Goal: Contribute content: Contribute content

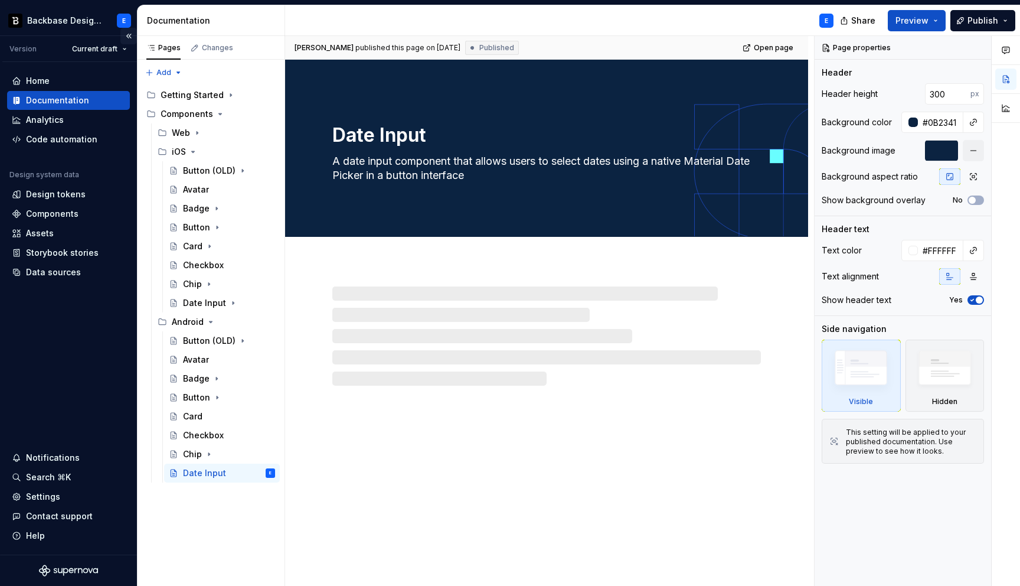
click at [128, 38] on button "Collapse sidebar" at bounding box center [128, 36] width 17 height 17
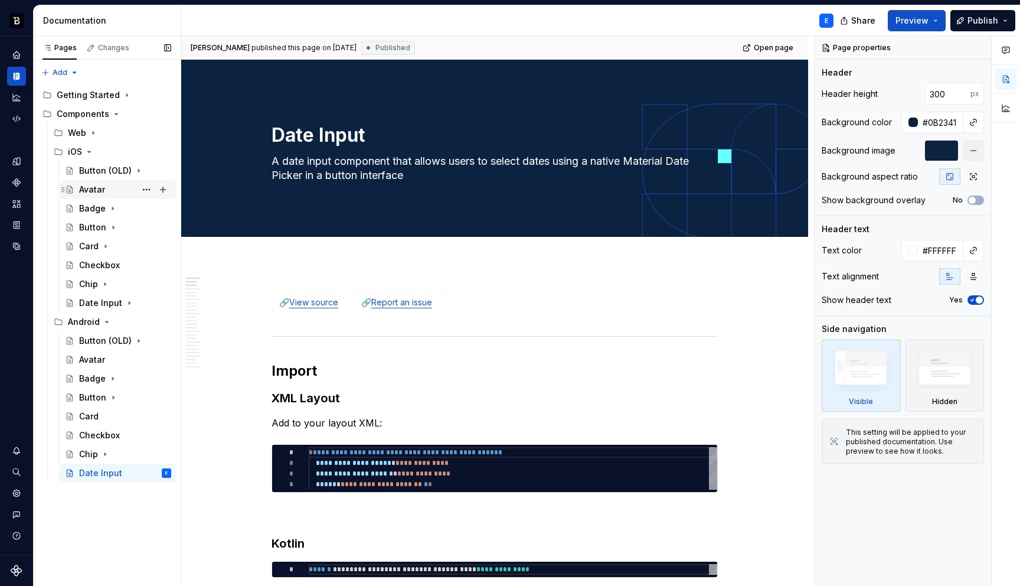
click at [95, 191] on div "Avatar" at bounding box center [92, 190] width 26 height 12
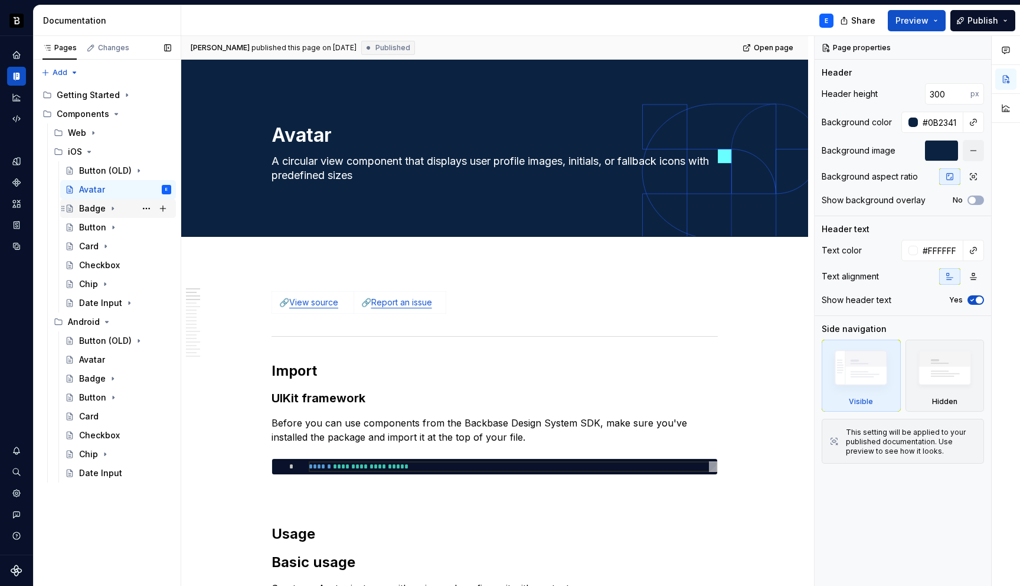
click at [112, 211] on icon "Page tree" at bounding box center [112, 208] width 9 height 9
click at [112, 208] on icon "Page tree" at bounding box center [113, 208] width 3 height 1
click at [112, 233] on div "Button" at bounding box center [125, 227] width 92 height 17
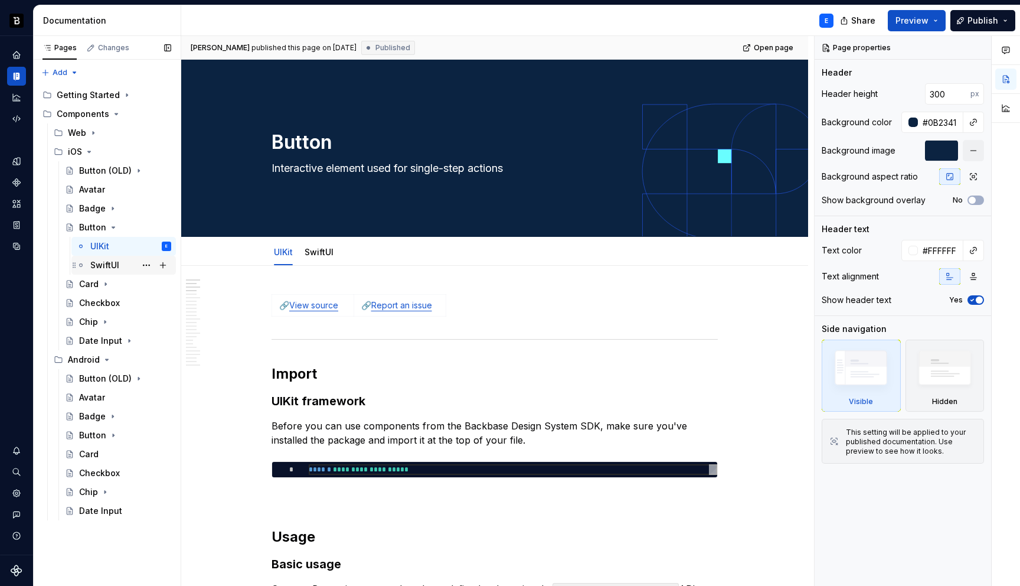
click at [113, 266] on div "SwiftUI" at bounding box center [104, 265] width 29 height 12
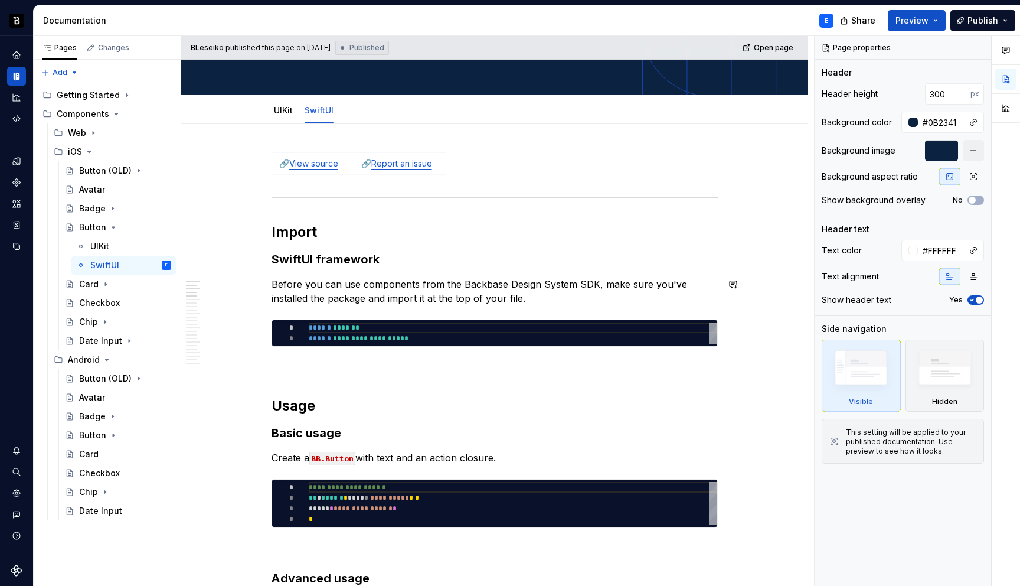
scroll to position [146, 0]
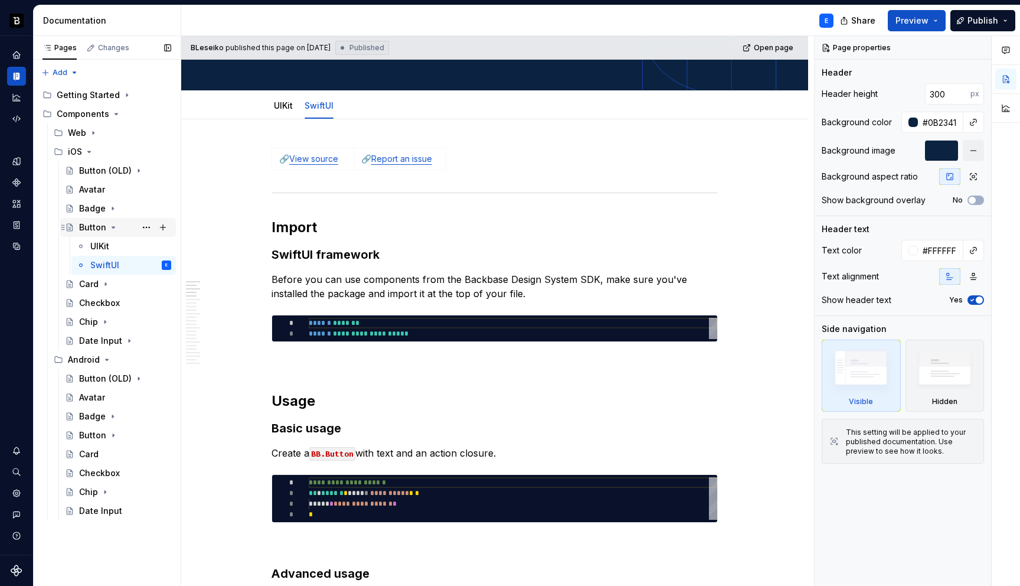
click at [112, 227] on icon "Page tree" at bounding box center [113, 227] width 3 height 1
click at [105, 245] on icon "Page tree" at bounding box center [105, 246] width 1 height 3
click at [105, 247] on icon "Page tree" at bounding box center [105, 246] width 3 height 1
click at [109, 263] on div "Checkbox" at bounding box center [99, 265] width 41 height 12
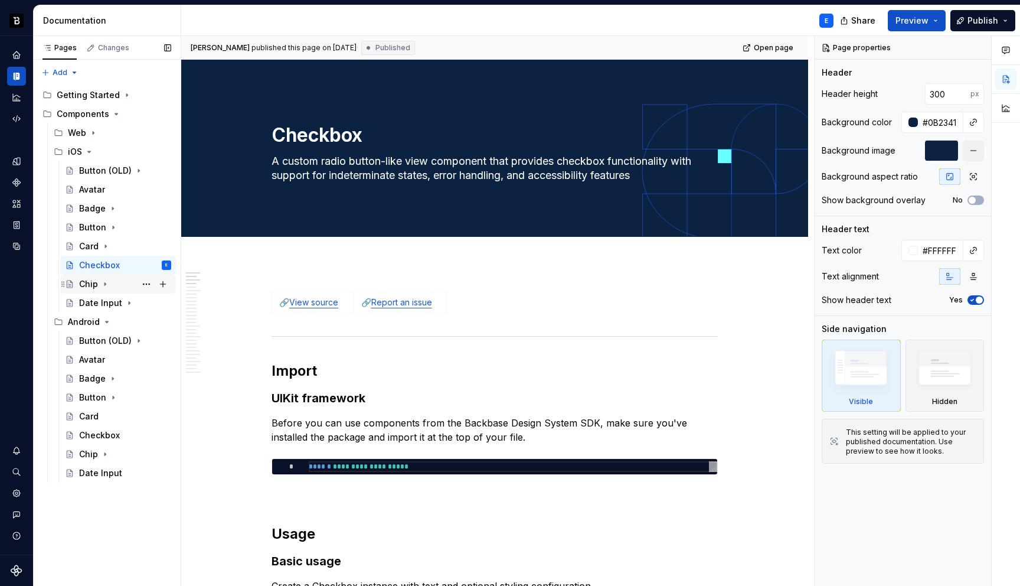
click at [104, 283] on icon "Page tree" at bounding box center [104, 284] width 1 height 3
click at [104, 284] on icon "Page tree" at bounding box center [105, 283] width 3 height 1
click at [129, 303] on icon "Page tree" at bounding box center [129, 303] width 1 height 3
click at [126, 301] on icon "Page tree" at bounding box center [129, 302] width 9 height 9
click at [106, 246] on icon "Page tree" at bounding box center [105, 246] width 1 height 3
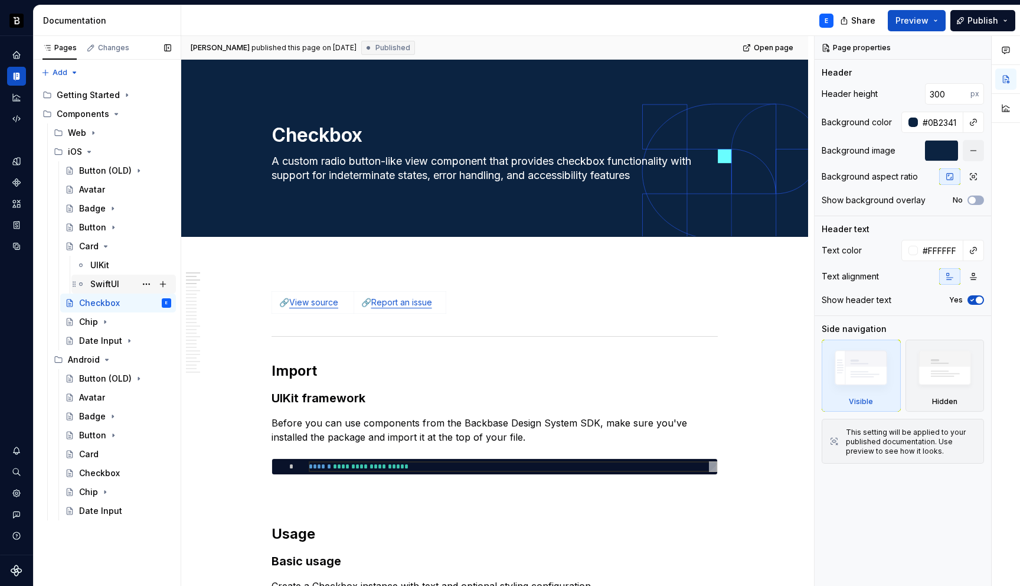
click at [111, 286] on div "SwiftUI" at bounding box center [104, 284] width 29 height 12
click at [110, 277] on div "SwiftUI" at bounding box center [130, 284] width 81 height 17
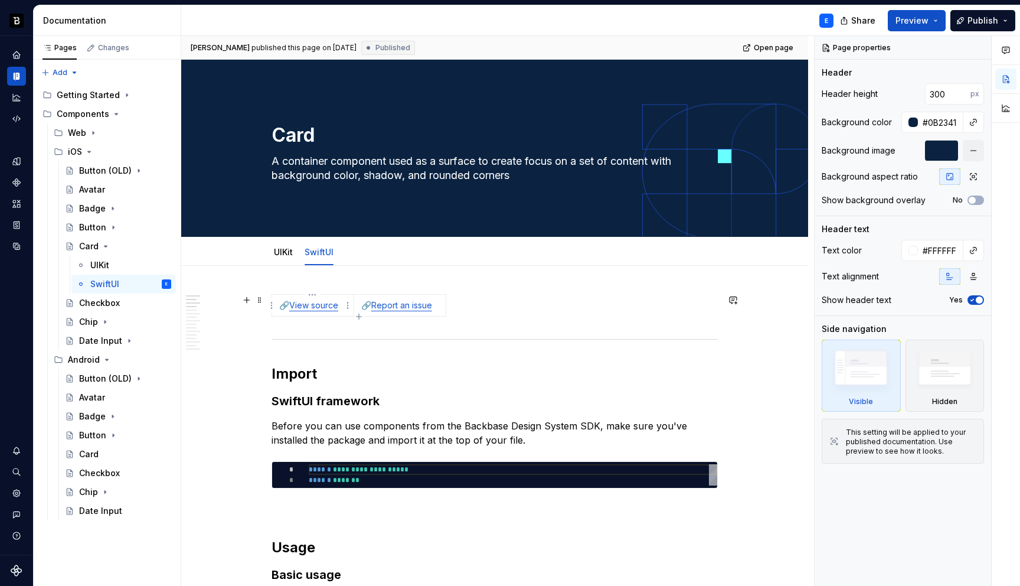
type textarea "*"
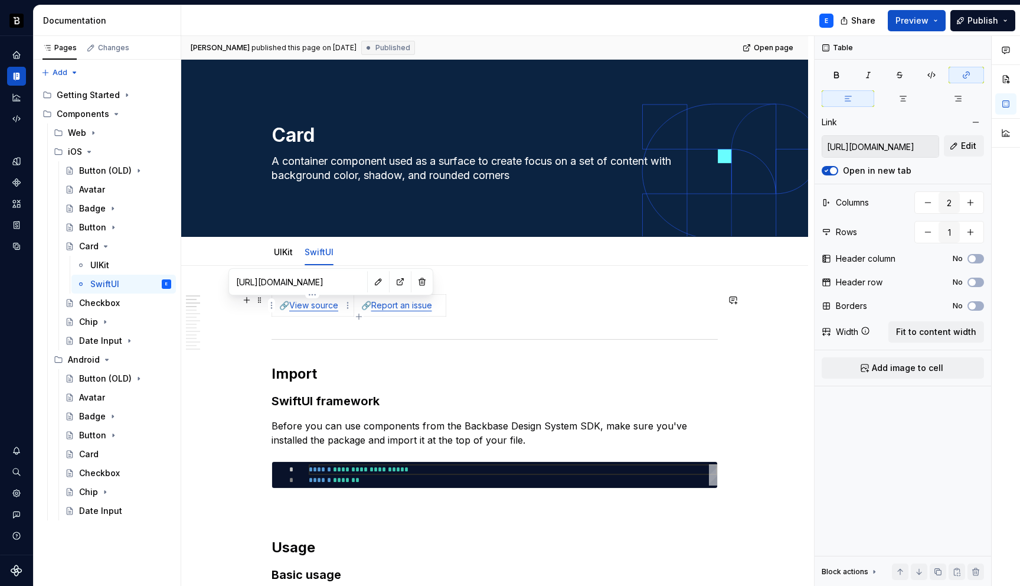
click at [319, 309] on link "View source" at bounding box center [313, 305] width 49 height 10
click at [392, 282] on button "button" at bounding box center [400, 281] width 17 height 17
click at [107, 244] on icon "Page tree" at bounding box center [105, 245] width 9 height 9
click at [145, 262] on button "Page tree" at bounding box center [146, 265] width 17 height 17
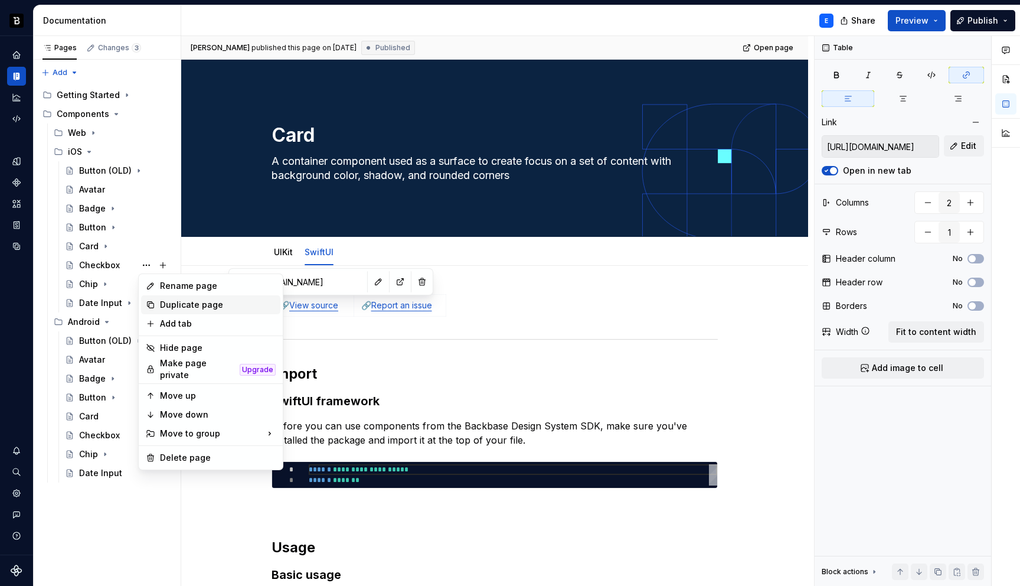
click at [169, 305] on div "Duplicate page" at bounding box center [218, 305] width 116 height 12
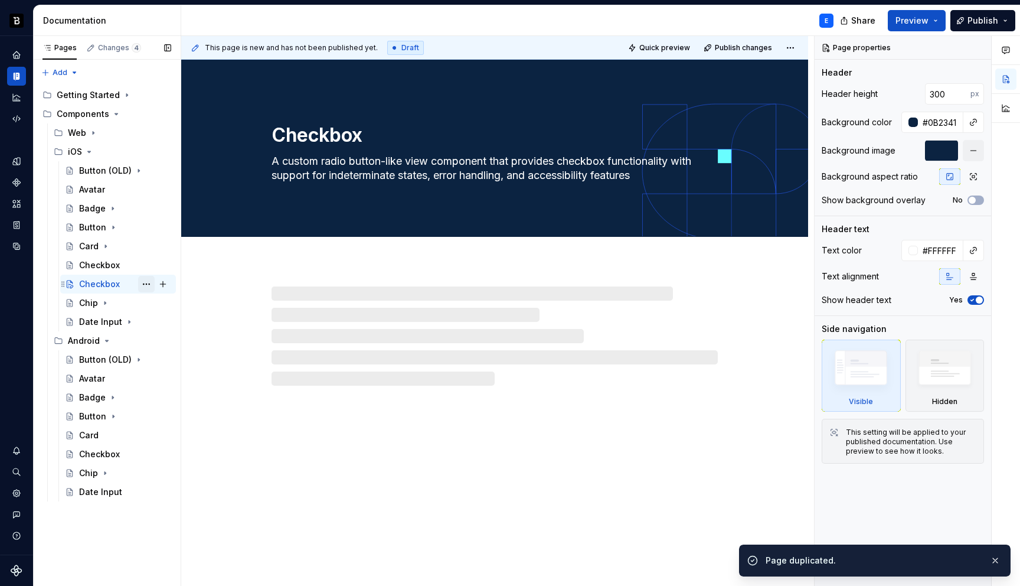
click at [146, 282] on button "Page tree" at bounding box center [146, 284] width 17 height 17
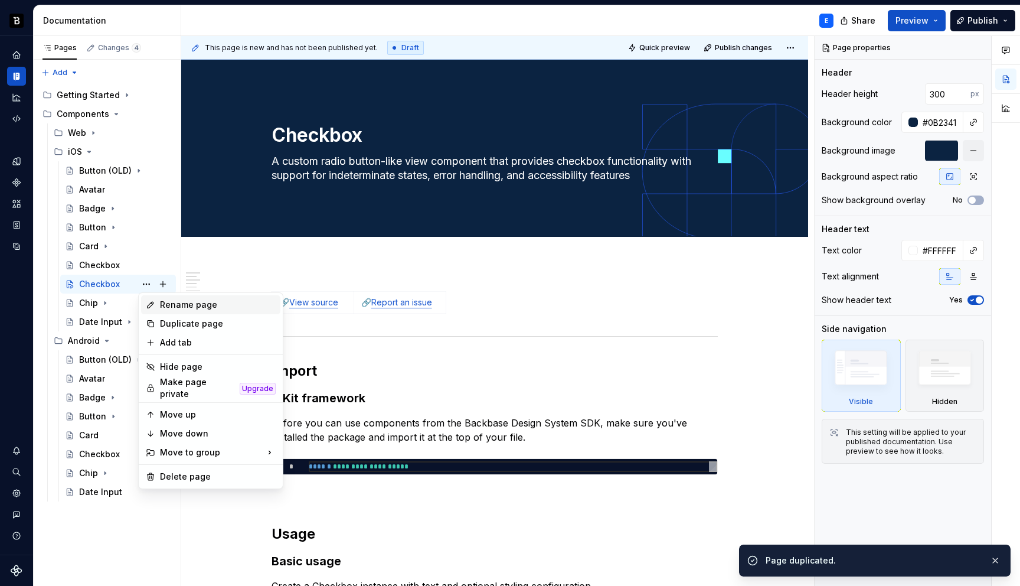
click at [164, 309] on div "Rename page" at bounding box center [218, 305] width 116 height 12
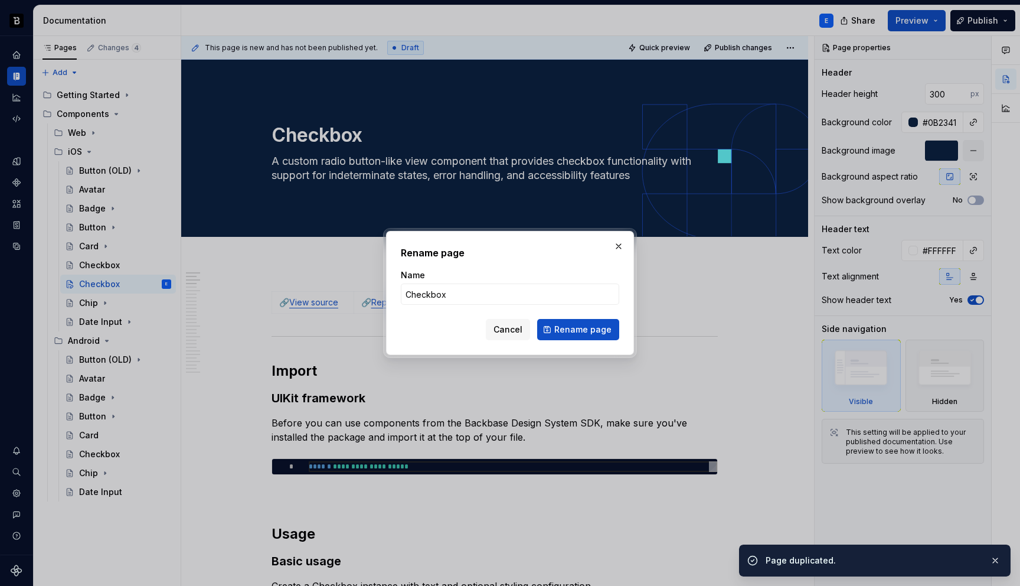
type textarea "*"
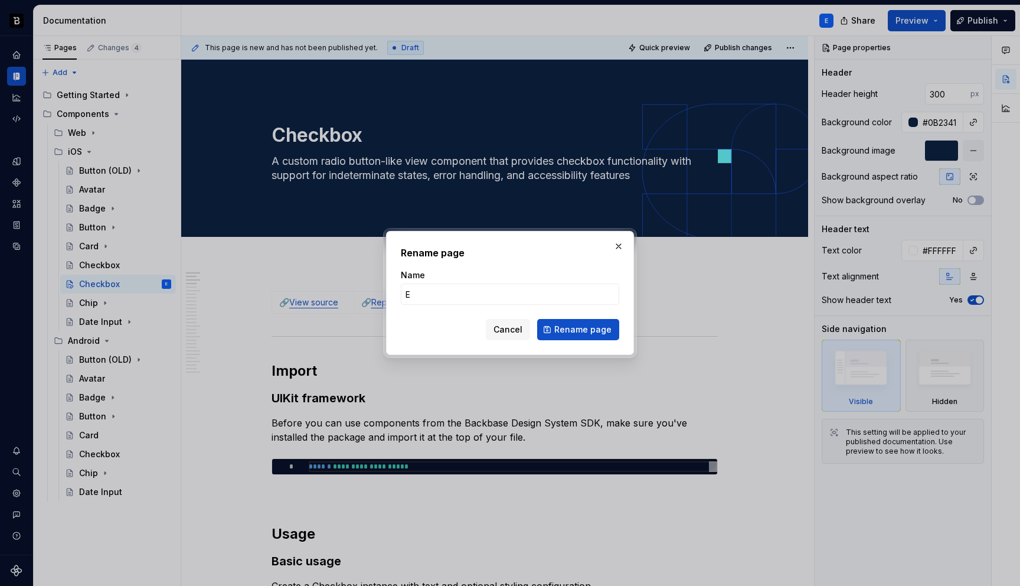
type input "Em"
type textarea "*"
type input "Emblem"
click button "Rename page" at bounding box center [578, 329] width 82 height 21
type textarea "*"
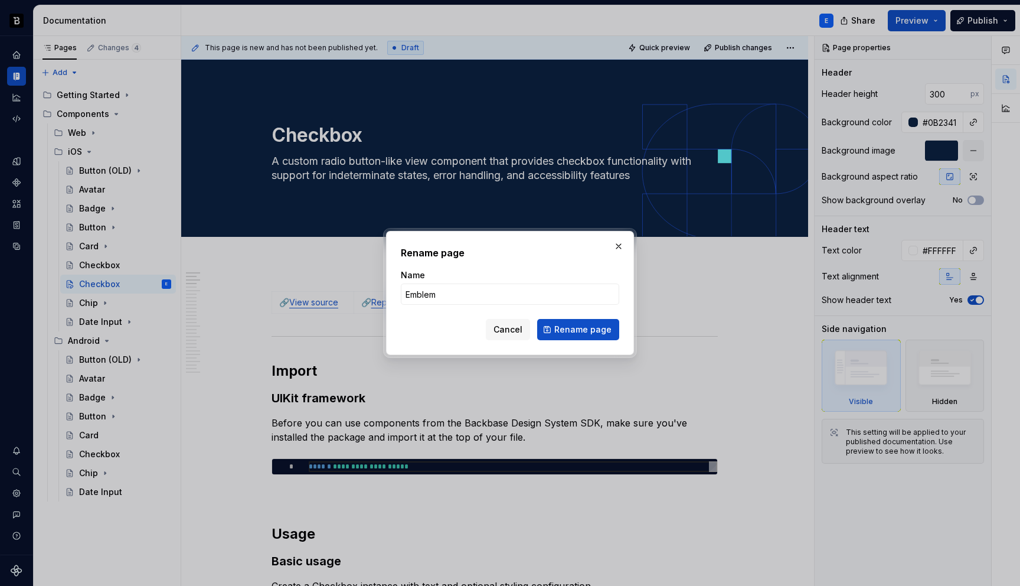
type textarea "Emblem"
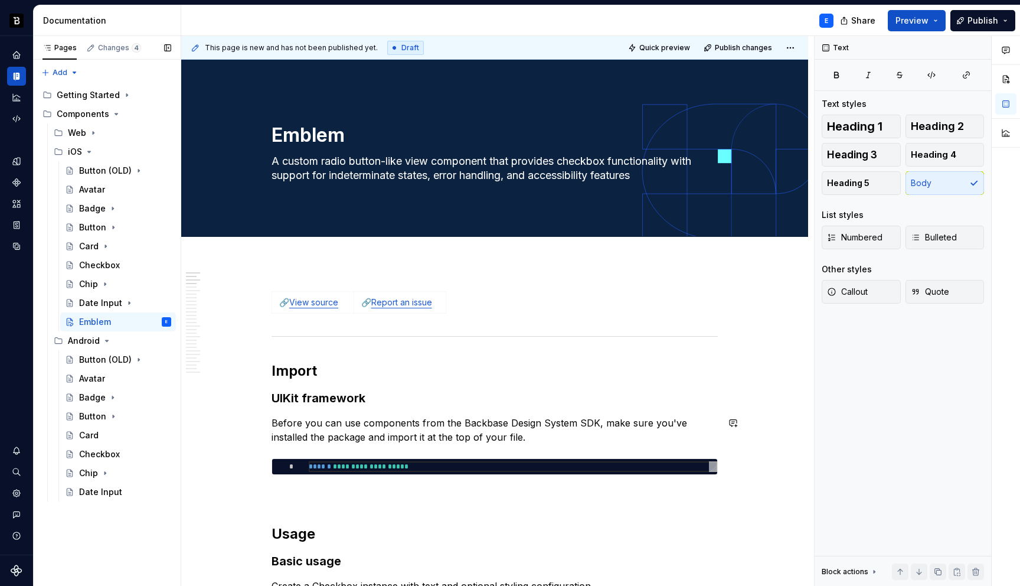
click at [381, 396] on h3 "UIKit framework" at bounding box center [495, 398] width 446 height 17
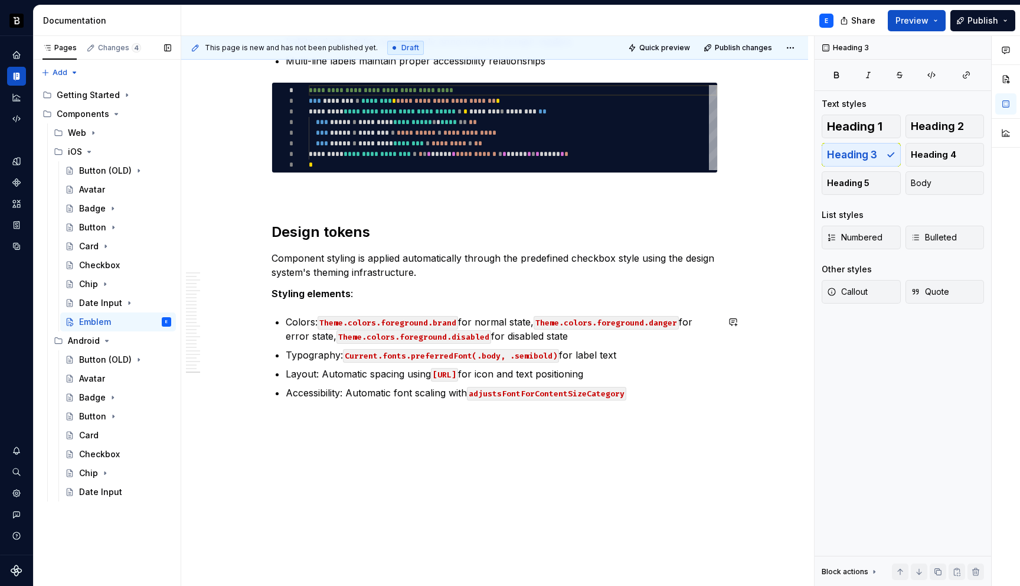
scroll to position [4101, 0]
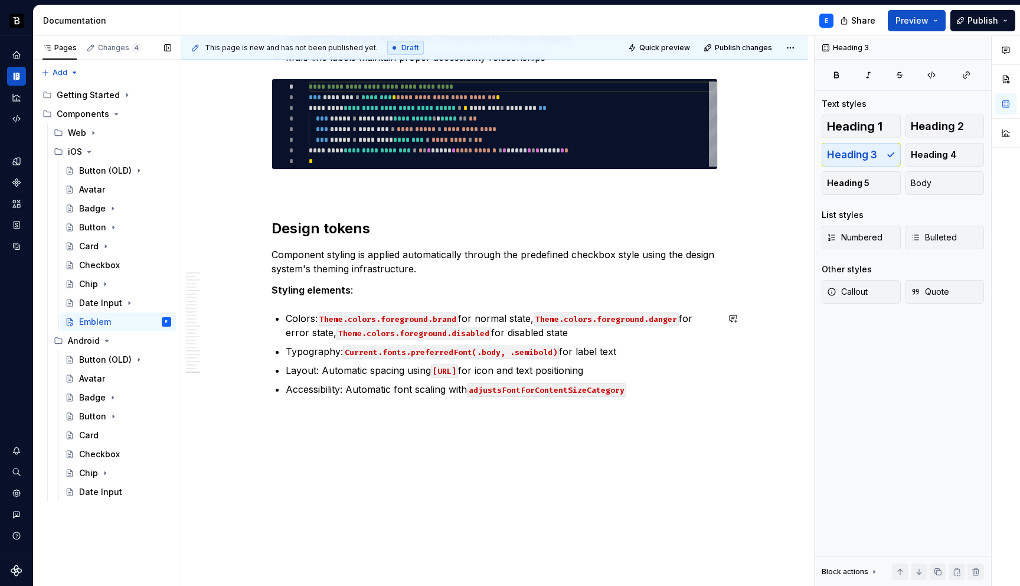
click at [450, 390] on p "Accessibility: Automatic font scaling with adjustsFontForContentSizeCategory" at bounding box center [502, 389] width 432 height 14
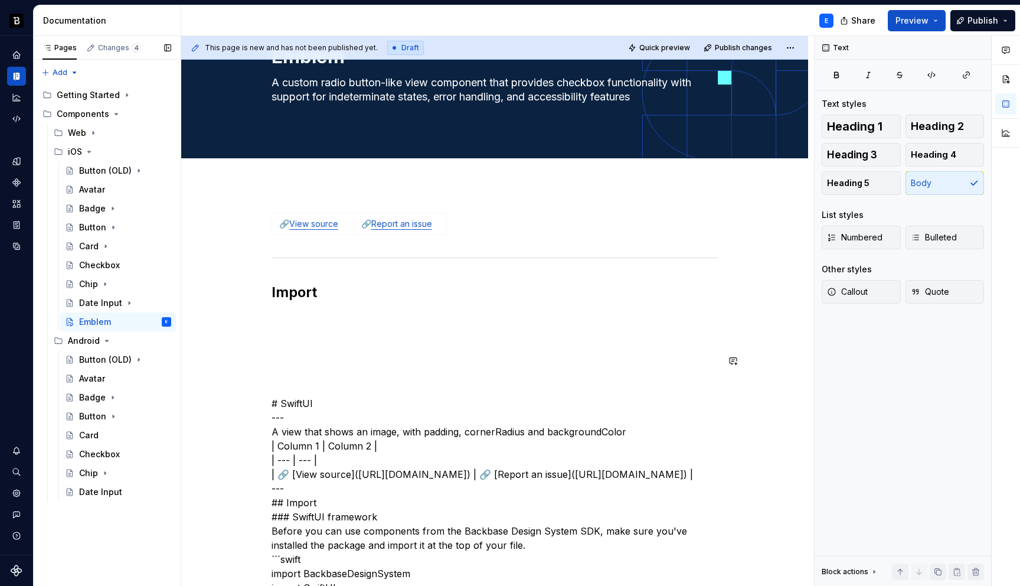
scroll to position [91, 0]
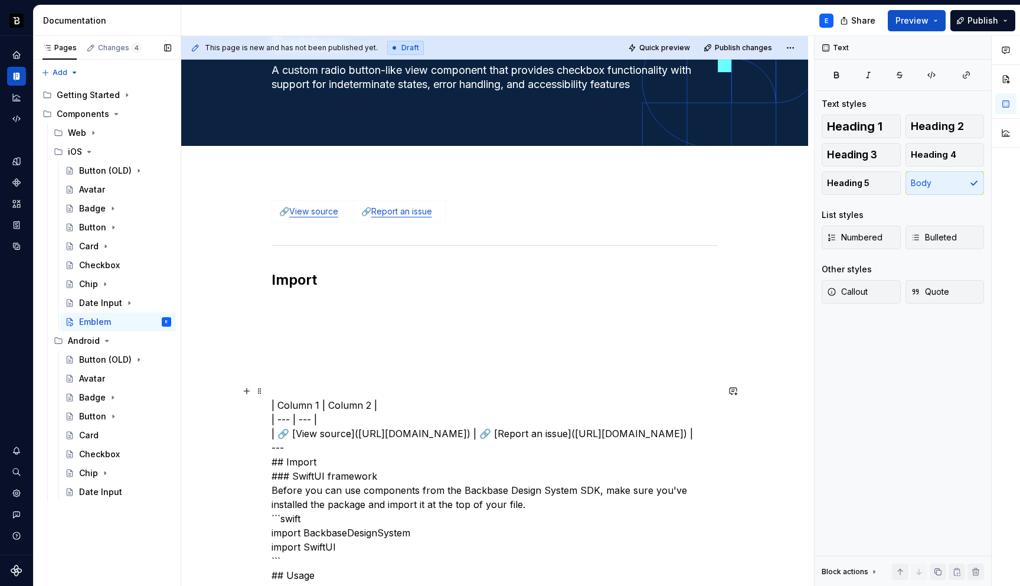
scroll to position [0, 0]
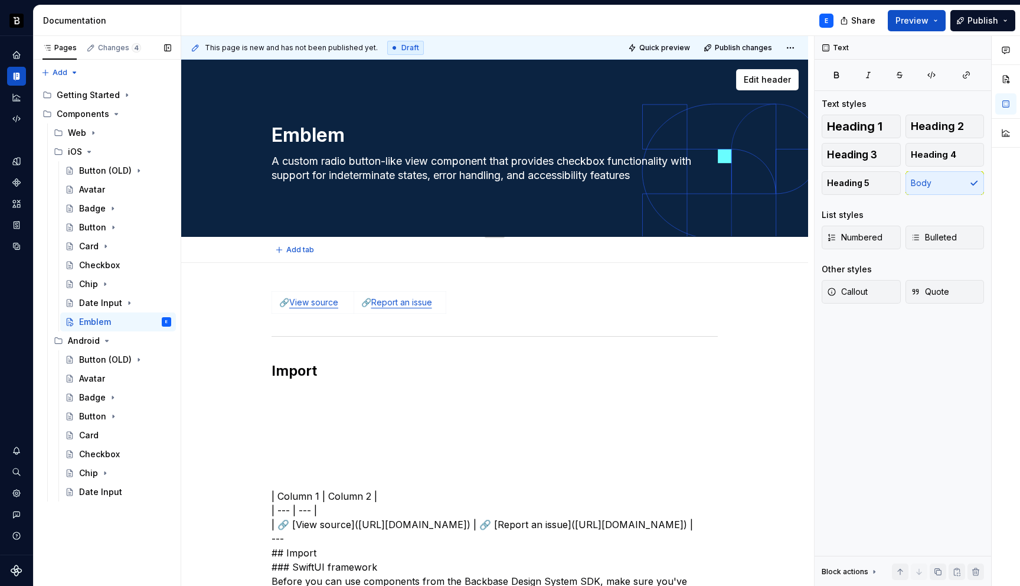
click at [321, 168] on textarea "A custom radio button-like view component that provides checkbox functionality …" at bounding box center [492, 168] width 446 height 33
paste textarea "view that shows an image, with padding, cornerRadius and backgroundColor"
type textarea "*"
type textarea "A view that shows an image, with padding, cornerRadius and backgroundColor"
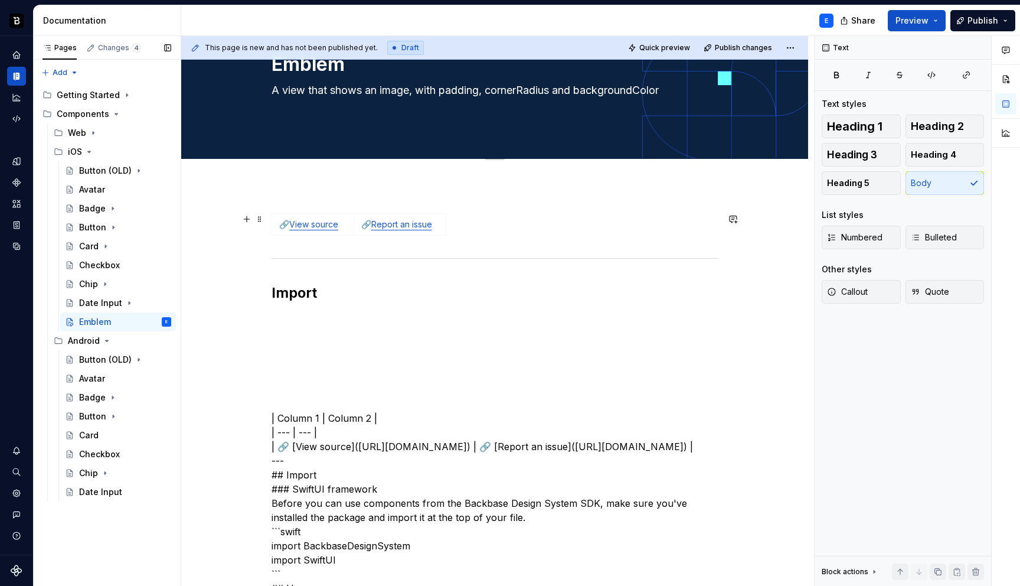
scroll to position [119, 0]
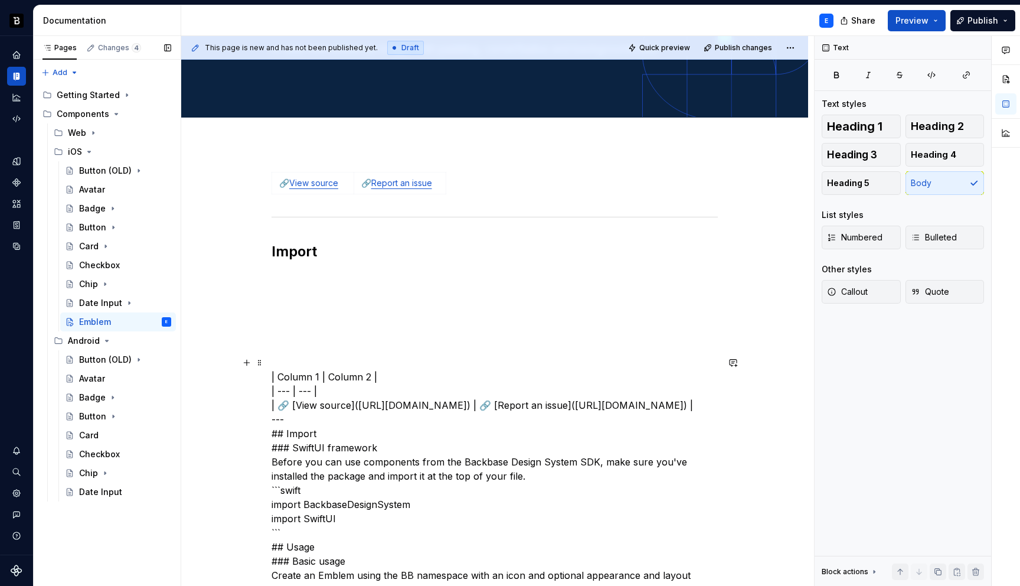
type textarea "*"
type textarea "A view that shows an image, with padding, cornerRadius and backgroundColor"
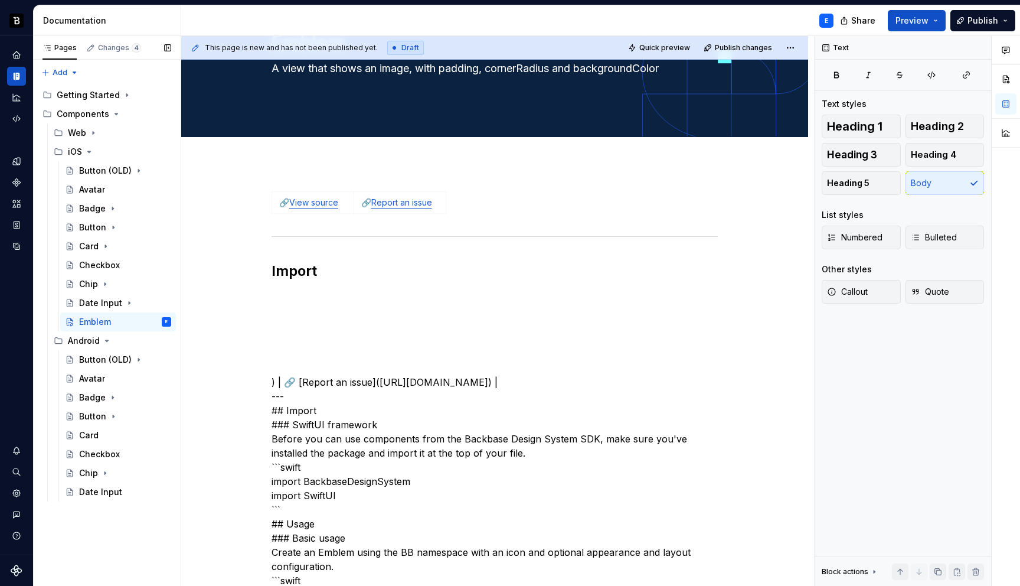
scroll to position [86, 0]
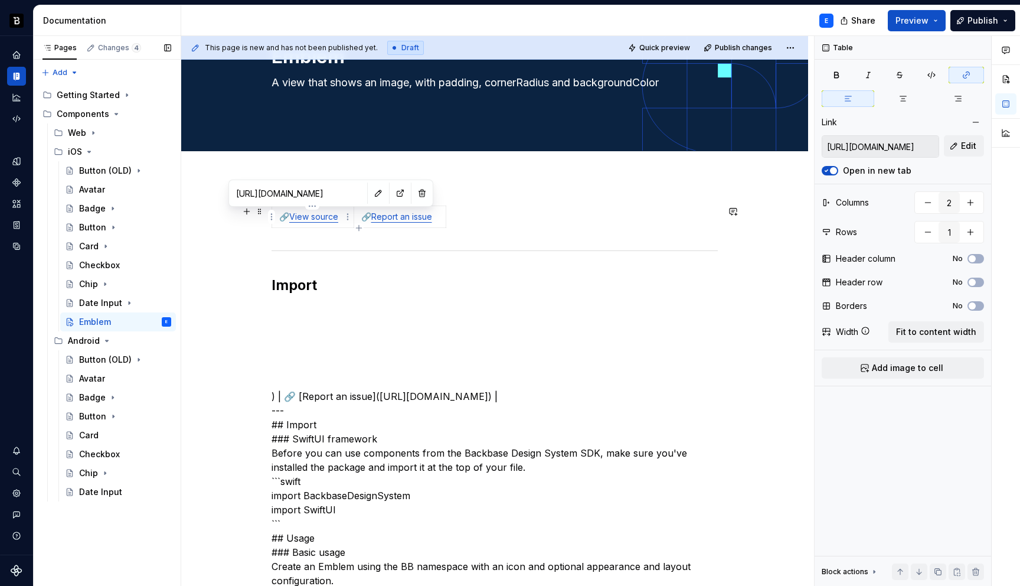
click at [319, 217] on link "View source" at bounding box center [313, 216] width 49 height 10
click at [370, 194] on button "button" at bounding box center [378, 193] width 17 height 17
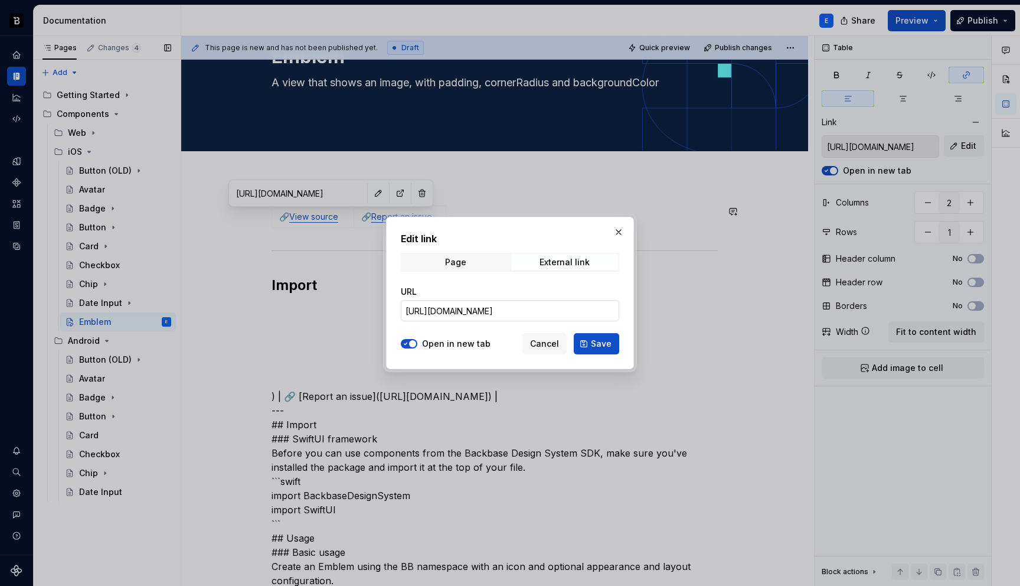
click at [452, 306] on input "[URL][DOMAIN_NAME]" at bounding box center [510, 310] width 218 height 21
paste input "SwiftUI/Components/Emblem/BBEmblem"
type input "[URL][DOMAIN_NAME]"
click at [599, 349] on span "Save" at bounding box center [601, 344] width 21 height 12
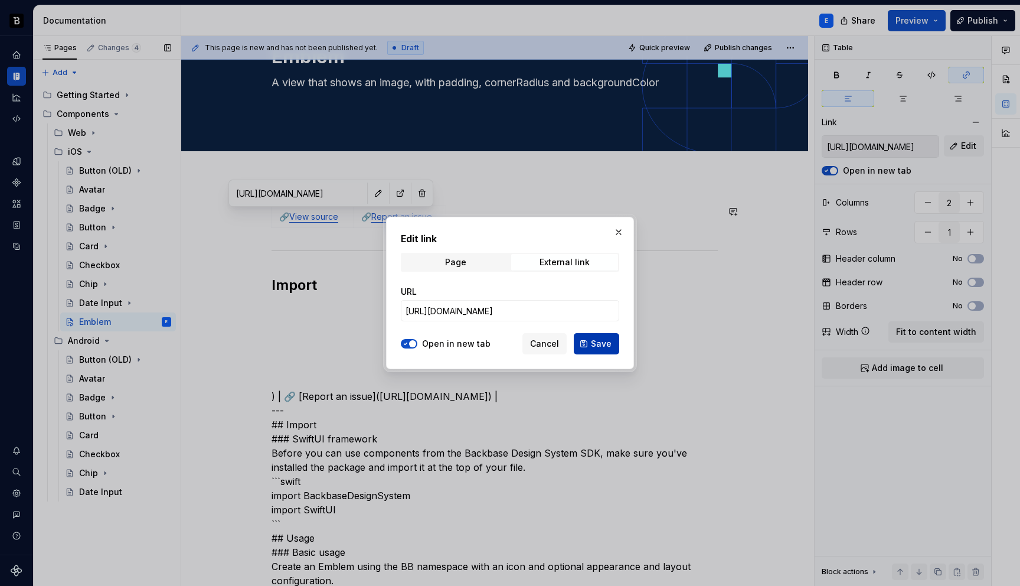
type input "[URL][DOMAIN_NAME]"
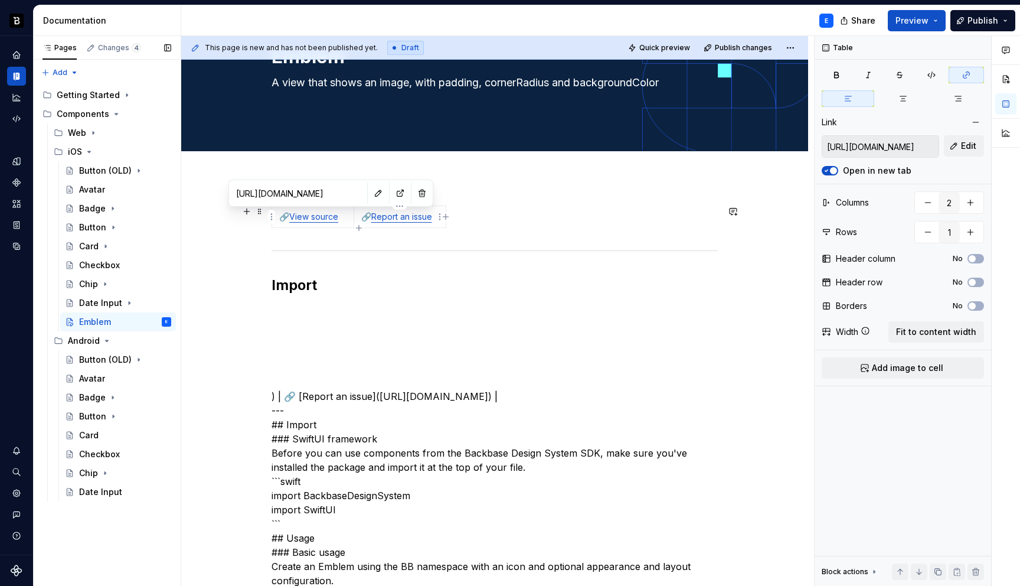
type input "[URL][DOMAIN_NAME]"
click at [401, 221] on p "🔗 Report an issue" at bounding box center [399, 217] width 77 height 12
click at [454, 192] on button "button" at bounding box center [462, 193] width 17 height 17
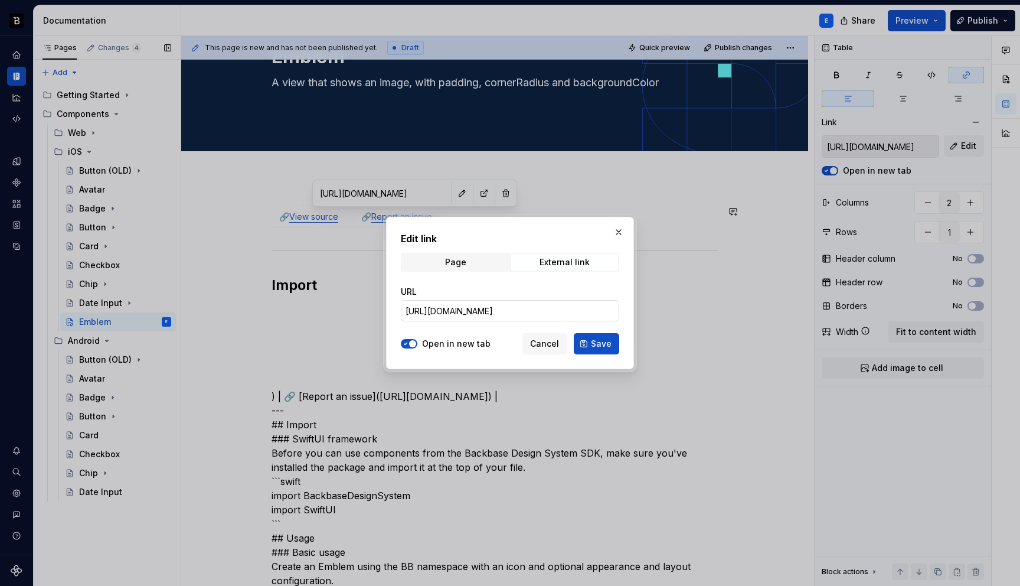
click at [518, 312] on input "[URL][DOMAIN_NAME]" at bounding box center [510, 310] width 218 height 21
paste input "SwiftUI/Components/Emblem/BBEmblem"
type input "[URL][DOMAIN_NAME]"
click at [599, 348] on span "Save" at bounding box center [601, 344] width 21 height 12
type input "[URL][DOMAIN_NAME]"
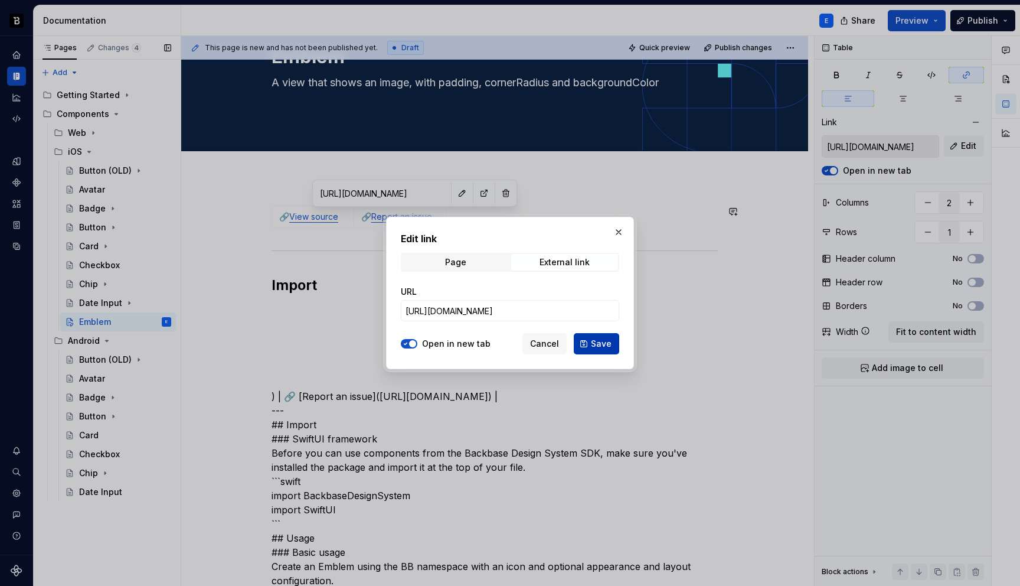
type input "[URL][DOMAIN_NAME]"
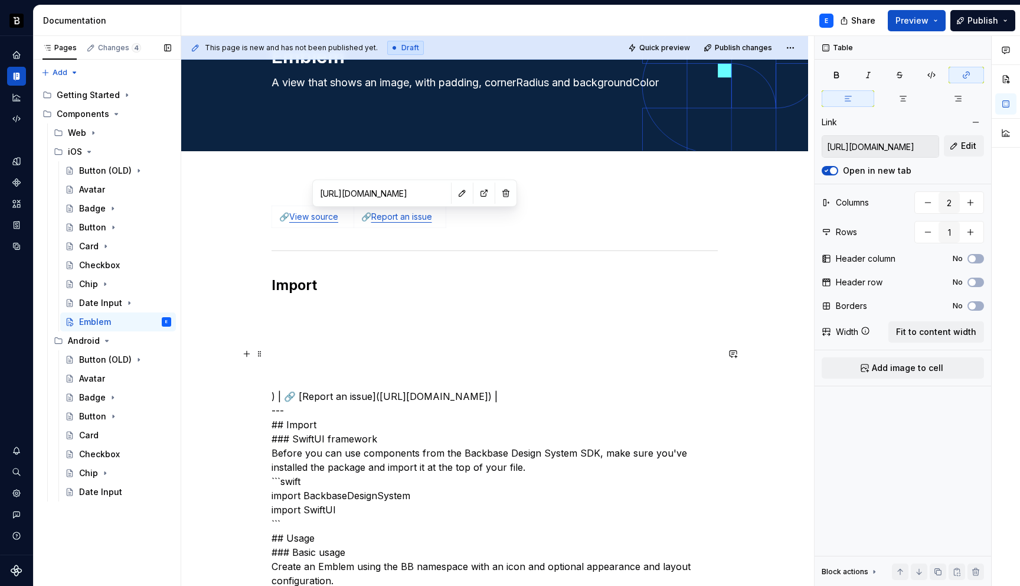
click at [318, 347] on p at bounding box center [495, 354] width 446 height 14
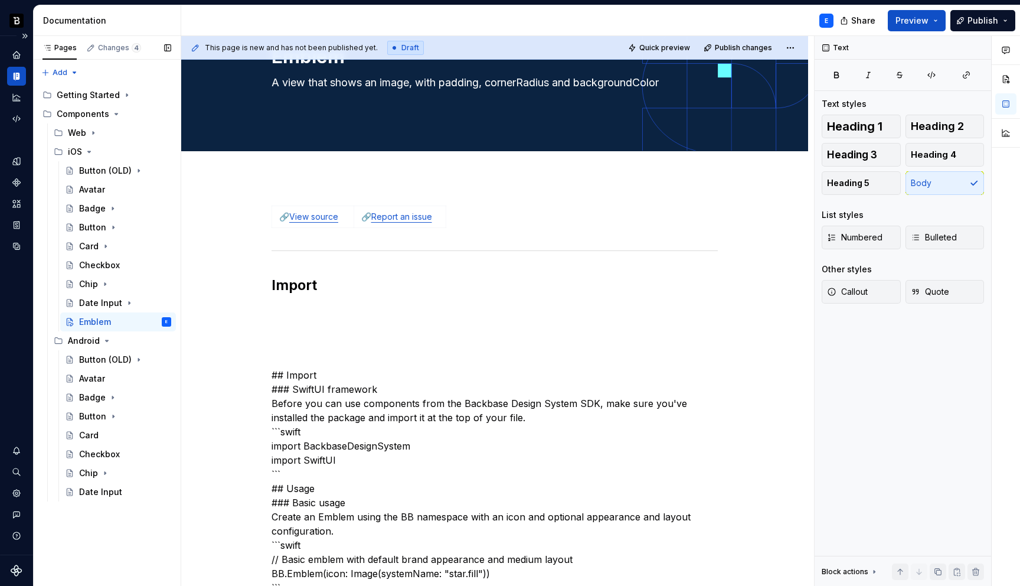
type textarea "*"
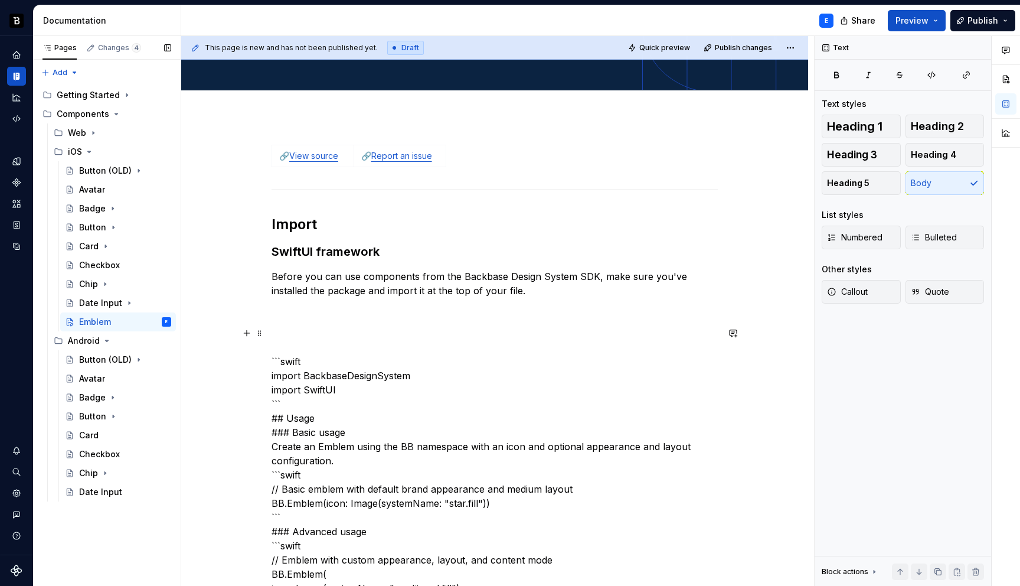
scroll to position [150, 0]
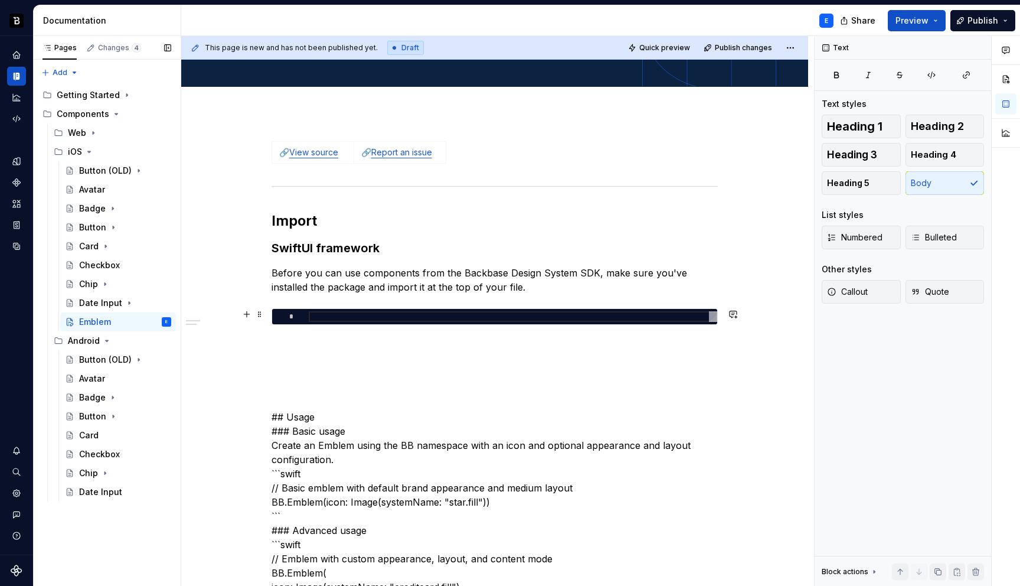
click at [364, 314] on div at bounding box center [513, 316] width 409 height 11
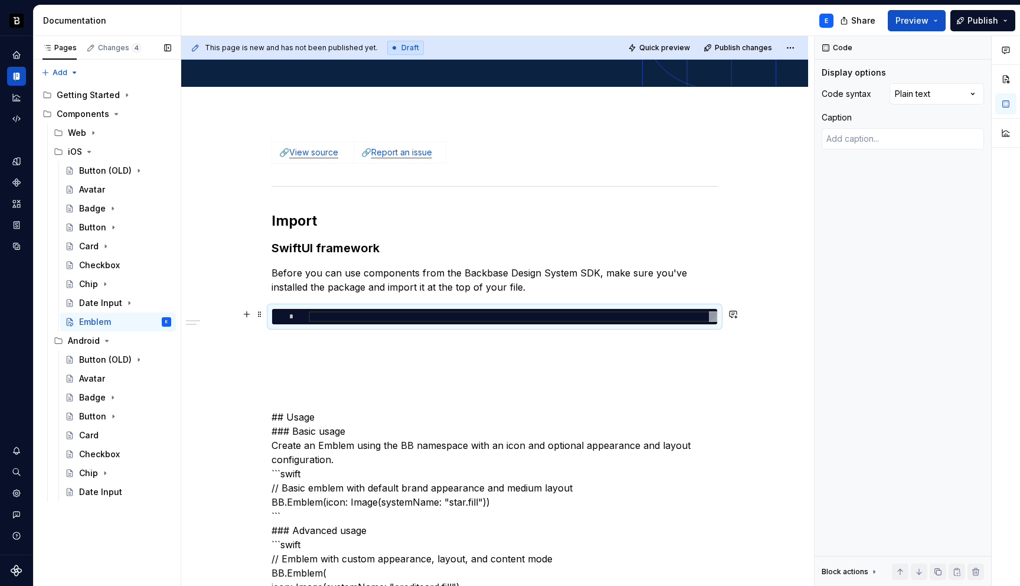
type textarea "*"
type textarea "**********"
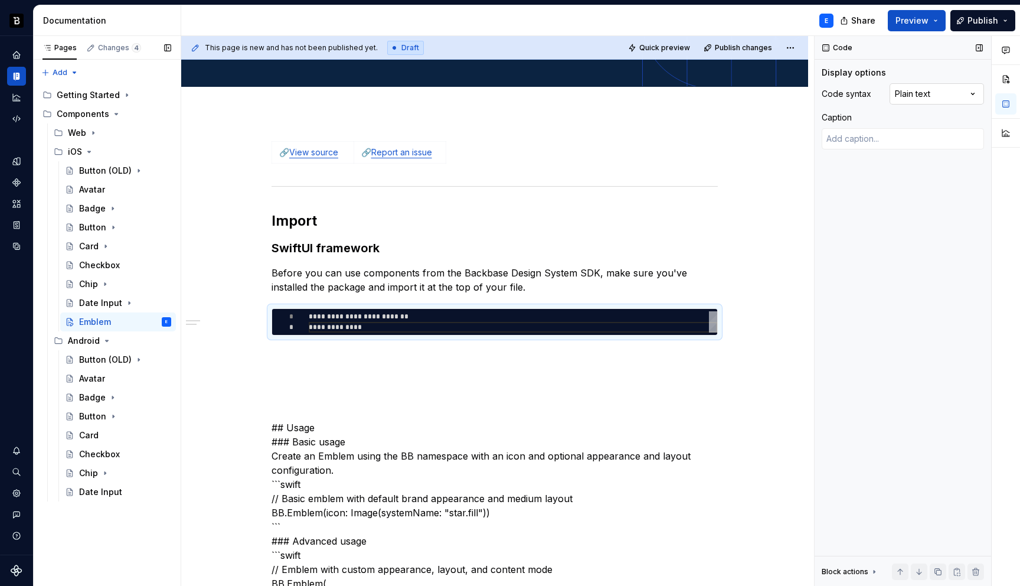
click at [936, 89] on div "Comments Open comments No comments yet Select ‘Comment’ from the block context …" at bounding box center [917, 311] width 205 height 550
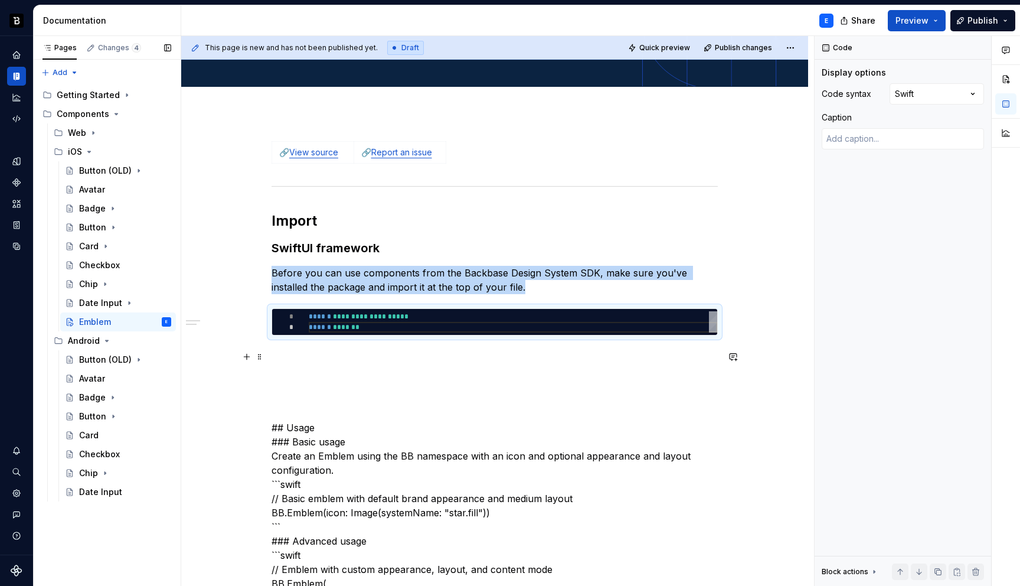
click at [446, 352] on p at bounding box center [495, 357] width 446 height 14
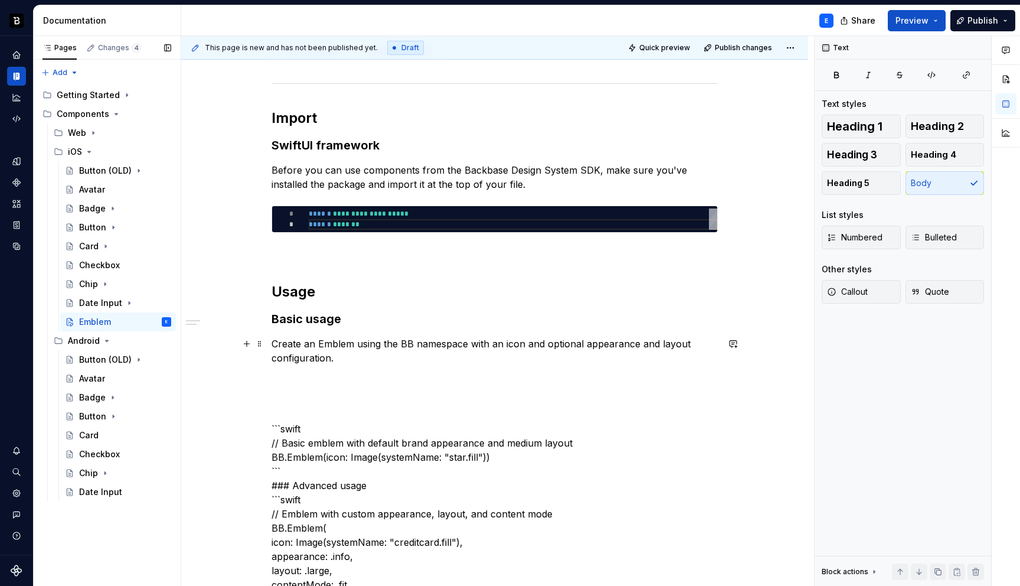
scroll to position [267, 0]
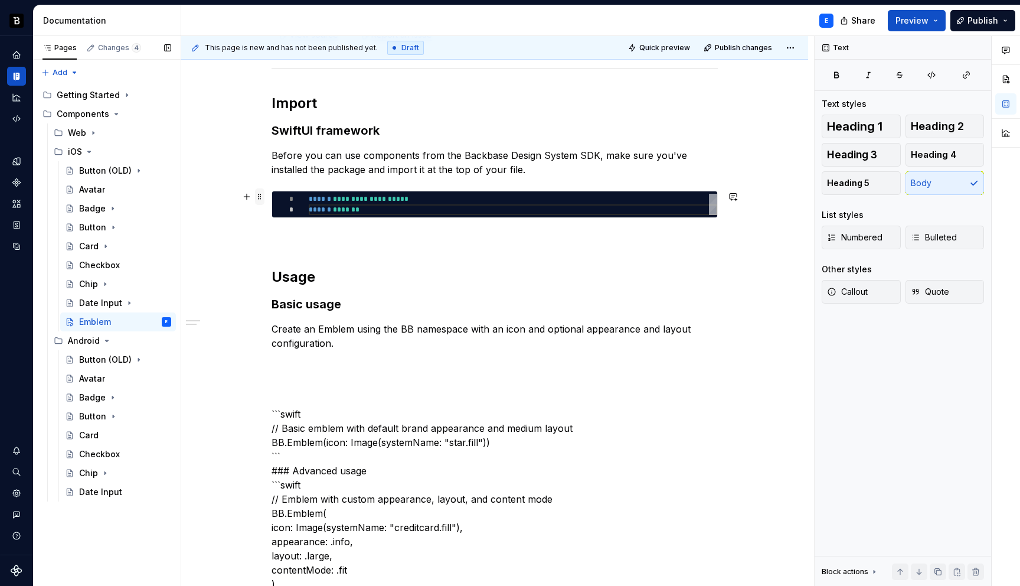
click at [261, 197] on span at bounding box center [259, 196] width 9 height 17
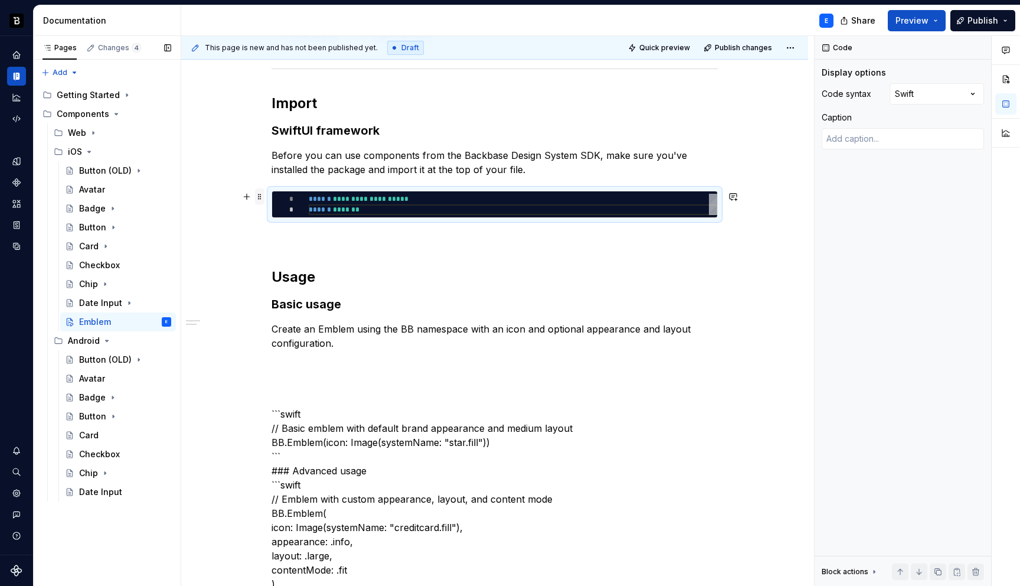
click at [261, 197] on span at bounding box center [259, 196] width 9 height 17
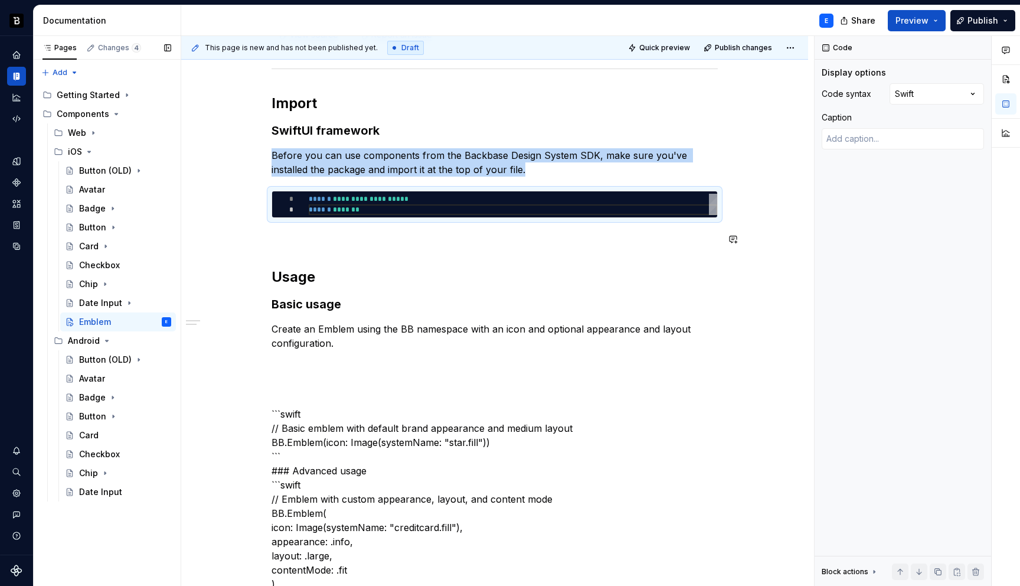
copy p "Before you can use components from the Backbase Design System SDK, make sure yo…"
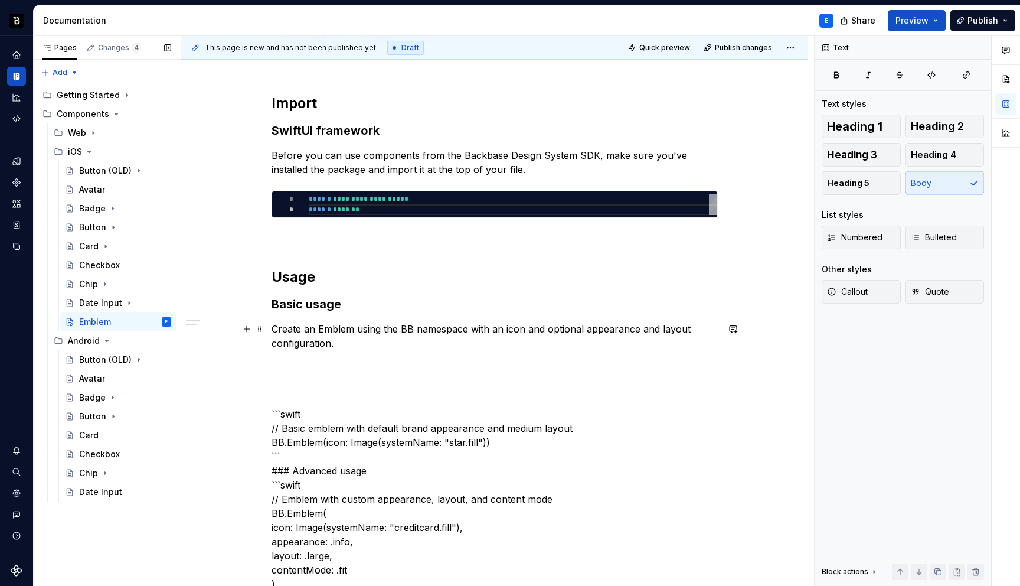
click at [360, 343] on p "Create an Emblem using the BB namespace with an icon and optional appearance an…" at bounding box center [495, 336] width 446 height 28
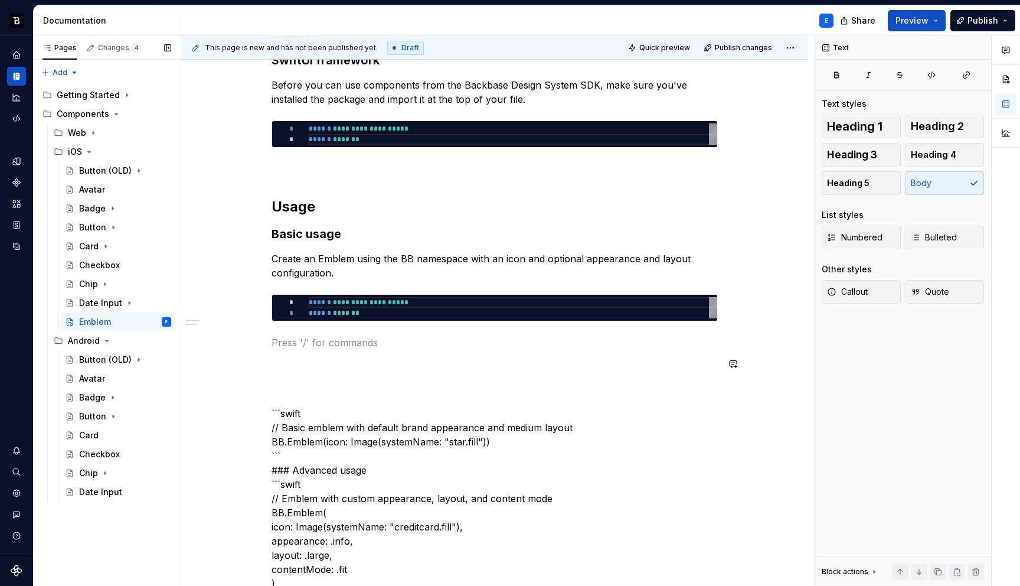
scroll to position [347, 0]
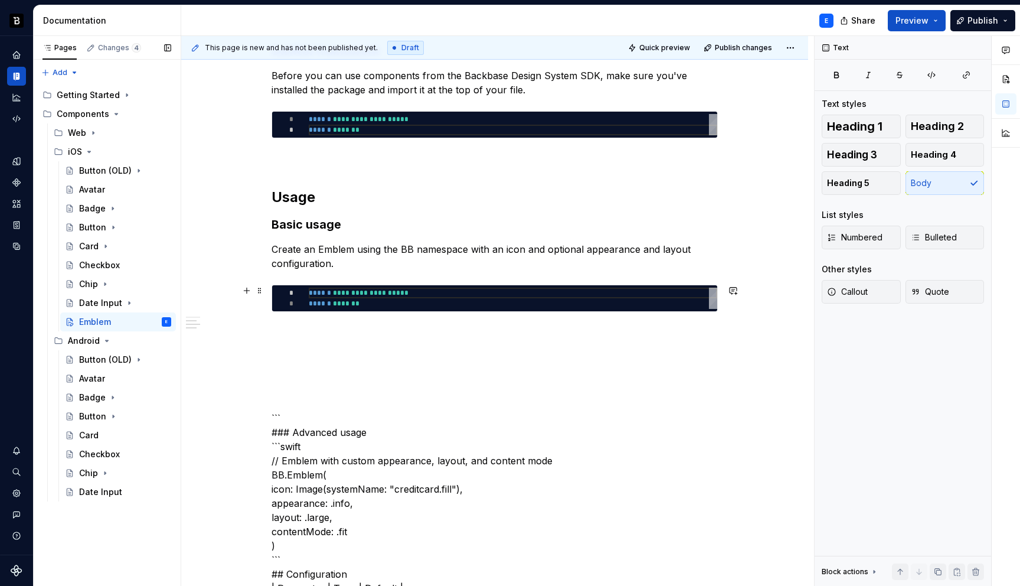
type textarea "*"
type textarea "**********"
click at [344, 297] on div "**********" at bounding box center [513, 298] width 409 height 21
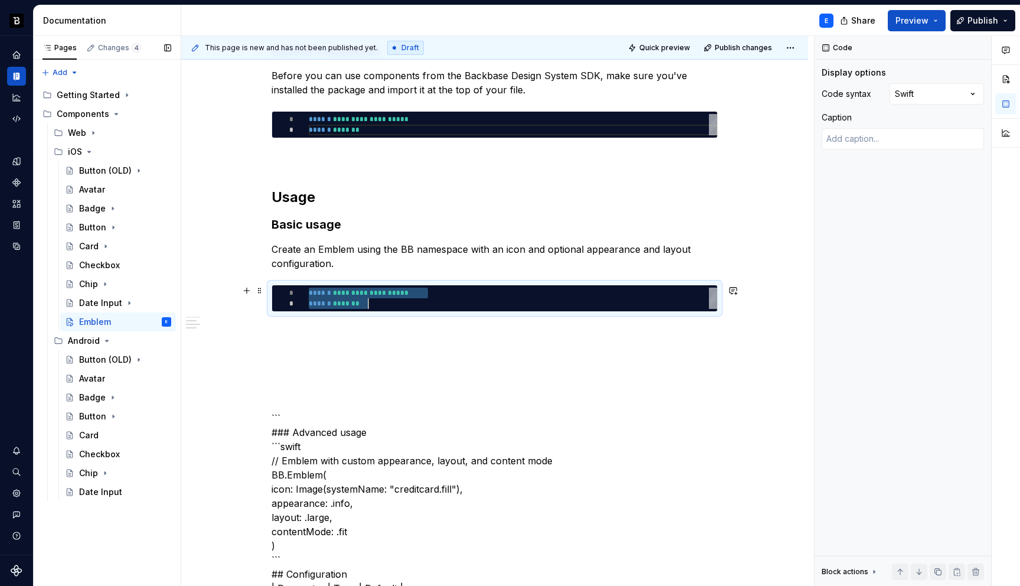
scroll to position [0, 60]
type textarea "*"
type textarea "**********"
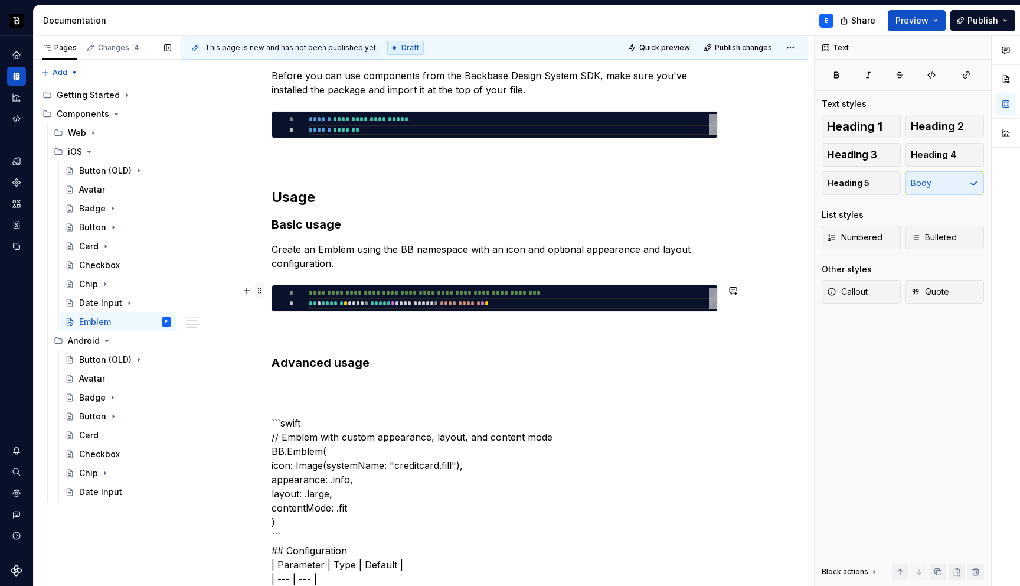
click at [259, 292] on span at bounding box center [259, 290] width 9 height 17
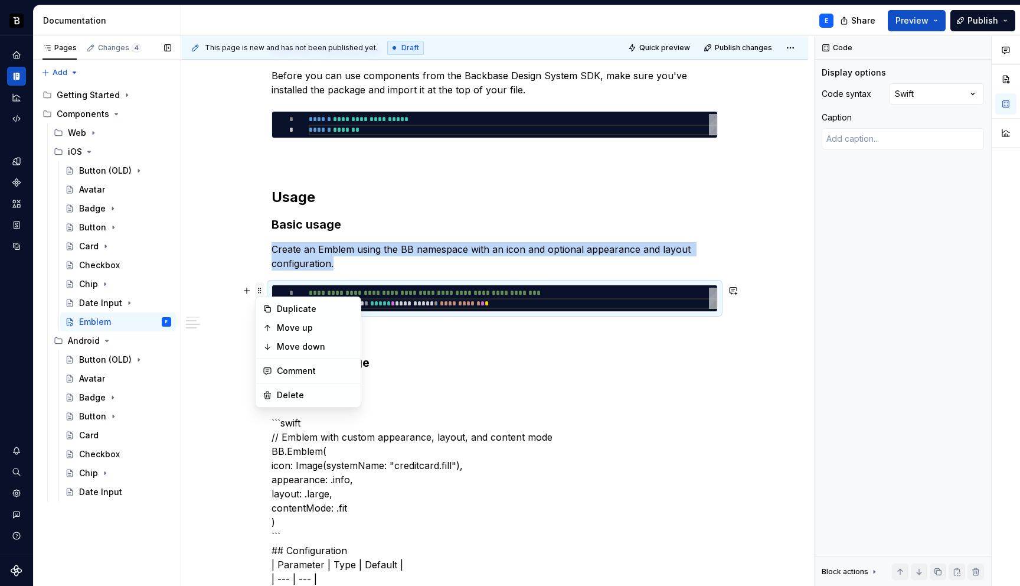
click at [259, 292] on span at bounding box center [259, 290] width 9 height 17
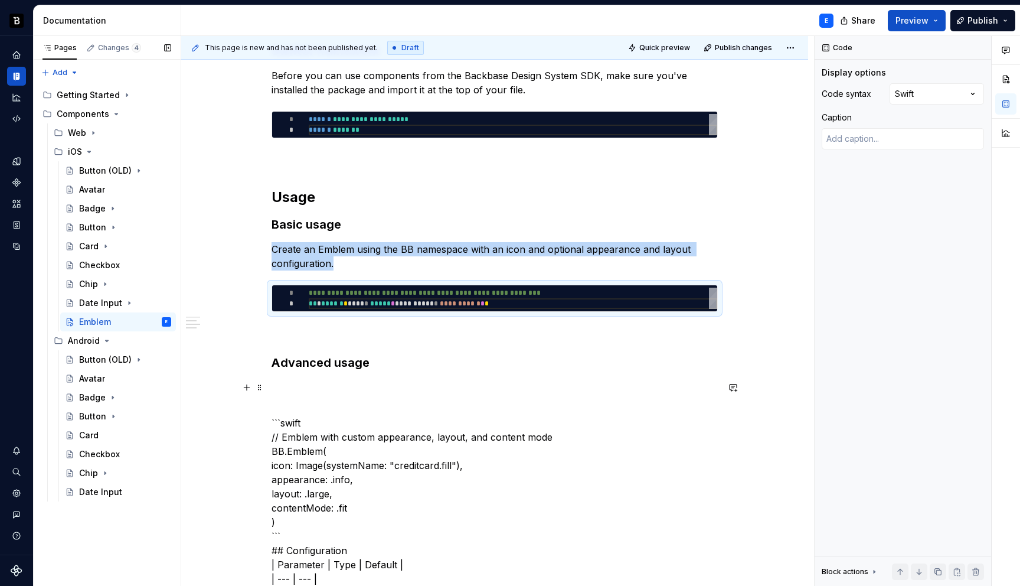
copy p "Create an Emblem using the BB namespace with an icon and optional appearance an…"
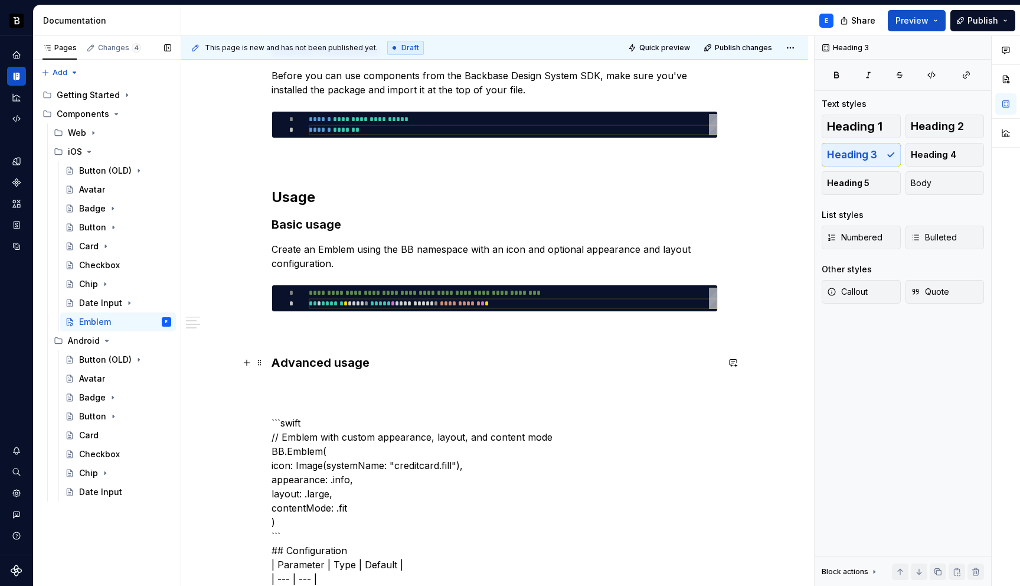
click at [420, 363] on h3 "Advanced usage" at bounding box center [495, 362] width 446 height 17
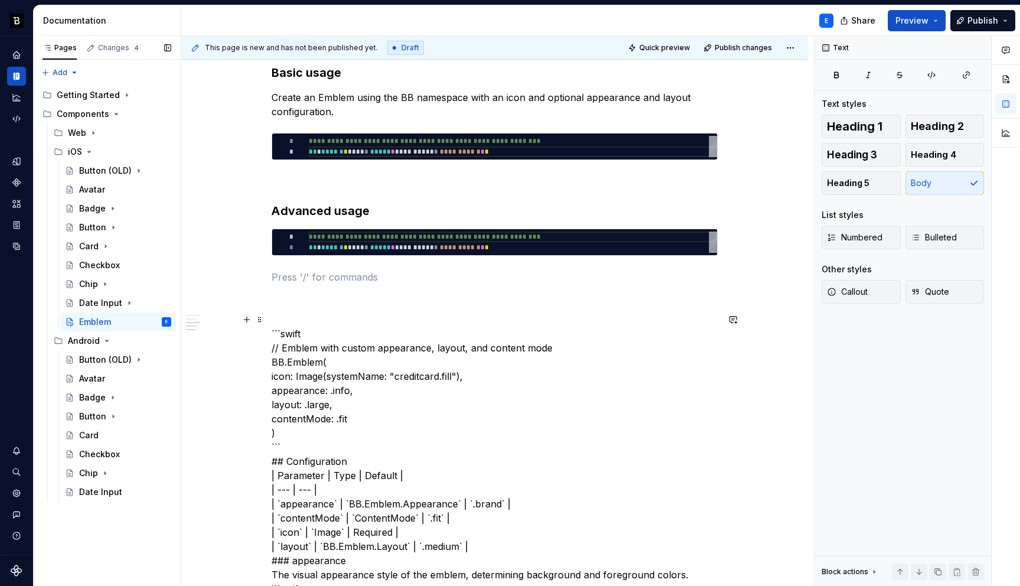
scroll to position [500, 0]
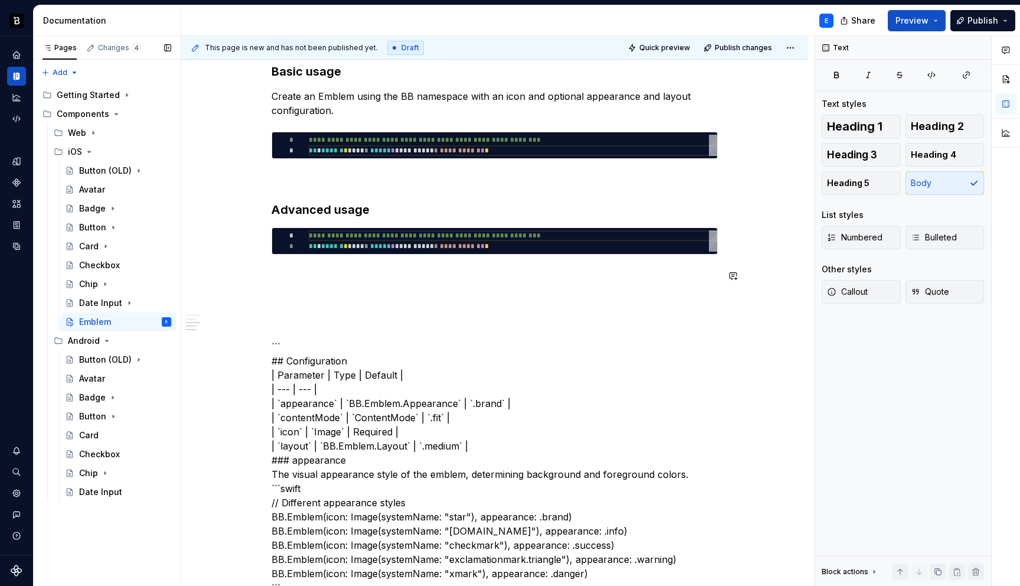
type textarea "*"
type textarea "**********"
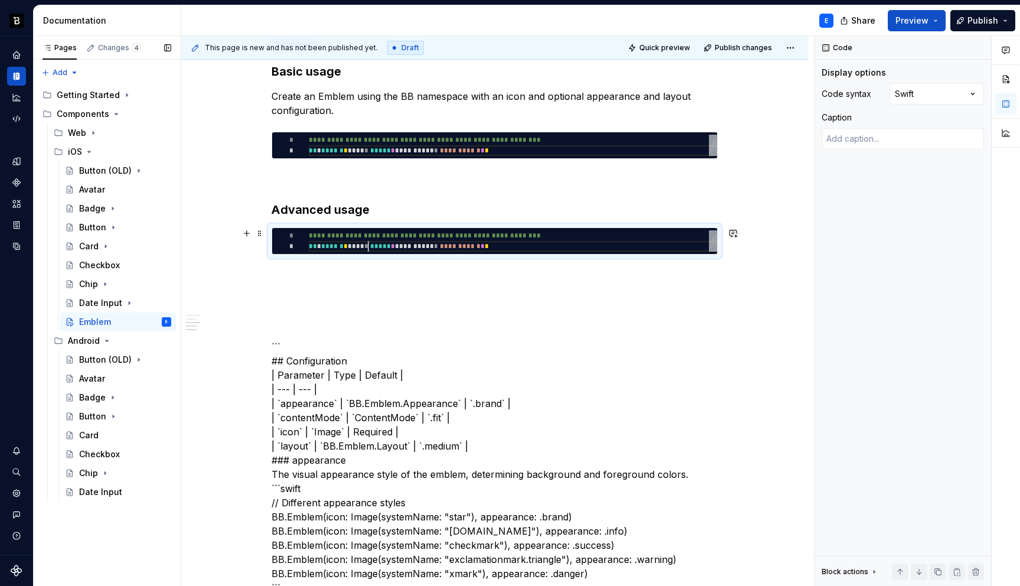
click at [367, 247] on div "**********" at bounding box center [513, 240] width 409 height 21
type textarea "*"
type textarea "**********"
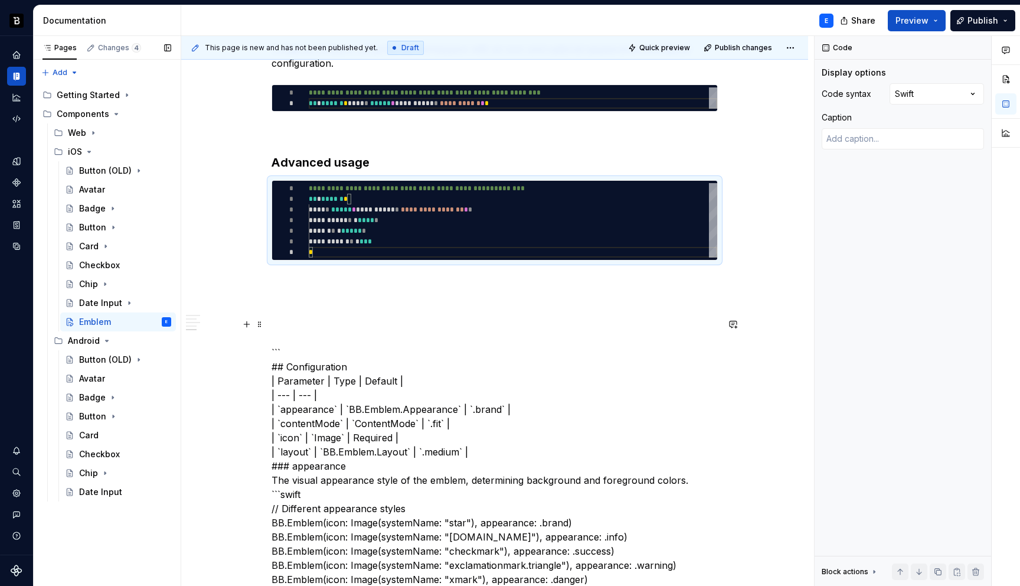
scroll to position [550, 0]
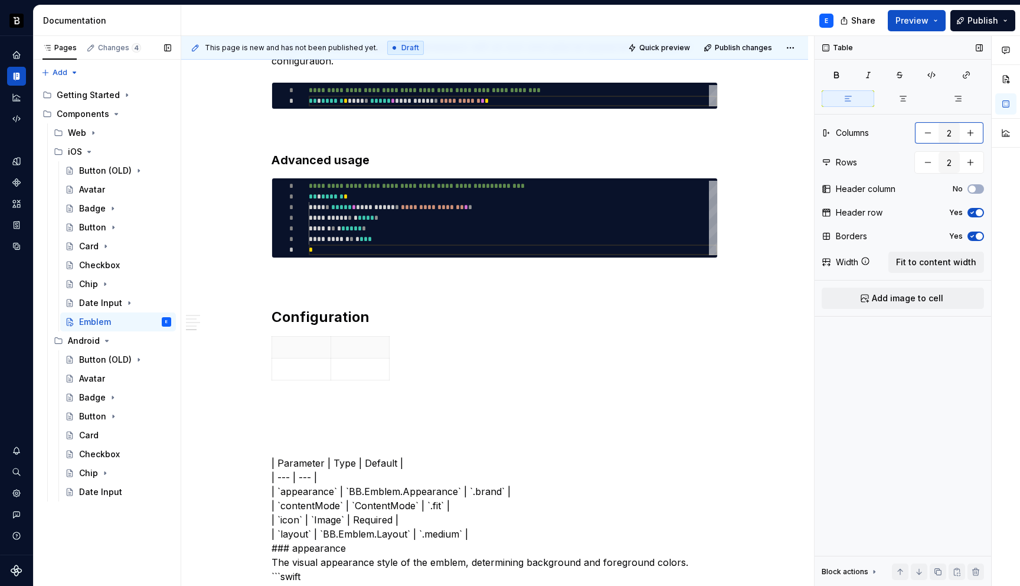
click at [970, 135] on button "button" at bounding box center [970, 132] width 21 height 21
type input "3"
click at [975, 161] on button "button" at bounding box center [970, 162] width 21 height 21
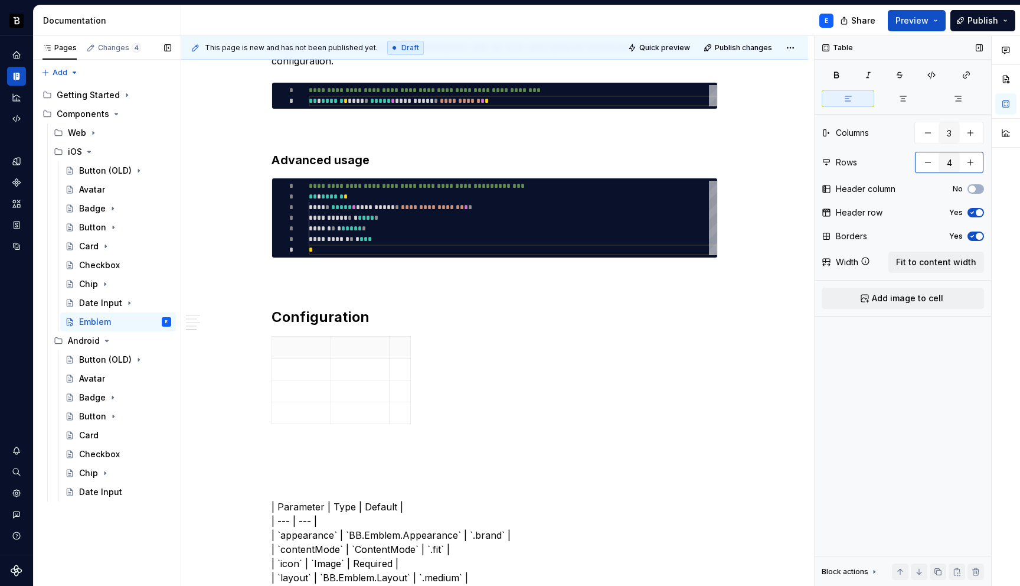
click at [975, 161] on button "button" at bounding box center [970, 162] width 21 height 21
type input "5"
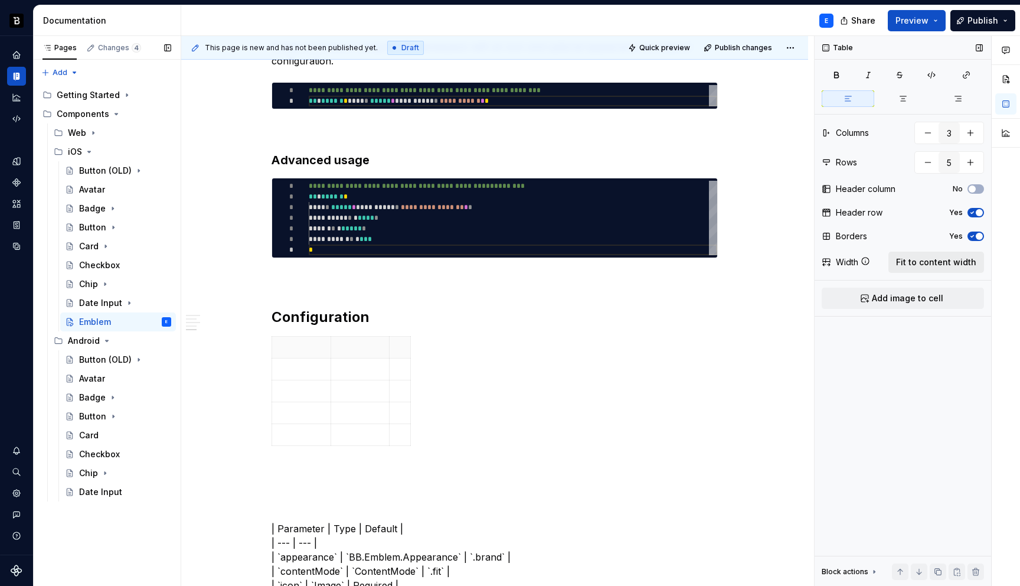
click at [938, 254] on button "Fit to content width" at bounding box center [937, 262] width 96 height 21
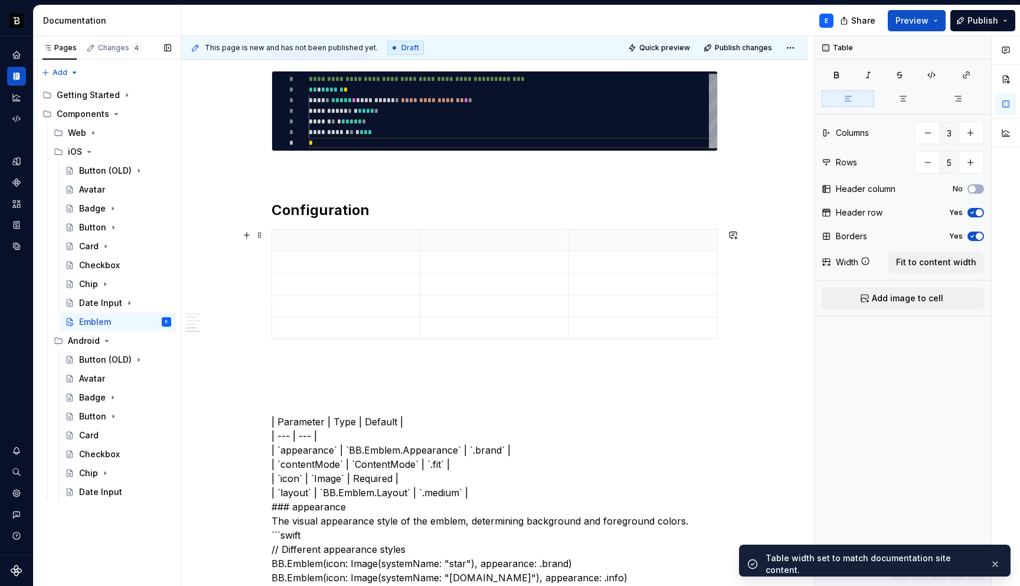
scroll to position [658, 0]
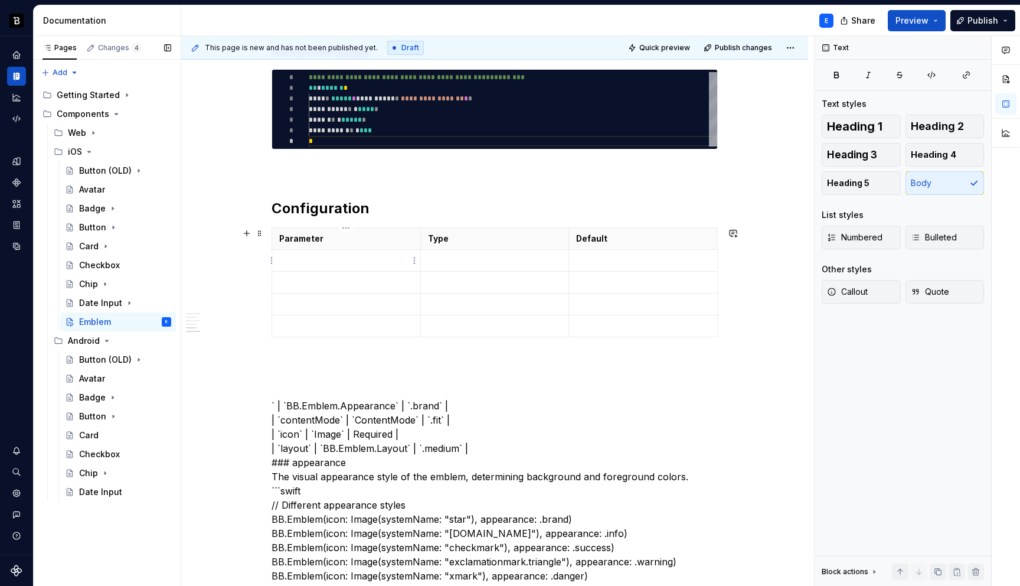
click at [377, 258] on p at bounding box center [346, 260] width 134 height 12
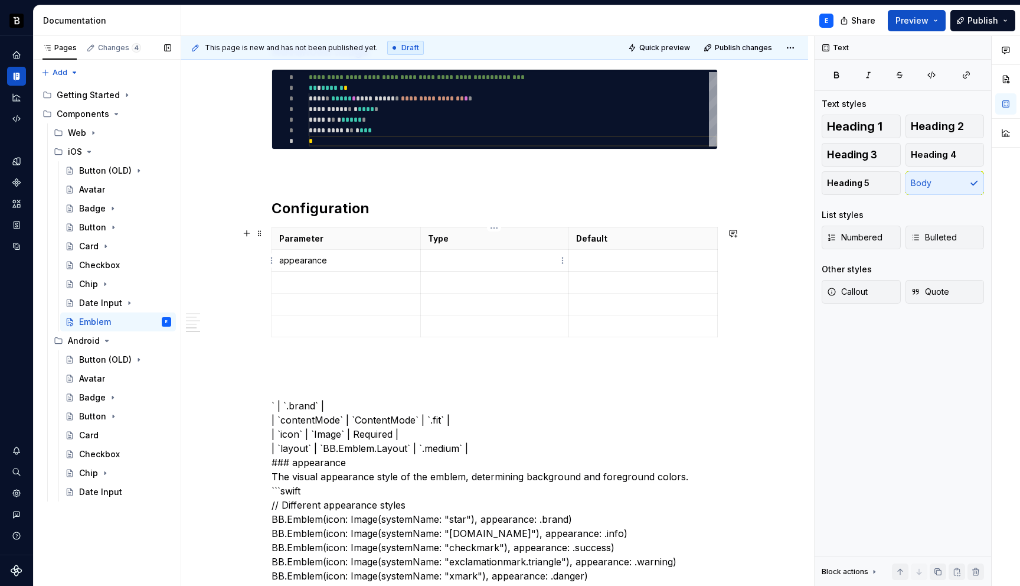
click at [455, 253] on td at bounding box center [494, 261] width 149 height 22
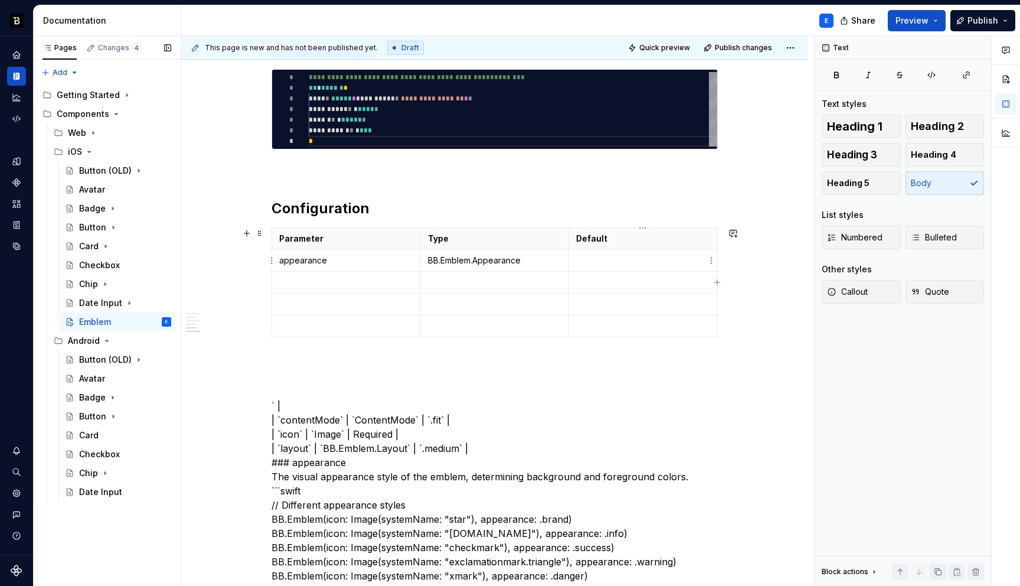
click at [604, 256] on p at bounding box center [643, 260] width 134 height 12
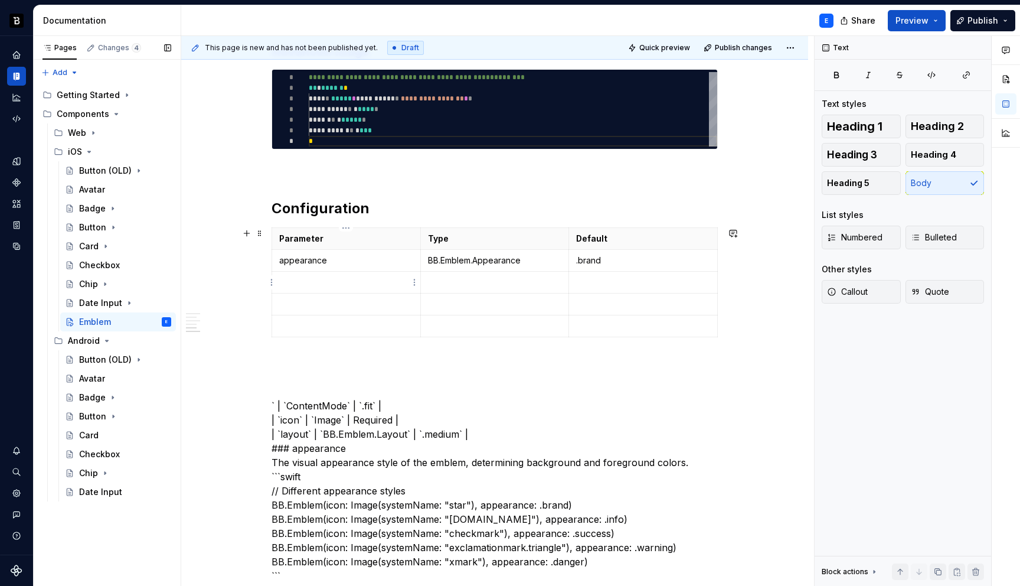
click at [338, 277] on p at bounding box center [346, 282] width 134 height 12
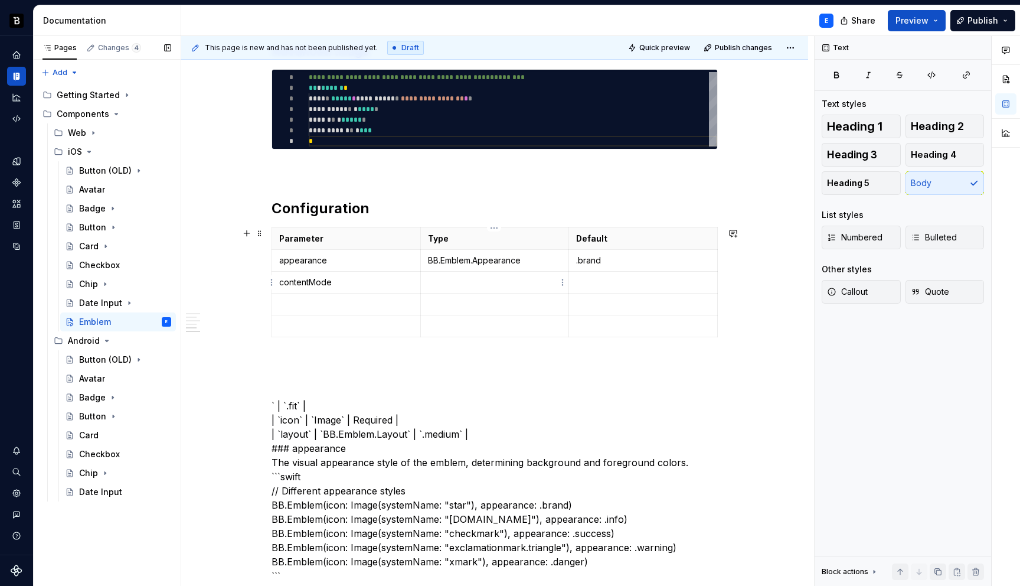
click at [465, 283] on p at bounding box center [495, 282] width 134 height 12
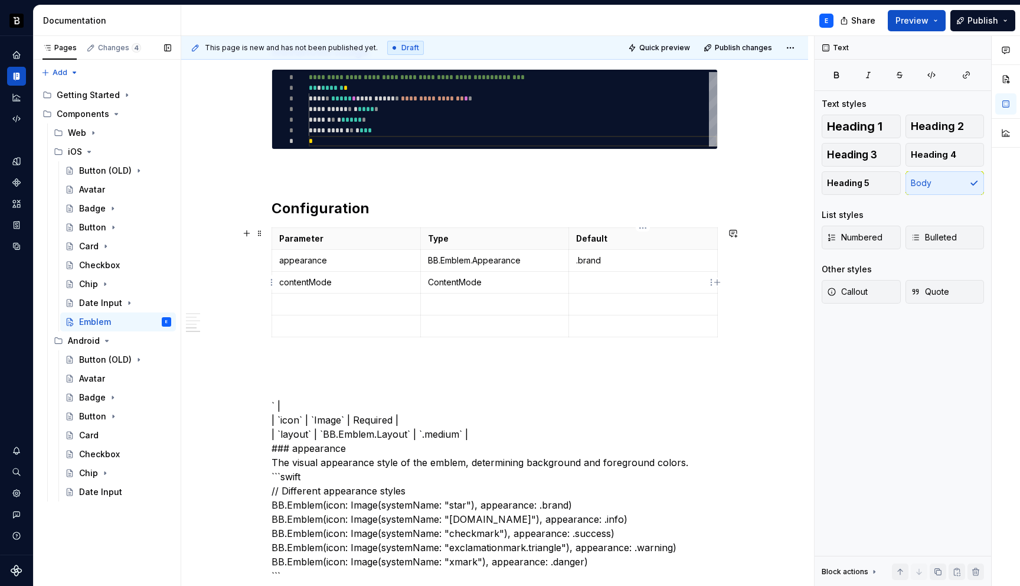
click at [648, 282] on p at bounding box center [643, 282] width 134 height 12
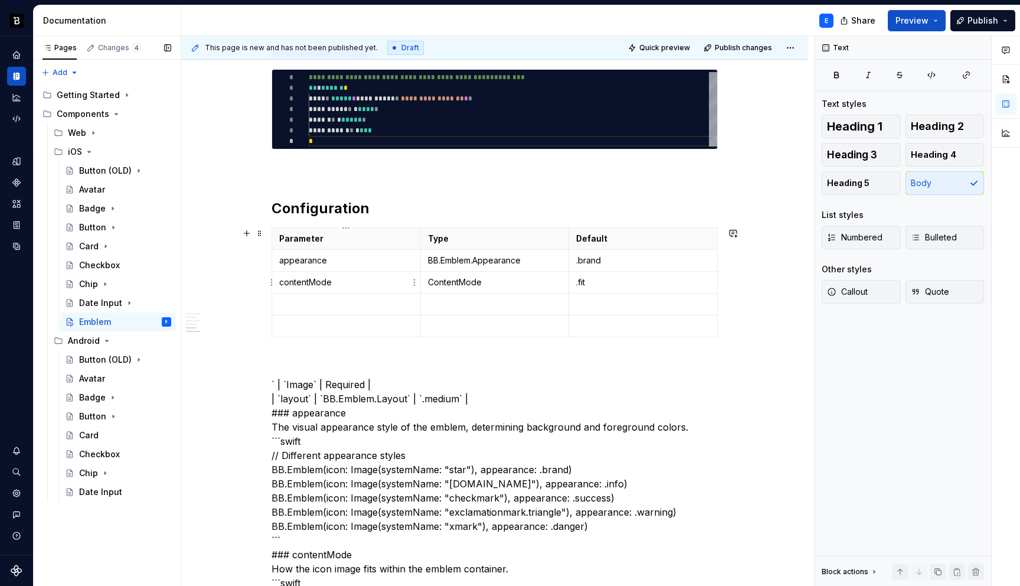
click at [385, 291] on td "contentMode" at bounding box center [346, 283] width 149 height 22
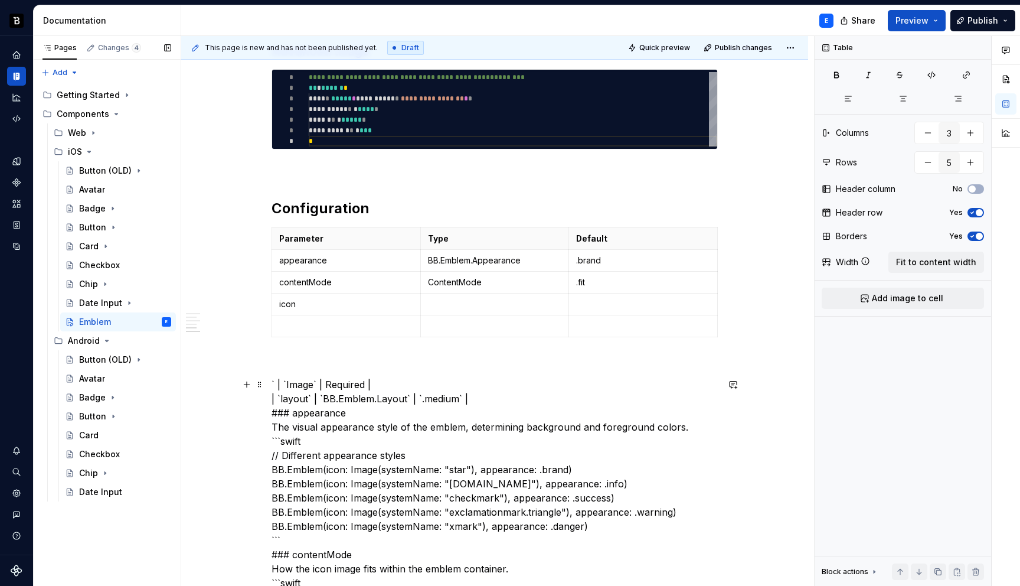
click at [537, 311] on td at bounding box center [494, 304] width 149 height 22
click at [605, 305] on p at bounding box center [643, 304] width 134 height 12
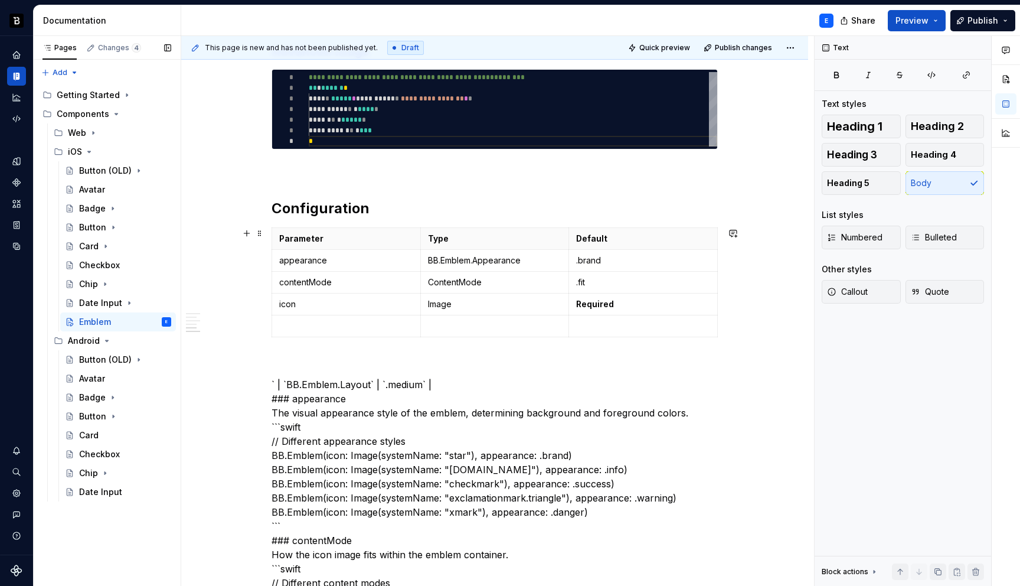
click at [355, 326] on p at bounding box center [346, 326] width 134 height 12
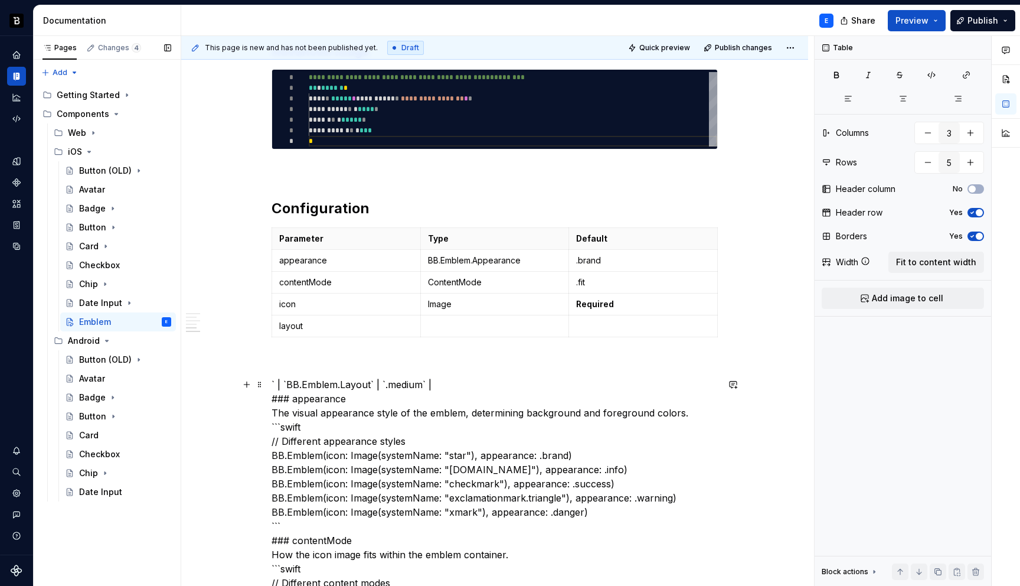
click at [439, 326] on p at bounding box center [495, 326] width 134 height 12
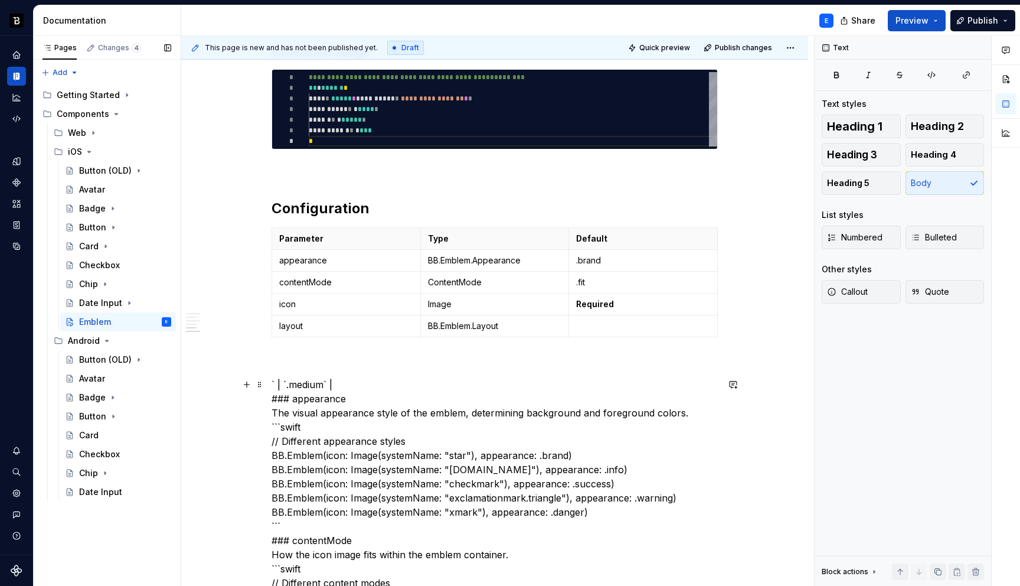
click at [612, 325] on p at bounding box center [643, 326] width 134 height 12
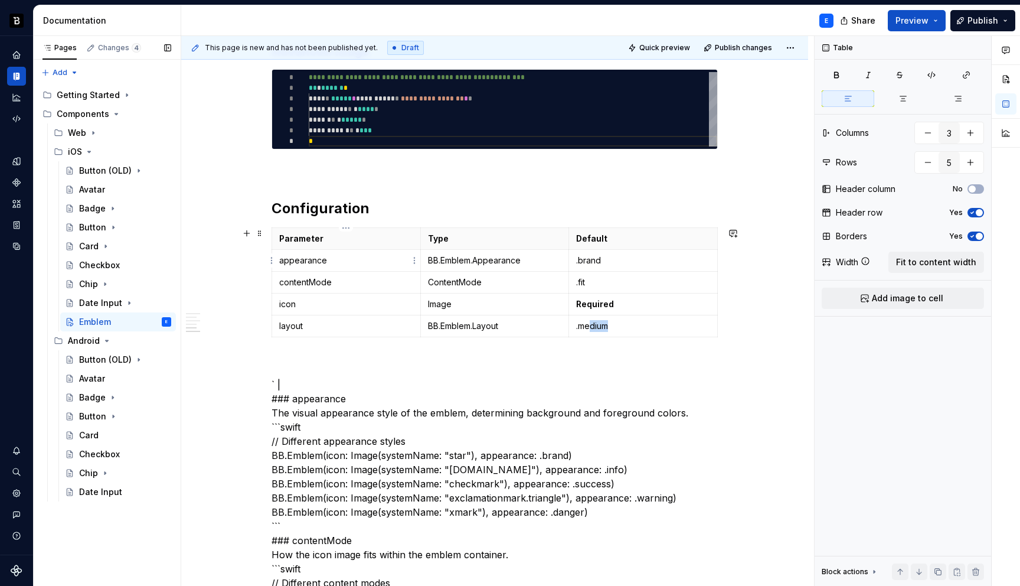
click at [397, 258] on p "appearance" at bounding box center [346, 260] width 134 height 12
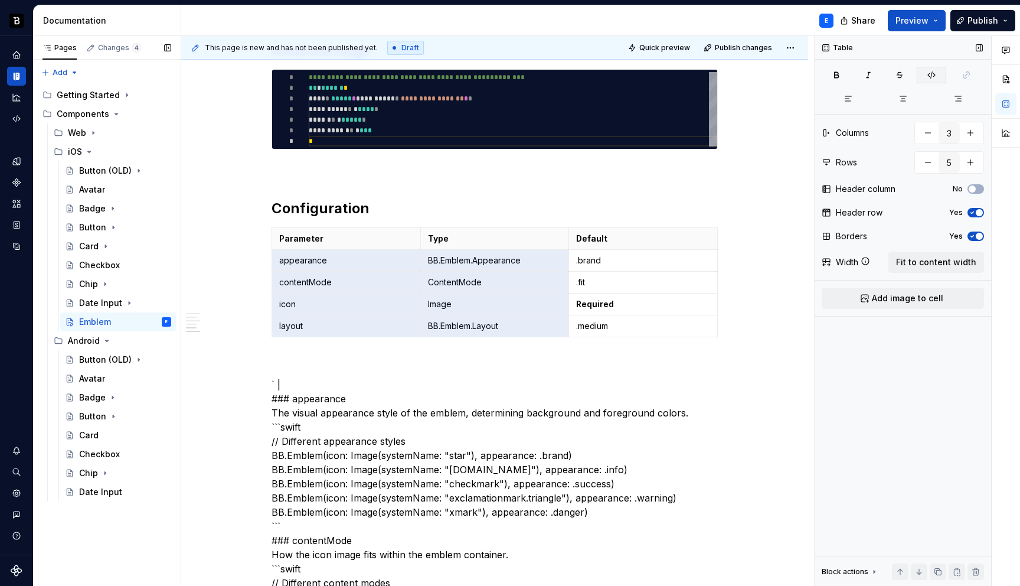
click at [938, 67] on button "button" at bounding box center [932, 75] width 30 height 17
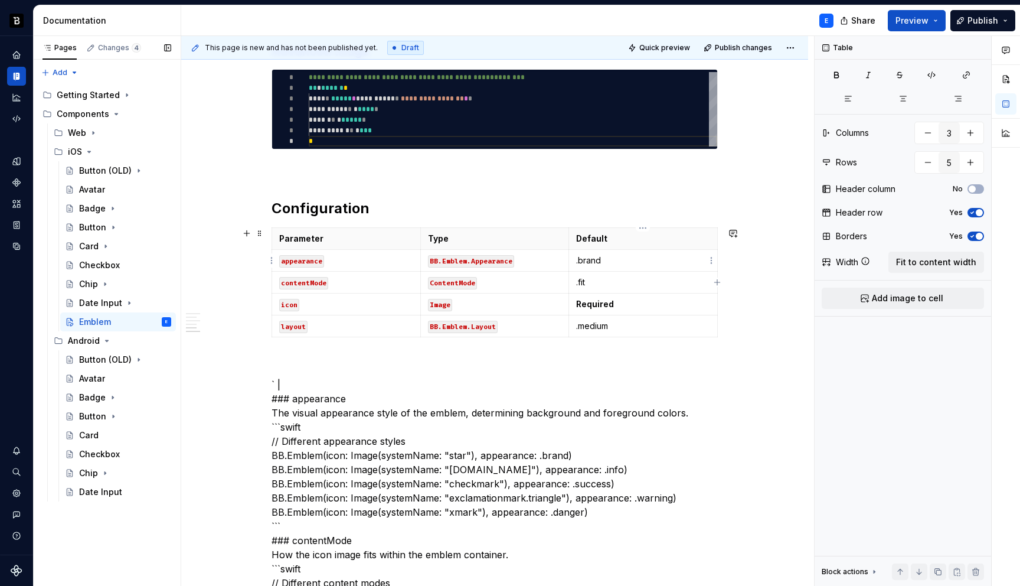
click at [662, 253] on td ".brand" at bounding box center [643, 261] width 149 height 22
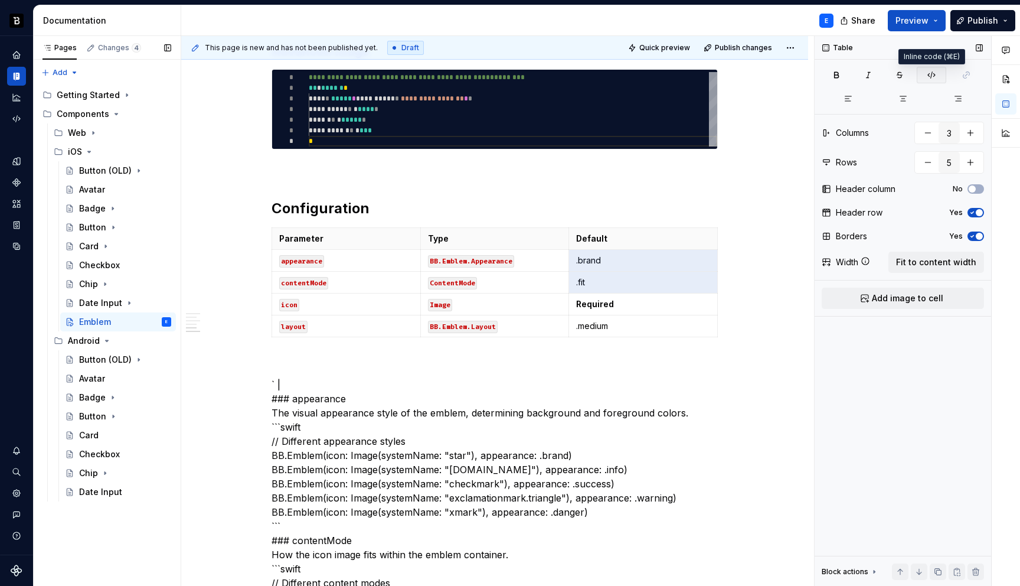
click at [930, 71] on icon "button" at bounding box center [931, 74] width 9 height 9
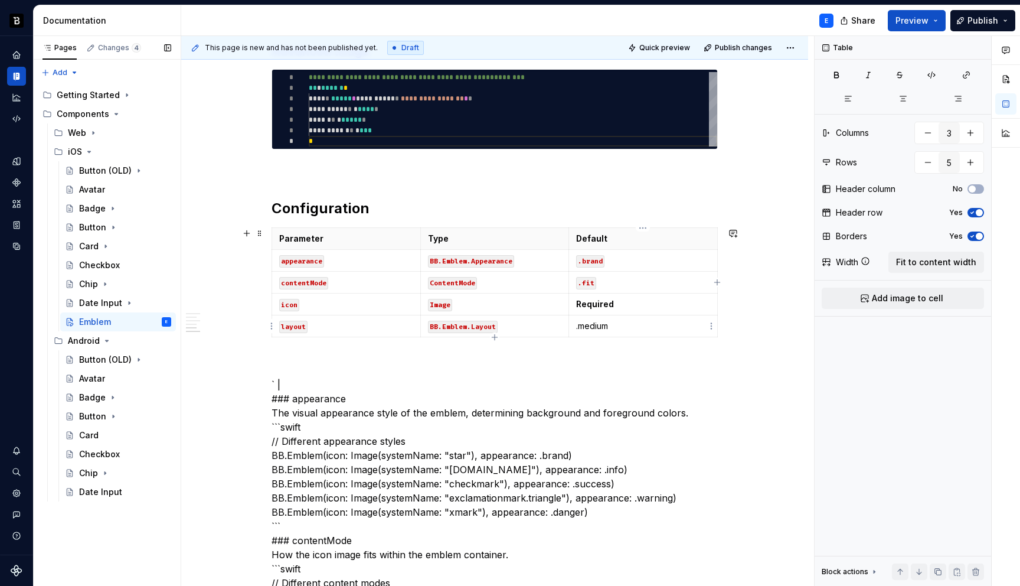
click at [621, 324] on p ".medium" at bounding box center [643, 326] width 134 height 12
click at [933, 71] on icon "button" at bounding box center [931, 74] width 9 height 9
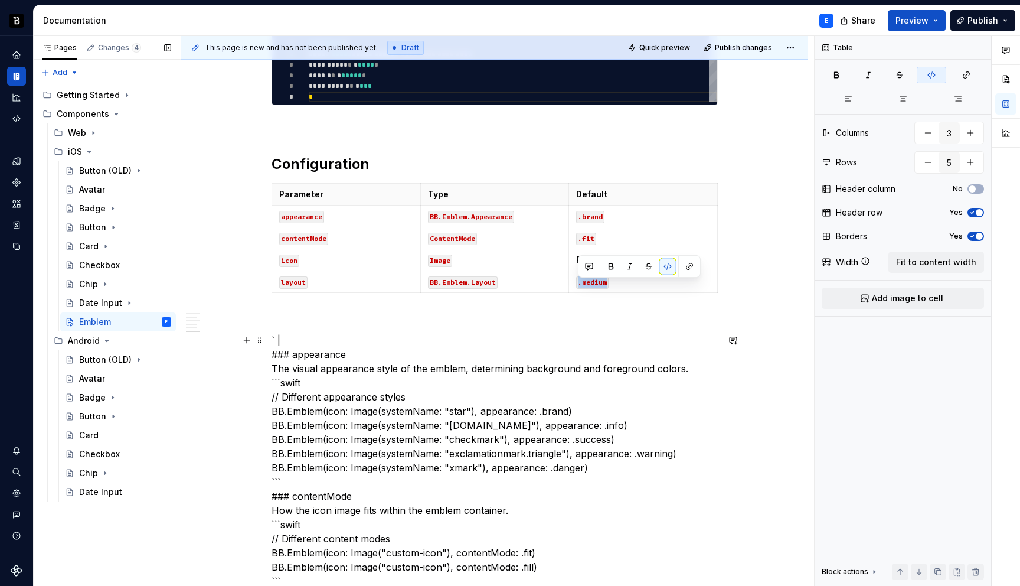
scroll to position [705, 0]
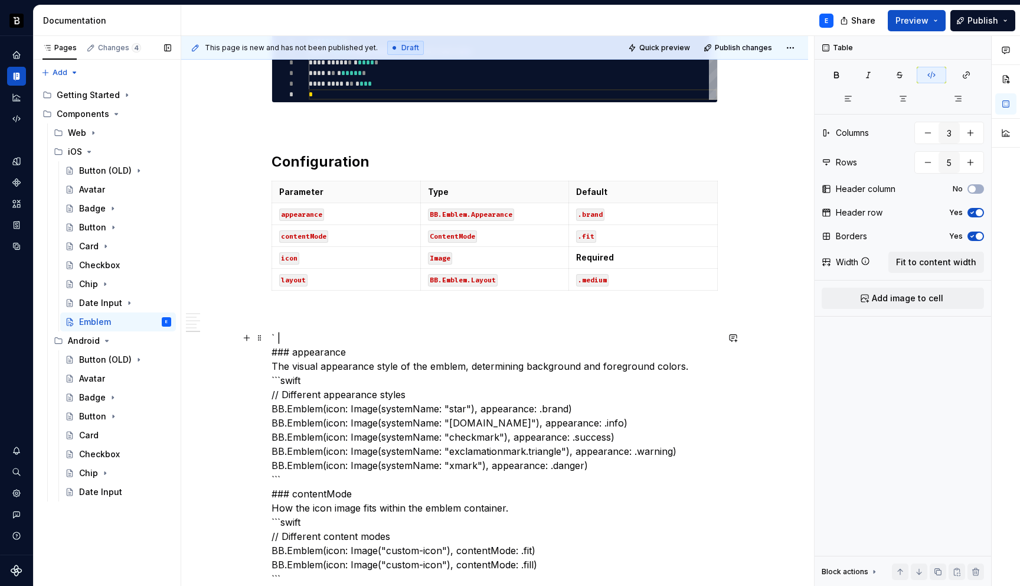
click at [351, 307] on div "**********" at bounding box center [495, 581] width 446 height 1991
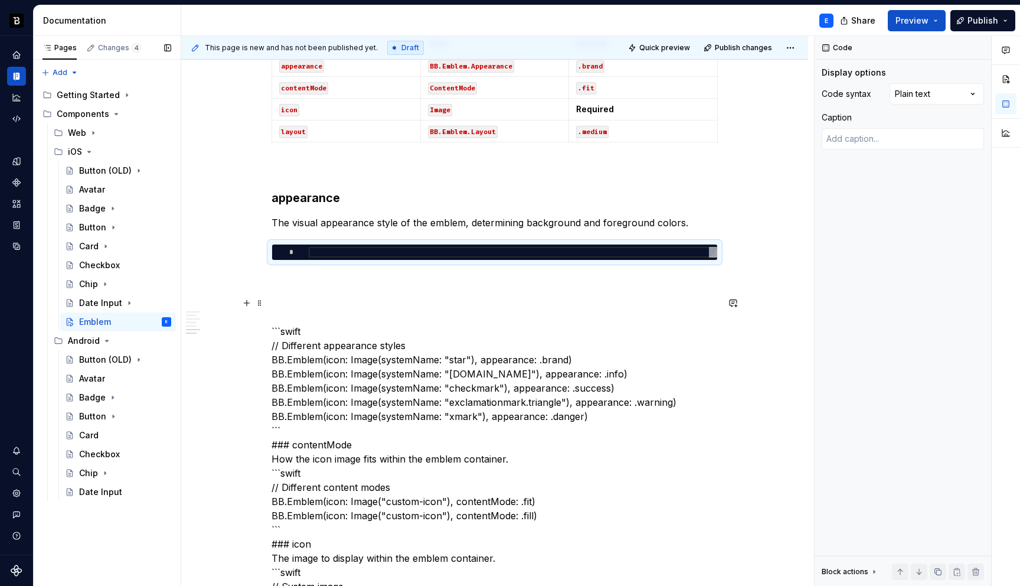
scroll to position [874, 0]
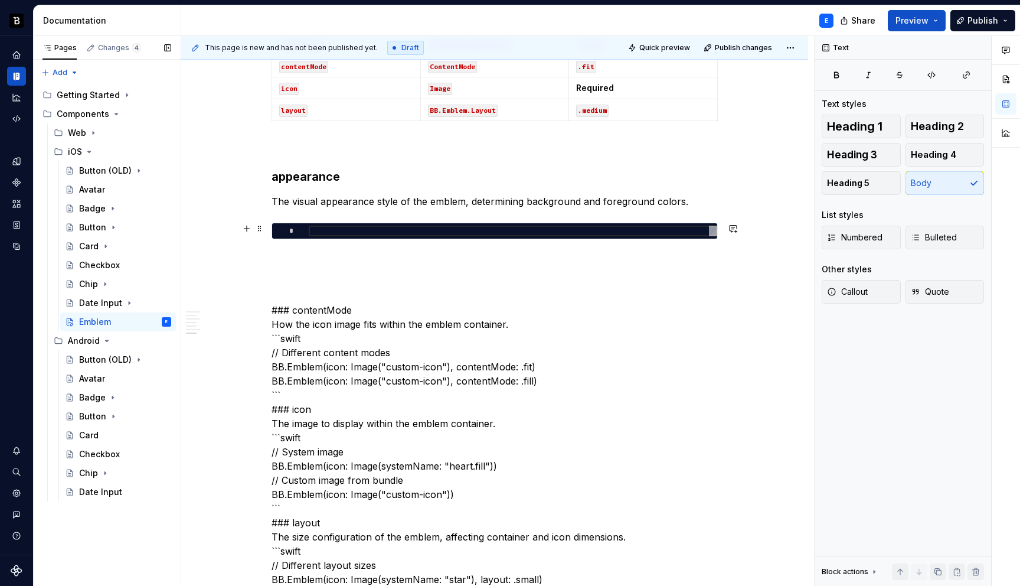
click at [342, 226] on div at bounding box center [513, 231] width 409 height 11
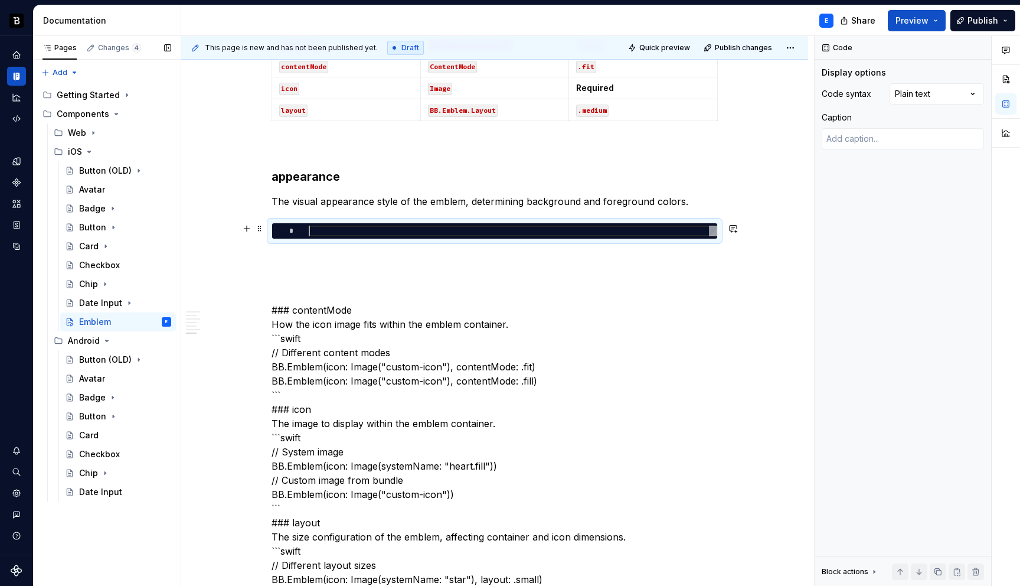
type textarea "*"
type textarea "**********"
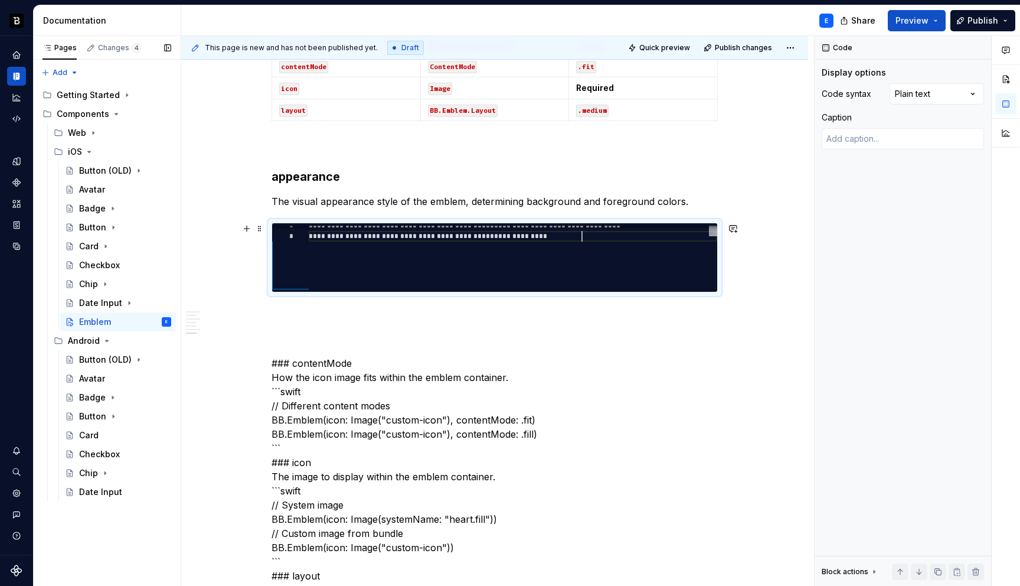
scroll to position [53, 273]
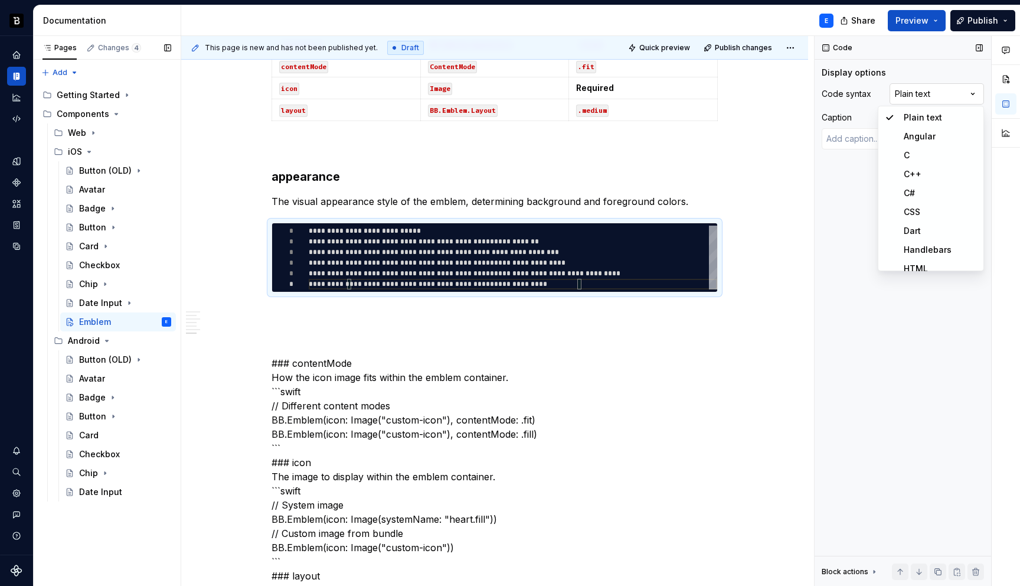
click at [918, 87] on div "Comments Open comments No comments yet Select ‘Comment’ from the block context …" at bounding box center [917, 311] width 205 height 550
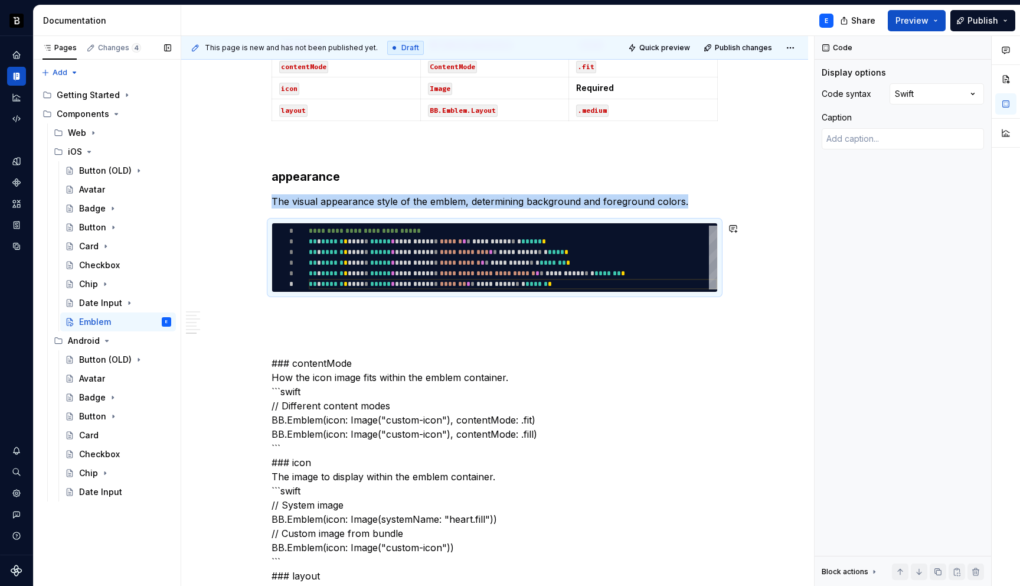
click at [517, 306] on p at bounding box center [495, 313] width 446 height 14
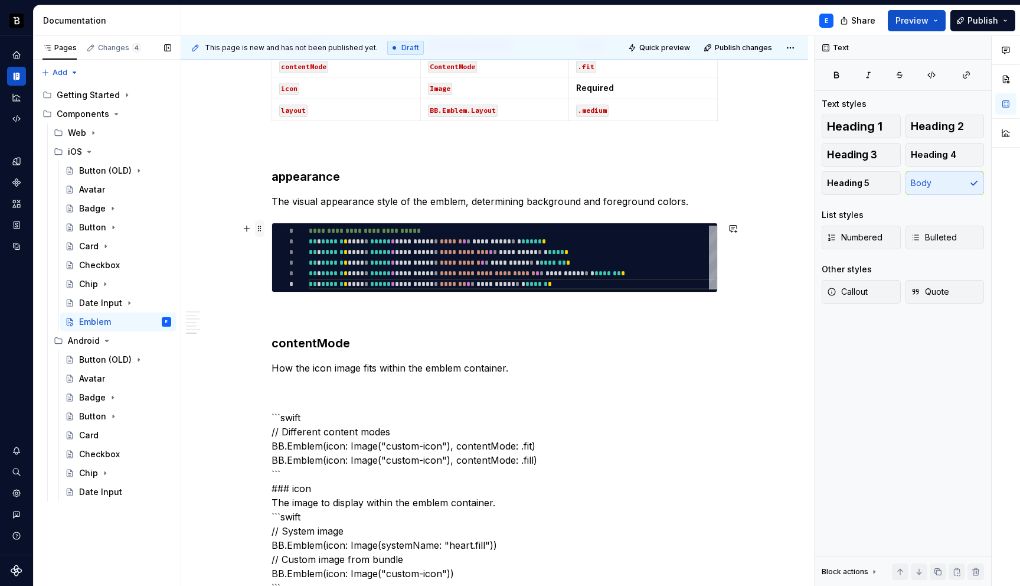
click at [258, 228] on span at bounding box center [259, 228] width 9 height 17
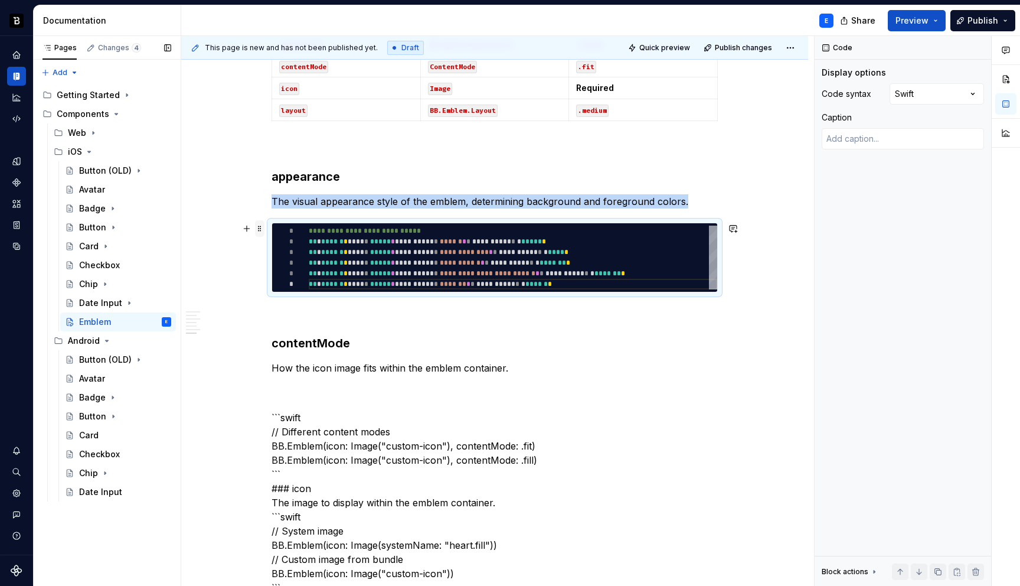
click at [258, 228] on span at bounding box center [259, 228] width 9 height 17
copy p "The visual appearance style of the emblem, determining background and foregroun…"
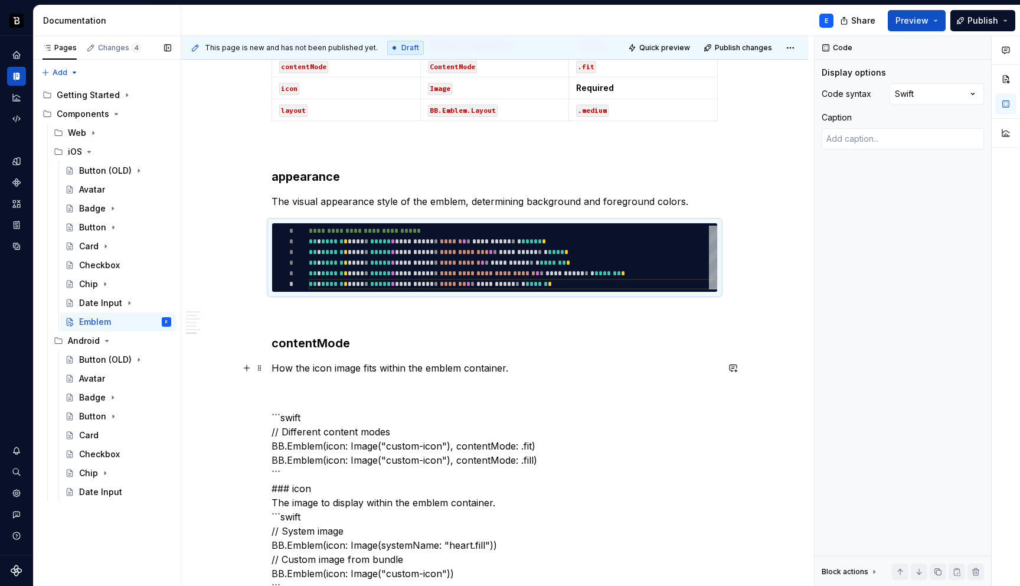
click at [530, 367] on p "How the icon image fits within the emblem container." at bounding box center [495, 368] width 446 height 14
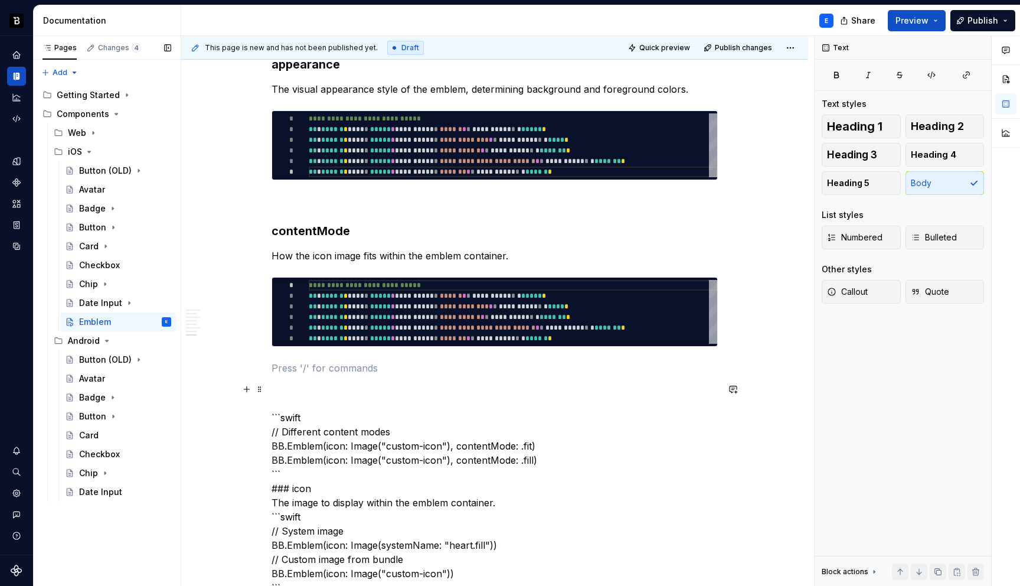
scroll to position [1071, 0]
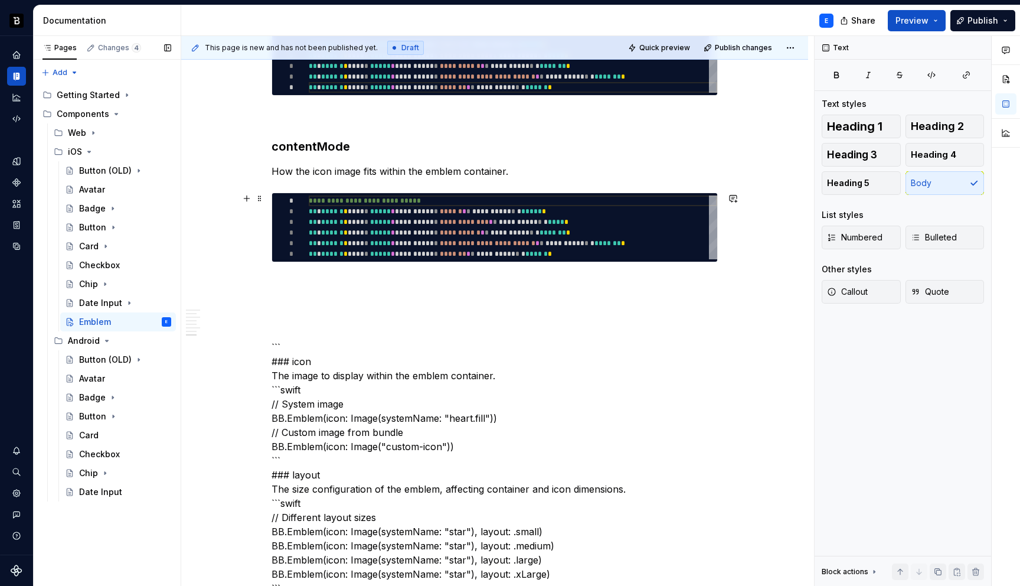
type textarea "*"
type textarea "**********"
click at [400, 227] on div "**********" at bounding box center [513, 227] width 409 height 64
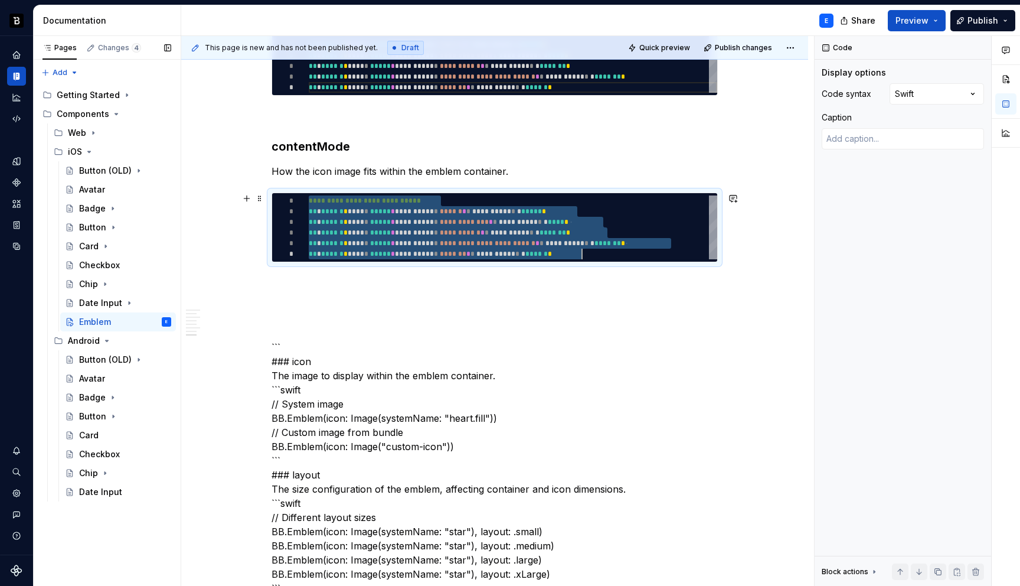
scroll to position [0, 273]
type textarea "*"
type textarea "**********"
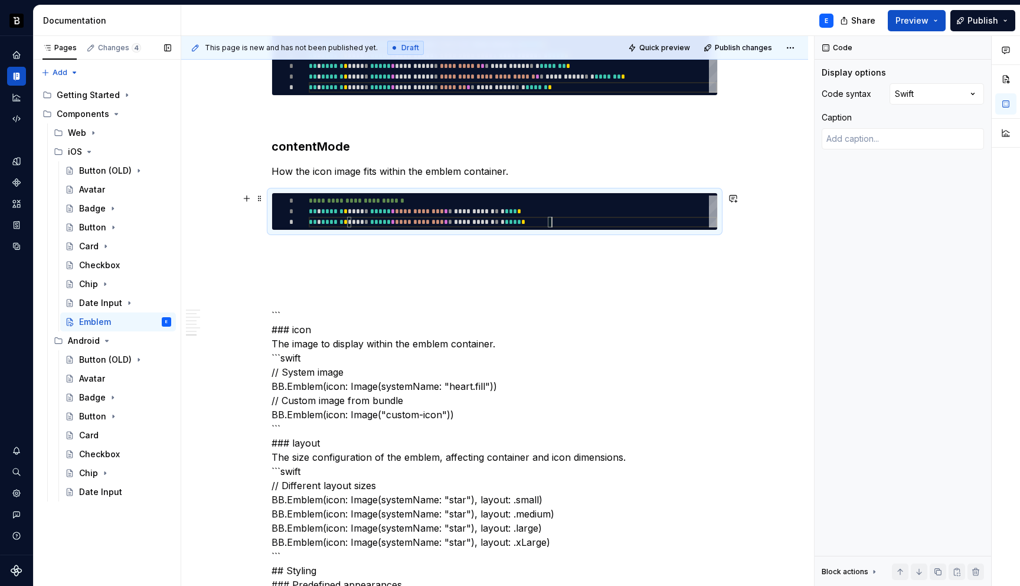
scroll to position [21, 243]
click at [369, 251] on p at bounding box center [495, 251] width 446 height 14
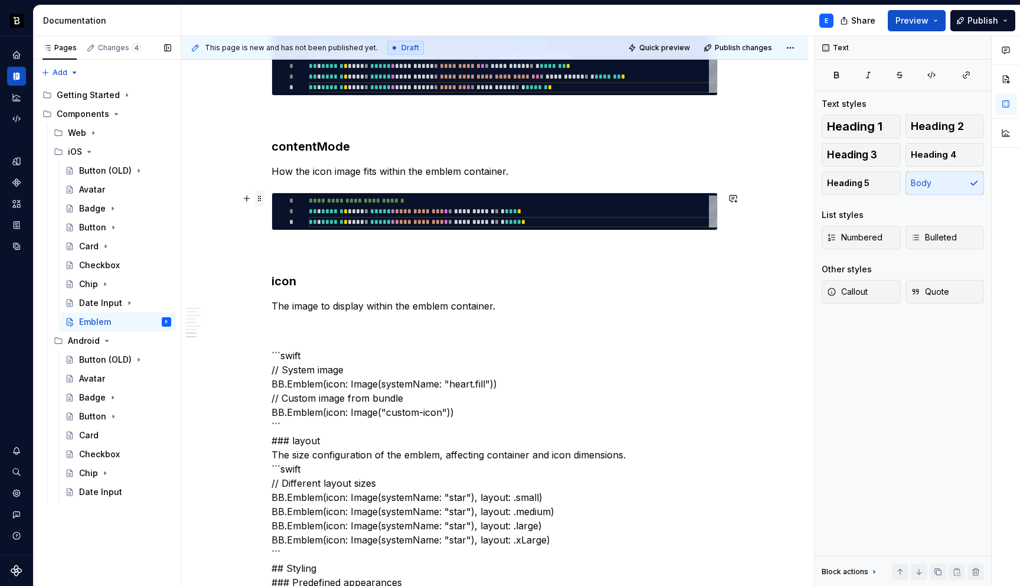
click at [261, 197] on span at bounding box center [259, 198] width 9 height 17
type textarea "*"
click at [261, 197] on span at bounding box center [259, 198] width 9 height 17
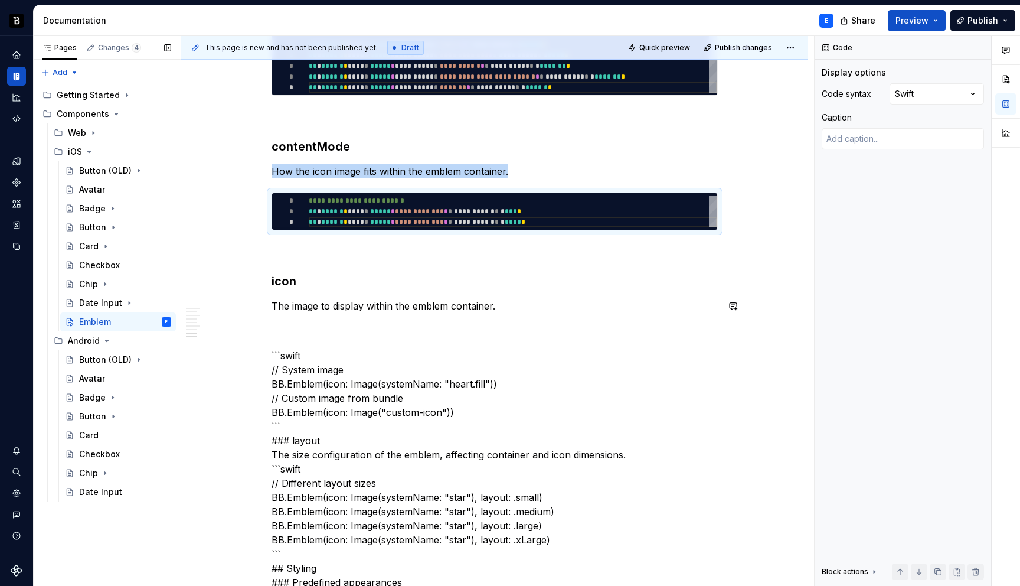
copy p "How the icon image fits within the emblem container."
click at [544, 306] on p "The image to display within the emblem container." at bounding box center [495, 306] width 446 height 14
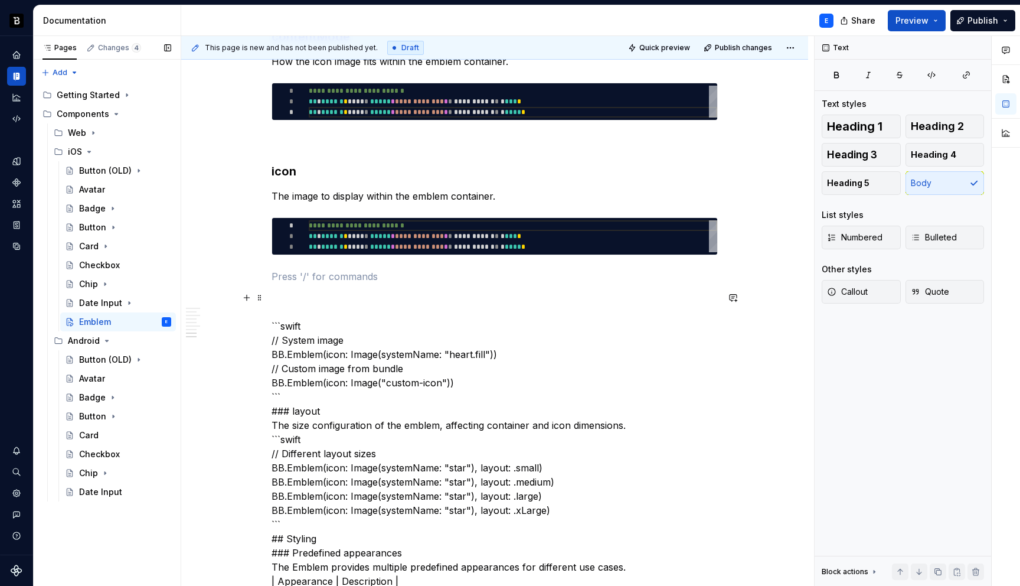
scroll to position [1184, 0]
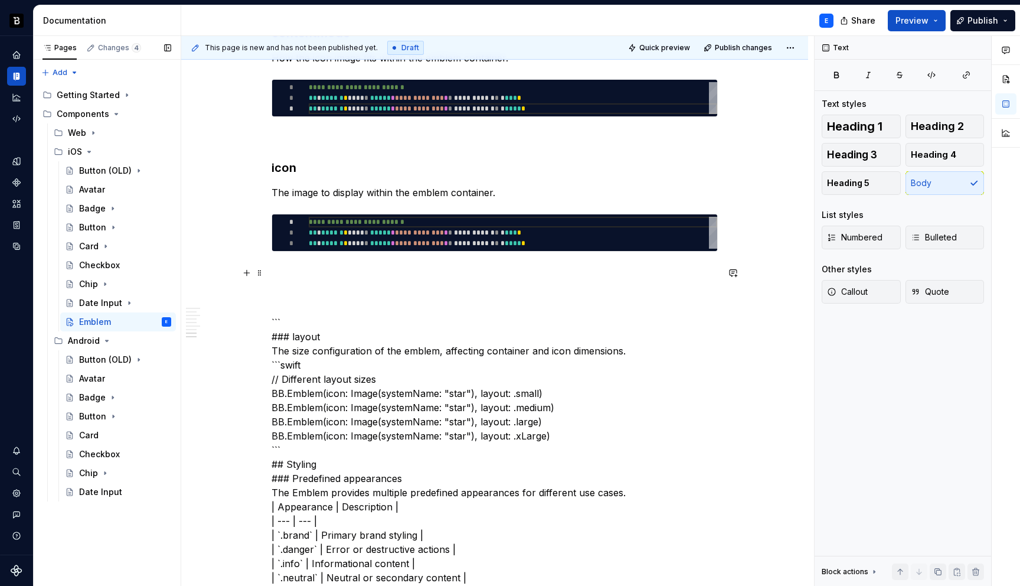
type textarea "**********"
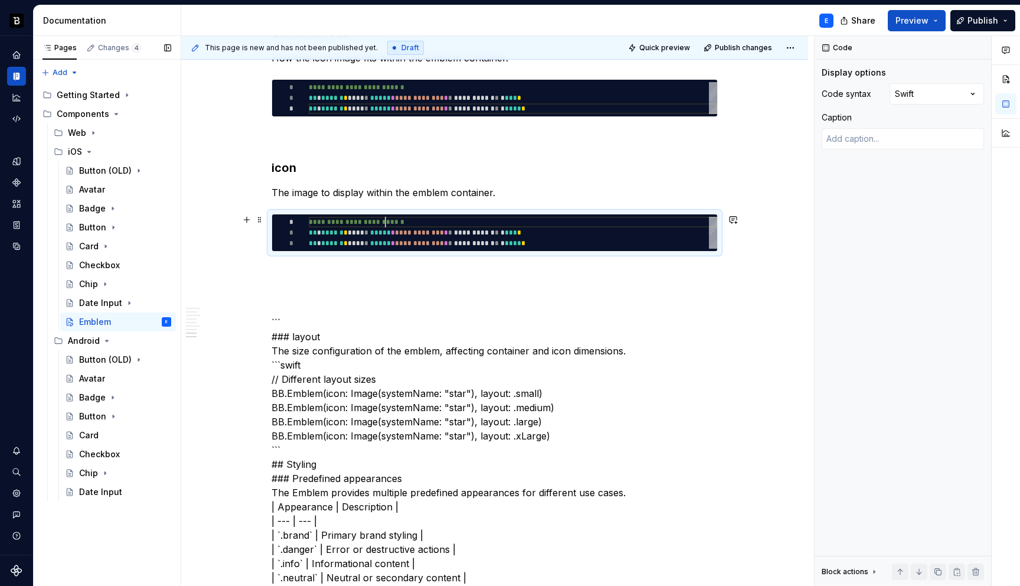
click at [383, 221] on div "**********" at bounding box center [513, 233] width 409 height 32
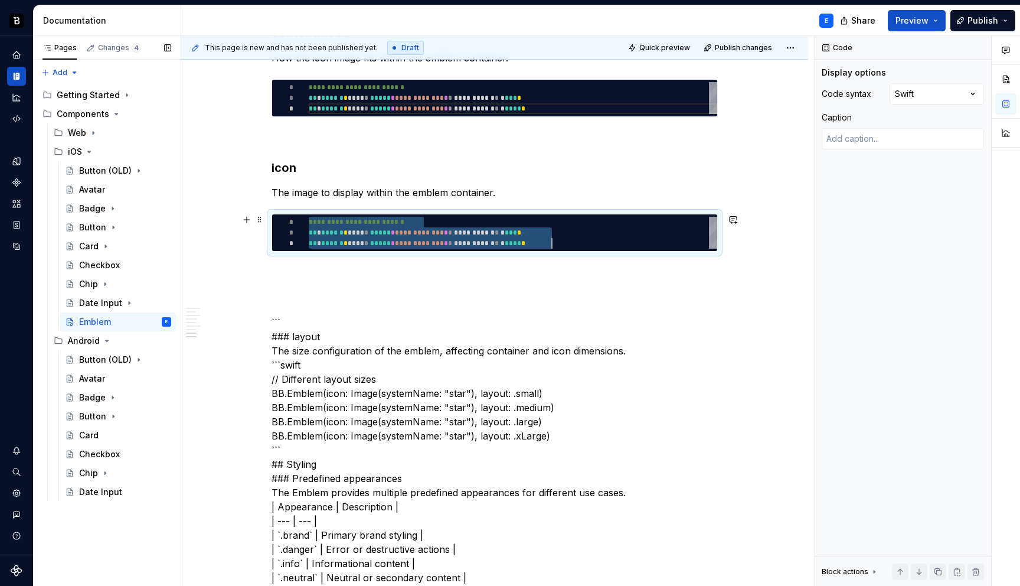
type textarea "*"
type textarea "**********"
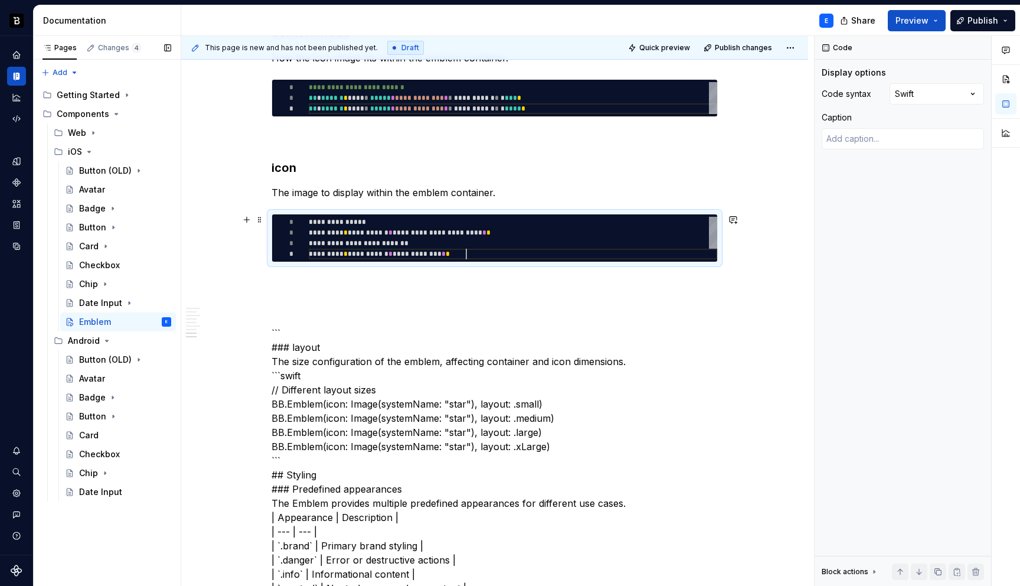
scroll to position [32, 158]
click at [362, 277] on p at bounding box center [495, 283] width 446 height 14
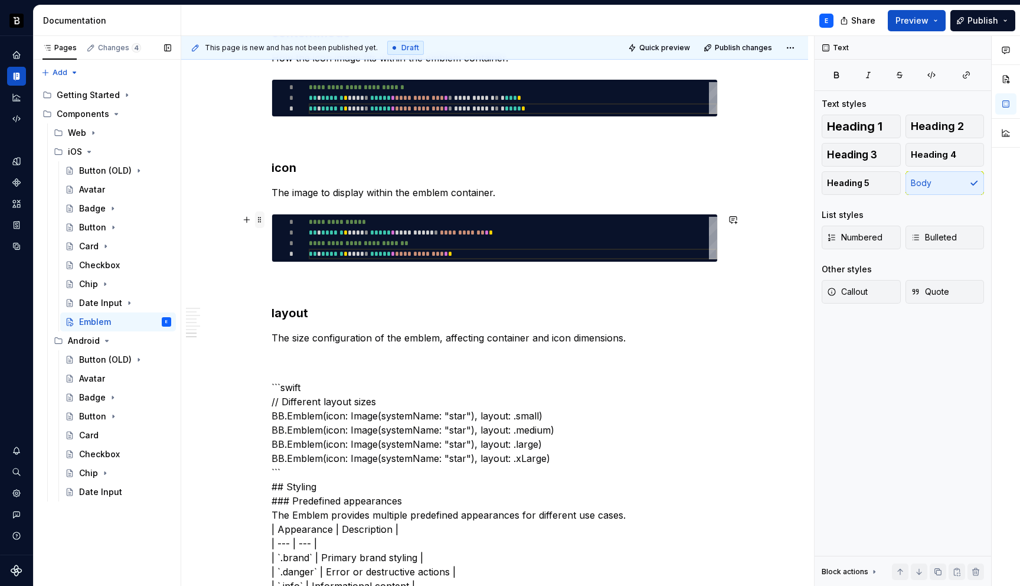
click at [260, 215] on span at bounding box center [259, 219] width 9 height 17
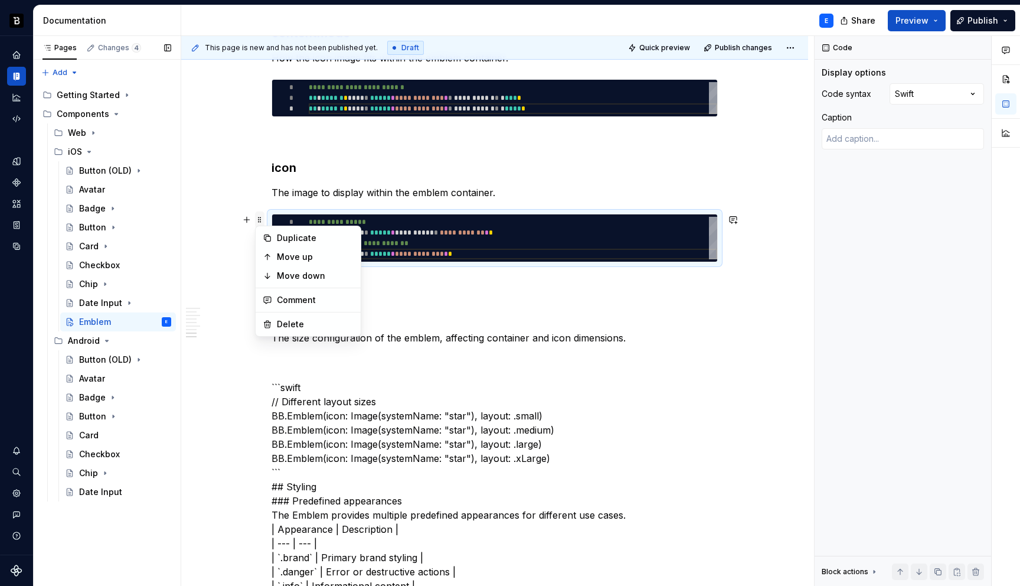
click at [260, 215] on span at bounding box center [259, 219] width 9 height 17
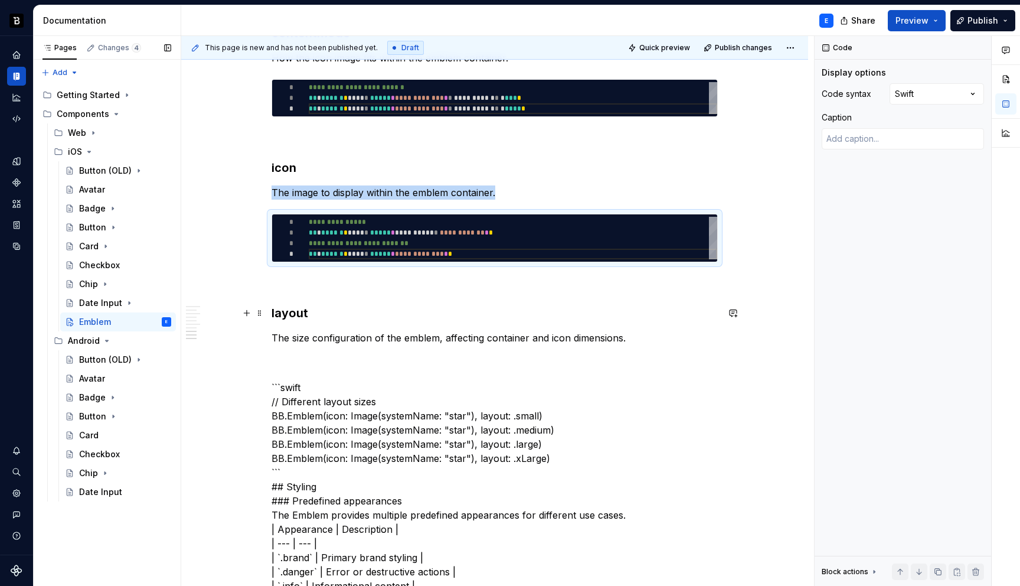
copy p "The image to display within the emblem container."
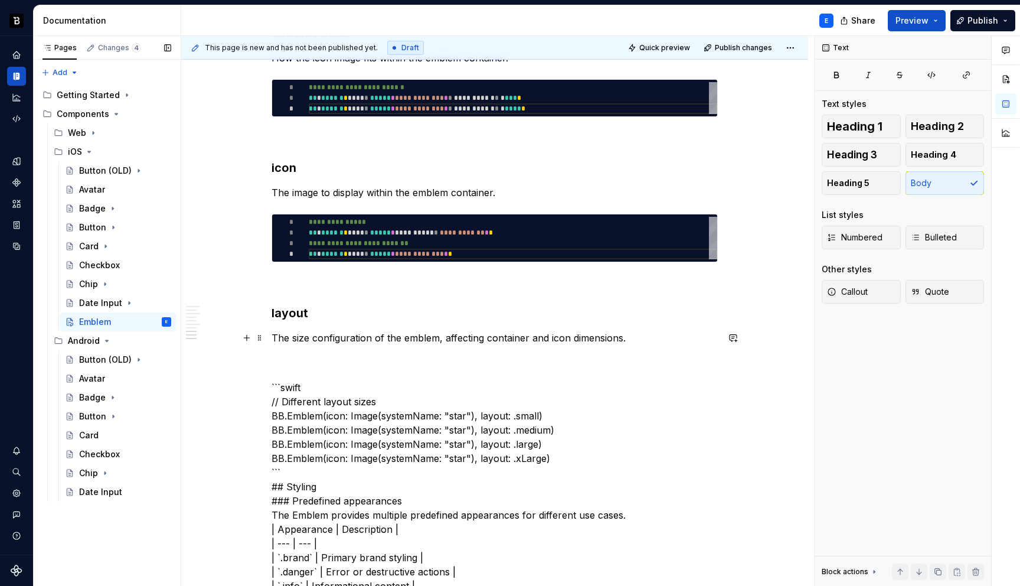
click at [641, 332] on p "The size configuration of the emblem, affecting container and icon dimensions." at bounding box center [495, 338] width 446 height 14
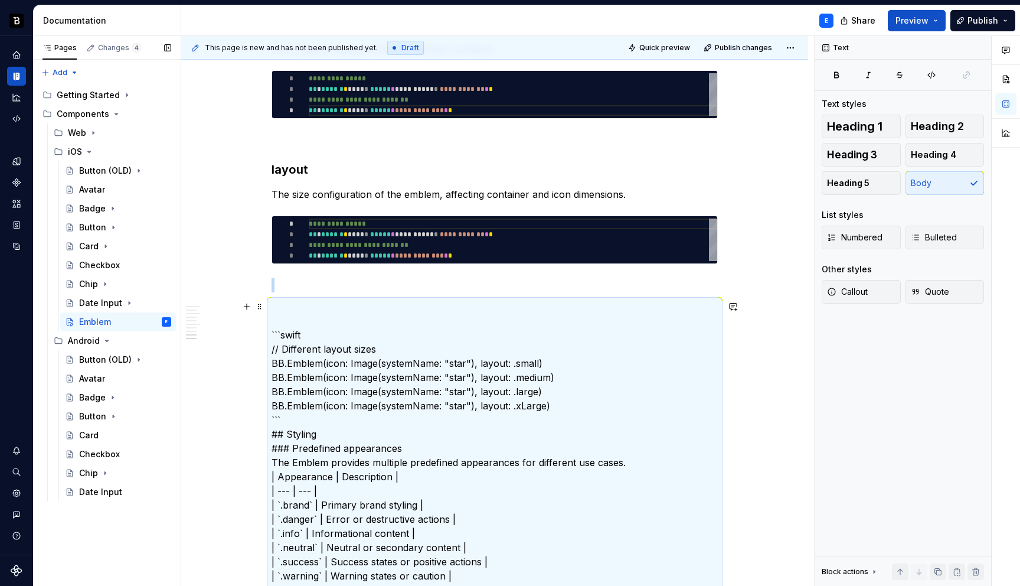
scroll to position [1295, 0]
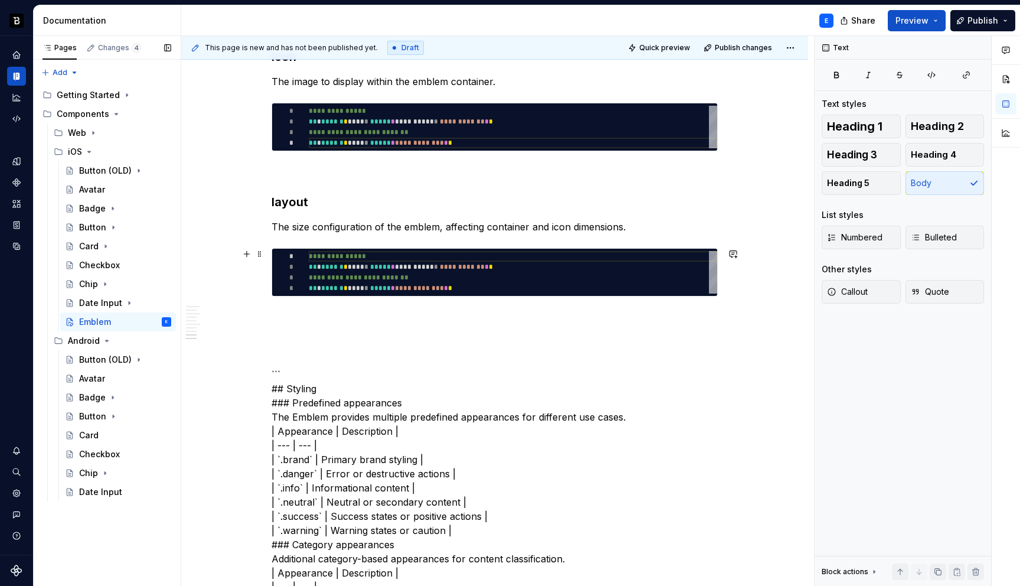
type textarea "*"
type textarea "**********"
click at [335, 279] on div "**********" at bounding box center [513, 272] width 409 height 43
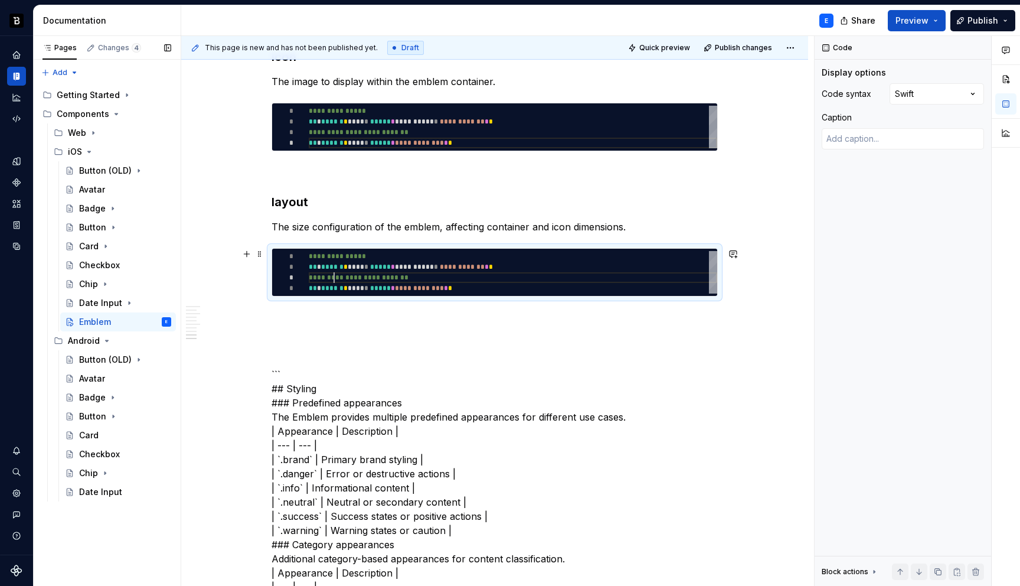
scroll to position [0, 158]
type textarea "*"
type textarea "**********"
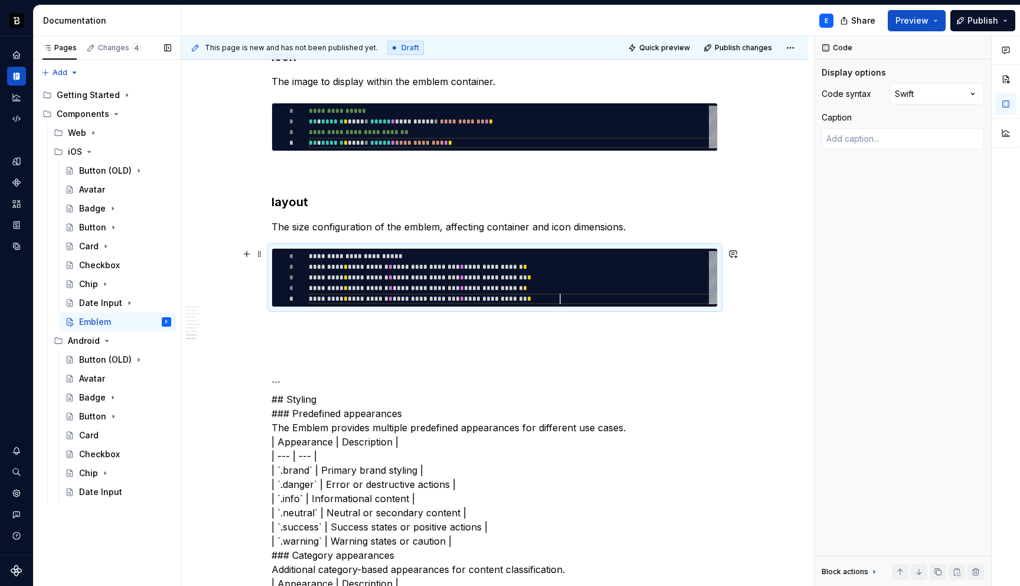
scroll to position [43, 251]
click at [318, 321] on p at bounding box center [495, 328] width 446 height 14
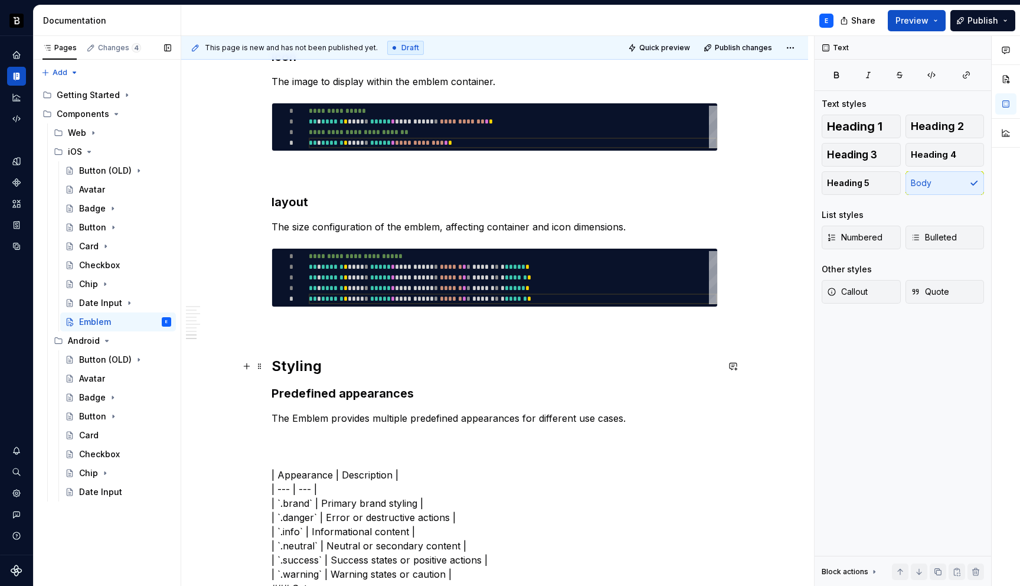
scroll to position [1321, 0]
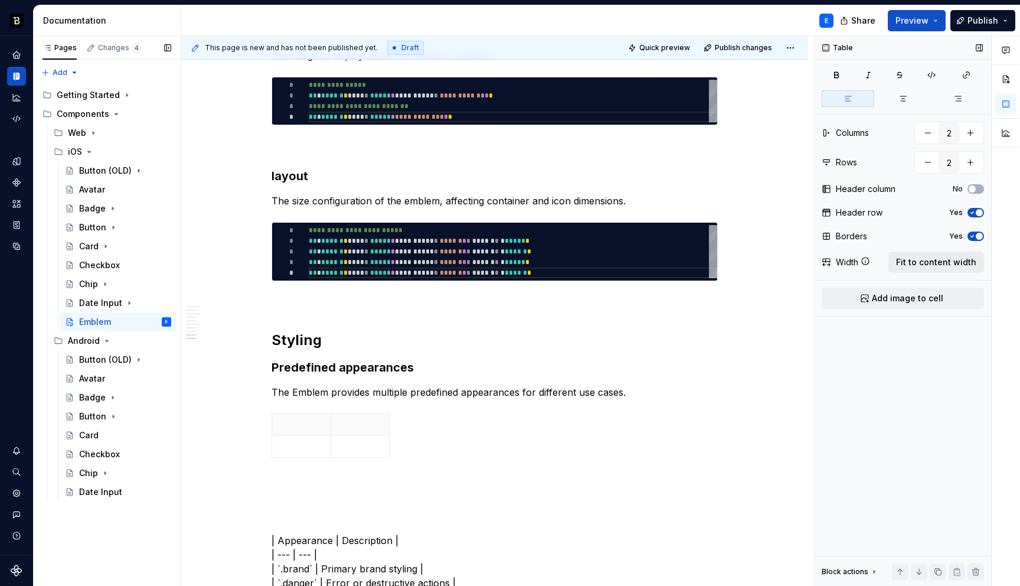
click at [953, 256] on span "Fit to content width" at bounding box center [936, 262] width 80 height 12
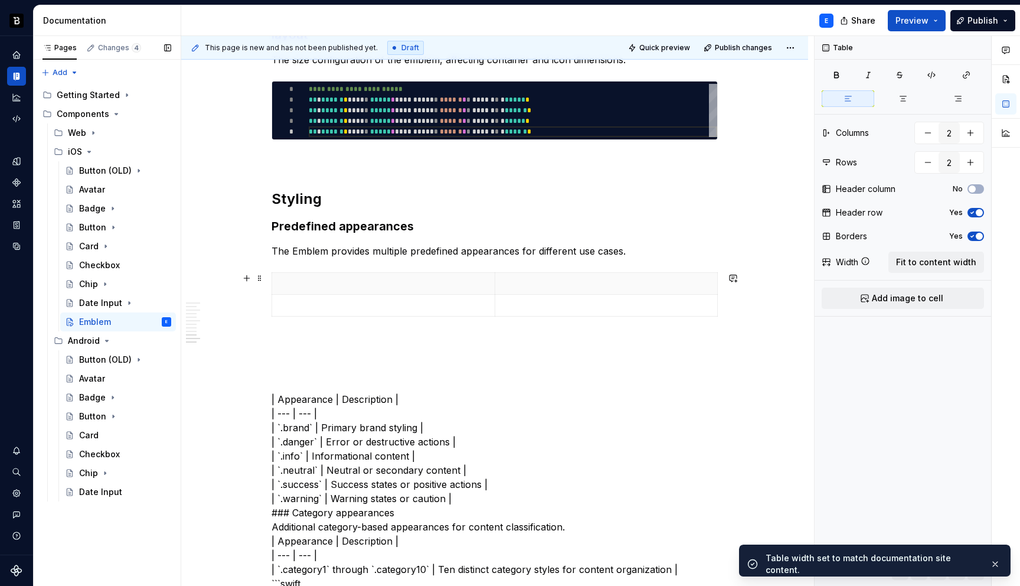
scroll to position [1464, 0]
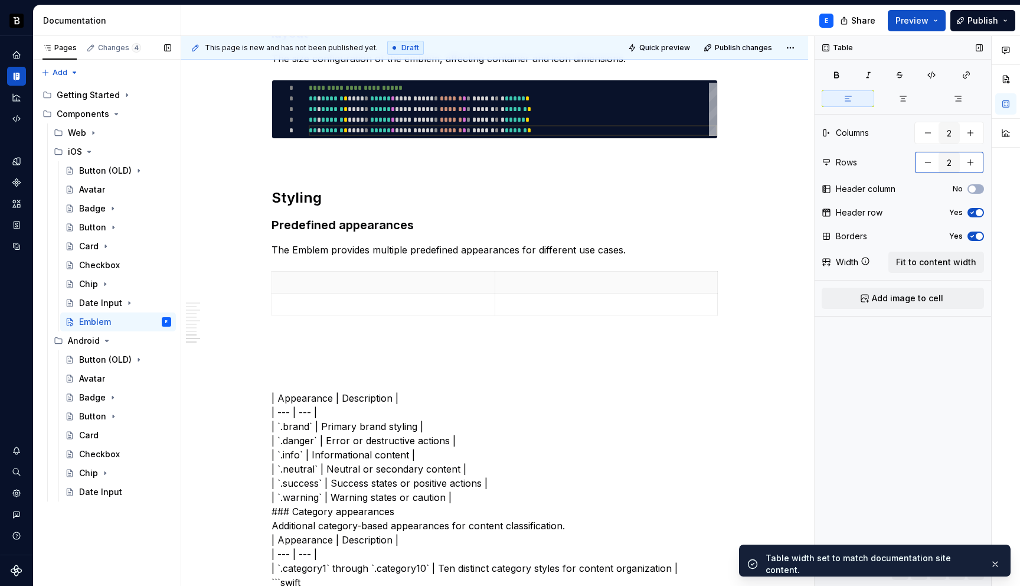
click at [982, 161] on div "2" at bounding box center [950, 162] width 70 height 22
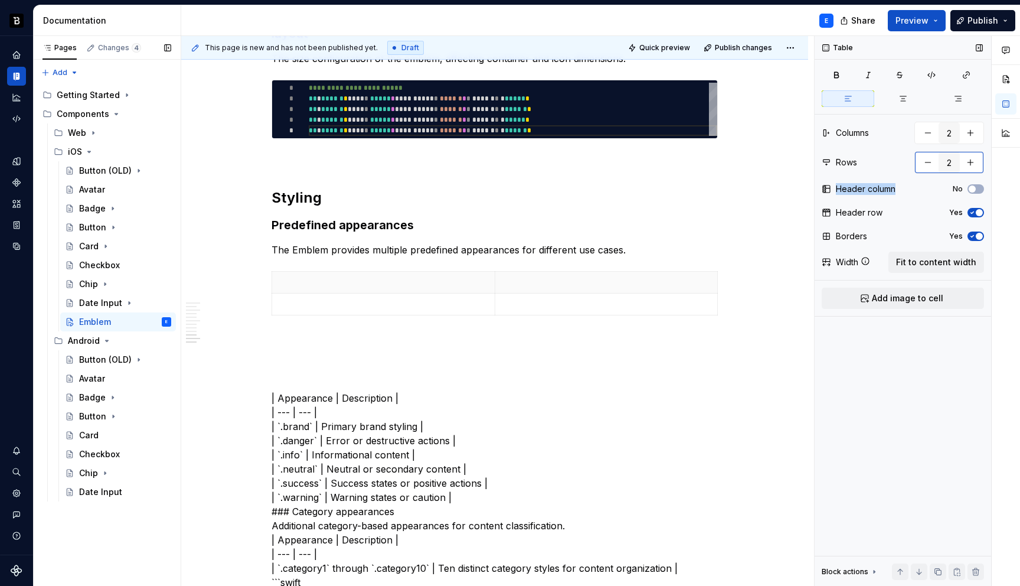
type textarea "*"
click at [977, 160] on button "button" at bounding box center [970, 162] width 21 height 21
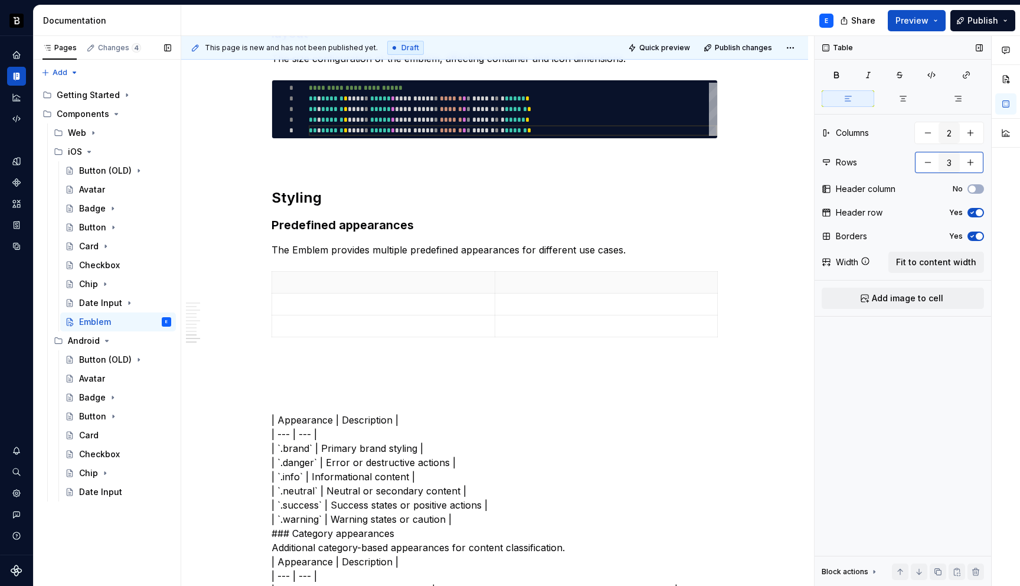
click at [977, 160] on button "button" at bounding box center [970, 162] width 21 height 21
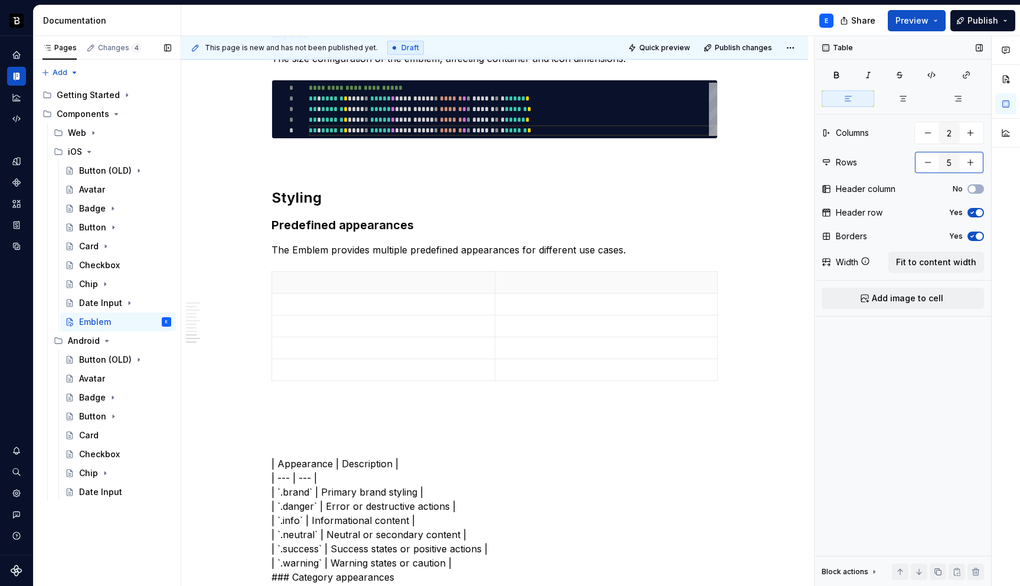
click at [977, 160] on button "button" at bounding box center [970, 162] width 21 height 21
type input "7"
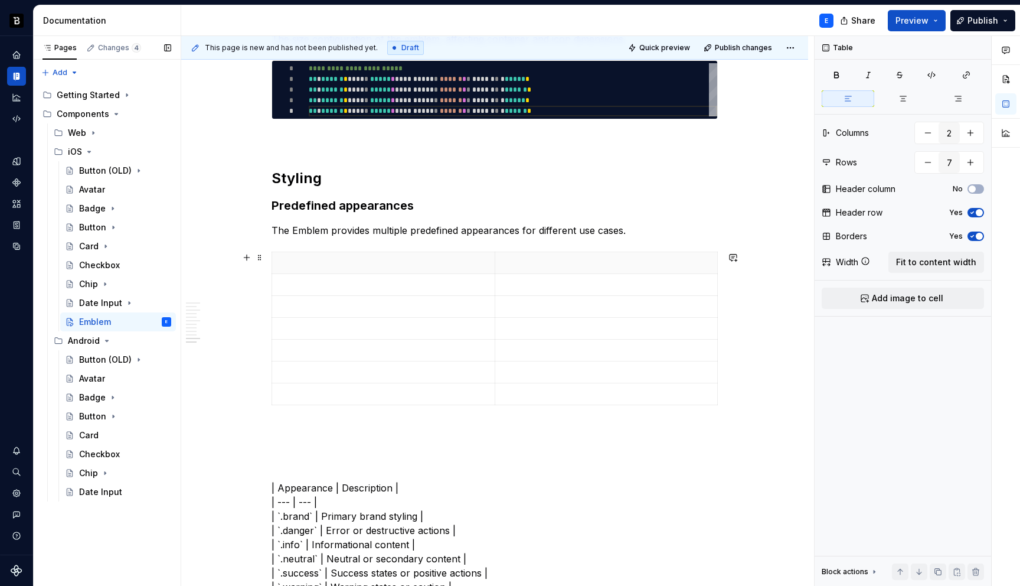
scroll to position [1488, 0]
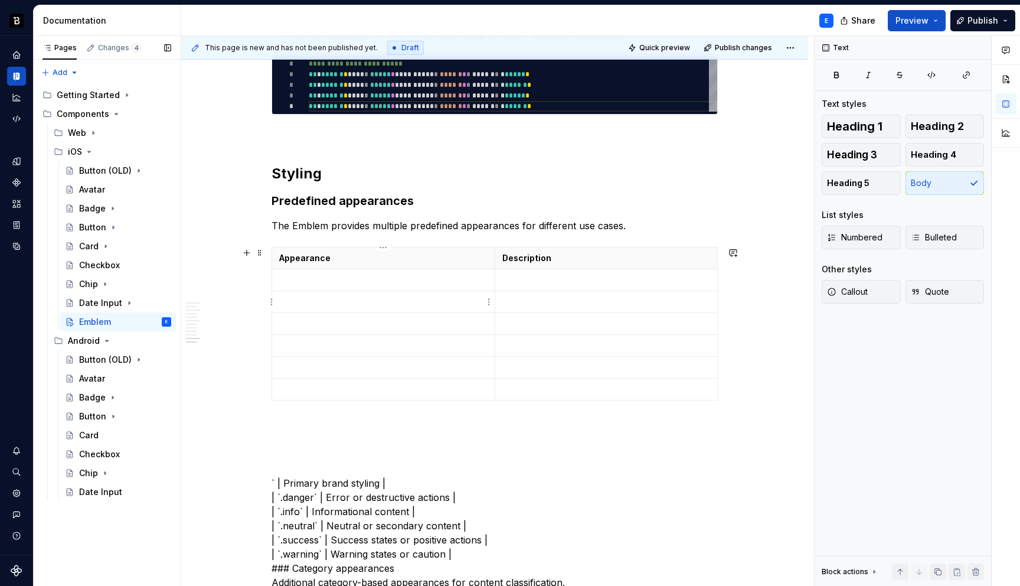
click at [337, 276] on p at bounding box center [383, 280] width 208 height 12
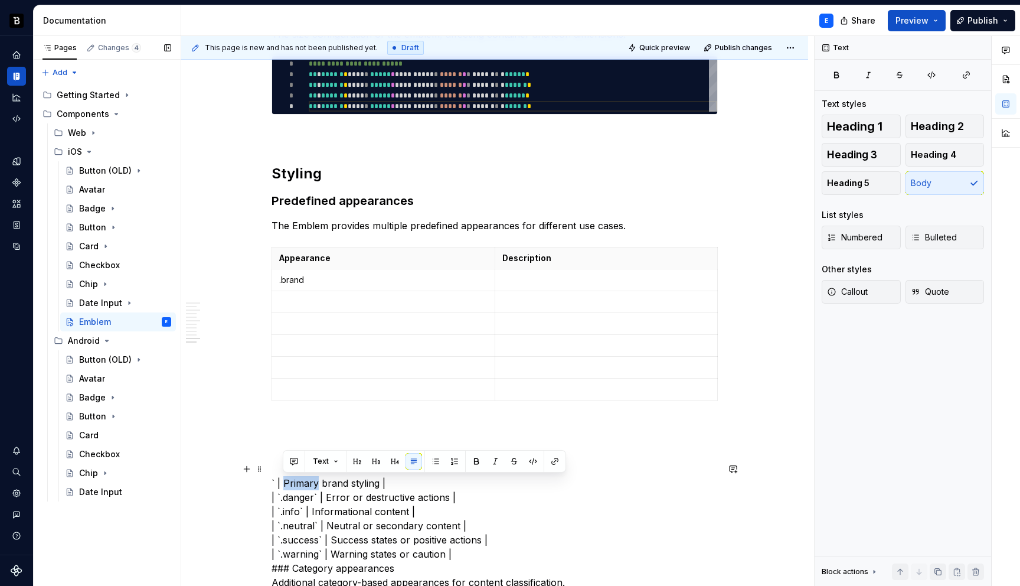
click at [534, 276] on p at bounding box center [606, 280] width 208 height 12
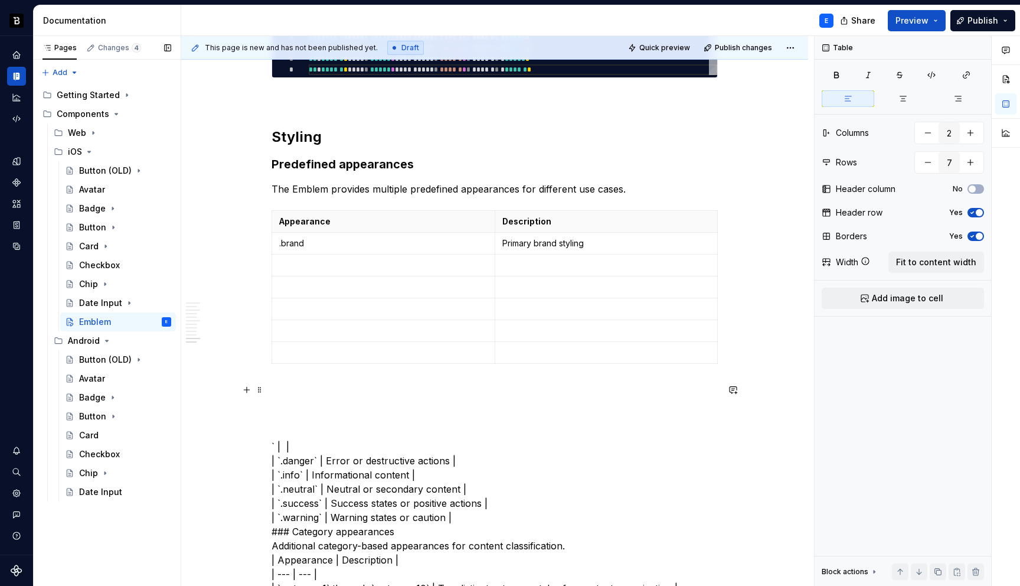
scroll to position [1566, 0]
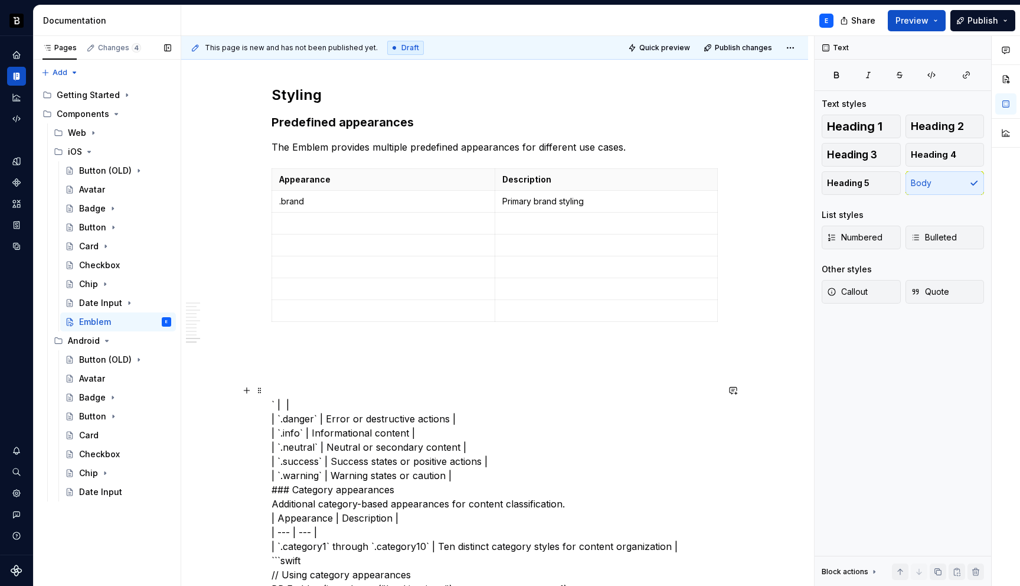
drag, startPoint x: 283, startPoint y: 418, endPoint x: 397, endPoint y: 359, distance: 128.9
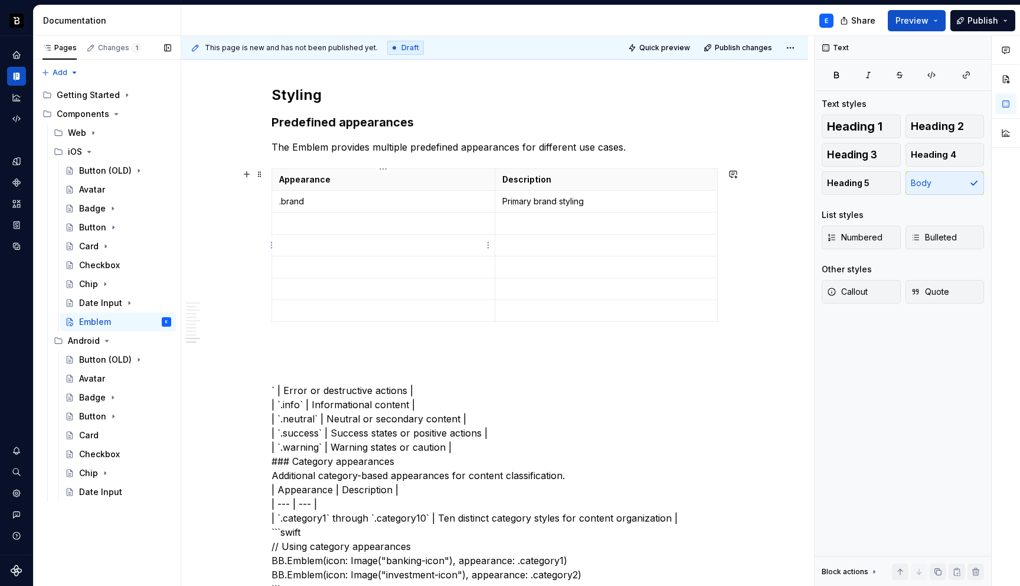
click at [414, 223] on p at bounding box center [383, 223] width 208 height 12
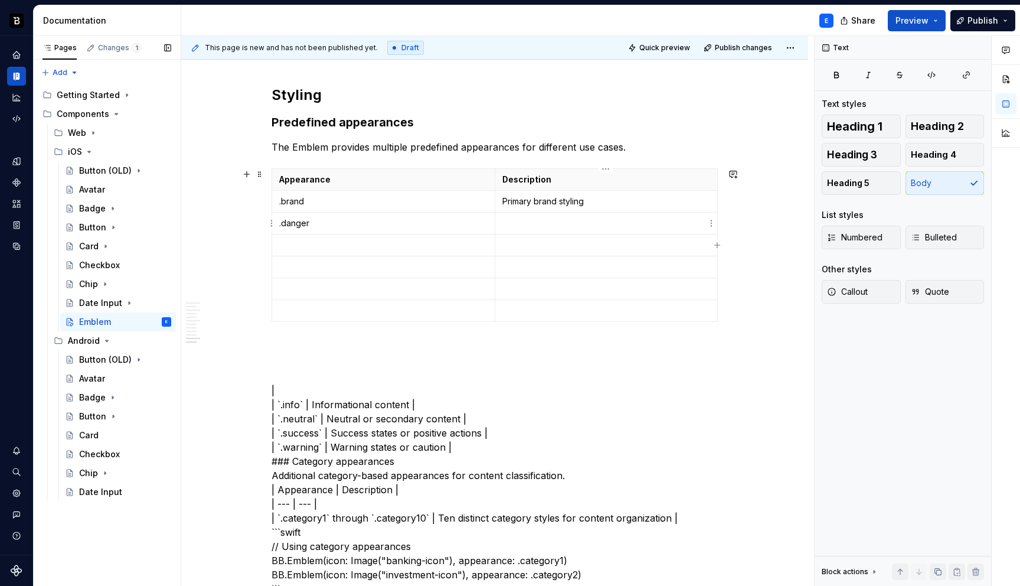
click at [507, 226] on p at bounding box center [606, 223] width 208 height 12
click at [374, 244] on p at bounding box center [383, 245] width 208 height 12
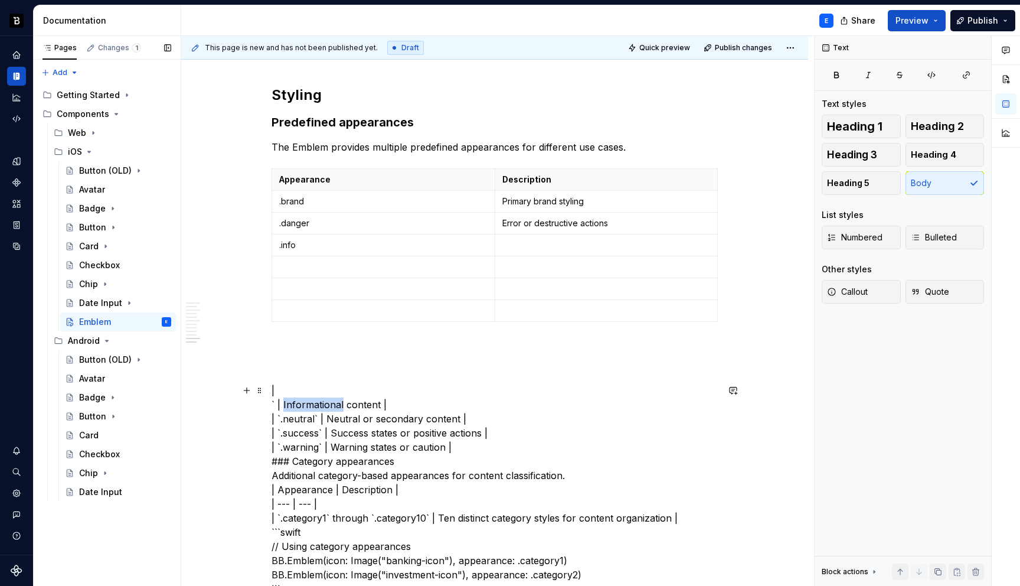
click at [512, 248] on p at bounding box center [606, 245] width 208 height 12
click at [396, 264] on p at bounding box center [383, 267] width 208 height 12
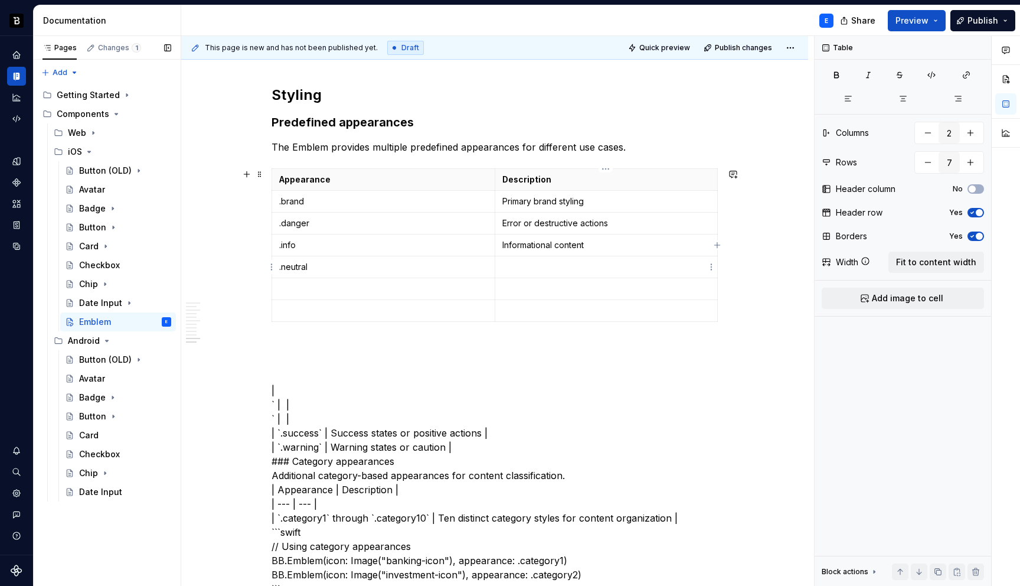
click at [508, 271] on p at bounding box center [606, 267] width 208 height 12
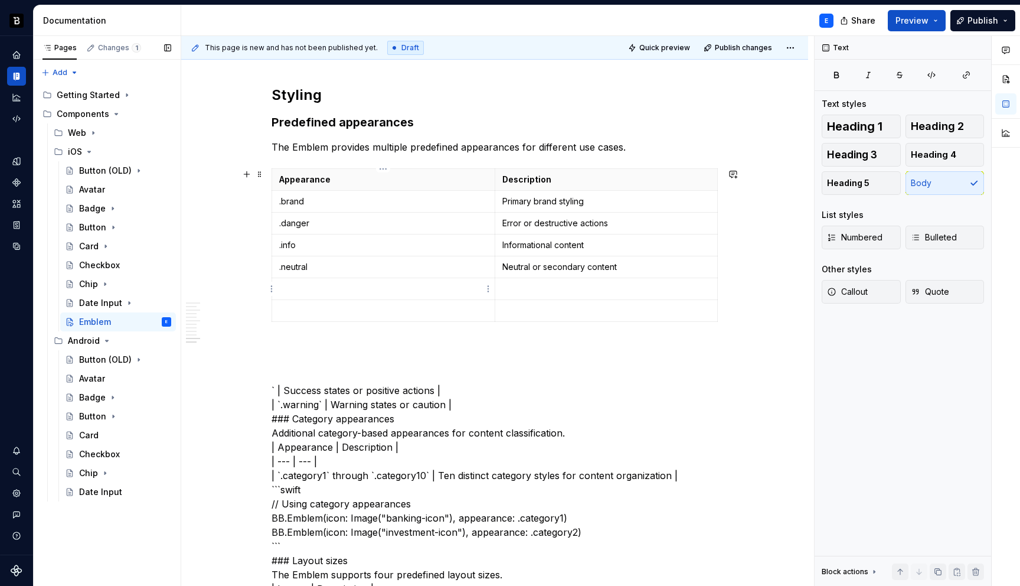
click at [326, 277] on td ".neutral" at bounding box center [383, 267] width 223 height 22
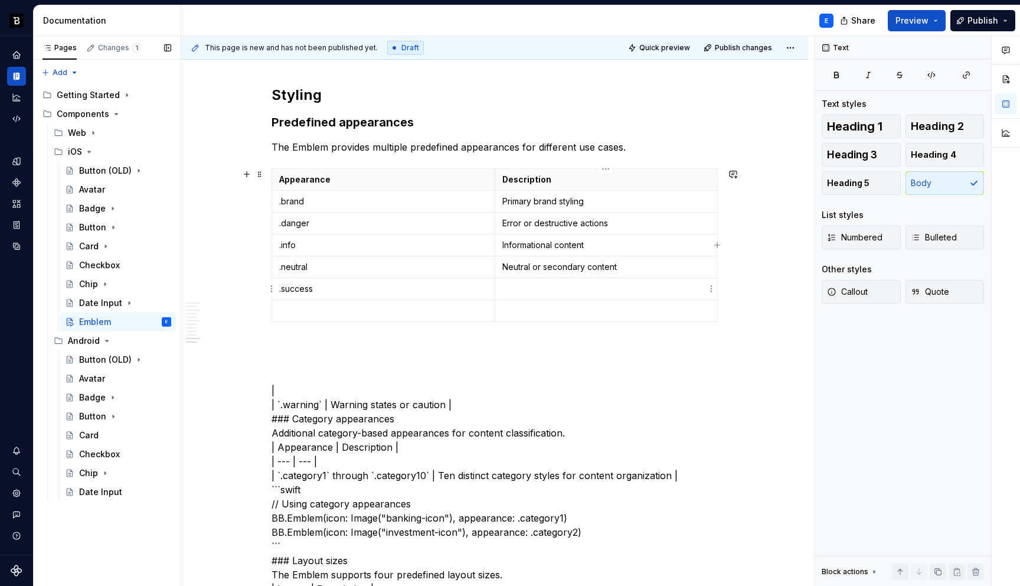
click at [517, 289] on p at bounding box center [606, 289] width 208 height 12
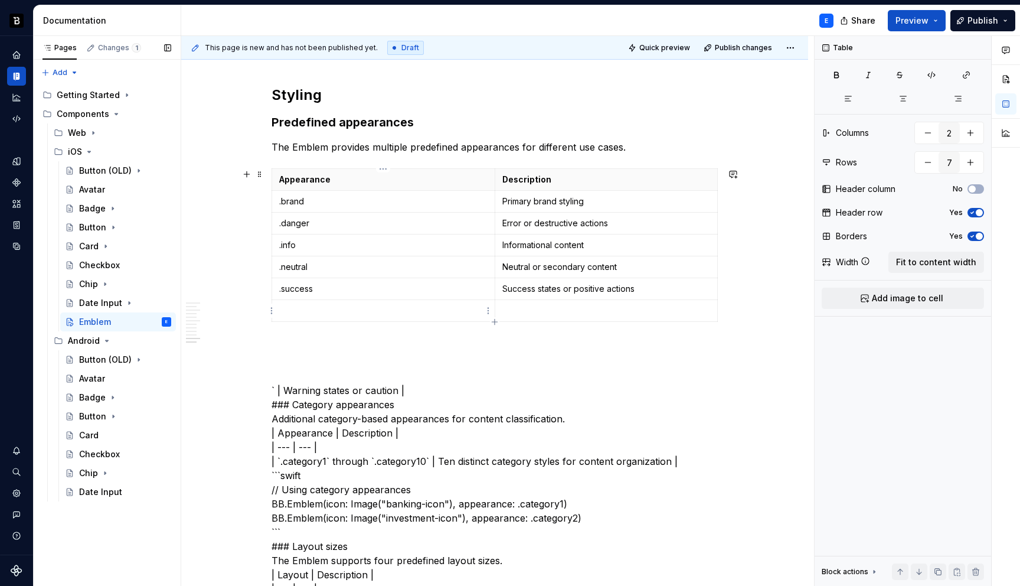
click at [362, 305] on p at bounding box center [383, 311] width 208 height 12
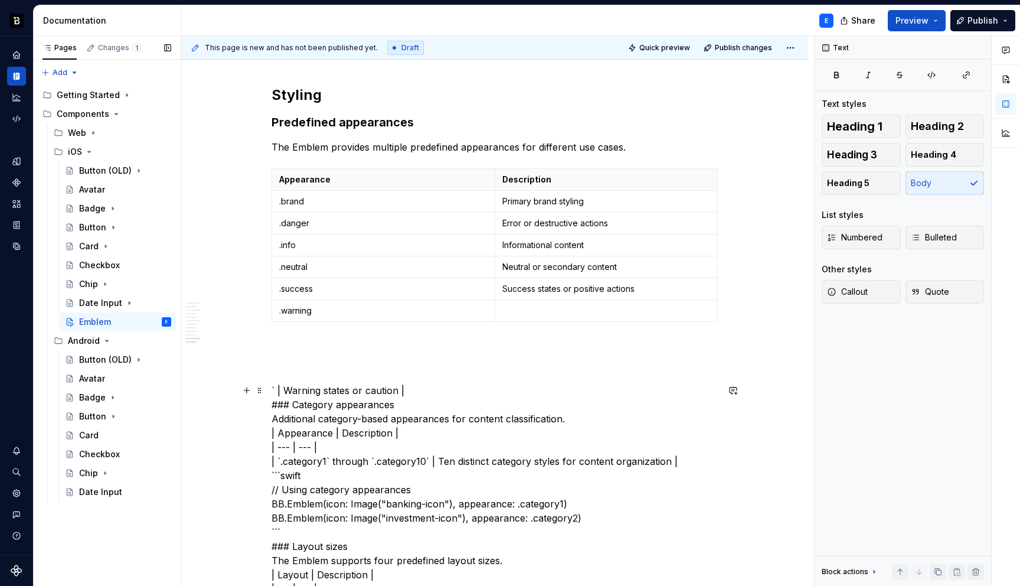
click at [517, 309] on p at bounding box center [606, 311] width 208 height 12
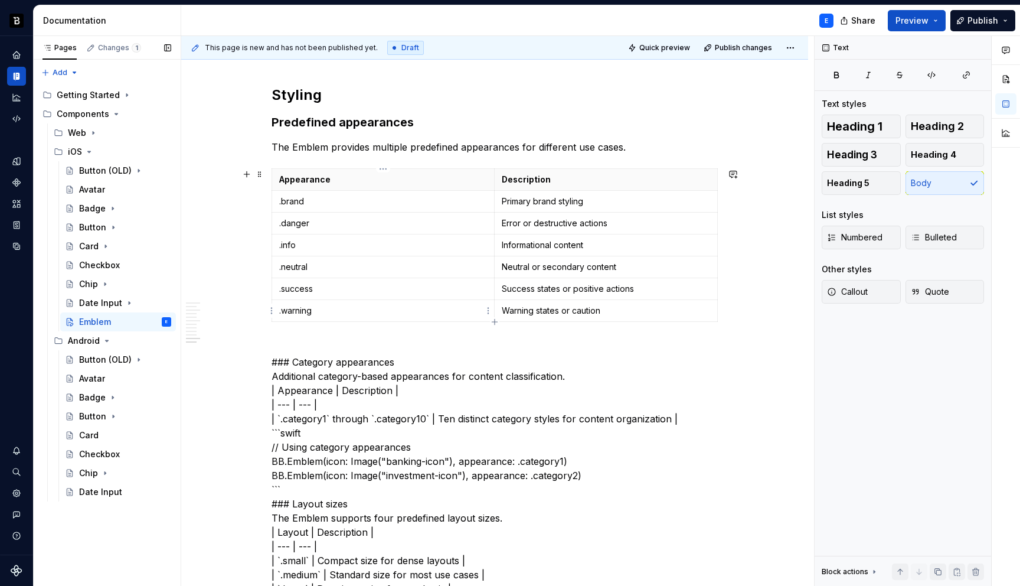
click at [335, 312] on p ".warning" at bounding box center [383, 311] width 208 height 12
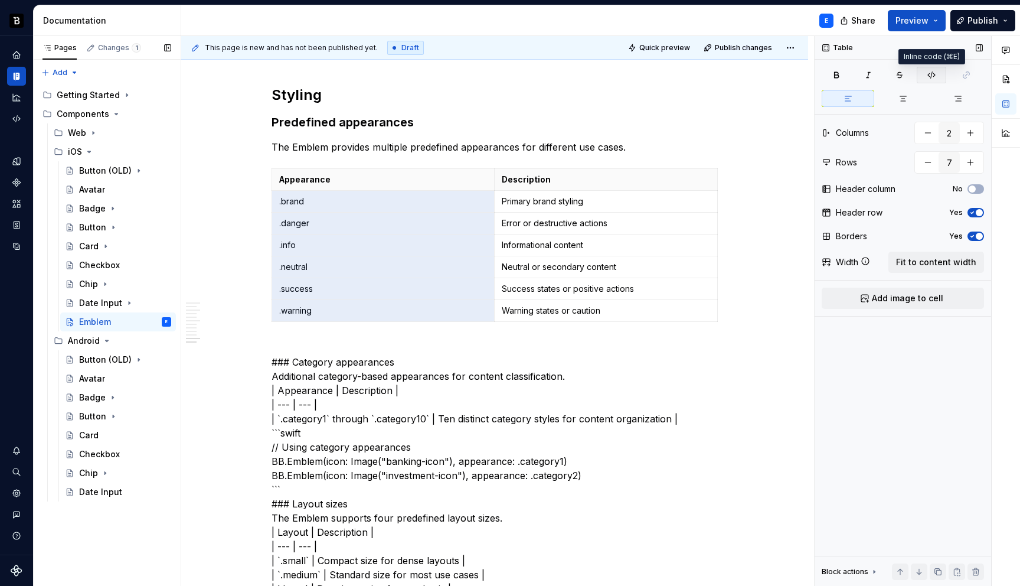
click at [927, 78] on icon "button" at bounding box center [931, 74] width 9 height 9
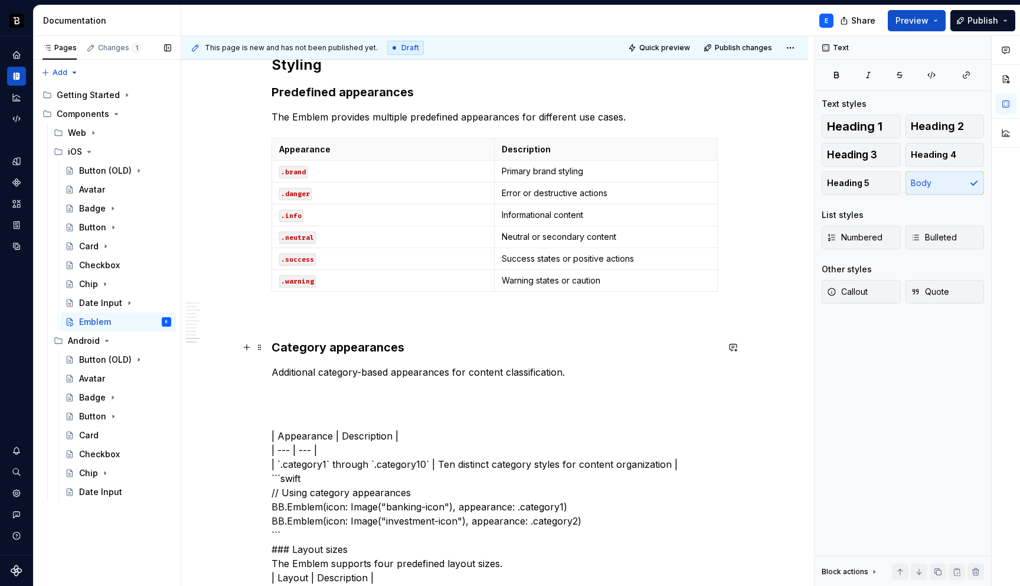
scroll to position [1608, 0]
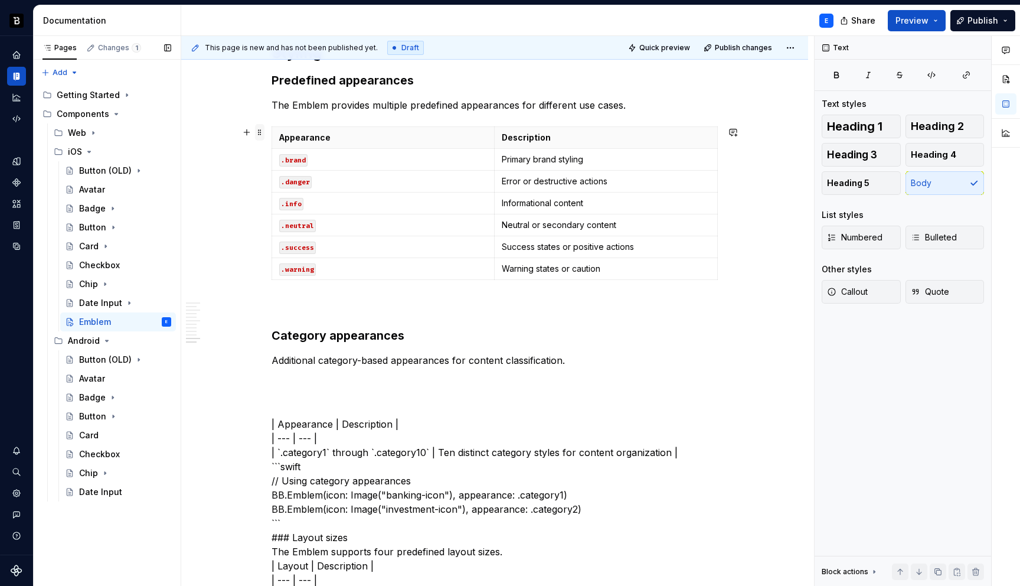
click at [260, 137] on span at bounding box center [259, 132] width 9 height 17
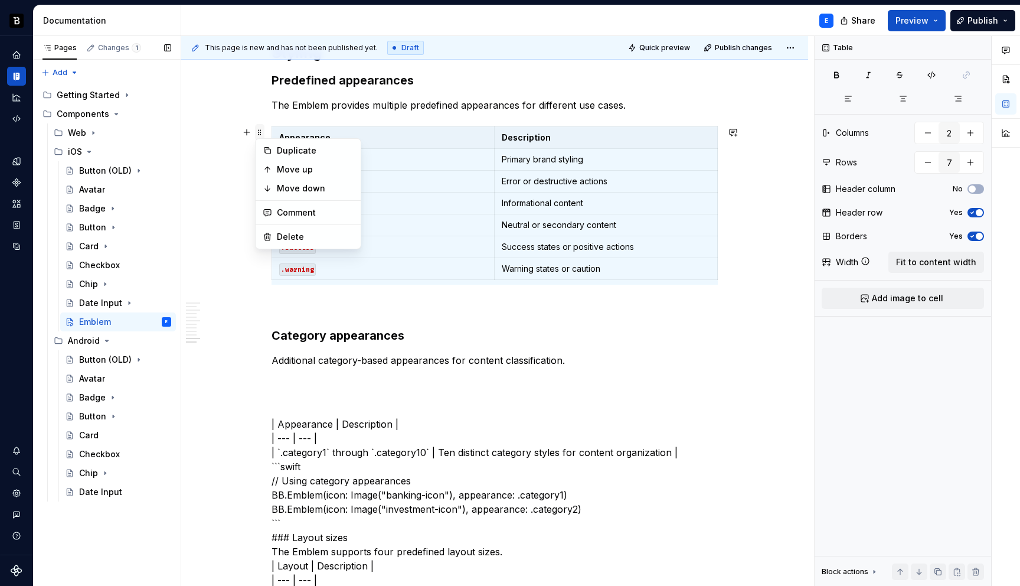
click at [260, 137] on span at bounding box center [259, 132] width 9 height 17
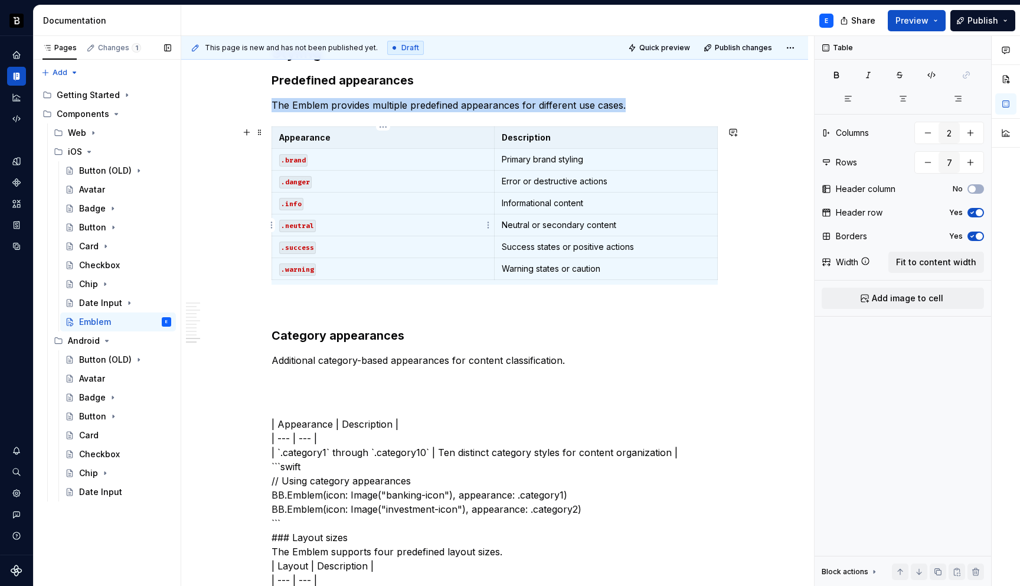
copy p "The Emblem provides multiple predefined appearances for different use cases."
click at [582, 366] on p "Additional category-based appearances for content classification." at bounding box center [495, 360] width 446 height 14
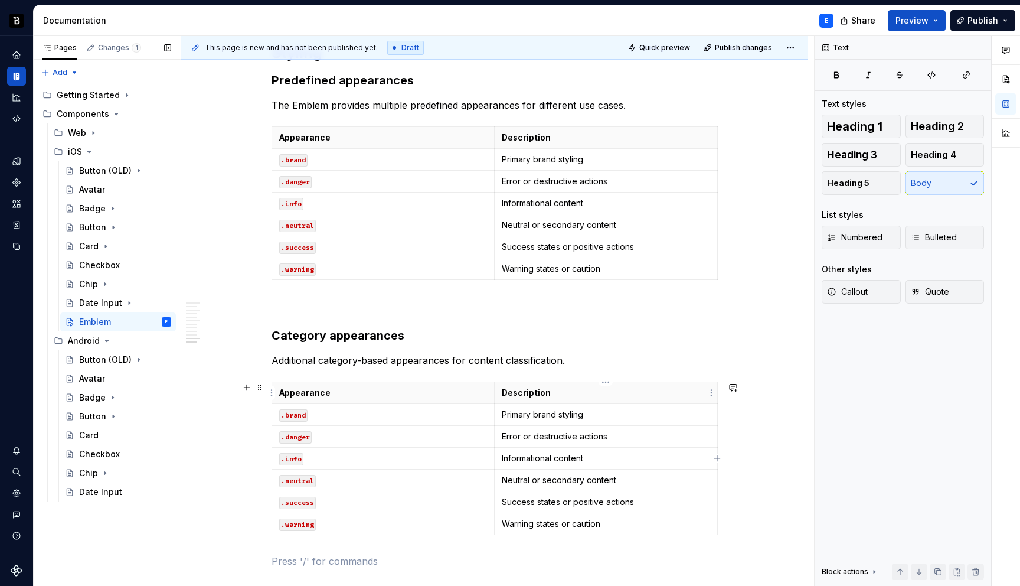
click at [583, 389] on p "Description" at bounding box center [606, 393] width 208 height 12
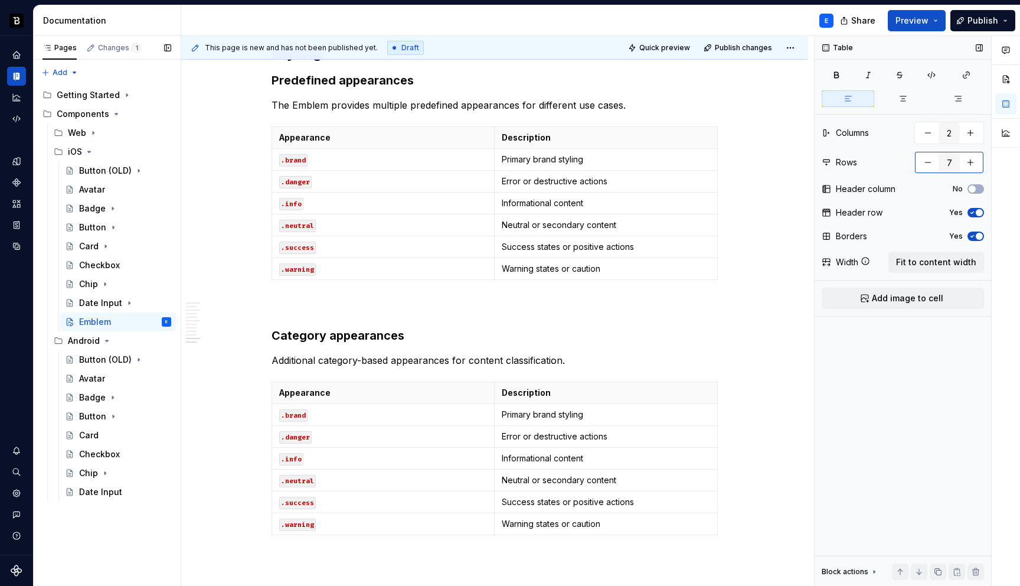
click at [925, 162] on button "button" at bounding box center [927, 162] width 21 height 21
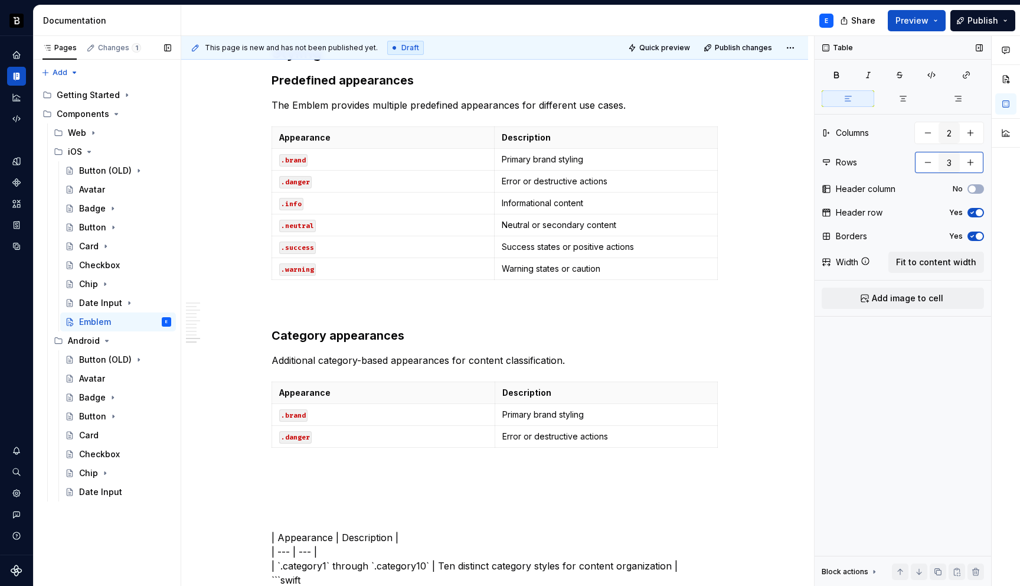
click at [925, 162] on button "button" at bounding box center [927, 162] width 21 height 21
type input "2"
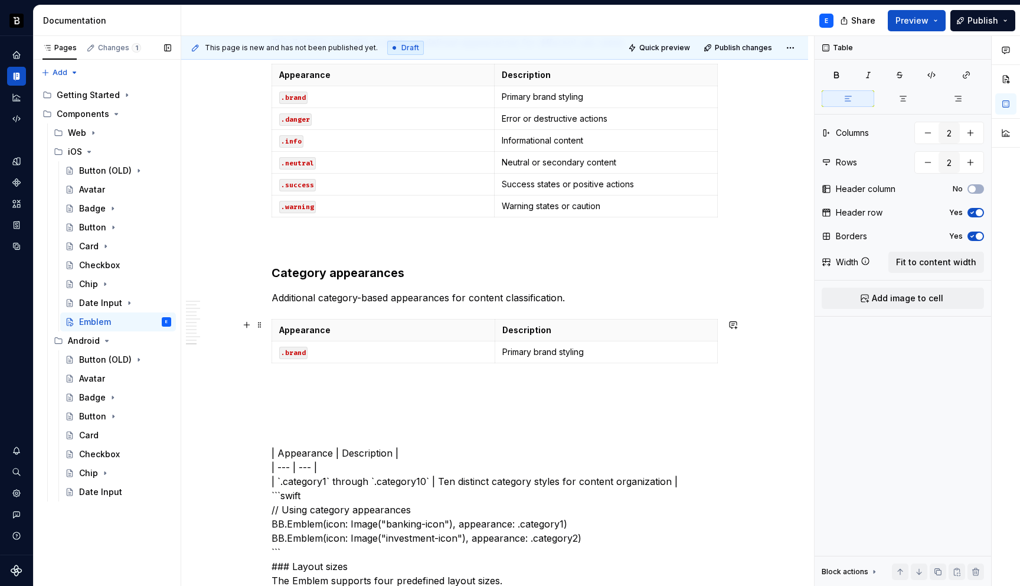
scroll to position [1693, 0]
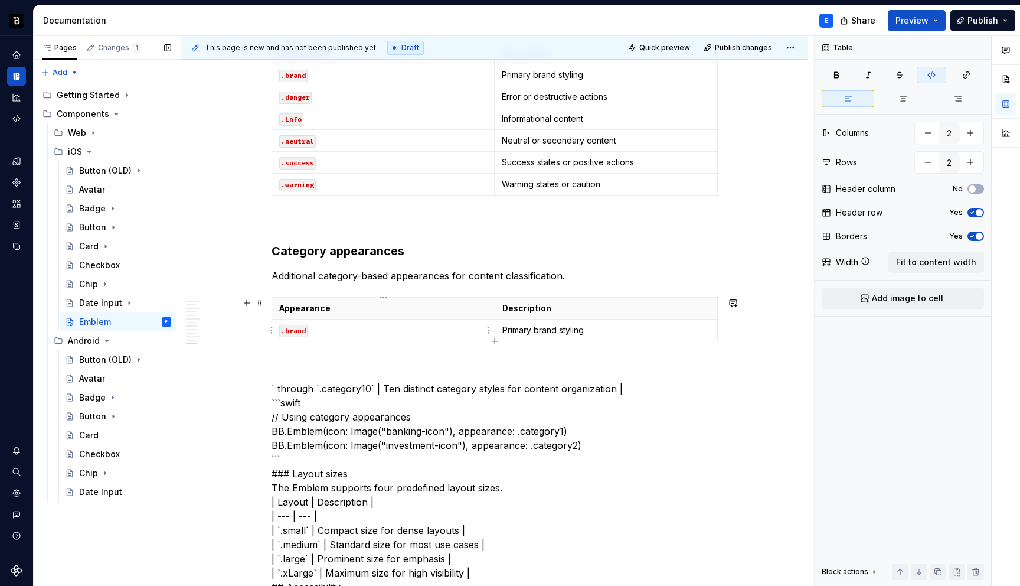
click at [293, 330] on code ".brand" at bounding box center [293, 331] width 28 height 12
click at [344, 326] on p ".category1" at bounding box center [383, 330] width 208 height 12
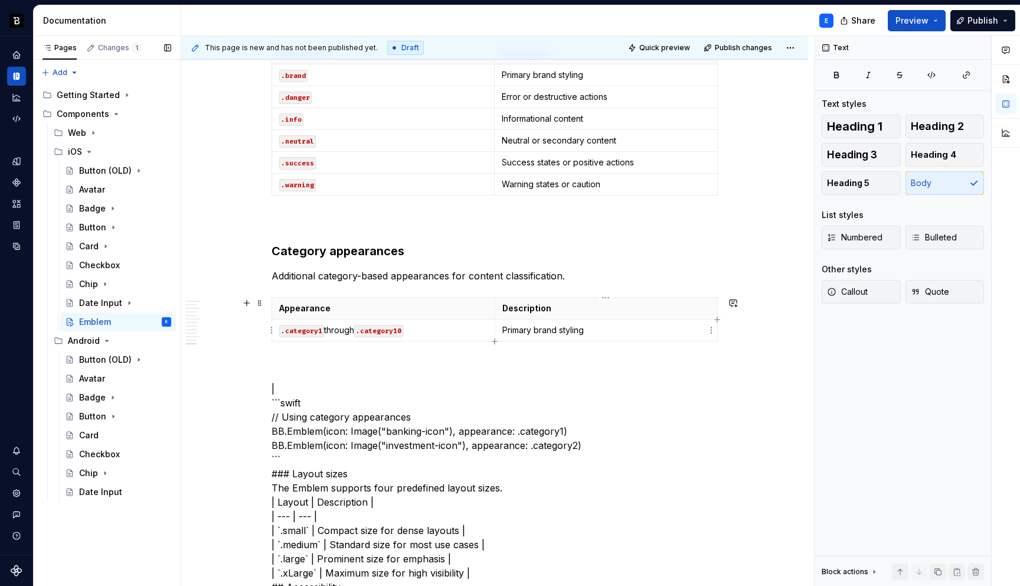
click at [525, 328] on p "Primary brand styling" at bounding box center [606, 330] width 208 height 12
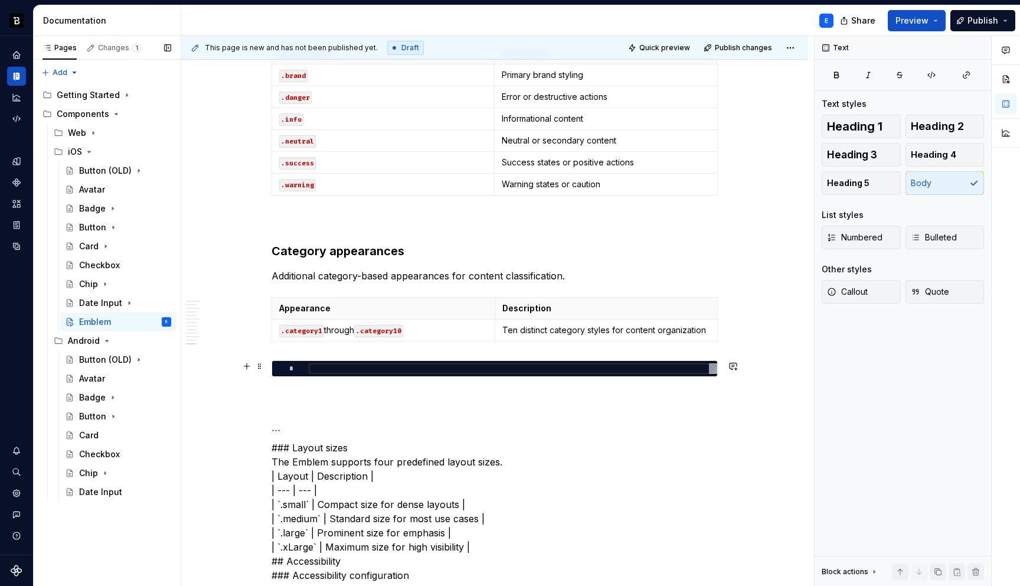
click at [354, 365] on div at bounding box center [513, 368] width 409 height 11
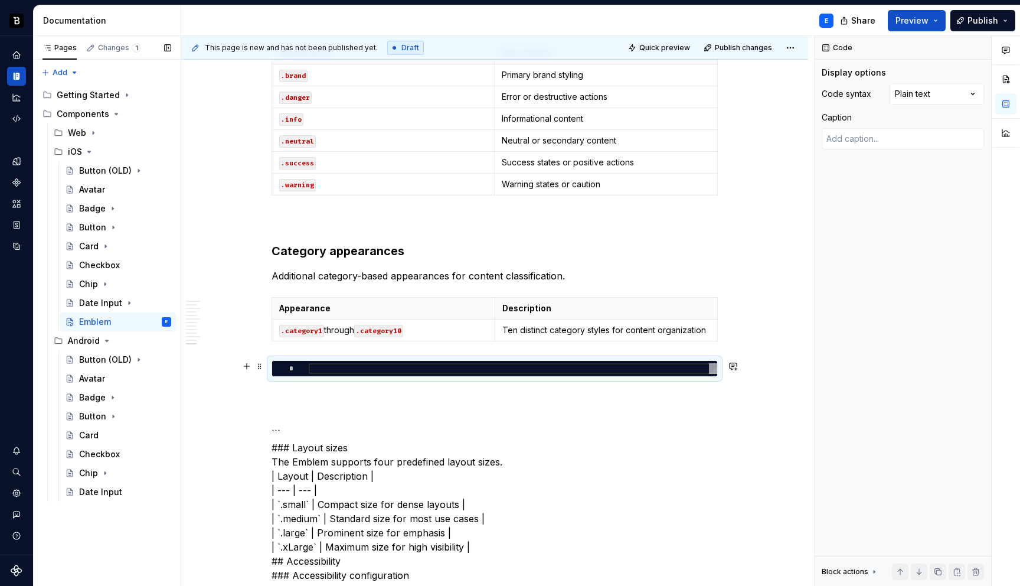
type textarea "*"
type textarea "**********"
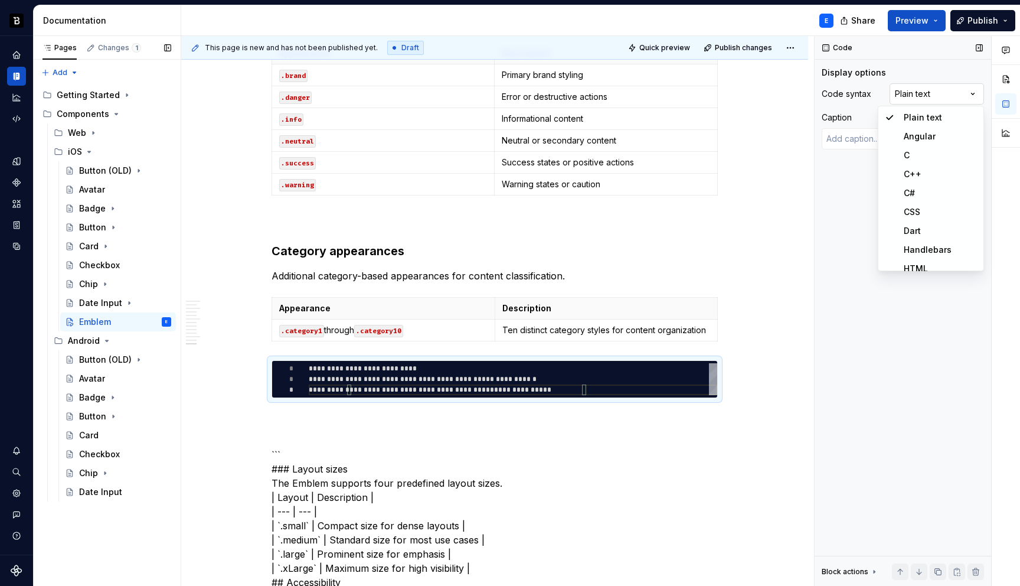
click at [910, 90] on div "Comments Open comments No comments yet Select ‘Comment’ from the block context …" at bounding box center [917, 311] width 205 height 550
type textarea "*"
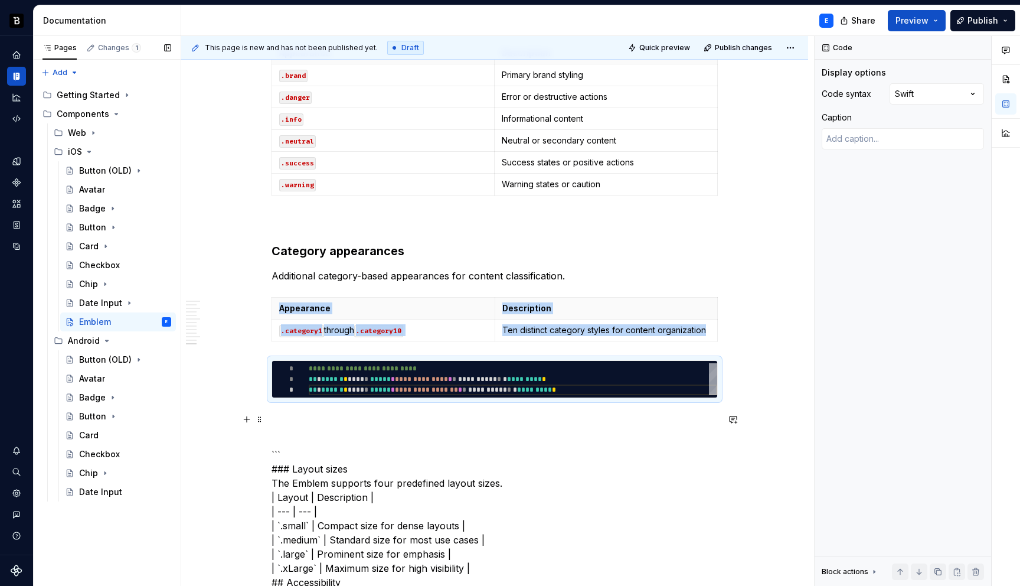
click at [319, 416] on p at bounding box center [495, 419] width 446 height 14
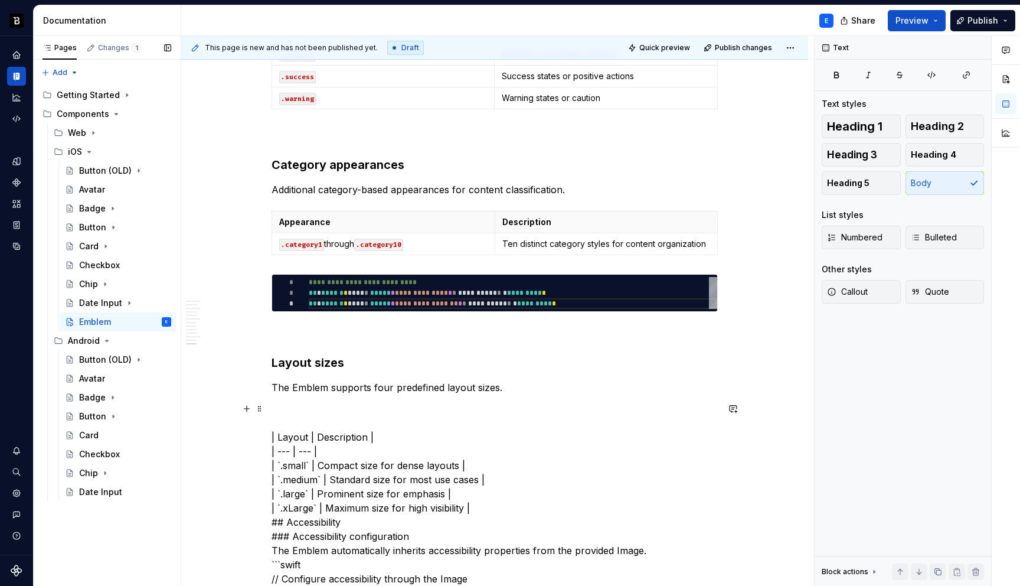
scroll to position [1786, 0]
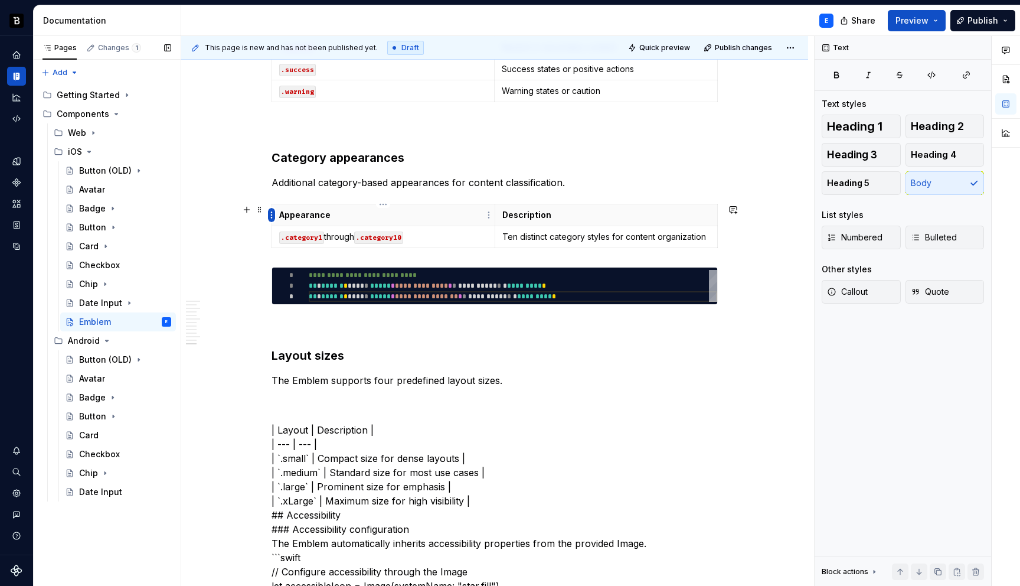
click at [269, 216] on html "Backbase Design System E Design system data Documentation E Share Preview Publi…" at bounding box center [510, 293] width 1020 height 586
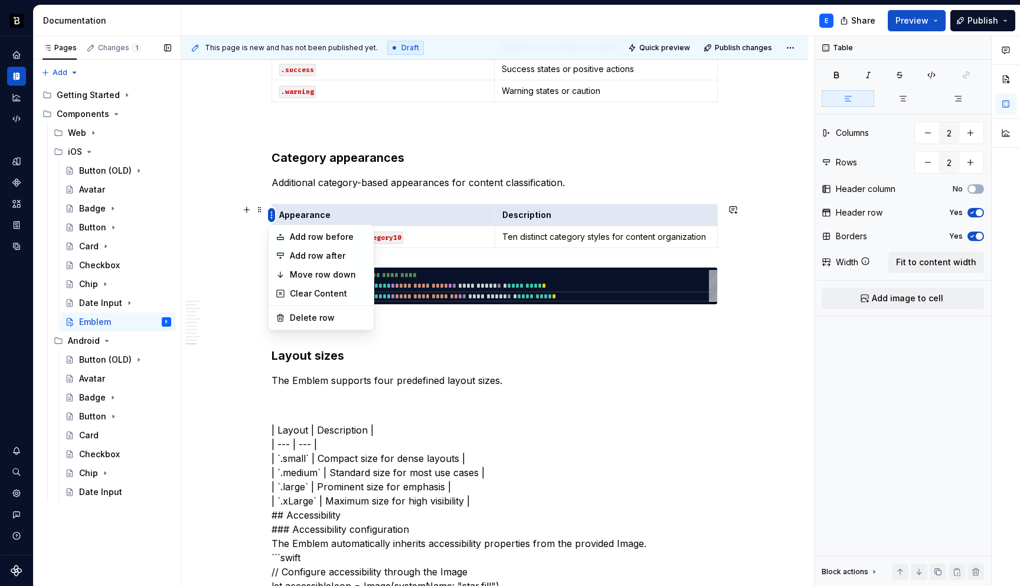
click at [269, 216] on html "Backbase Design System E Design system data Documentation E Share Preview Publi…" at bounding box center [510, 293] width 1020 height 586
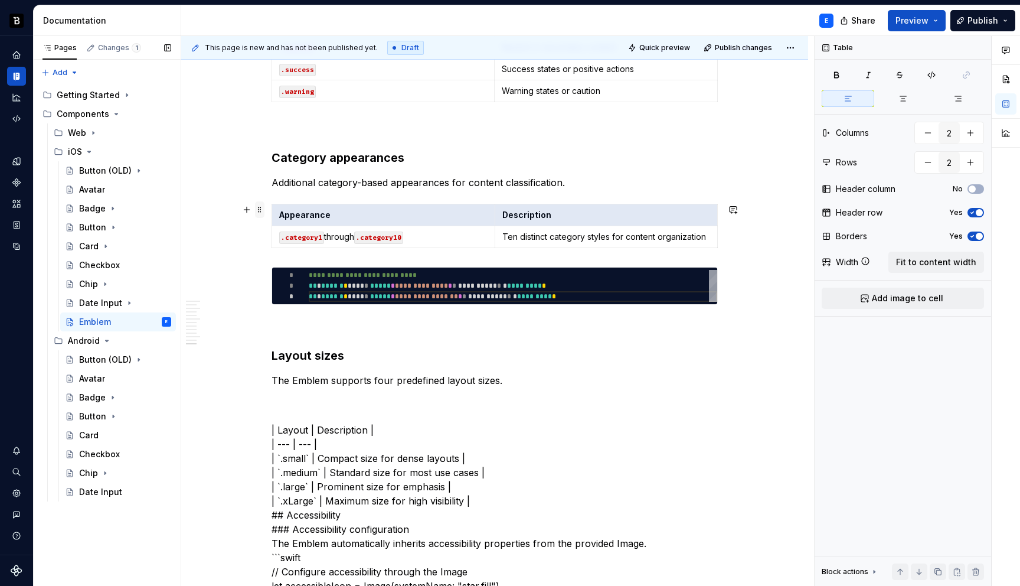
click at [261, 211] on span at bounding box center [259, 209] width 9 height 17
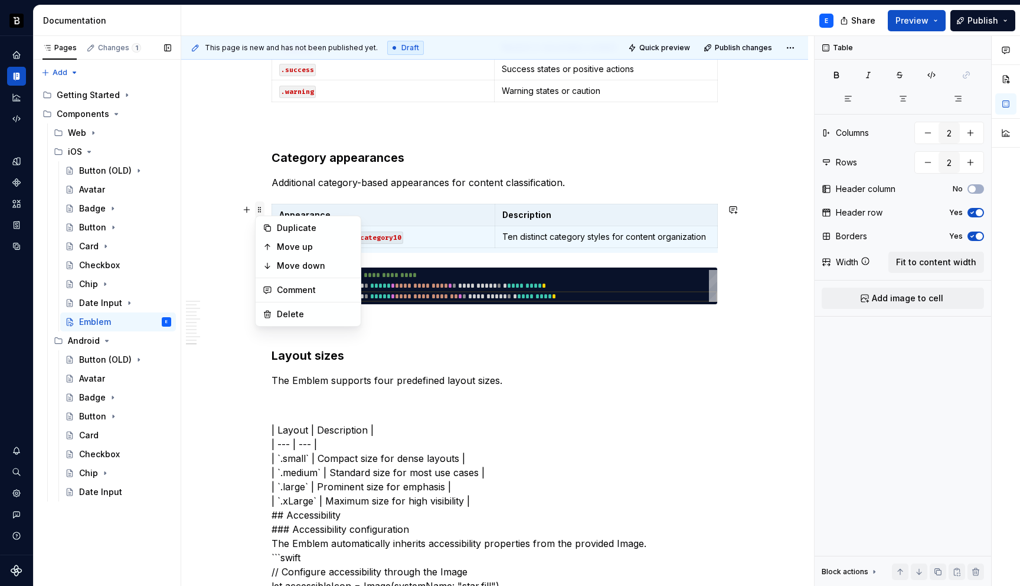
click at [261, 211] on span at bounding box center [259, 209] width 9 height 17
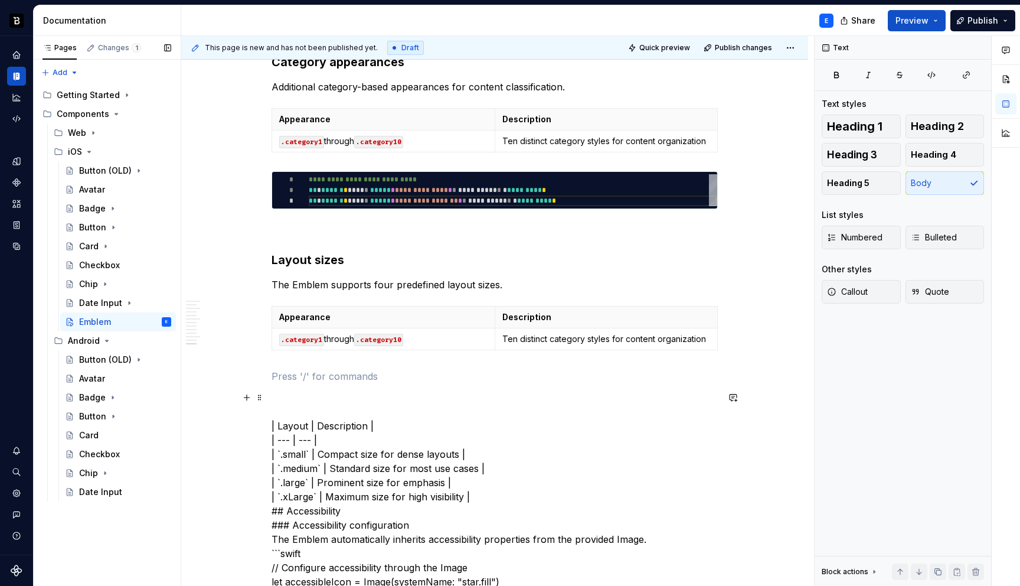
scroll to position [1887, 0]
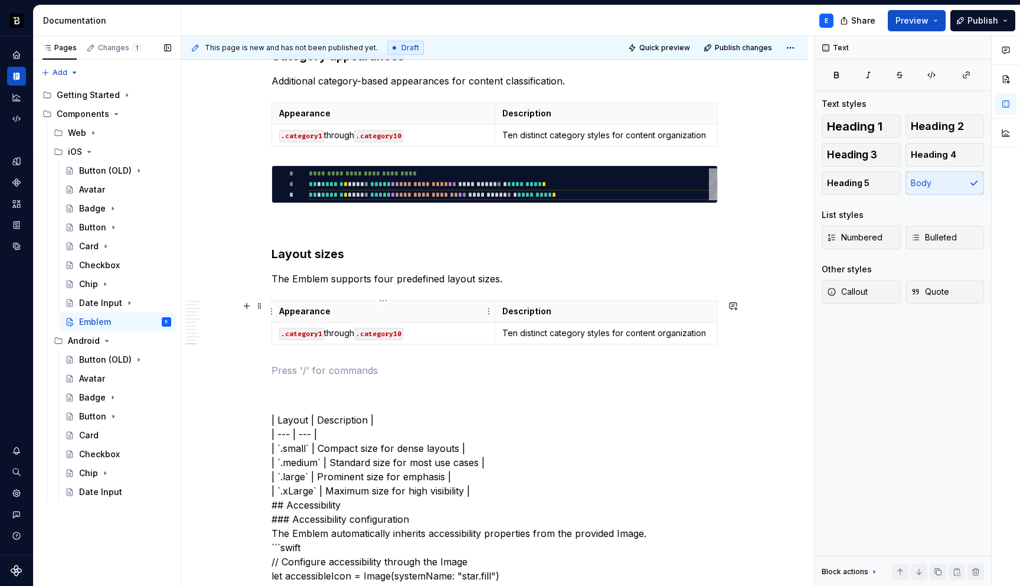
click at [301, 312] on p "Appearance" at bounding box center [383, 311] width 208 height 12
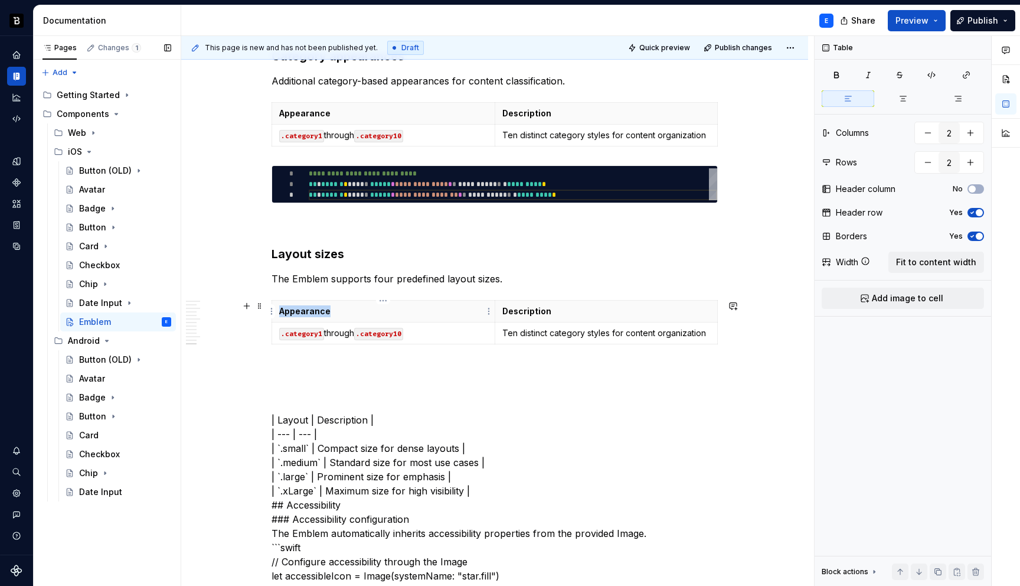
click at [301, 312] on p "Appearance" at bounding box center [383, 311] width 208 height 12
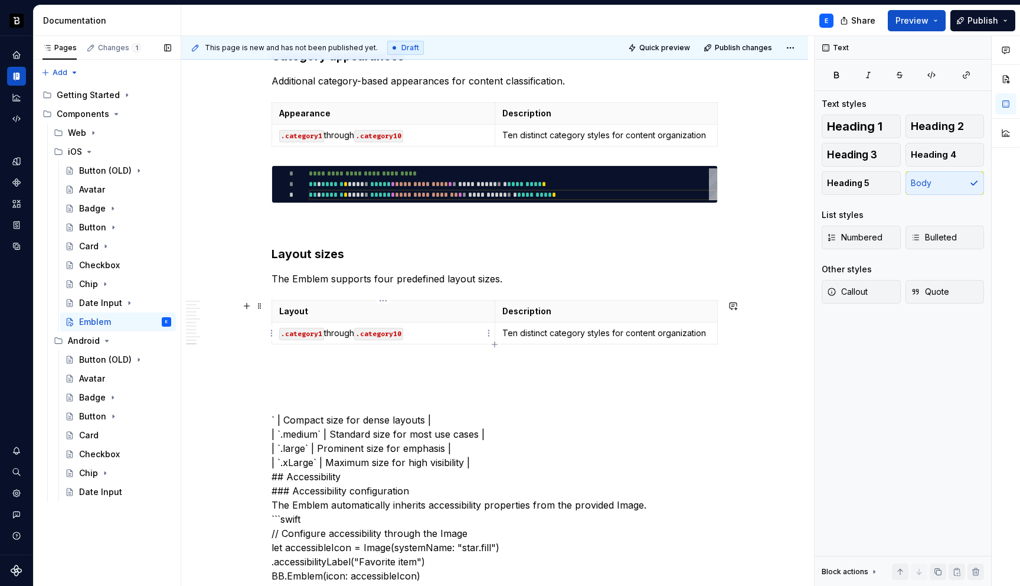
click at [300, 331] on code ".category1" at bounding box center [301, 334] width 45 height 12
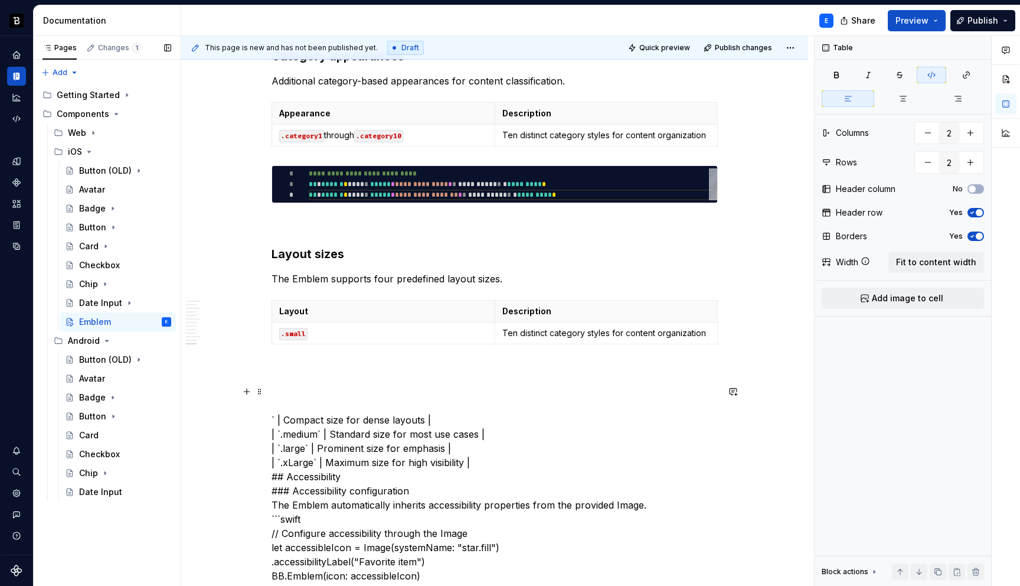
click at [299, 420] on p "` | Compact size for dense layouts | | `.medium` | Standard size for most use c…" at bounding box center [495, 596] width 446 height 425
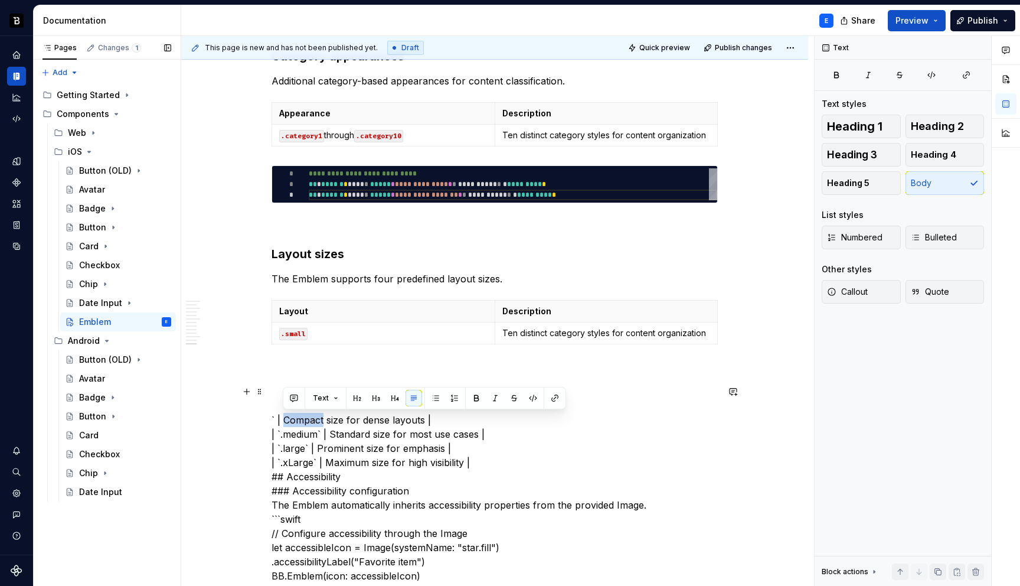
click at [299, 420] on p "` | Compact size for dense layouts | | `.medium` | Standard size for most use c…" at bounding box center [495, 596] width 446 height 425
click at [537, 326] on td "Ten distinct category styles for content organization" at bounding box center [606, 333] width 223 height 22
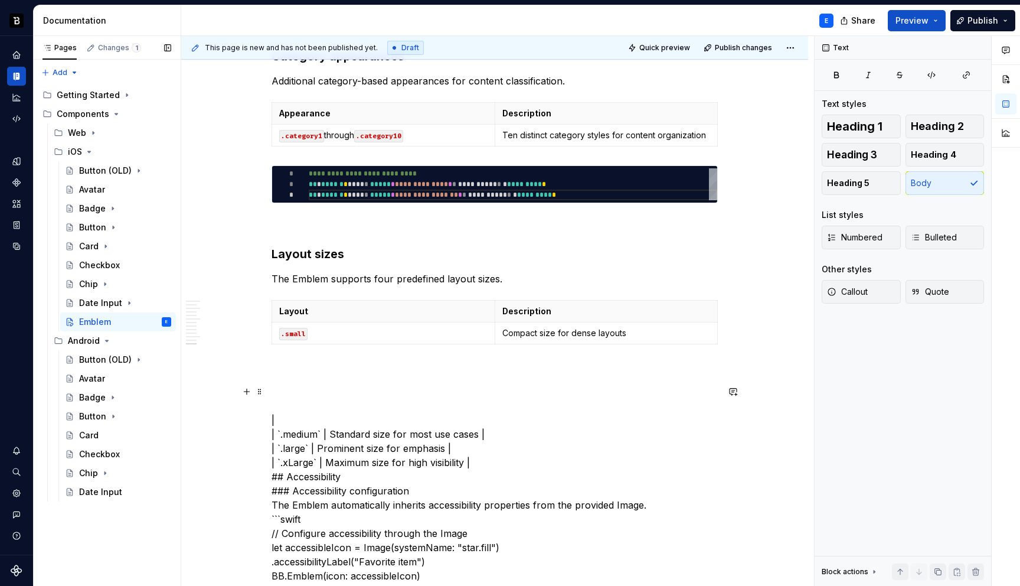
click at [336, 422] on p "| | `.medium` | Standard size for most use cases | | `.large` | Prominent size …" at bounding box center [495, 596] width 446 height 425
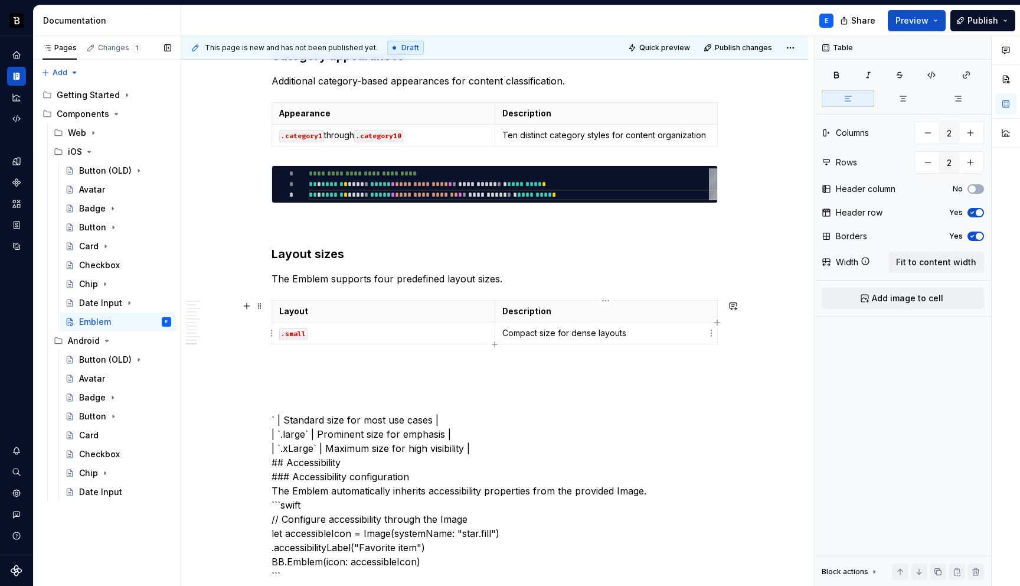
click at [563, 327] on p "Compact size for dense layouts" at bounding box center [606, 333] width 208 height 12
click at [974, 163] on button "button" at bounding box center [970, 162] width 21 height 21
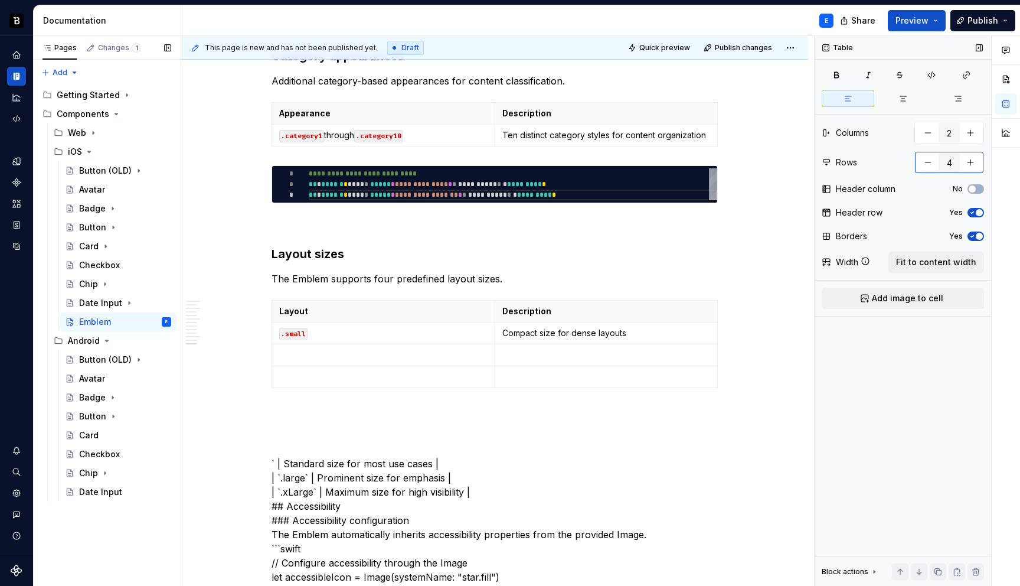
click at [974, 163] on button "button" at bounding box center [970, 162] width 21 height 21
type input "5"
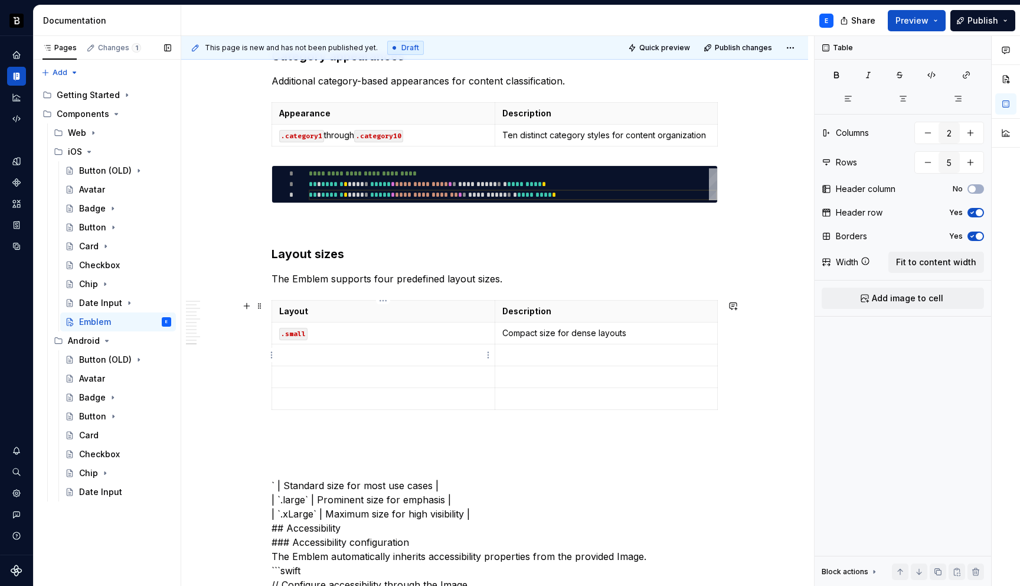
click at [425, 353] on p at bounding box center [383, 355] width 208 height 12
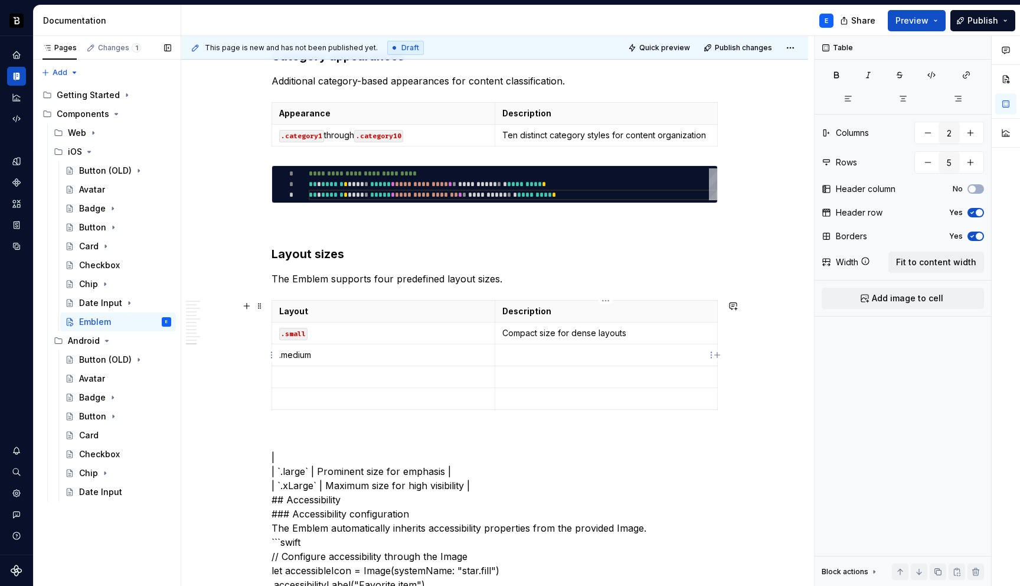
click at [519, 356] on p at bounding box center [606, 355] width 208 height 12
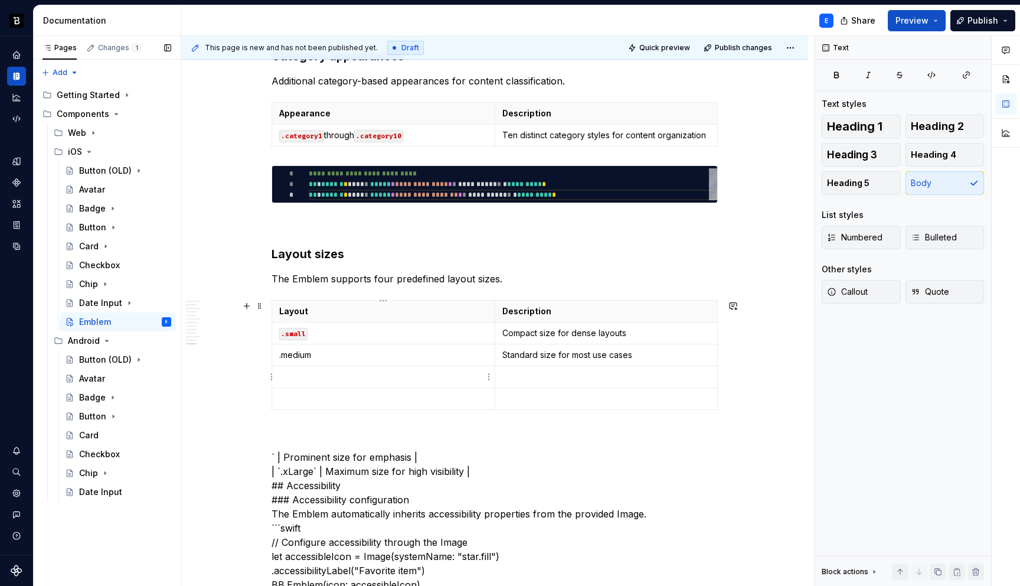
click at [361, 375] on p at bounding box center [383, 377] width 208 height 12
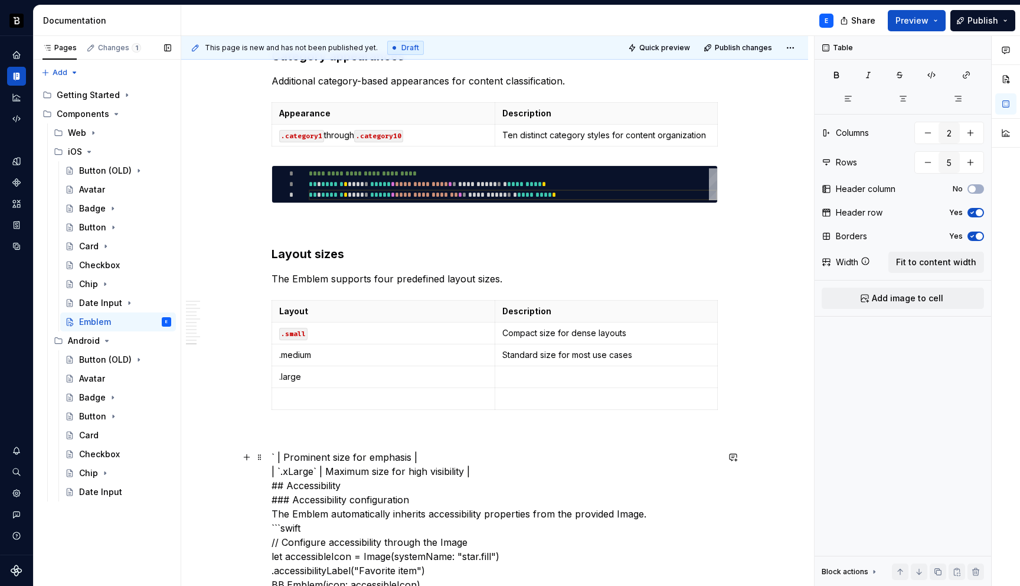
click at [514, 376] on p at bounding box center [606, 377] width 208 height 12
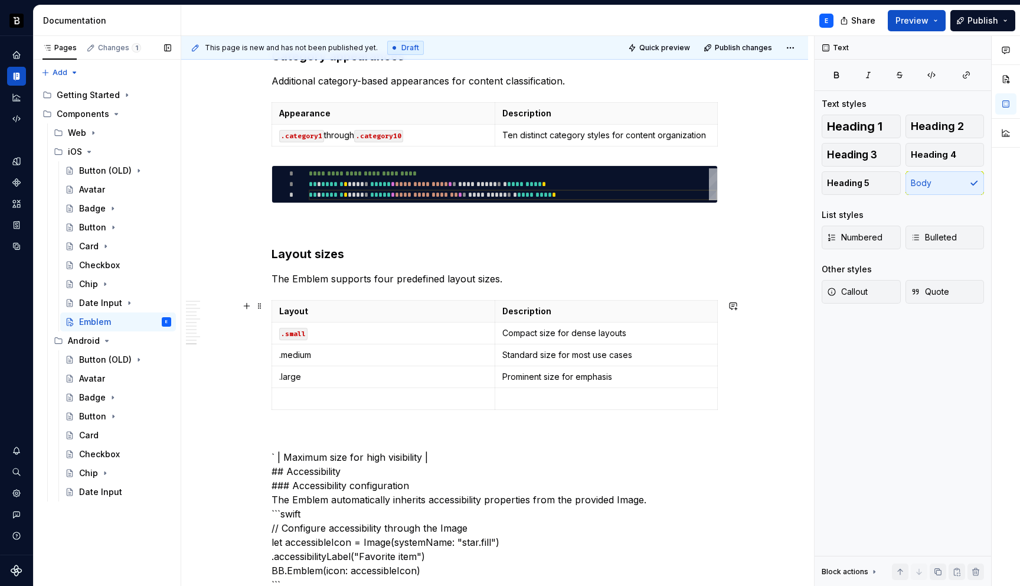
click at [327, 398] on p at bounding box center [383, 399] width 208 height 12
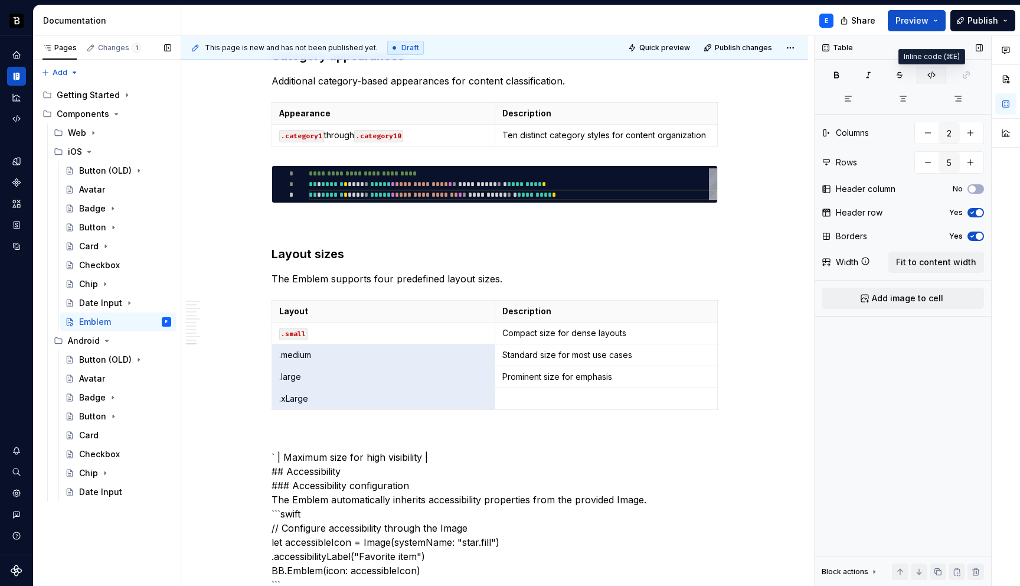
click at [933, 76] on icon "button" at bounding box center [931, 75] width 7 height 6
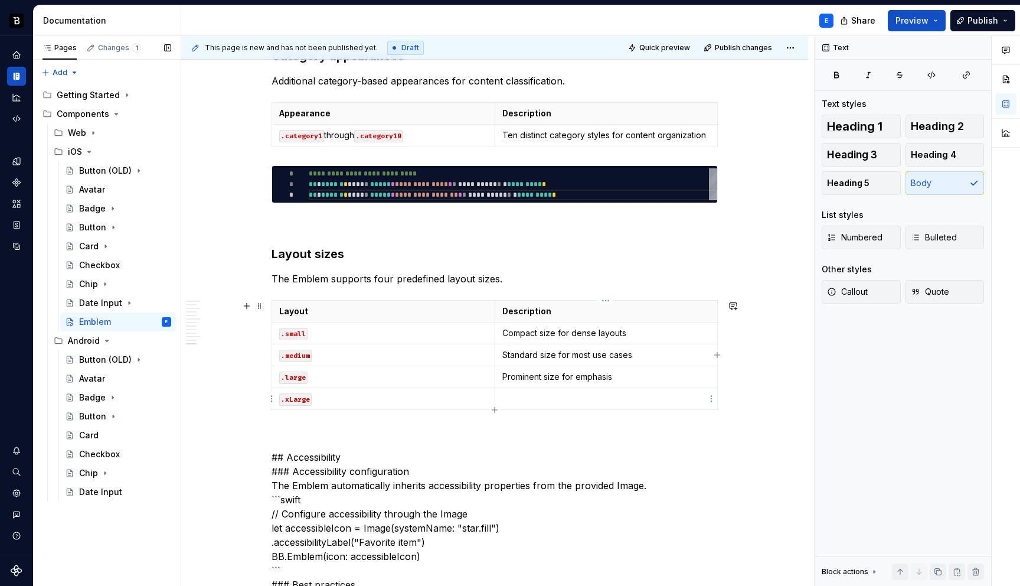
click at [531, 394] on p at bounding box center [606, 399] width 208 height 12
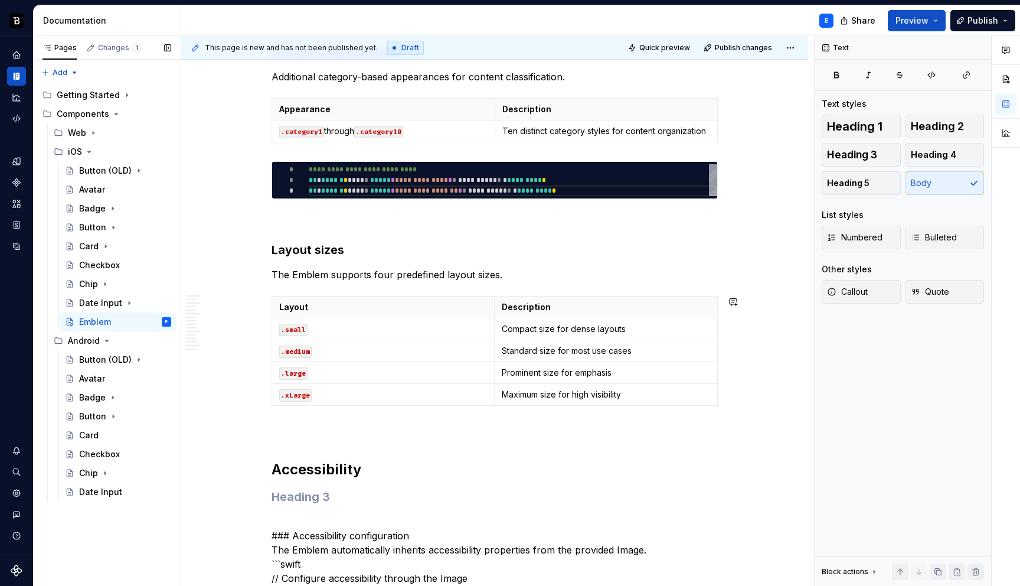
scroll to position [2116, 0]
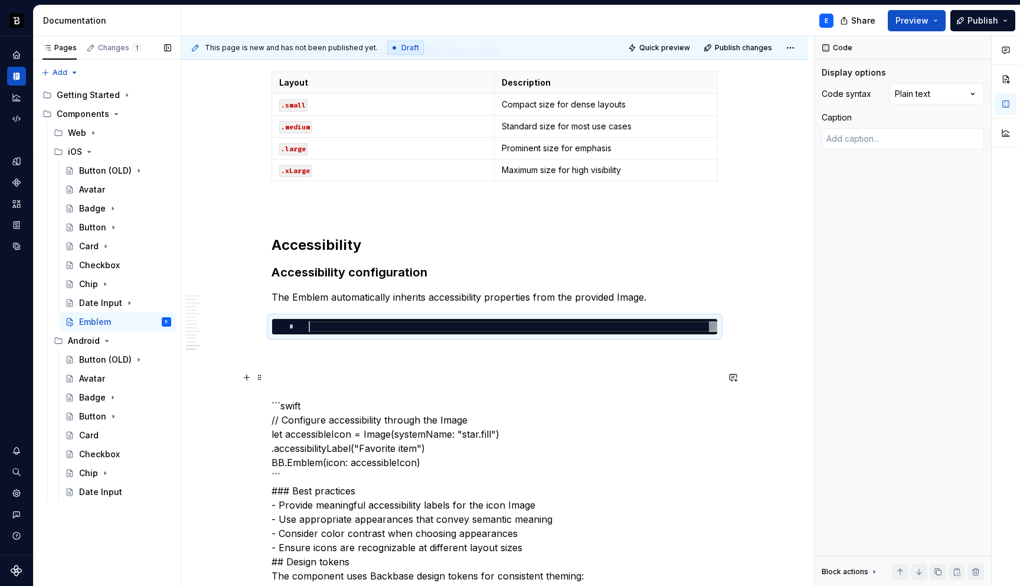
click at [380, 412] on p "```swift // Configure accessibility through the Image let accessibleIcon = Imag…" at bounding box center [495, 533] width 446 height 326
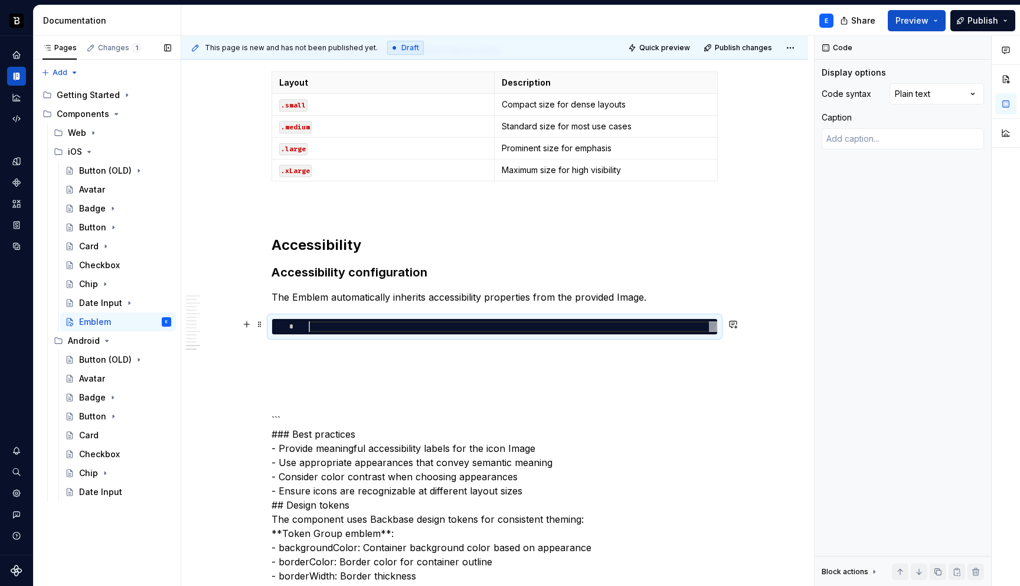
click at [424, 326] on div at bounding box center [513, 326] width 409 height 11
type textarea "*"
type textarea "**********"
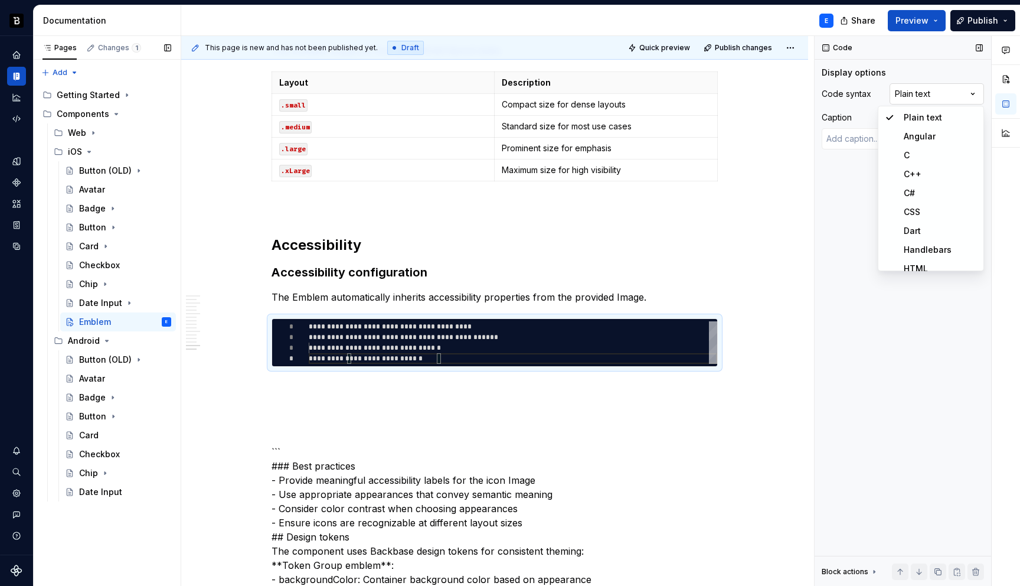
click at [953, 86] on div "Comments Open comments No comments yet Select ‘Comment’ from the block context …" at bounding box center [917, 311] width 205 height 550
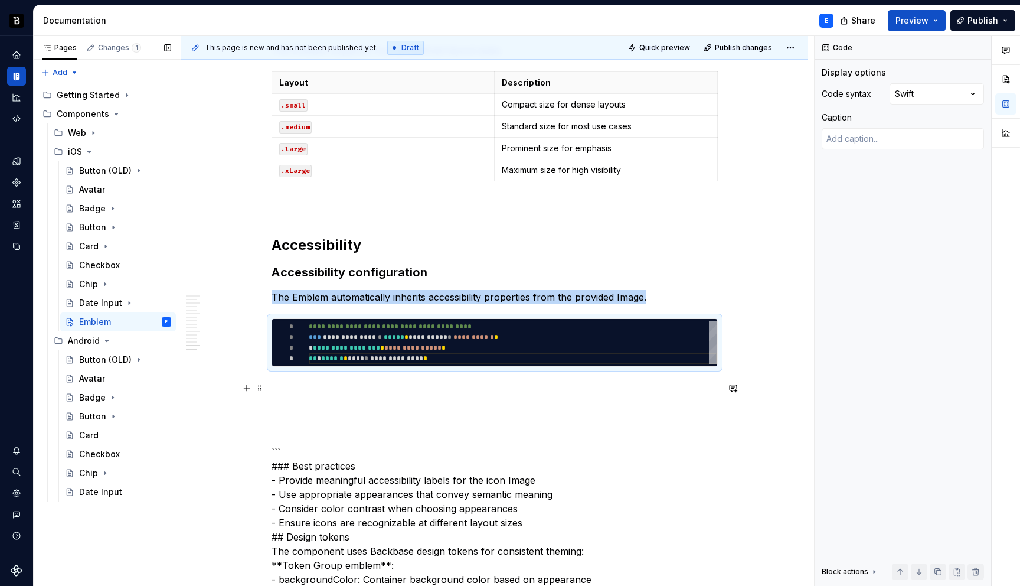
click at [370, 387] on p at bounding box center [495, 388] width 446 height 14
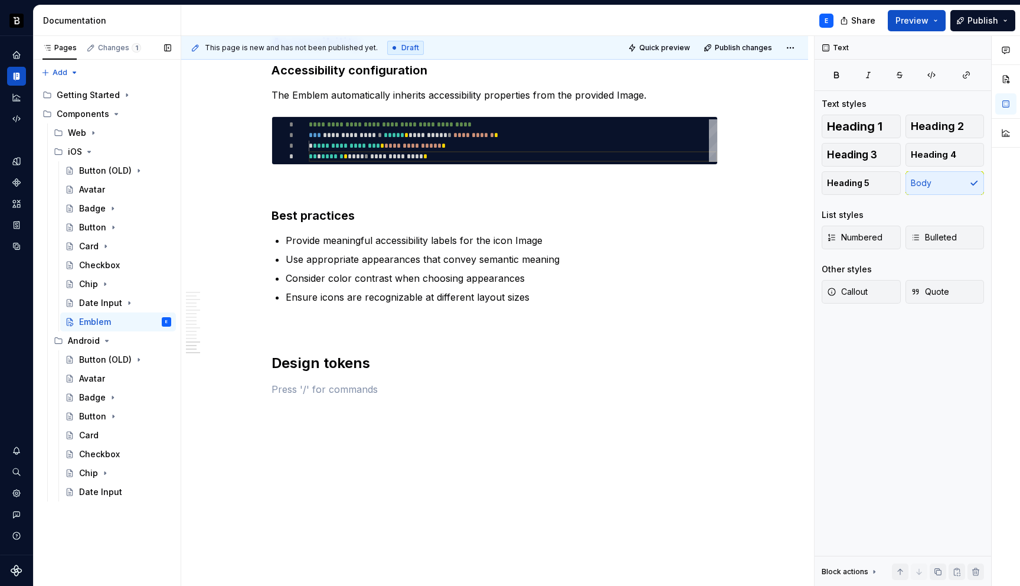
scroll to position [2390, 0]
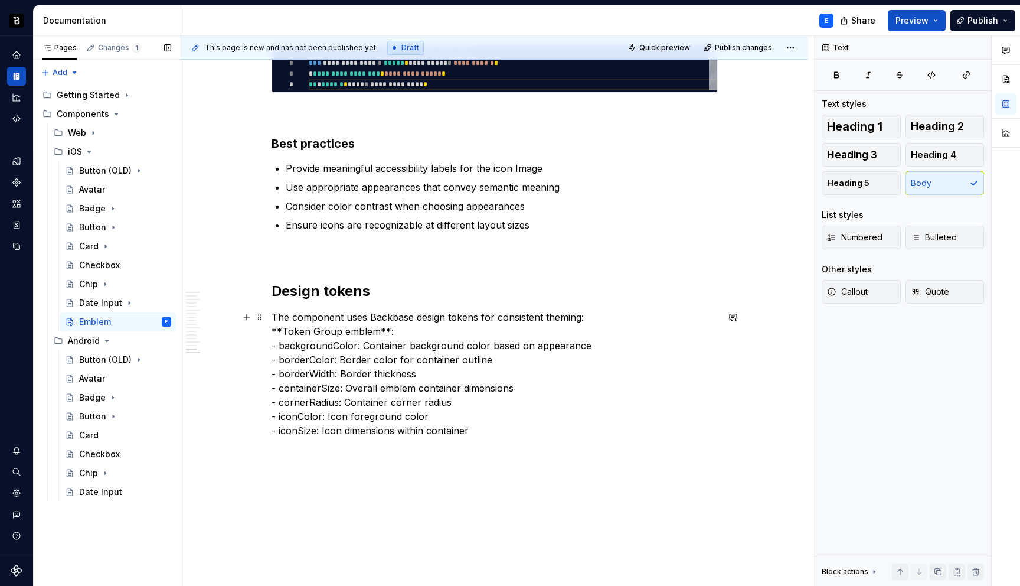
click at [412, 329] on p "The component uses Backbase design tokens for consistent theming: **Token Group…" at bounding box center [495, 374] width 446 height 128
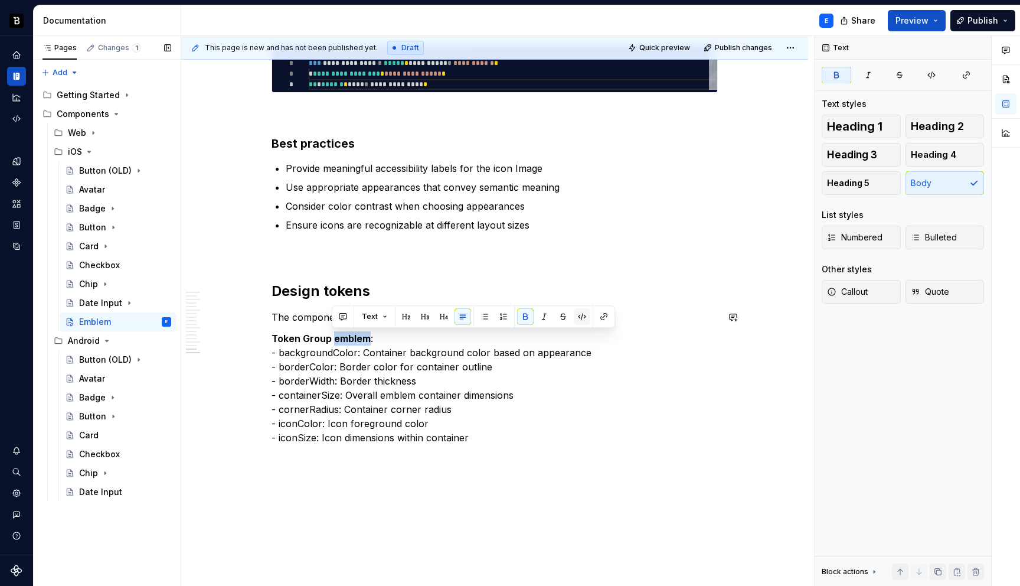
click at [581, 317] on button "button" at bounding box center [582, 316] width 17 height 17
click at [429, 337] on p "Token Group emblem : - backgroundColor: Container background color based on app…" at bounding box center [495, 387] width 446 height 113
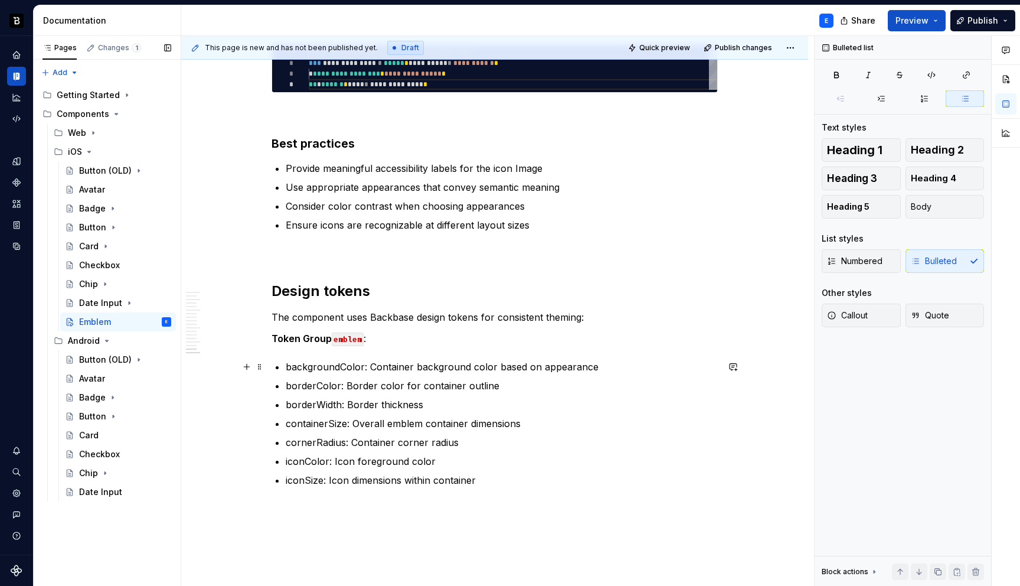
click at [316, 368] on p "backgroundColor: Container background color based on appearance" at bounding box center [502, 367] width 432 height 14
click at [555, 347] on button "button" at bounding box center [561, 345] width 17 height 17
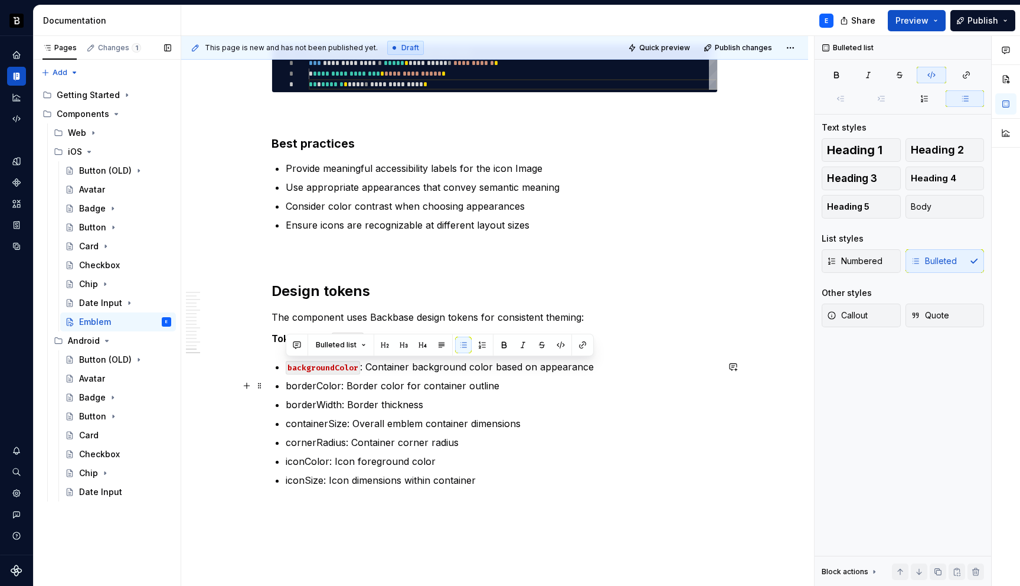
click at [319, 386] on p "borderColor: Border color for container outline" at bounding box center [502, 385] width 432 height 14
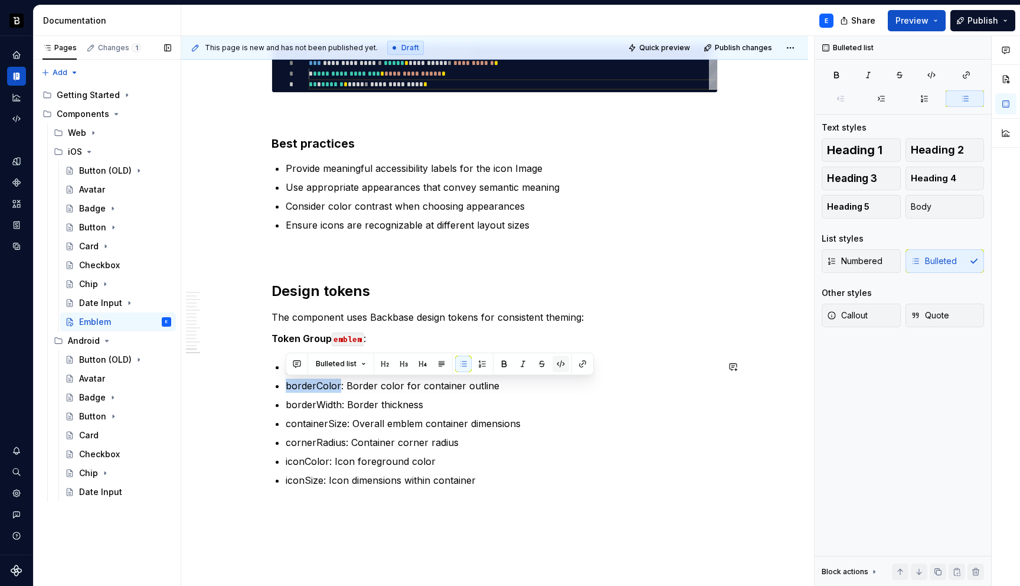
click at [556, 362] on button "button" at bounding box center [561, 363] width 17 height 17
click at [322, 404] on p "borderWidth: Border thickness" at bounding box center [502, 404] width 432 height 14
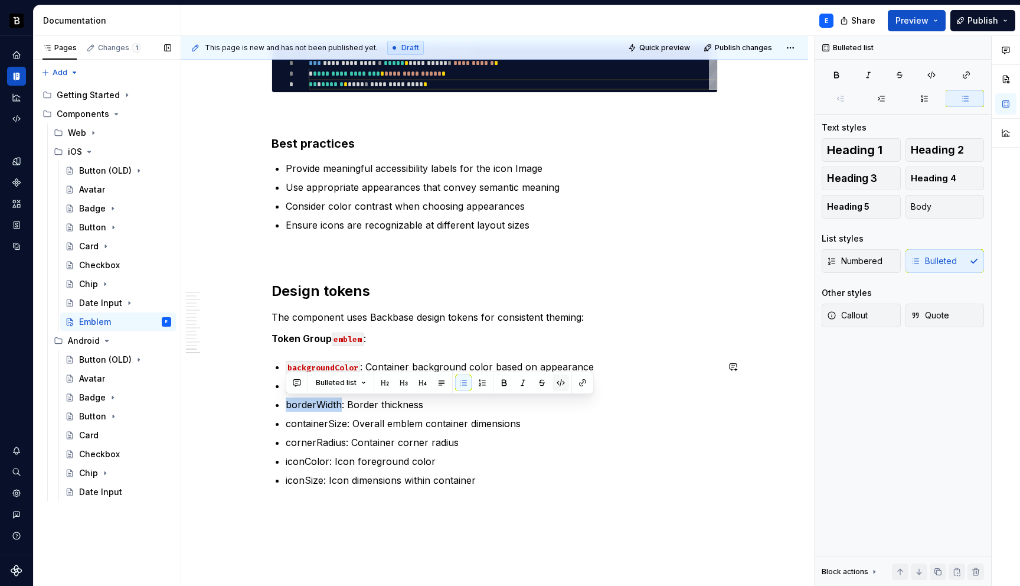
click at [559, 381] on button "button" at bounding box center [561, 382] width 17 height 17
click at [326, 425] on p "containerSize: Overall emblem container dimensions" at bounding box center [502, 423] width 432 height 14
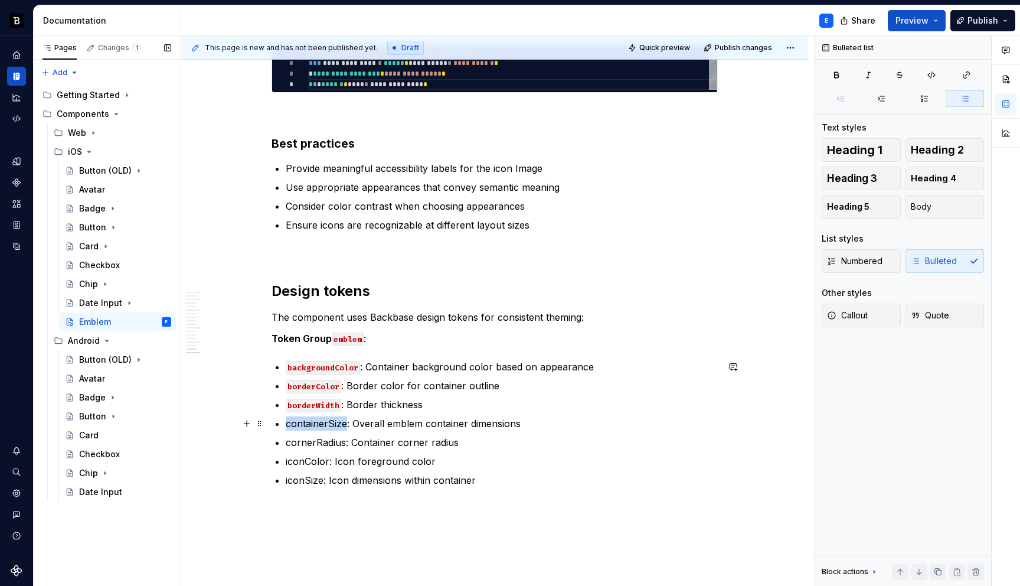
click at [326, 425] on p "containerSize: Overall emblem container dimensions" at bounding box center [502, 423] width 432 height 14
click at [557, 403] on button "button" at bounding box center [561, 401] width 17 height 17
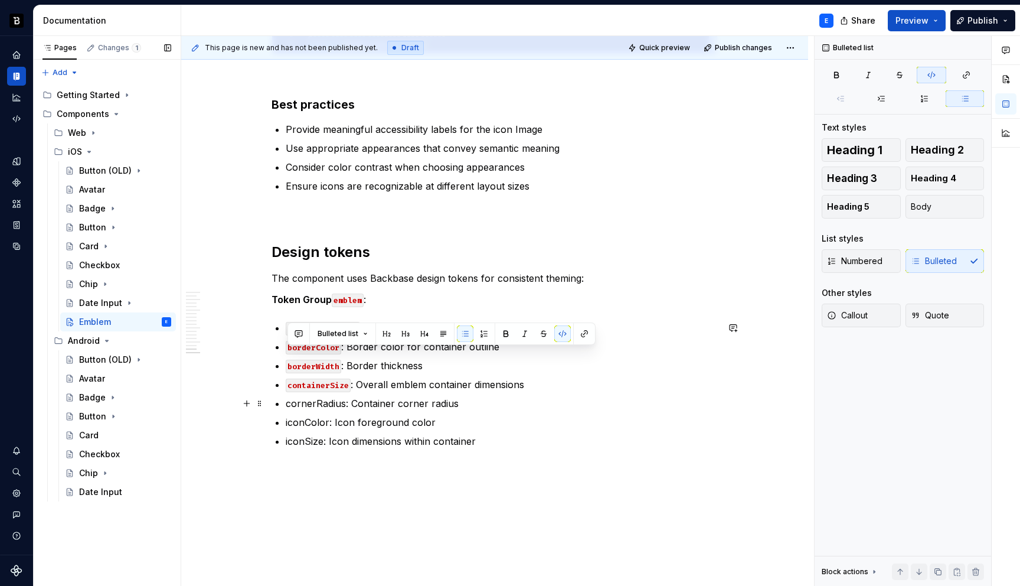
scroll to position [2481, 0]
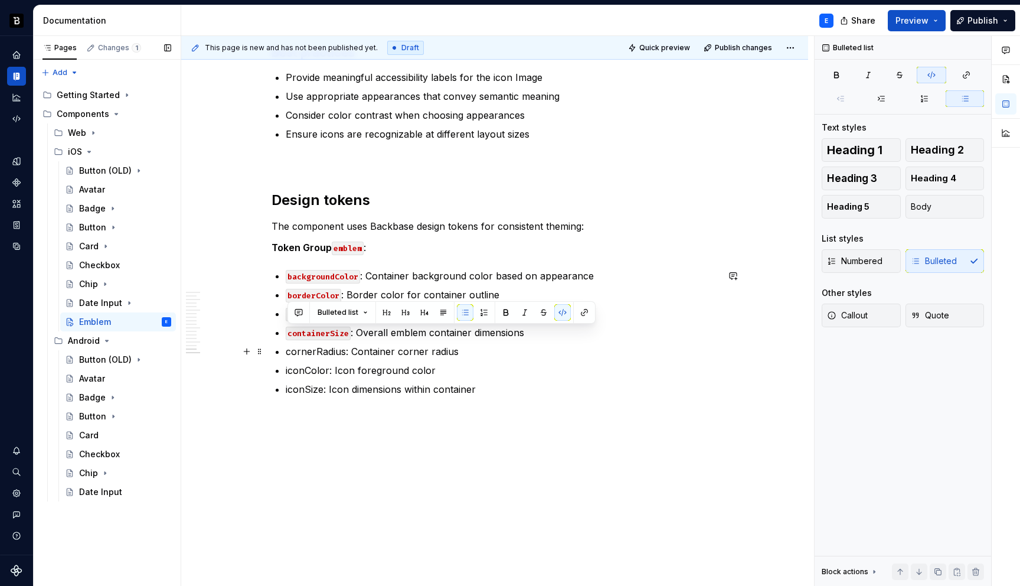
click at [324, 352] on p "cornerRadius: Container corner radius" at bounding box center [502, 351] width 432 height 14
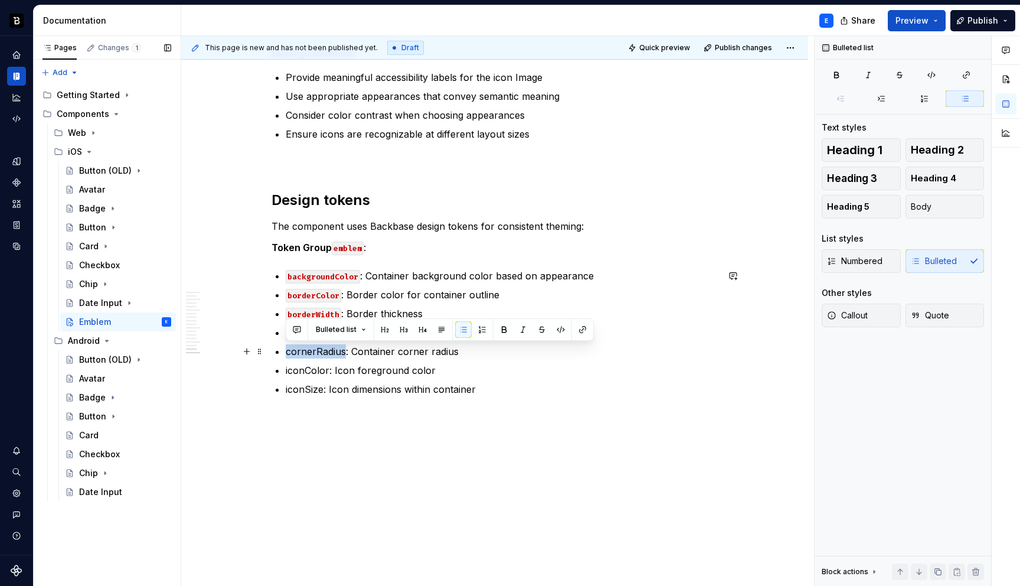
click at [324, 352] on p "cornerRadius: Container corner radius" at bounding box center [502, 351] width 432 height 14
click at [559, 329] on button "button" at bounding box center [561, 329] width 17 height 17
click at [302, 369] on p "iconColor: Icon foreground color" at bounding box center [502, 370] width 432 height 14
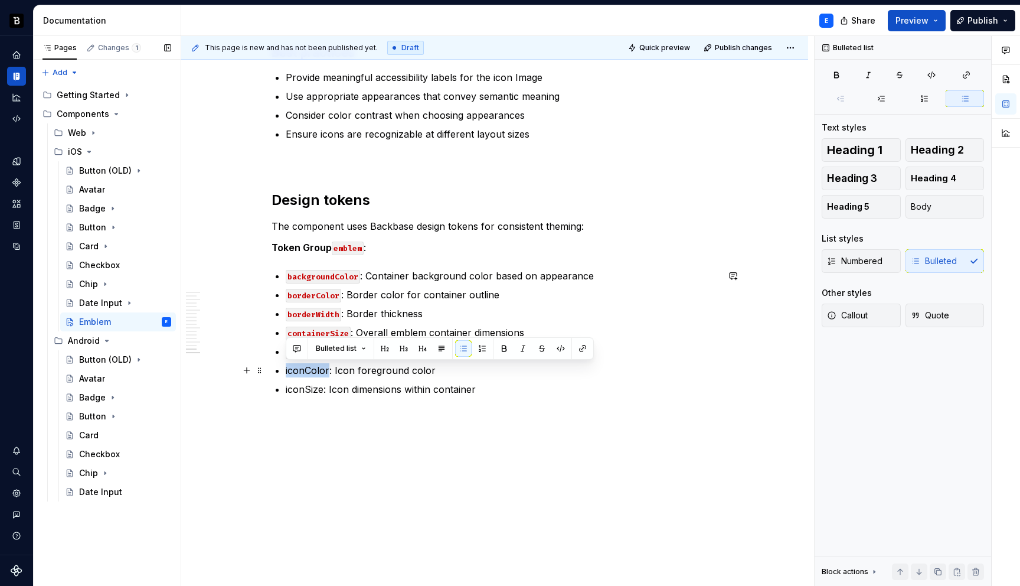
click at [302, 369] on p "iconColor: Icon foreground color" at bounding box center [502, 370] width 432 height 14
click at [554, 348] on button "button" at bounding box center [561, 348] width 17 height 17
click at [306, 388] on p "iconSize: Icon dimensions within container" at bounding box center [502, 389] width 432 height 14
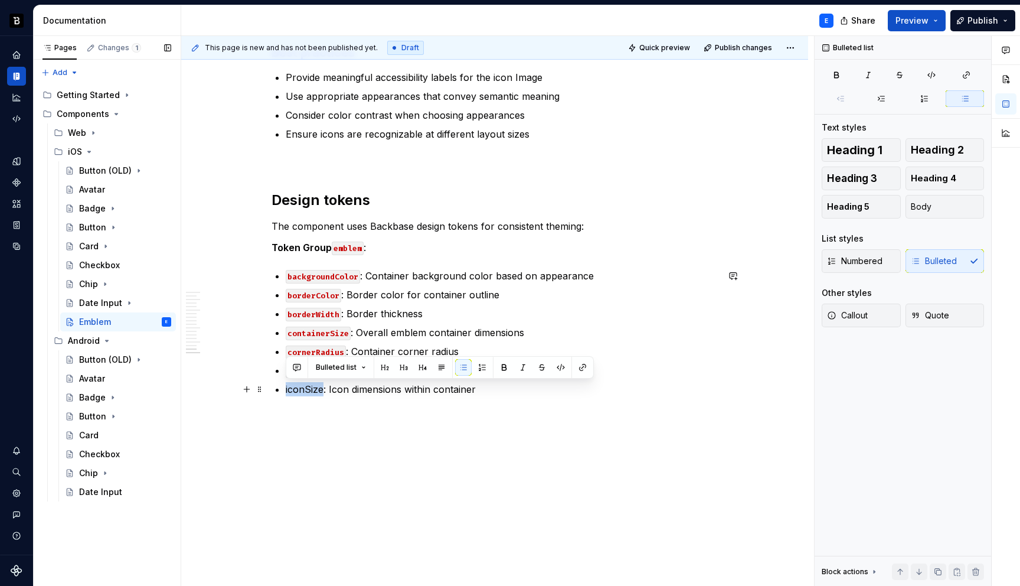
click at [306, 388] on p "iconSize: Icon dimensions within container" at bounding box center [502, 389] width 432 height 14
click at [557, 365] on button "button" at bounding box center [561, 367] width 17 height 17
click at [494, 388] on p "iconSize : Icon dimensions within container" at bounding box center [502, 389] width 432 height 14
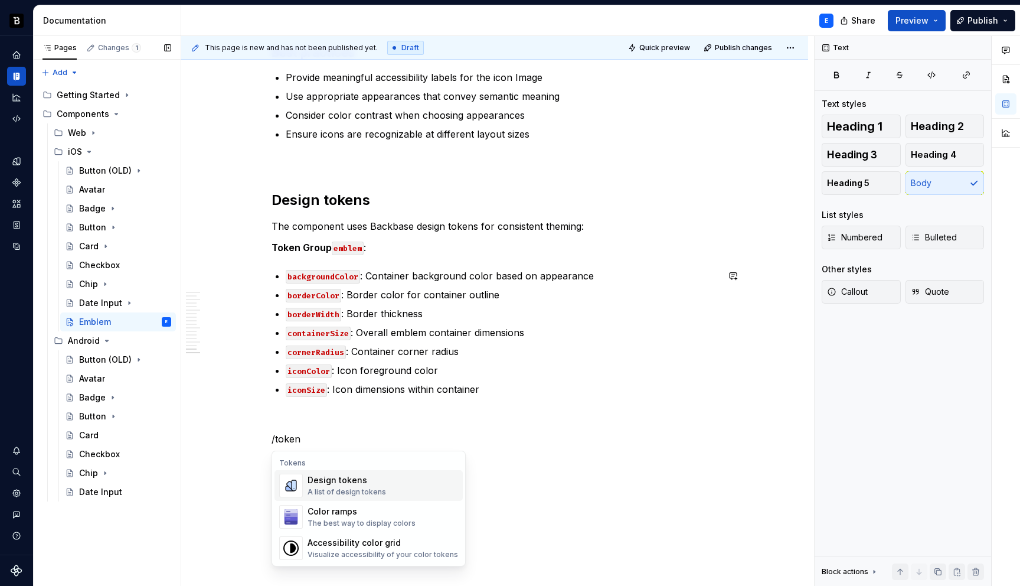
click at [362, 495] on div "A list of design tokens" at bounding box center [347, 491] width 79 height 9
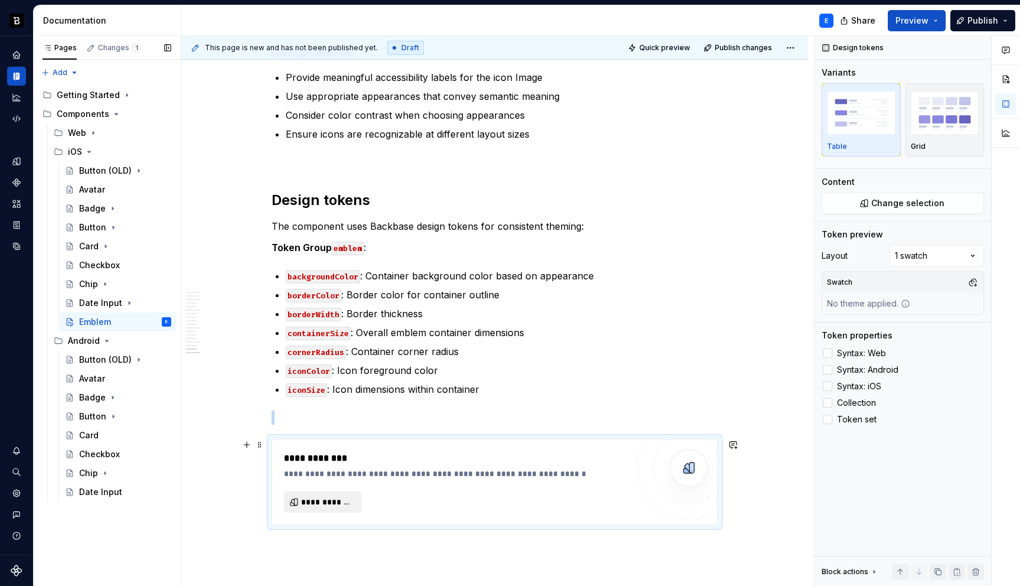
click at [342, 502] on span "**********" at bounding box center [327, 502] width 53 height 12
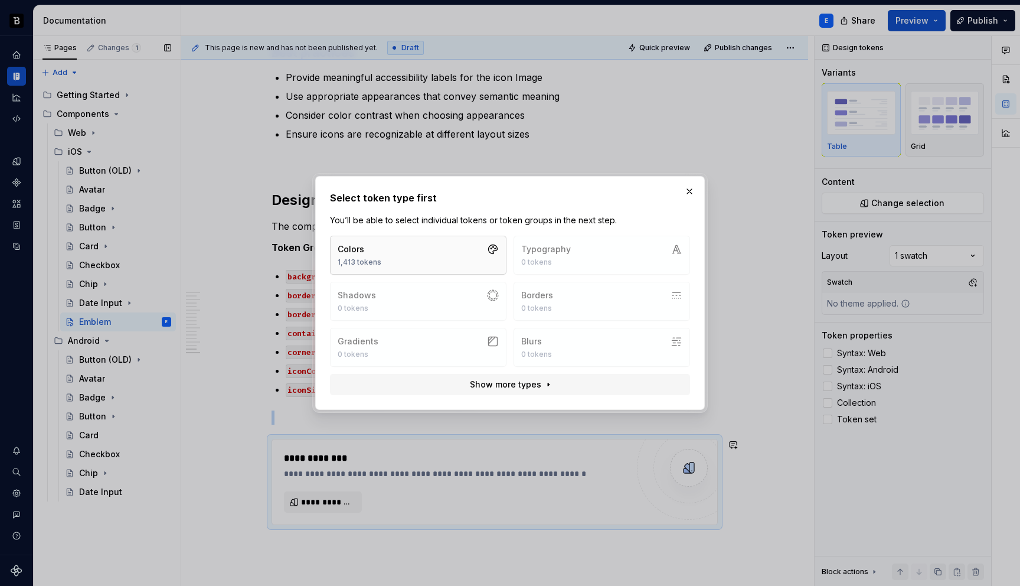
click at [399, 256] on button "Colors 1,413 tokens" at bounding box center [418, 255] width 177 height 39
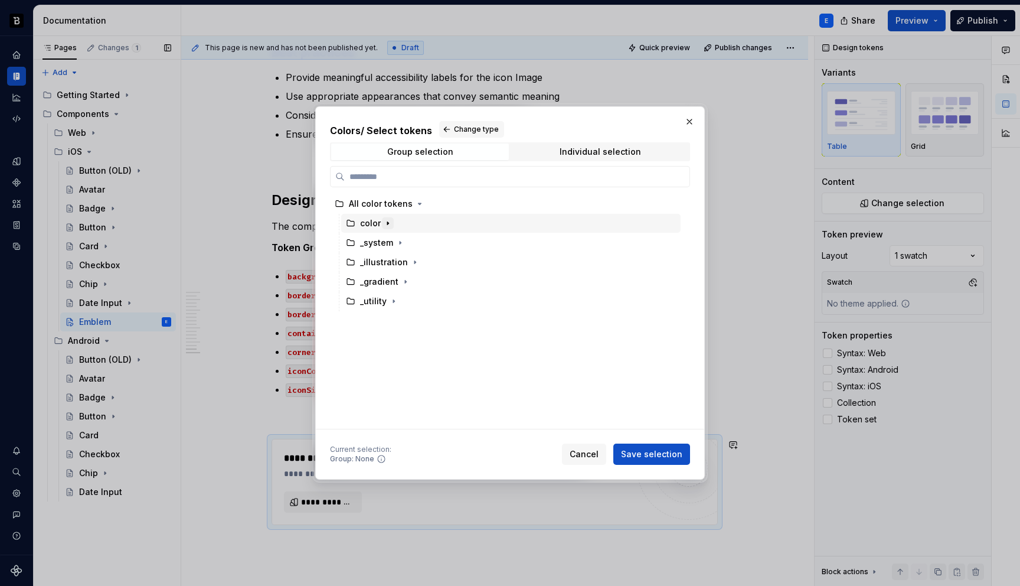
click at [389, 224] on icon "button" at bounding box center [387, 222] width 9 height 9
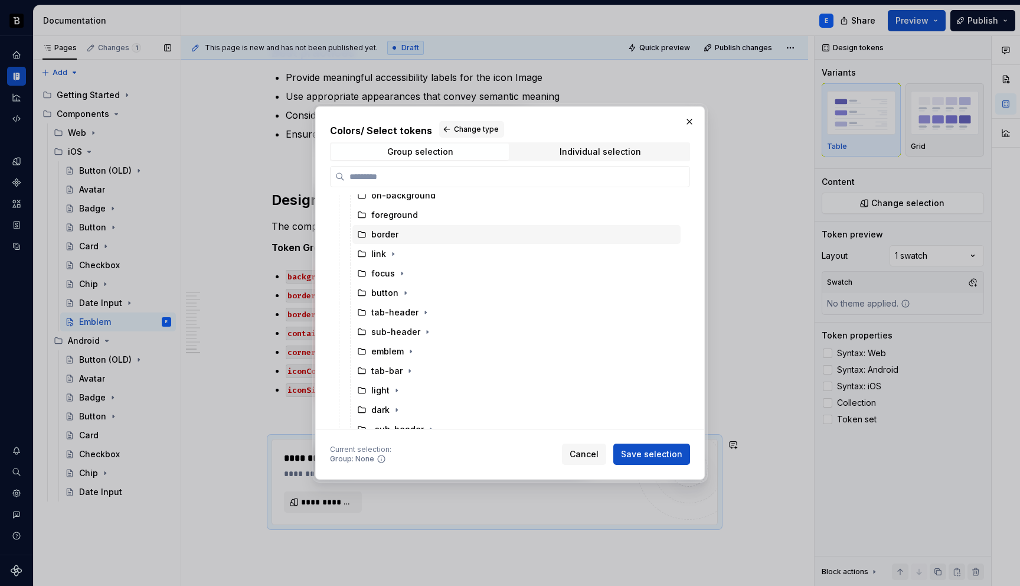
scroll to position [84, 0]
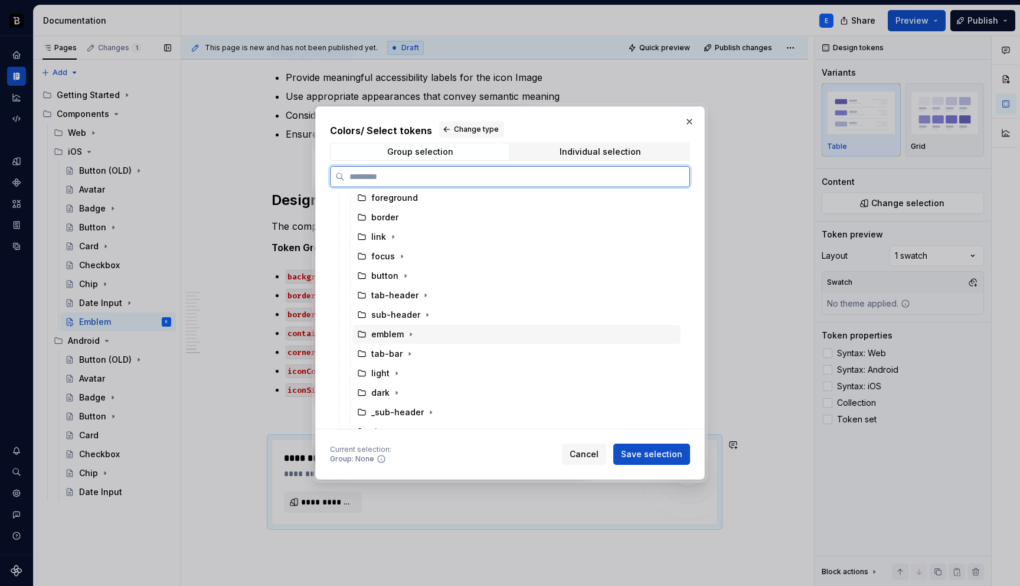
click at [393, 333] on div "emblem" at bounding box center [387, 334] width 32 height 12
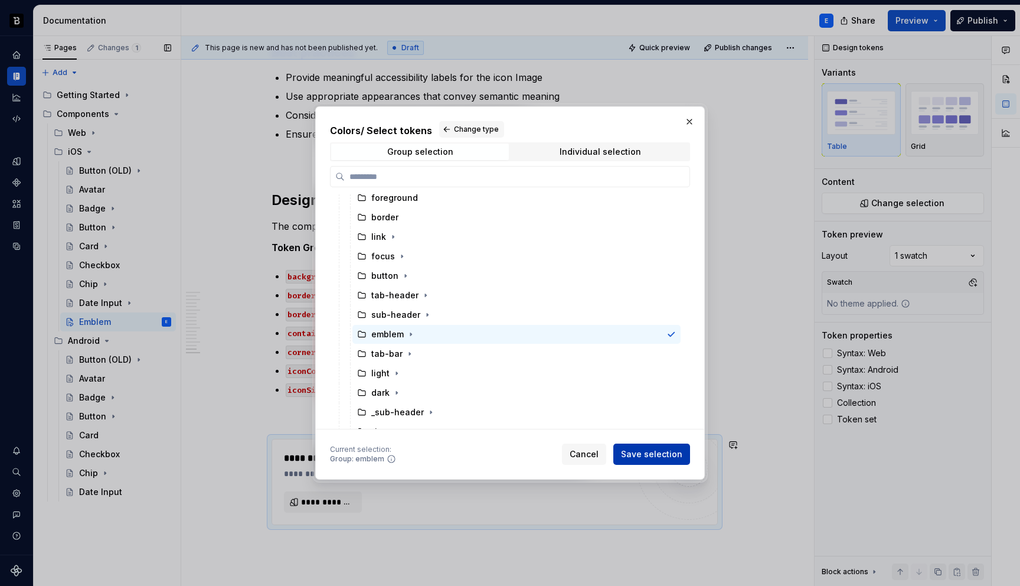
click at [657, 461] on button "Save selection" at bounding box center [651, 453] width 77 height 21
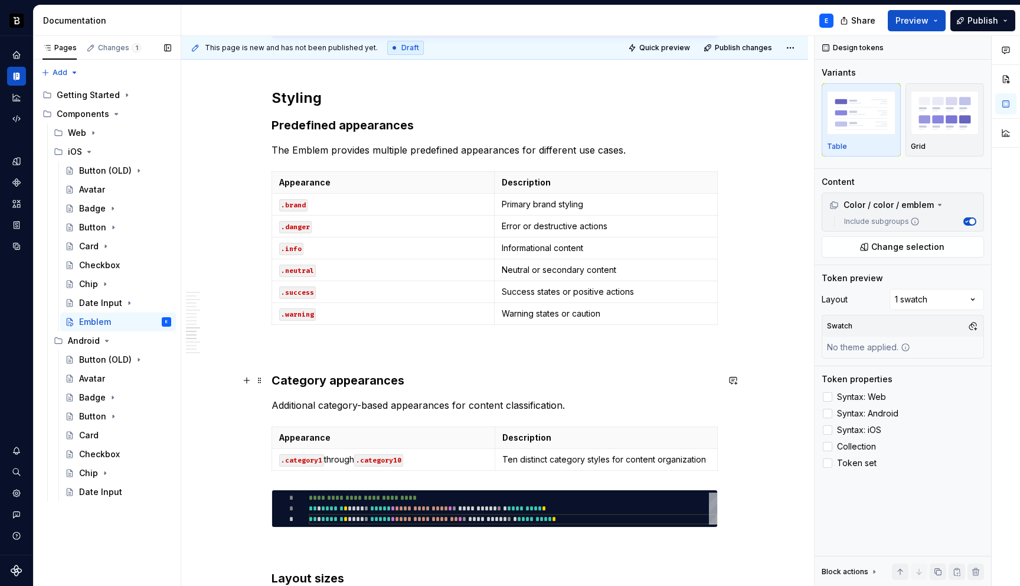
scroll to position [1626, 0]
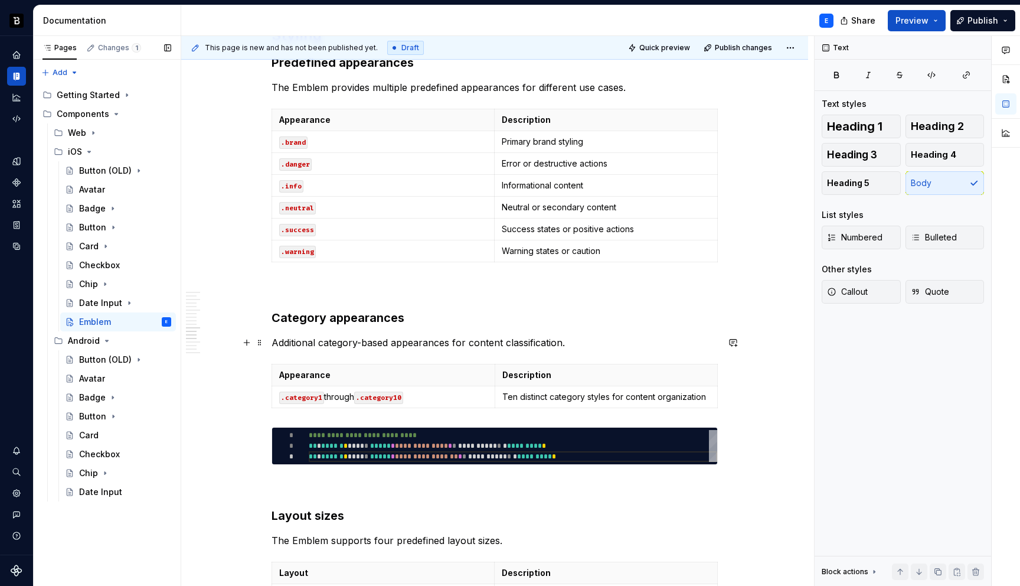
click at [584, 340] on p "Additional category-based appearances for content classification." at bounding box center [495, 342] width 446 height 14
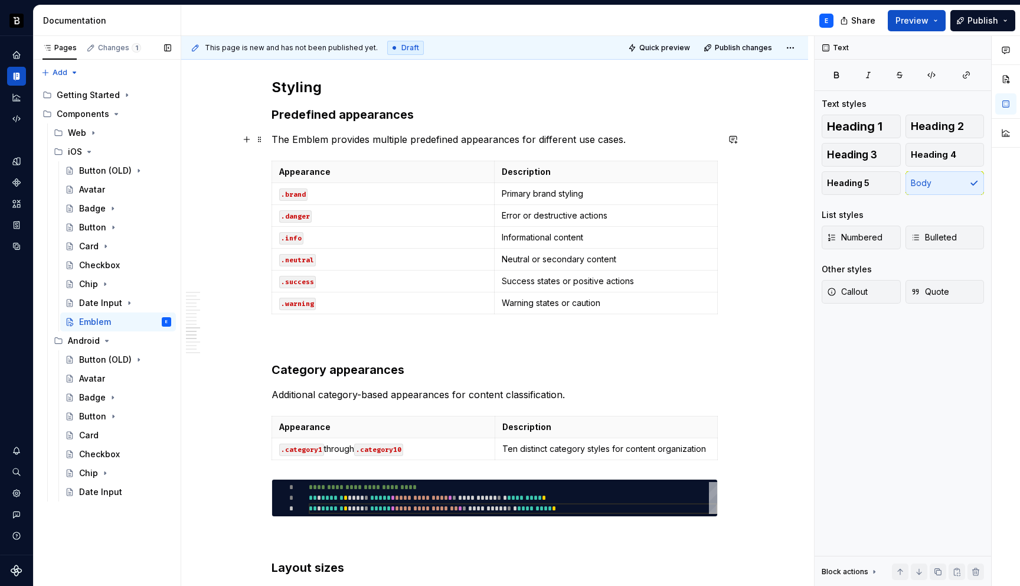
click at [636, 137] on p "The Emblem provides multiple predefined appearances for different use cases." at bounding box center [495, 139] width 446 height 14
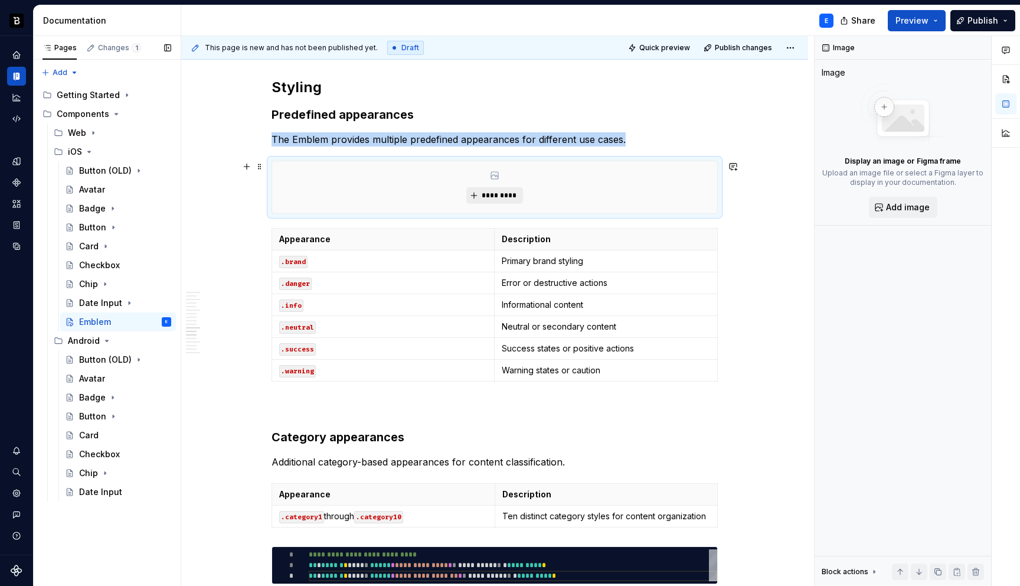
click at [495, 197] on span "*********" at bounding box center [499, 195] width 36 height 9
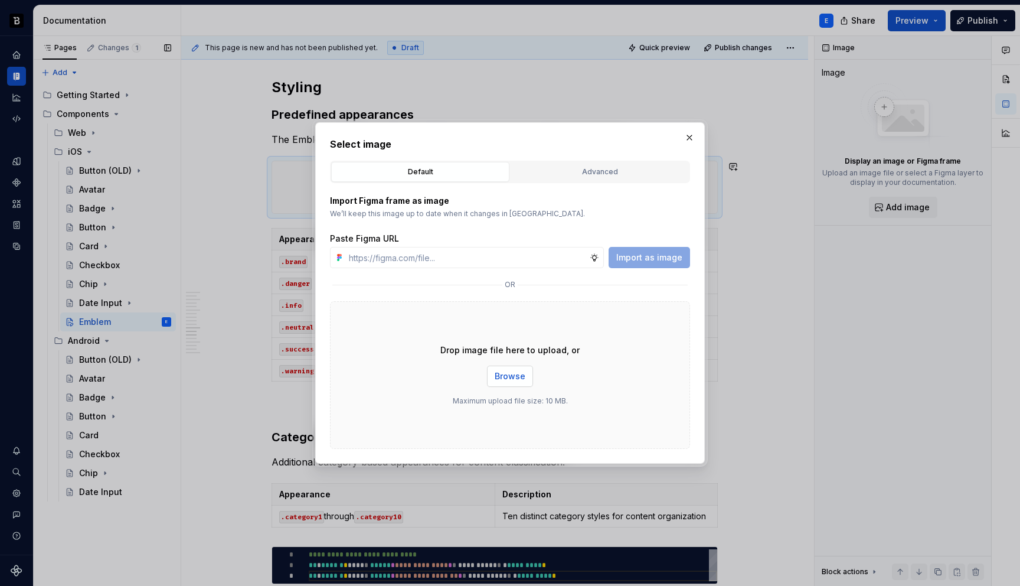
click at [526, 375] on button "Browse" at bounding box center [510, 375] width 46 height 21
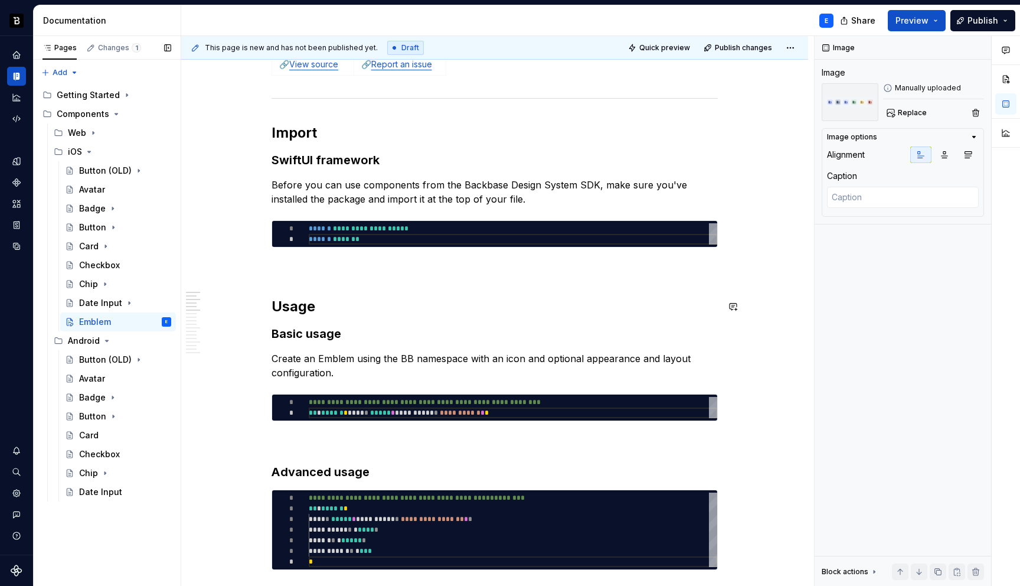
scroll to position [228, 0]
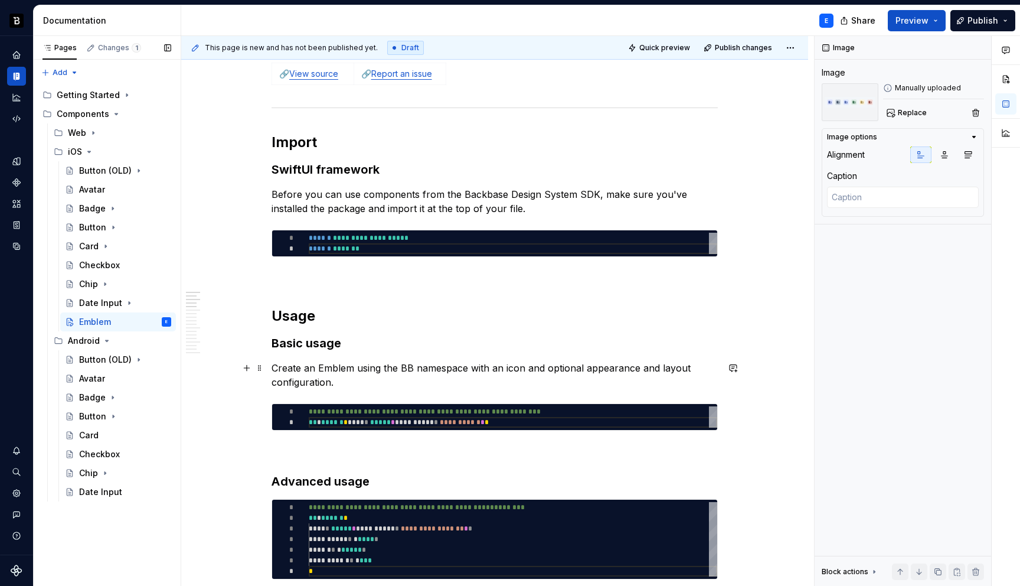
click at [394, 383] on p "Create an Emblem using the BB namespace with an icon and optional appearance an…" at bounding box center [495, 375] width 446 height 28
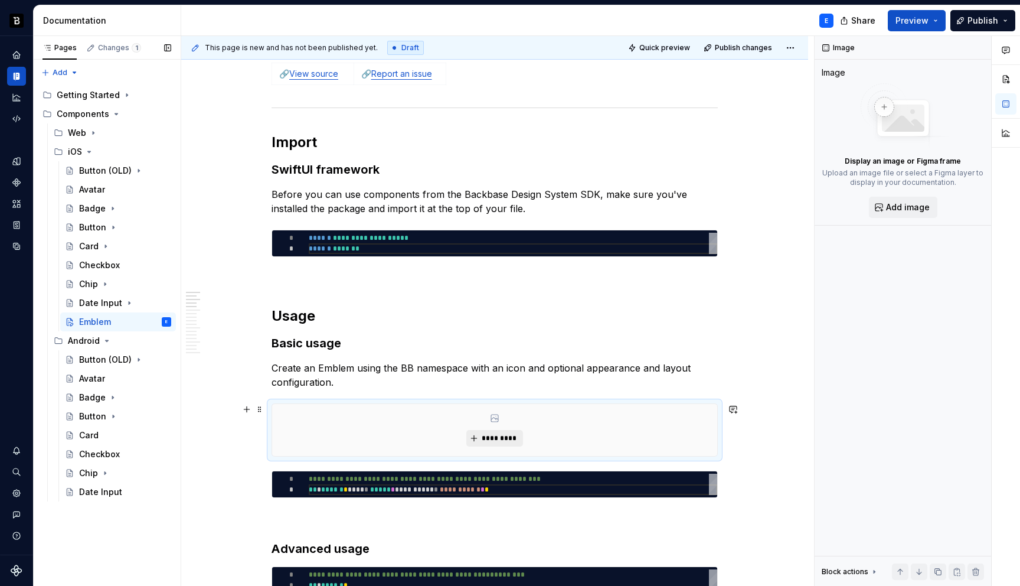
click at [485, 439] on span "*********" at bounding box center [499, 437] width 36 height 9
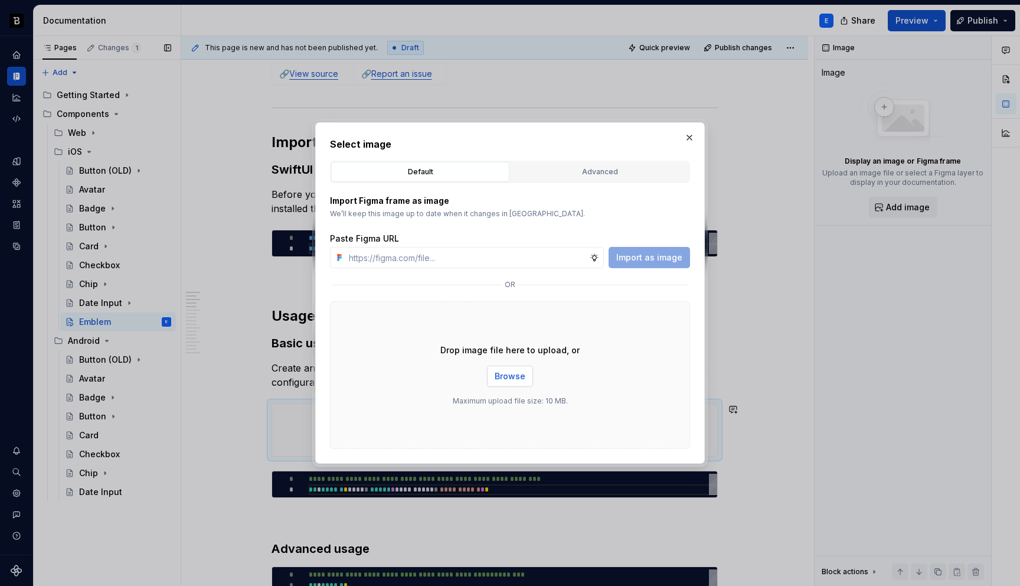
click at [511, 375] on span "Browse" at bounding box center [510, 376] width 31 height 12
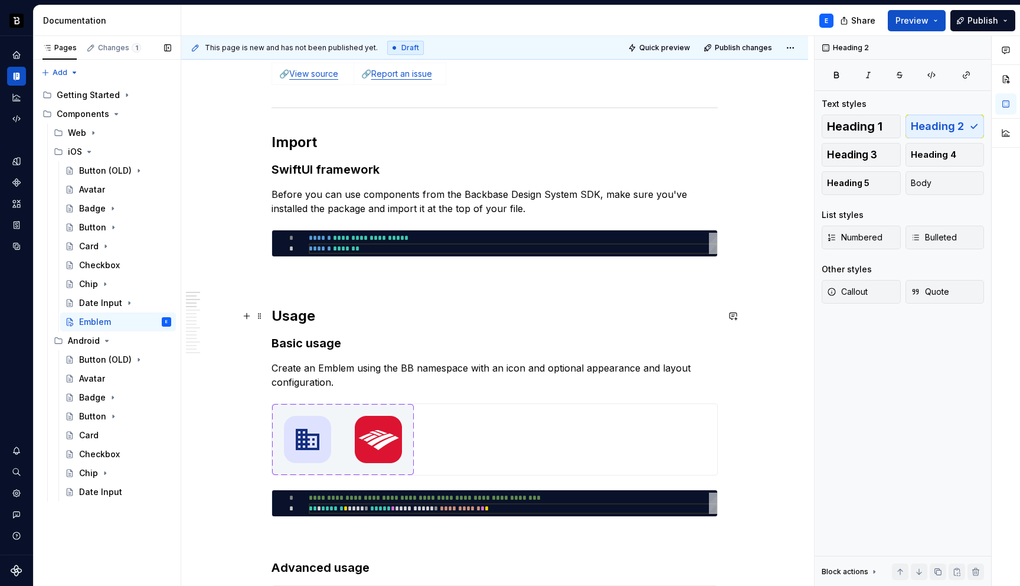
click at [495, 313] on h2 "Usage" at bounding box center [495, 315] width 446 height 19
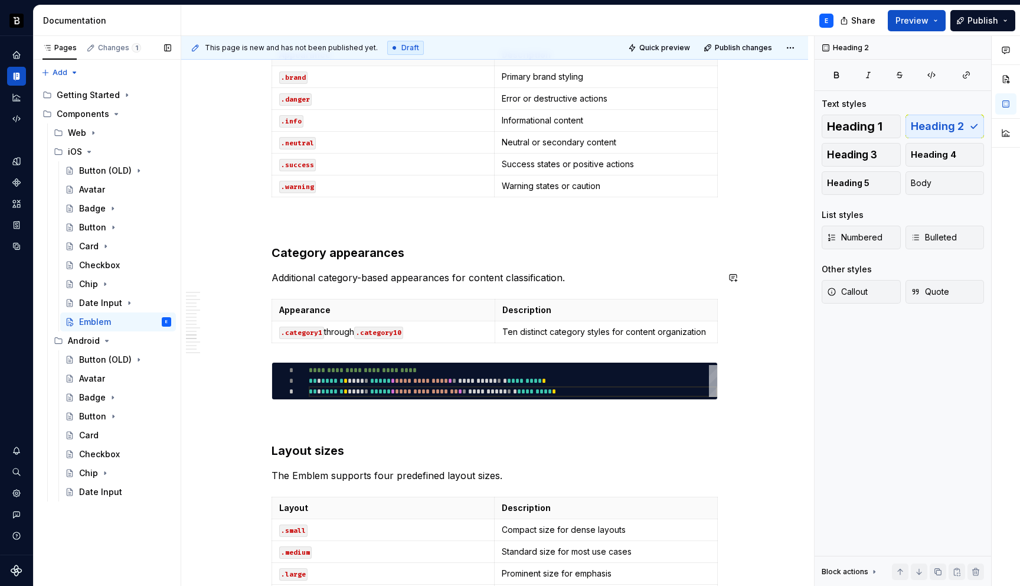
scroll to position [1891, 0]
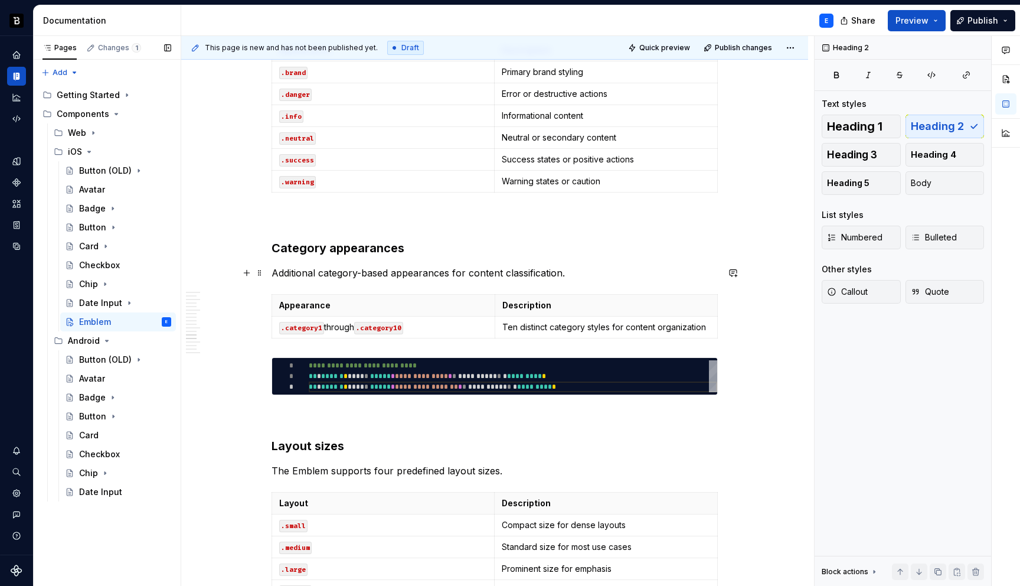
click at [579, 270] on p "Additional category-based appearances for content classification." at bounding box center [495, 273] width 446 height 14
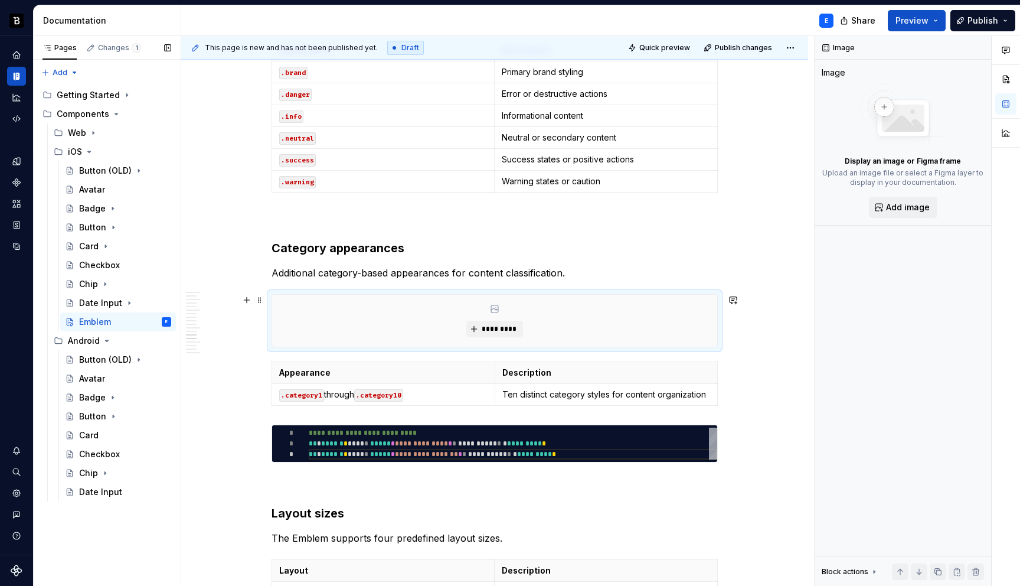
click at [496, 319] on div "*********" at bounding box center [494, 321] width 445 height 52
click at [497, 334] on button "*********" at bounding box center [494, 329] width 56 height 17
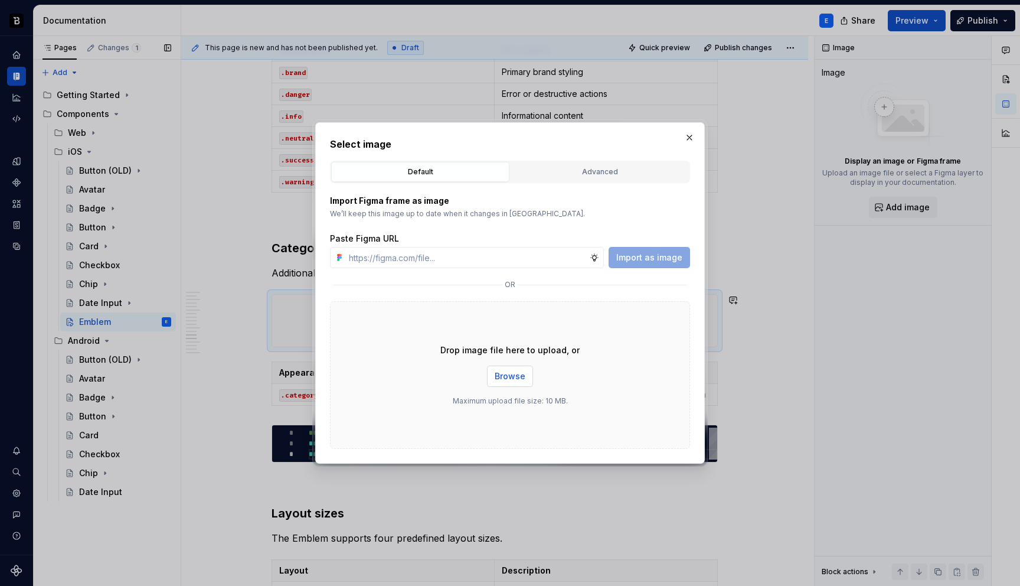
click at [514, 383] on button "Browse" at bounding box center [510, 375] width 46 height 21
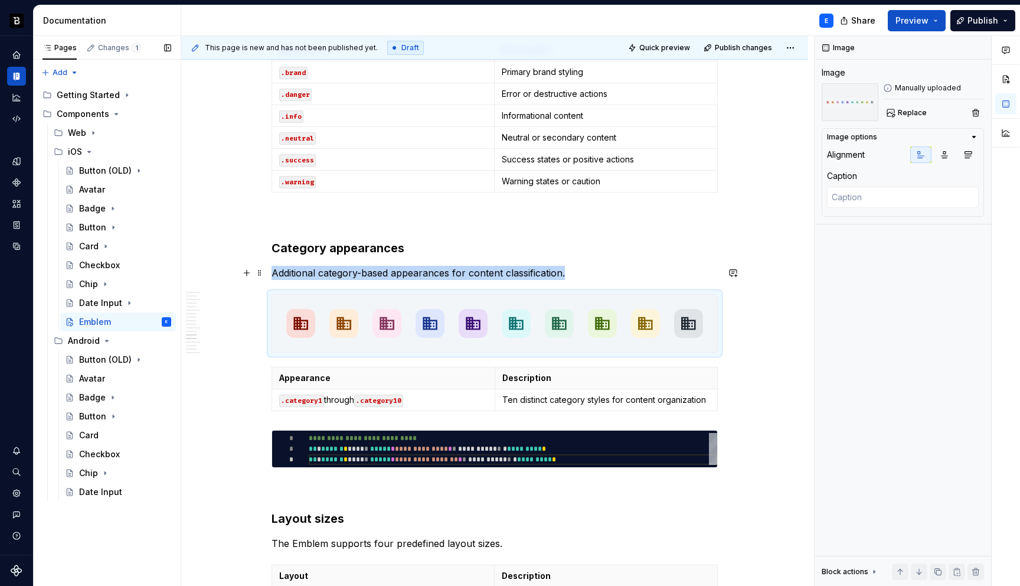
click at [600, 273] on p "Additional category-based appearances for content classification." at bounding box center [495, 273] width 446 height 14
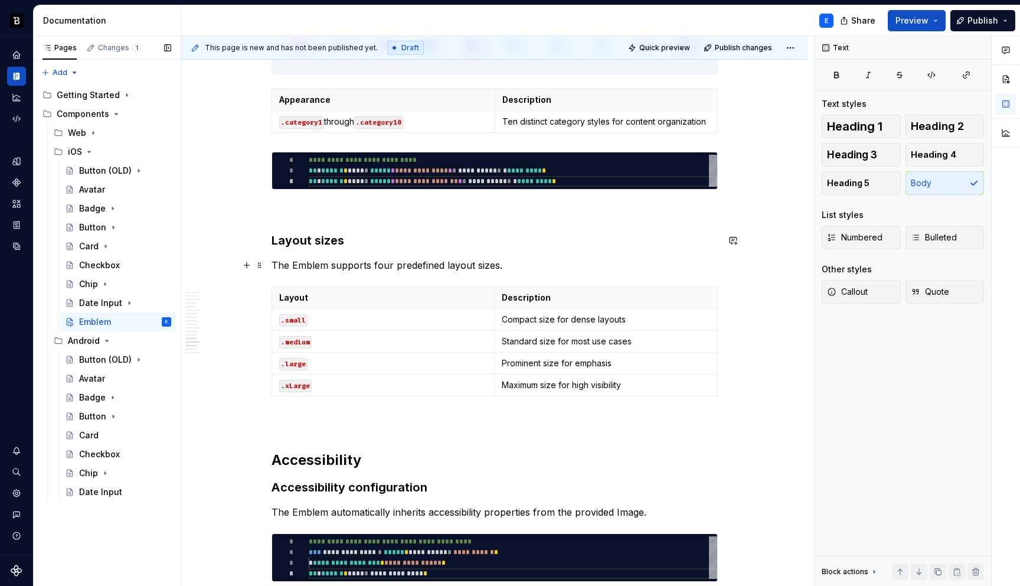
scroll to position [2184, 0]
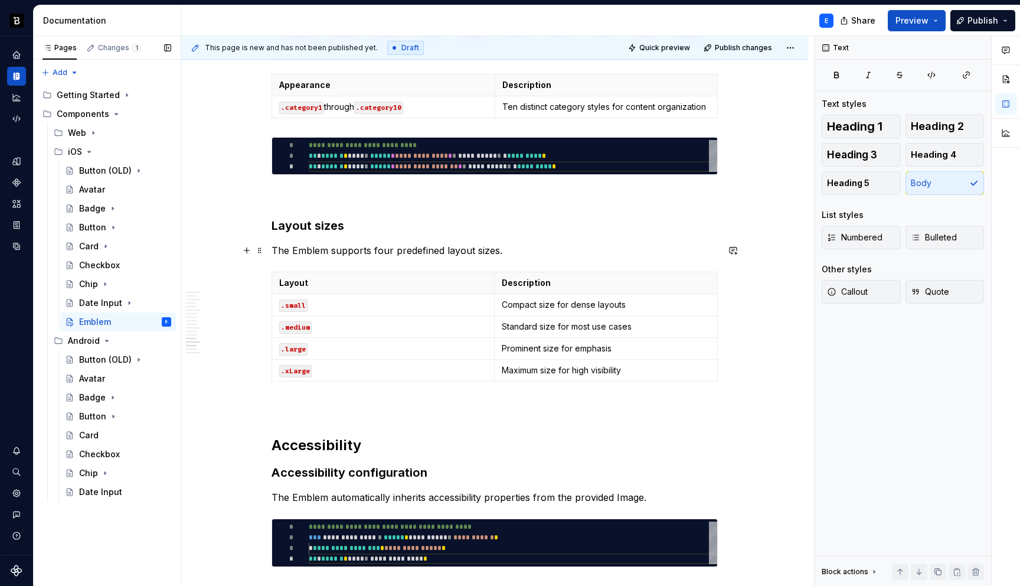
click at [530, 248] on p "The Emblem supports four predefined layout sizes." at bounding box center [495, 250] width 446 height 14
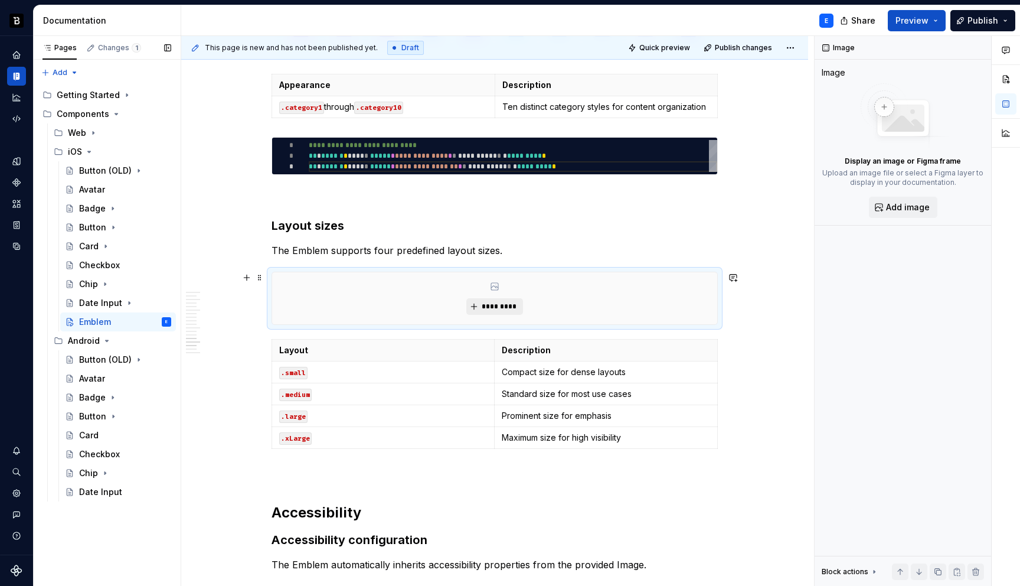
click at [511, 309] on span "*********" at bounding box center [499, 306] width 36 height 9
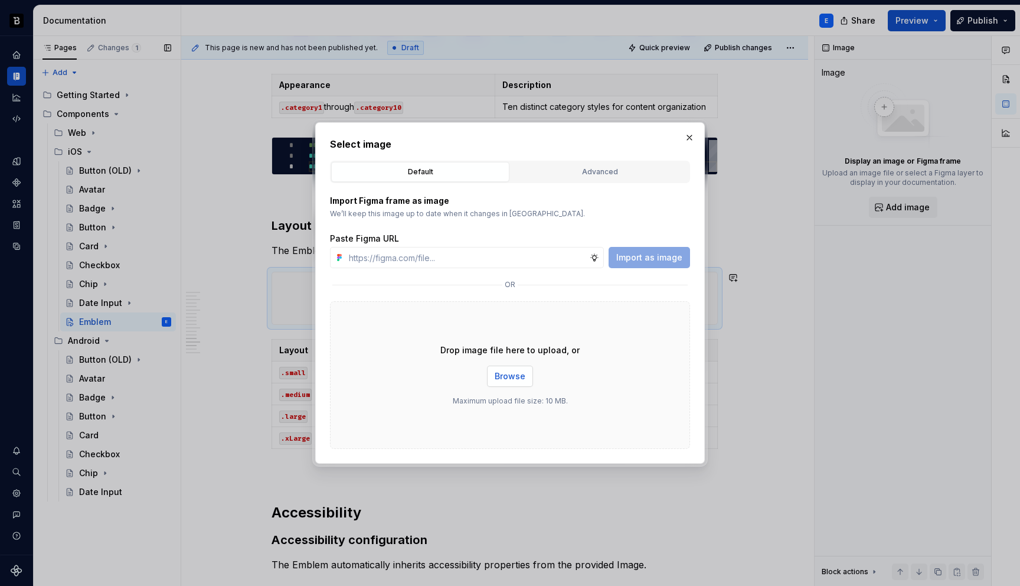
click at [510, 373] on span "Browse" at bounding box center [510, 376] width 31 height 12
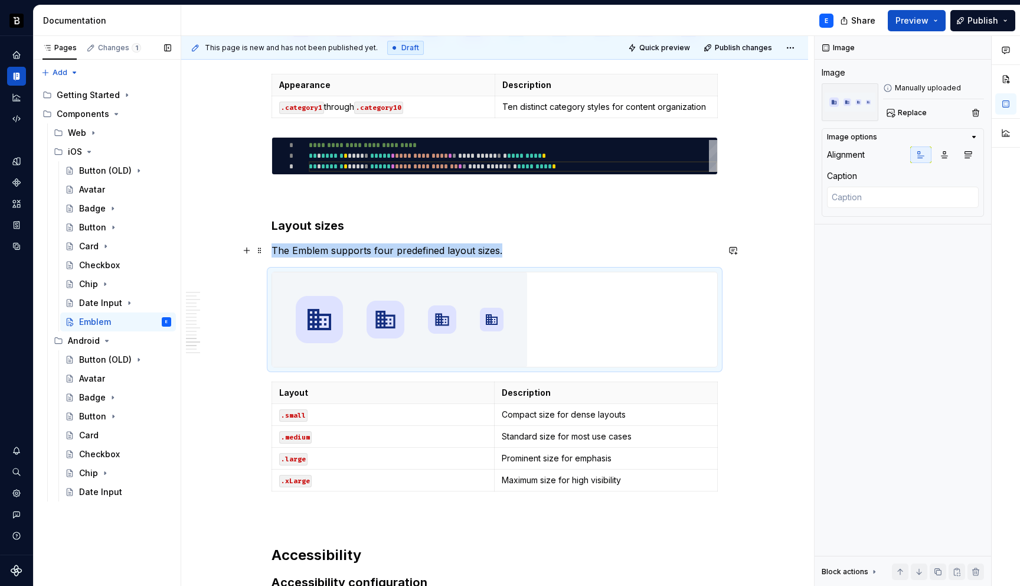
click at [586, 249] on p "The Emblem supports four predefined layout sizes." at bounding box center [495, 250] width 446 height 14
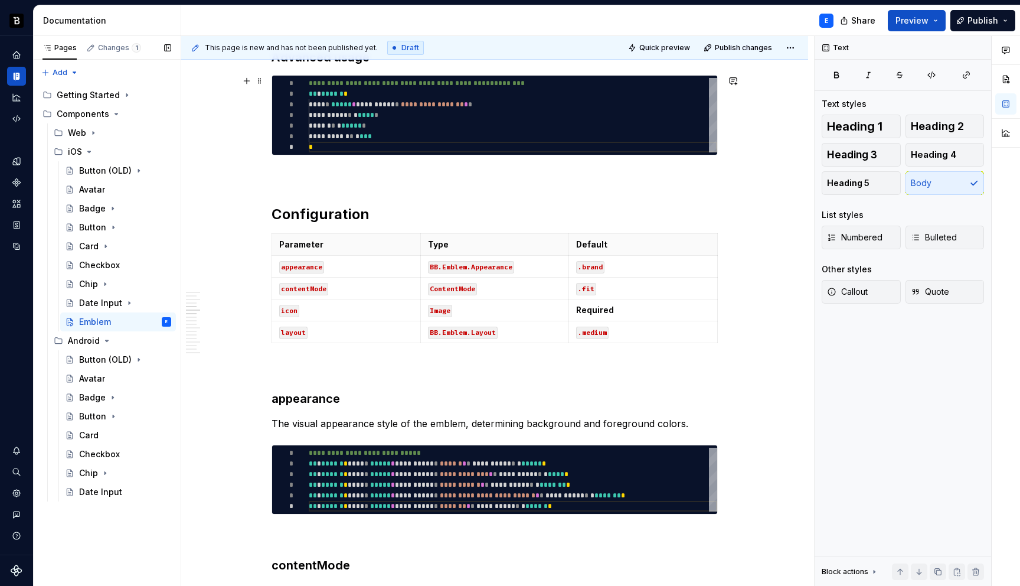
scroll to position [602, 0]
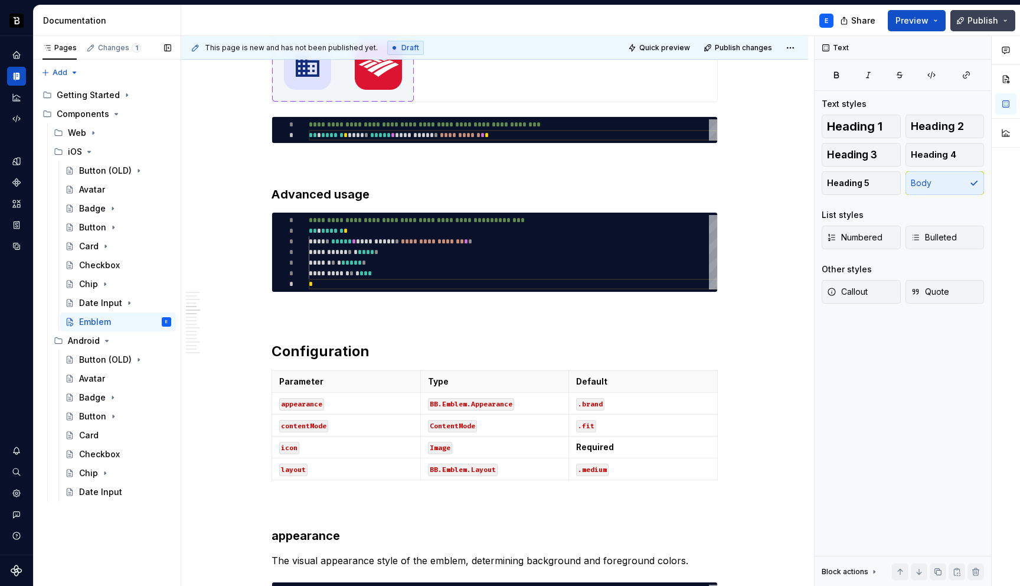
click at [972, 23] on span "Publish" at bounding box center [983, 21] width 31 height 12
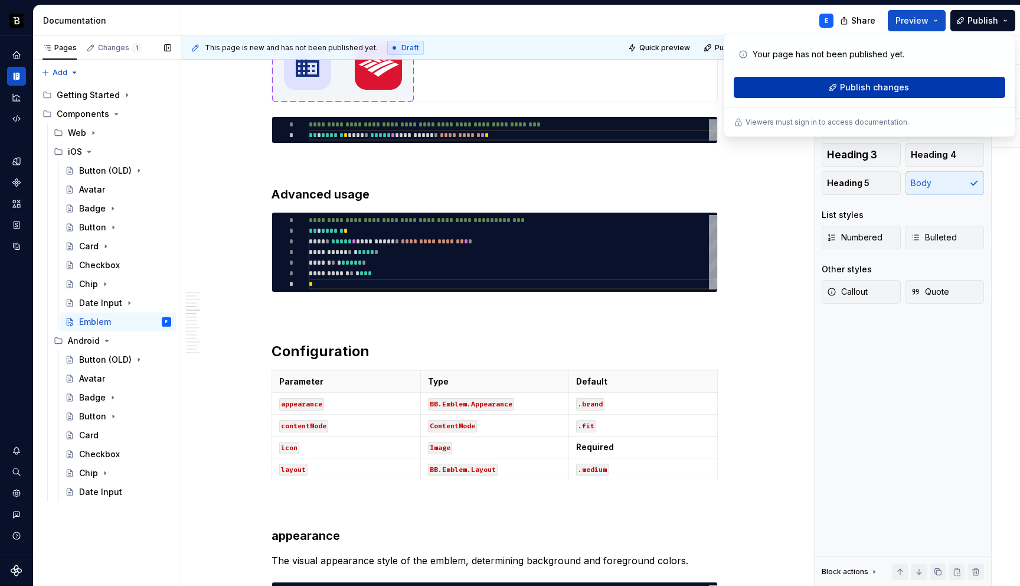
click at [866, 89] on span "Publish changes" at bounding box center [874, 87] width 69 height 12
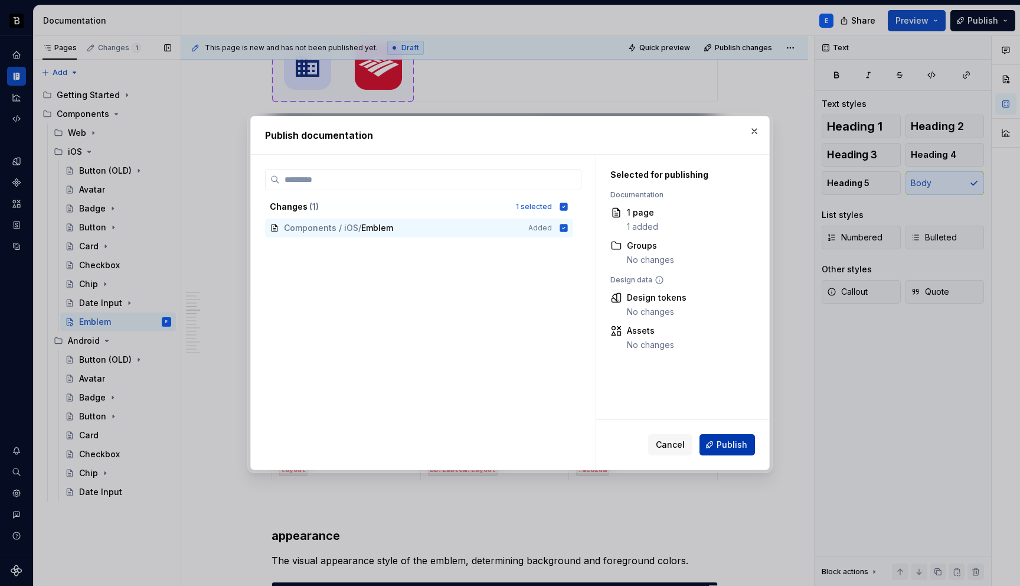
click at [726, 445] on span "Publish" at bounding box center [732, 445] width 31 height 12
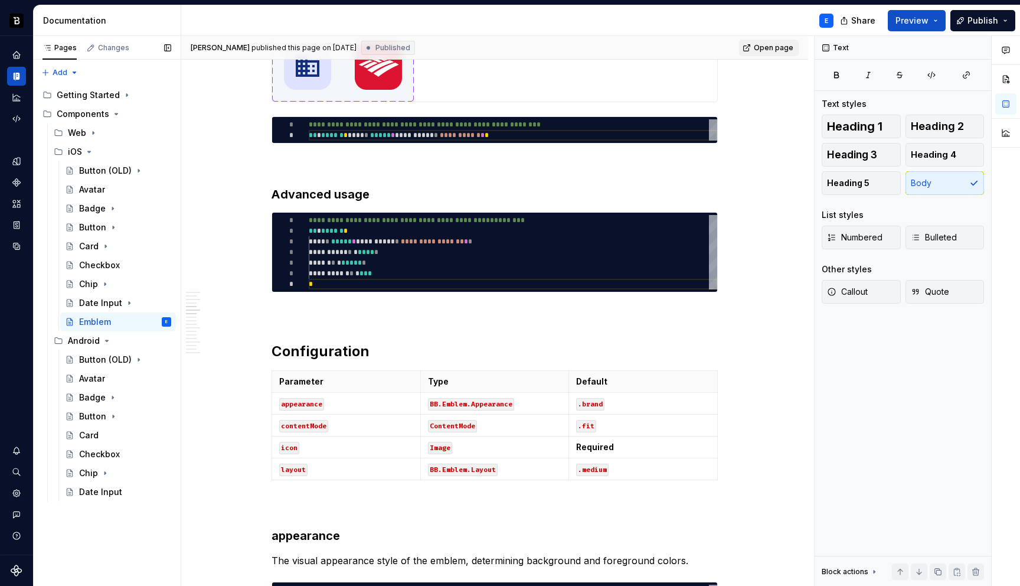
click at [784, 51] on span "Open page" at bounding box center [774, 47] width 40 height 9
click at [89, 151] on icon "Page tree" at bounding box center [89, 151] width 3 height 1
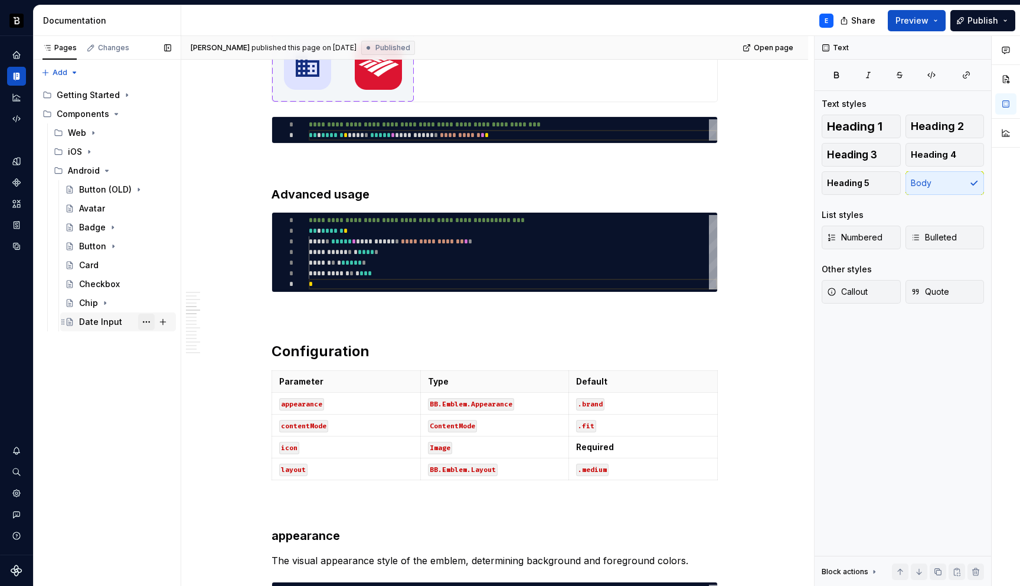
click at [143, 321] on button "Page tree" at bounding box center [146, 321] width 17 height 17
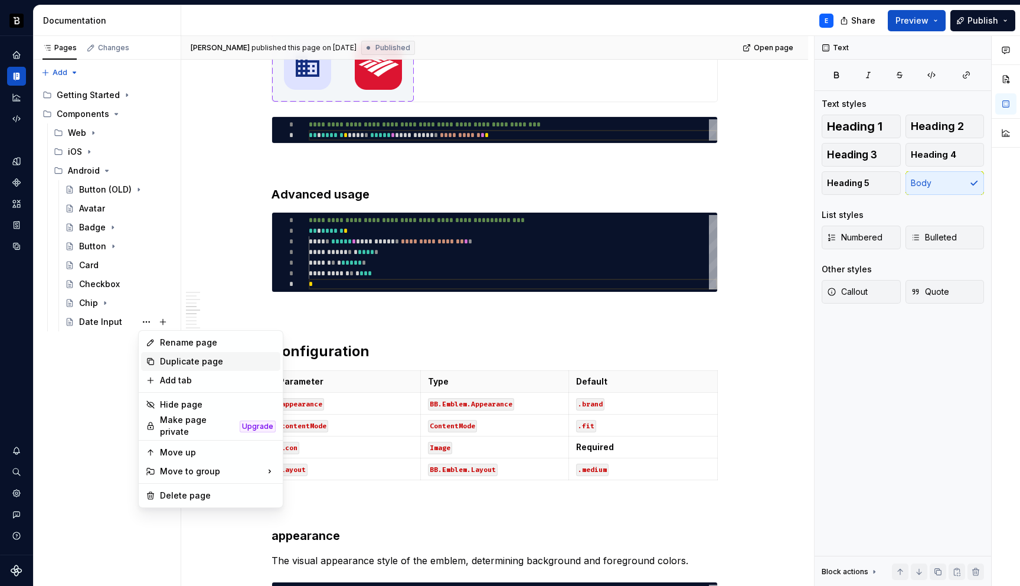
click at [172, 361] on div "Duplicate page" at bounding box center [218, 361] width 116 height 12
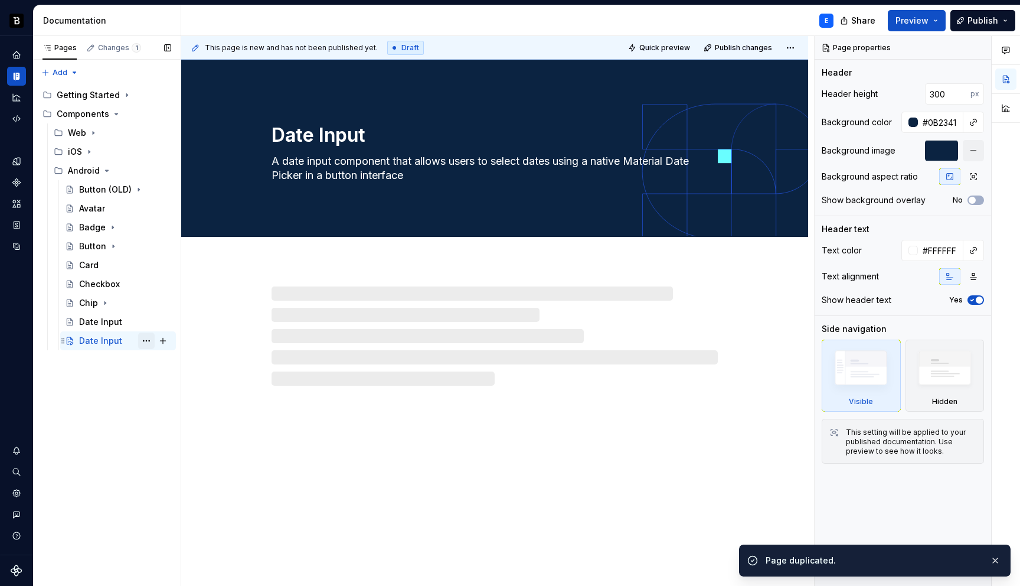
click at [141, 341] on button "Page tree" at bounding box center [146, 340] width 17 height 17
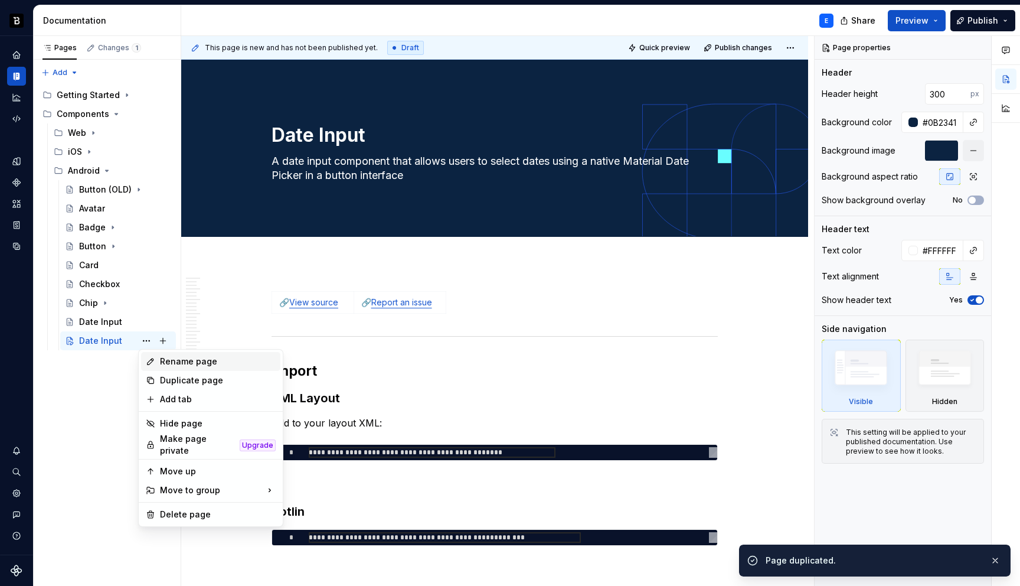
click at [166, 363] on div "Rename page" at bounding box center [218, 361] width 116 height 12
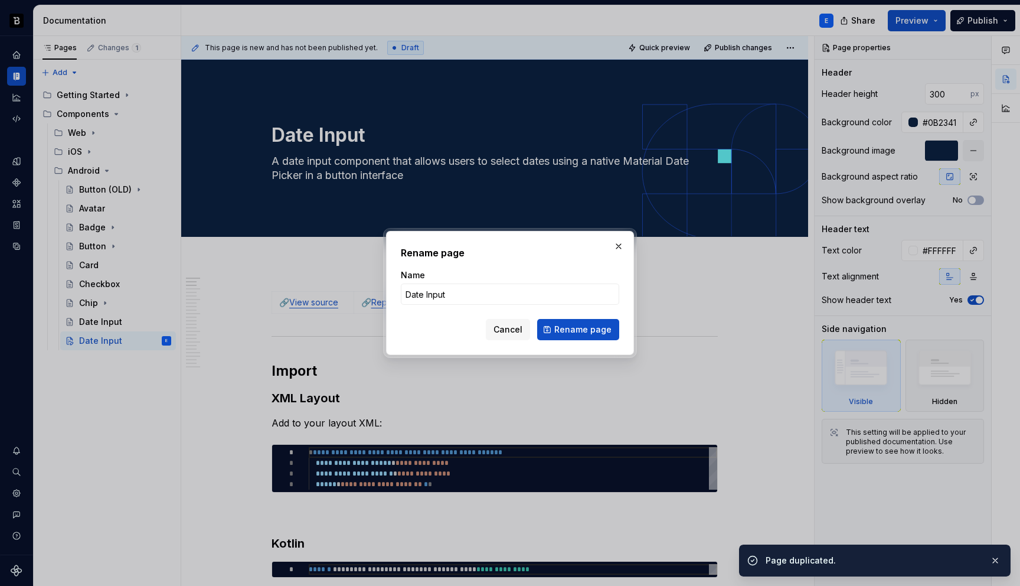
type textarea "*"
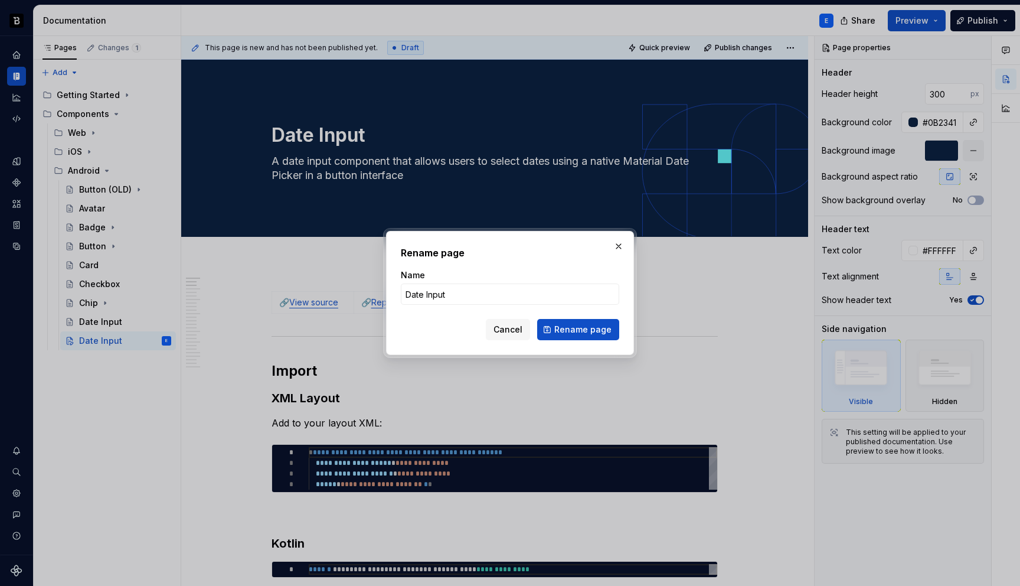
type input "E"
type textarea "*"
type input "Emblem"
click button "Rename page" at bounding box center [578, 329] width 82 height 21
type textarea "*"
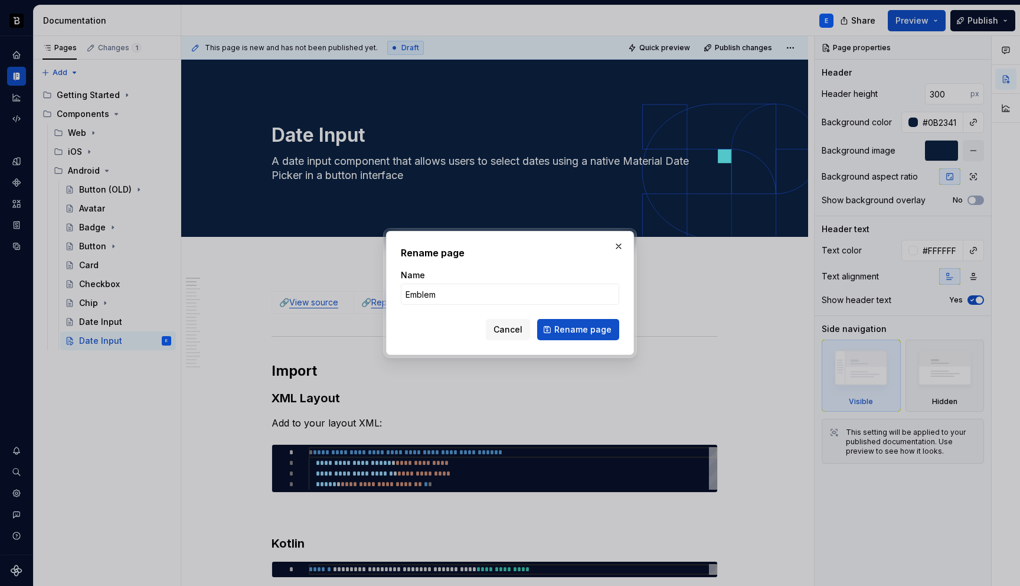
type textarea "Emblem"
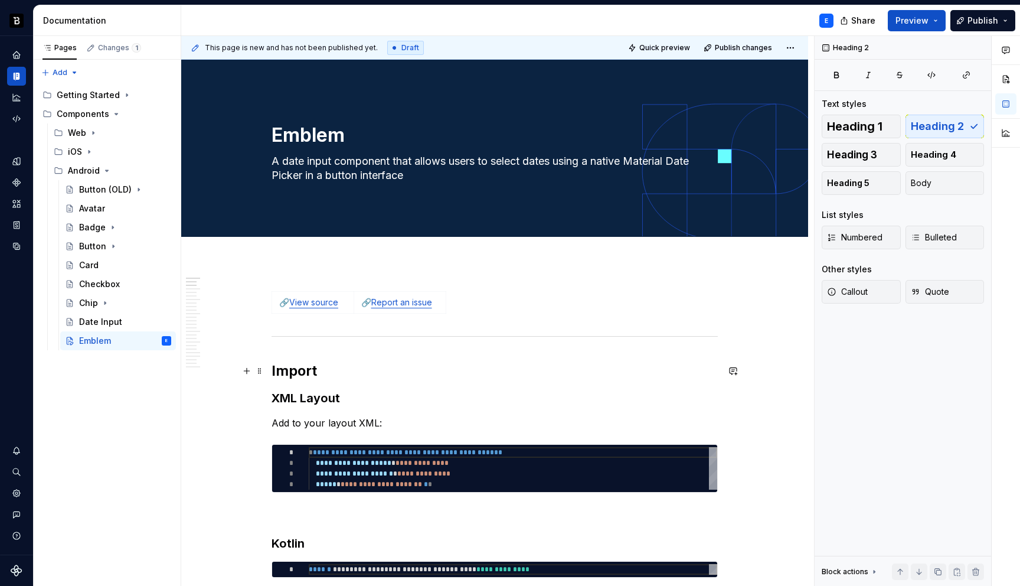
click at [354, 369] on h2 "Import" at bounding box center [495, 370] width 446 height 19
click at [360, 398] on h3 "XML Layout" at bounding box center [495, 398] width 446 height 17
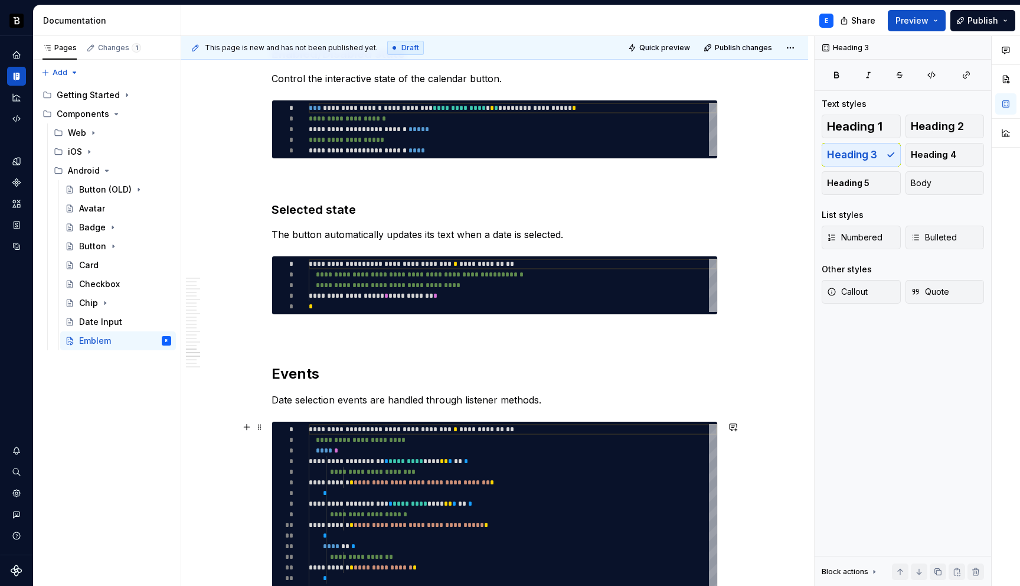
scroll to position [4036, 0]
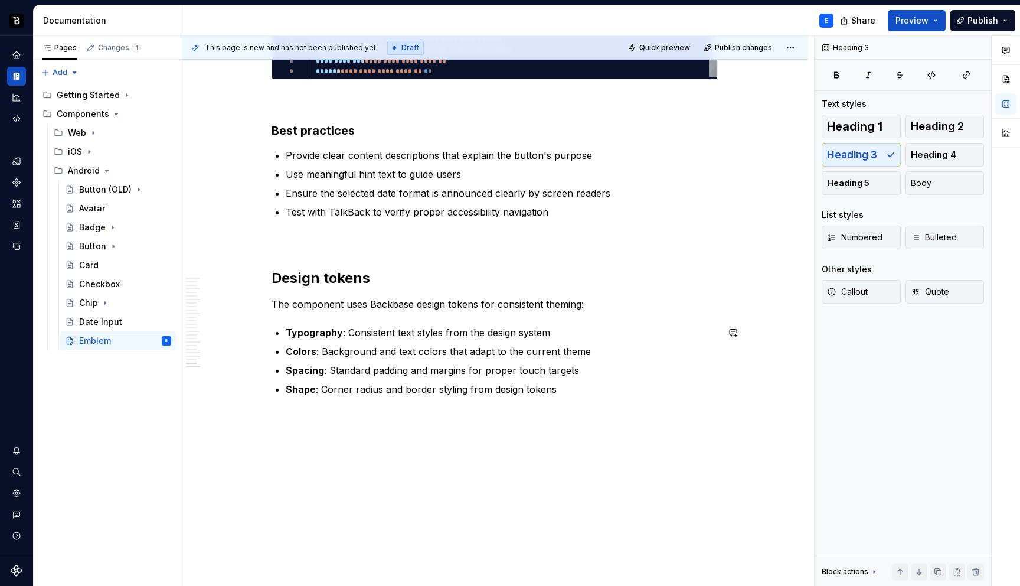
click at [451, 393] on p "Shape : Corner radius and border styling from design tokens" at bounding box center [502, 389] width 432 height 14
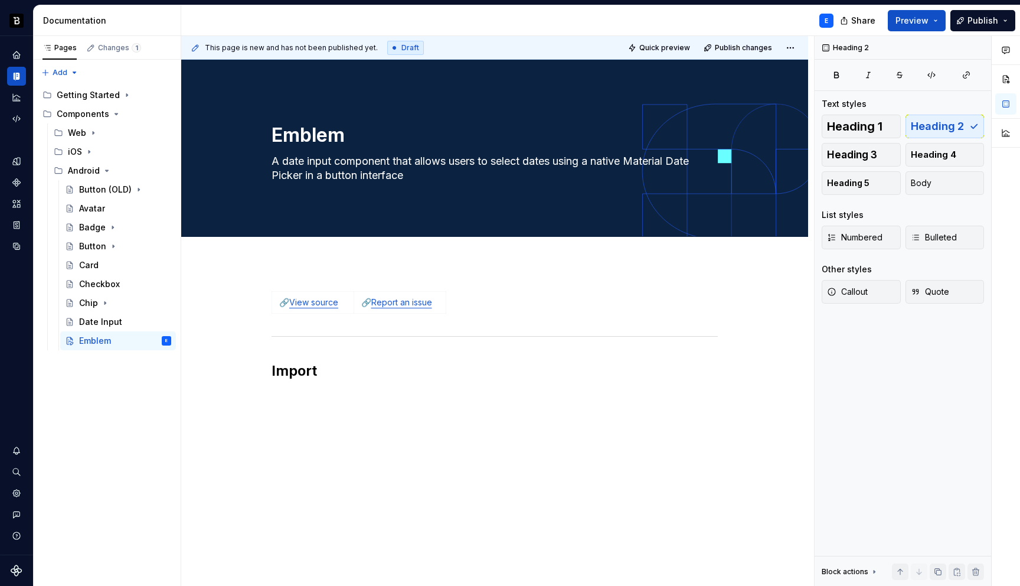
scroll to position [0, 0]
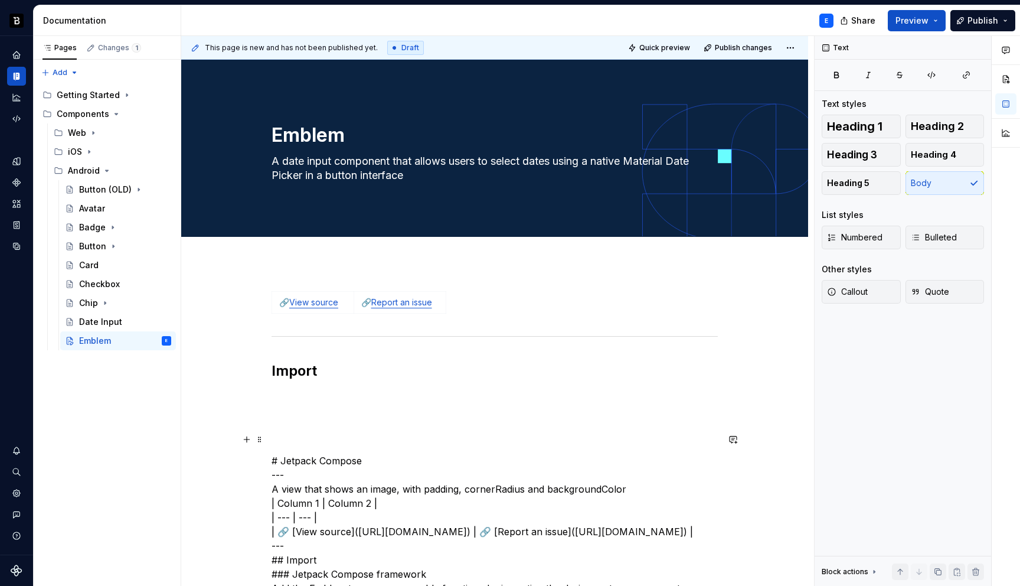
click at [342, 444] on p at bounding box center [495, 439] width 446 height 14
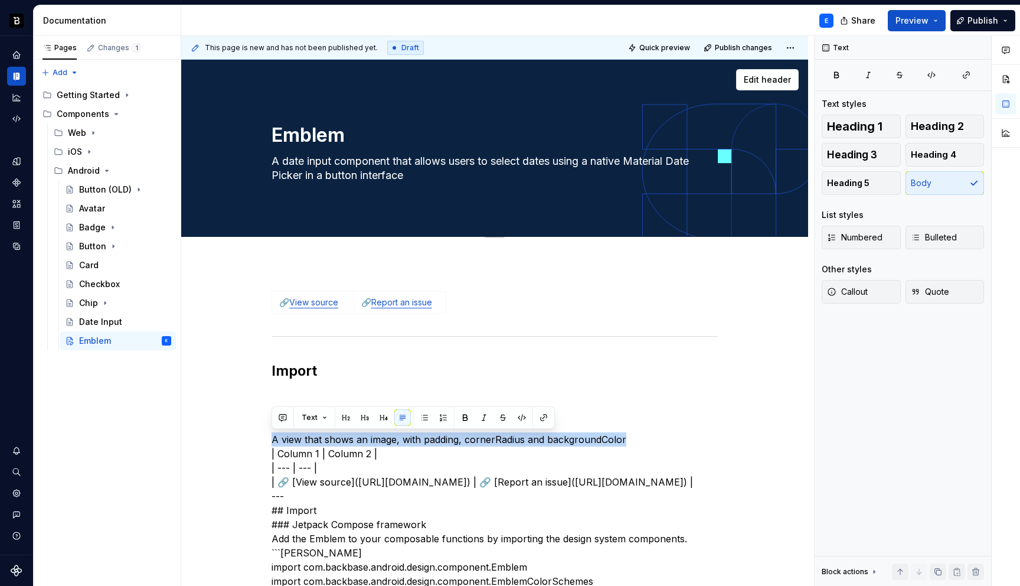
type textarea "*"
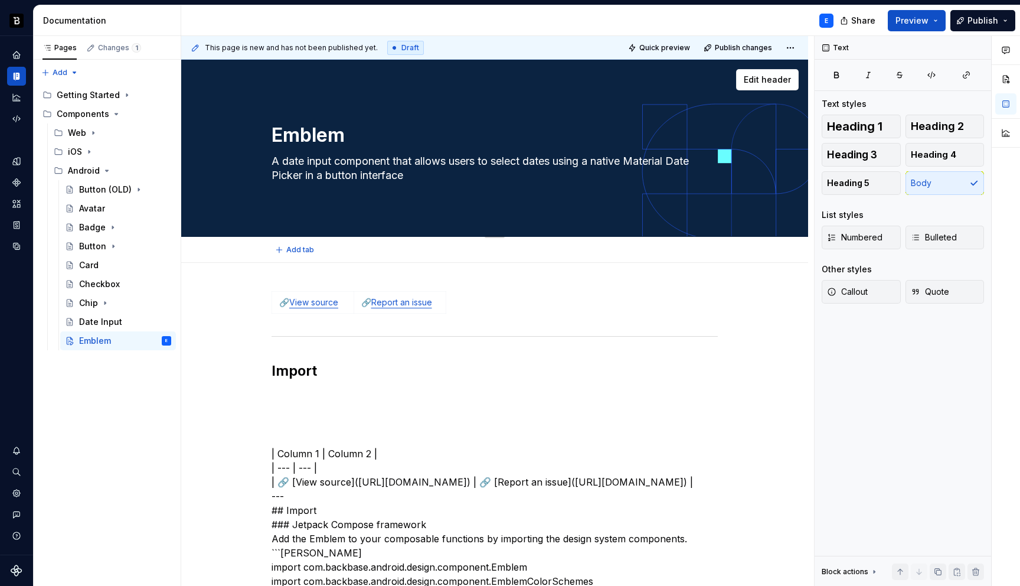
click at [367, 167] on textarea "A date input component that allows users to select dates using a native Materia…" at bounding box center [492, 168] width 446 height 33
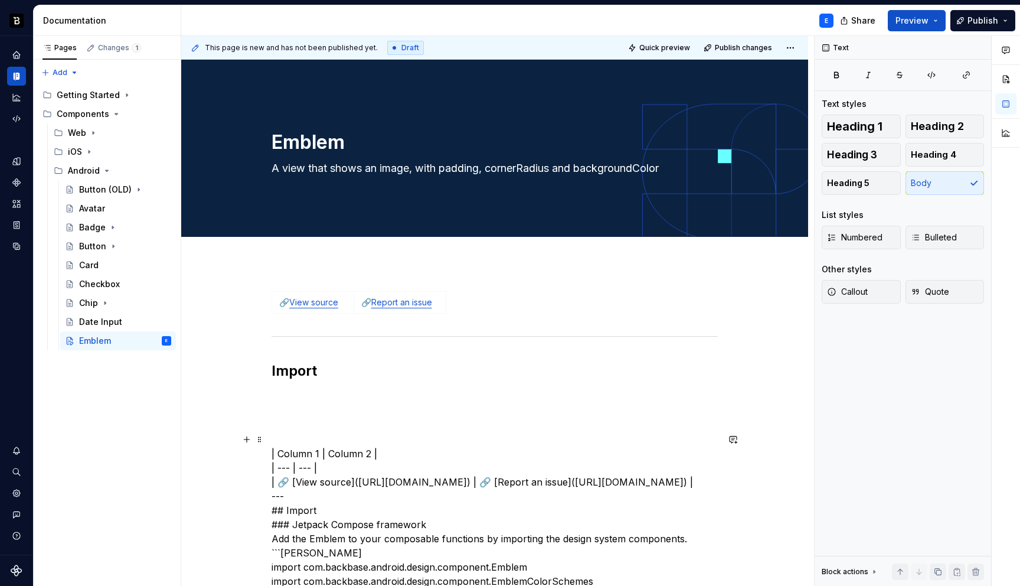
type textarea "*"
type textarea "A view that shows an image, with padding, cornerRadius and backgroundColor"
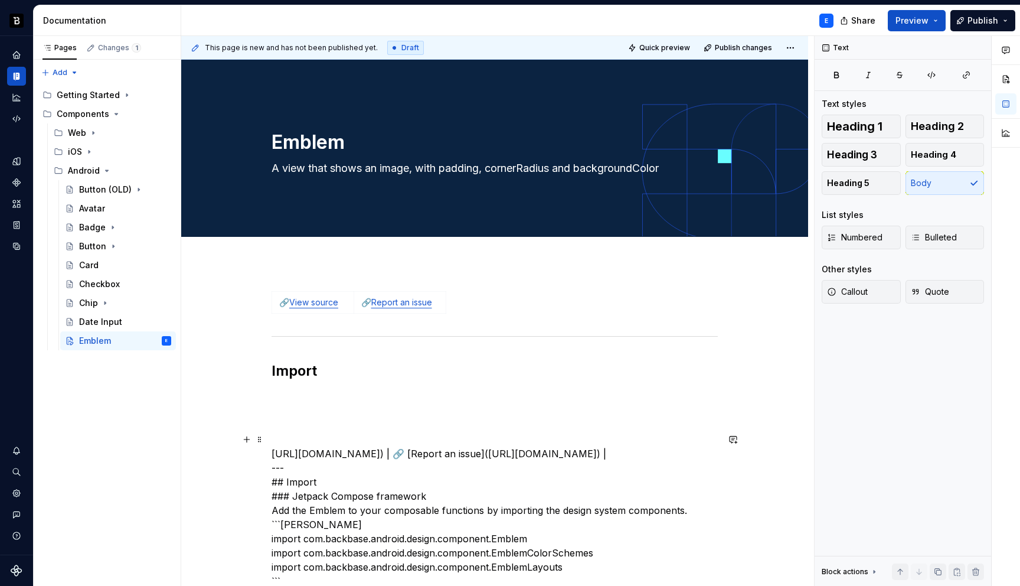
type textarea "*"
click at [319, 302] on link "View source" at bounding box center [313, 302] width 49 height 10
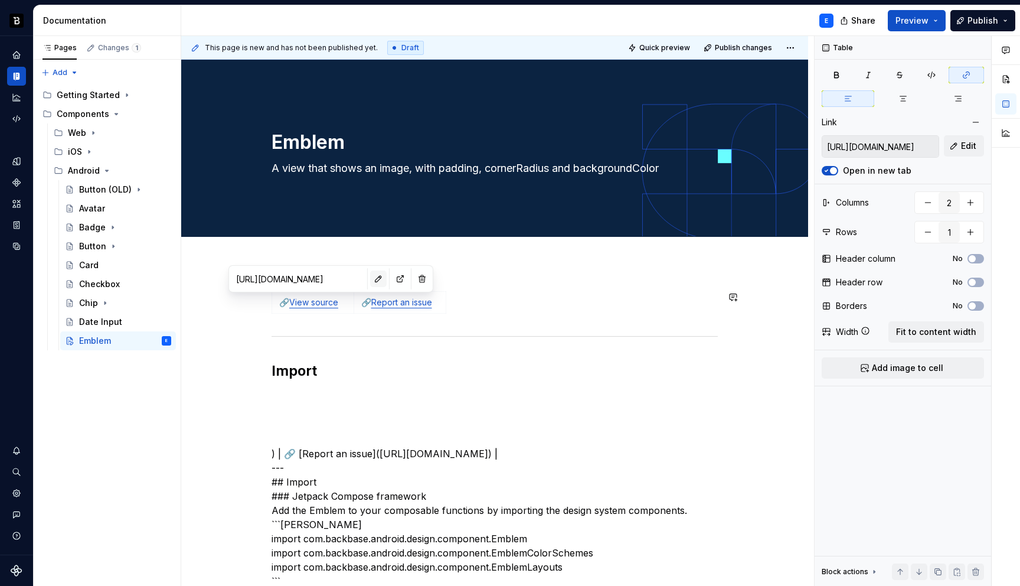
click at [370, 276] on button "button" at bounding box center [378, 278] width 17 height 17
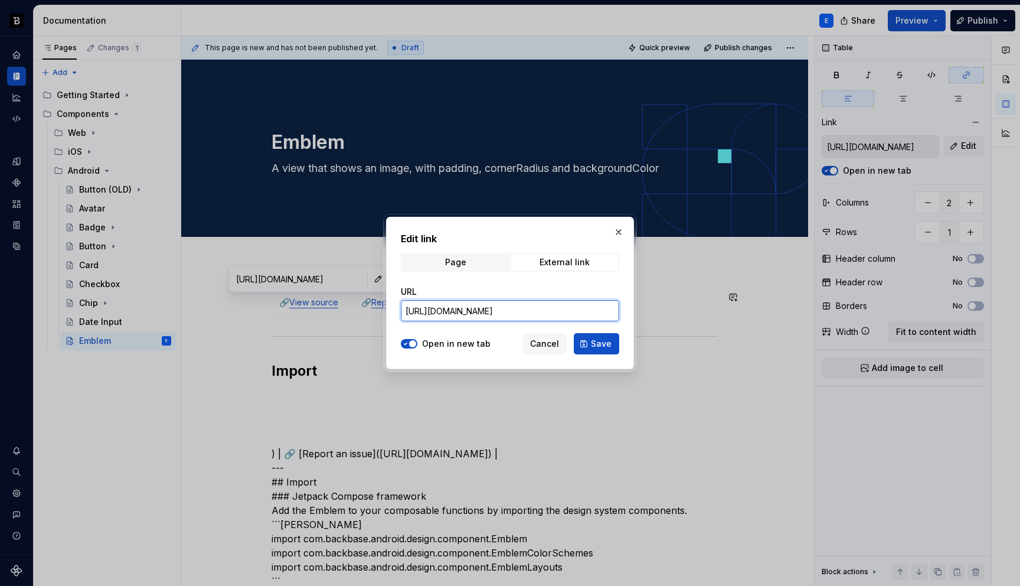
click at [455, 311] on input "https://github.com/backbase-rnd/bac-design-system-android/tree/lts/2025.09-8.x/…" at bounding box center [510, 310] width 218 height 21
paste input "omponent/Emblem"
type input "https://github.com/backbase-rnd/bac-design-system-android/tree/lts/2025.09-8.x/…"
click at [602, 346] on span "Save" at bounding box center [601, 344] width 21 height 12
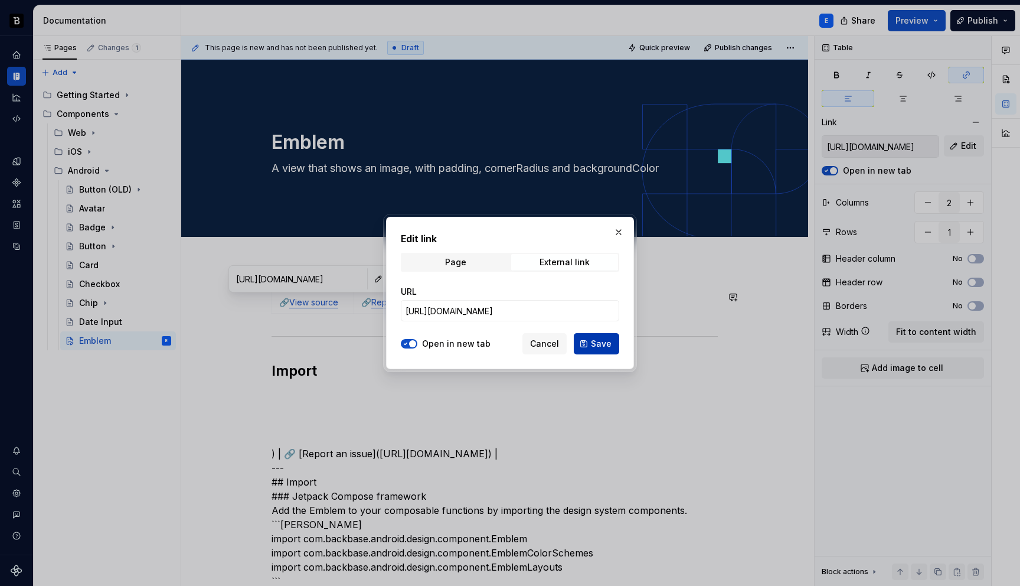
type input "https://github.com/backbase-rnd/bac-design-system-android/tree/lts/2025.09-8.x/…"
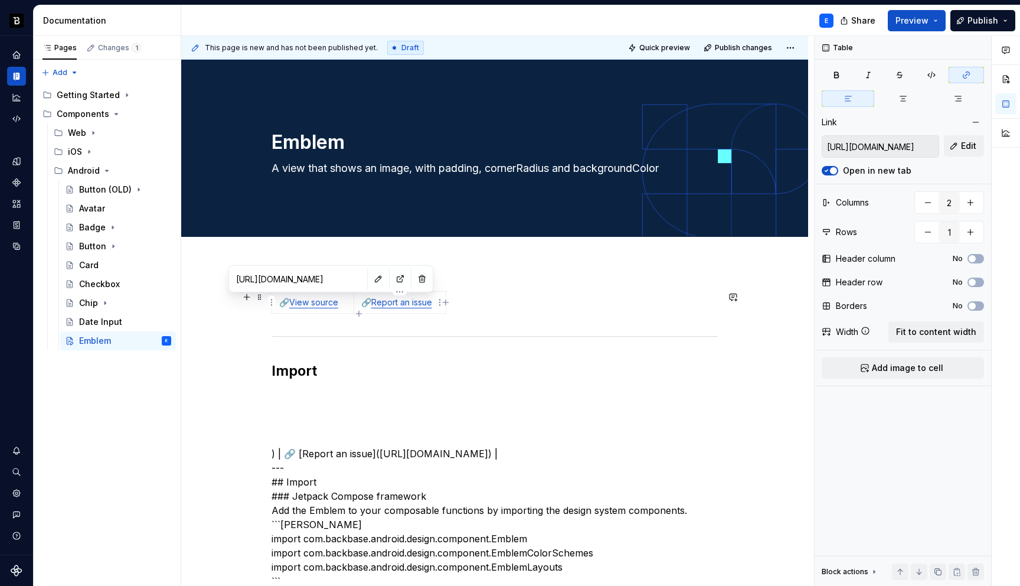
type input "https://github.com/backbase-rnd/bac-design-system-android/tree/lts/2025.09-8.x/…"
click at [415, 306] on link "Report an issue" at bounding box center [401, 302] width 61 height 10
click at [468, 277] on button "button" at bounding box center [476, 278] width 17 height 17
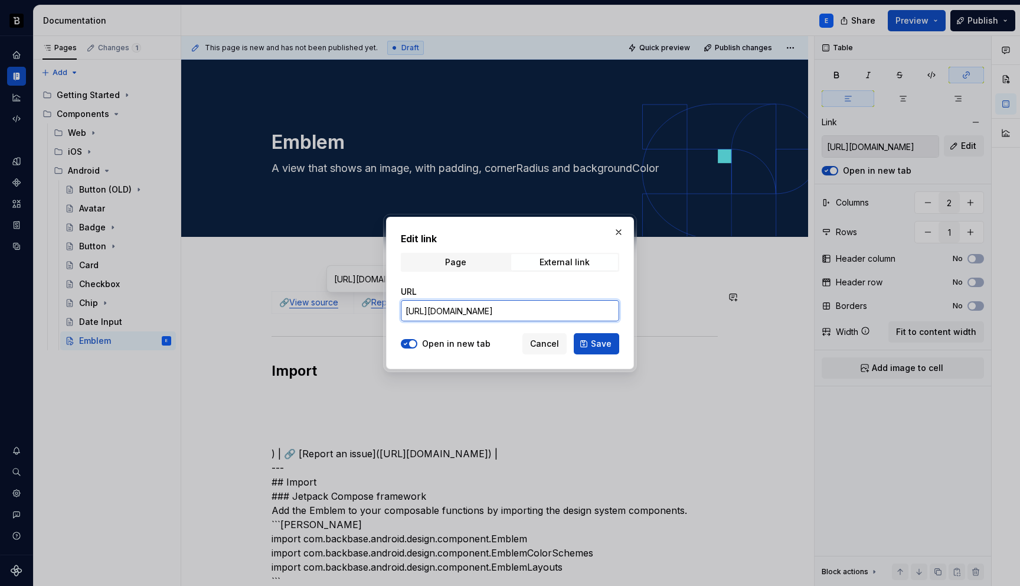
click at [541, 312] on input "https://github.com/backbase-rnd/bac-design-system-android/tree/lts/2025.09-8.x/…" at bounding box center [510, 310] width 218 height 21
paste input "omponent/Emblem"
type input "https://github.com/backbase-rnd/bac-design-system-android/tree/lts/2025.09-8.x/…"
click at [593, 347] on span "Save" at bounding box center [601, 344] width 21 height 12
type input "https://github.com/backbase-rnd/bac-design-system-android/tree/lts/2025.09-8.x/…"
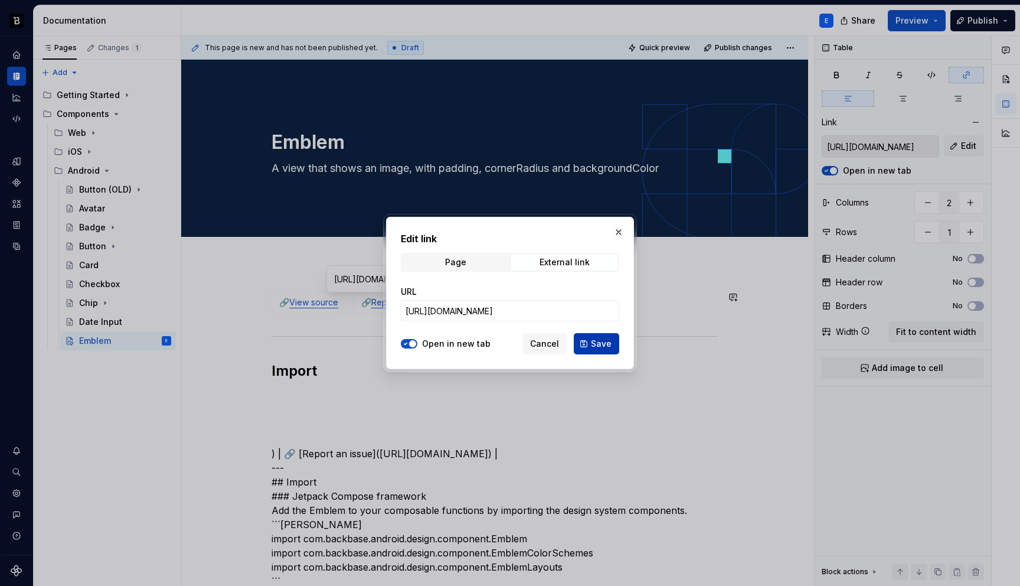
type input "https://github.com/backbase-rnd/bac-design-system-android/tree/lts/2025.09-8.x/…"
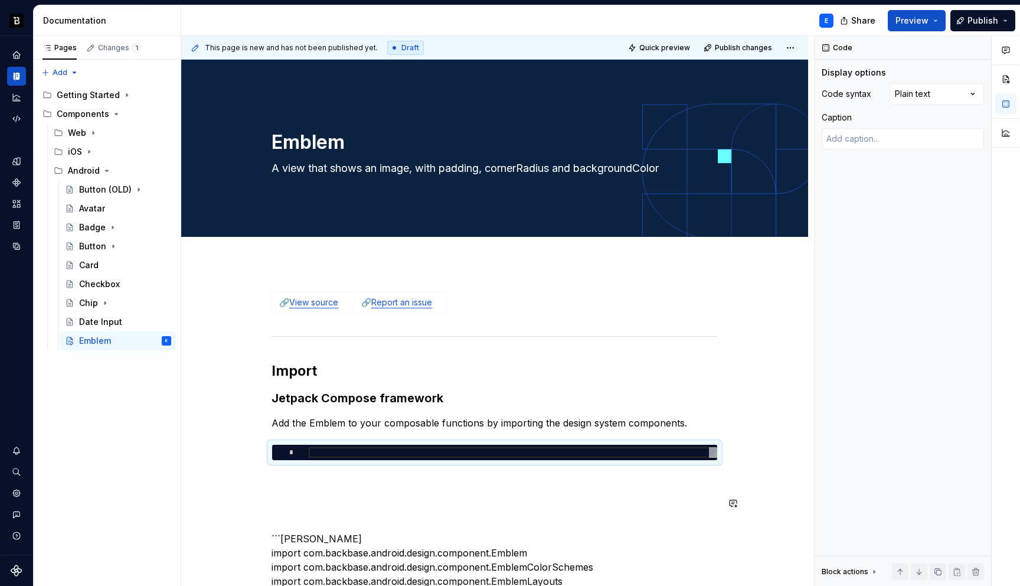
scroll to position [64, 0]
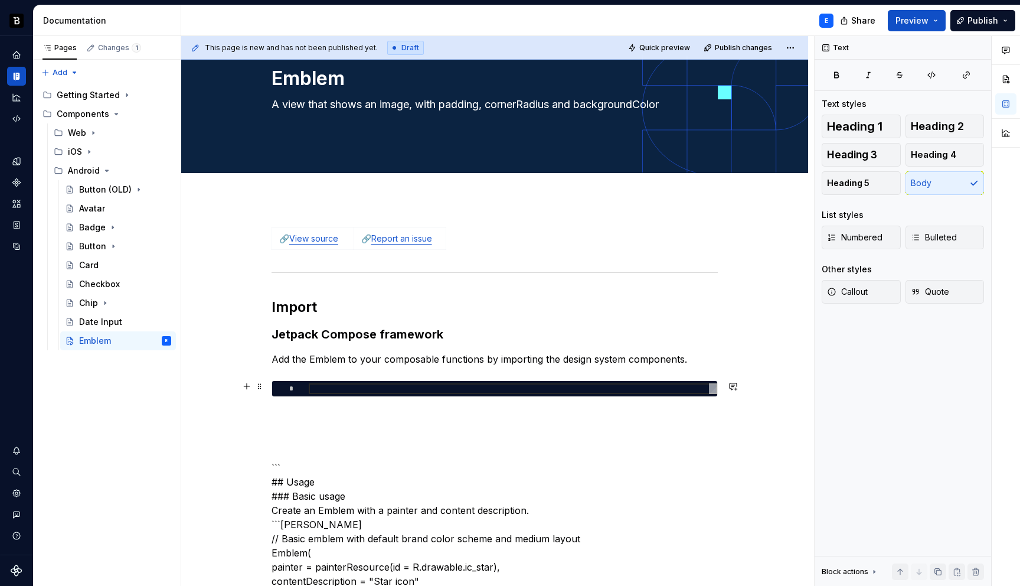
click at [349, 388] on div at bounding box center [513, 388] width 409 height 11
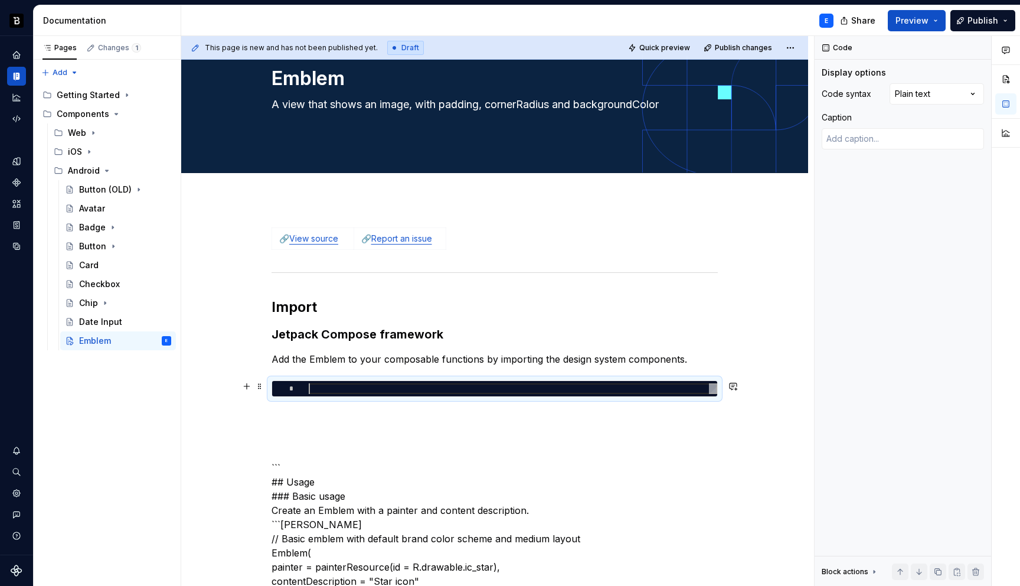
type textarea "*"
type textarea "**********"
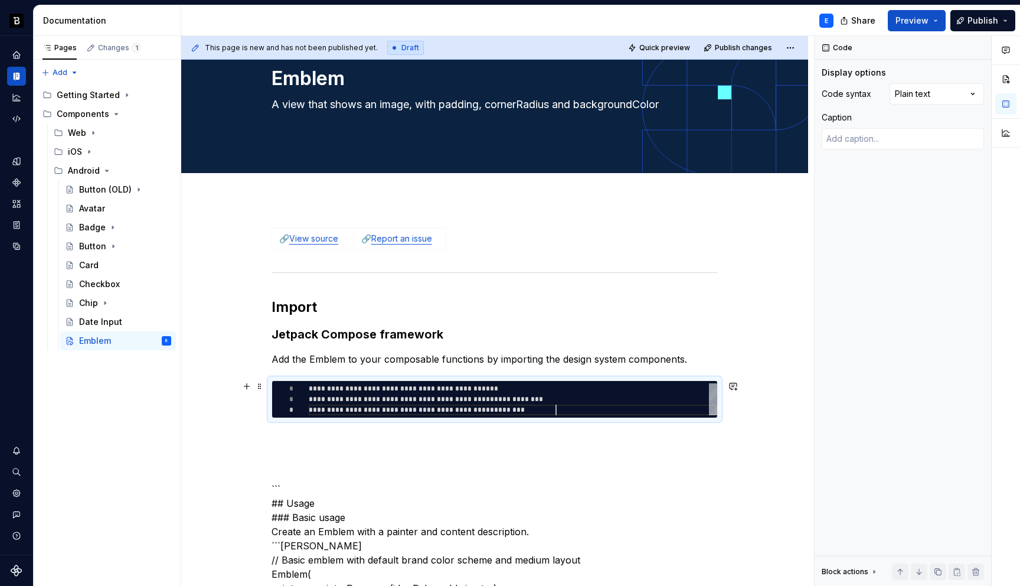
scroll to position [21, 247]
click at [934, 91] on div "Comments Open comments No comments yet Select ‘Comment’ from the block context …" at bounding box center [917, 311] width 205 height 550
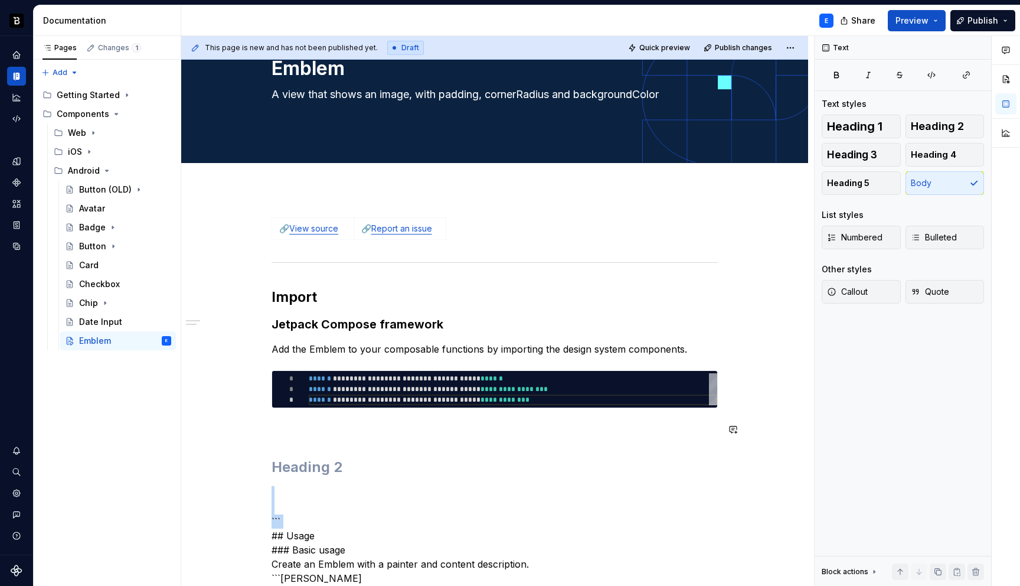
scroll to position [298, 0]
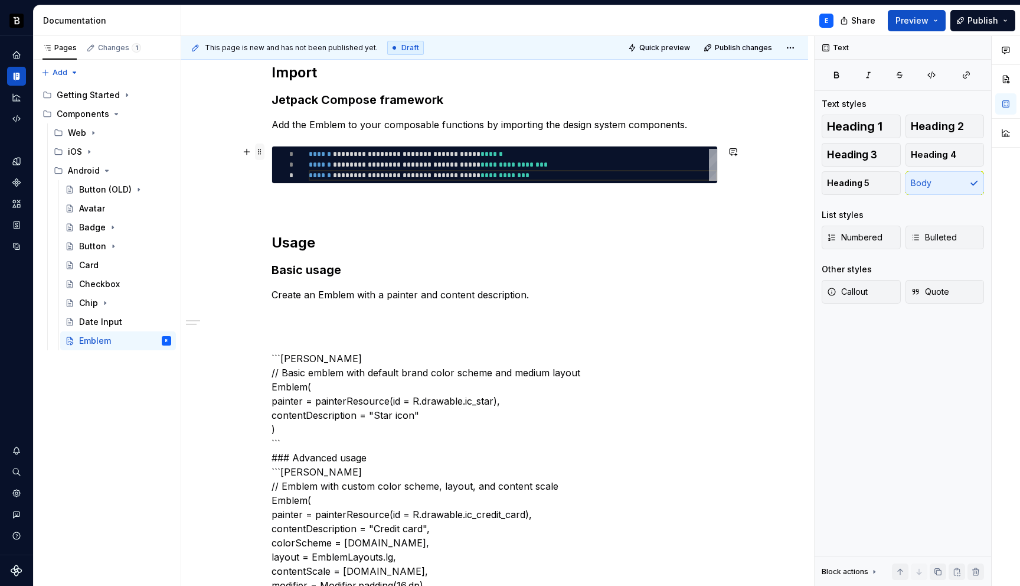
click at [261, 153] on span at bounding box center [259, 151] width 9 height 17
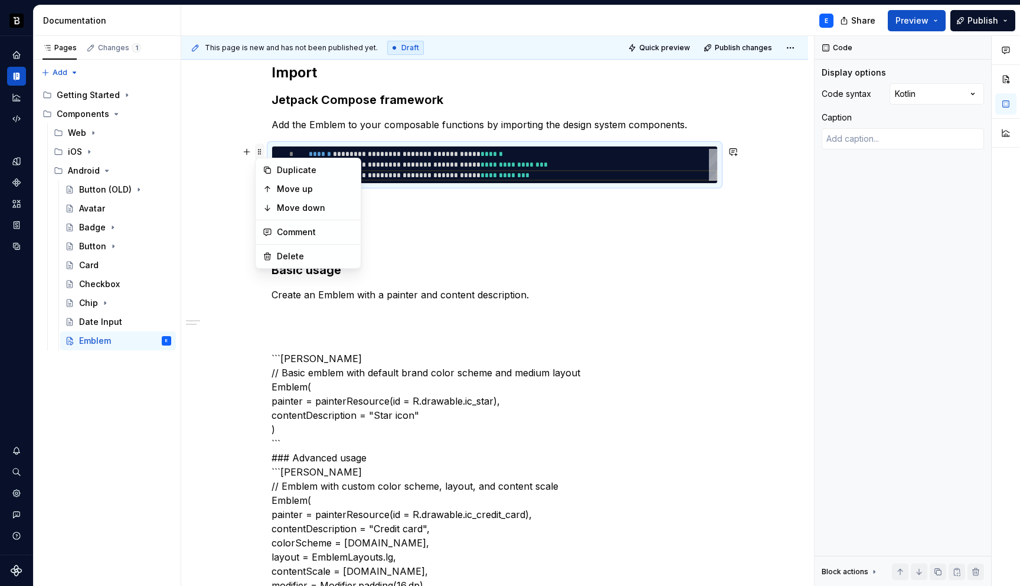
click at [261, 153] on span at bounding box center [259, 151] width 9 height 17
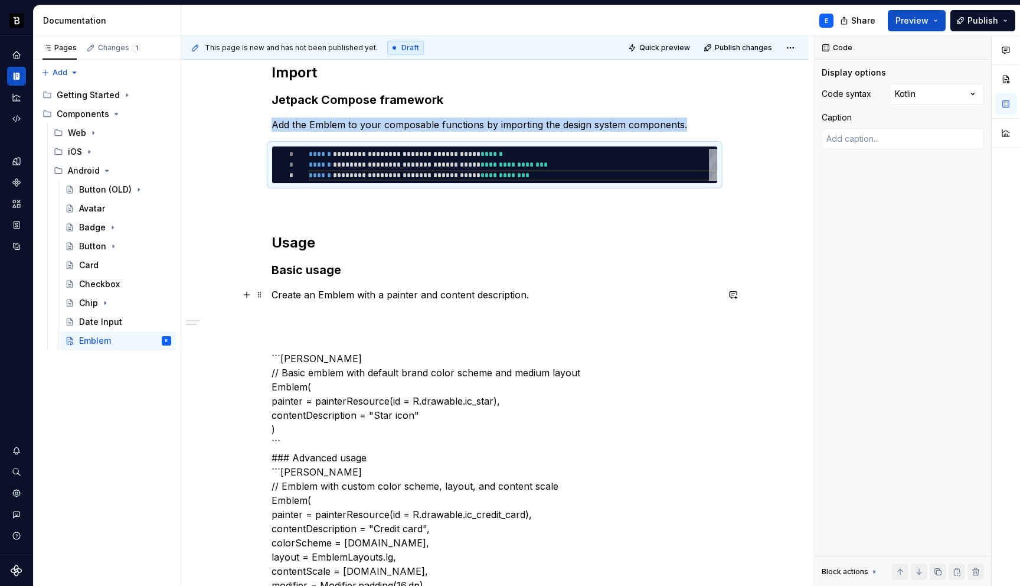
copy p "Add the Emblem to your composable functions by importing the design system comp…"
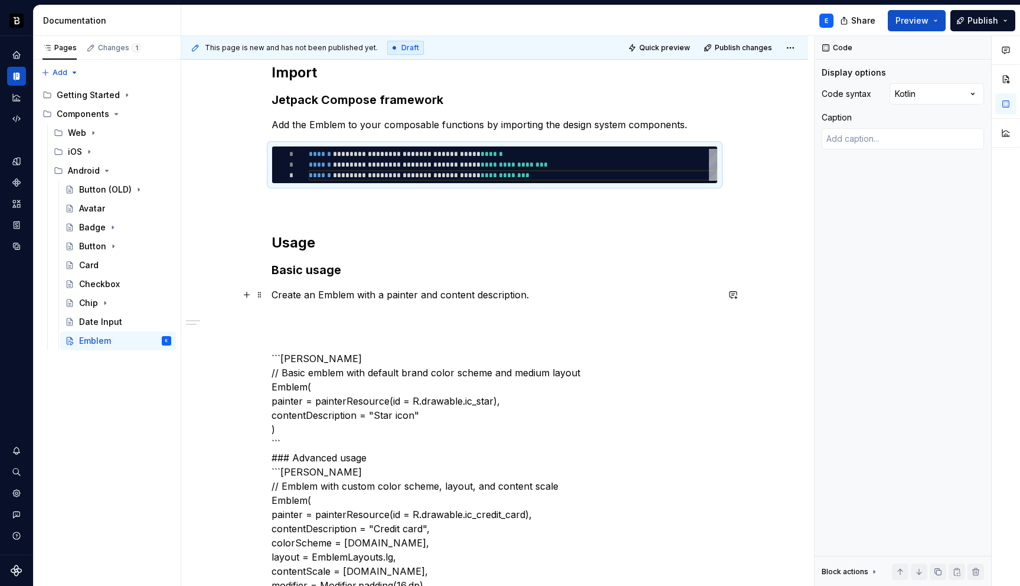
click at [558, 297] on p "Create an Emblem with a painter and content description." at bounding box center [495, 295] width 446 height 14
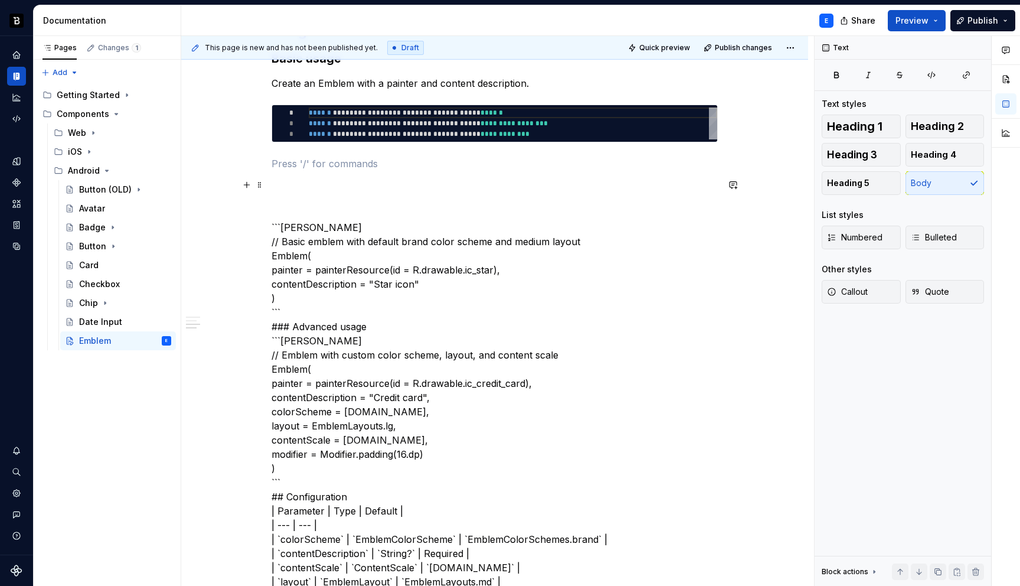
type textarea "*"
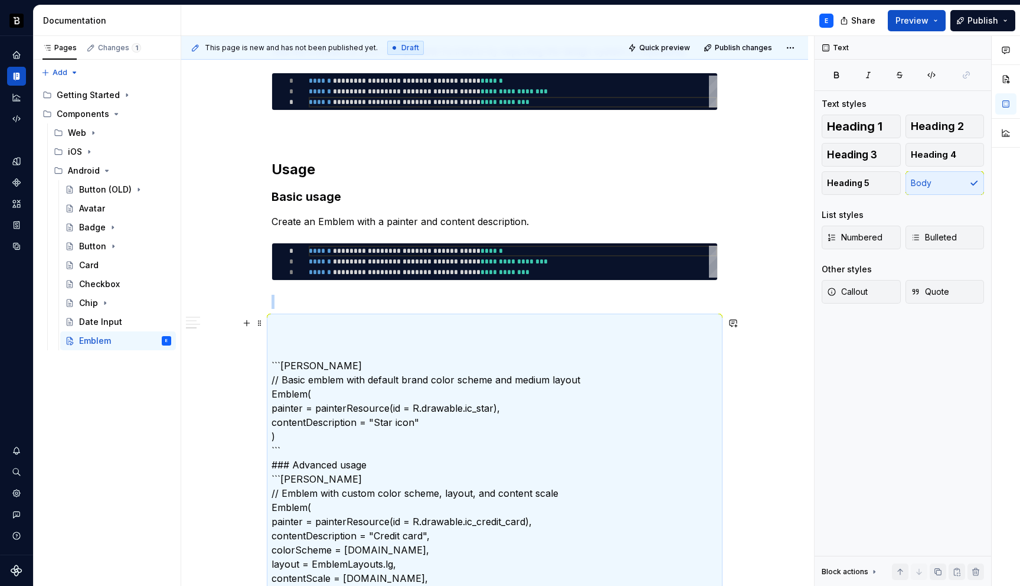
scroll to position [328, 0]
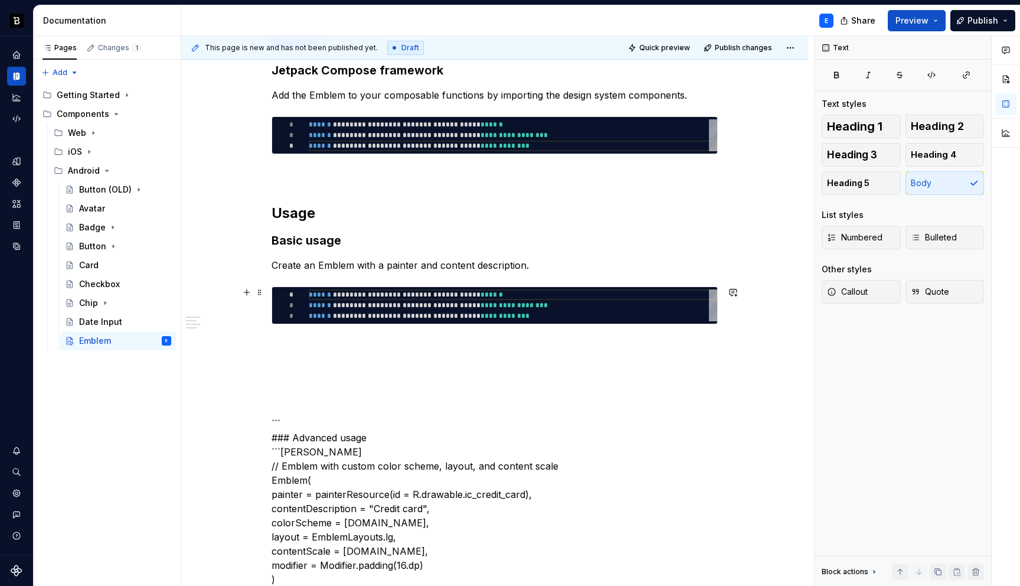
type textarea "**********"
click at [355, 303] on div "**********" at bounding box center [513, 305] width 409 height 32
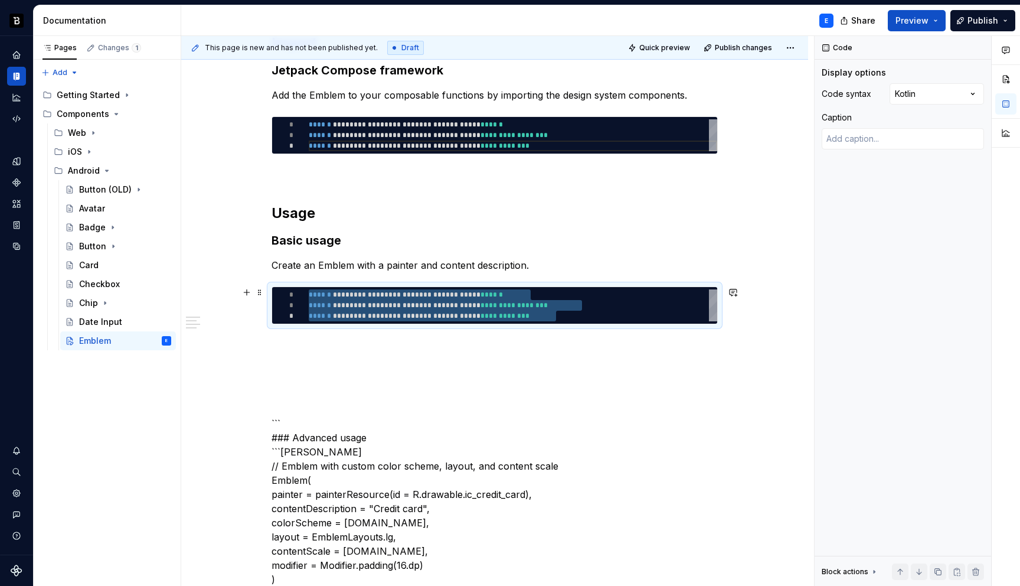
type textarea "*"
type textarea "**********"
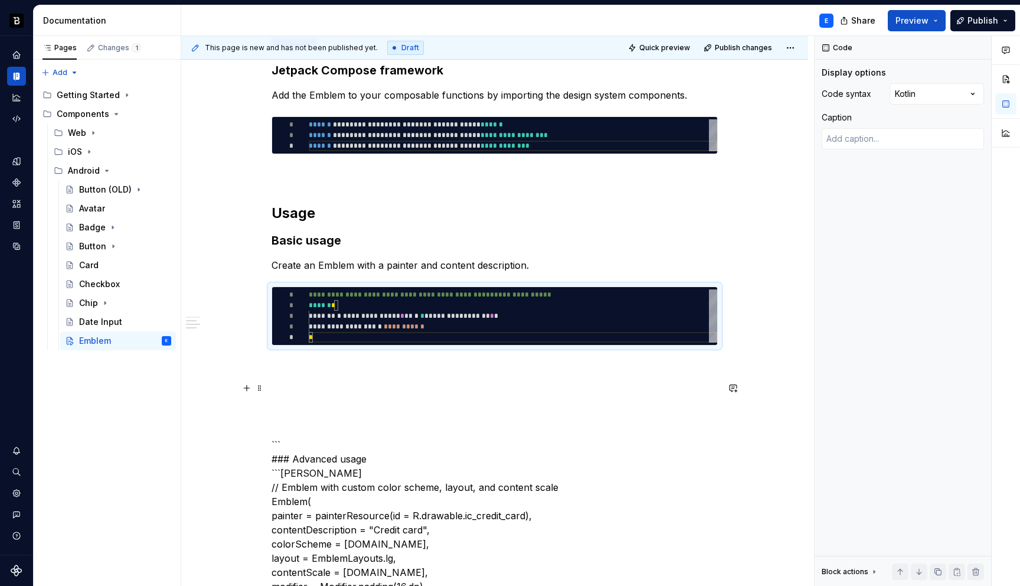
scroll to position [374, 0]
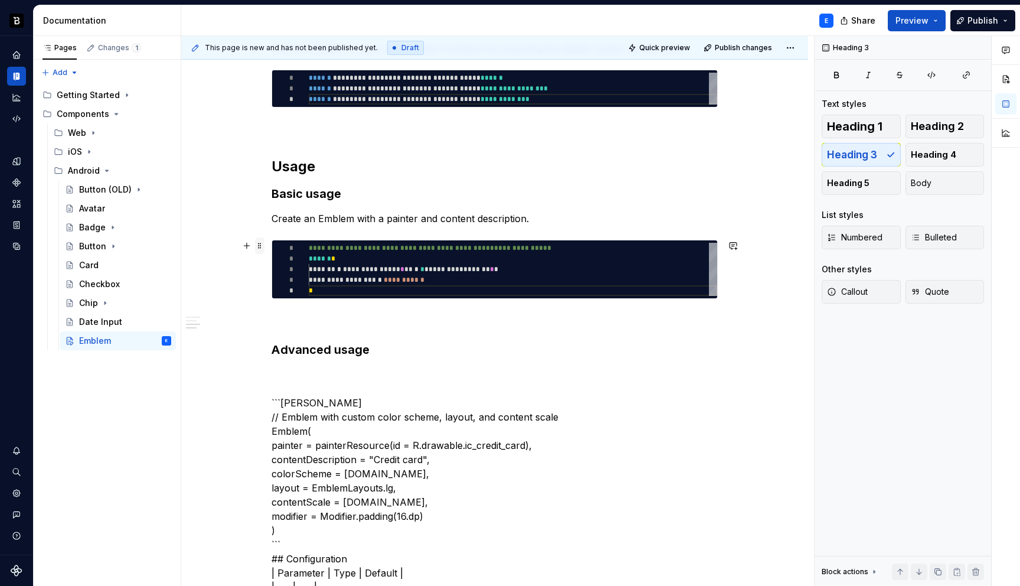
click at [260, 246] on span at bounding box center [259, 245] width 9 height 17
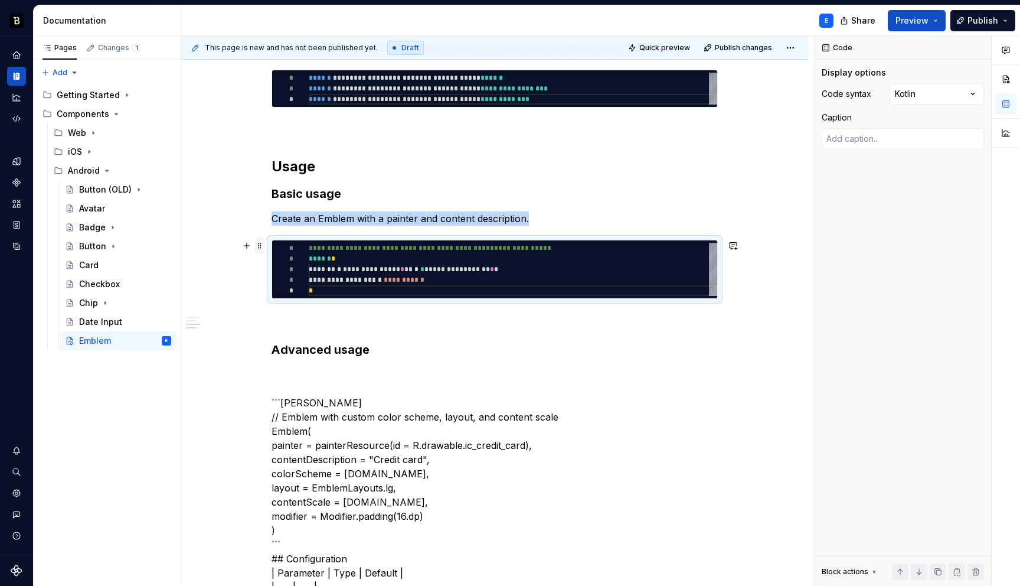
click at [260, 246] on span at bounding box center [259, 245] width 9 height 17
copy p "Create an Emblem with a painter and content description."
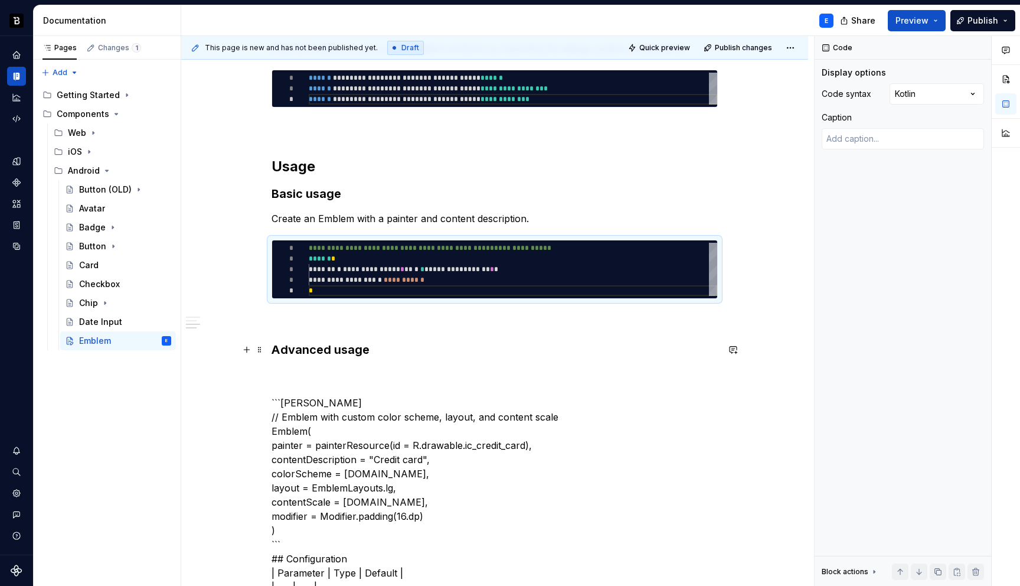
click at [389, 345] on h3 "Advanced usage" at bounding box center [495, 349] width 446 height 17
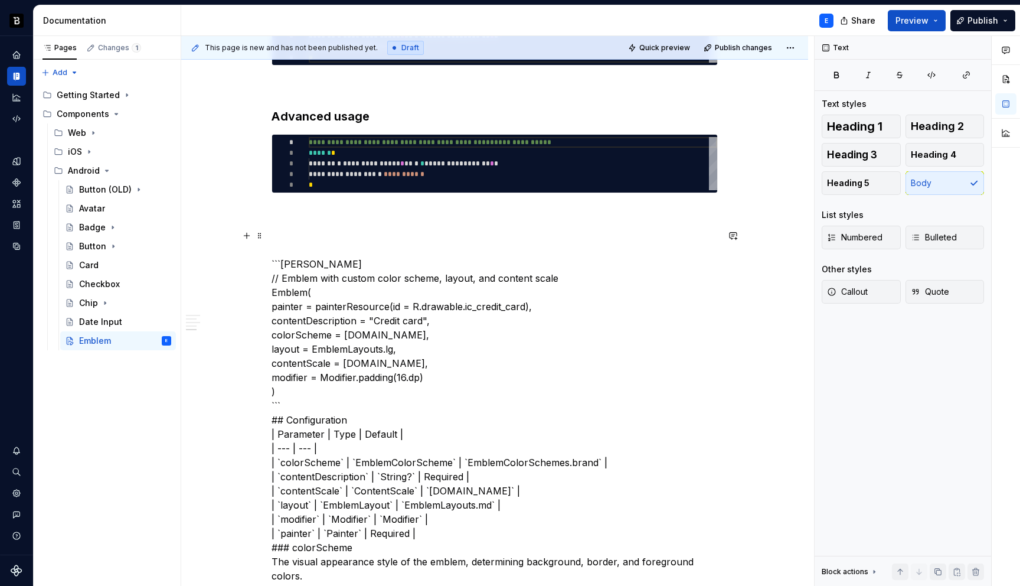
scroll to position [612, 0]
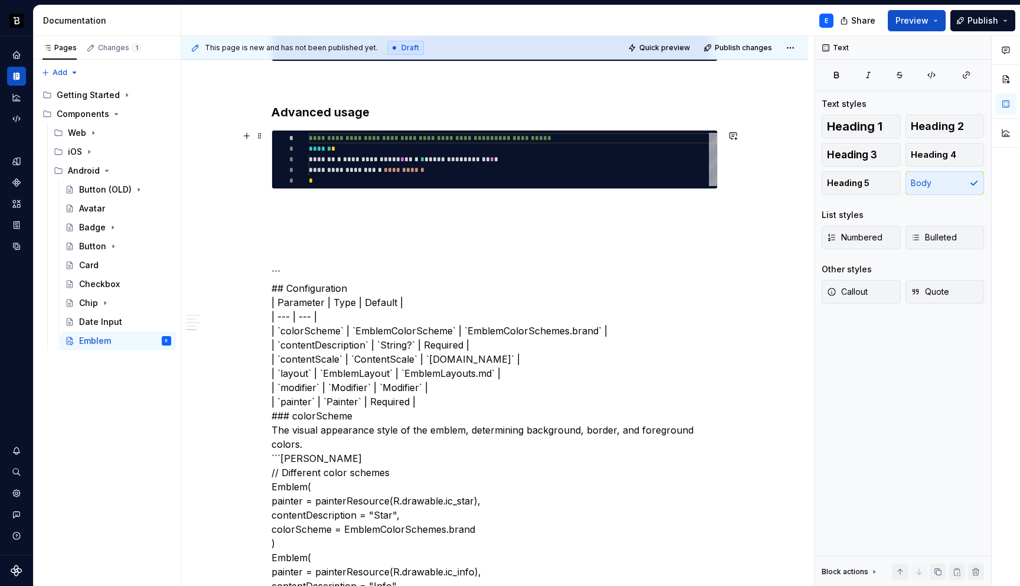
type textarea "*"
type textarea "**********"
click at [396, 168] on div "**********" at bounding box center [513, 159] width 409 height 53
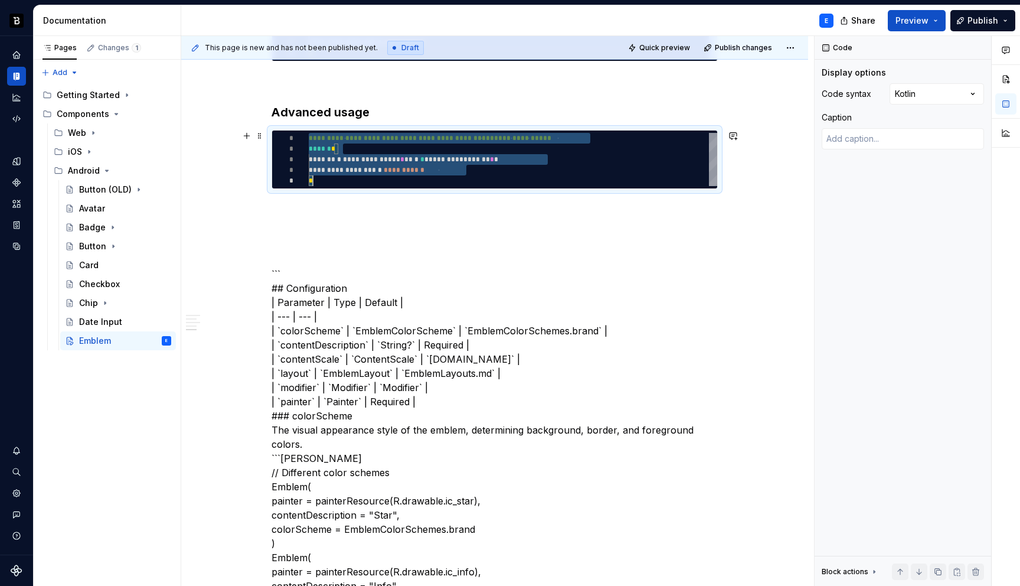
scroll to position [0, 4]
type textarea "*"
type textarea "**********"
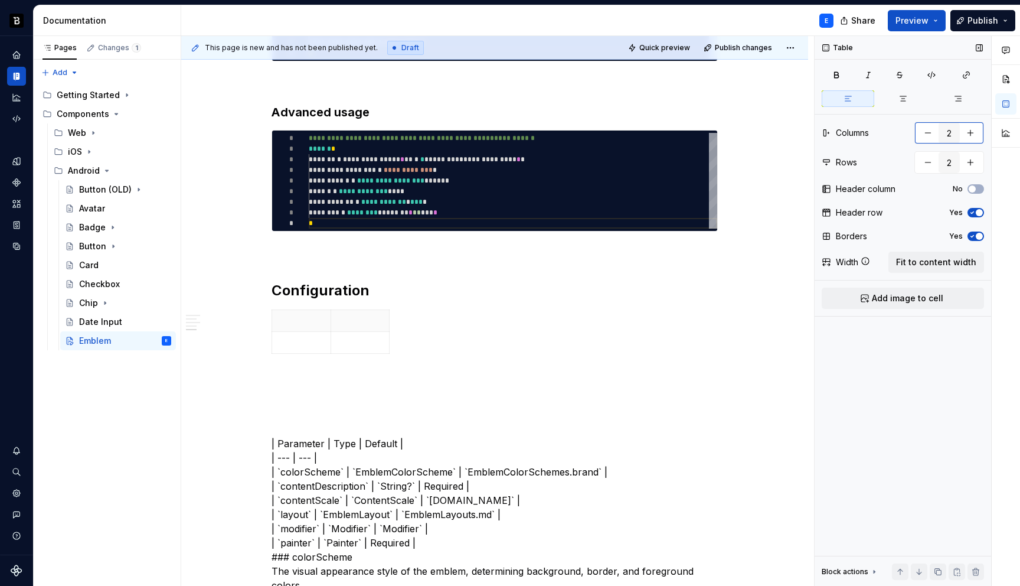
click at [978, 130] on button "button" at bounding box center [970, 132] width 21 height 21
type input "3"
click at [938, 260] on span "Fit to content width" at bounding box center [936, 262] width 80 height 12
type textarea "*"
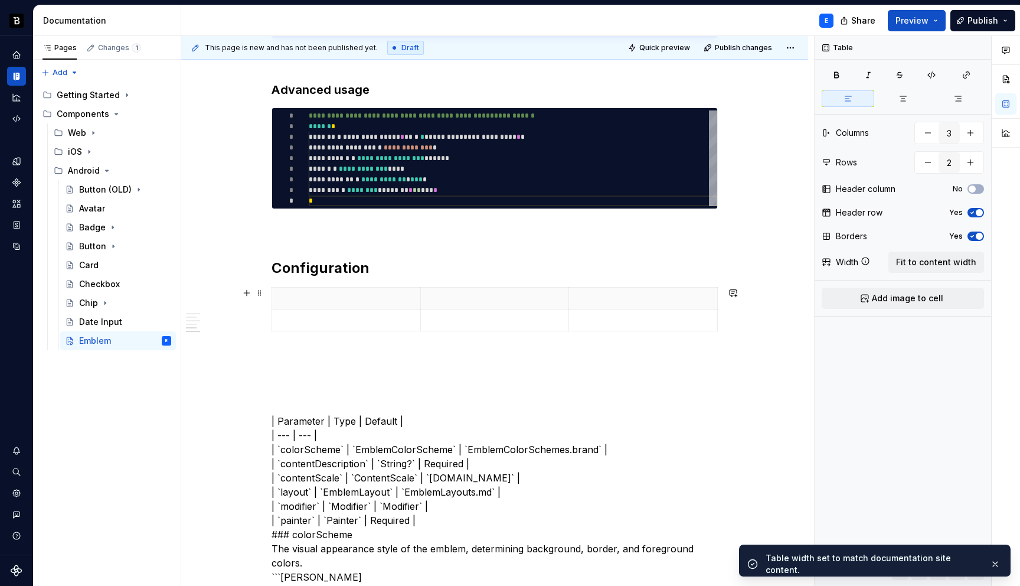
scroll to position [635, 0]
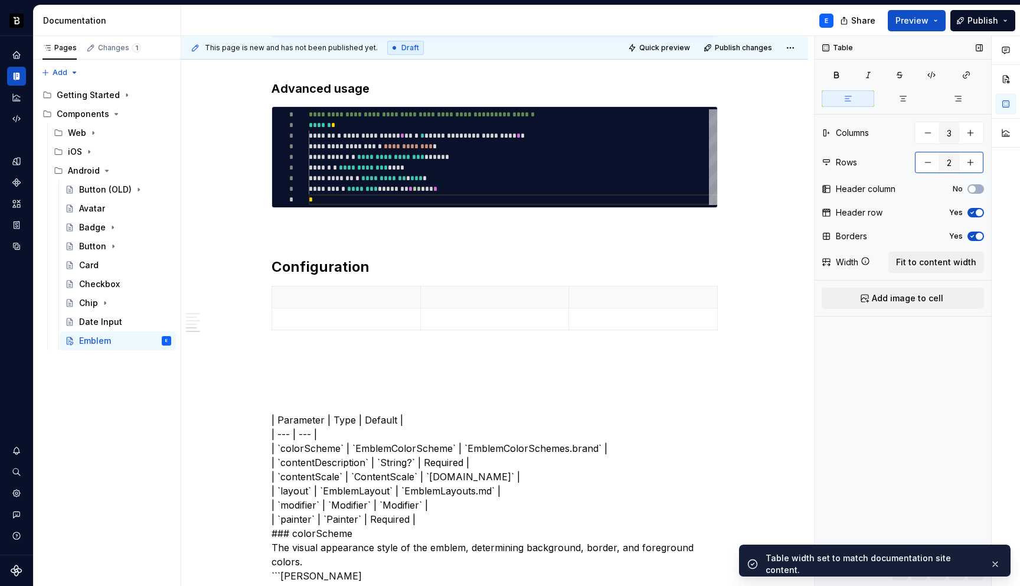
click at [976, 162] on button "button" at bounding box center [970, 162] width 21 height 21
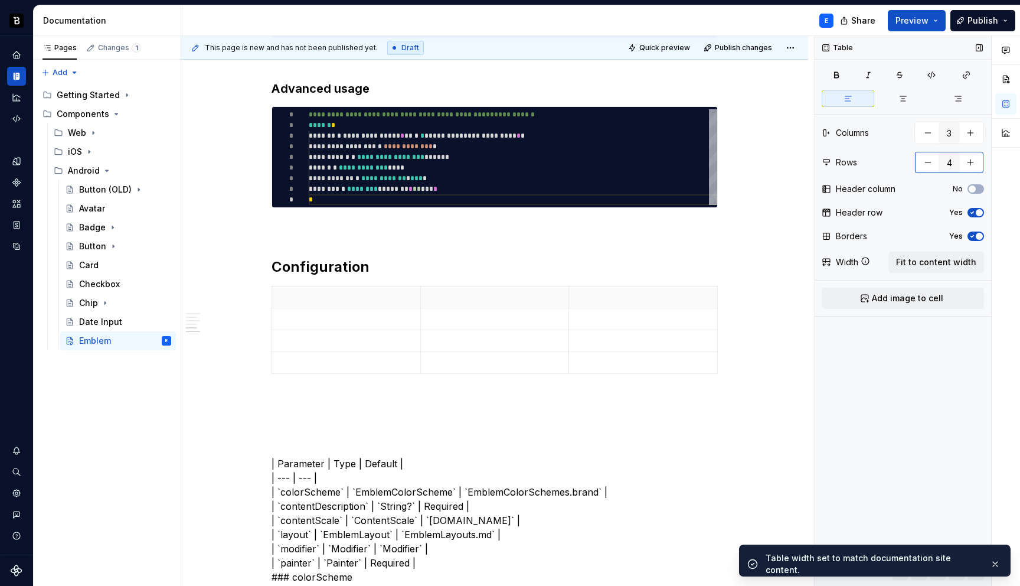
click at [976, 162] on button "button" at bounding box center [970, 162] width 21 height 21
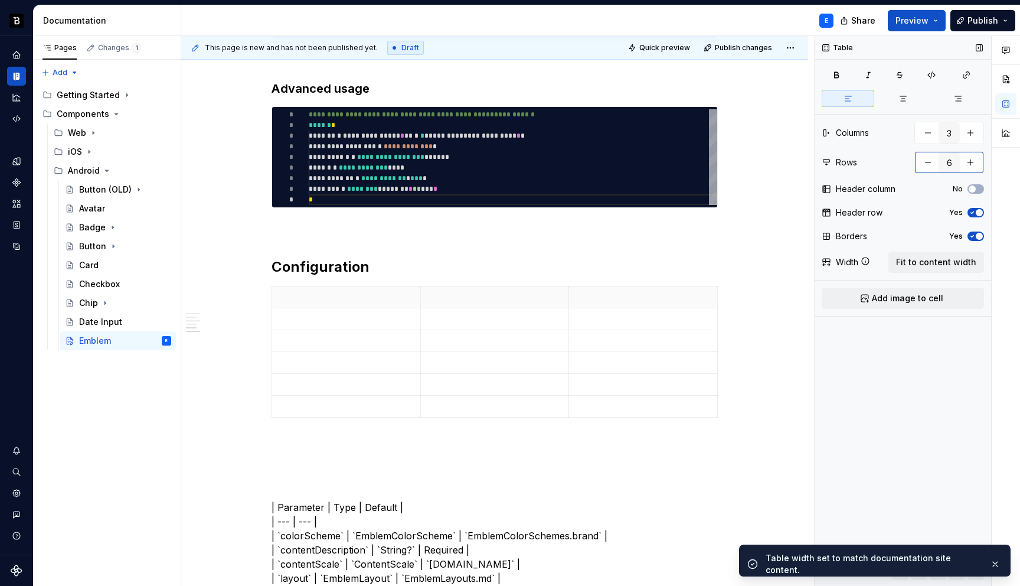
click at [976, 162] on button "button" at bounding box center [970, 162] width 21 height 21
type input "7"
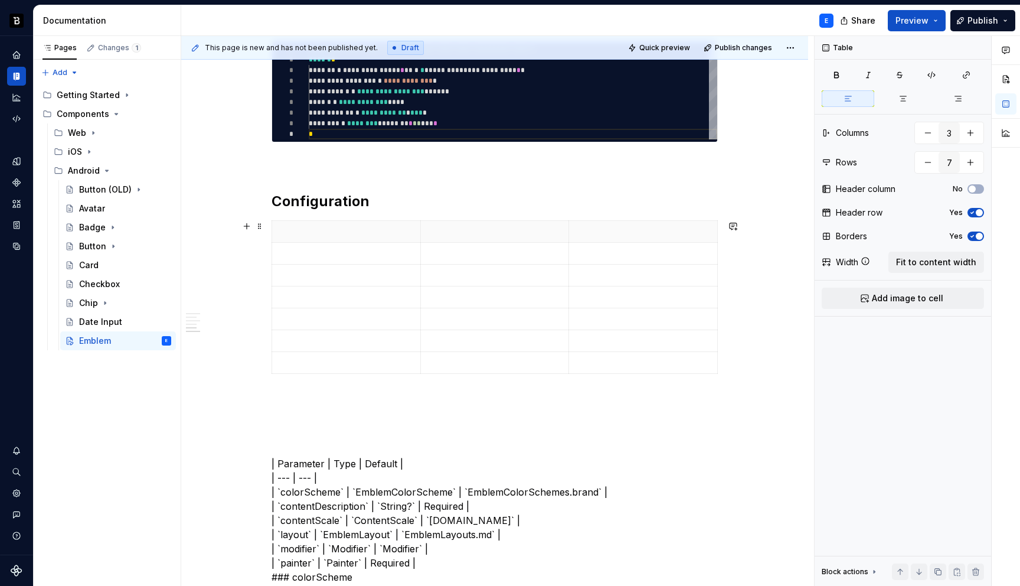
scroll to position [726, 0]
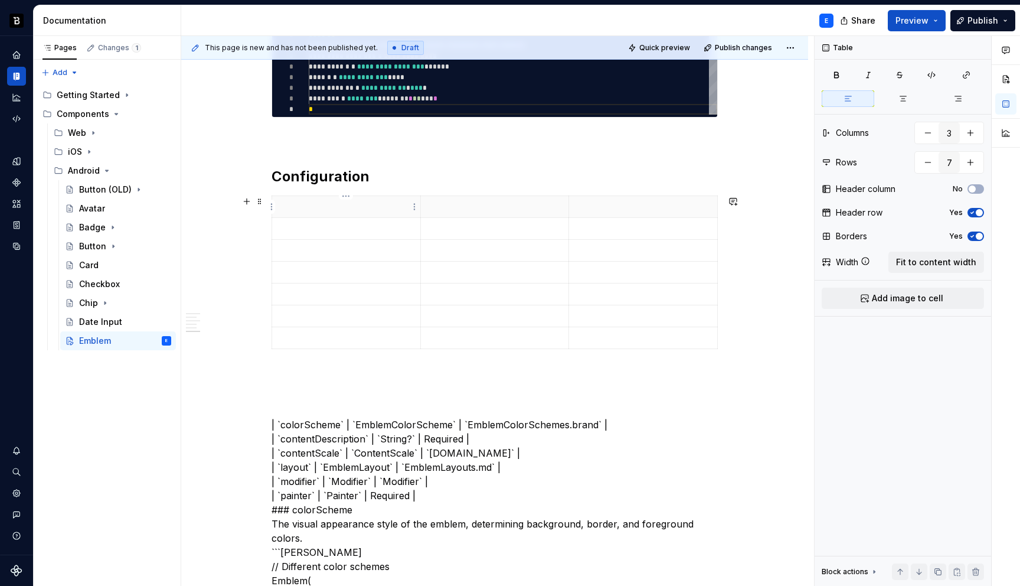
click at [358, 203] on p at bounding box center [346, 207] width 134 height 12
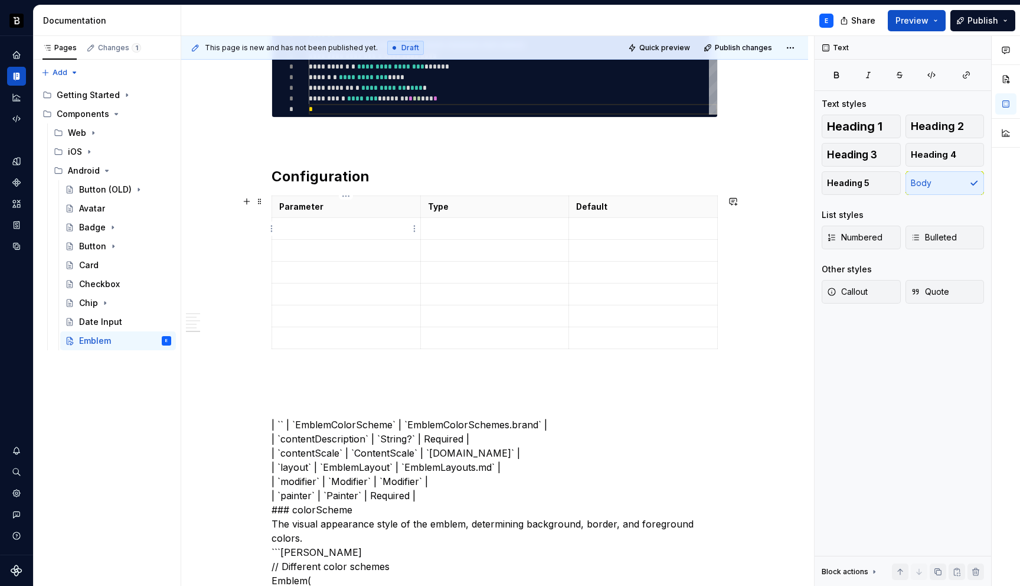
click at [328, 227] on p at bounding box center [346, 229] width 134 height 12
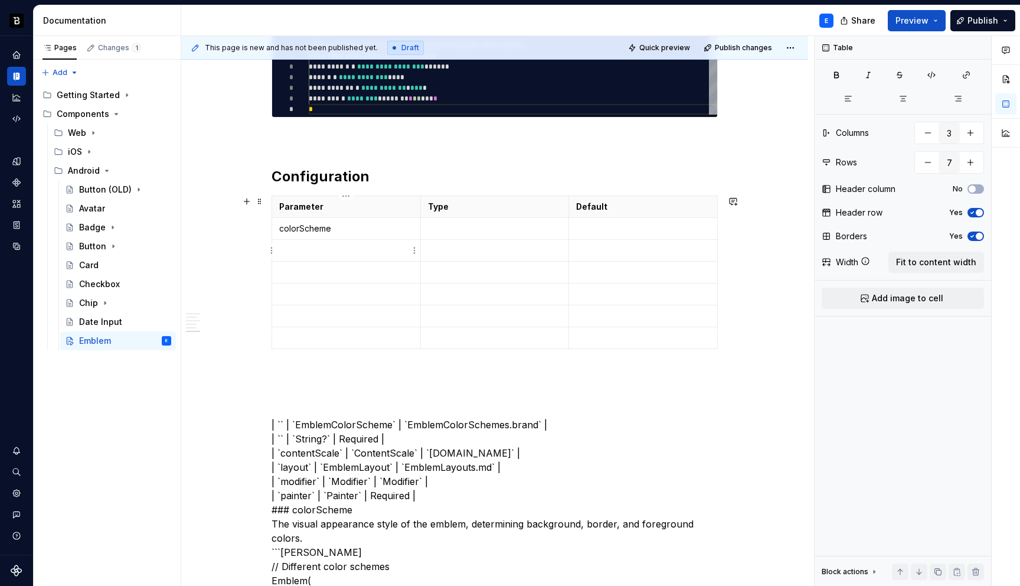
click at [318, 242] on td at bounding box center [346, 251] width 149 height 22
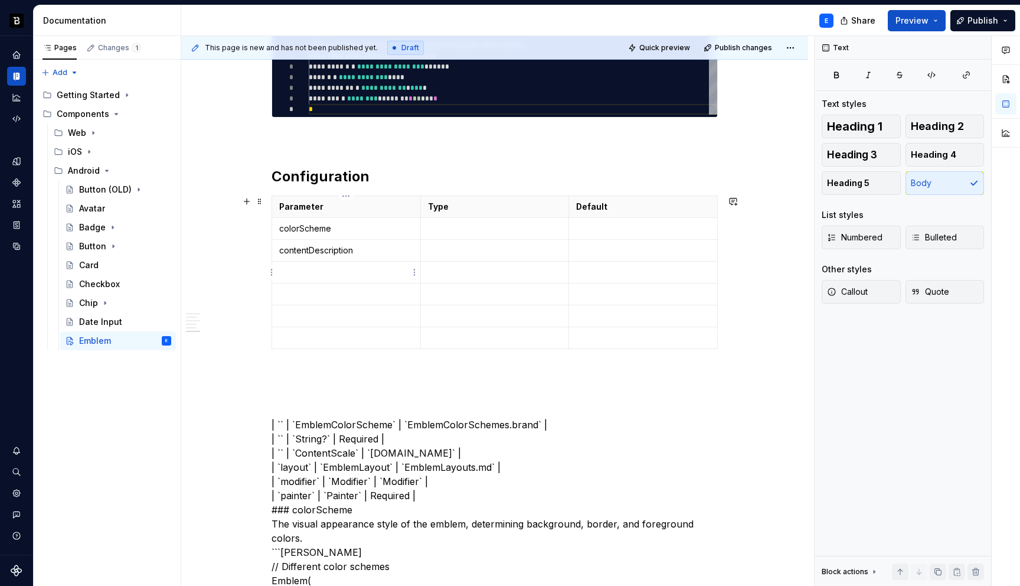
click at [309, 275] on p at bounding box center [346, 272] width 134 height 12
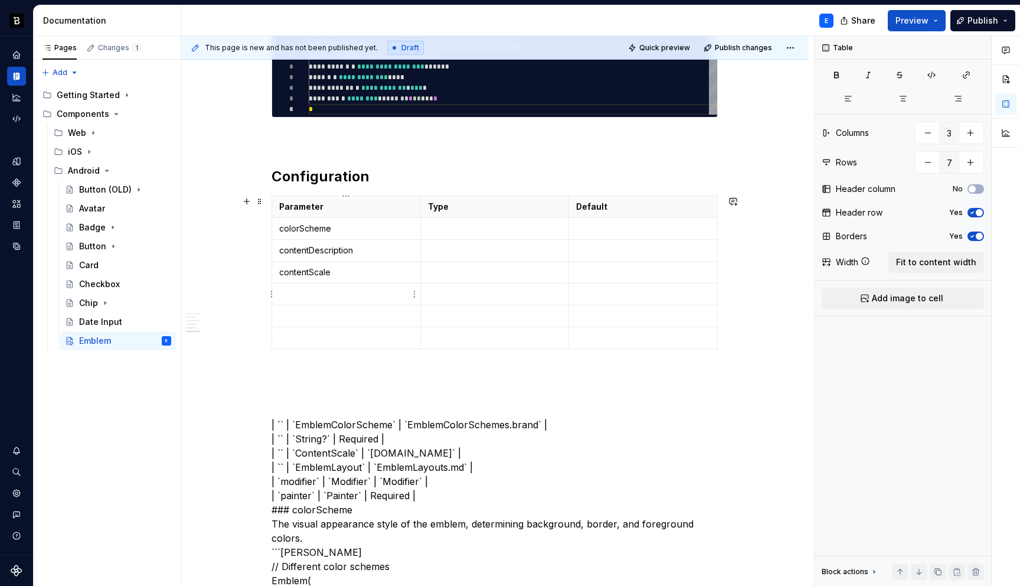
click at [306, 290] on p at bounding box center [346, 294] width 134 height 12
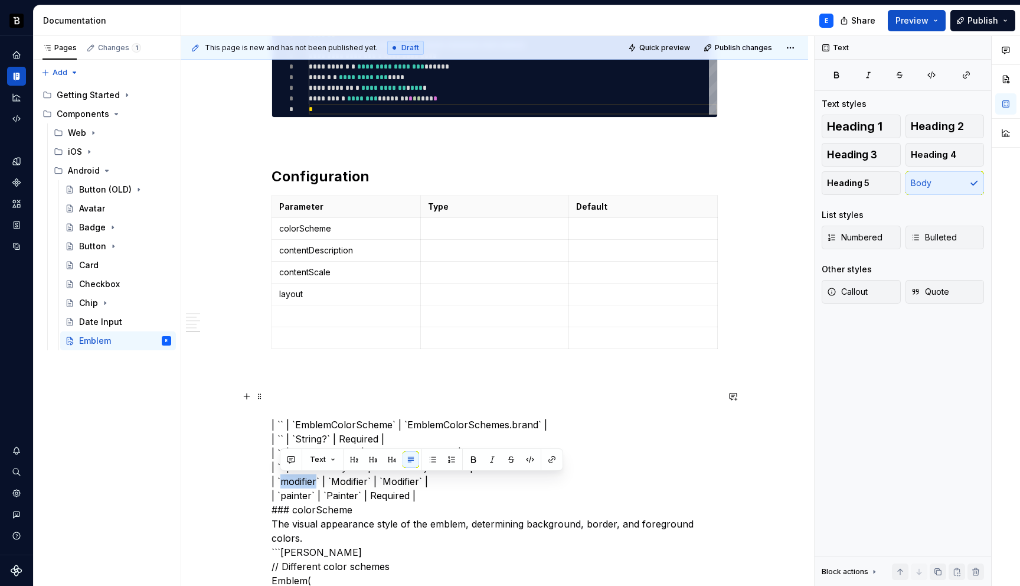
click at [325, 301] on td "layout" at bounding box center [346, 294] width 149 height 22
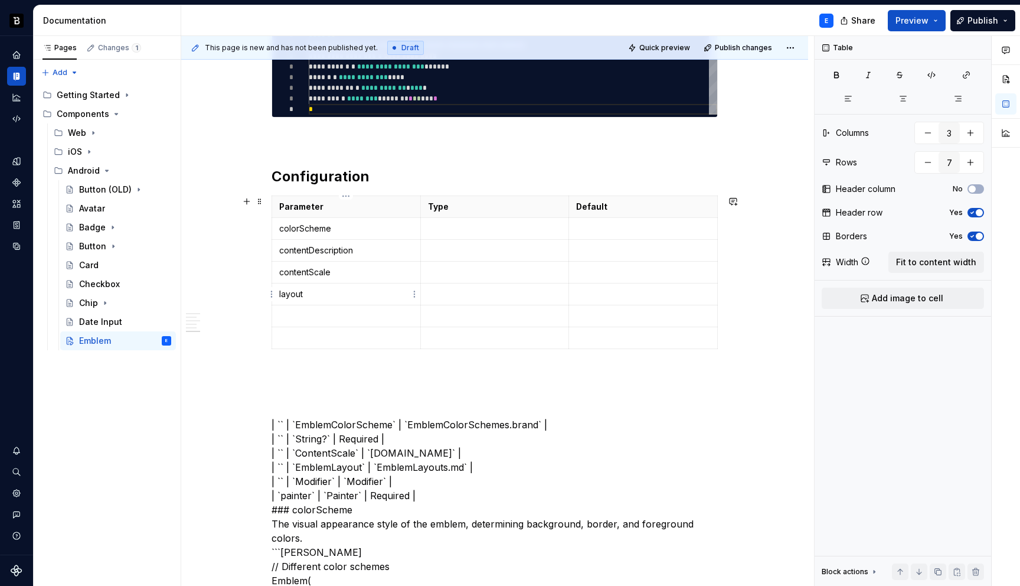
click at [325, 311] on p at bounding box center [346, 316] width 134 height 12
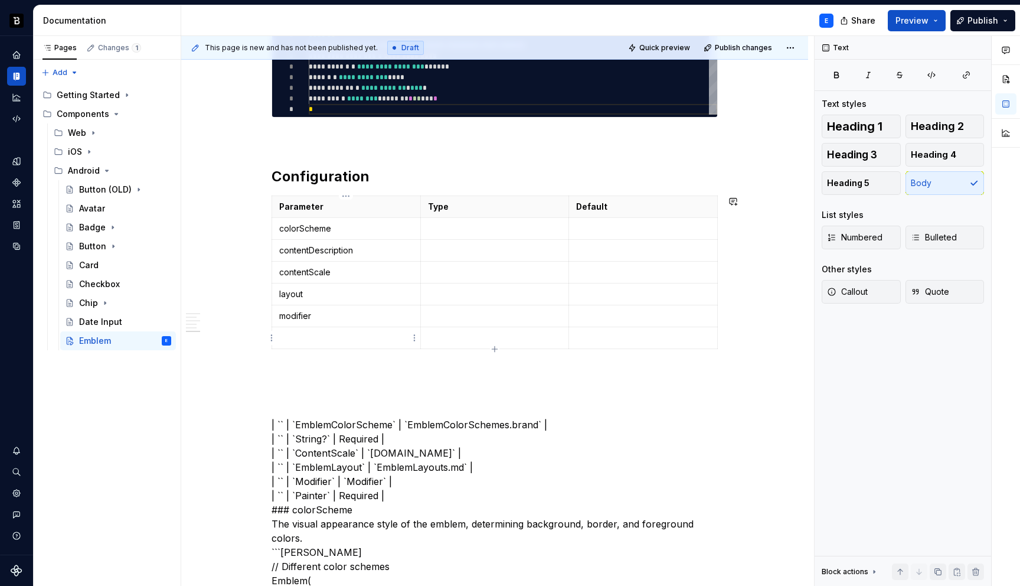
click at [308, 337] on p at bounding box center [346, 338] width 134 height 12
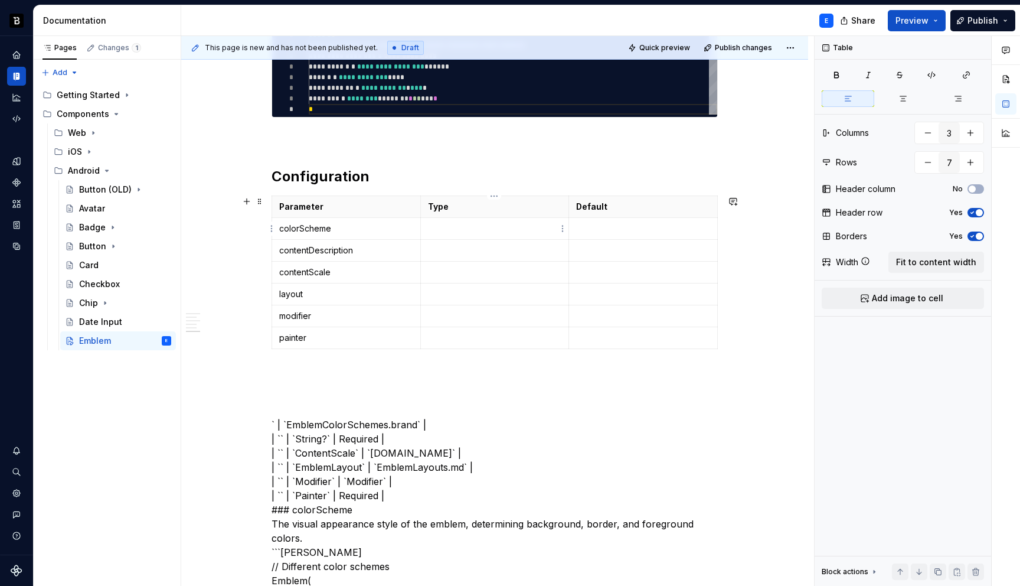
click at [435, 230] on p at bounding box center [495, 229] width 134 height 12
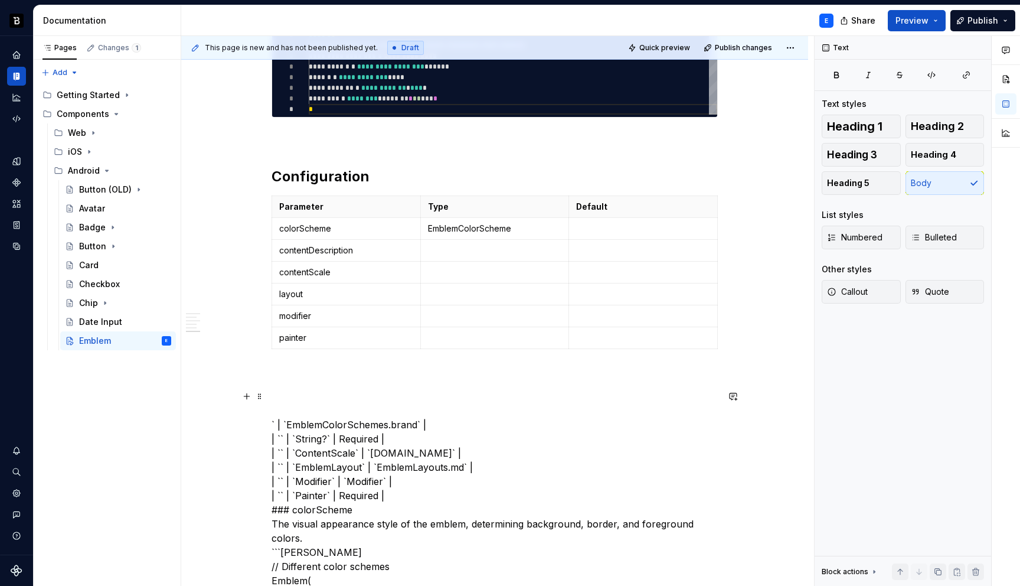
click at [443, 250] on p at bounding box center [495, 250] width 134 height 12
click at [443, 273] on p at bounding box center [495, 272] width 134 height 12
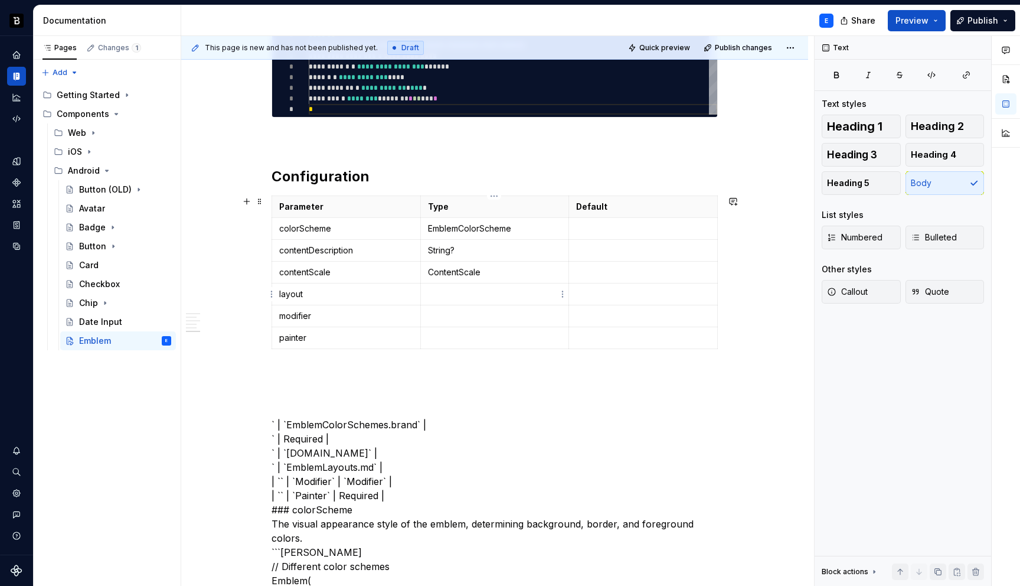
click at [456, 296] on p at bounding box center [495, 294] width 134 height 12
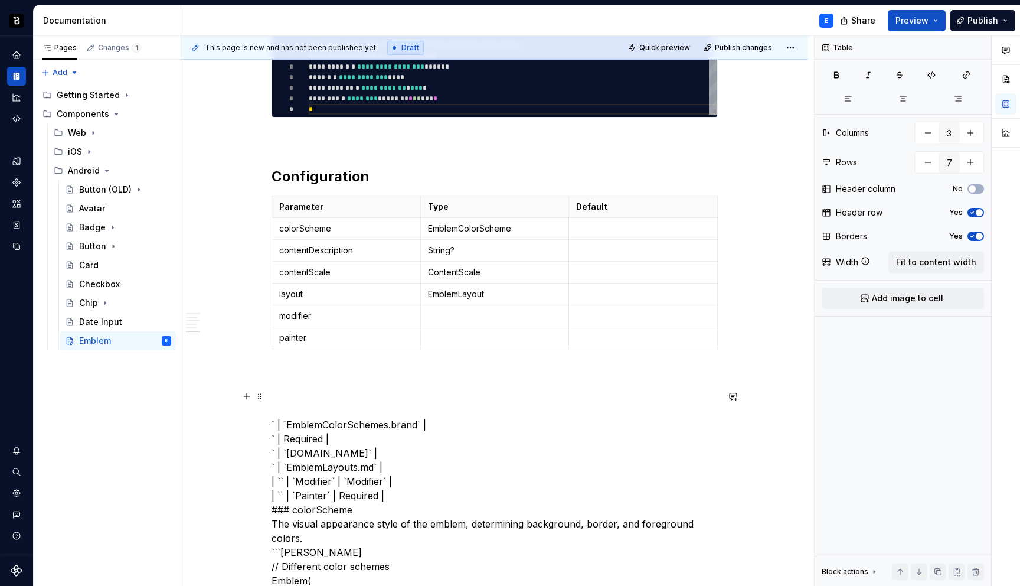
click at [440, 309] on td at bounding box center [494, 316] width 149 height 22
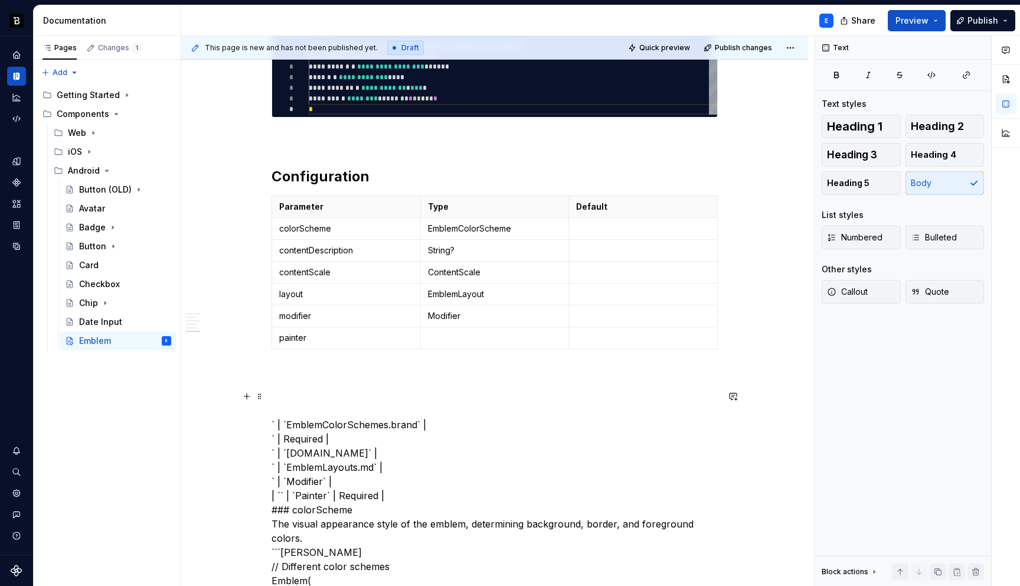
click at [444, 334] on p at bounding box center [495, 338] width 134 height 12
click at [587, 227] on p at bounding box center [643, 229] width 134 height 12
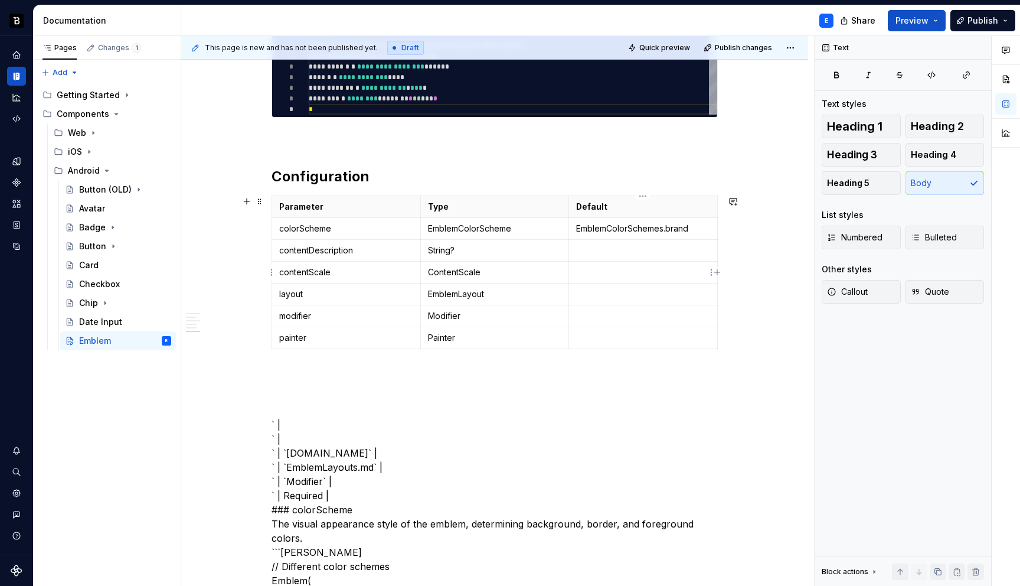
click at [596, 244] on p at bounding box center [643, 250] width 134 height 12
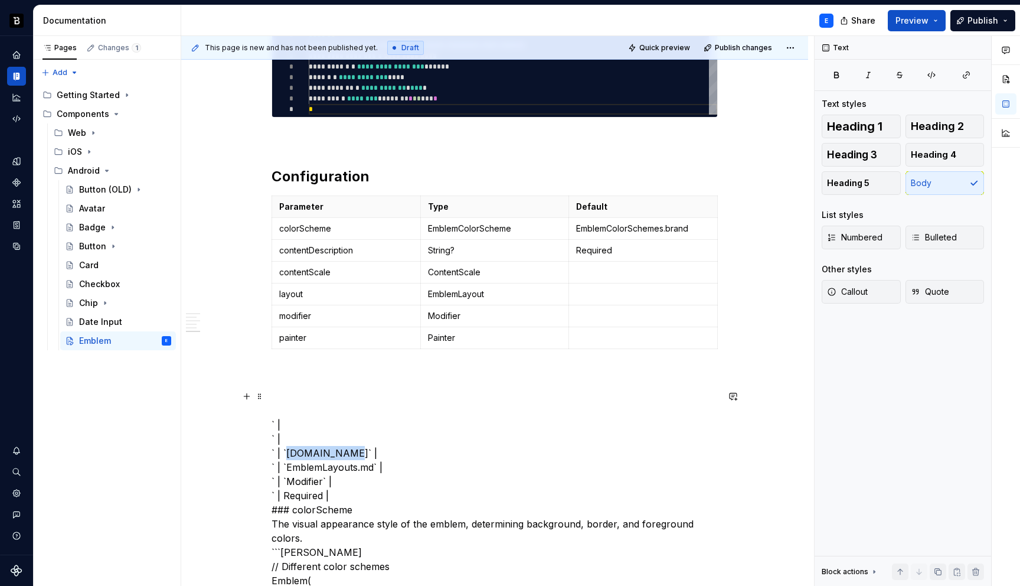
click at [592, 266] on p at bounding box center [643, 272] width 134 height 12
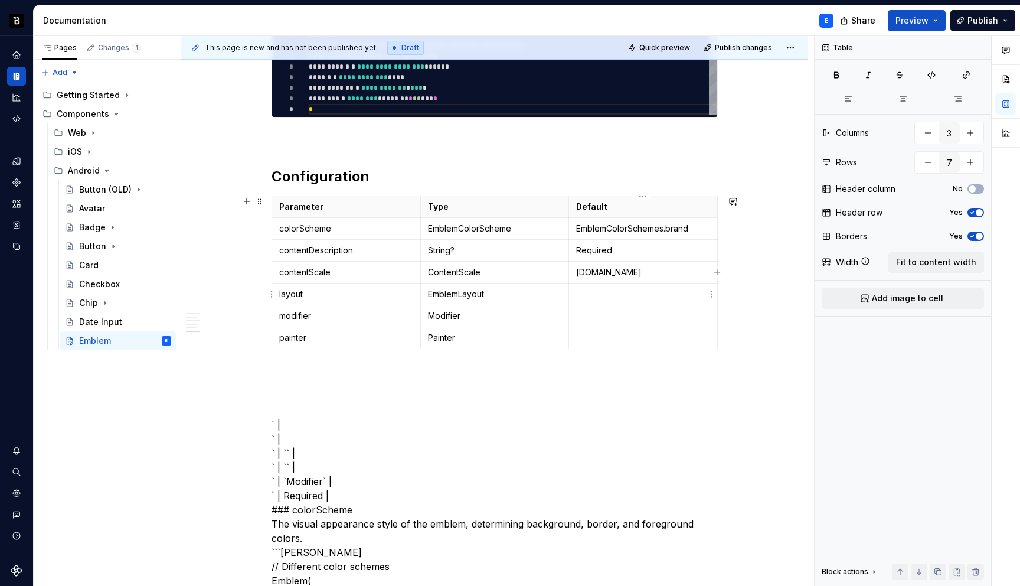
click at [586, 288] on p at bounding box center [643, 294] width 134 height 12
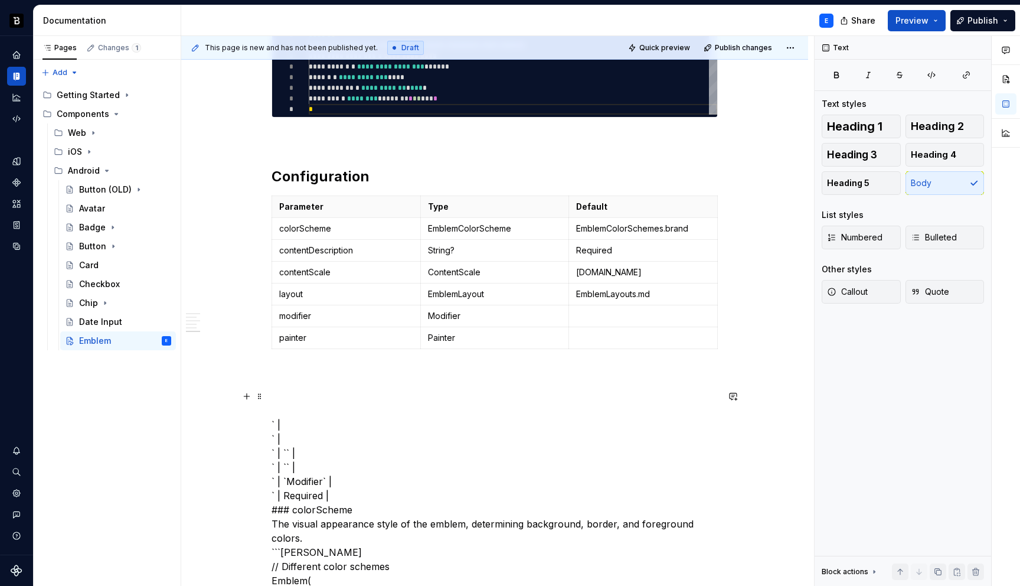
click at [599, 305] on td at bounding box center [643, 316] width 149 height 22
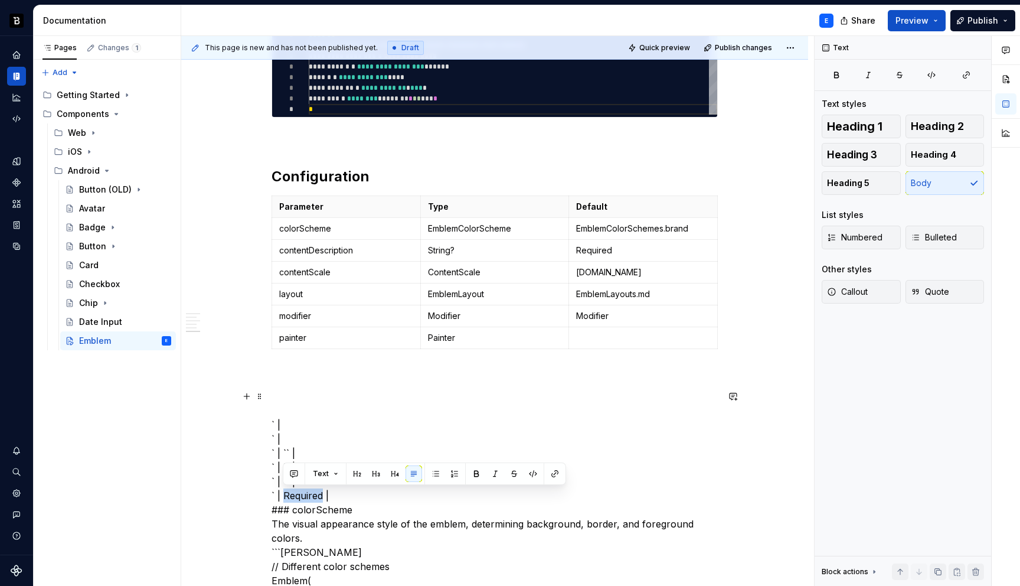
click at [589, 335] on p at bounding box center [643, 338] width 134 height 12
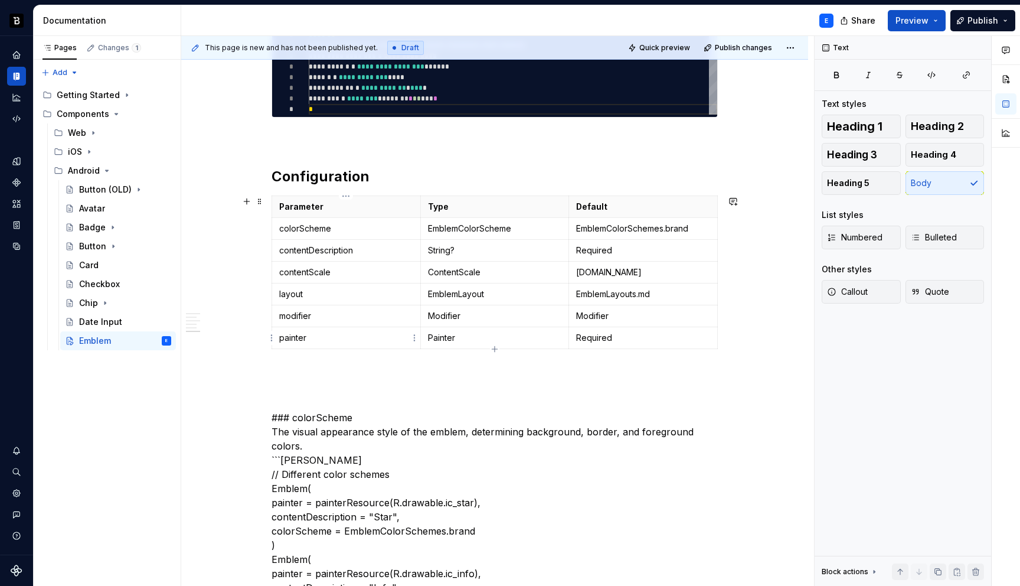
click at [335, 338] on p "painter" at bounding box center [346, 338] width 134 height 12
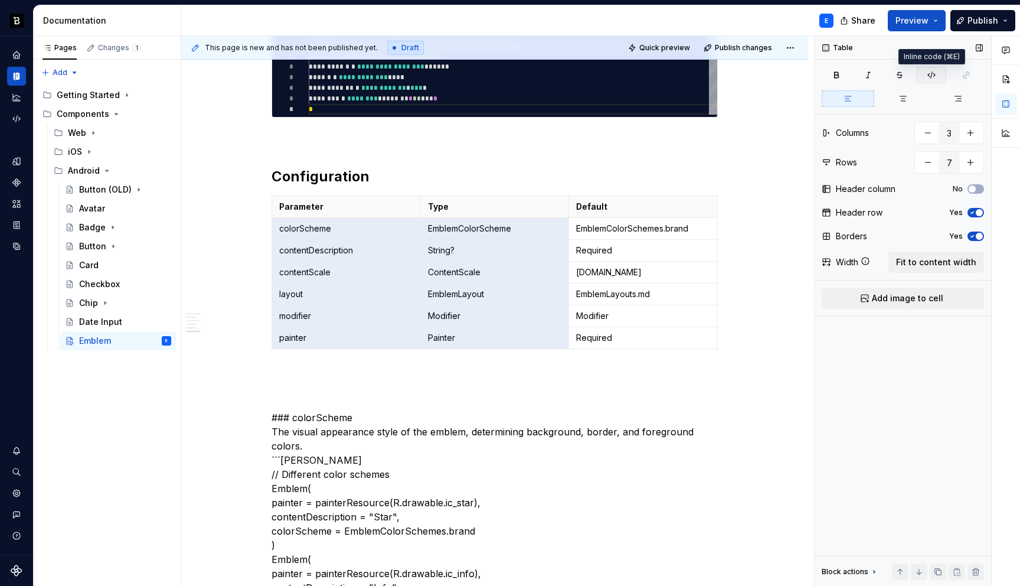
click at [927, 76] on icon "button" at bounding box center [931, 74] width 9 height 9
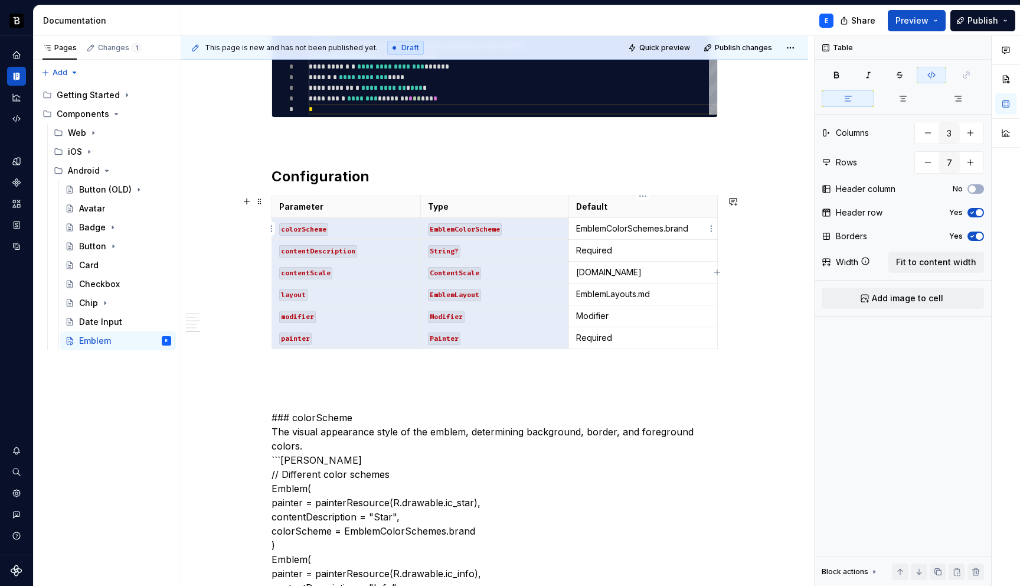
click at [671, 234] on td "EmblemColorSchemes.brand" at bounding box center [643, 229] width 149 height 22
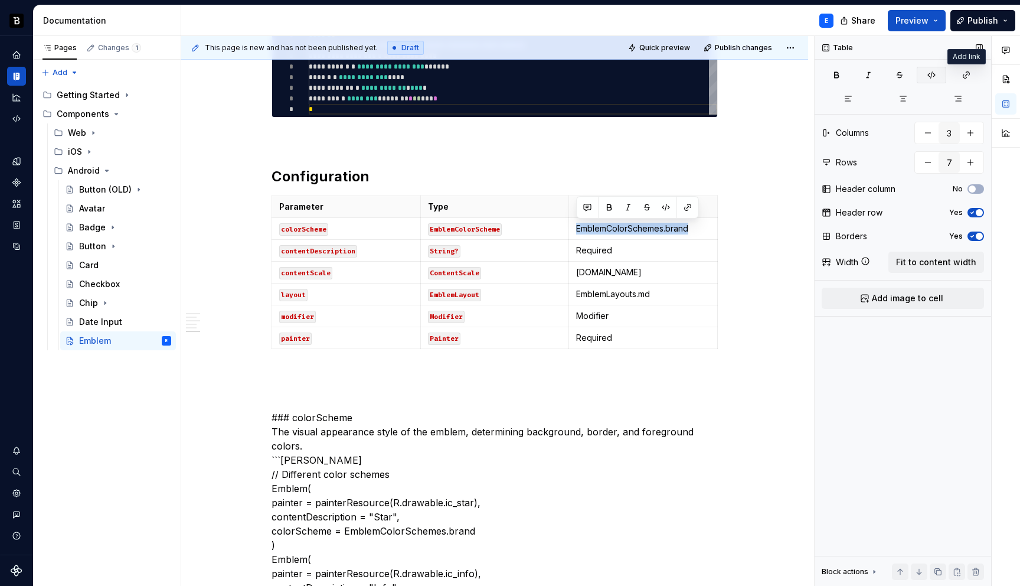
click at [935, 75] on icon "button" at bounding box center [931, 75] width 7 height 6
click at [645, 264] on td "ContentScale.Fit" at bounding box center [643, 273] width 149 height 22
click at [932, 74] on icon "button" at bounding box center [931, 74] width 9 height 9
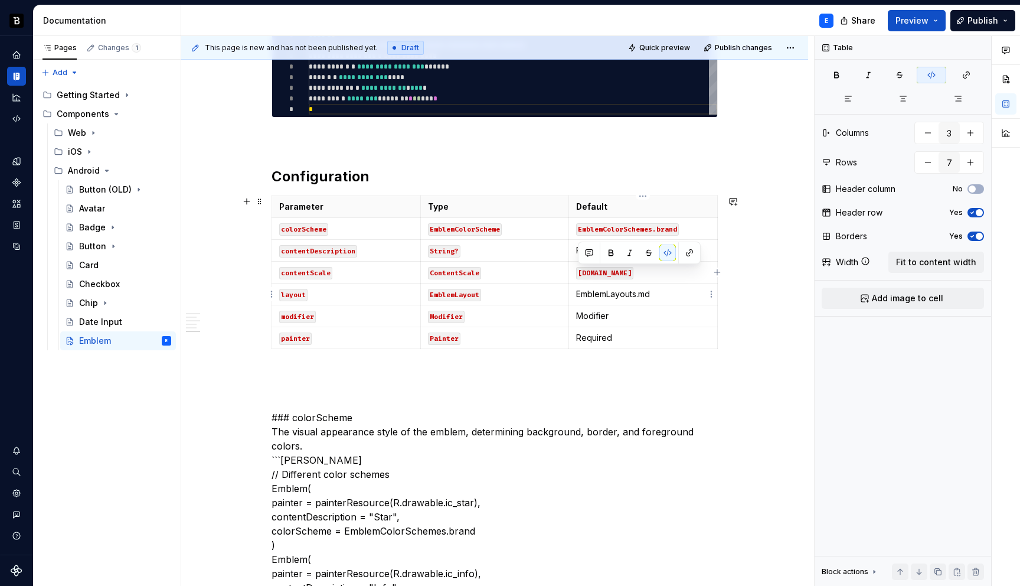
click at [663, 288] on p "EmblemLayouts.md" at bounding box center [643, 294] width 134 height 12
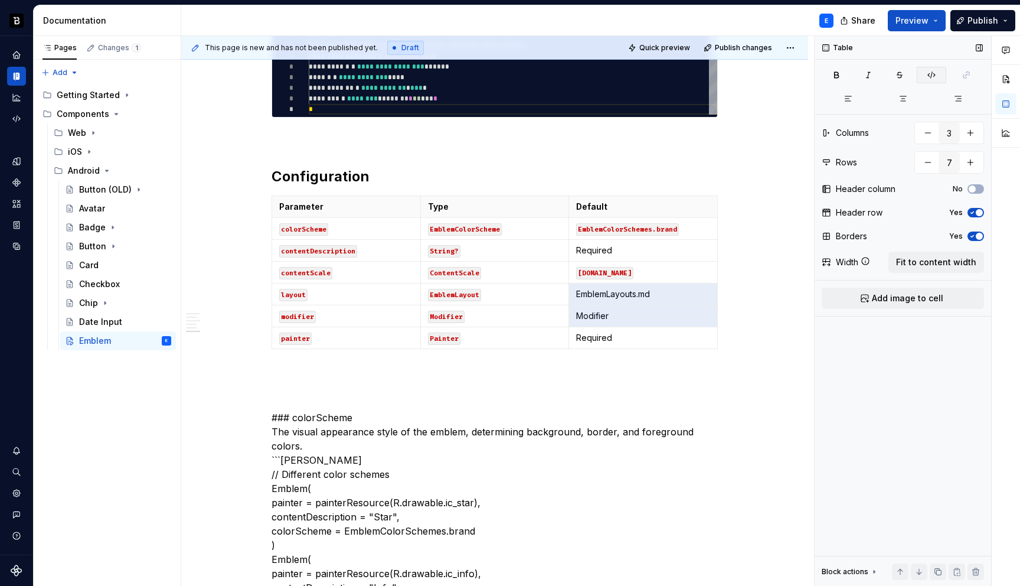
click at [926, 73] on button "button" at bounding box center [932, 75] width 30 height 17
click at [628, 244] on p "Required" at bounding box center [643, 250] width 134 height 12
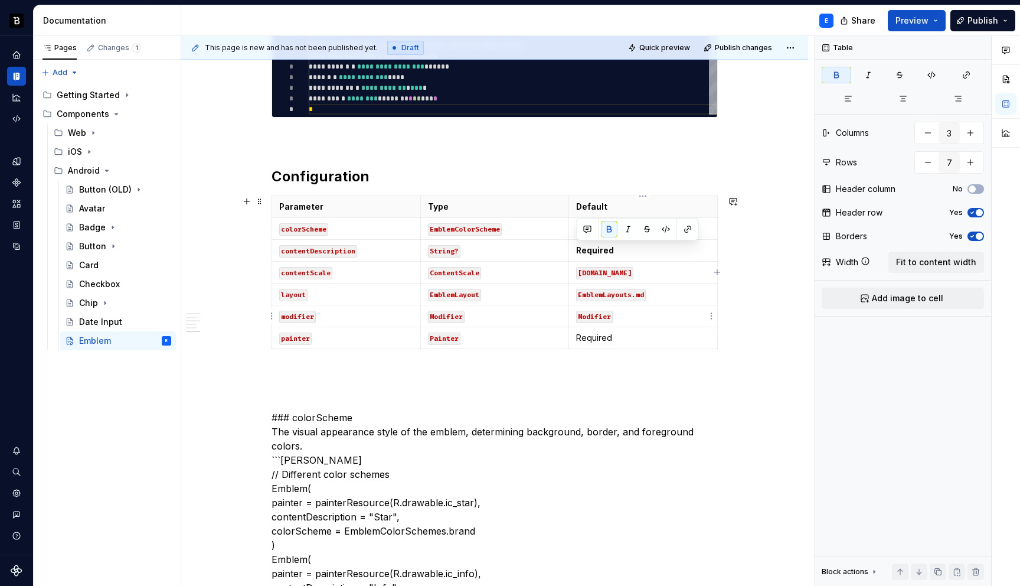
click at [605, 332] on p "Required" at bounding box center [643, 338] width 134 height 12
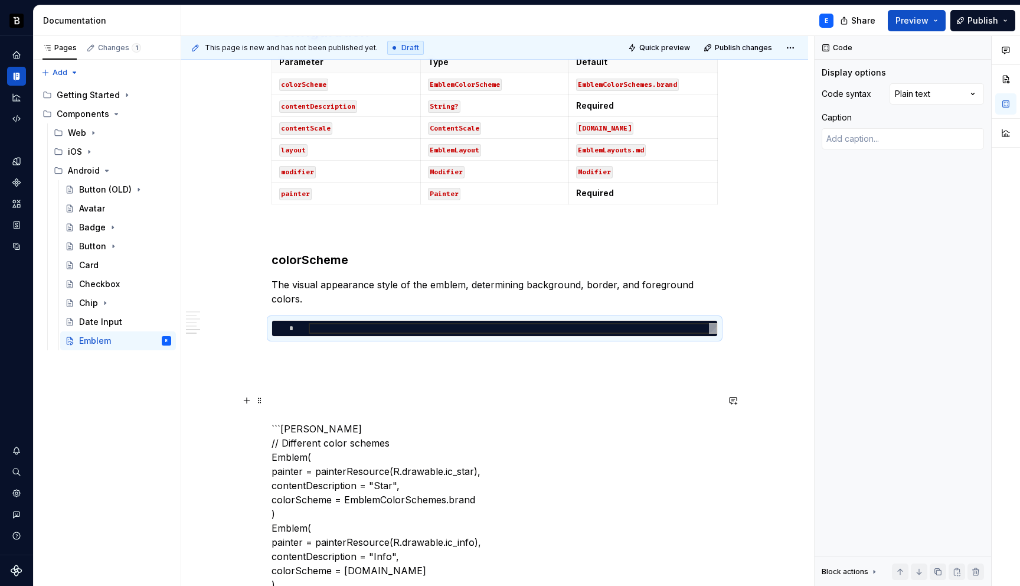
scroll to position [874, 0]
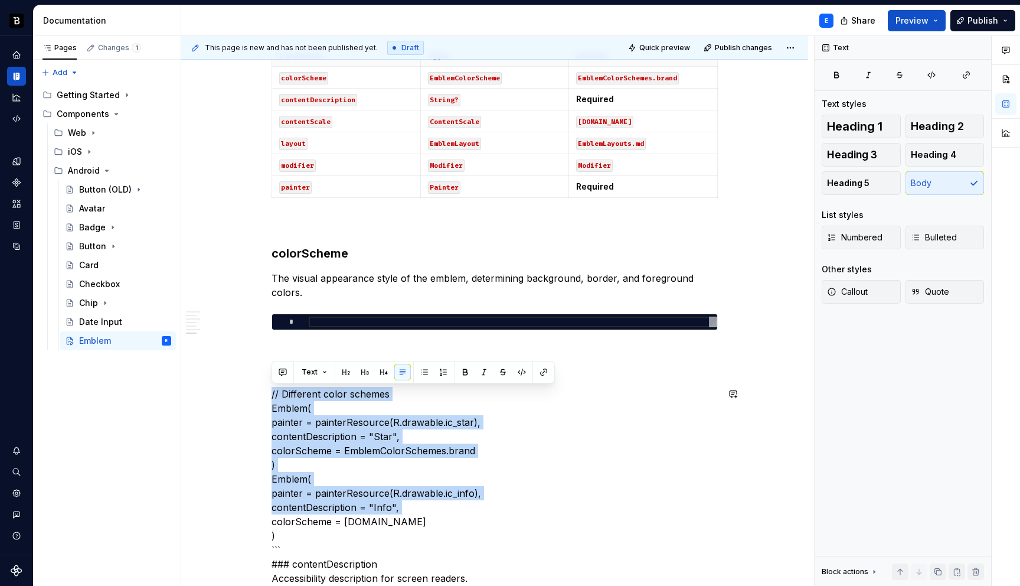
scroll to position [1101, 0]
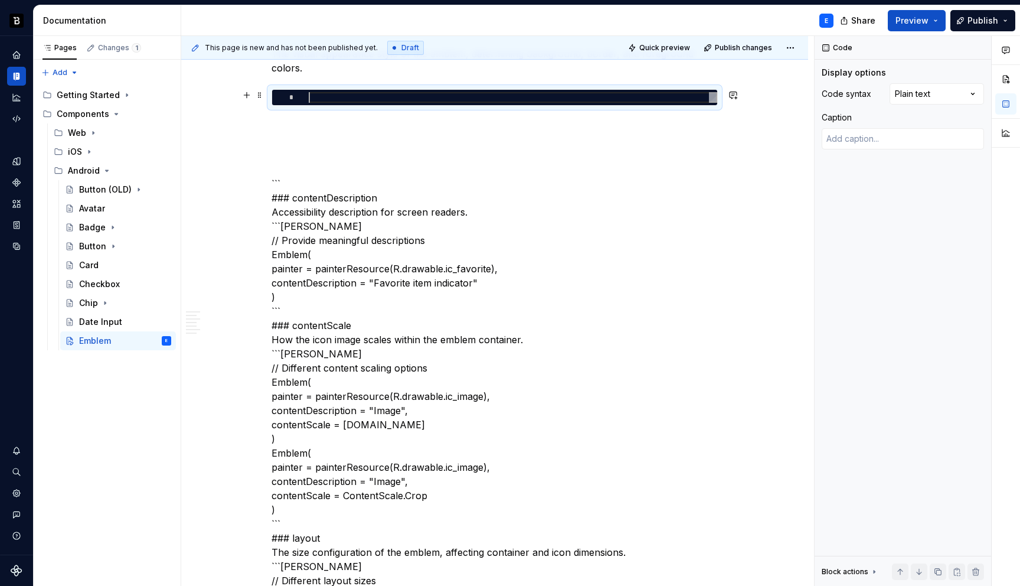
click at [364, 96] on div at bounding box center [513, 97] width 409 height 11
type textarea "*"
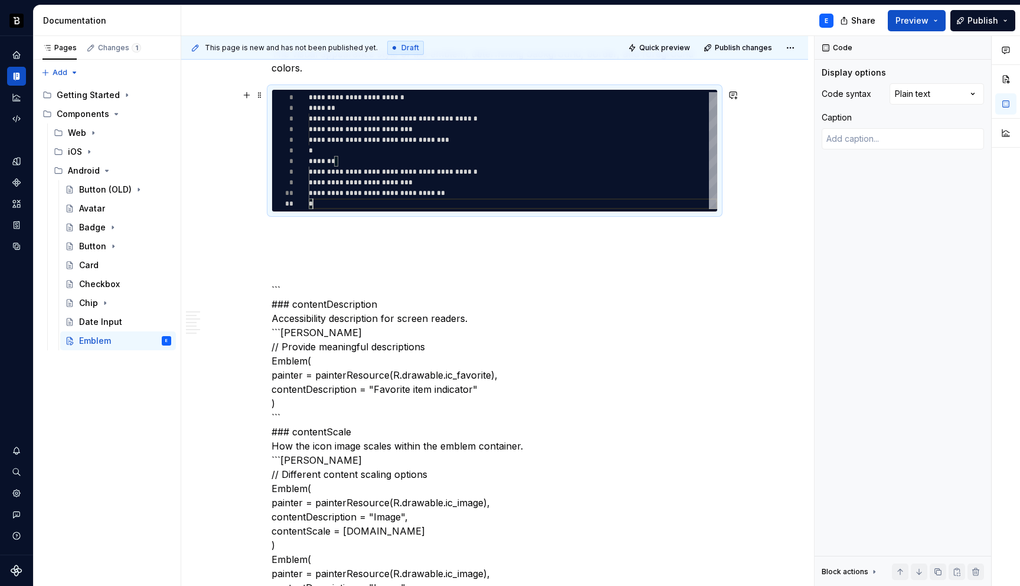
scroll to position [0, 4]
click at [909, 97] on div "Comments Open comments No comments yet Select ‘Comment’ from the block context …" at bounding box center [917, 311] width 205 height 550
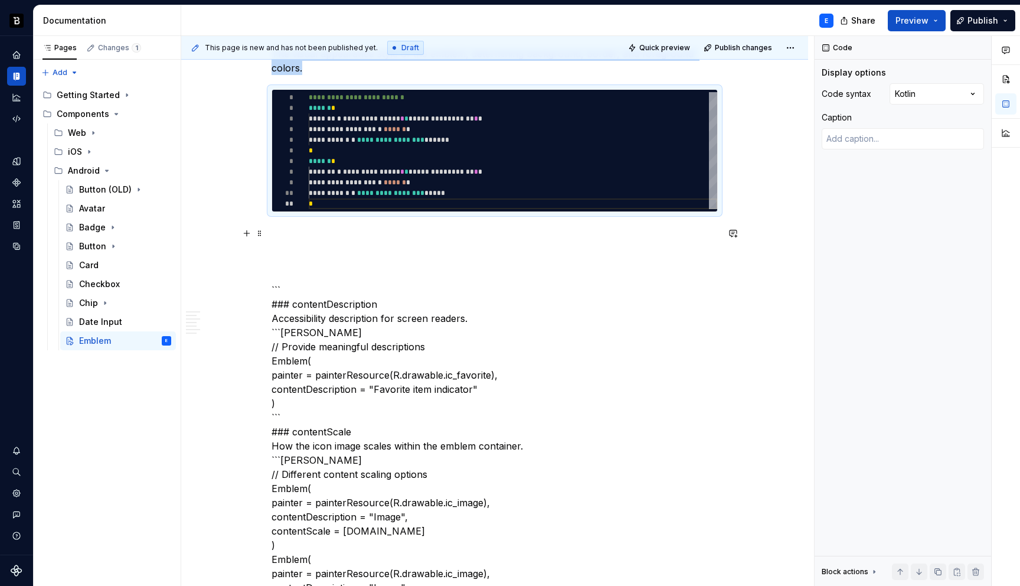
click at [393, 230] on p at bounding box center [495, 233] width 446 height 14
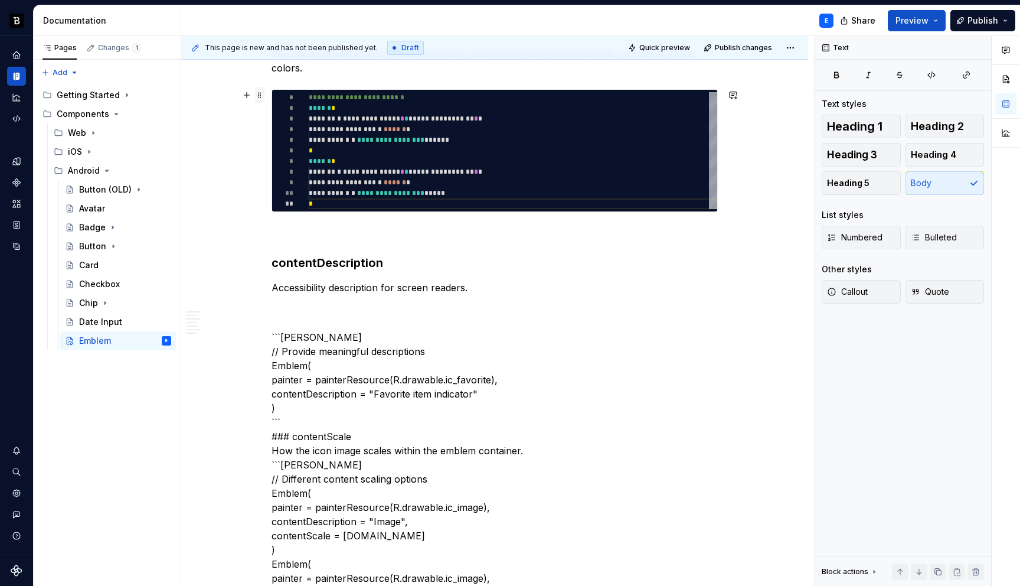
click at [262, 95] on span at bounding box center [259, 95] width 9 height 17
type textarea "*"
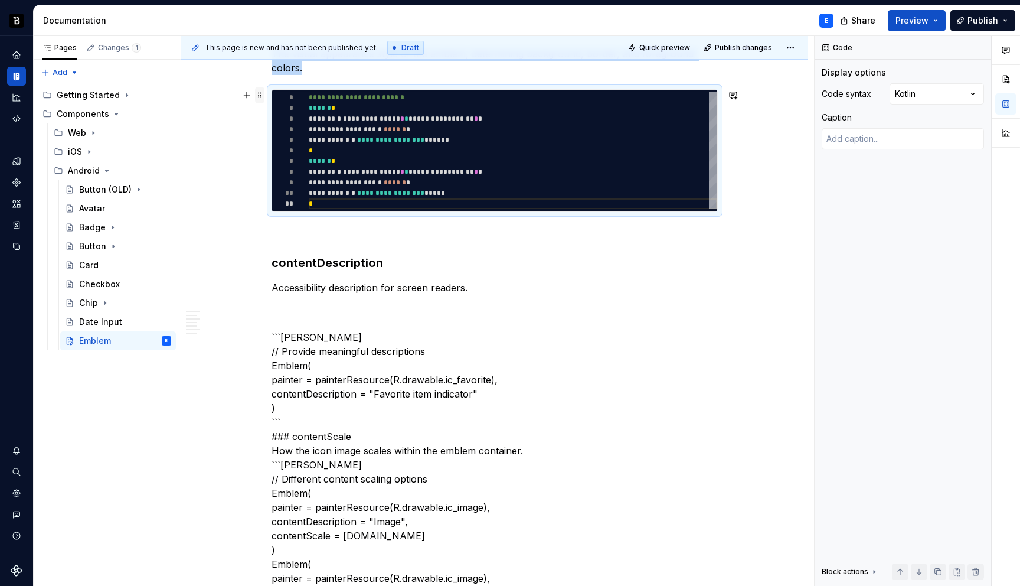
click at [262, 95] on span at bounding box center [259, 95] width 9 height 17
copy p "The visual appearance style of the emblem, determining background, border, and …"
click at [510, 289] on p "Accessibility description for screen readers." at bounding box center [495, 287] width 446 height 14
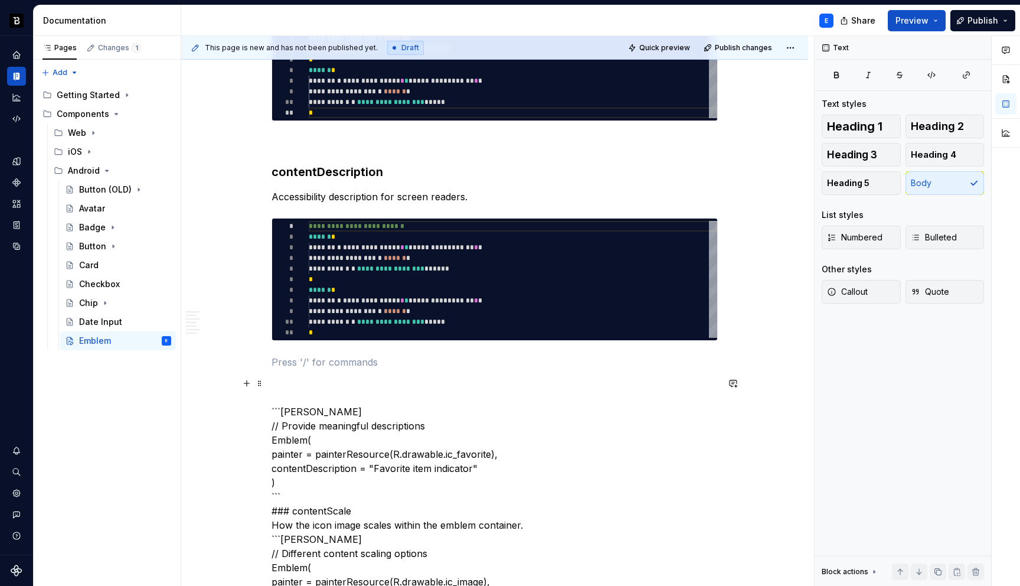
scroll to position [1217, 0]
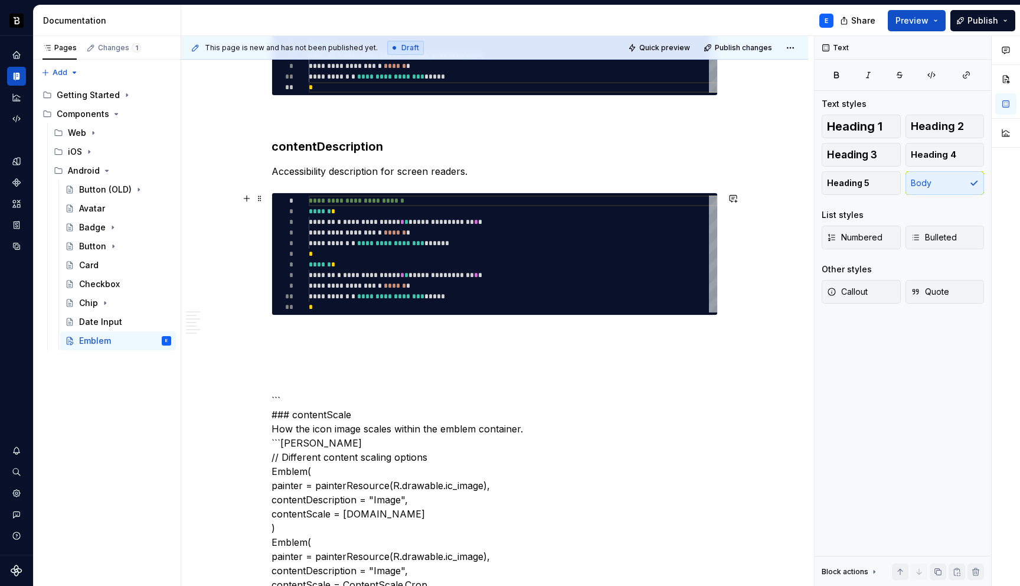
type textarea "**********"
type textarea "*"
click at [391, 262] on div "**********" at bounding box center [513, 253] width 409 height 117
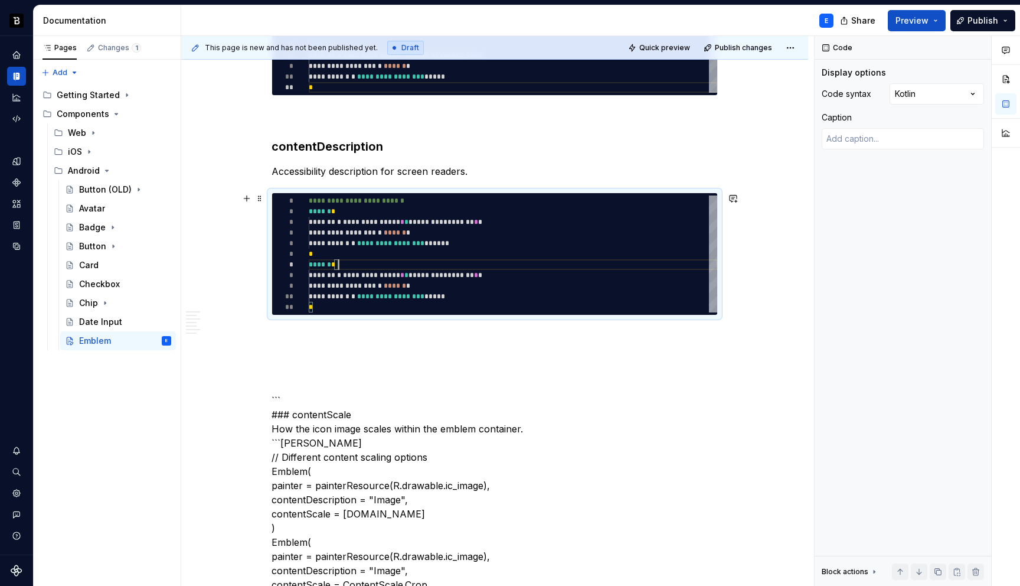
type textarea "**********"
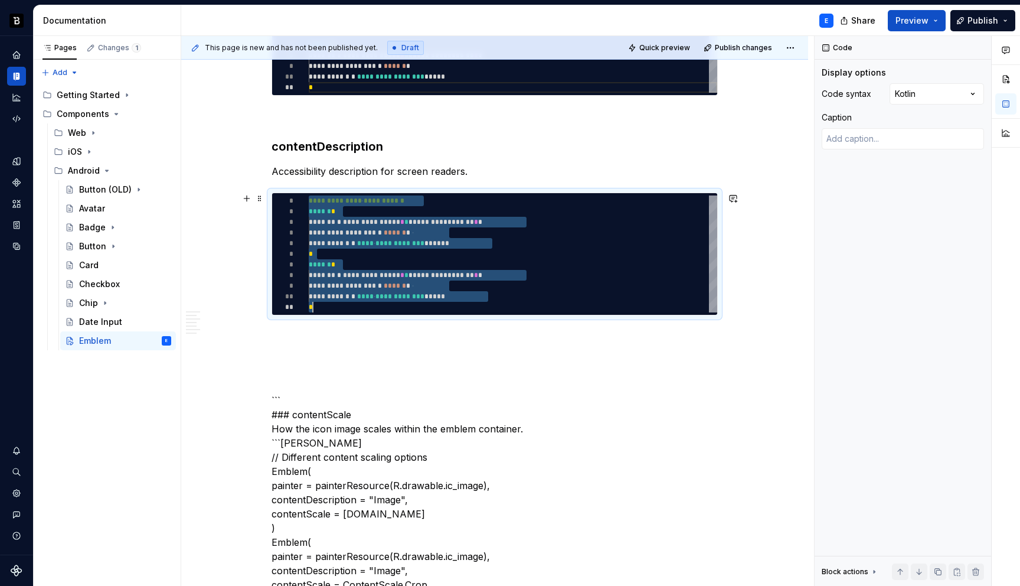
type textarea "*"
type textarea "**********"
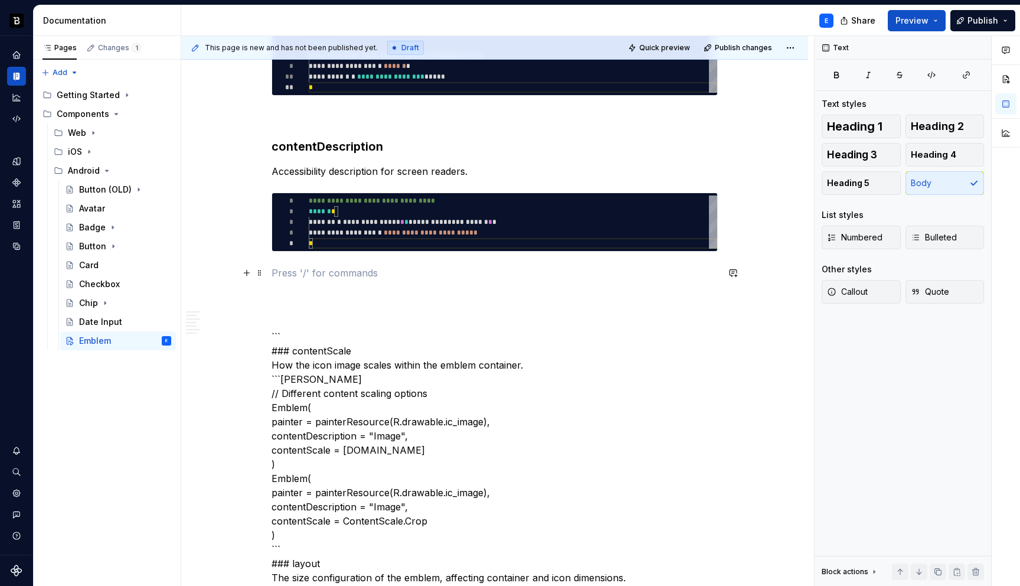
click at [341, 267] on p at bounding box center [495, 273] width 446 height 14
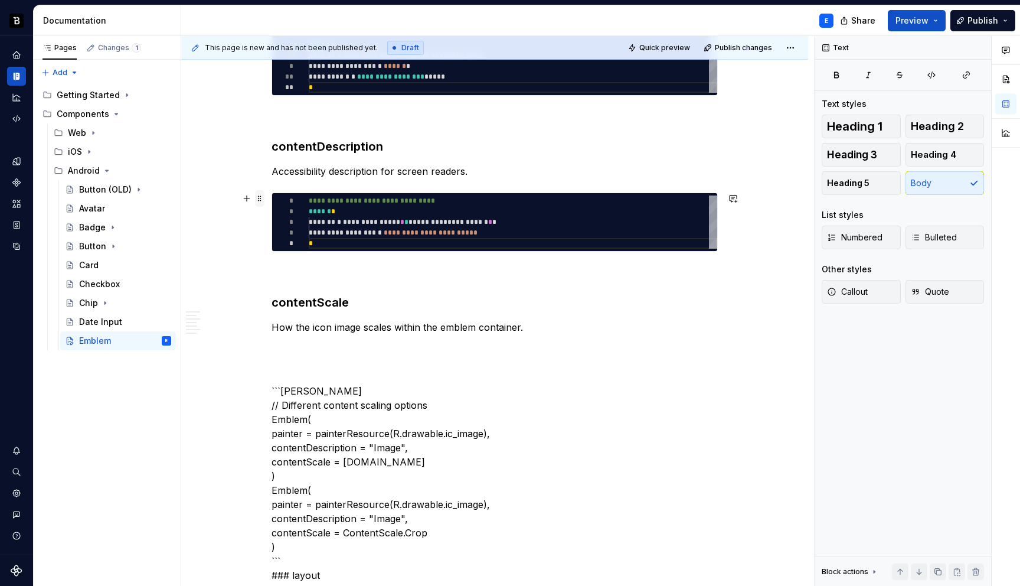
click at [262, 197] on span at bounding box center [259, 198] width 9 height 17
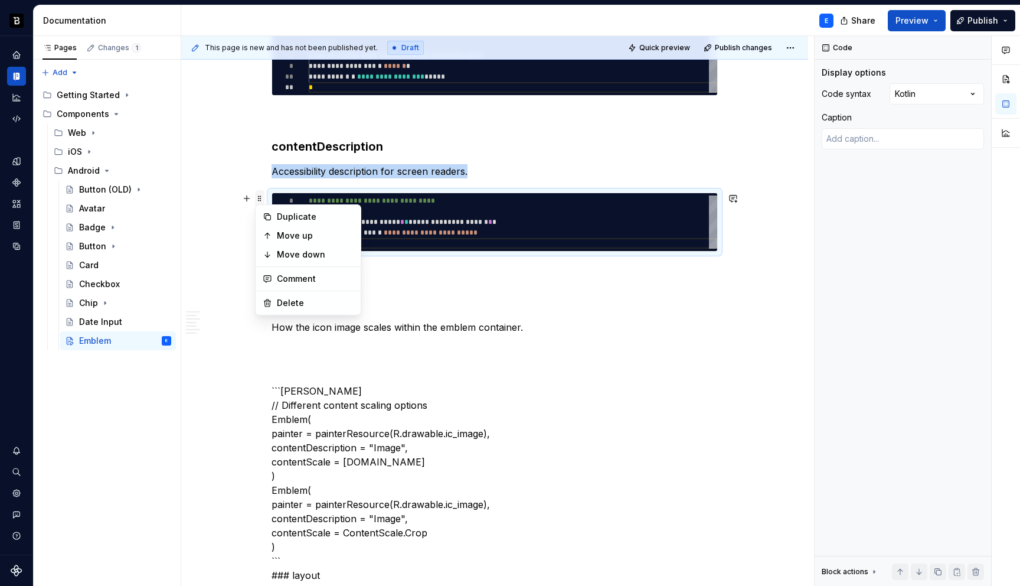
click at [262, 197] on span at bounding box center [259, 198] width 9 height 17
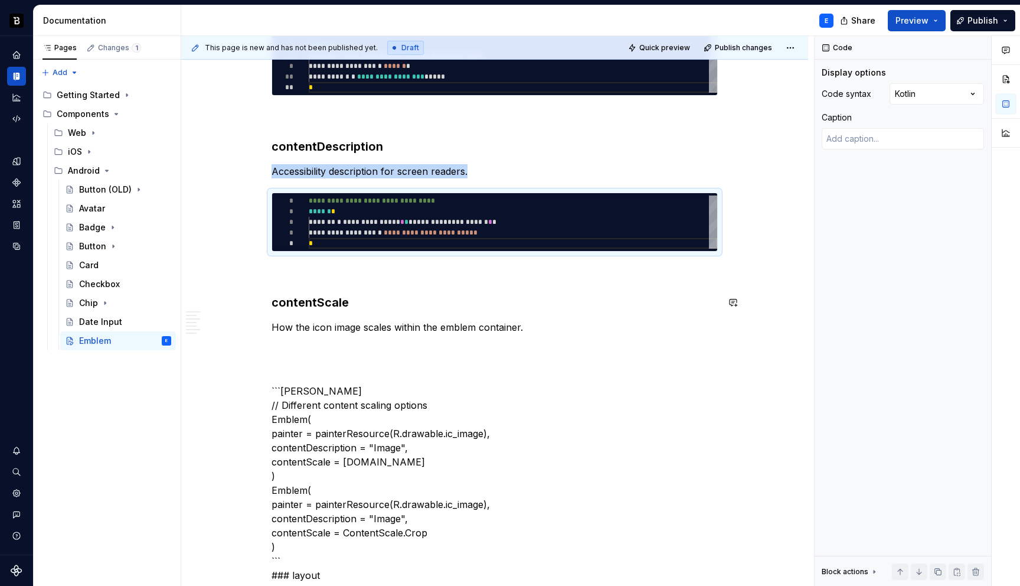
copy p "Accessibility description for screen readers."
click at [556, 325] on p "How the icon image scales within the emblem container." at bounding box center [495, 327] width 446 height 14
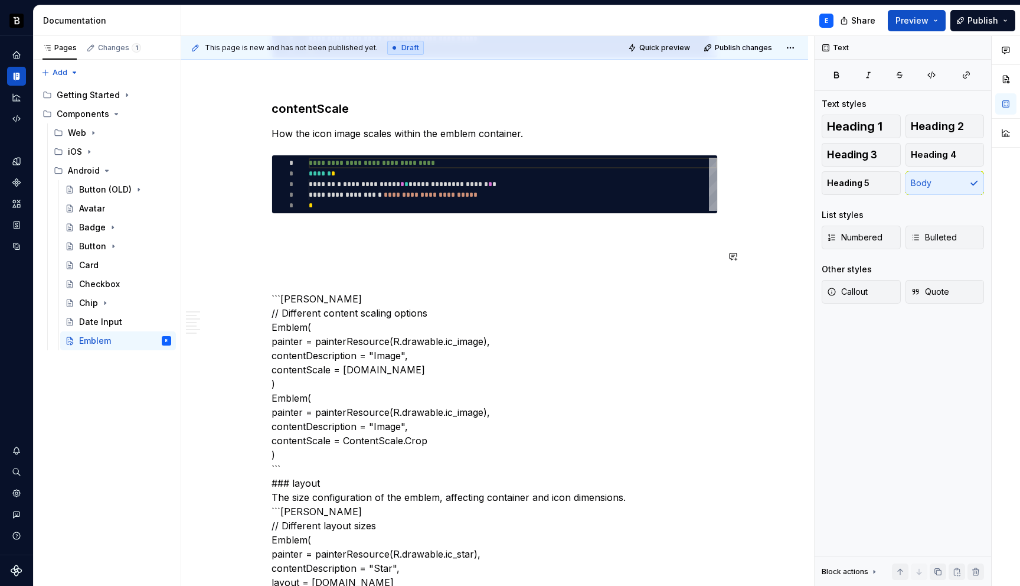
scroll to position [1413, 0]
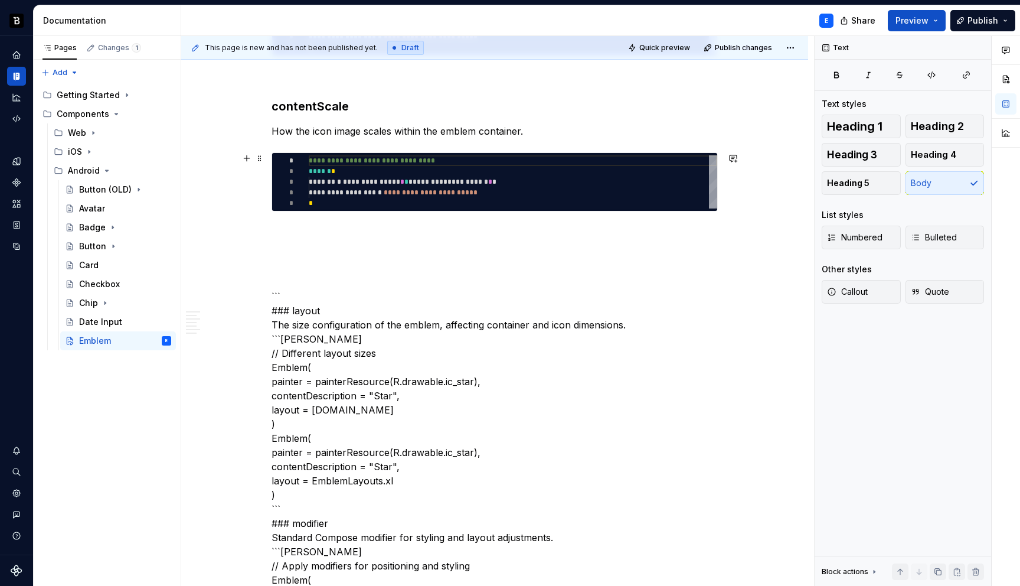
type textarea "*"
type textarea "**********"
click at [448, 192] on div "**********" at bounding box center [513, 181] width 409 height 53
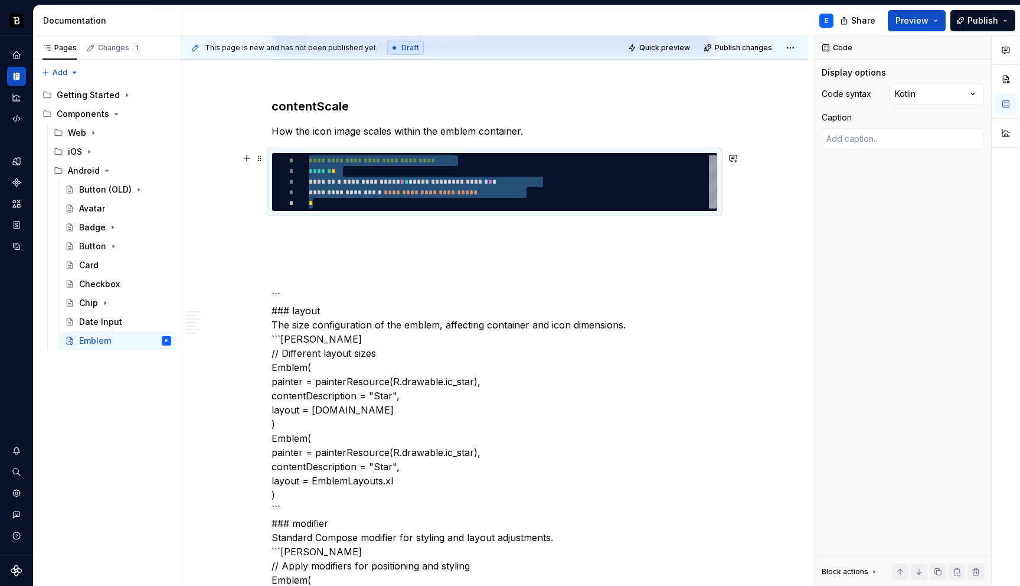
type textarea "*"
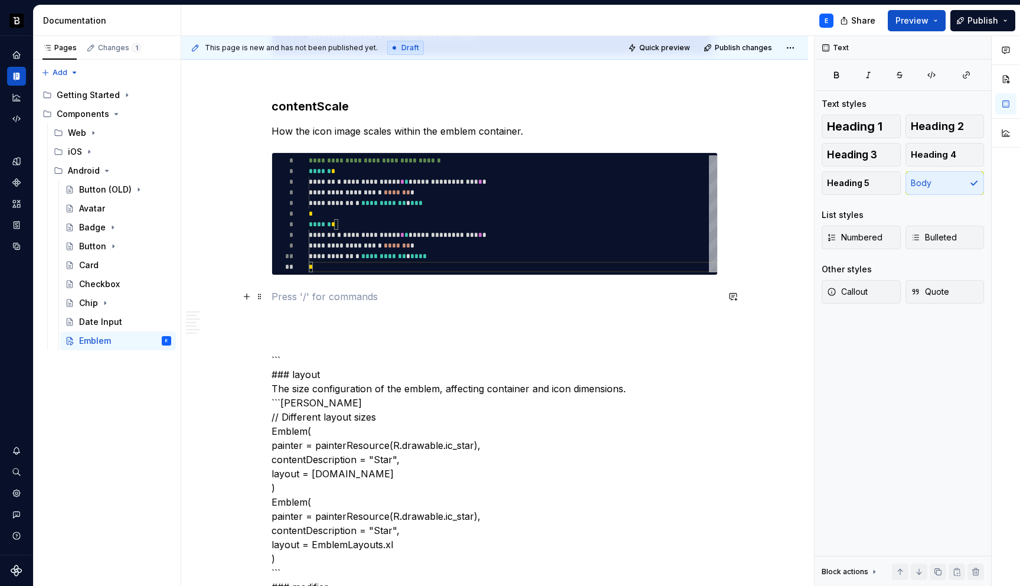
click at [387, 292] on p at bounding box center [495, 296] width 446 height 14
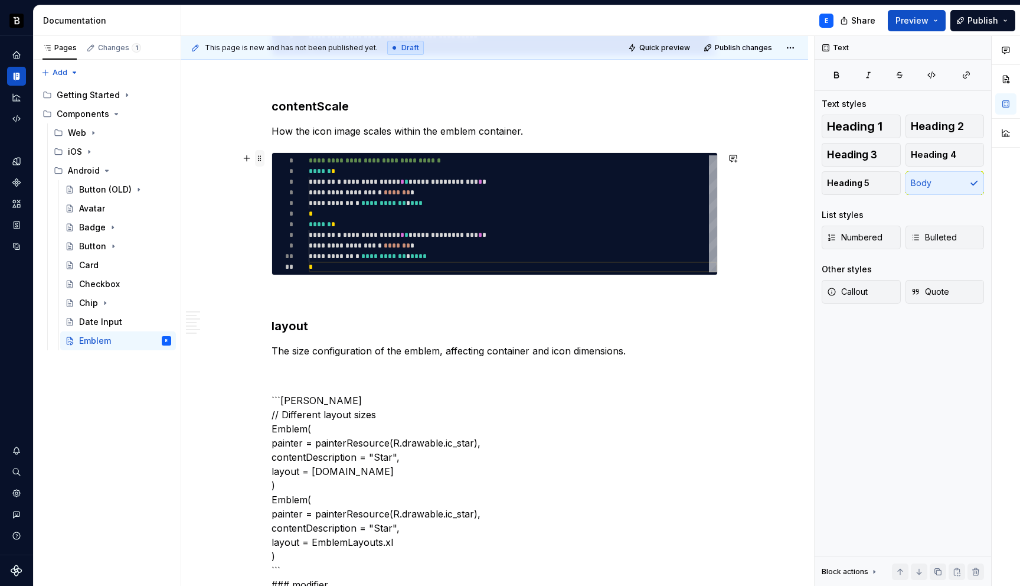
click at [258, 158] on span at bounding box center [259, 158] width 9 height 17
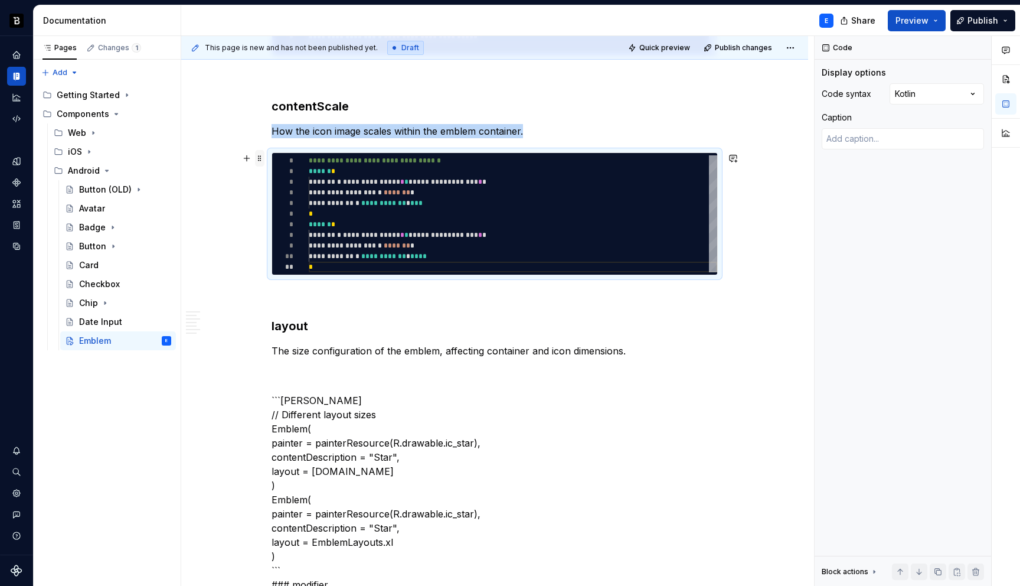
click at [258, 158] on span at bounding box center [259, 158] width 9 height 17
copy p "How the icon image scales within the emblem container."
click at [641, 345] on p "The size configuration of the emblem, affecting container and icon dimensions." at bounding box center [495, 351] width 446 height 14
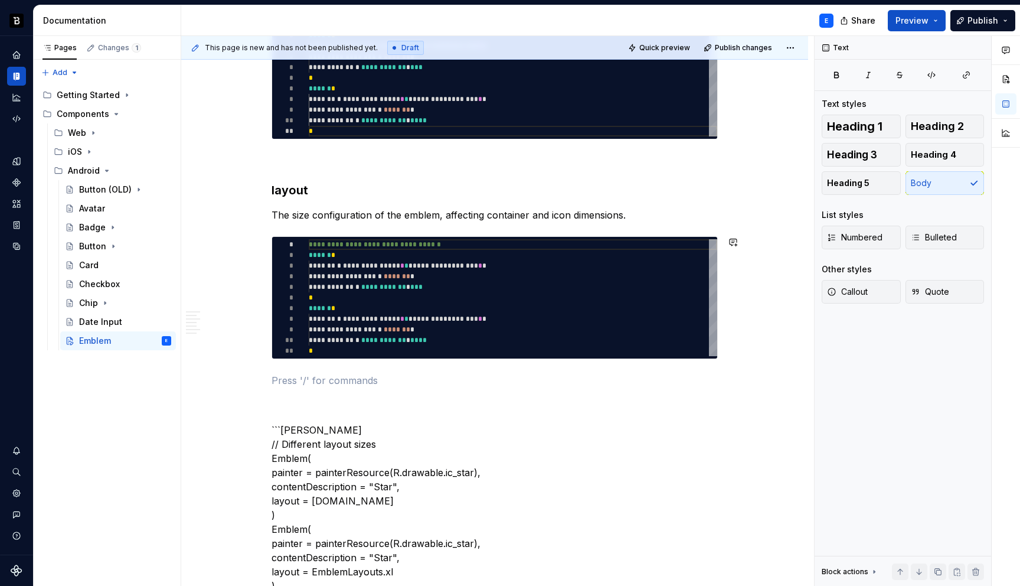
scroll to position [1627, 0]
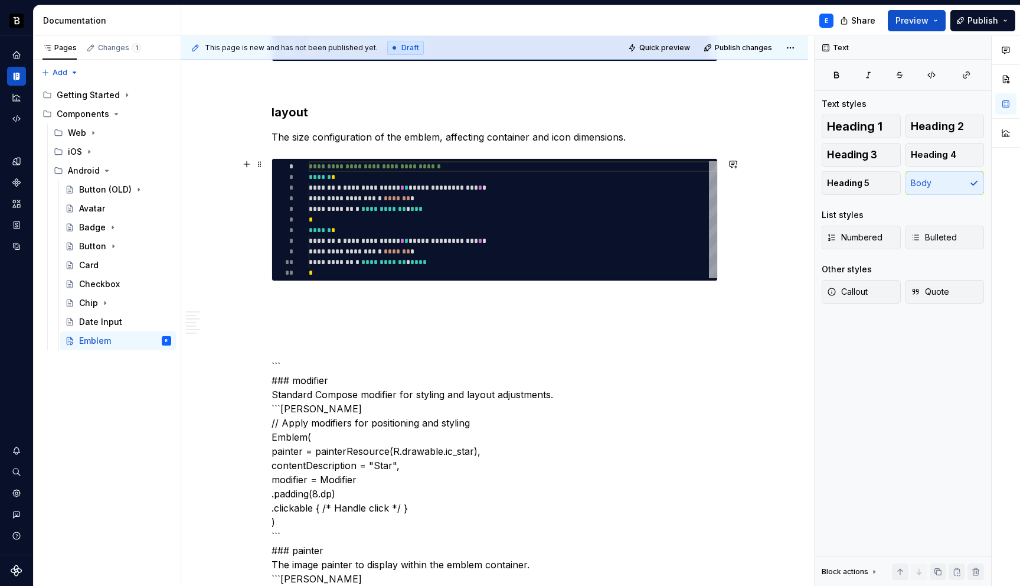
type textarea "*"
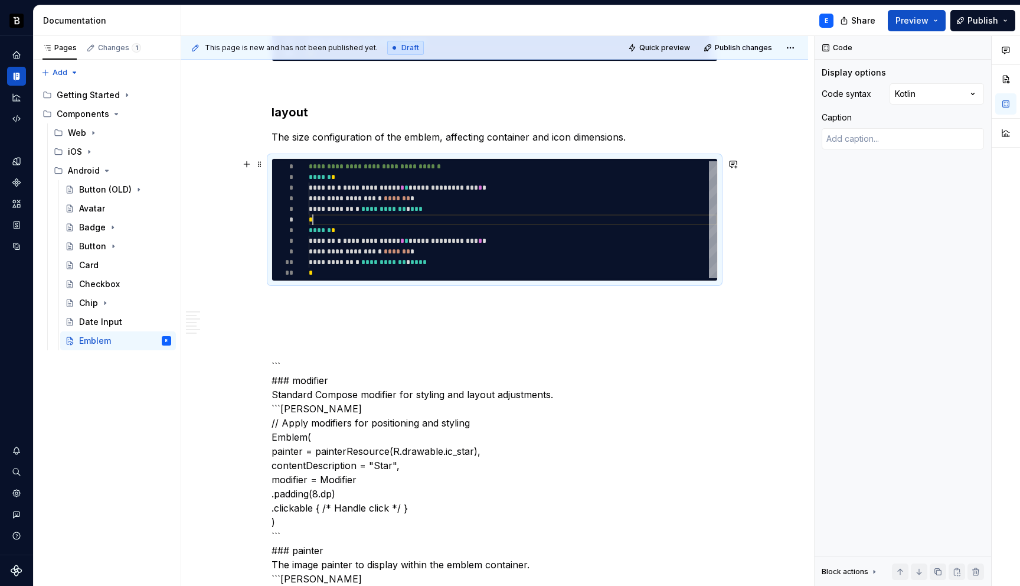
click at [387, 224] on div "**********" at bounding box center [513, 219] width 409 height 117
type textarea "**********"
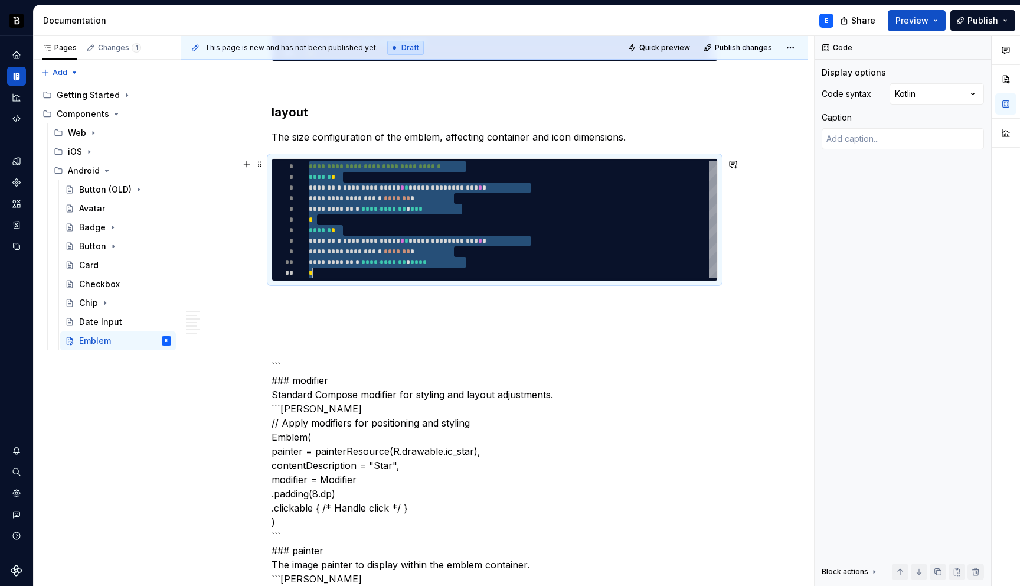
type textarea "*"
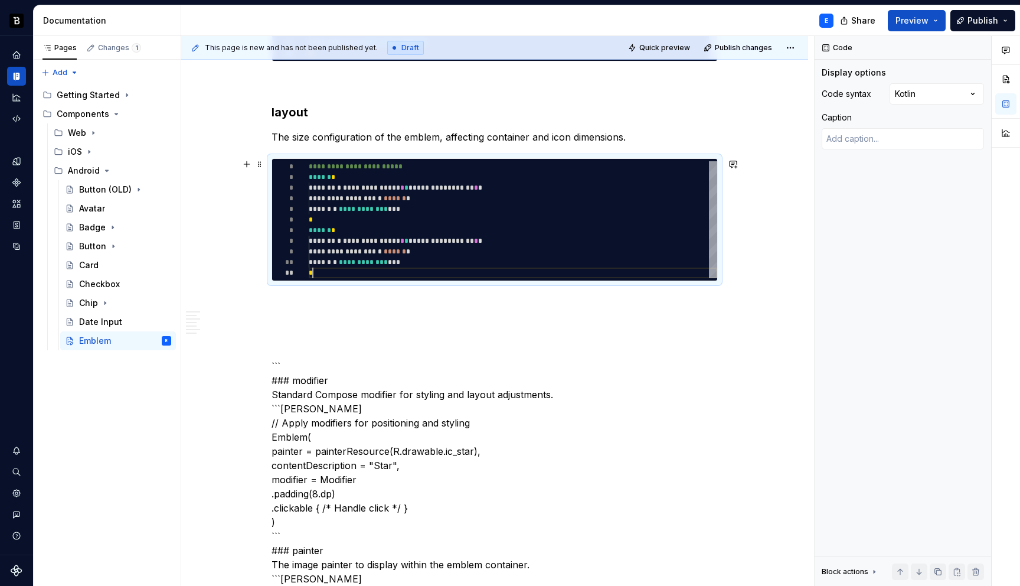
scroll to position [0, 4]
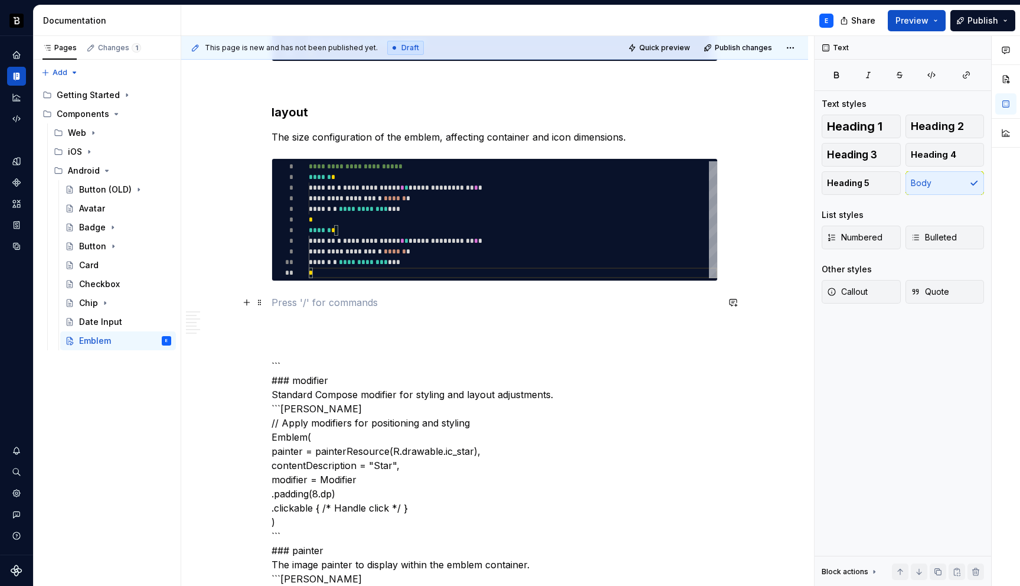
click at [336, 308] on p at bounding box center [495, 302] width 446 height 14
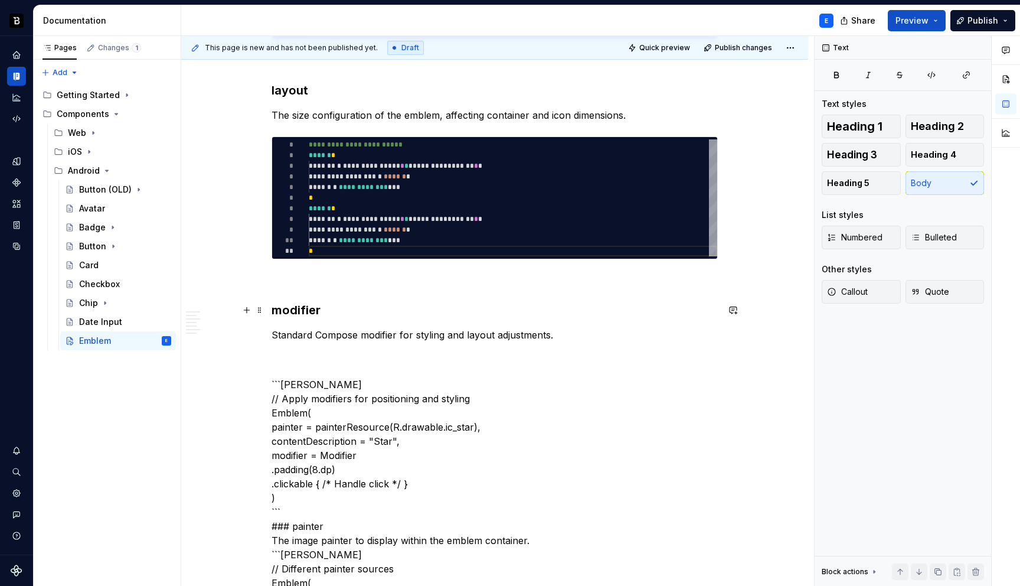
scroll to position [1667, 0]
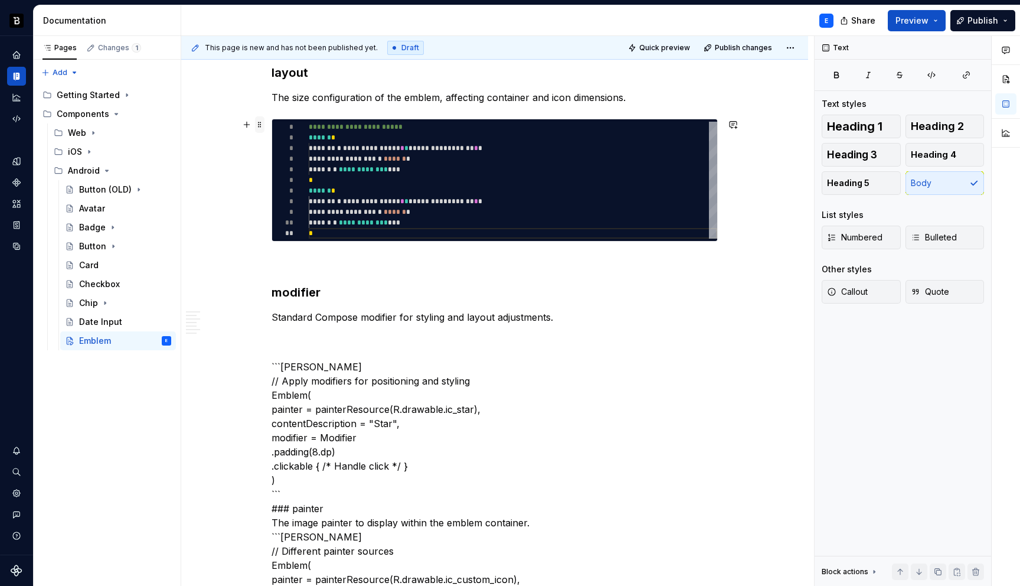
click at [257, 123] on span at bounding box center [259, 124] width 9 height 17
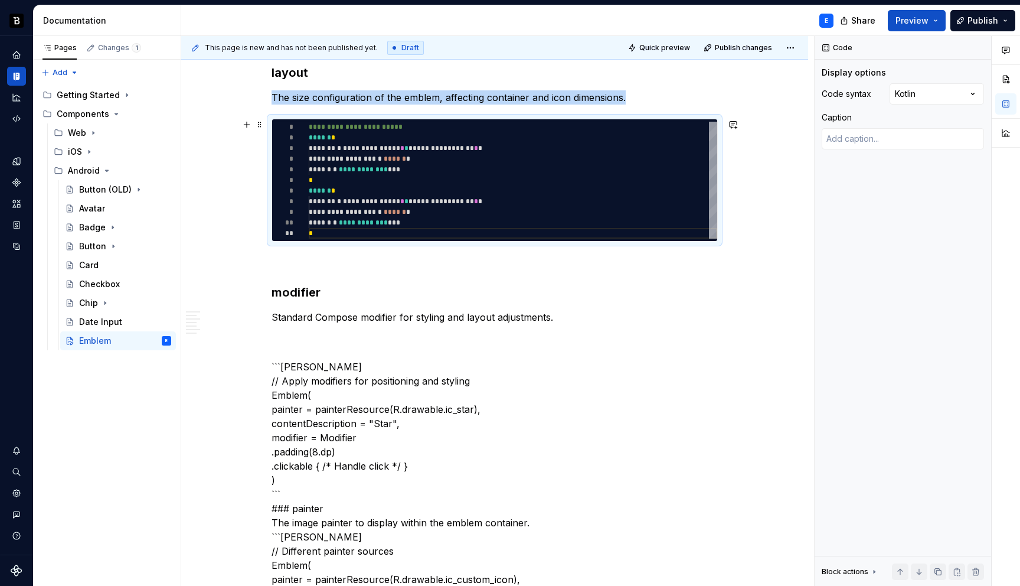
copy p "The size configuration of the emblem, affecting container and icon dimensions."
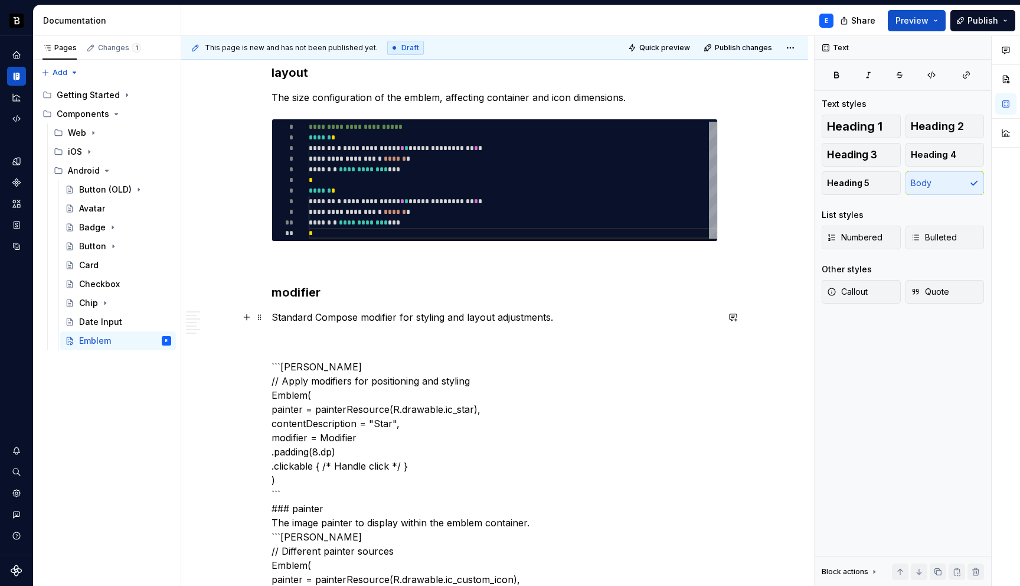
click at [584, 312] on p "Standard Compose modifier for styling and layout adjustments." at bounding box center [495, 317] width 446 height 14
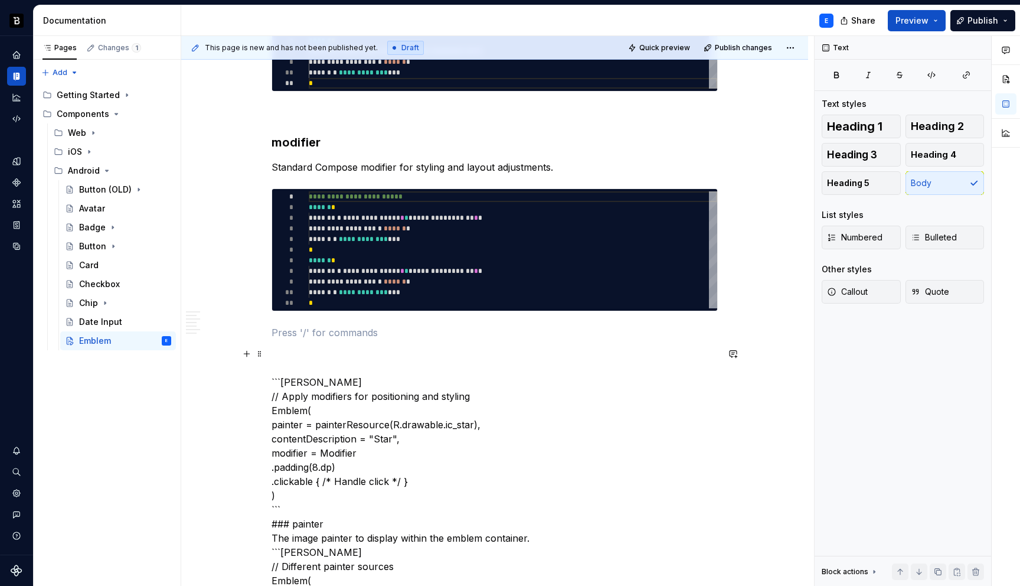
scroll to position [1850, 0]
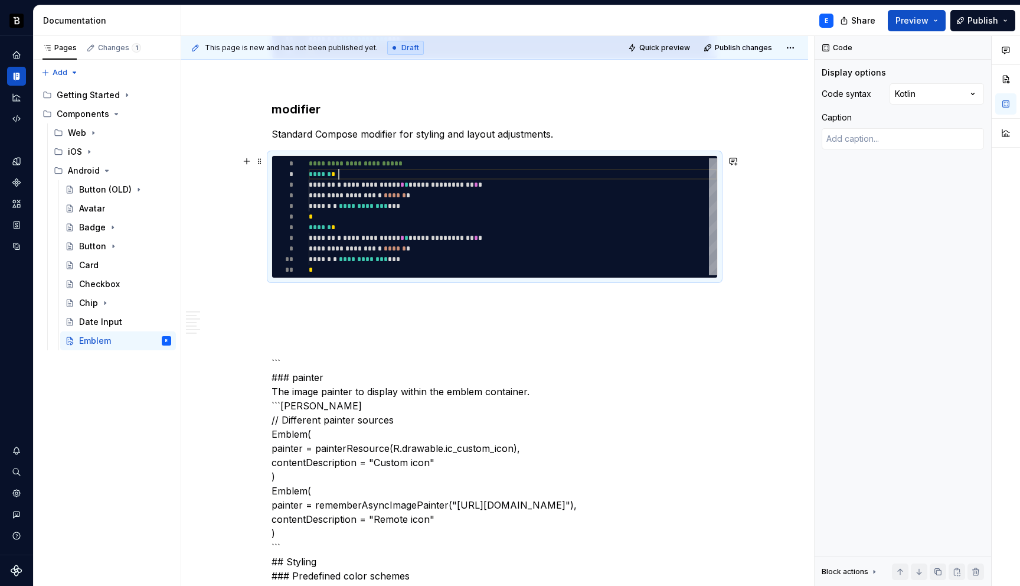
type textarea "*"
click at [386, 175] on div "**********" at bounding box center [513, 216] width 409 height 117
type textarea "**********"
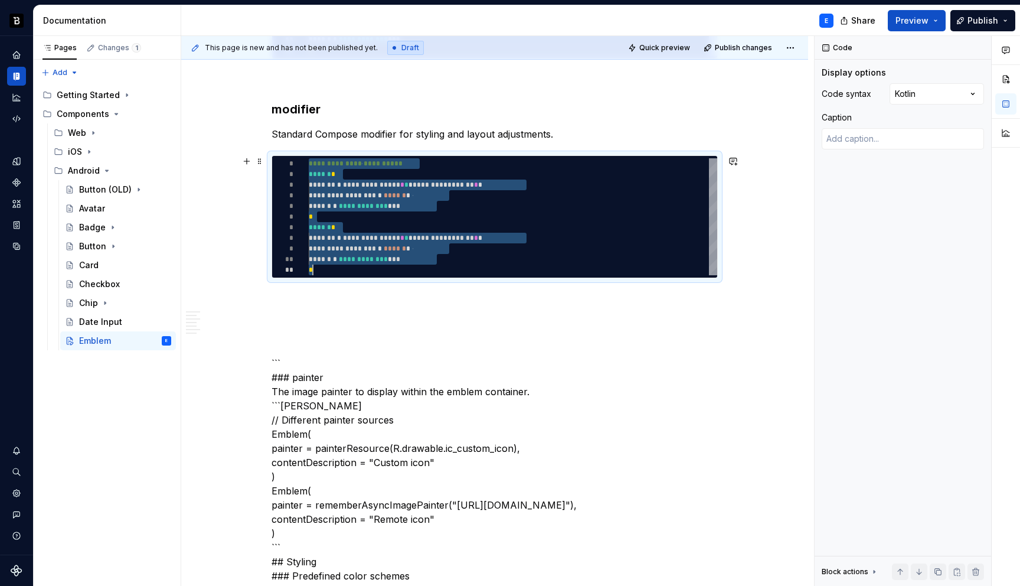
scroll to position [0, 4]
type textarea "*"
type textarea "**********"
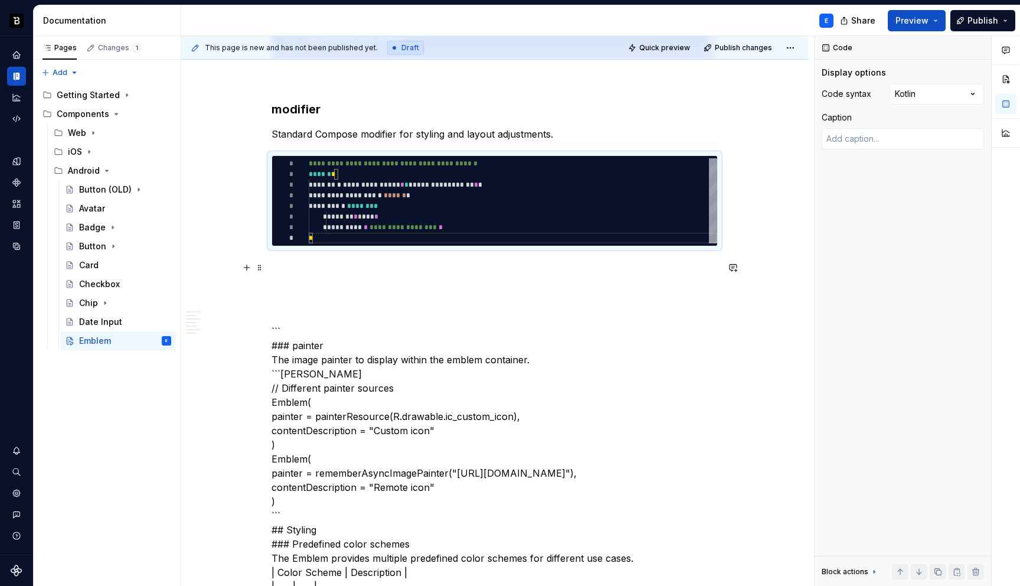
click at [366, 265] on p at bounding box center [495, 267] width 446 height 14
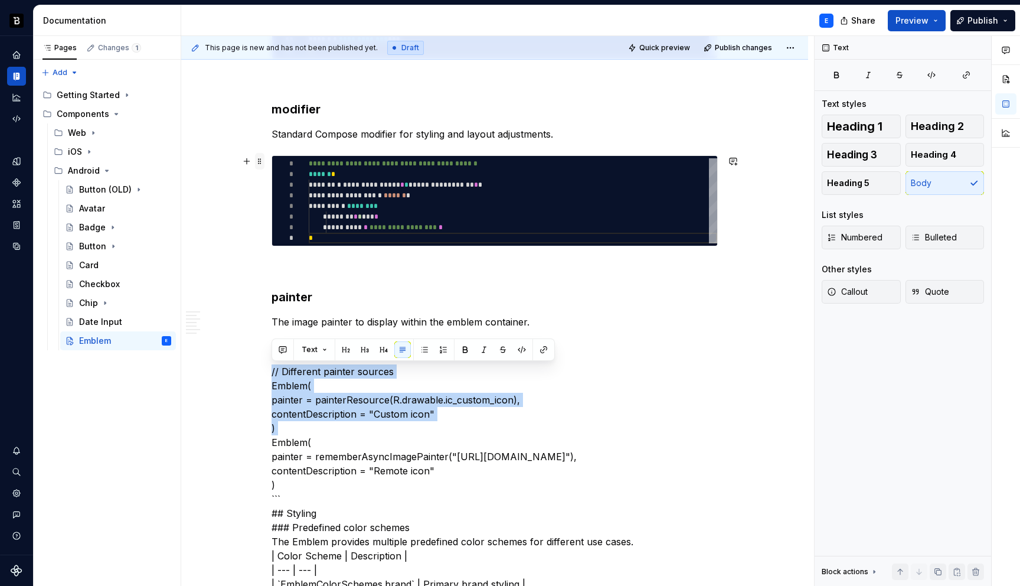
click at [263, 161] on span at bounding box center [259, 161] width 9 height 17
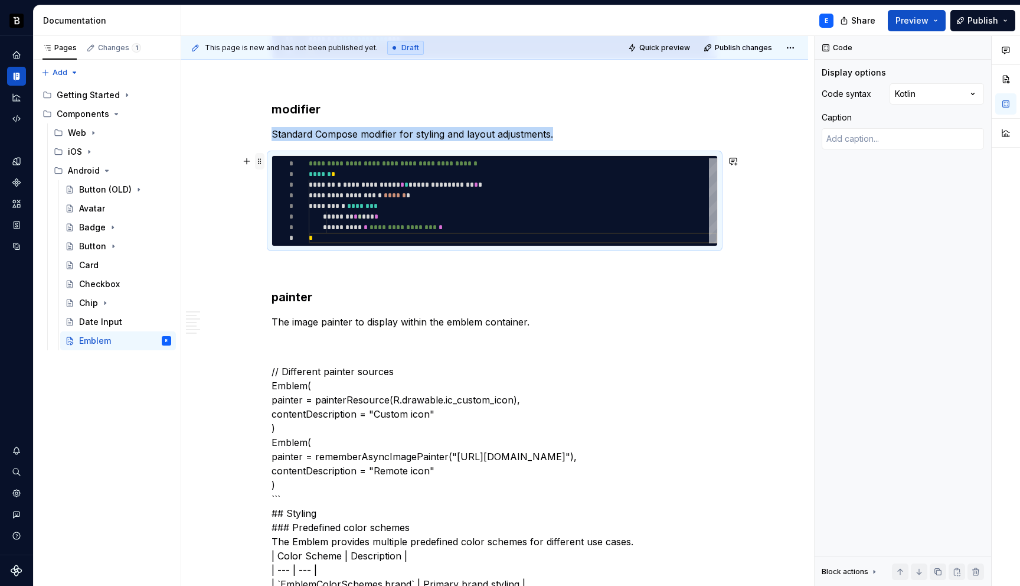
click at [263, 161] on span at bounding box center [259, 161] width 9 height 17
copy p "Standard Compose modifier for styling and layout adjustments."
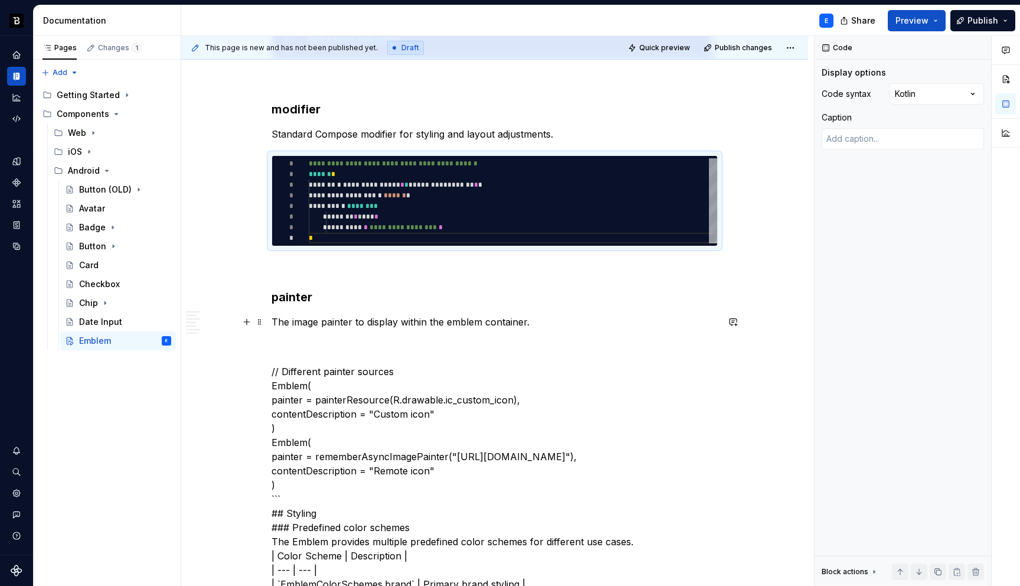
click at [551, 315] on p "The image painter to display within the emblem container." at bounding box center [495, 322] width 446 height 14
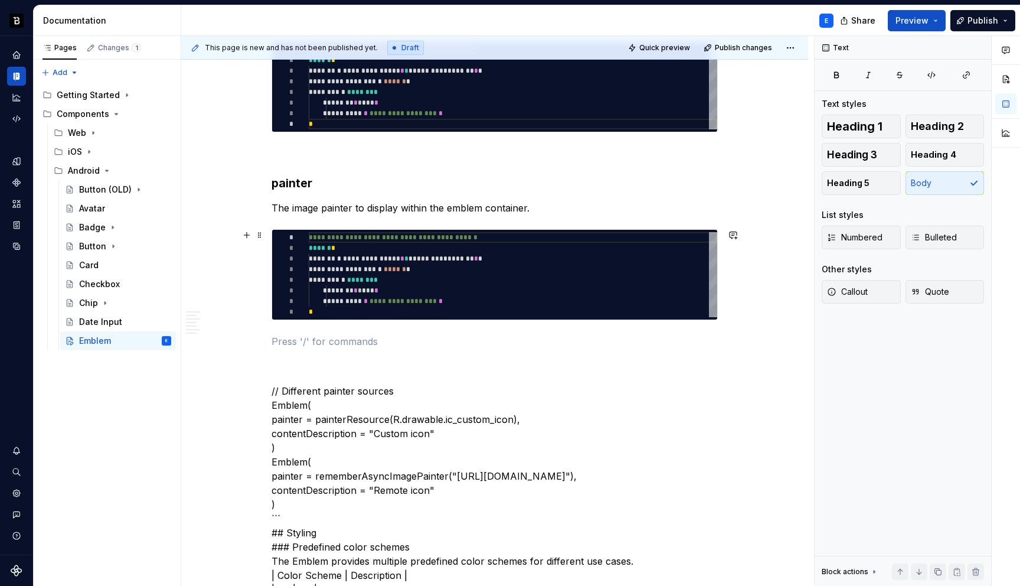
scroll to position [2039, 0]
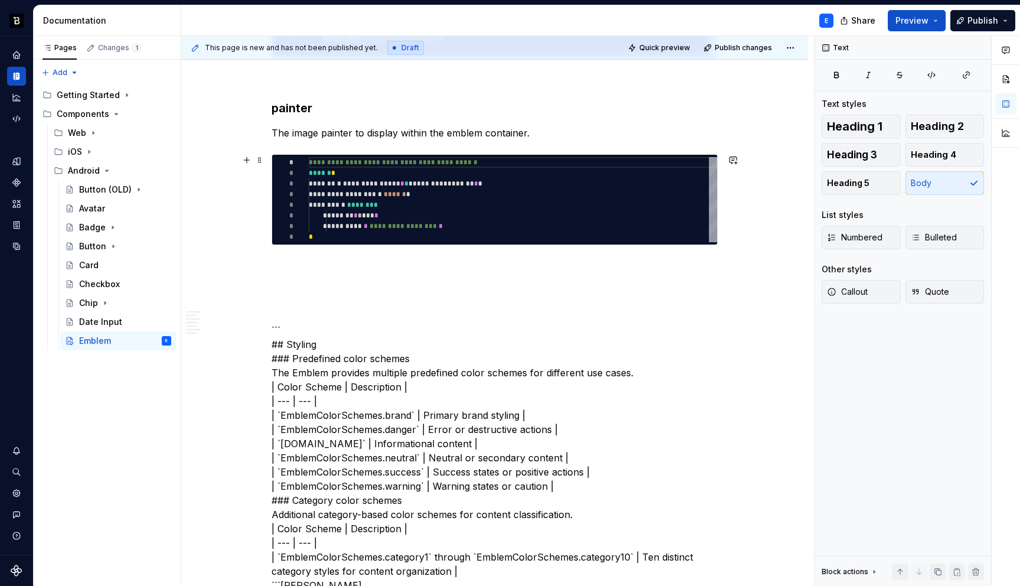
type textarea "*"
type textarea "**********"
click at [400, 192] on div "**********" at bounding box center [513, 199] width 409 height 85
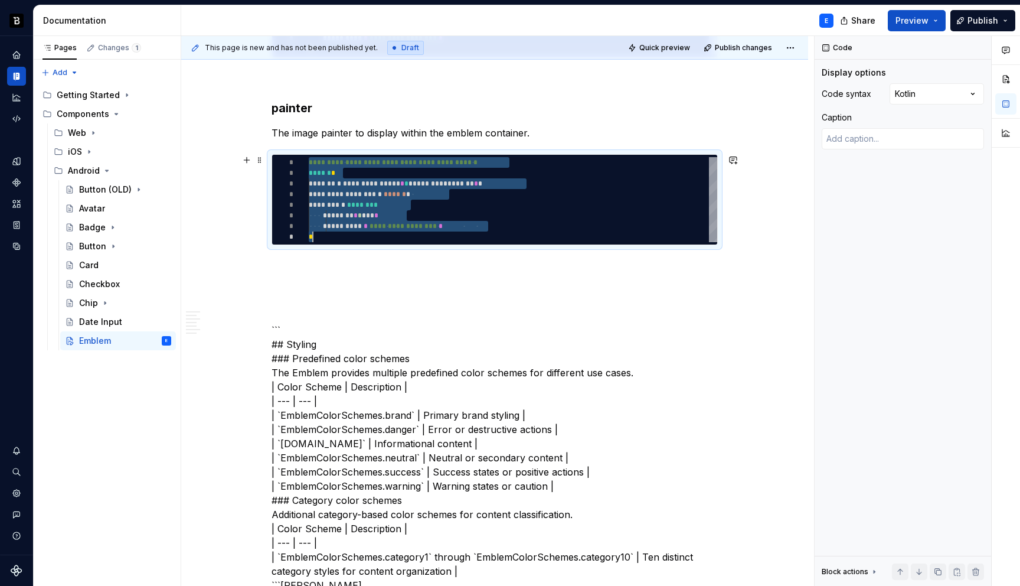
scroll to position [0, 4]
type textarea "*"
type textarea "**********"
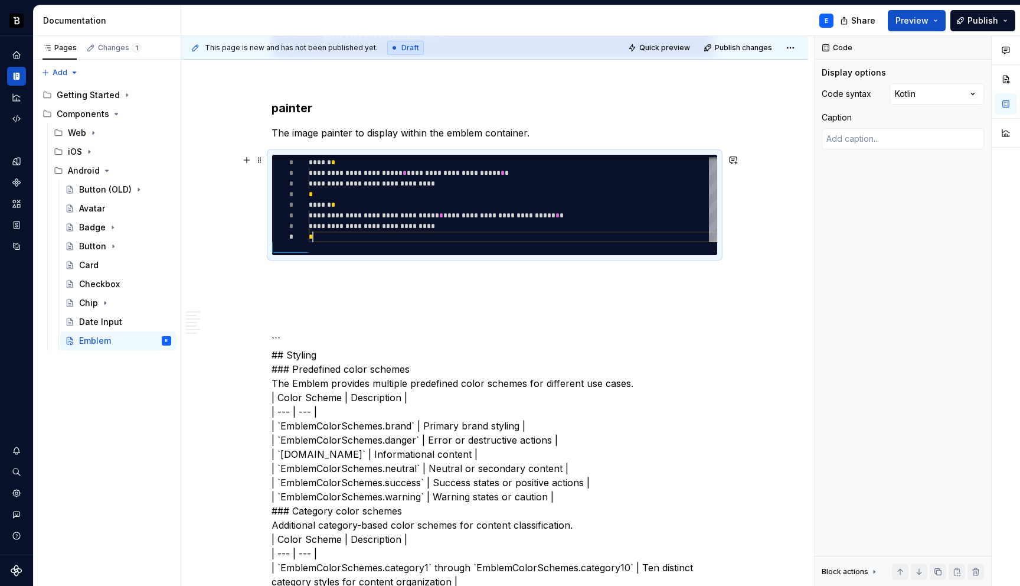
scroll to position [85, 4]
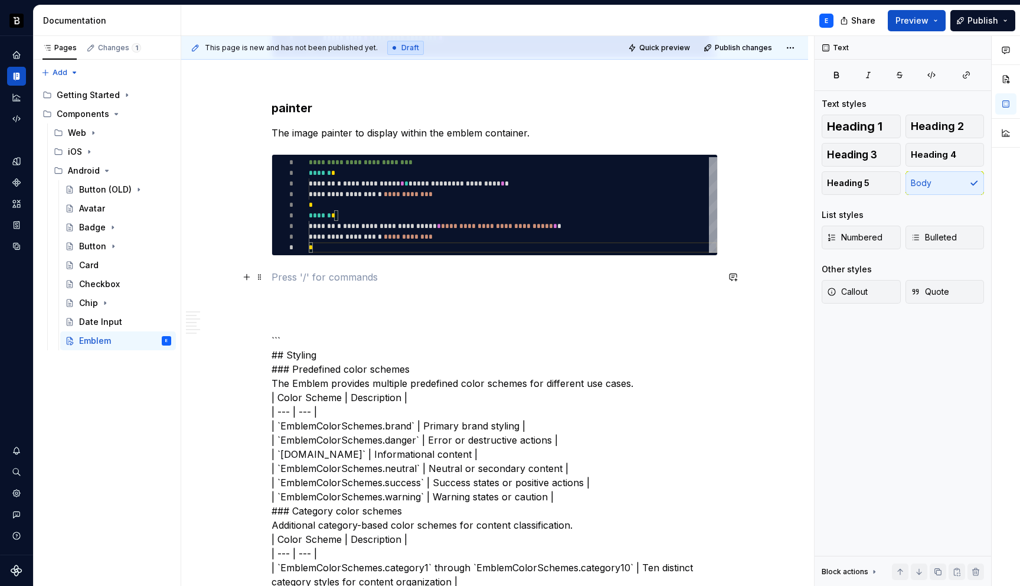
click at [342, 275] on p at bounding box center [495, 277] width 446 height 14
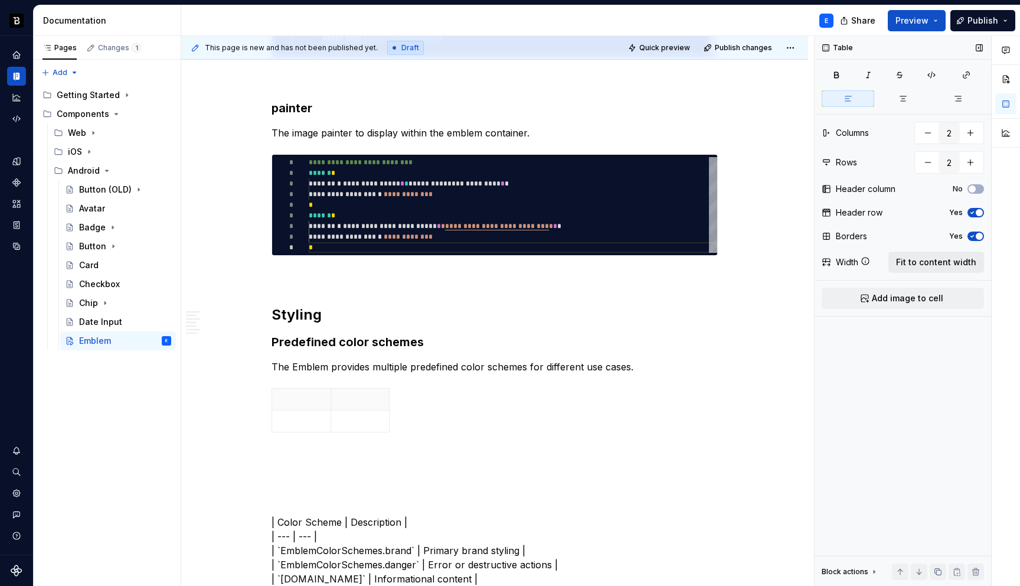
click at [966, 259] on span "Fit to content width" at bounding box center [936, 262] width 80 height 12
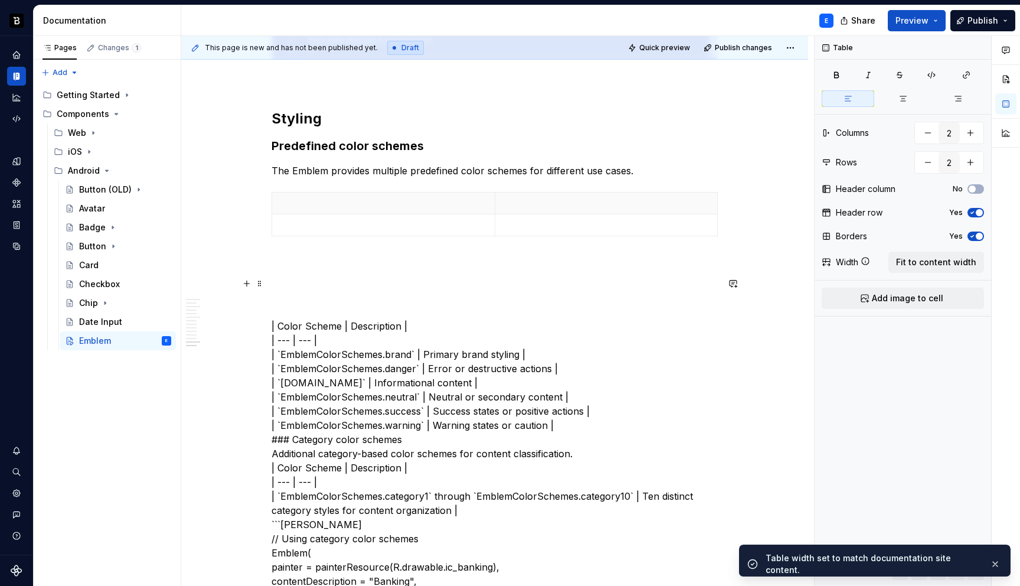
scroll to position [2237, 0]
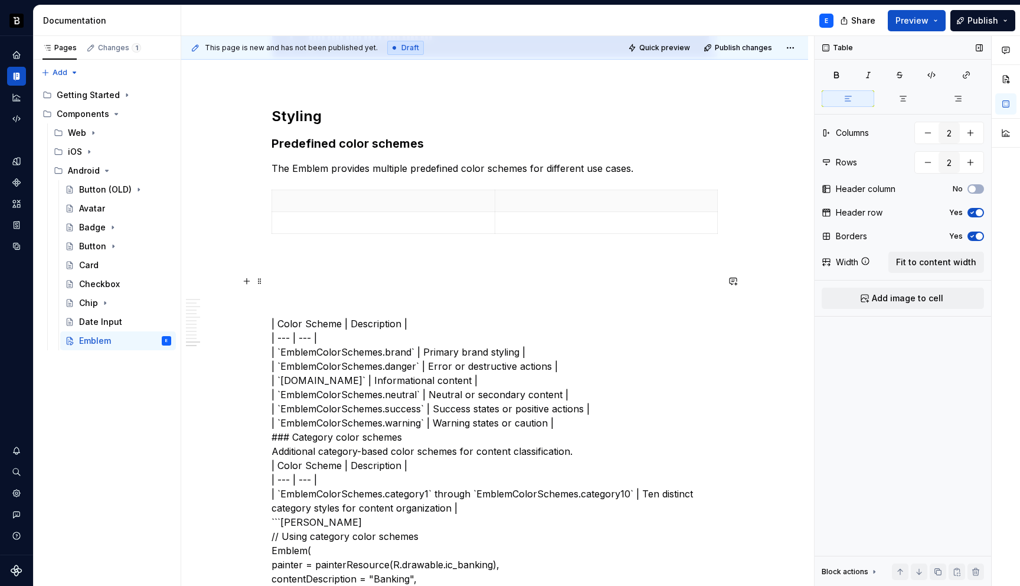
type textarea "*"
click at [970, 161] on button "button" at bounding box center [970, 162] width 21 height 21
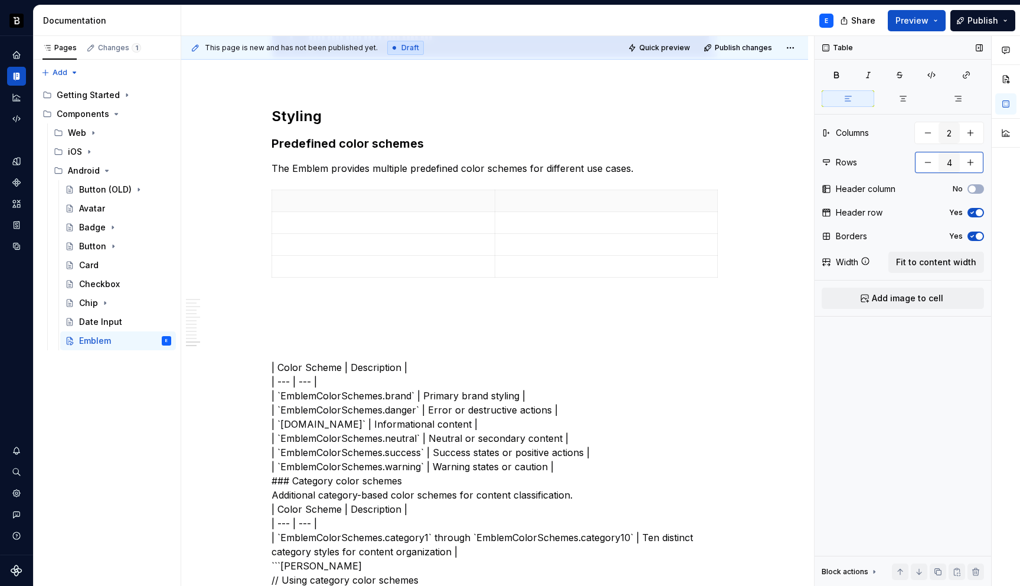
click at [970, 161] on button "button" at bounding box center [970, 162] width 21 height 21
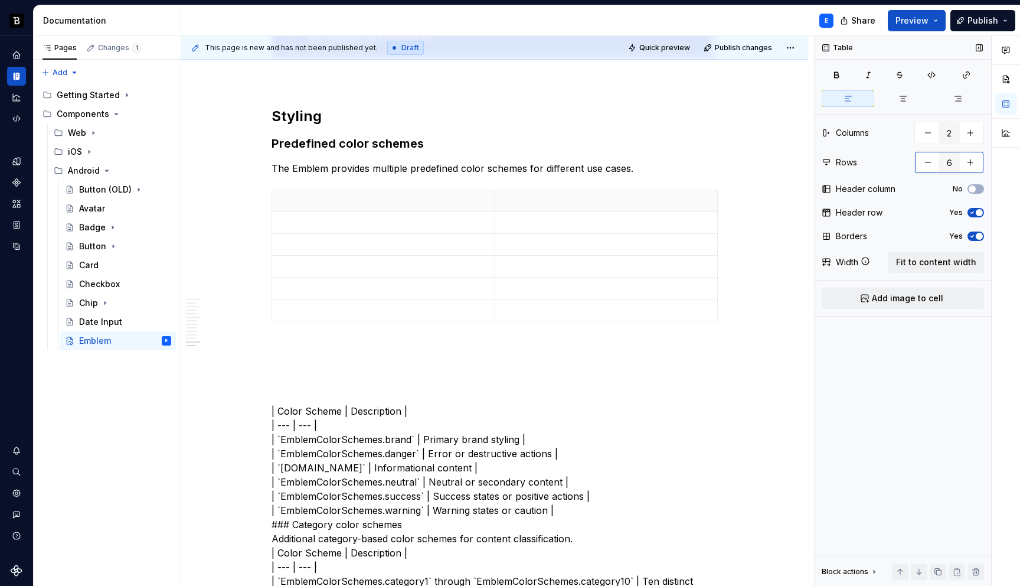
click at [970, 161] on button "button" at bounding box center [970, 162] width 21 height 21
type input "7"
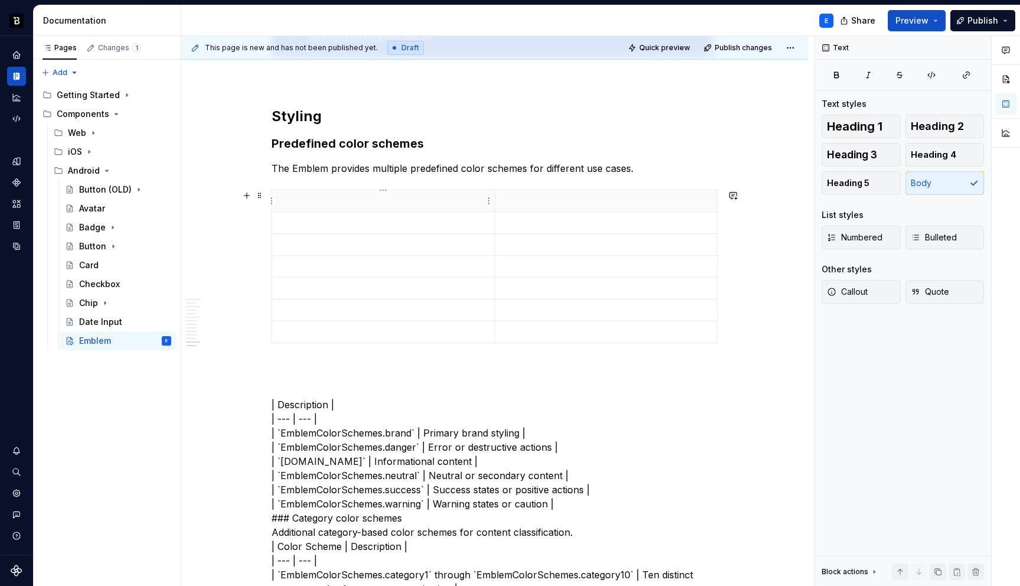
click at [345, 204] on p at bounding box center [383, 201] width 208 height 12
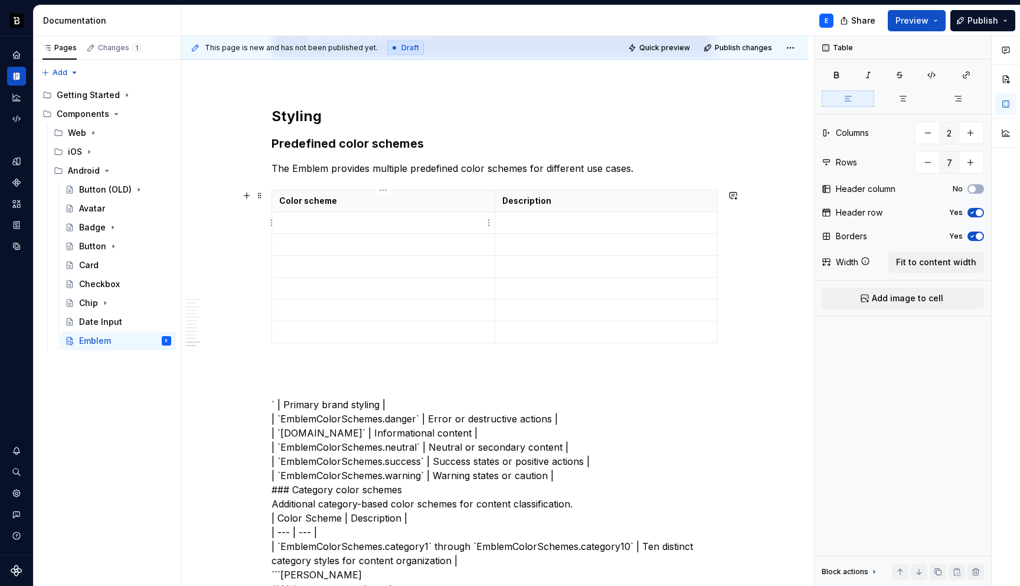
click at [332, 217] on p at bounding box center [383, 223] width 208 height 12
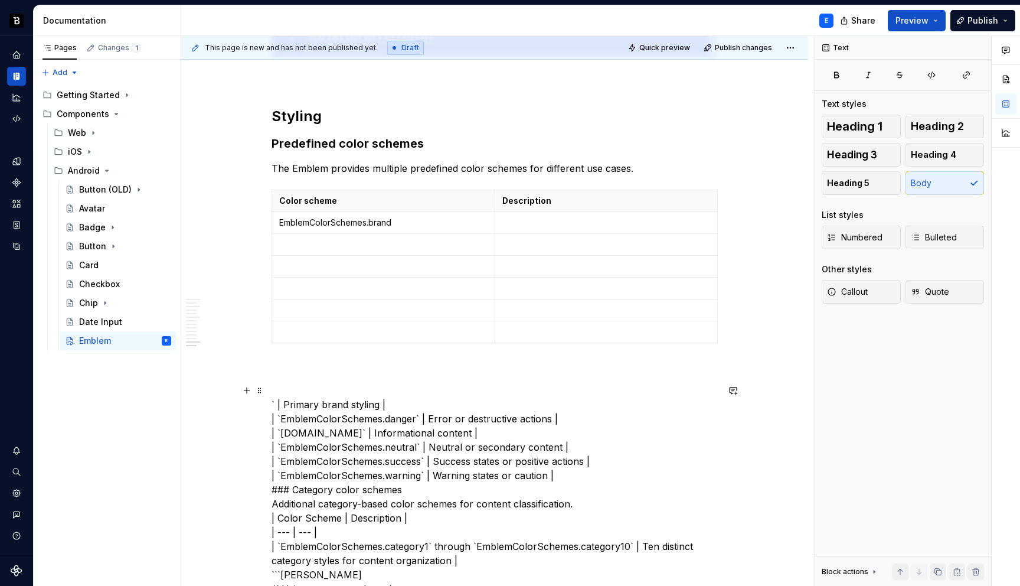
click at [521, 224] on p at bounding box center [606, 223] width 208 height 12
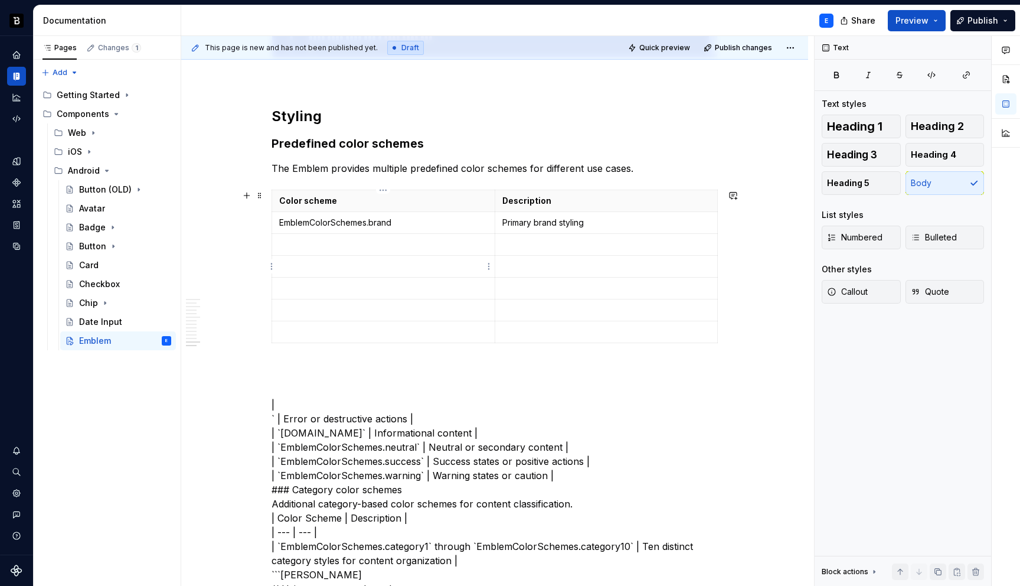
click at [334, 241] on p at bounding box center [383, 245] width 208 height 12
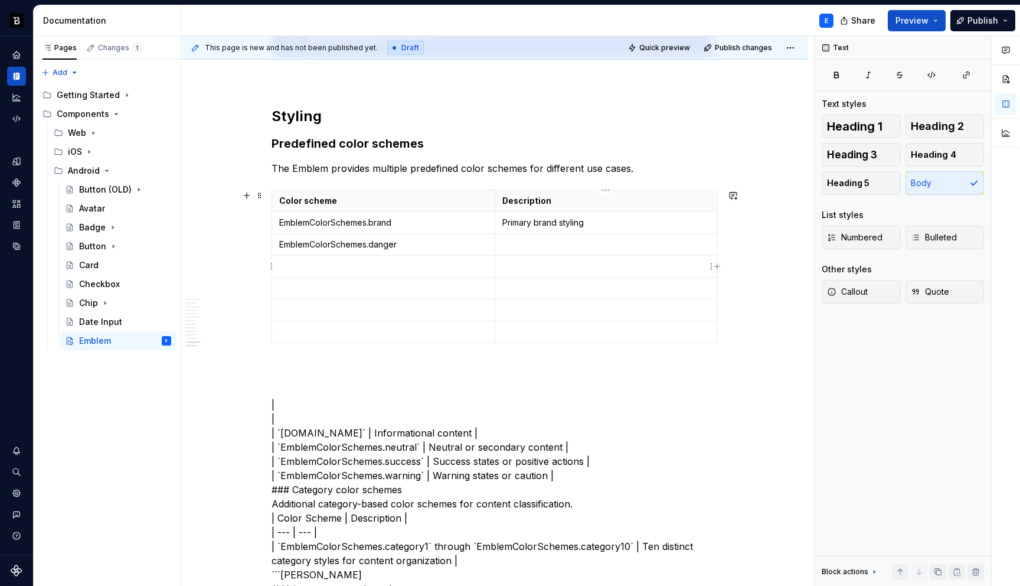
click at [531, 246] on p at bounding box center [606, 245] width 208 height 12
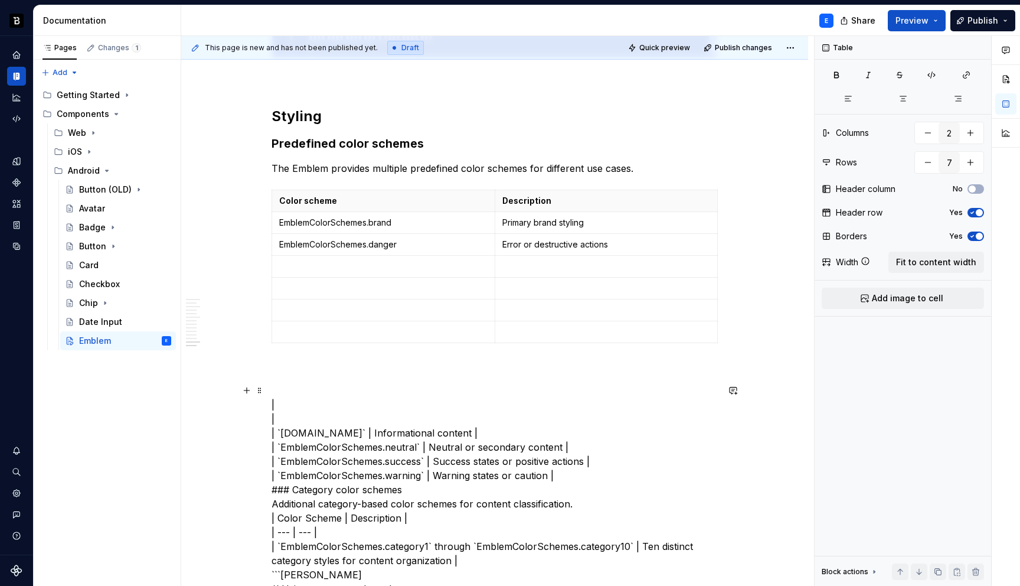
click at [319, 258] on td at bounding box center [383, 267] width 223 height 22
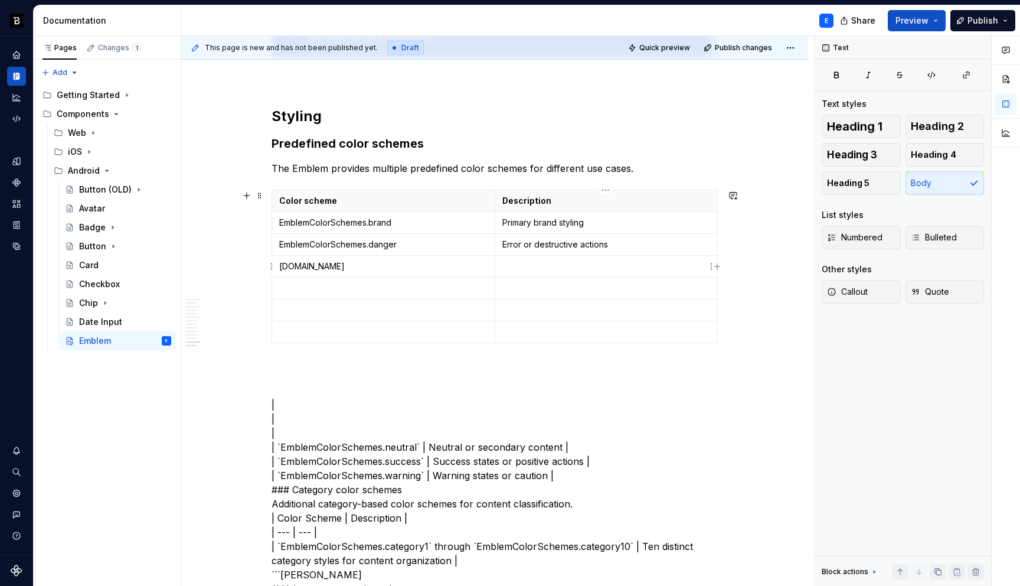
click at [517, 261] on p at bounding box center [606, 266] width 208 height 12
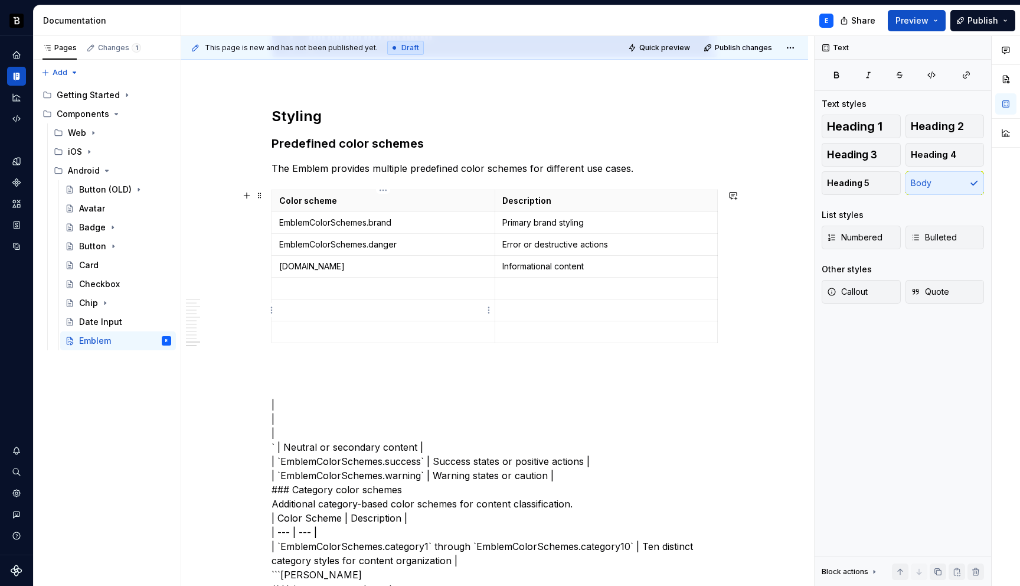
click at [433, 284] on p at bounding box center [383, 288] width 208 height 12
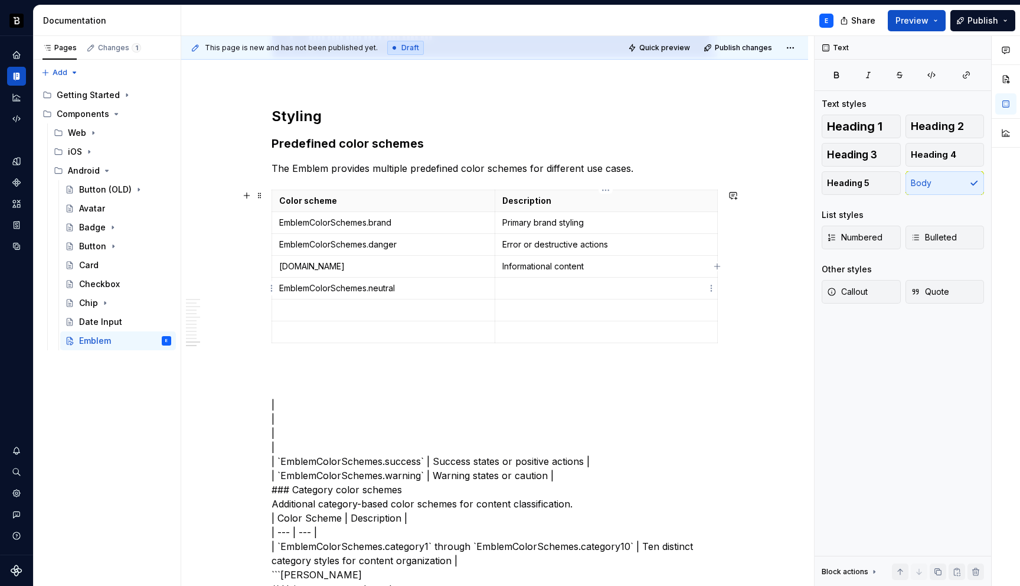
click at [518, 284] on p at bounding box center [606, 288] width 208 height 12
click at [386, 308] on p at bounding box center [383, 310] width 208 height 12
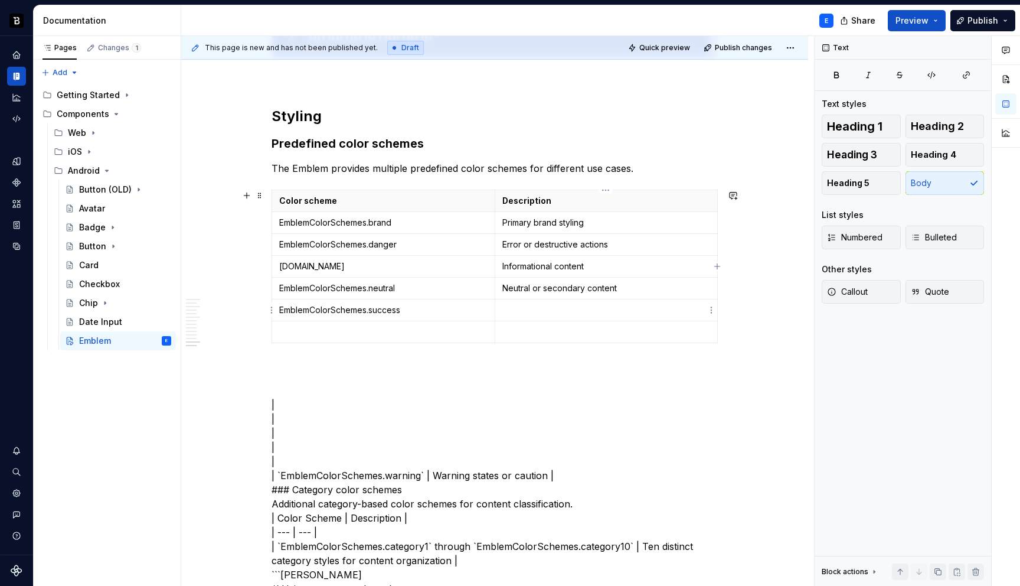
click at [531, 308] on p at bounding box center [606, 310] width 208 height 12
click at [350, 324] on td at bounding box center [383, 332] width 223 height 22
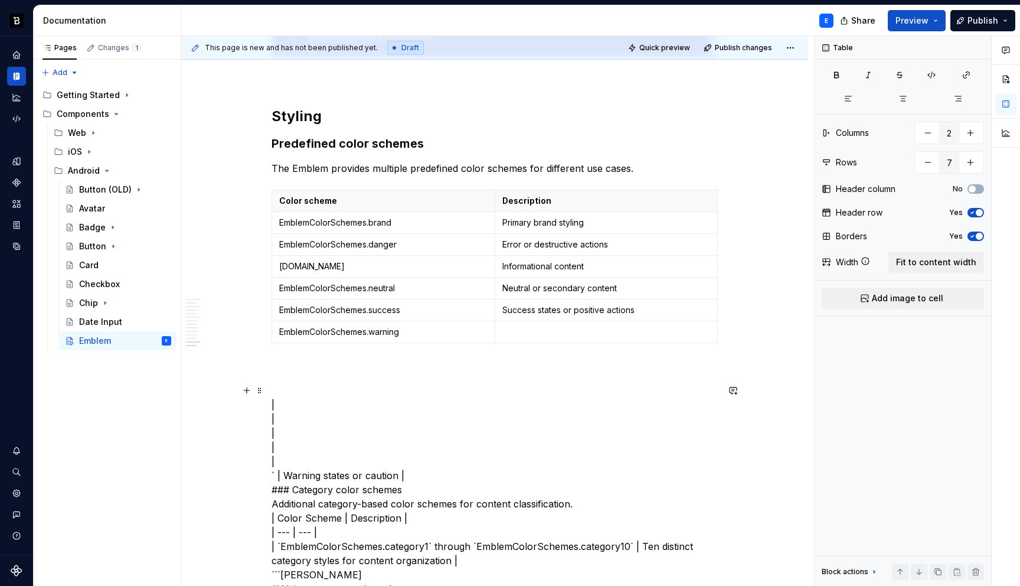
click at [516, 330] on p at bounding box center [606, 332] width 208 height 12
click at [427, 331] on p "EmblemColorSchemes.warning" at bounding box center [383, 332] width 208 height 12
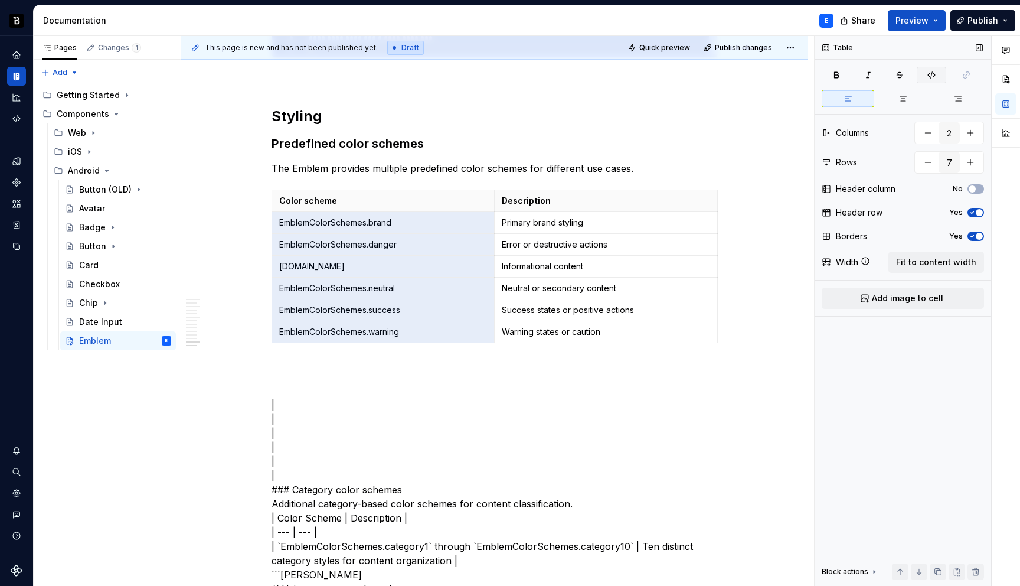
click at [932, 71] on icon "button" at bounding box center [931, 74] width 9 height 9
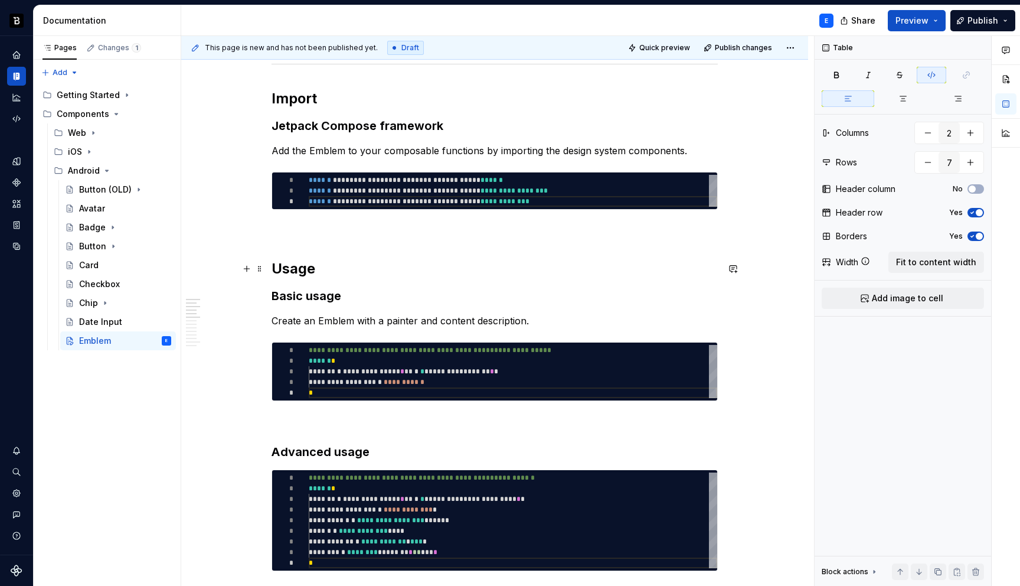
scroll to position [246, 0]
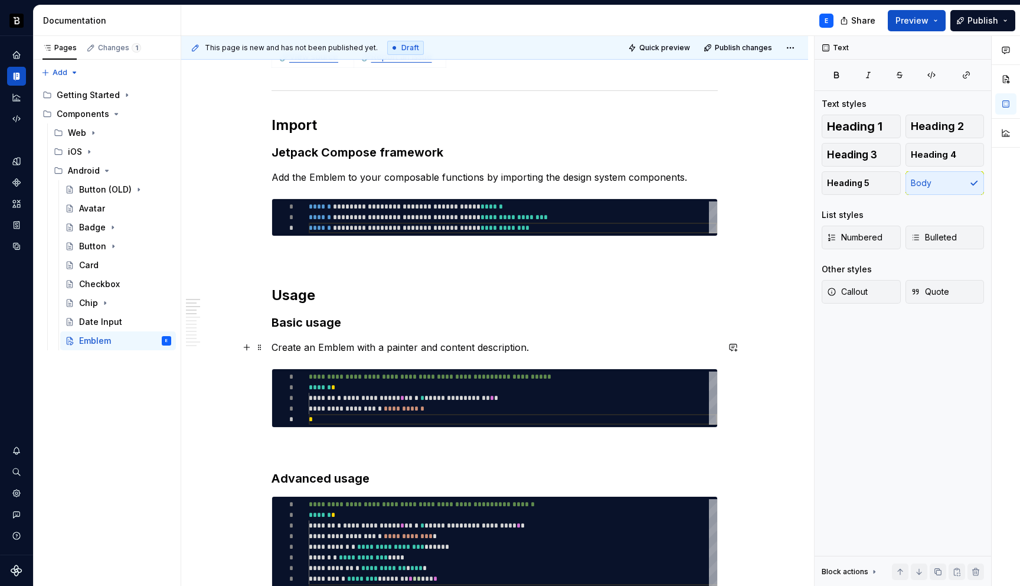
click at [544, 348] on p "Create an Emblem with a painter and content description." at bounding box center [495, 347] width 446 height 14
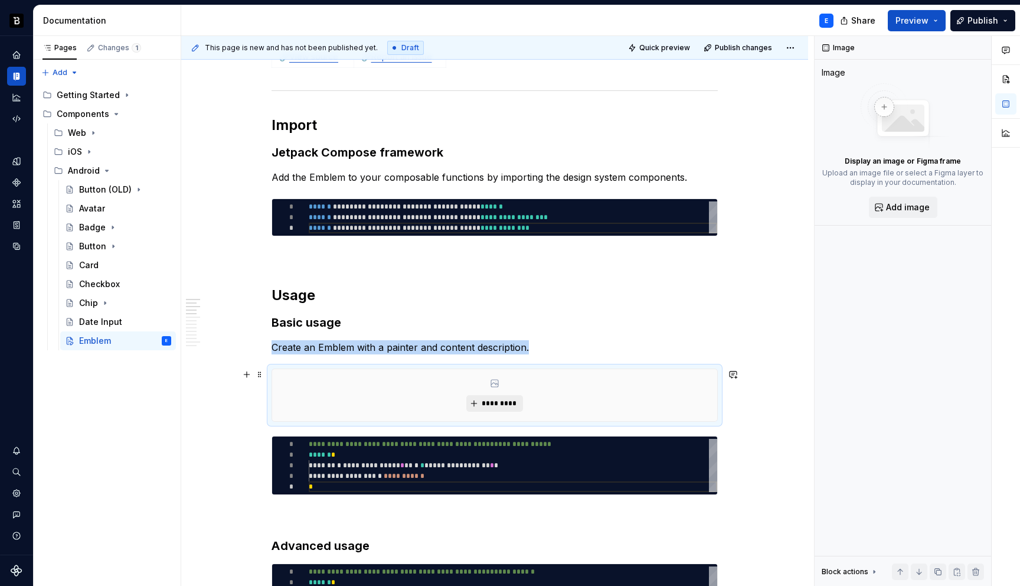
click at [503, 408] on button "*********" at bounding box center [494, 403] width 56 height 17
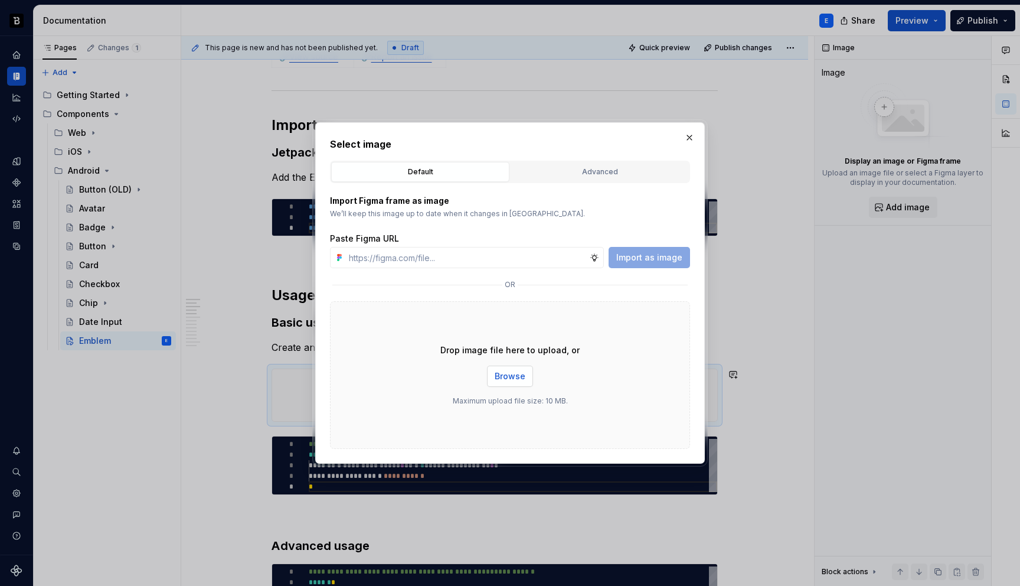
click at [512, 385] on button "Browse" at bounding box center [510, 375] width 46 height 21
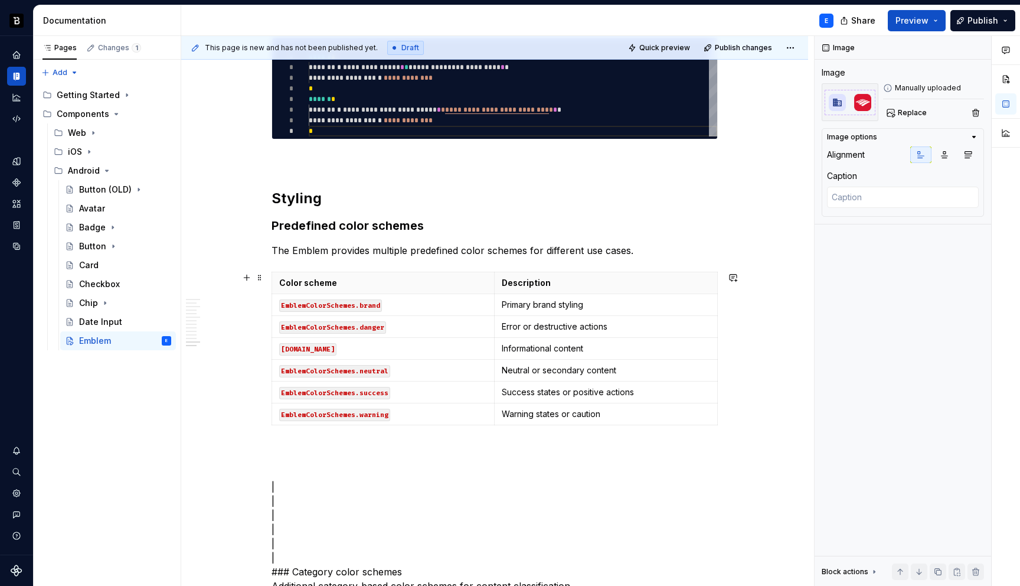
scroll to position [2284, 0]
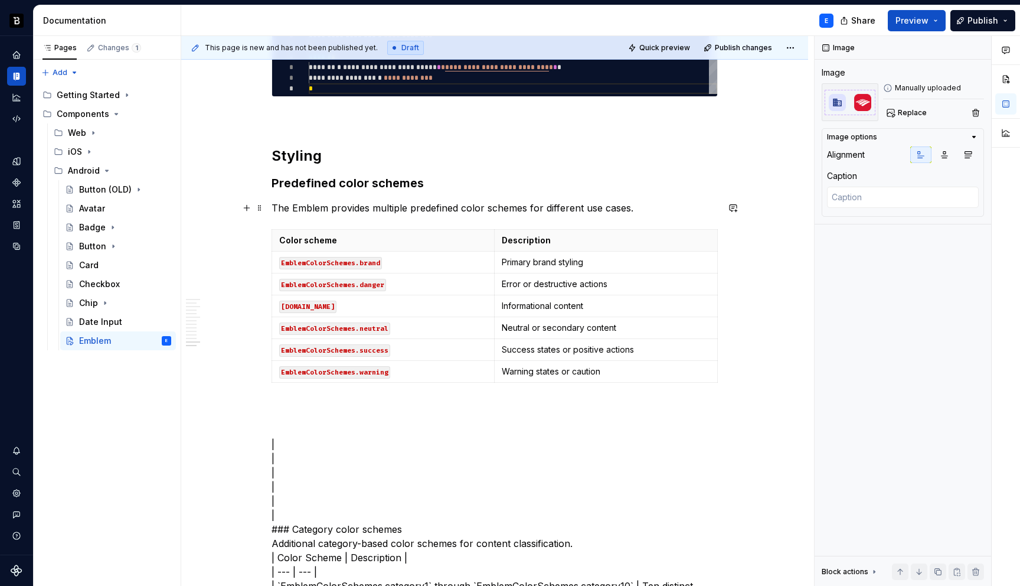
click at [512, 207] on p "The Emblem provides multiple predefined color schemes for different use cases." at bounding box center [495, 208] width 446 height 14
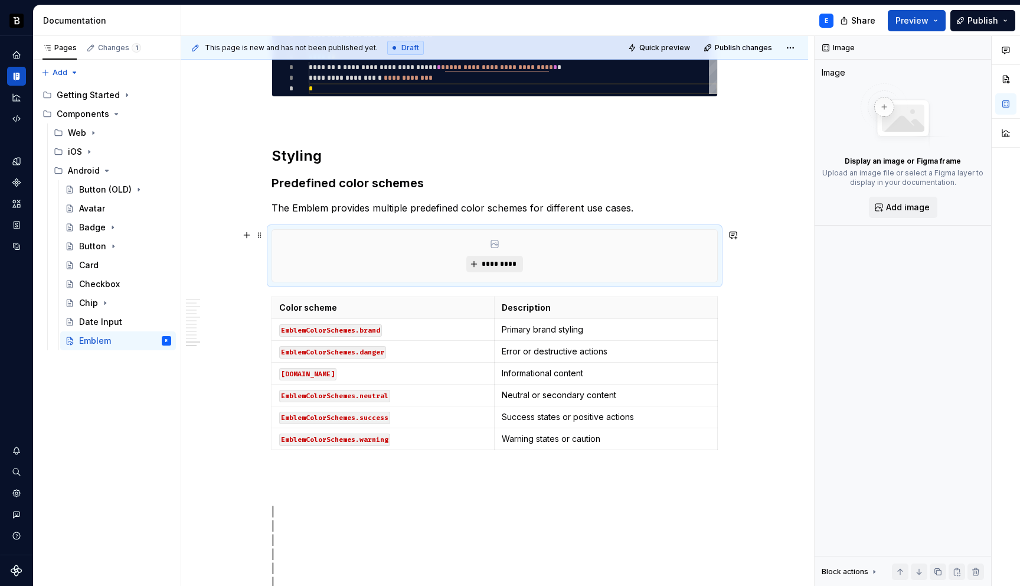
click at [499, 266] on span "*********" at bounding box center [499, 263] width 36 height 9
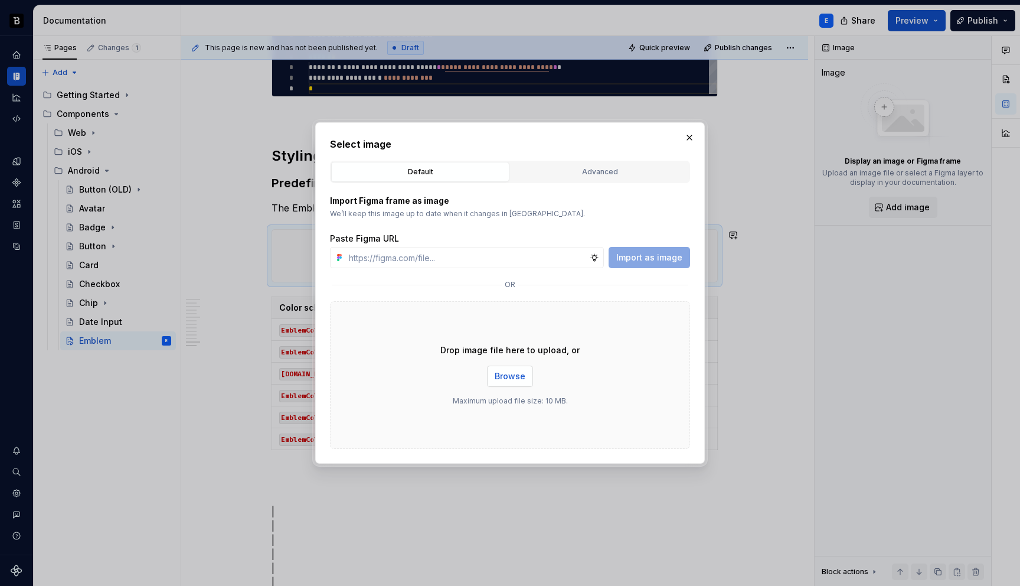
click at [503, 378] on span "Browse" at bounding box center [510, 376] width 31 height 12
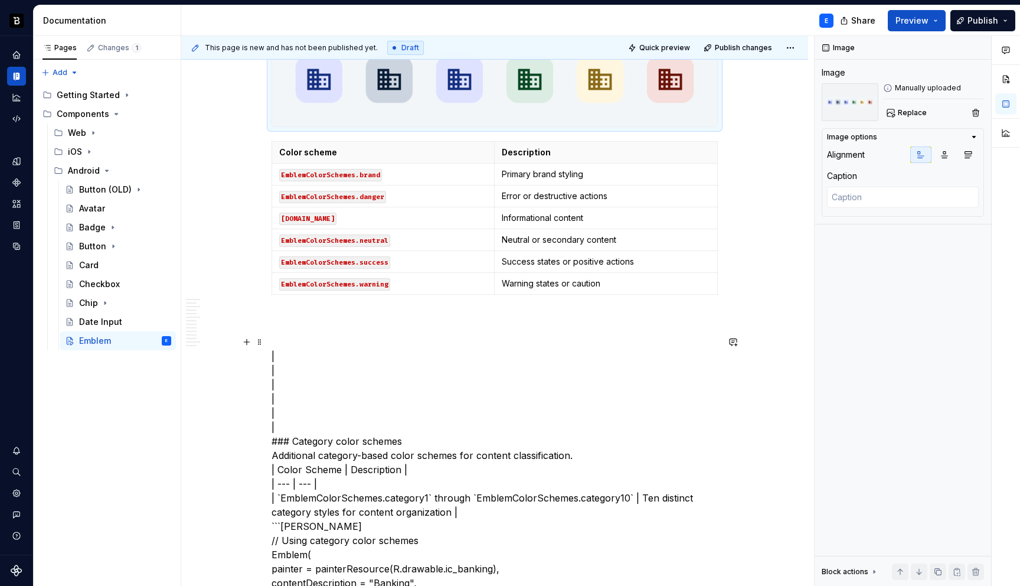
scroll to position [2483, 0]
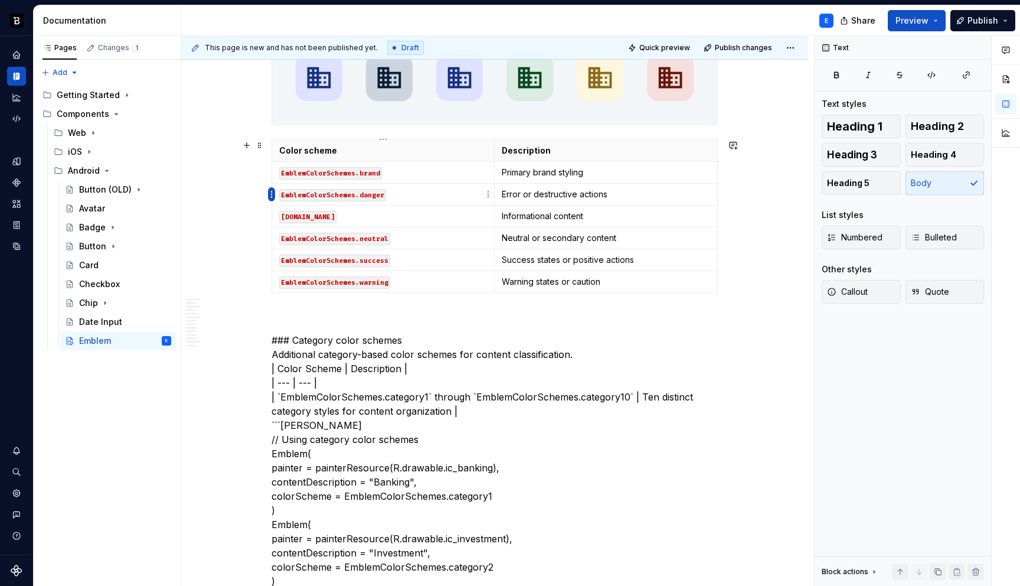
click at [273, 197] on html "Backbase Design System E Design system data Documentation E Share Preview Publi…" at bounding box center [510, 293] width 1020 height 586
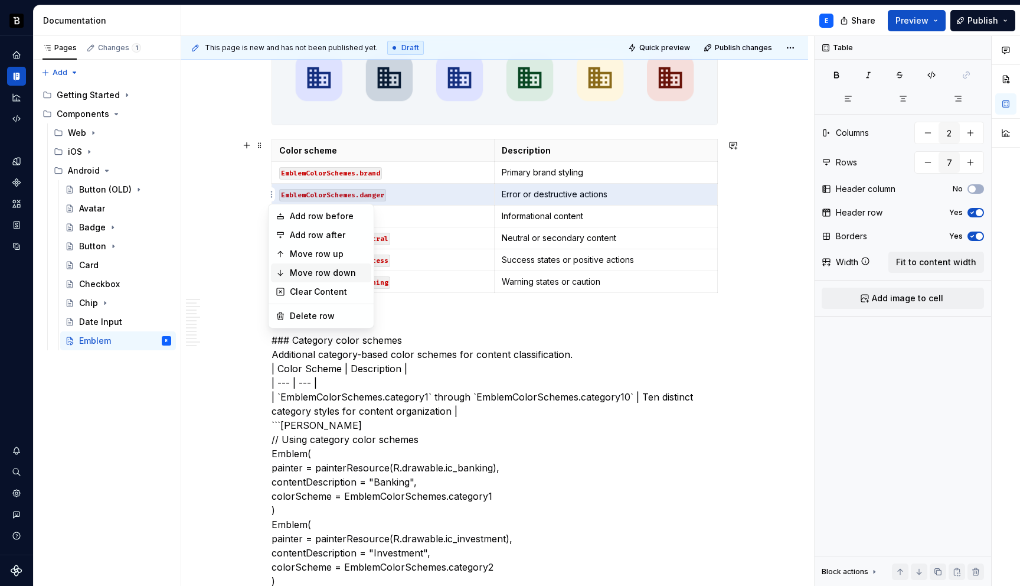
click at [293, 272] on div "Move row down" at bounding box center [328, 273] width 77 height 12
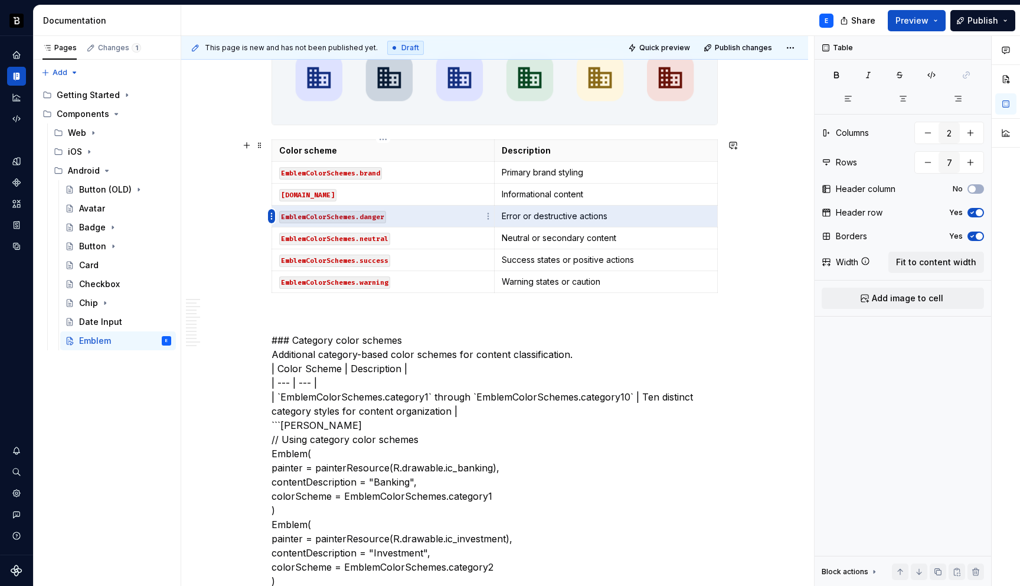
click at [270, 215] on html "Backbase Design System E Design system data Documentation E Share Preview Publi…" at bounding box center [510, 293] width 1020 height 586
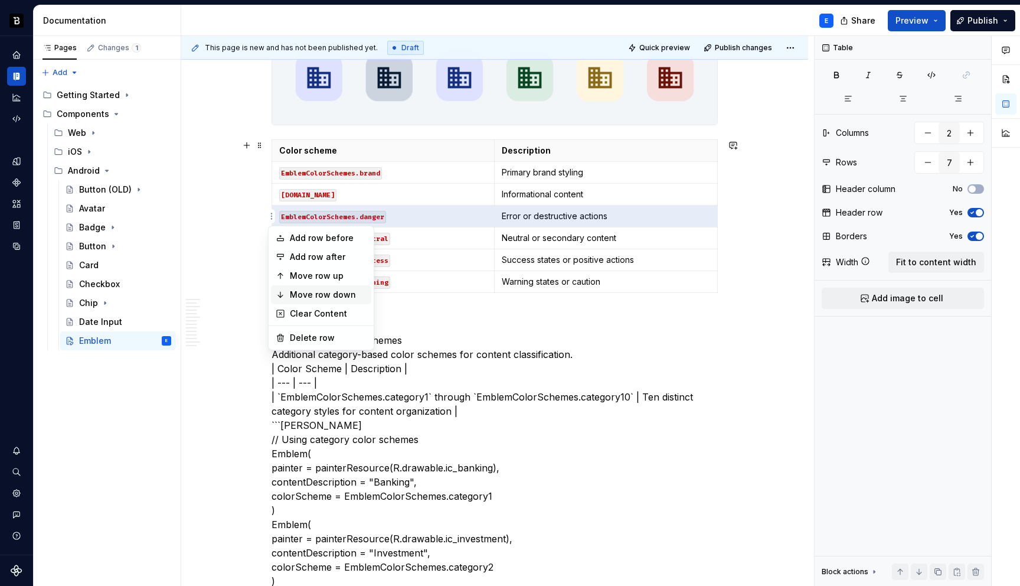
click at [295, 292] on div "Move row down" at bounding box center [328, 295] width 77 height 12
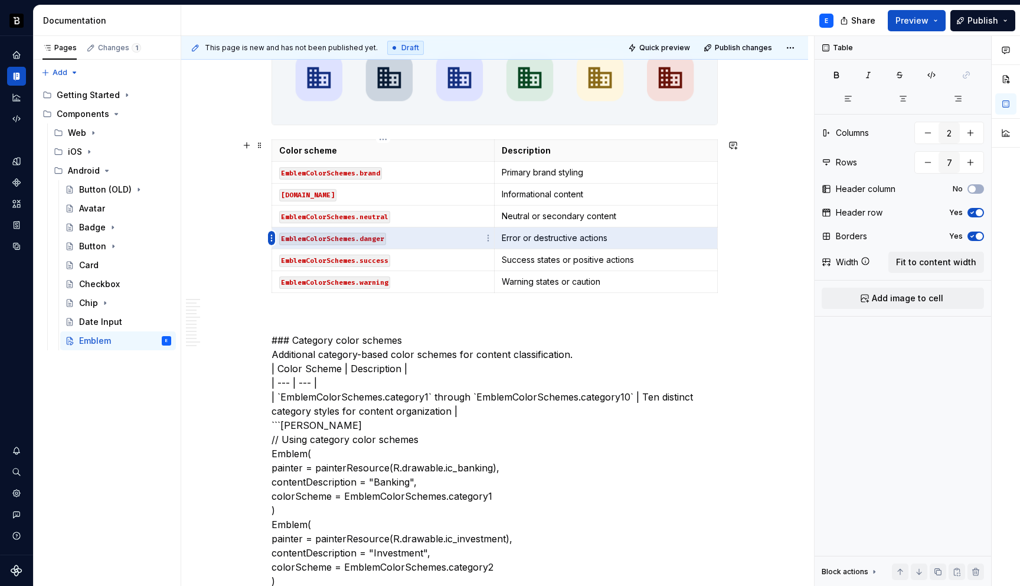
click at [272, 239] on html "Backbase Design System E Design system data Documentation E Share Preview Publi…" at bounding box center [510, 293] width 1020 height 586
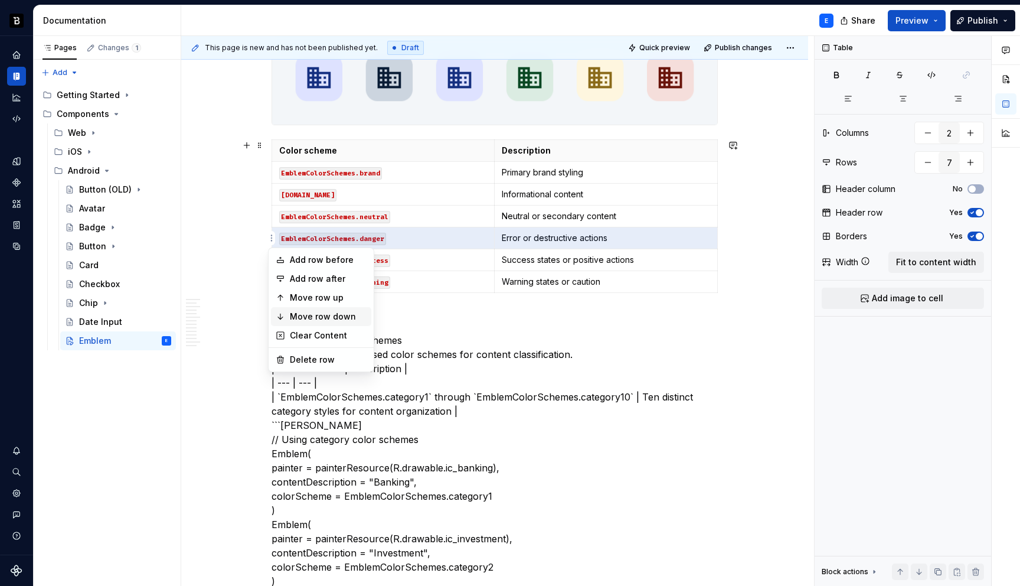
click at [290, 318] on div "Move row down" at bounding box center [328, 317] width 77 height 12
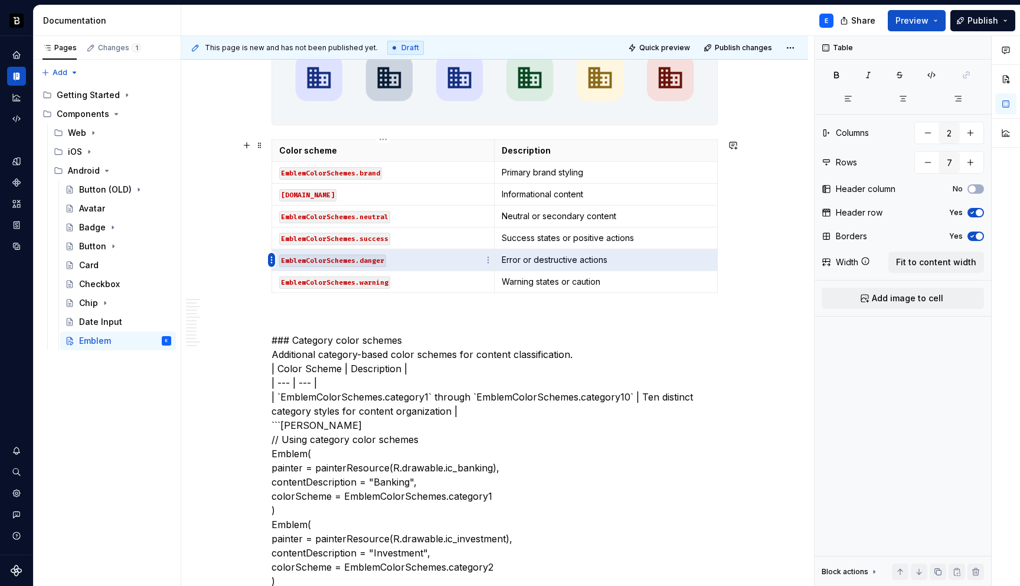
click at [272, 261] on html "Backbase Design System E Design system data Documentation E Share Preview Publi…" at bounding box center [510, 293] width 1020 height 586
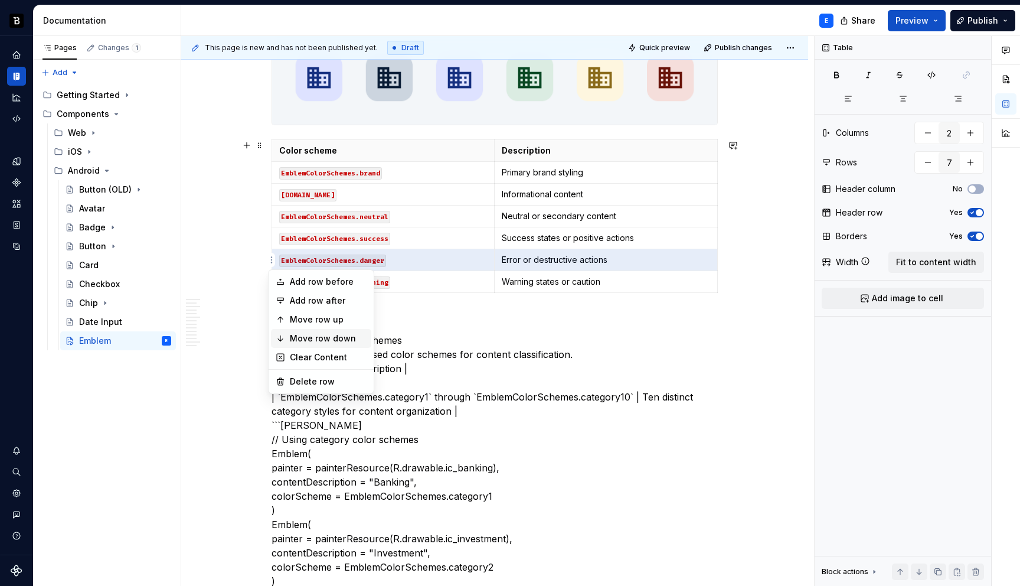
click at [292, 342] on div "Move row down" at bounding box center [328, 338] width 77 height 12
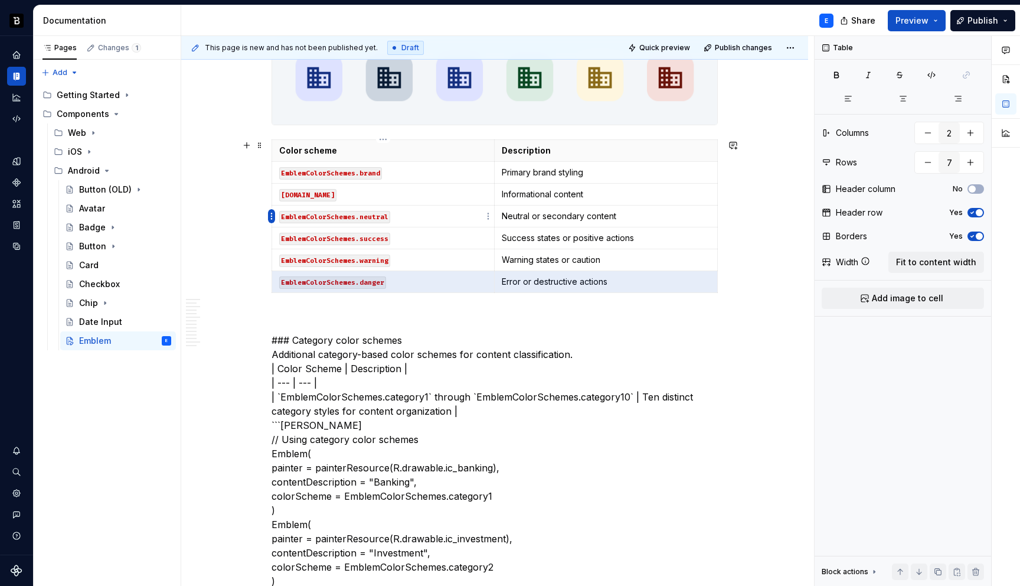
click at [270, 218] on html "Backbase Design System E Design system data Documentation E Share Preview Publi…" at bounding box center [510, 293] width 1020 height 586
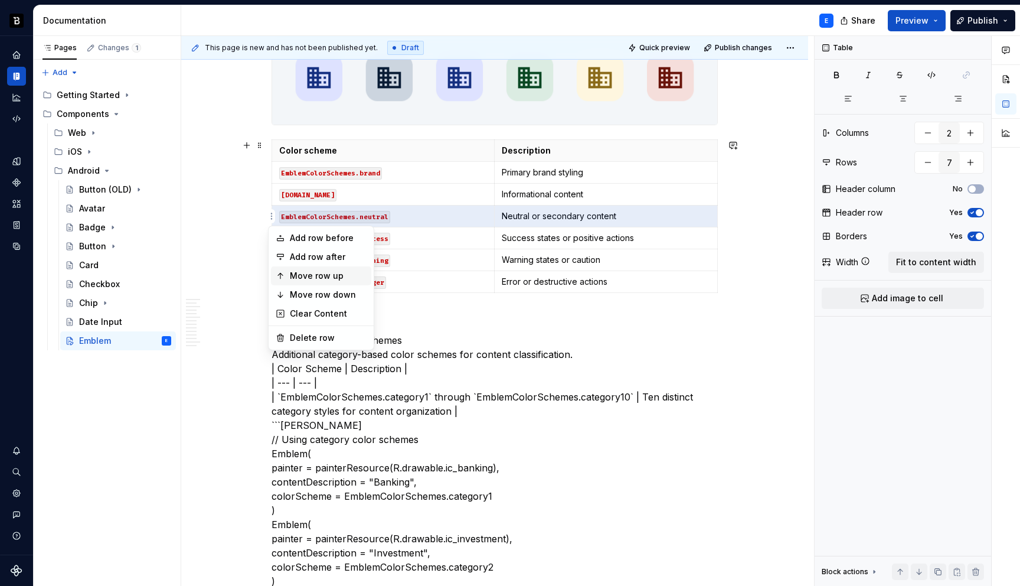
click at [297, 276] on div "Move row up" at bounding box center [328, 276] width 77 height 12
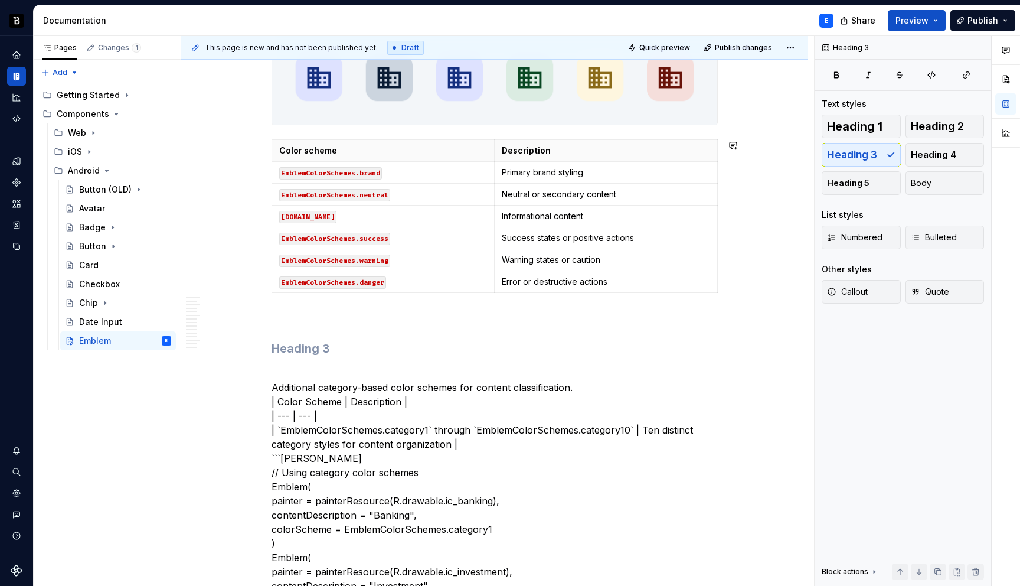
type textarea "*"
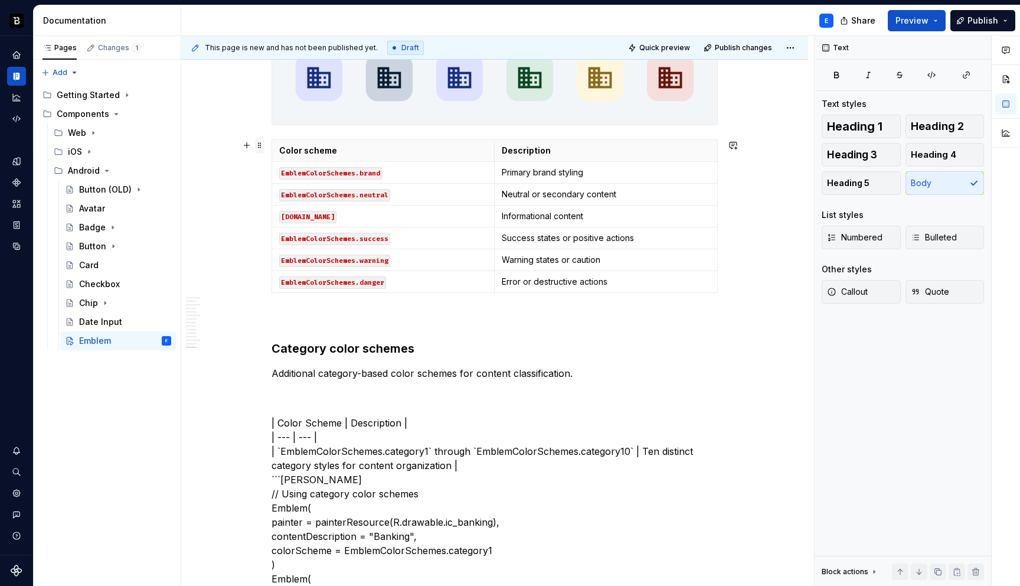
click at [258, 146] on span at bounding box center [259, 145] width 9 height 17
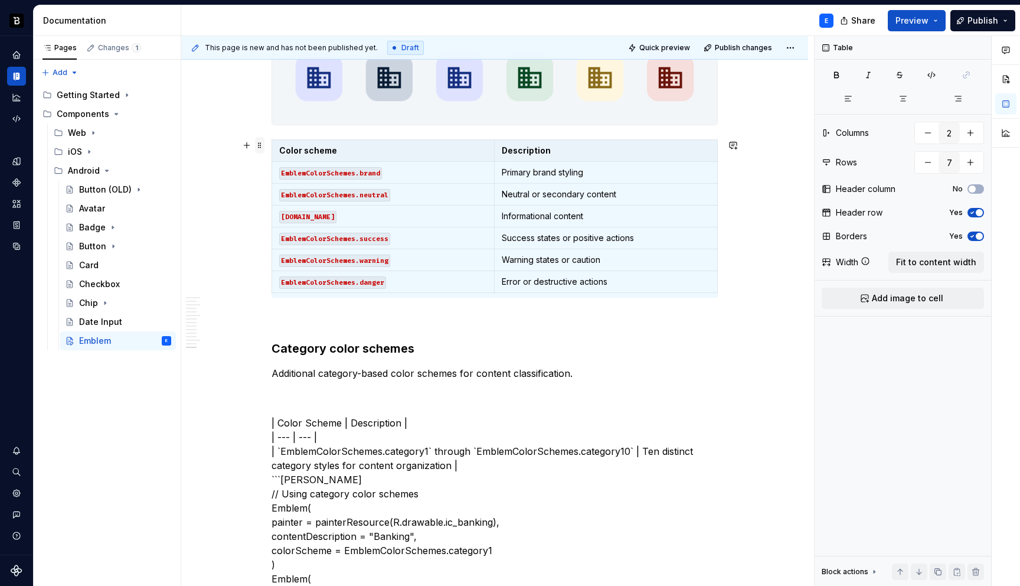
click at [258, 146] on span at bounding box center [259, 145] width 9 height 17
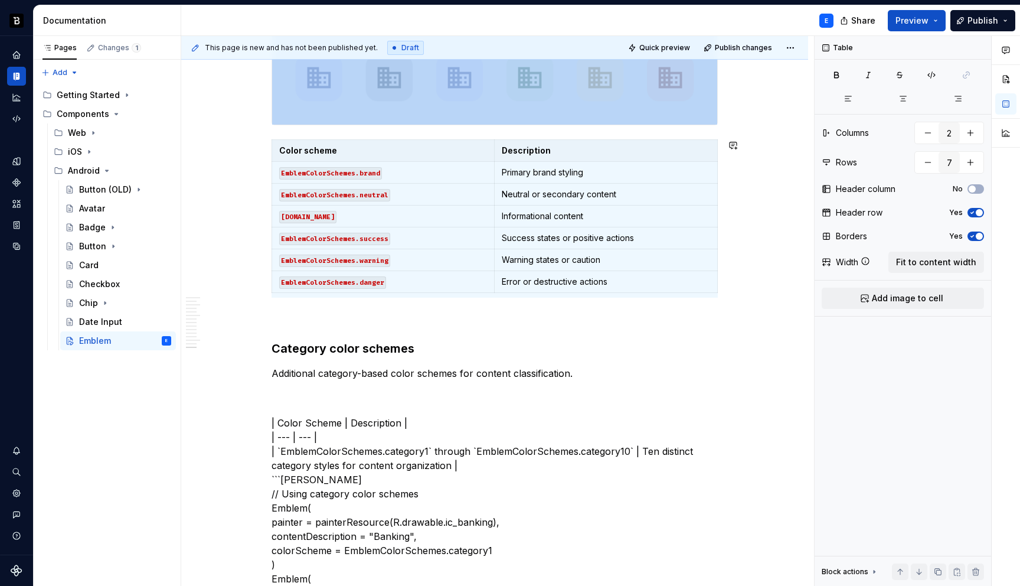
copy div
click at [584, 375] on p "Additional category-based color schemes for content classification." at bounding box center [495, 373] width 446 height 14
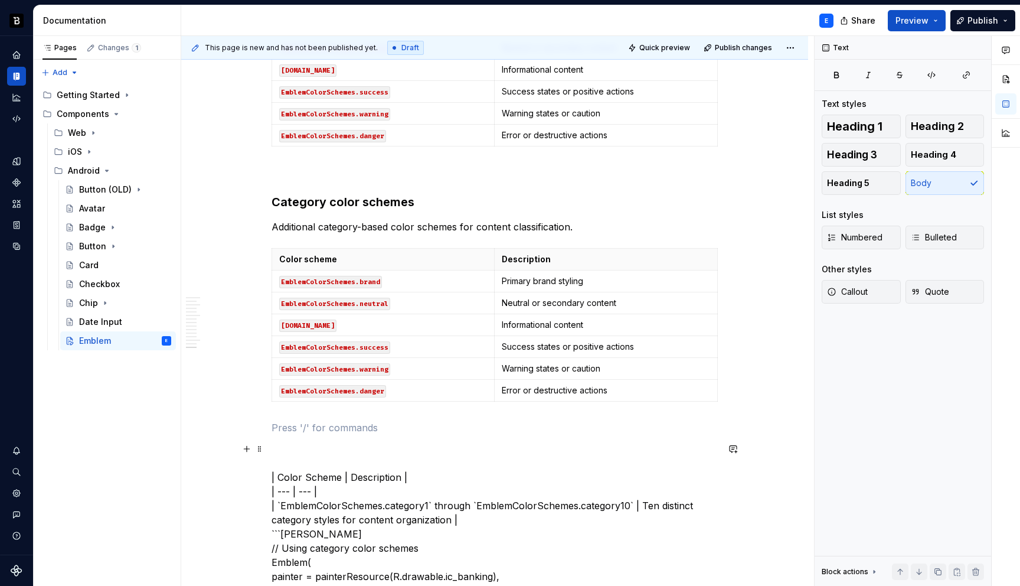
scroll to position [2712, 0]
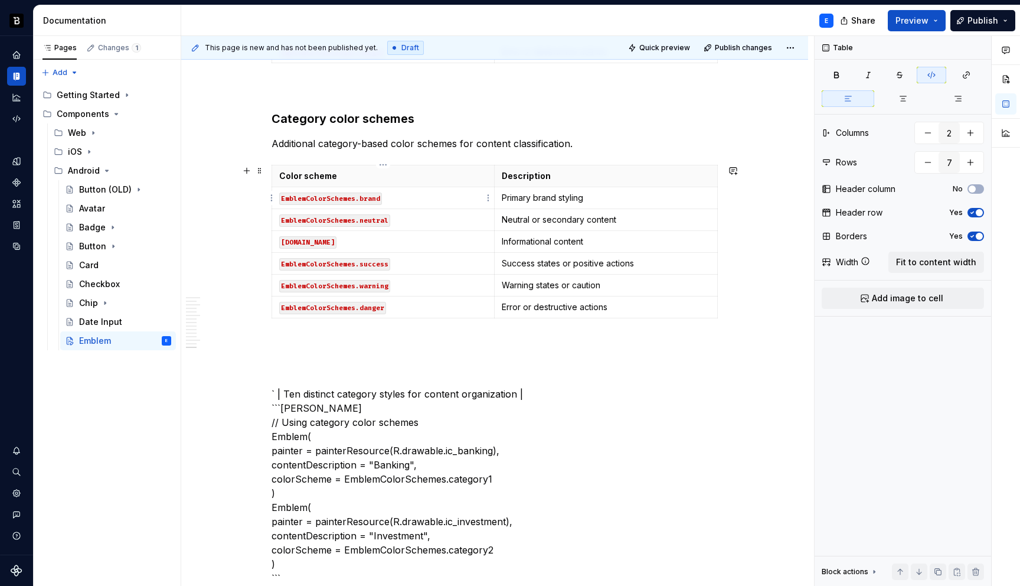
click at [401, 196] on p "EmblemColorSchemes.brand" at bounding box center [383, 198] width 208 height 12
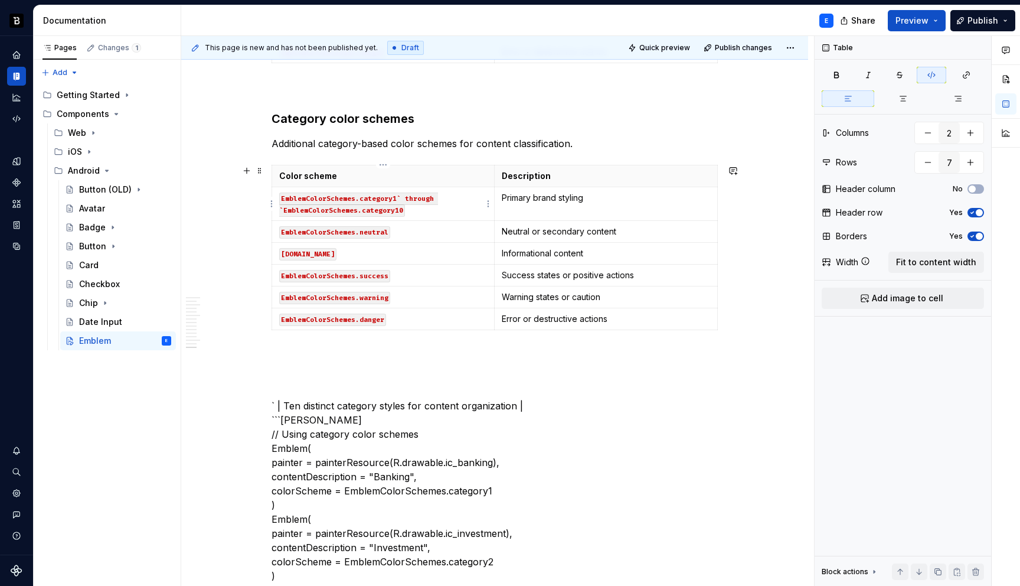
click at [397, 197] on code "EmblemColorSchemes.category1` through `EmblemColorSchemes.category10" at bounding box center [358, 204] width 159 height 24
click at [933, 72] on icon "button" at bounding box center [931, 74] width 9 height 9
click at [397, 198] on p "EmblemColorSchemes.category1 ` through ` EmblemColorSchemes.category10" at bounding box center [383, 204] width 208 height 24
click at [480, 178] on p "Color scheme" at bounding box center [383, 176] width 208 height 12
click at [923, 161] on button "button" at bounding box center [927, 162] width 21 height 21
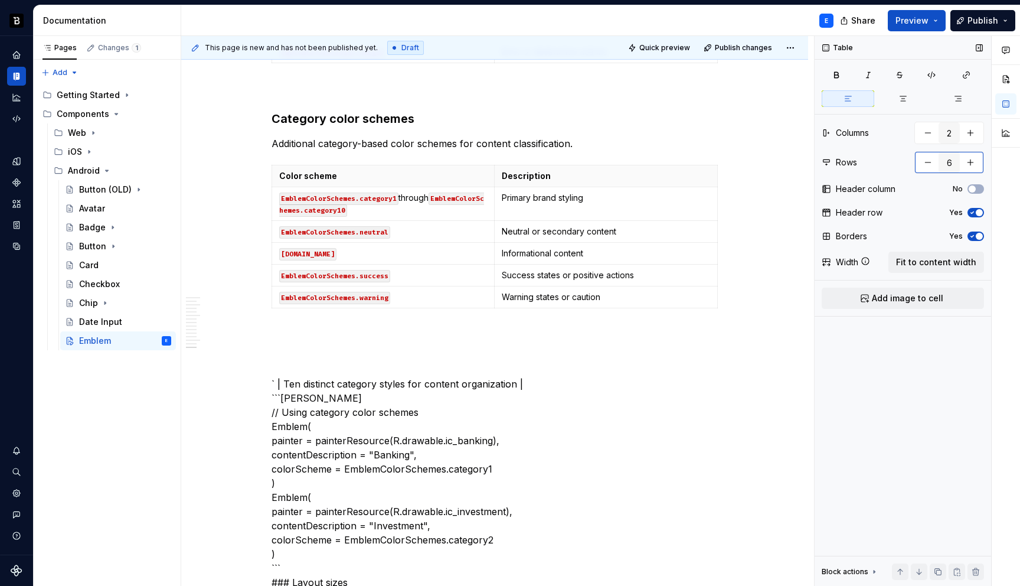
click at [923, 161] on button "button" at bounding box center [927, 162] width 21 height 21
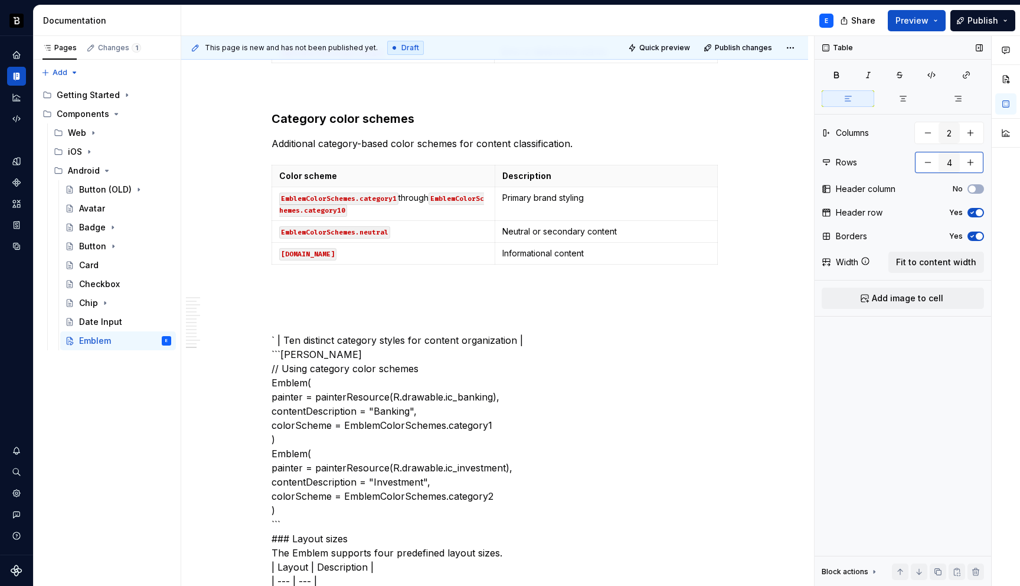
click at [923, 161] on button "button" at bounding box center [927, 162] width 21 height 21
type input "2"
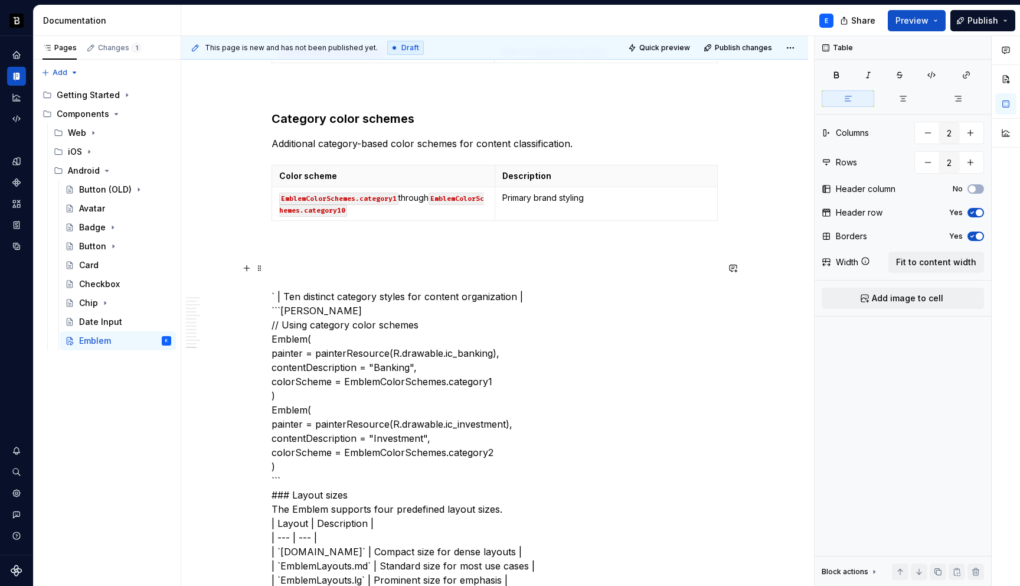
click at [527, 194] on p "Primary brand styling" at bounding box center [606, 198] width 208 height 12
click at [596, 141] on p "Additional category-based color schemes for content classification." at bounding box center [495, 143] width 446 height 14
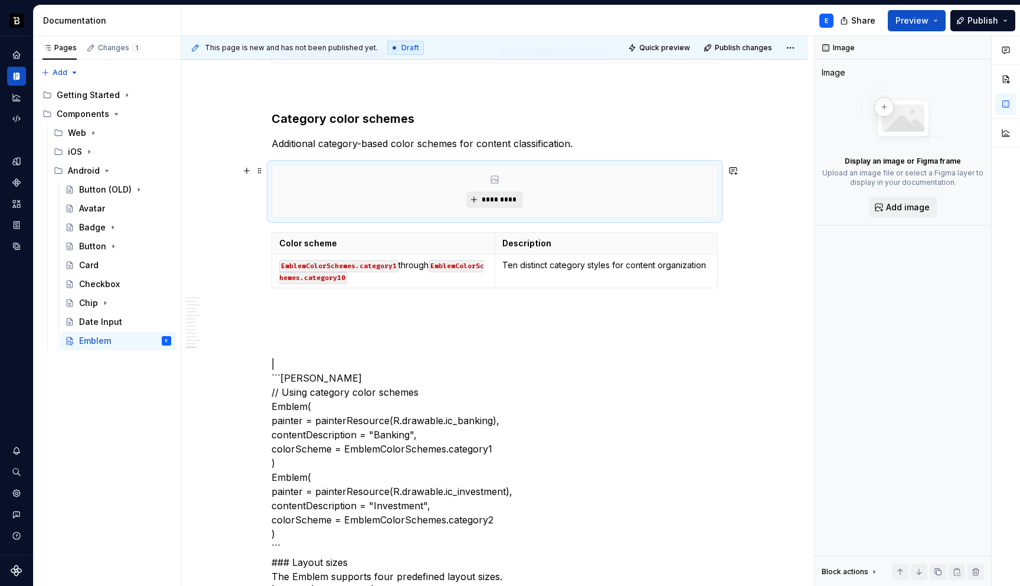
click at [513, 197] on span "*********" at bounding box center [499, 199] width 36 height 9
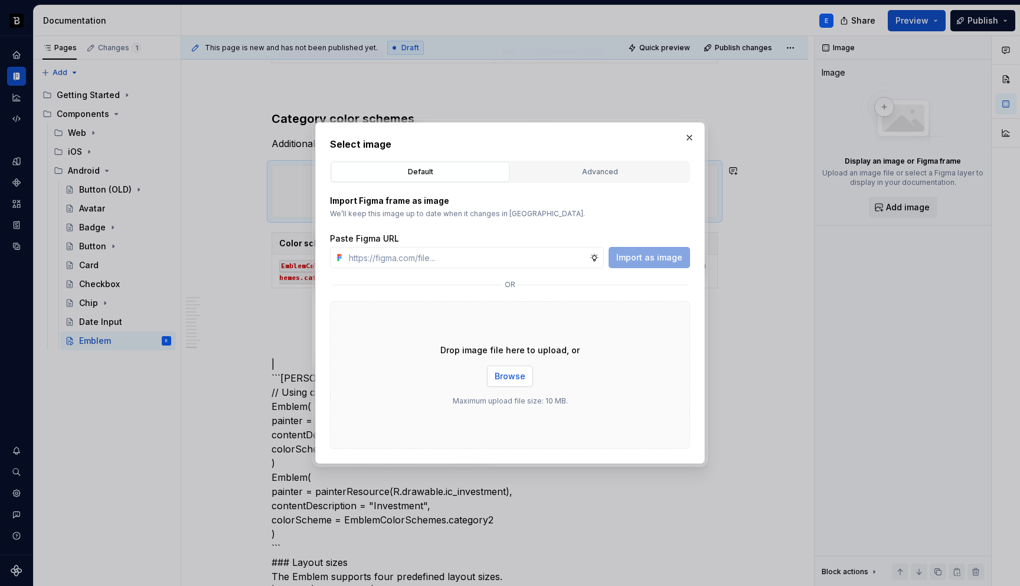
click at [515, 381] on span "Browse" at bounding box center [510, 376] width 31 height 12
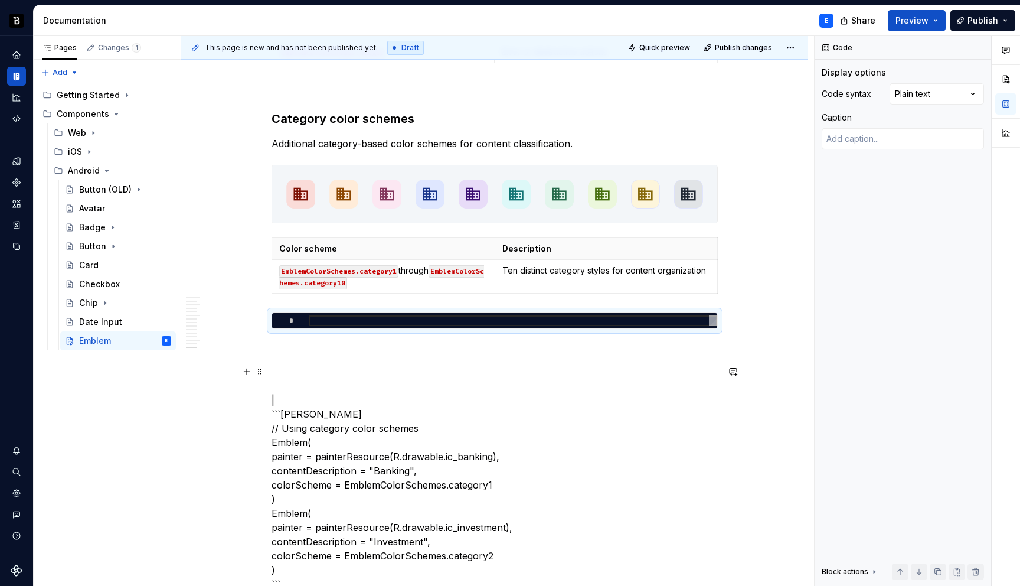
scroll to position [2742, 0]
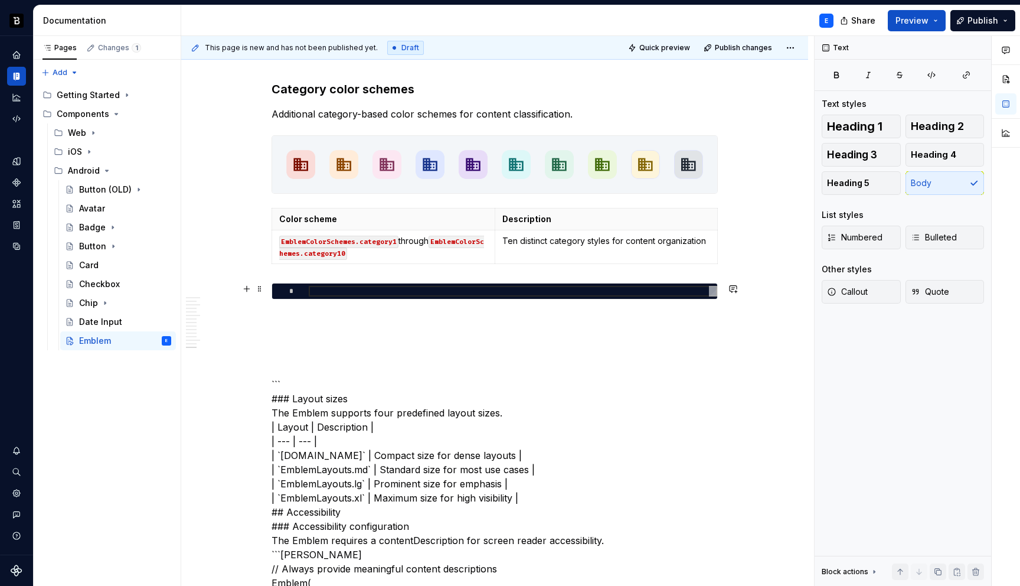
click at [331, 287] on div at bounding box center [513, 291] width 409 height 11
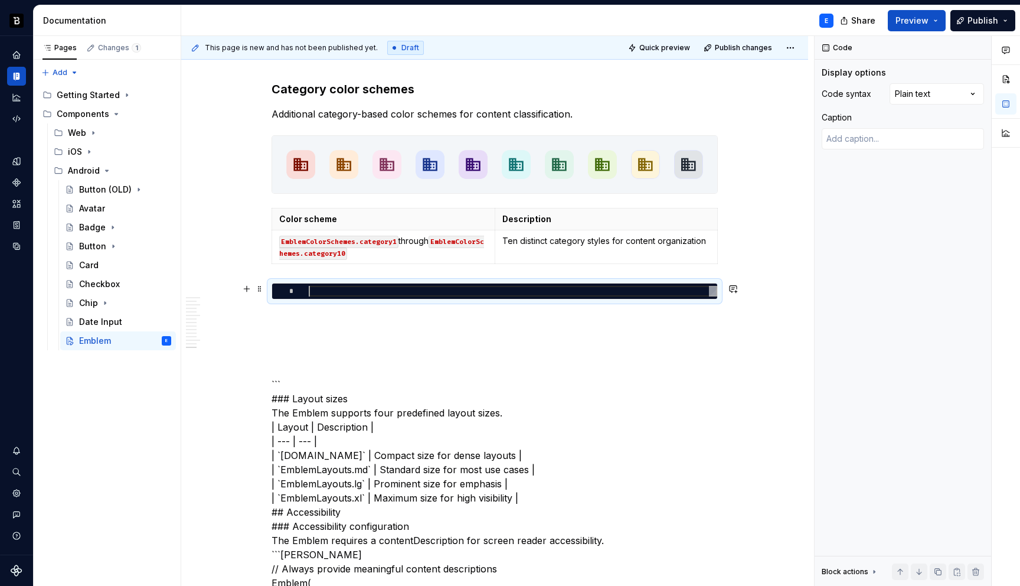
type textarea "*"
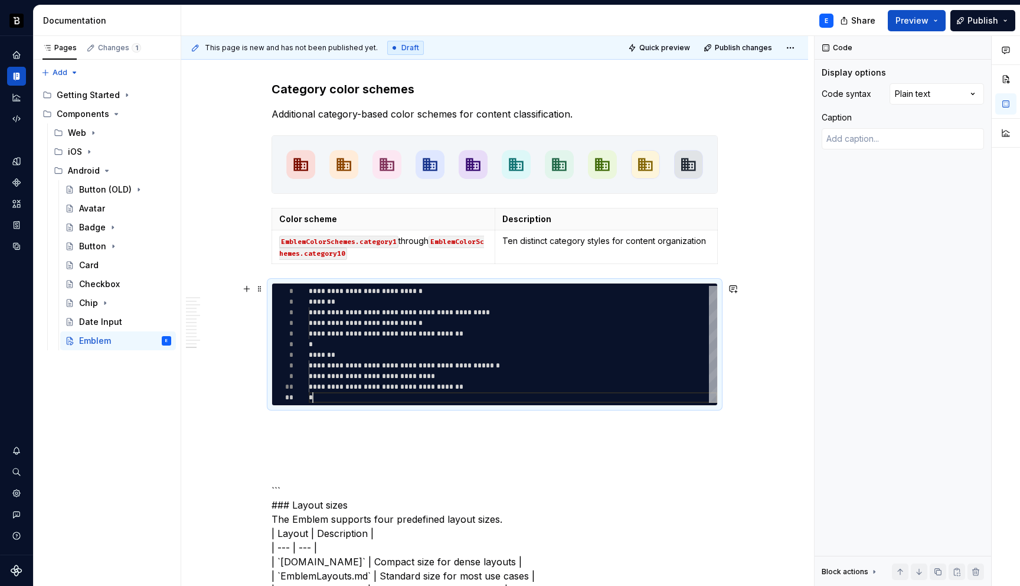
scroll to position [0, 4]
click at [946, 90] on div "Comments Open comments No comments yet Select ‘Comment’ from the block context …" at bounding box center [917, 311] width 205 height 550
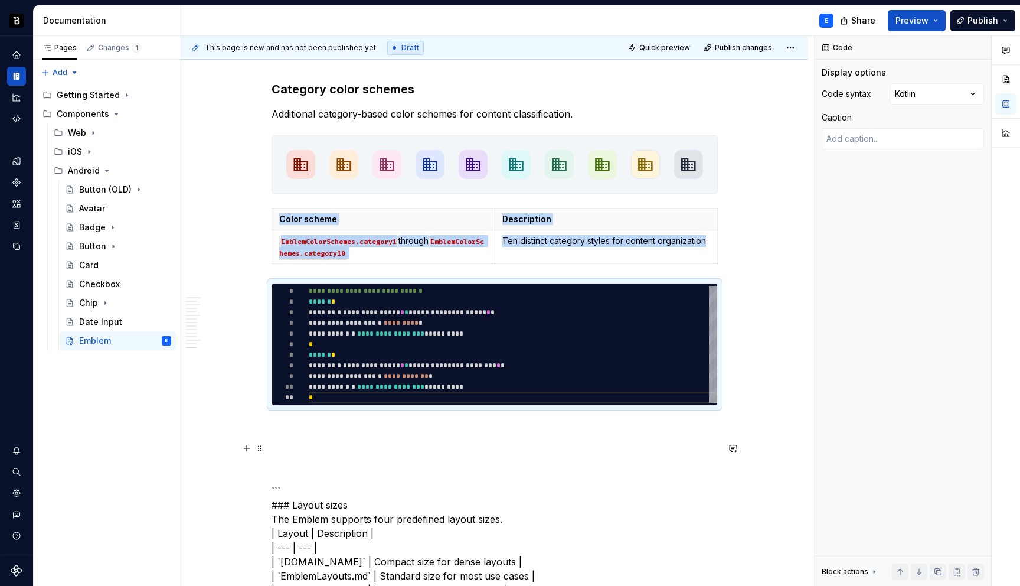
scroll to position [2810, 0]
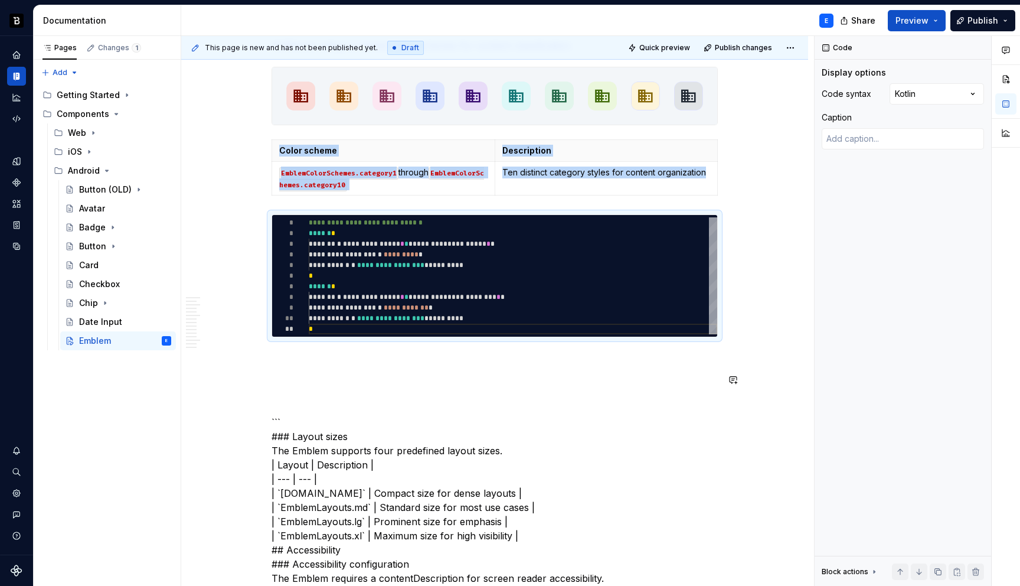
click at [357, 357] on p at bounding box center [495, 358] width 446 height 14
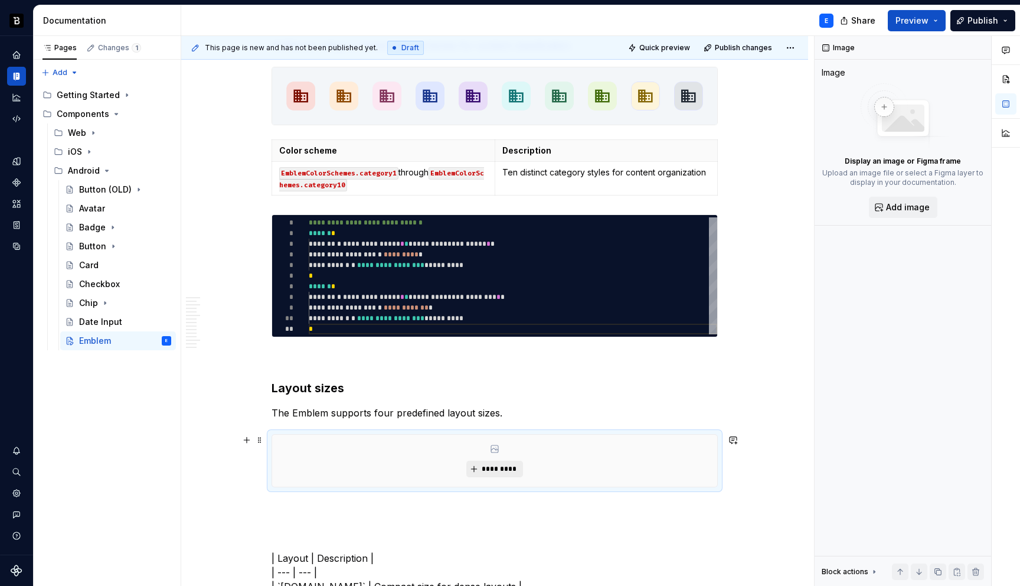
click at [471, 471] on button "*********" at bounding box center [494, 469] width 56 height 17
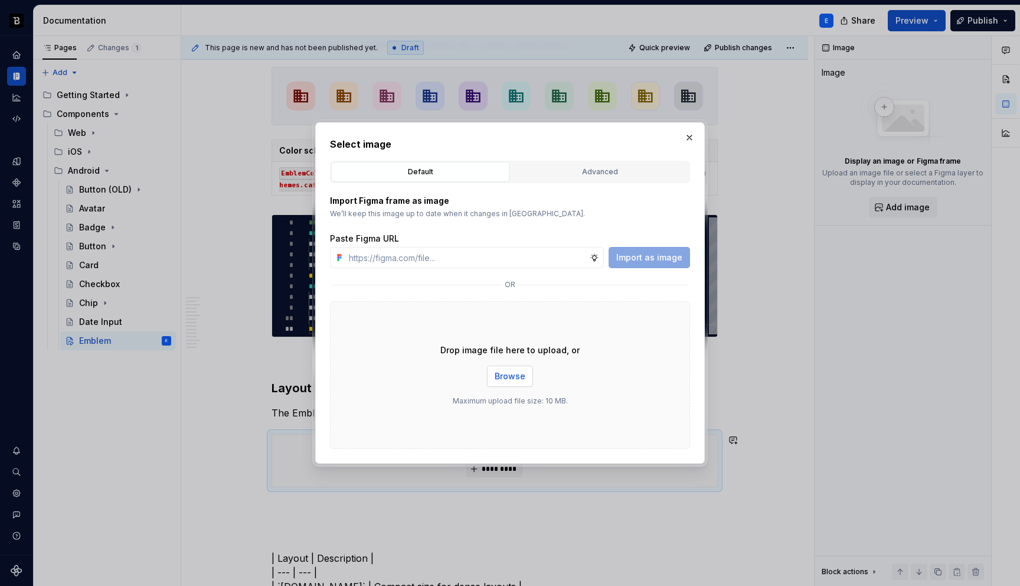
click at [517, 374] on span "Browse" at bounding box center [510, 376] width 31 height 12
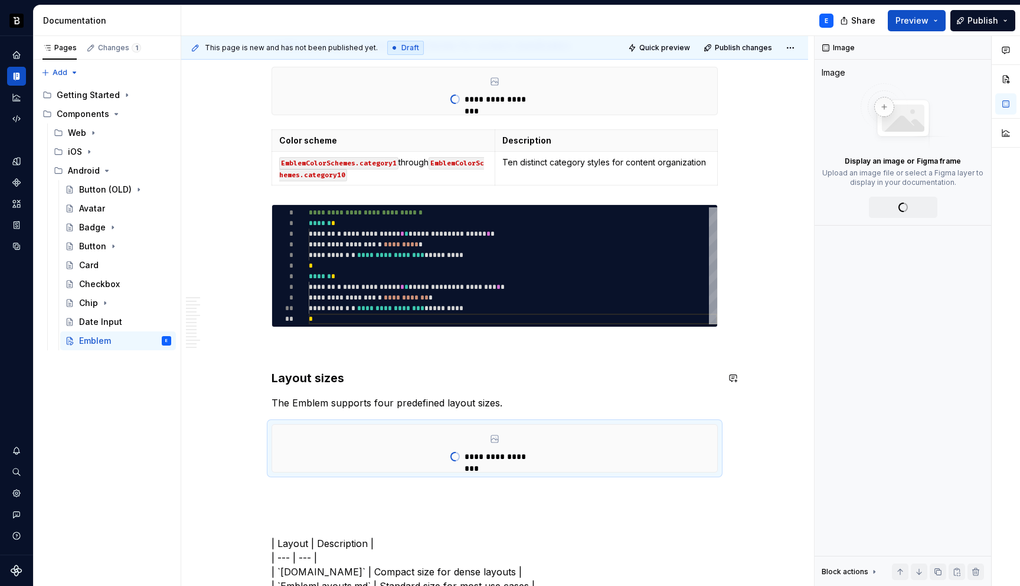
type textarea "*"
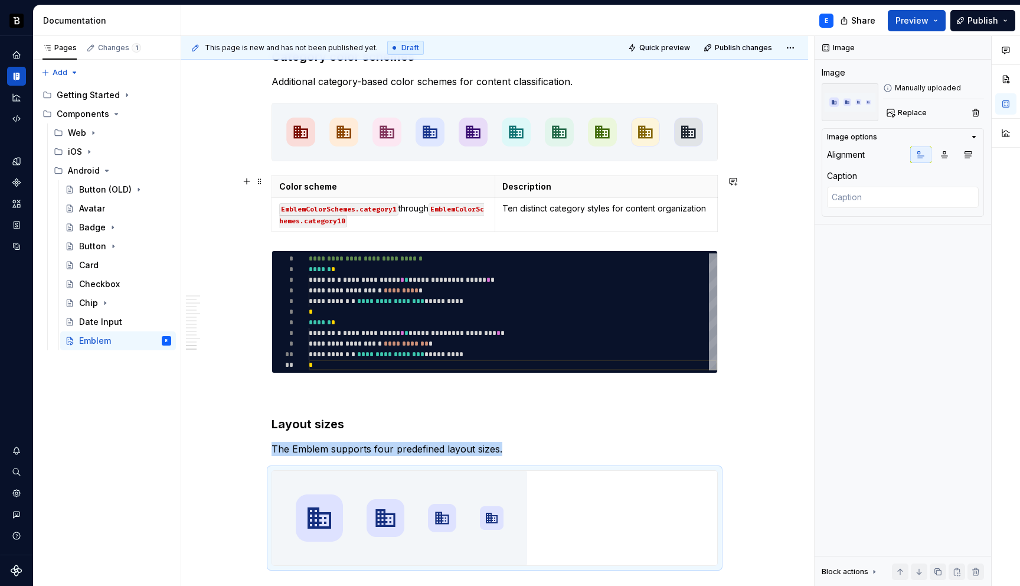
scroll to position [2736, 0]
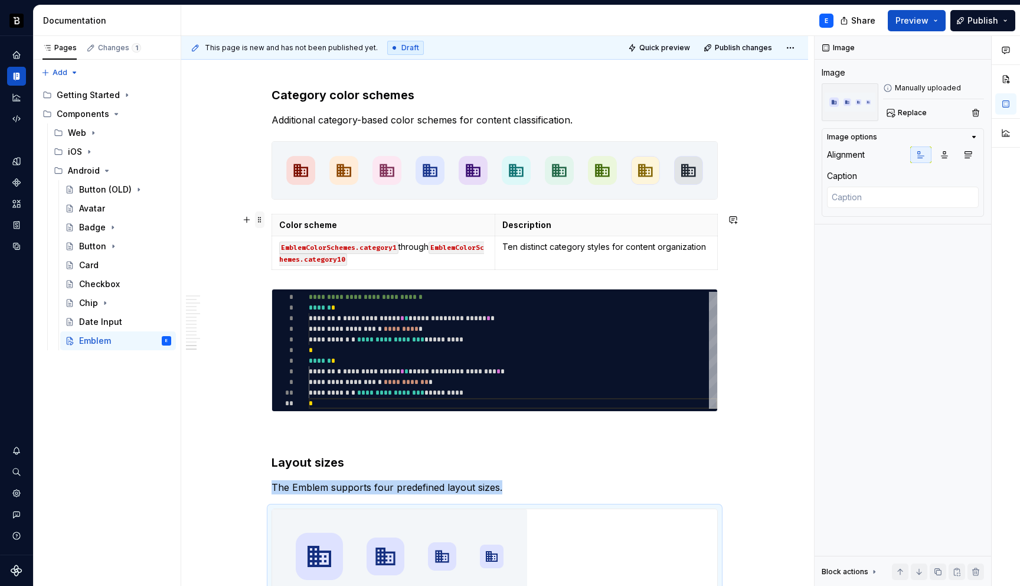
click at [260, 220] on span at bounding box center [259, 219] width 9 height 17
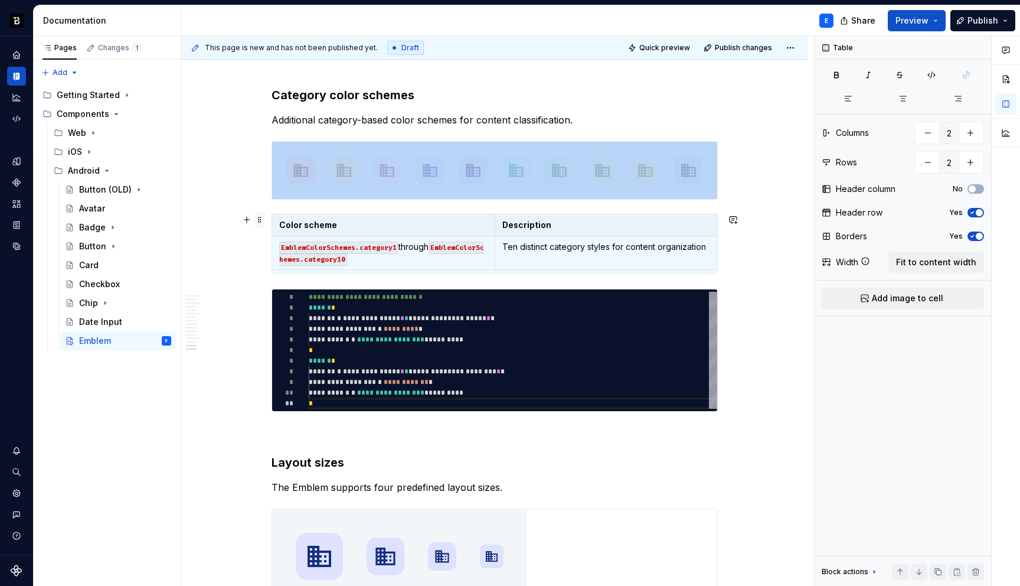
click at [260, 220] on span at bounding box center [259, 219] width 9 height 17
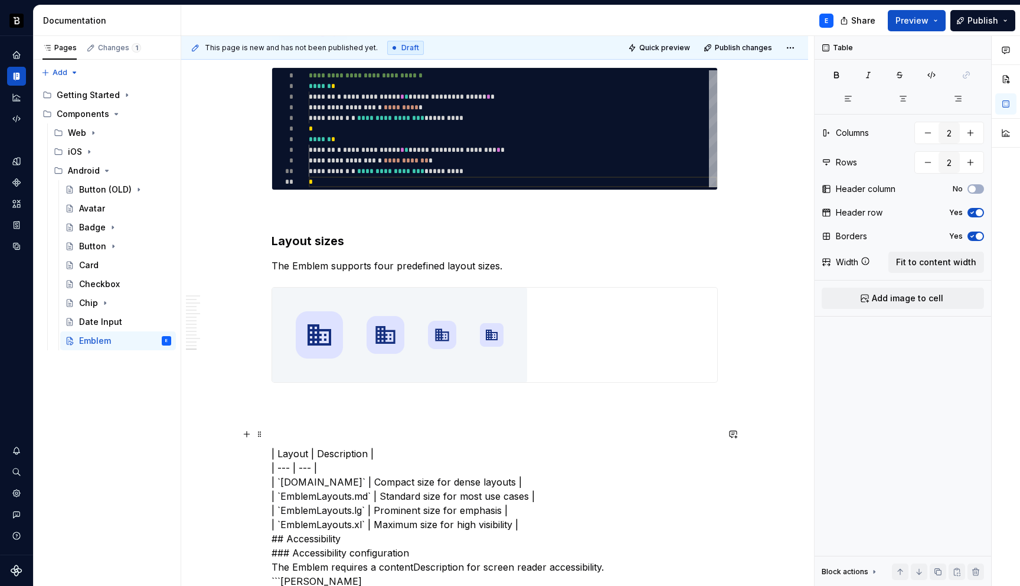
scroll to position [3107, 0]
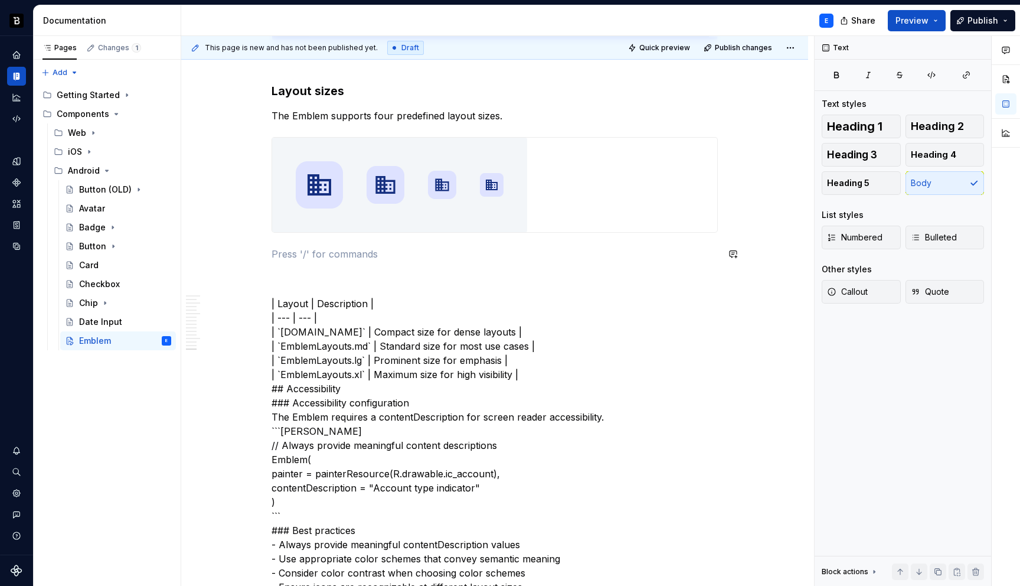
scroll to position [3098, 0]
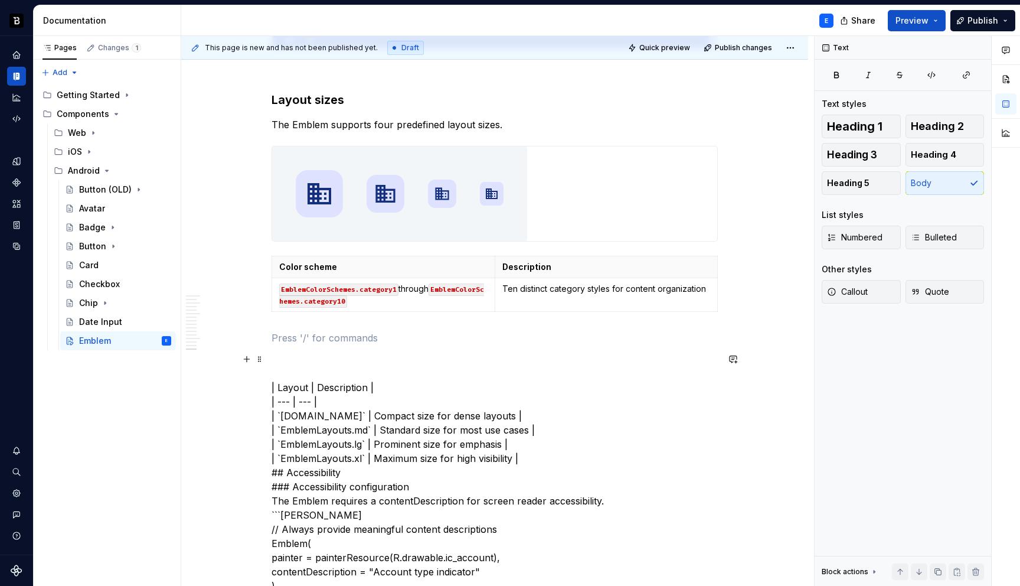
click at [296, 387] on p "| Layout | Description | | --- | --- | | `EmblemLayouts.sm` | Compact size for …" at bounding box center [495, 593] width 446 height 482
click at [305, 263] on p "Color scheme" at bounding box center [383, 267] width 208 height 12
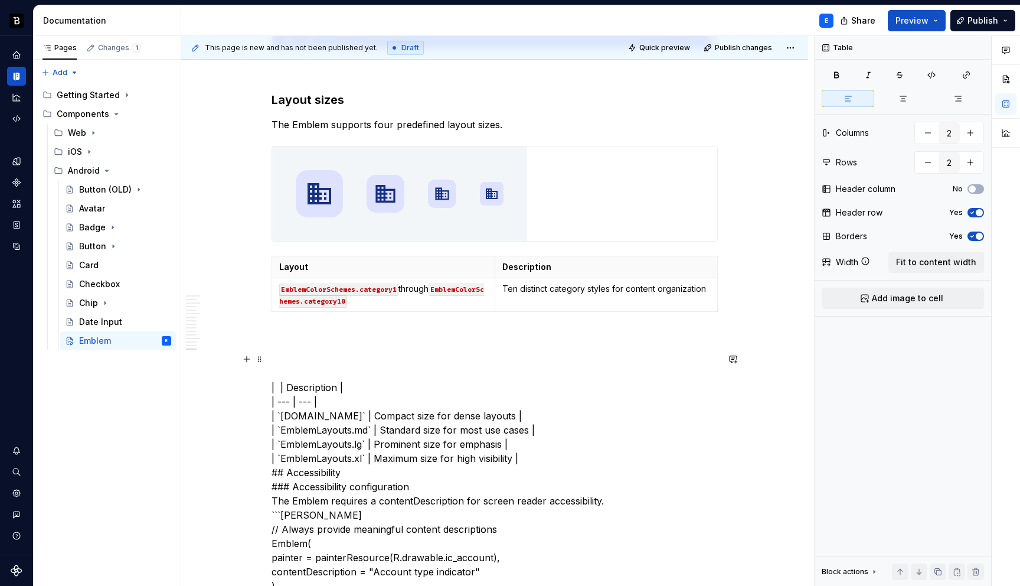
click at [295, 382] on p "| | Description | | --- | --- | | `EmblemLayouts.sm` | Compact size for dense l…" at bounding box center [495, 593] width 446 height 482
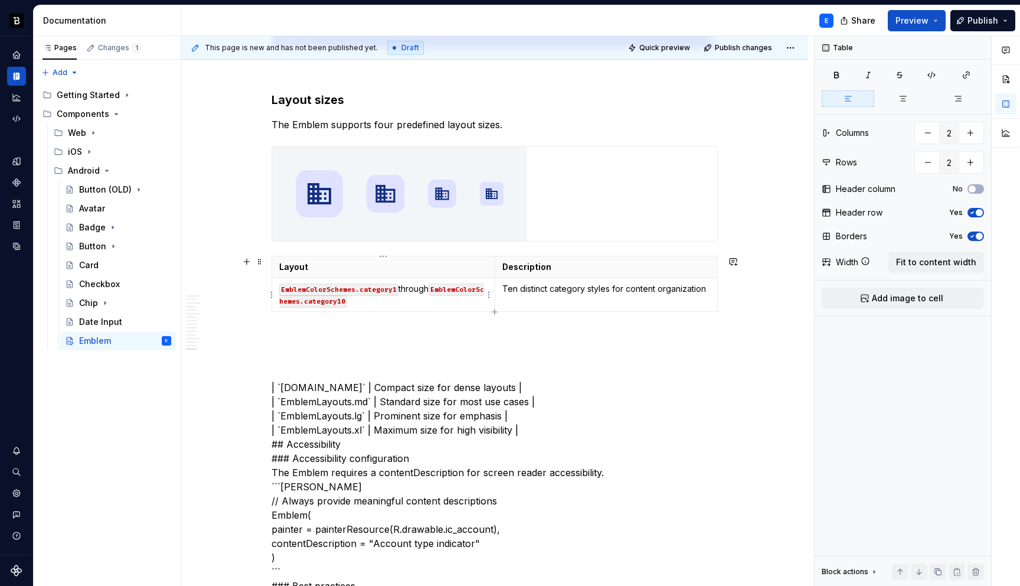
click at [479, 292] on p "EmblemColorSchemes.category1 through EmblemColorSchemes.category10" at bounding box center [383, 295] width 208 height 24
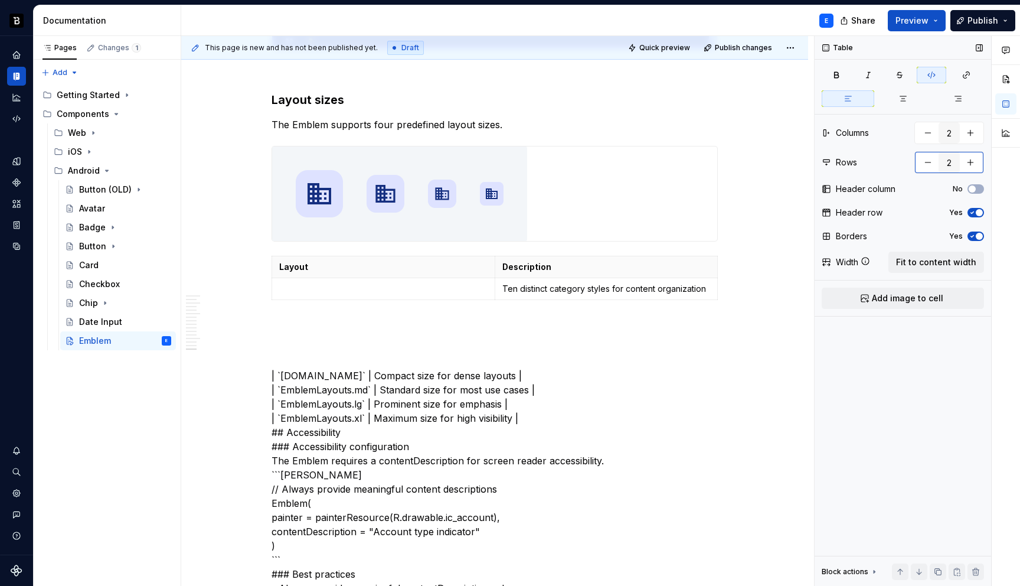
click at [975, 161] on button "button" at bounding box center [970, 162] width 21 height 21
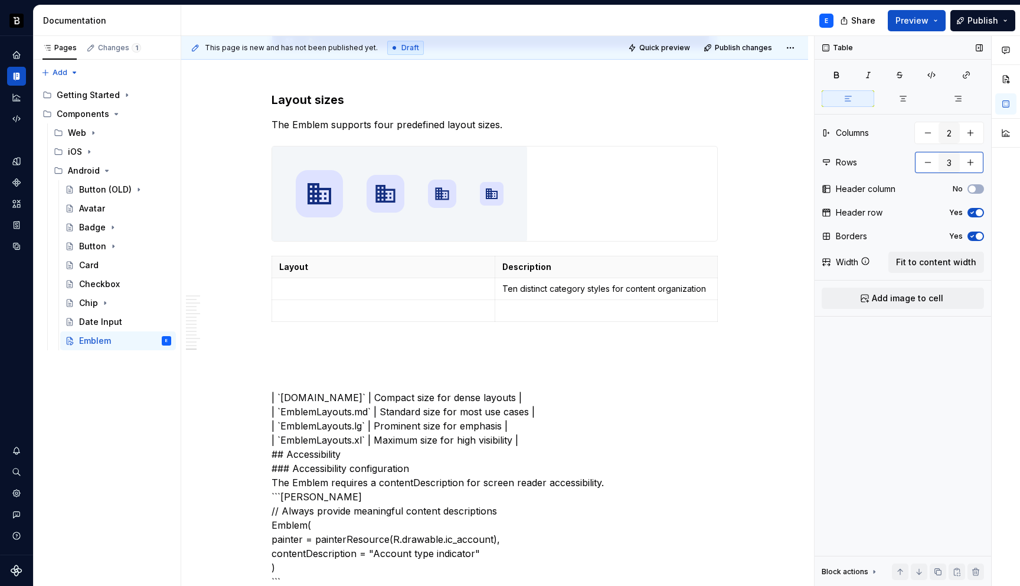
click at [975, 161] on button "button" at bounding box center [970, 162] width 21 height 21
type input "4"
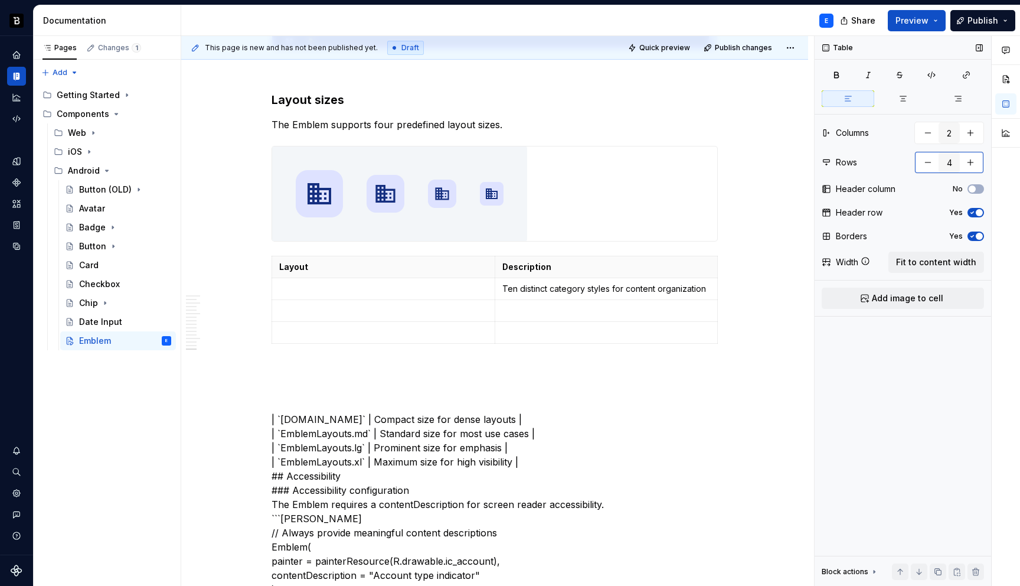
type textarea "*"
click at [975, 161] on button "button" at bounding box center [970, 162] width 21 height 21
type input "5"
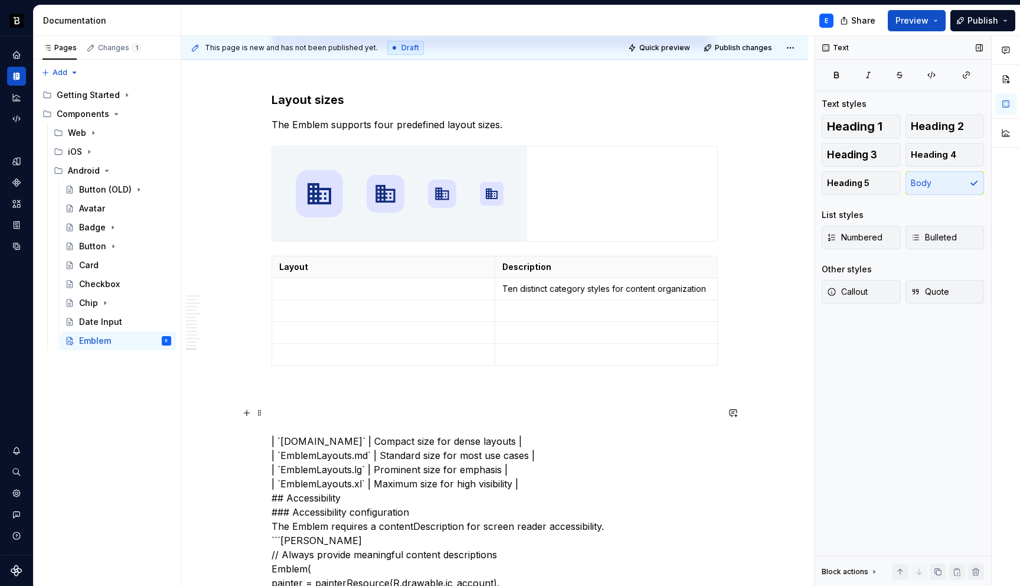
click at [366, 289] on p at bounding box center [383, 289] width 208 height 12
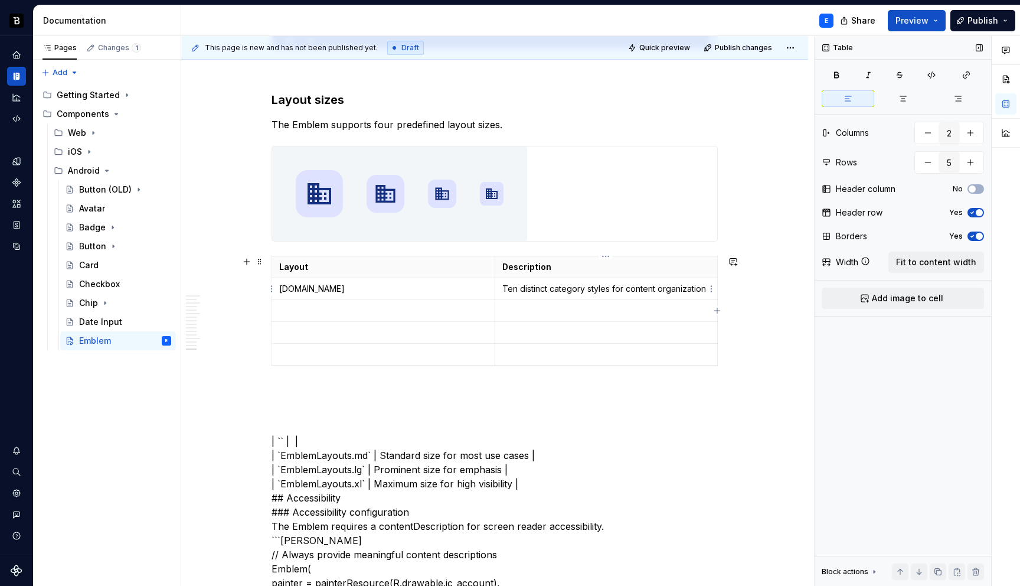
click at [534, 285] on p "Ten distinct category styles for content organization" at bounding box center [606, 289] width 208 height 12
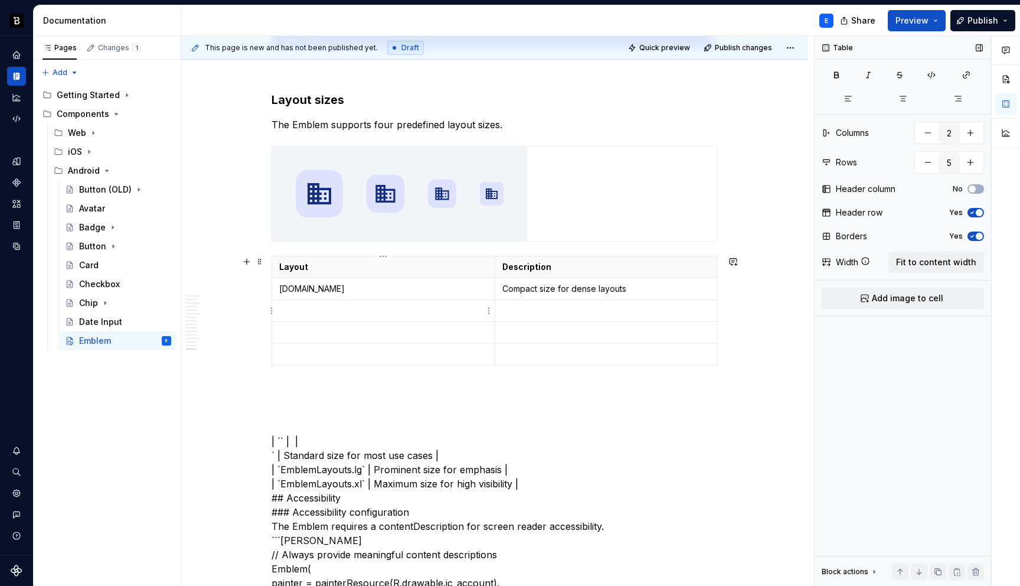
click at [326, 309] on p at bounding box center [383, 311] width 208 height 12
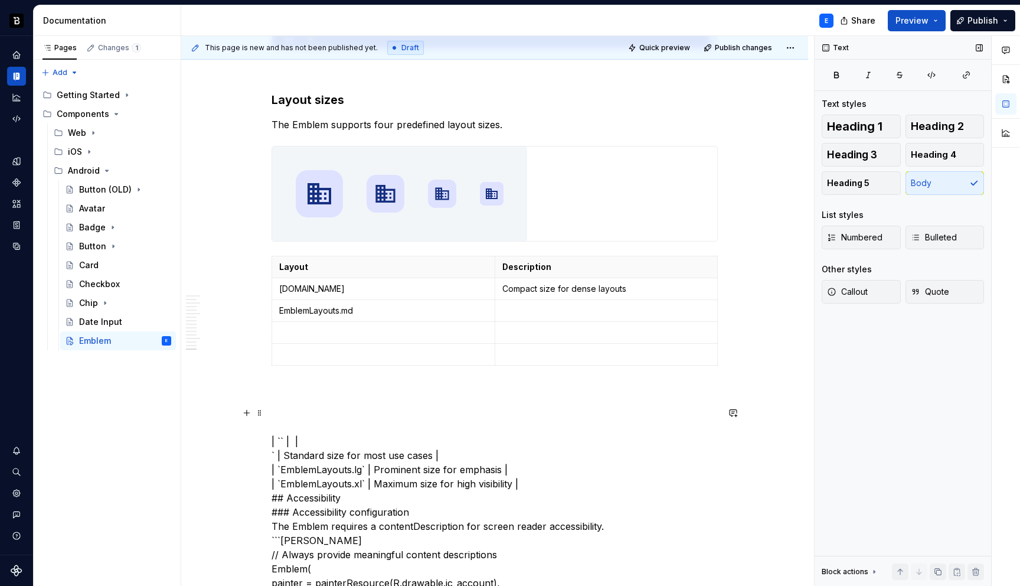
click at [518, 303] on td at bounding box center [606, 311] width 223 height 22
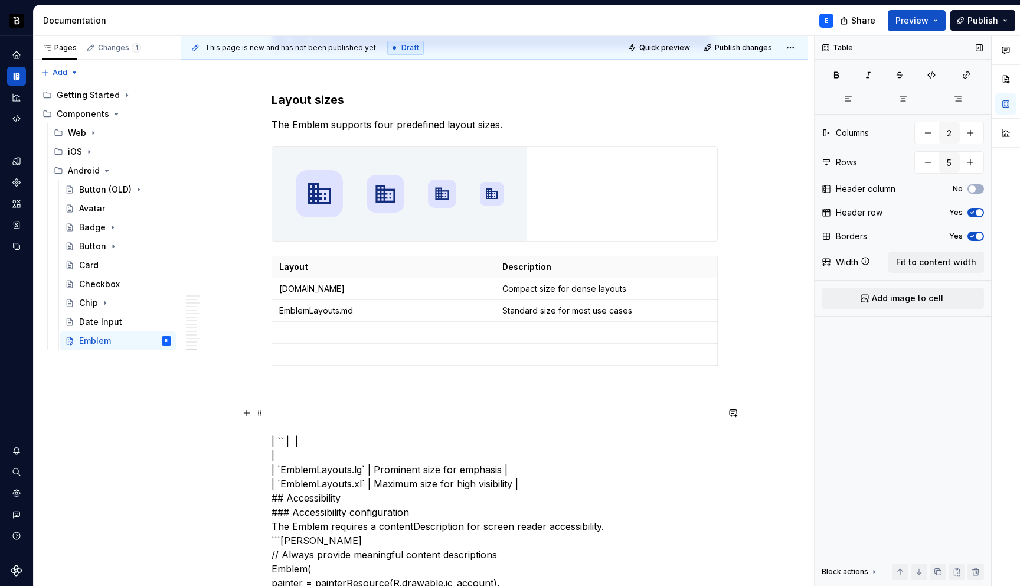
click at [347, 327] on p at bounding box center [383, 332] width 208 height 12
click at [345, 355] on p at bounding box center [383, 354] width 208 height 12
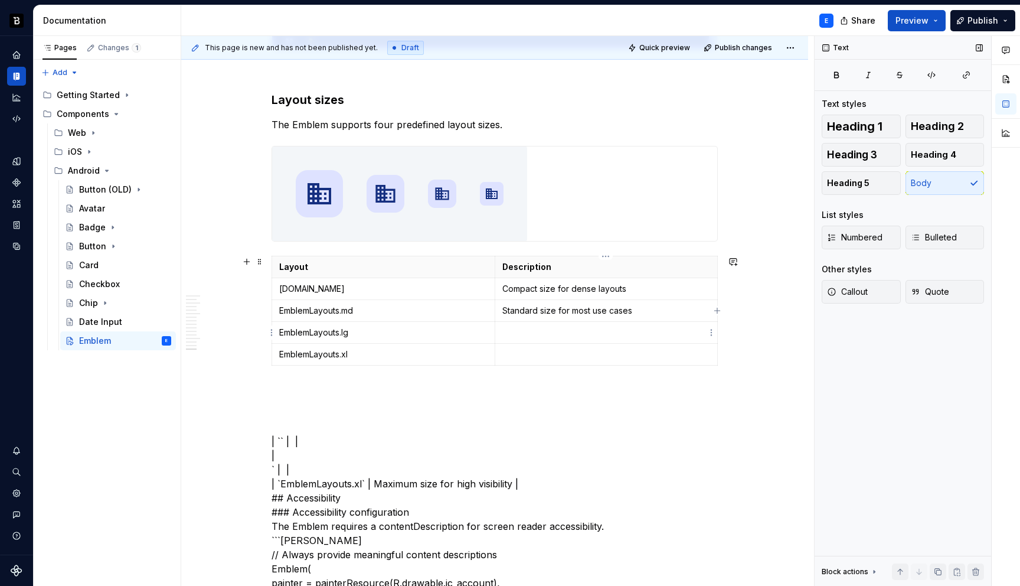
click at [521, 329] on p at bounding box center [606, 332] width 208 height 12
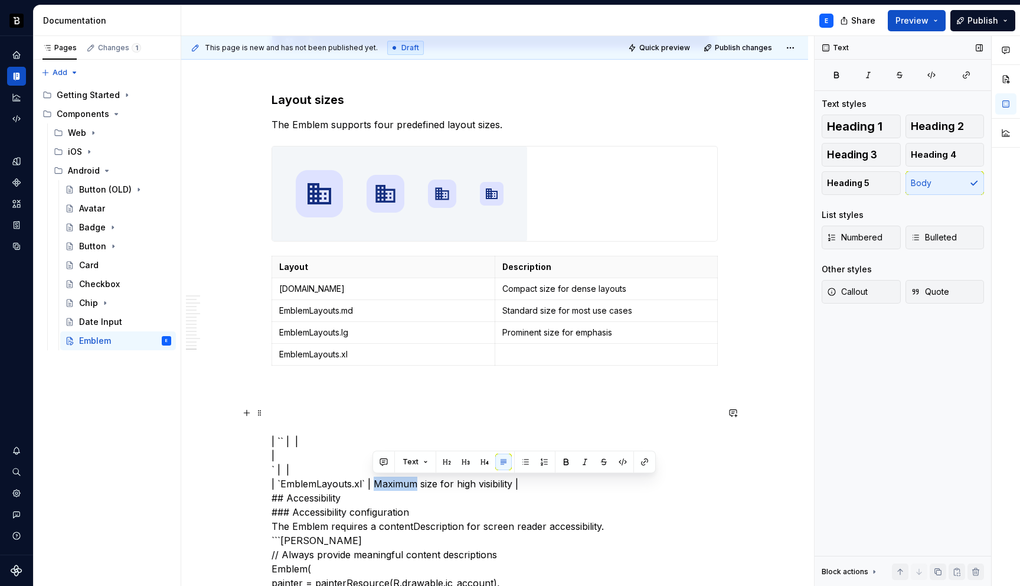
click at [534, 350] on p at bounding box center [606, 354] width 208 height 12
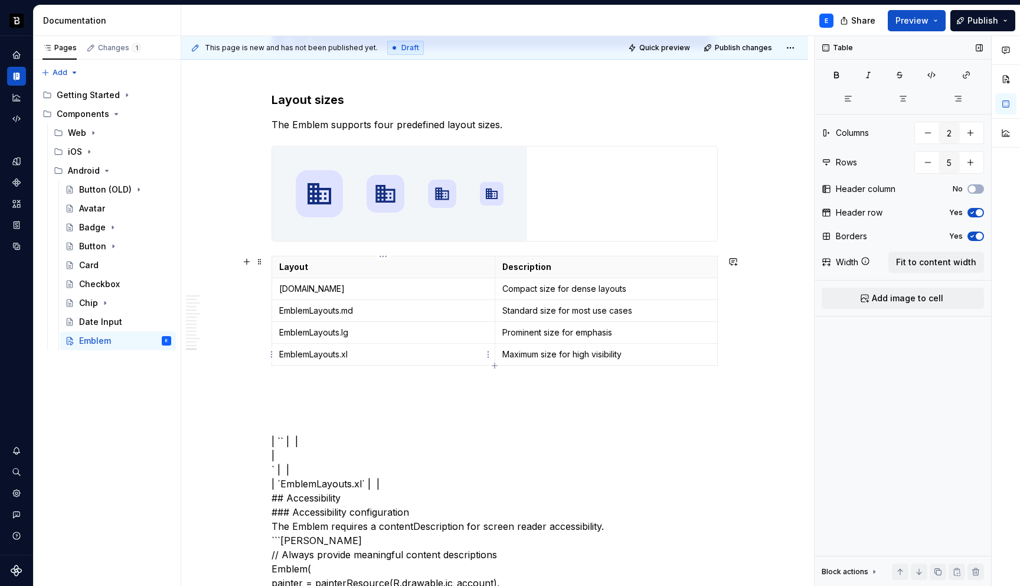
click at [437, 353] on p "EmblemLayouts.xl" at bounding box center [383, 354] width 208 height 12
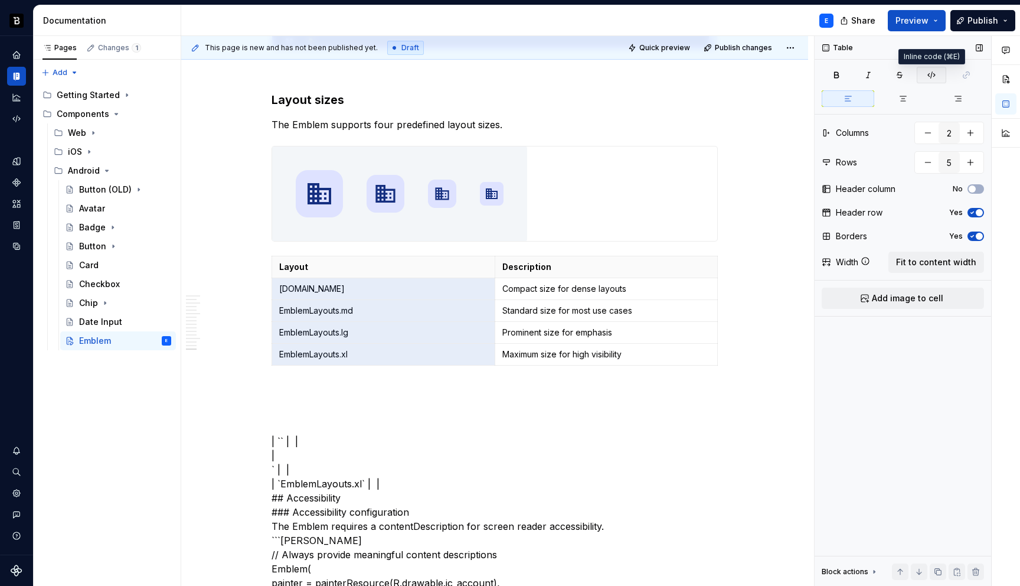
click at [927, 74] on icon "button" at bounding box center [931, 74] width 9 height 9
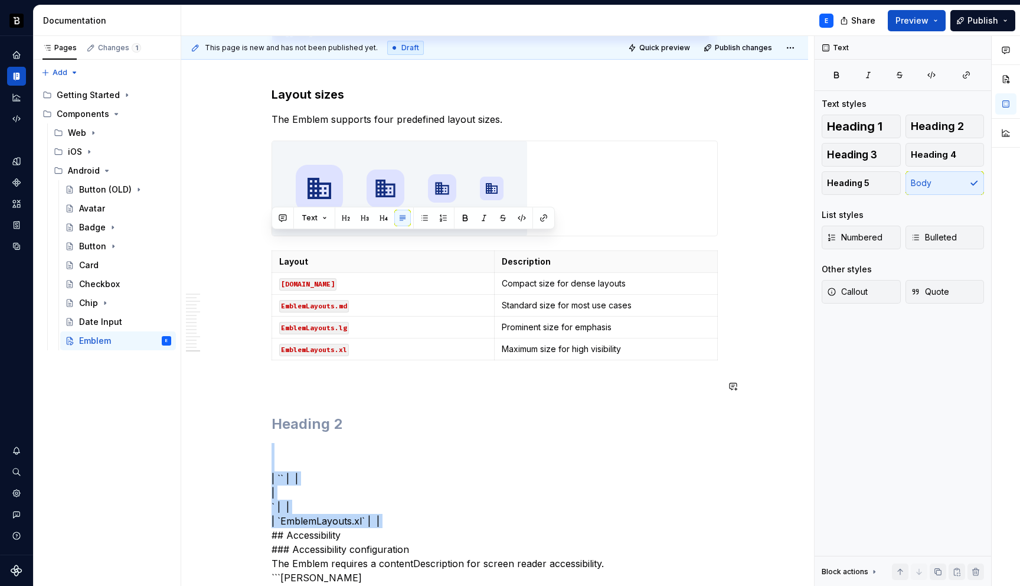
scroll to position [3328, 0]
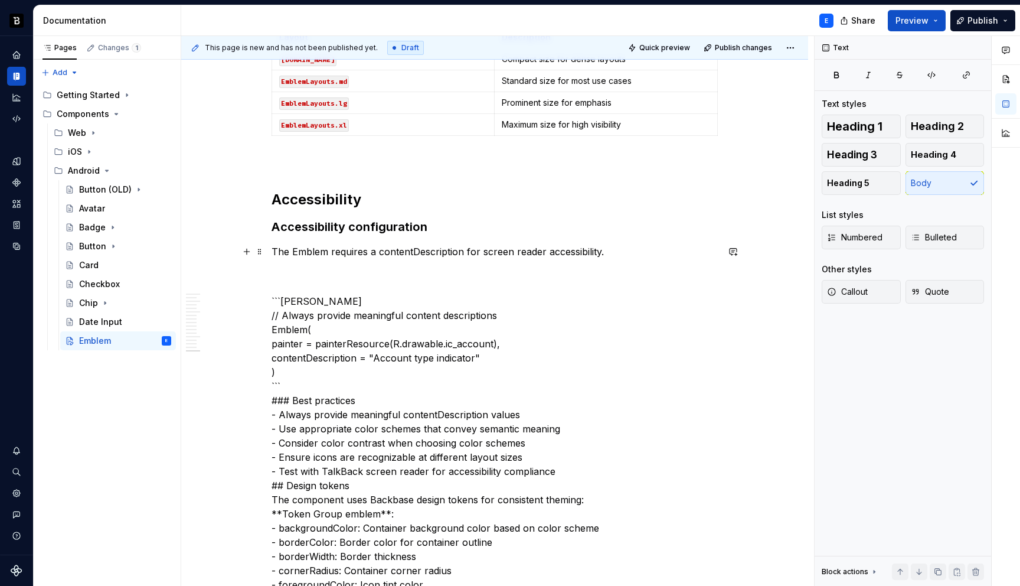
click at [414, 252] on p "The Emblem requires a contentDescription for screen reader accessibility." at bounding box center [495, 251] width 446 height 14
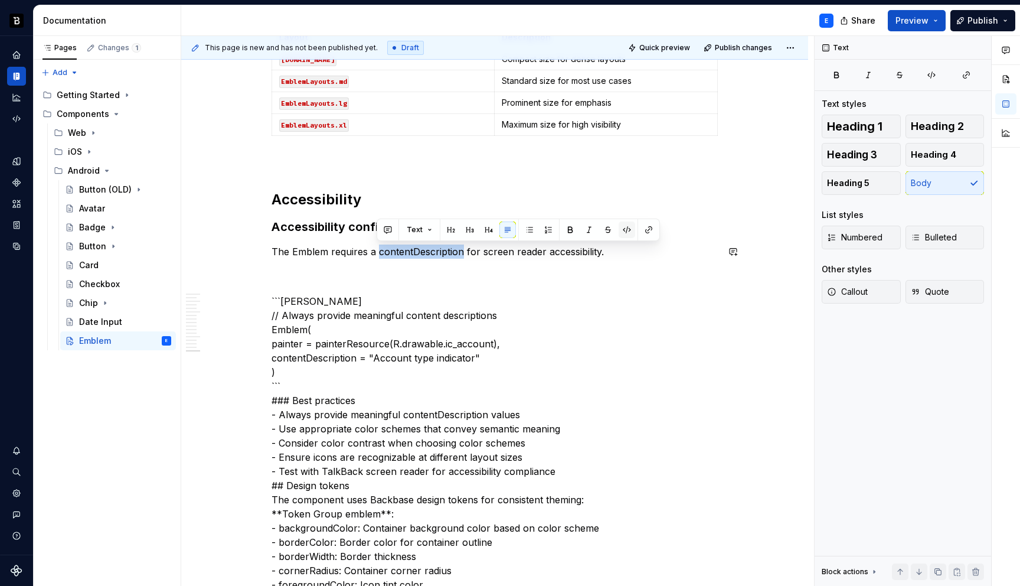
click at [623, 225] on button "button" at bounding box center [627, 229] width 17 height 17
click at [612, 253] on p "The Emblem requires a contentDescription for screen reader accessibility." at bounding box center [495, 251] width 446 height 14
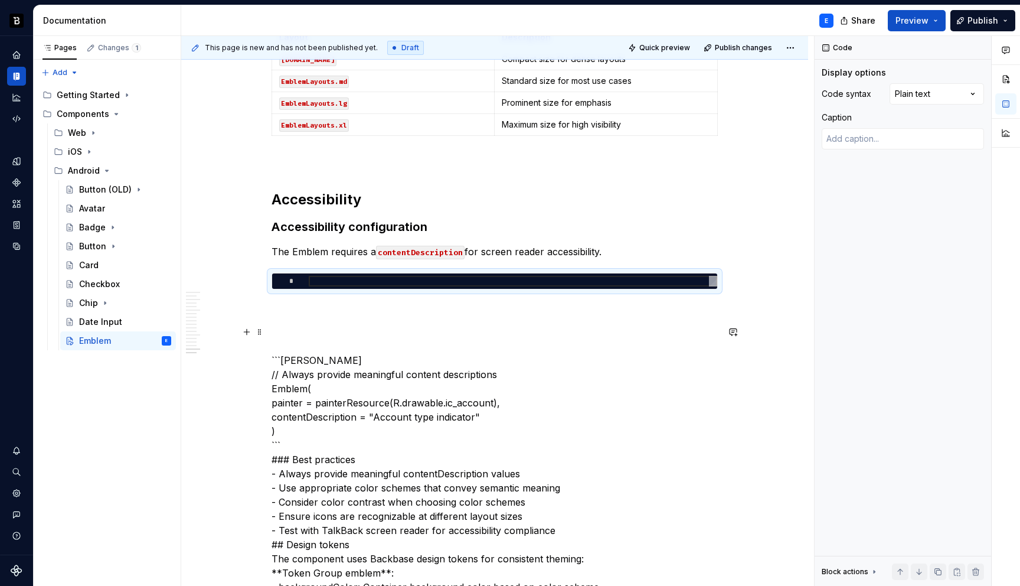
click at [458, 364] on p "```kotlin // Always provide meaningful content descriptions Emblem( painter = p…" at bounding box center [495, 502] width 446 height 354
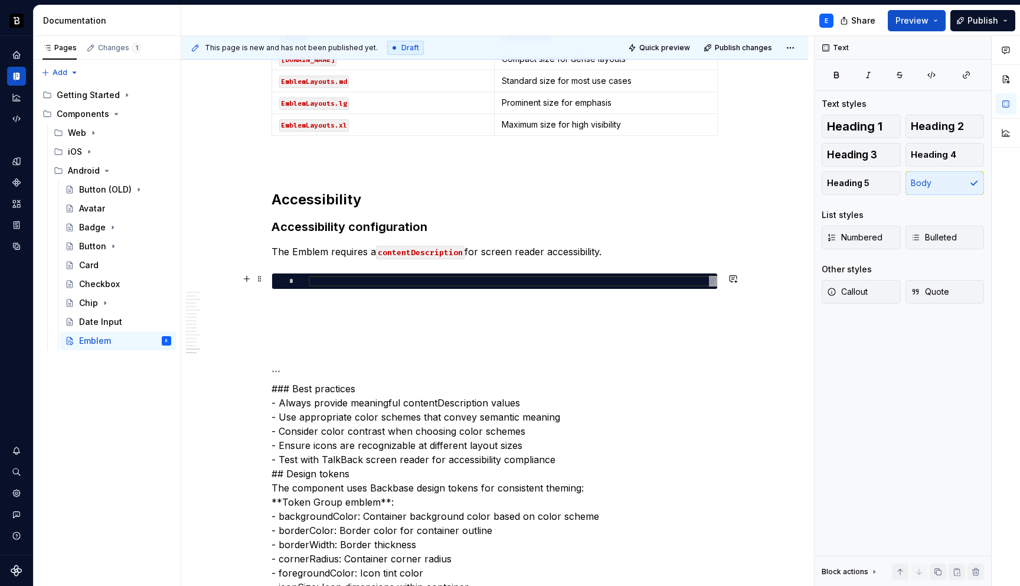
click at [489, 284] on div at bounding box center [513, 281] width 409 height 11
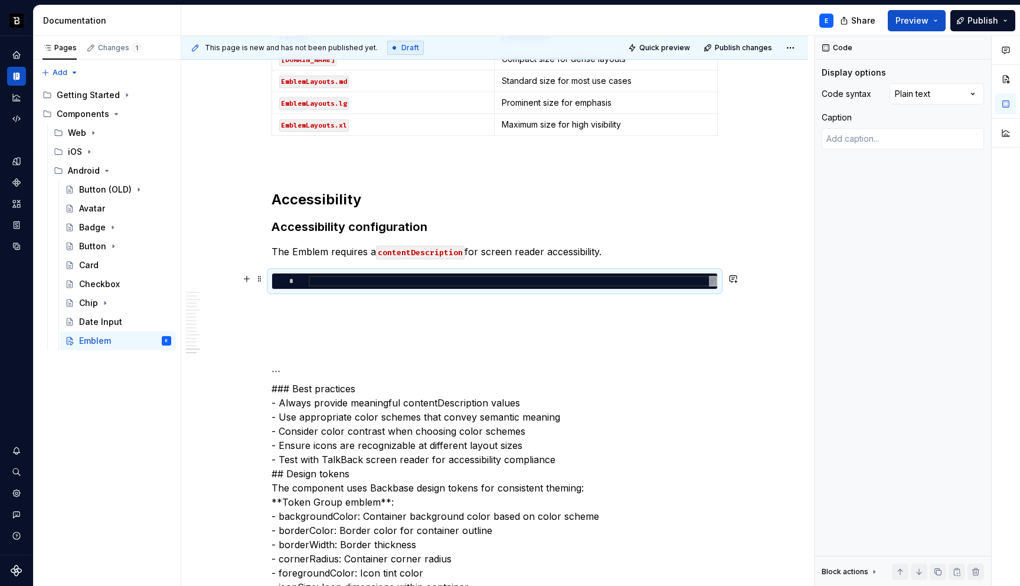
type textarea "*"
type textarea "**********"
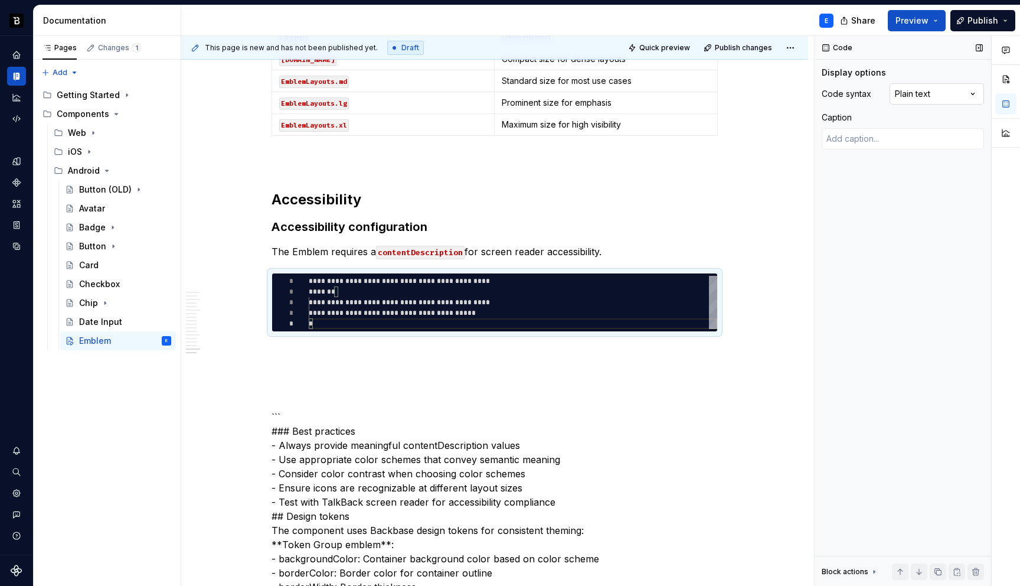
click at [936, 89] on div "Comments Open comments No comments yet Select ‘Comment’ from the block context …" at bounding box center [917, 311] width 205 height 550
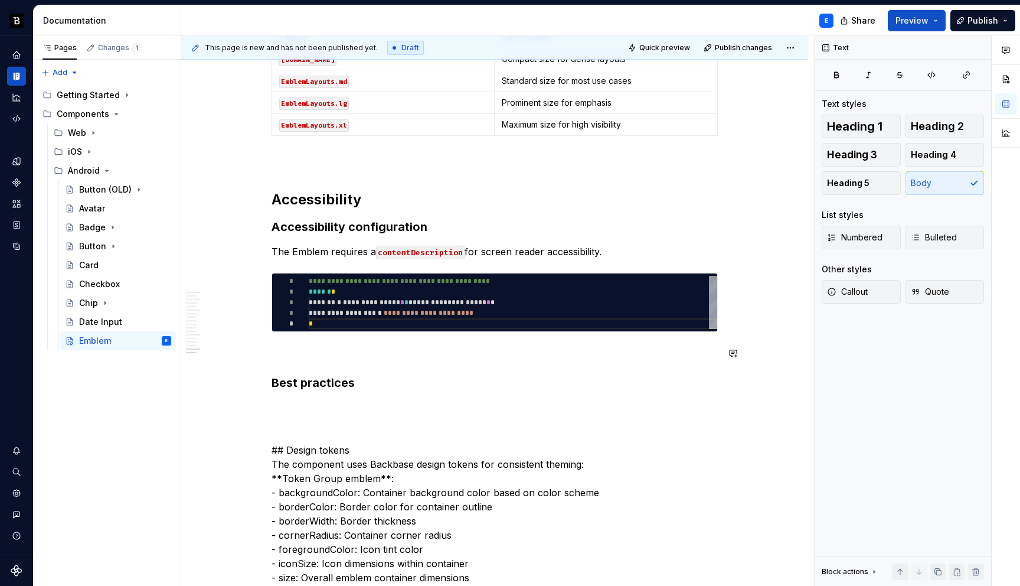
click at [374, 384] on h3 "Best practices" at bounding box center [495, 382] width 446 height 17
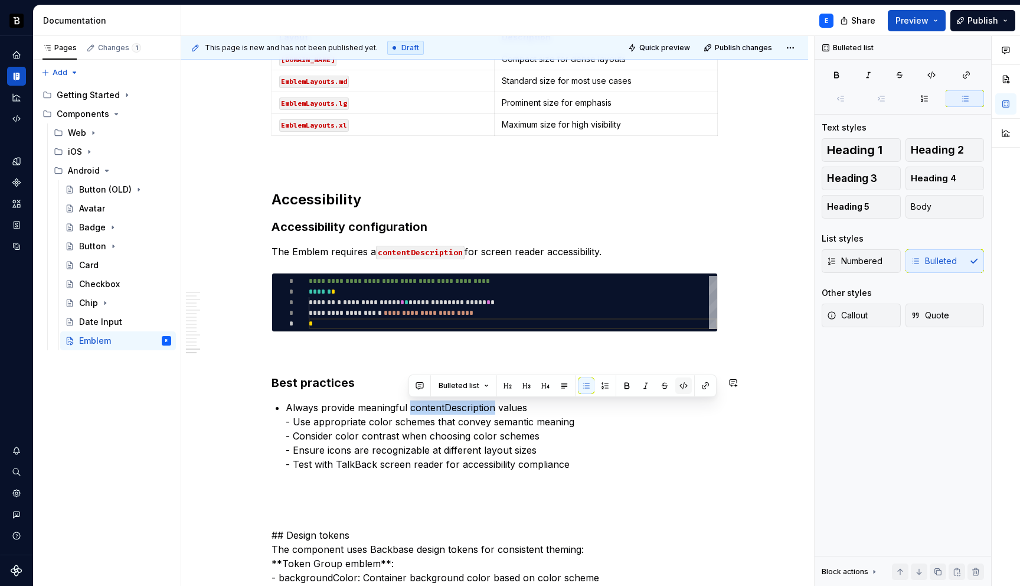
click at [678, 383] on button "button" at bounding box center [683, 385] width 17 height 17
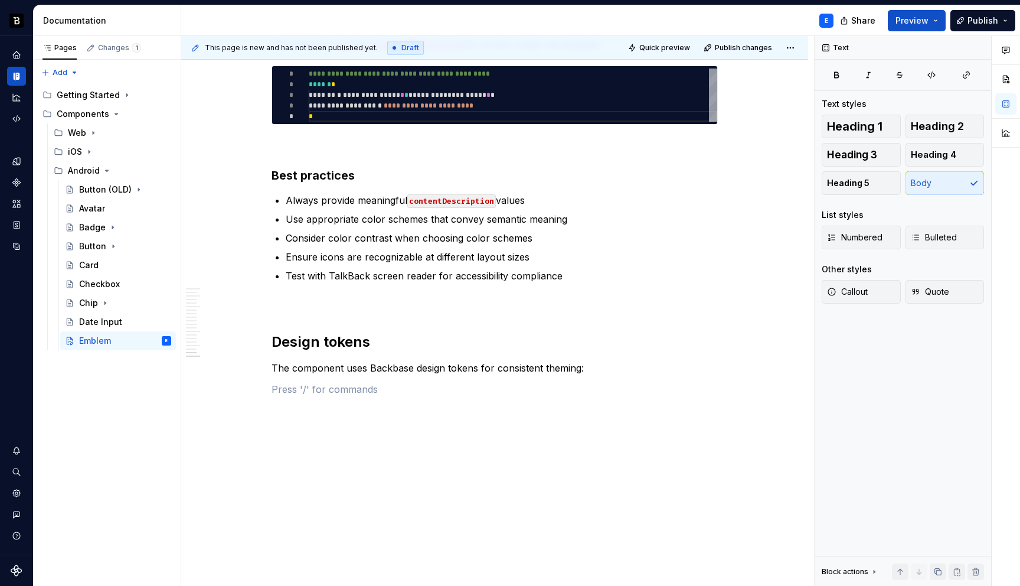
scroll to position [3634, 0]
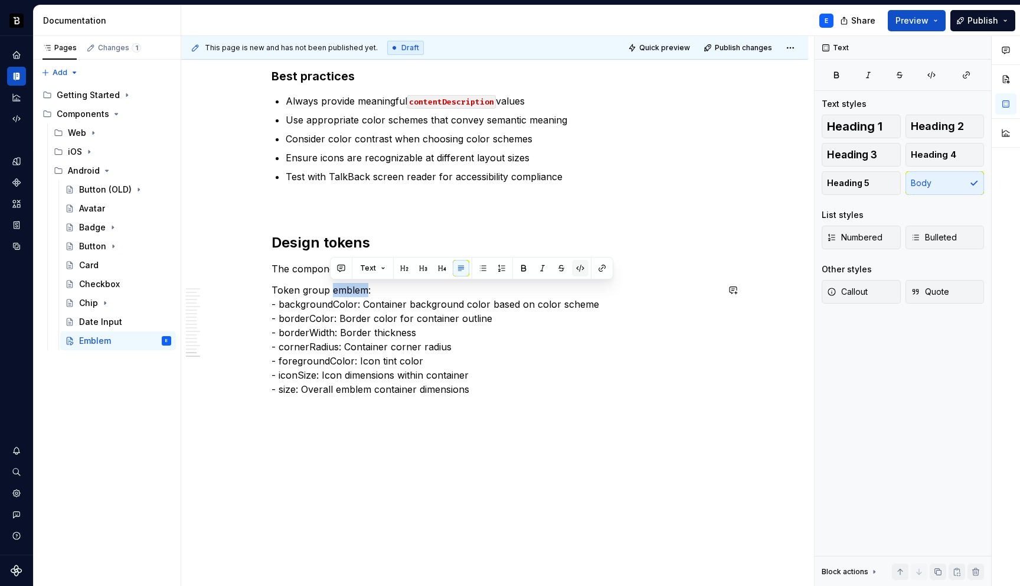
click at [577, 269] on button "button" at bounding box center [580, 268] width 17 height 17
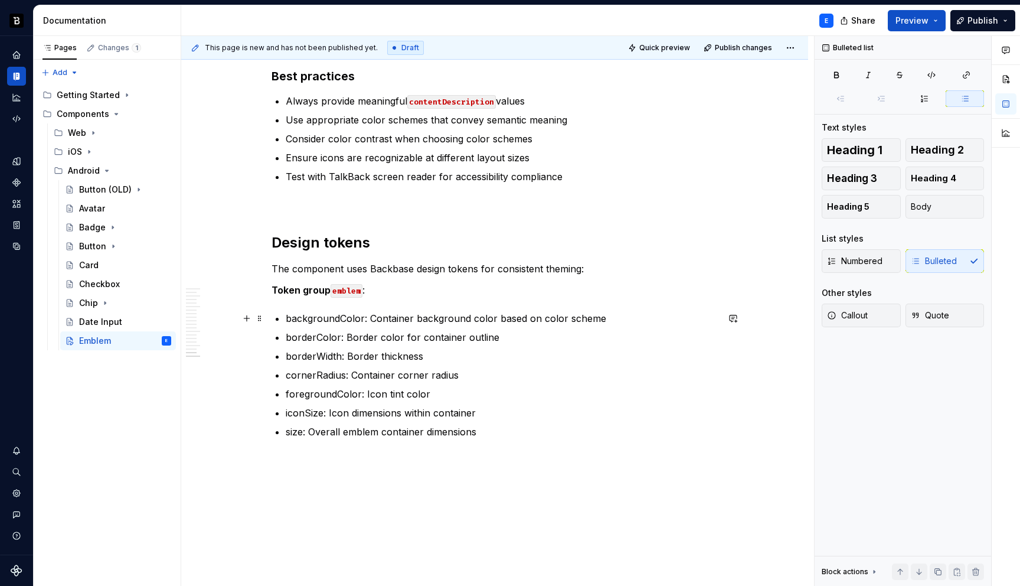
click at [332, 322] on p "backgroundColor: Container background color based on color scheme" at bounding box center [502, 318] width 432 height 14
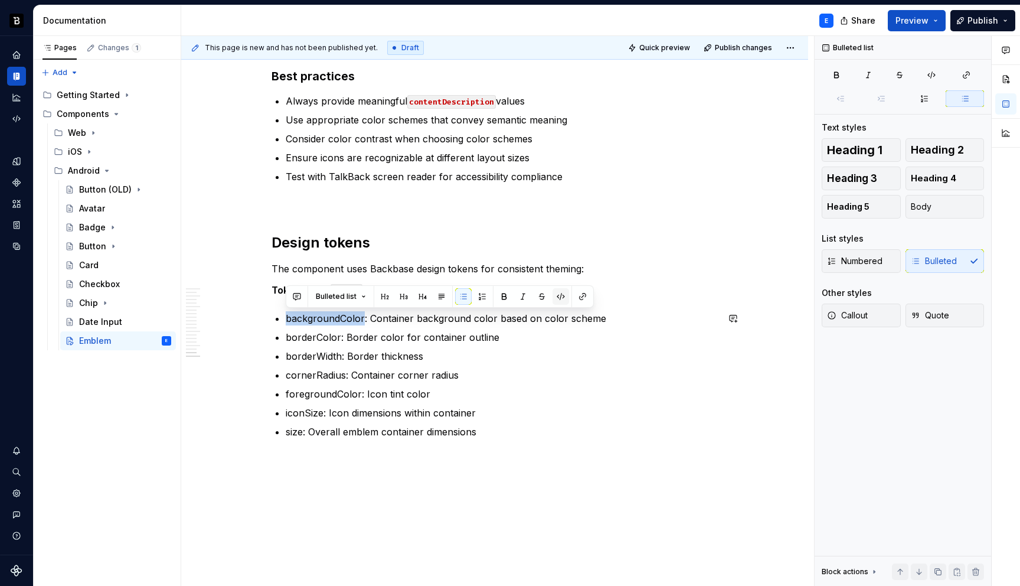
click at [555, 296] on button "button" at bounding box center [561, 296] width 17 height 17
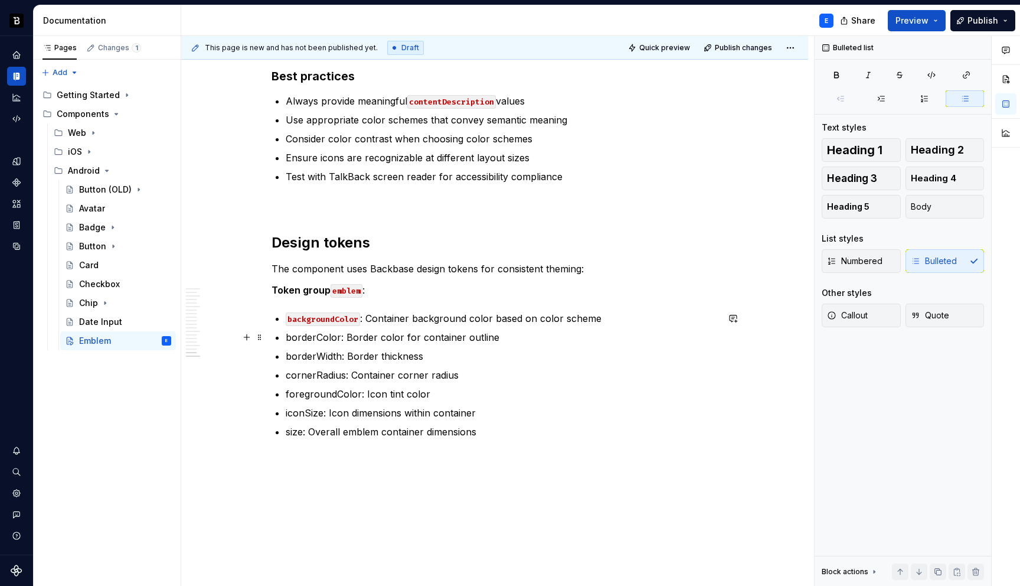
click at [309, 334] on p "borderColor: Border color for container outline" at bounding box center [502, 337] width 432 height 14
click at [566, 310] on button "button" at bounding box center [561, 315] width 17 height 17
click at [316, 354] on p "borderWidth: Border thickness" at bounding box center [502, 356] width 432 height 14
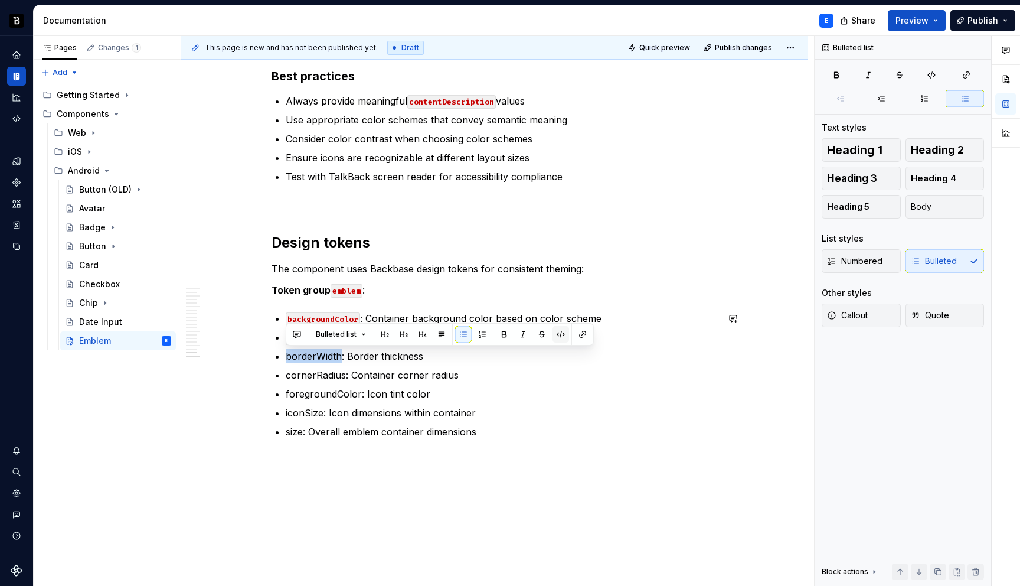
click at [560, 337] on button "button" at bounding box center [561, 334] width 17 height 17
click at [318, 374] on p "cornerRadius: Container corner radius" at bounding box center [502, 375] width 432 height 14
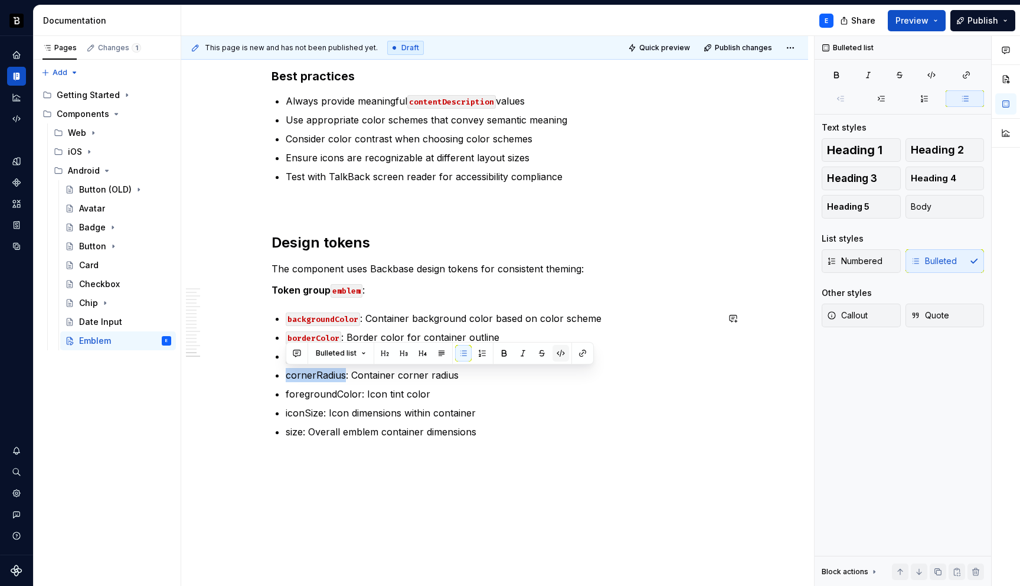
click at [558, 353] on button "button" at bounding box center [561, 353] width 17 height 17
click at [331, 393] on p "foregroundColor: Icon tint color" at bounding box center [502, 394] width 432 height 14
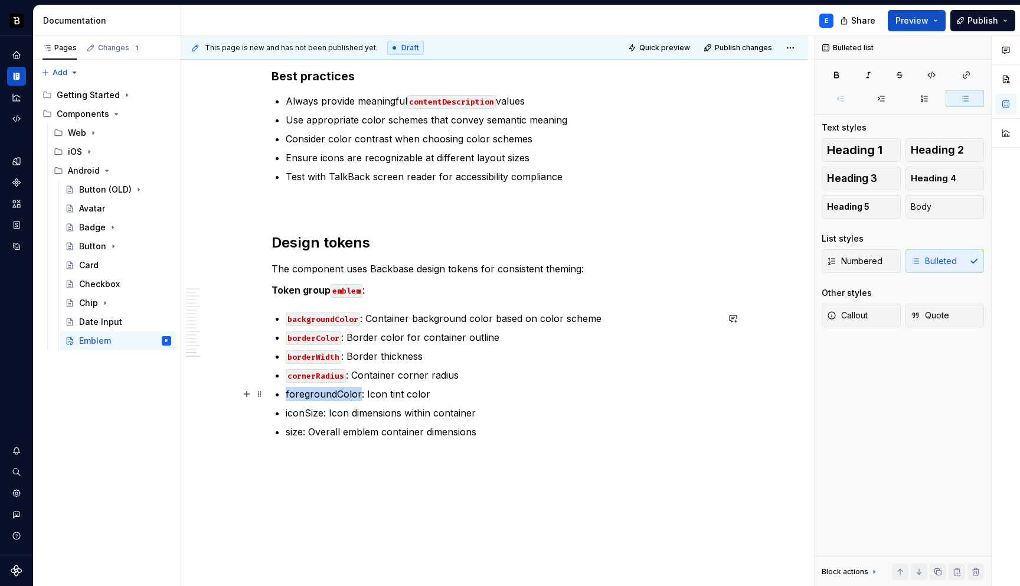
click at [331, 393] on p "foregroundColor: Icon tint color" at bounding box center [502, 394] width 432 height 14
click at [554, 374] on button "button" at bounding box center [561, 372] width 17 height 17
click at [305, 413] on p "iconSize: Icon dimensions within container" at bounding box center [502, 413] width 432 height 14
click at [559, 391] on button "button" at bounding box center [561, 391] width 17 height 17
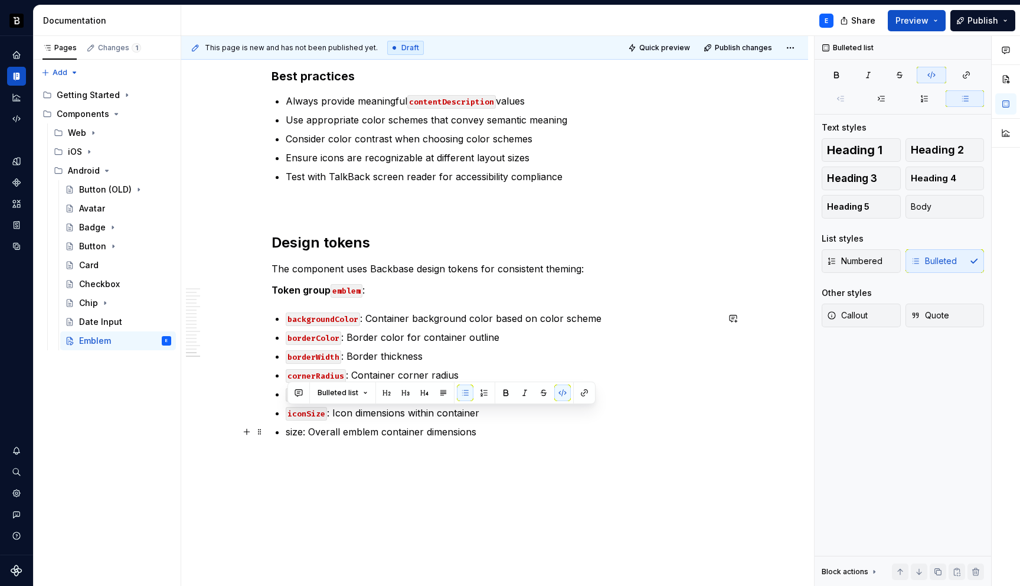
click at [319, 432] on p "size: Overall emblem container dimensions" at bounding box center [502, 431] width 432 height 14
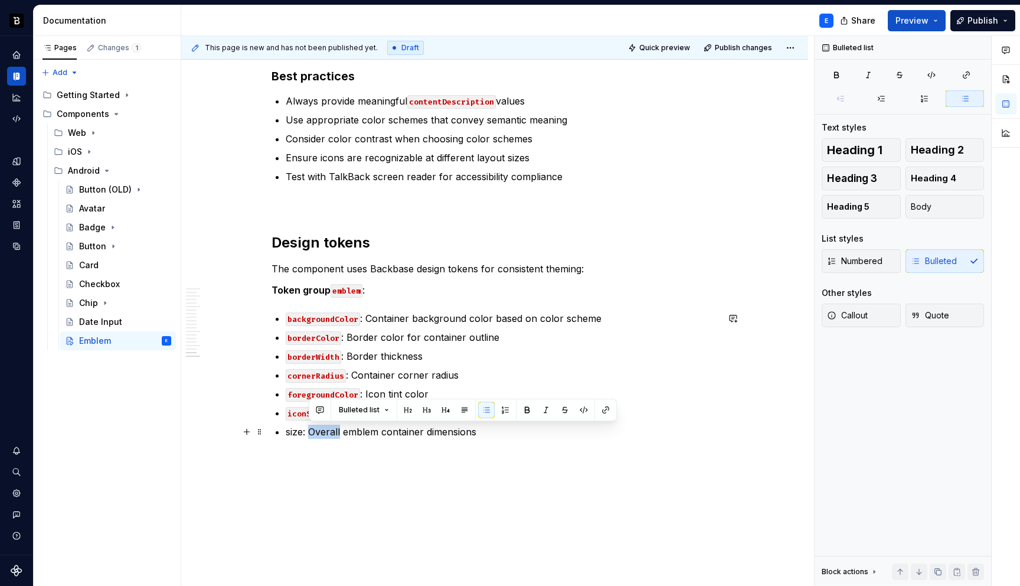
click at [319, 432] on p "size: Overall emblem container dimensions" at bounding box center [502, 431] width 432 height 14
click at [293, 430] on p "size: Overall emblem container dimensions" at bounding box center [502, 431] width 432 height 14
click at [556, 407] on button "button" at bounding box center [561, 409] width 17 height 17
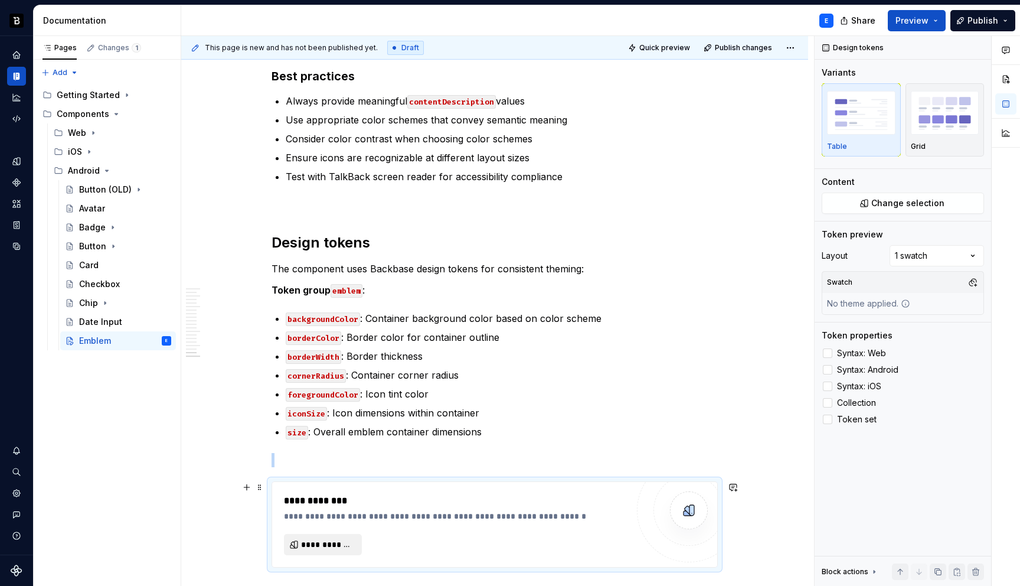
click at [342, 544] on span "**********" at bounding box center [327, 544] width 53 height 12
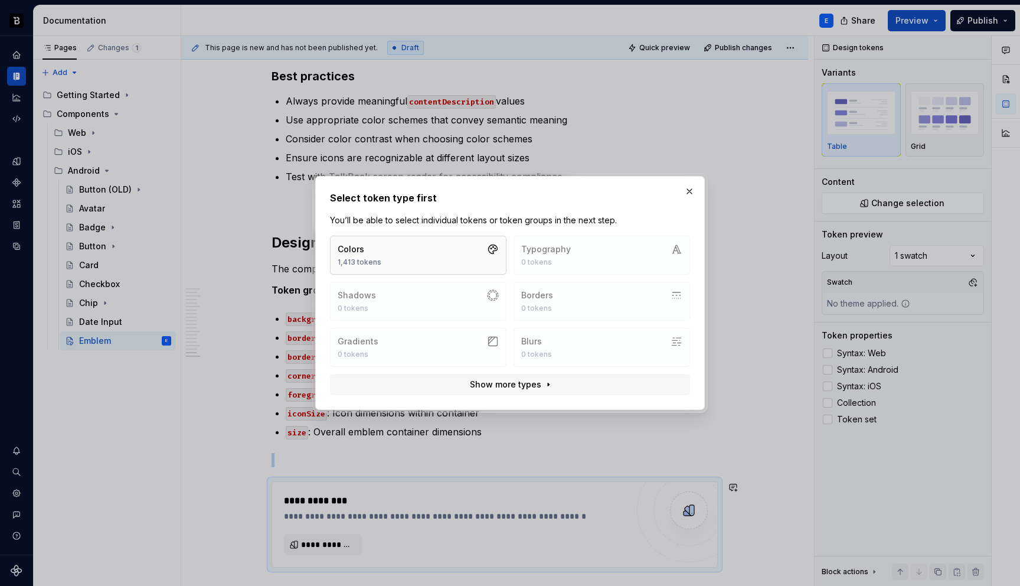
click at [393, 252] on button "Colors 1,413 tokens" at bounding box center [418, 255] width 177 height 39
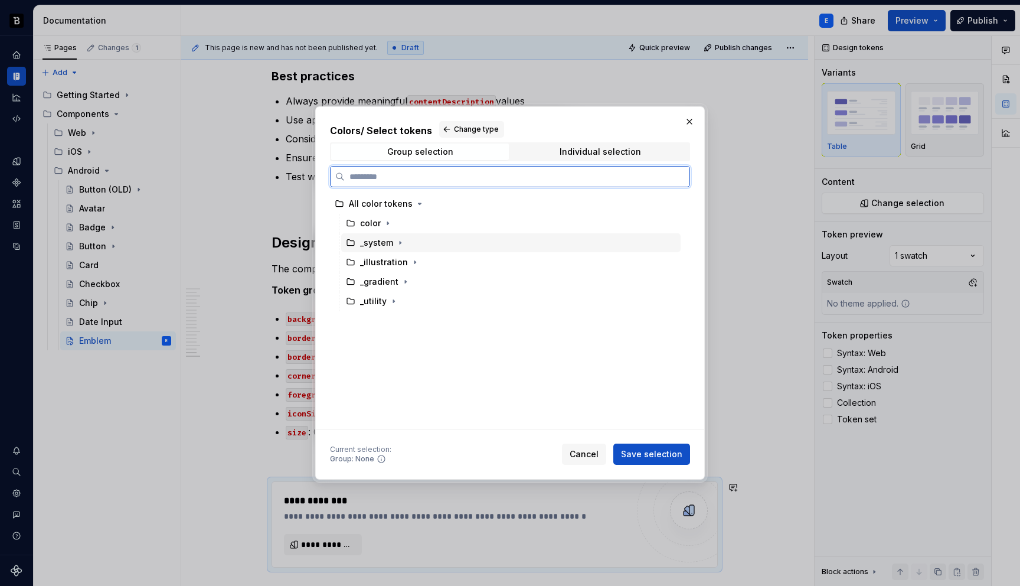
click at [375, 227] on div "color" at bounding box center [370, 223] width 21 height 12
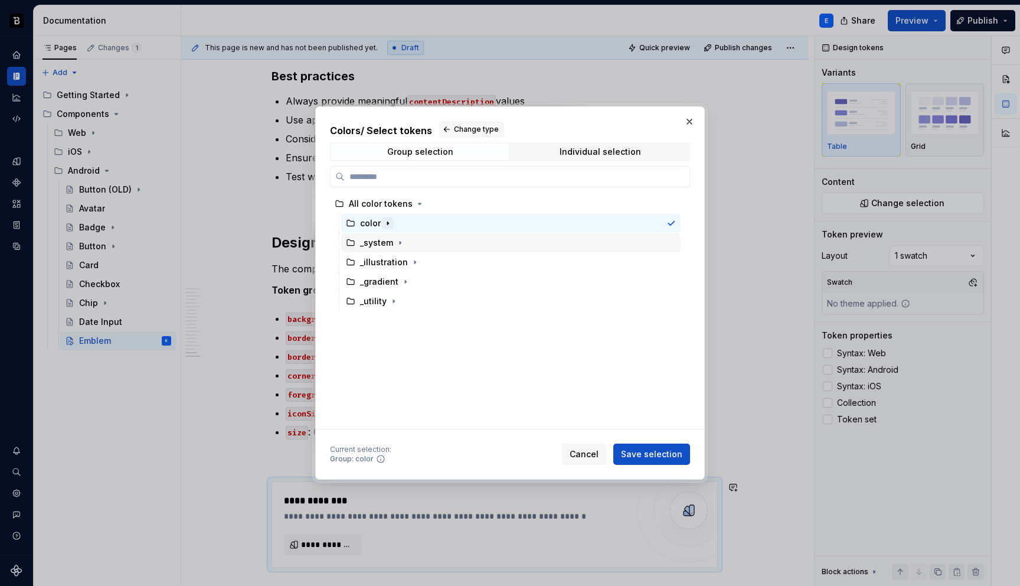
click at [388, 222] on icon "button" at bounding box center [387, 222] width 9 height 9
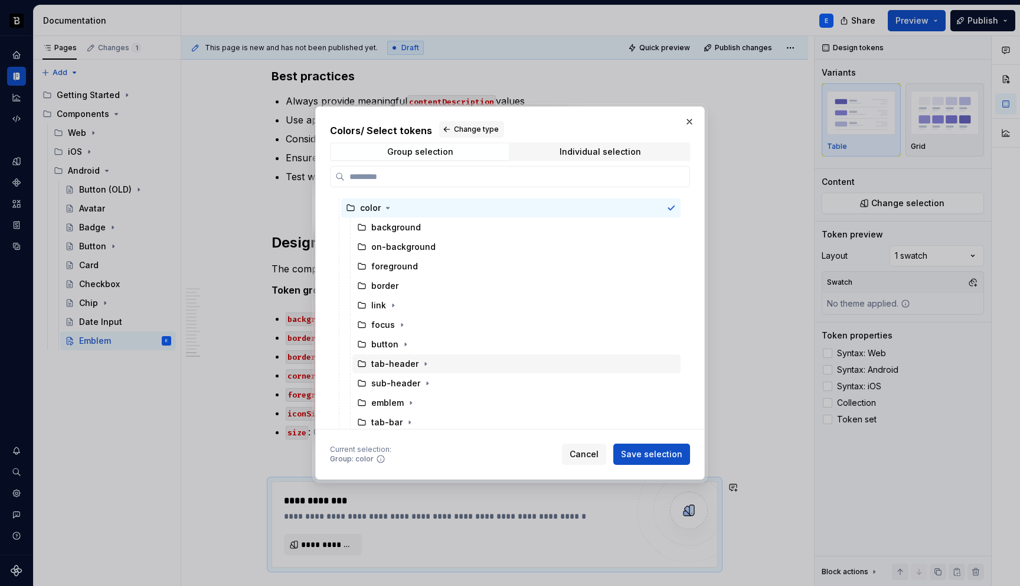
scroll to position [17, 0]
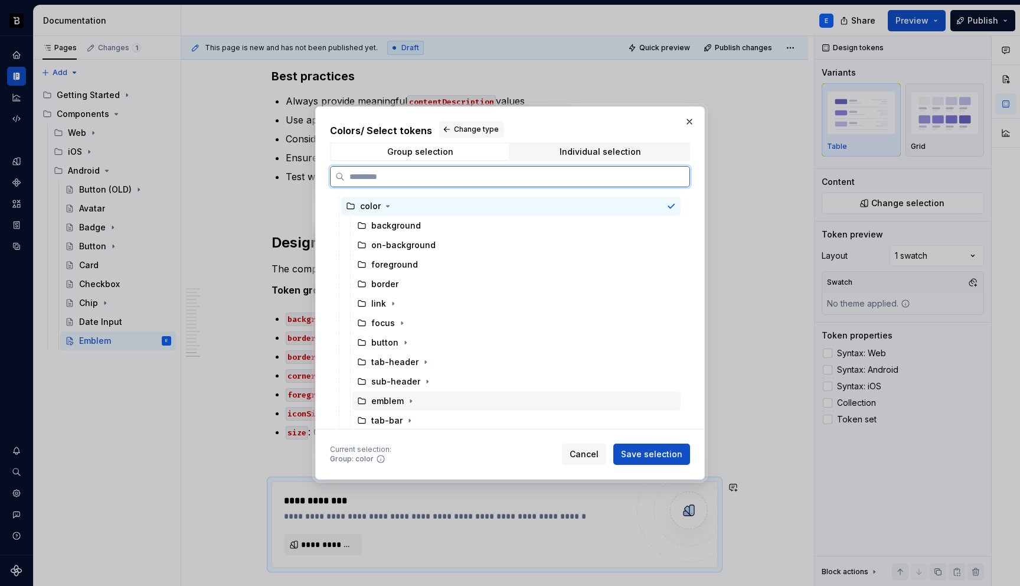
click at [398, 409] on div "emblem" at bounding box center [516, 400] width 328 height 19
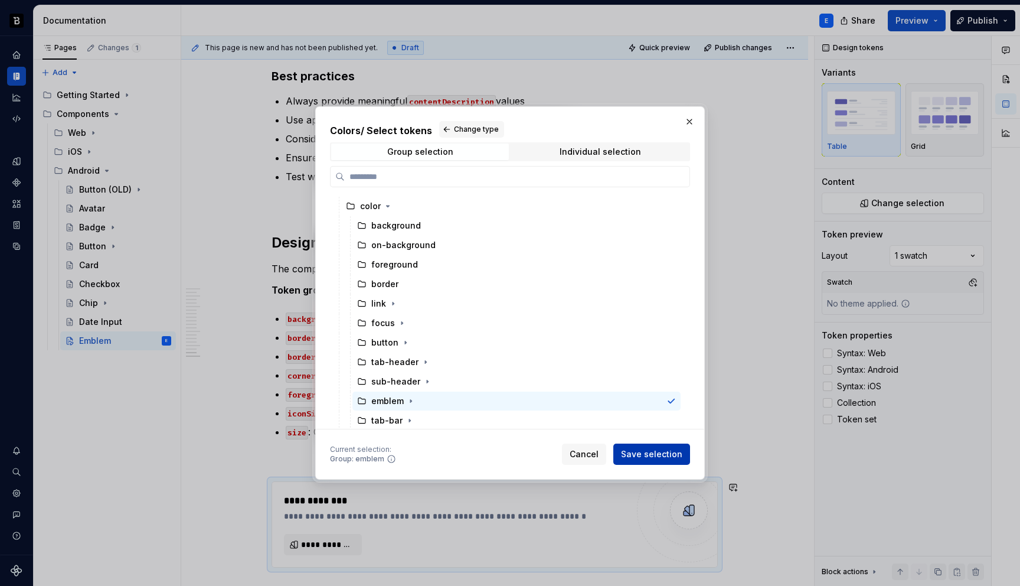
click at [652, 450] on span "Save selection" at bounding box center [651, 454] width 61 height 12
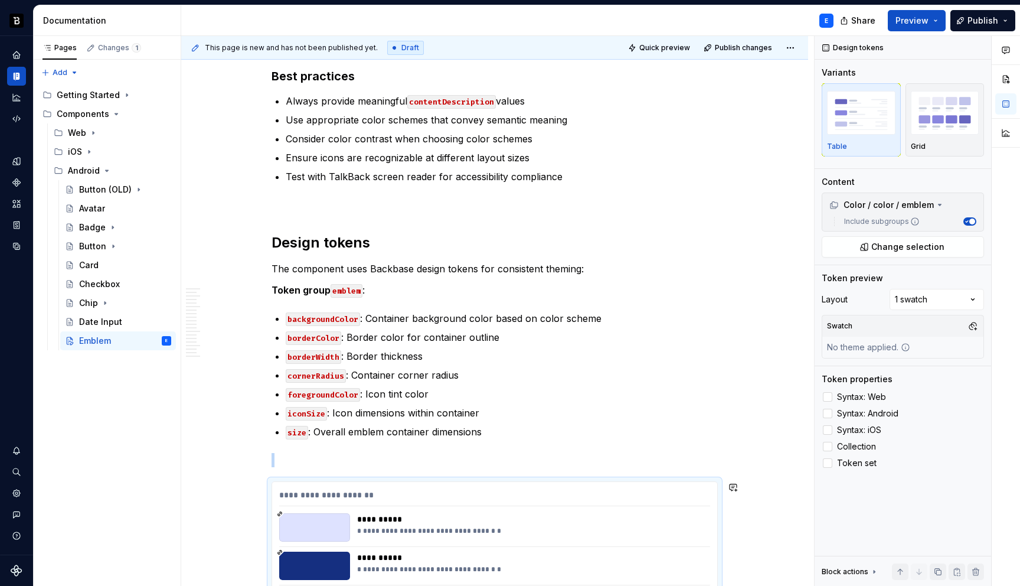
scroll to position [4080, 0]
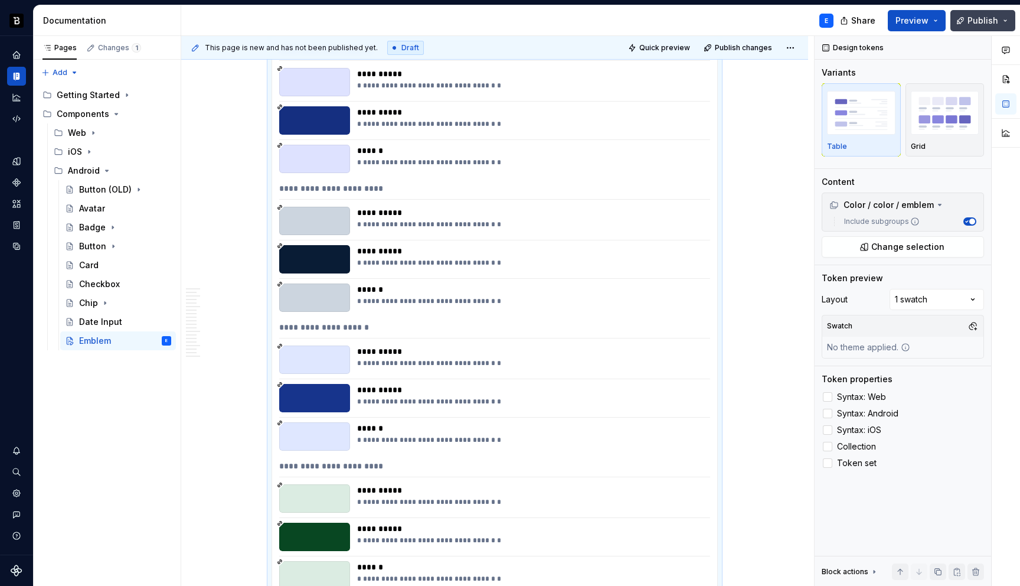
click at [964, 18] on button "Publish" at bounding box center [983, 20] width 65 height 21
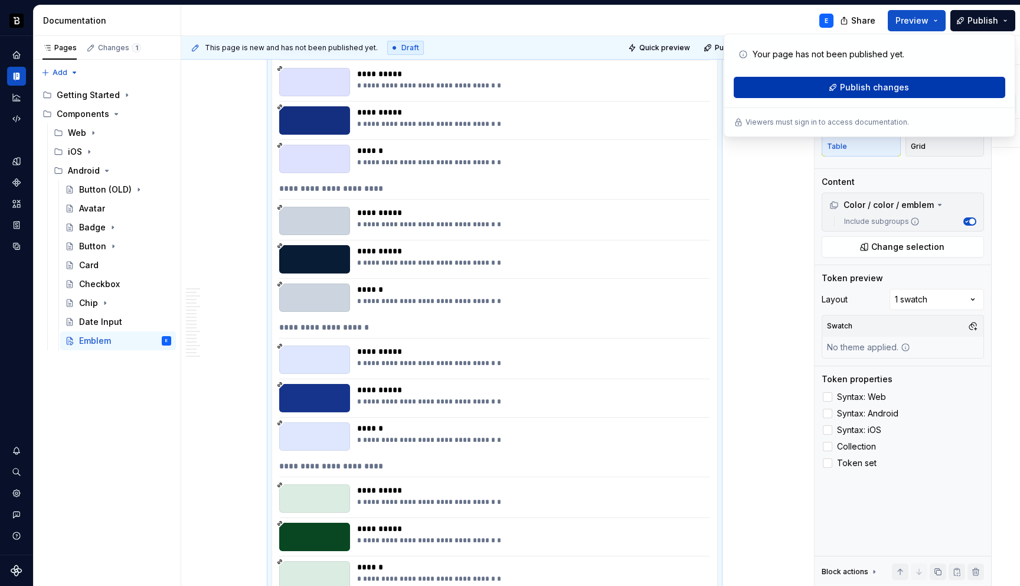
click at [886, 84] on span "Publish changes" at bounding box center [874, 87] width 69 height 12
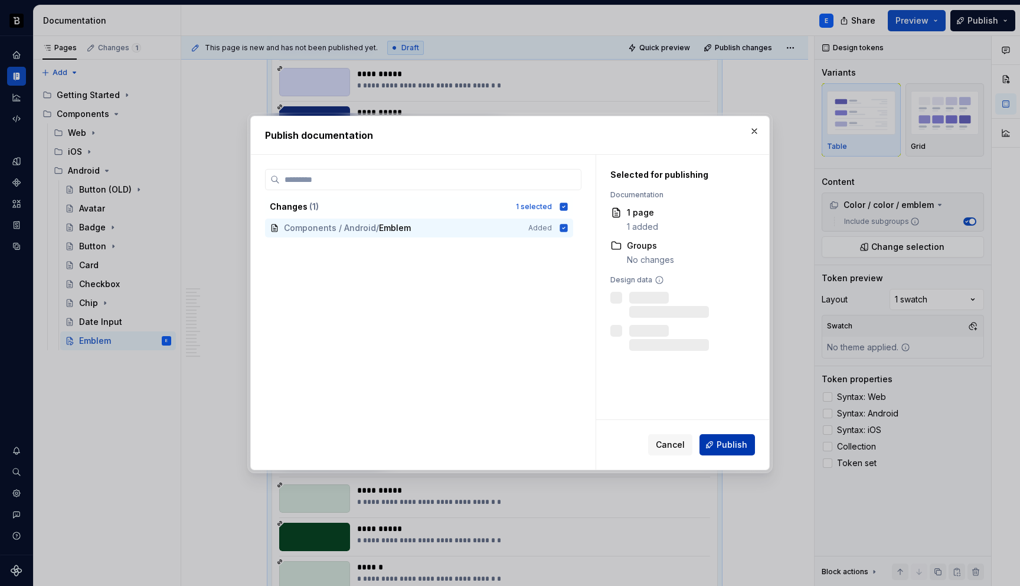
click at [746, 442] on span "Publish" at bounding box center [732, 445] width 31 height 12
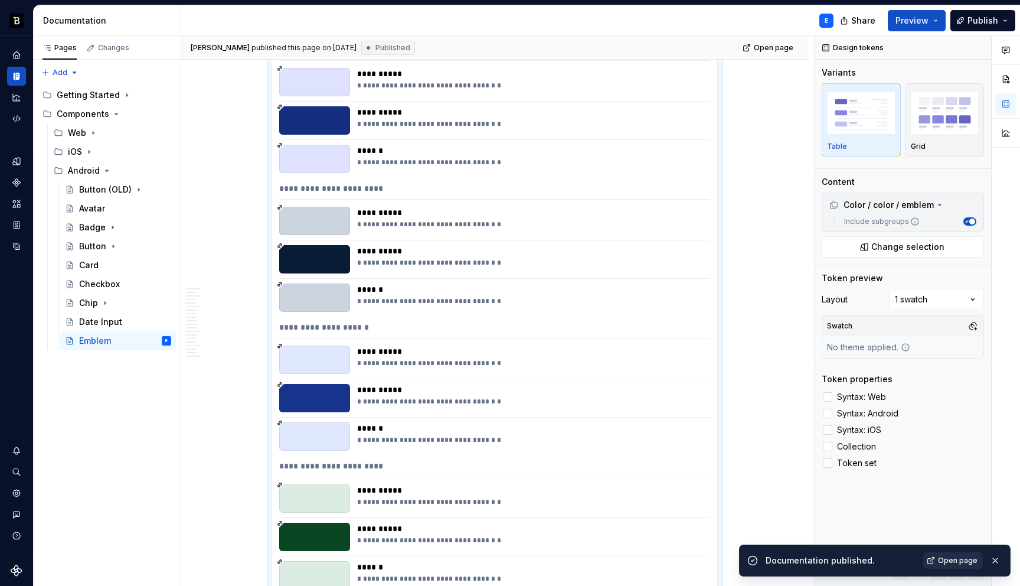
click at [965, 561] on span "Open page" at bounding box center [958, 560] width 40 height 9
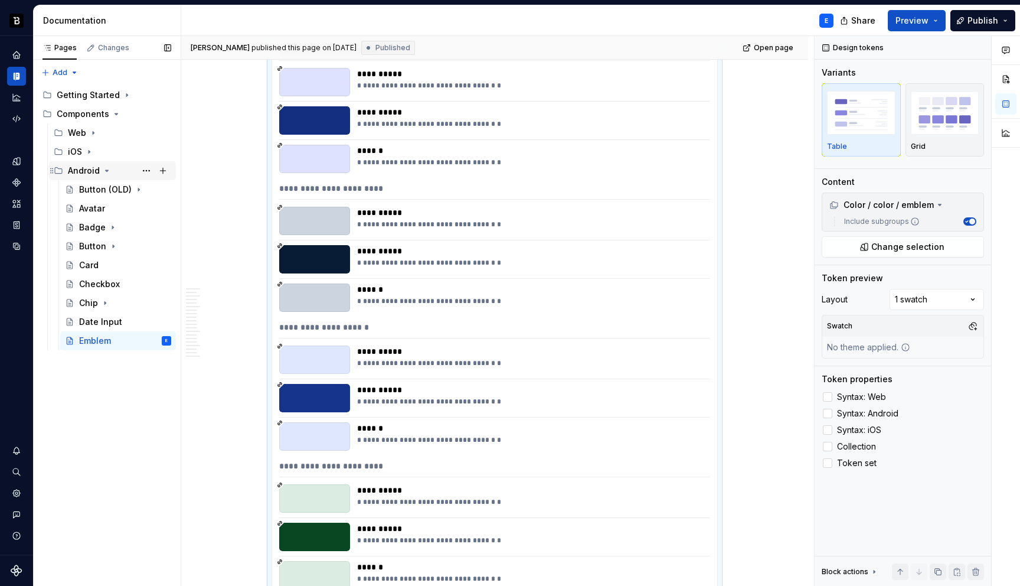
click at [104, 169] on icon "Page tree" at bounding box center [106, 170] width 9 height 9
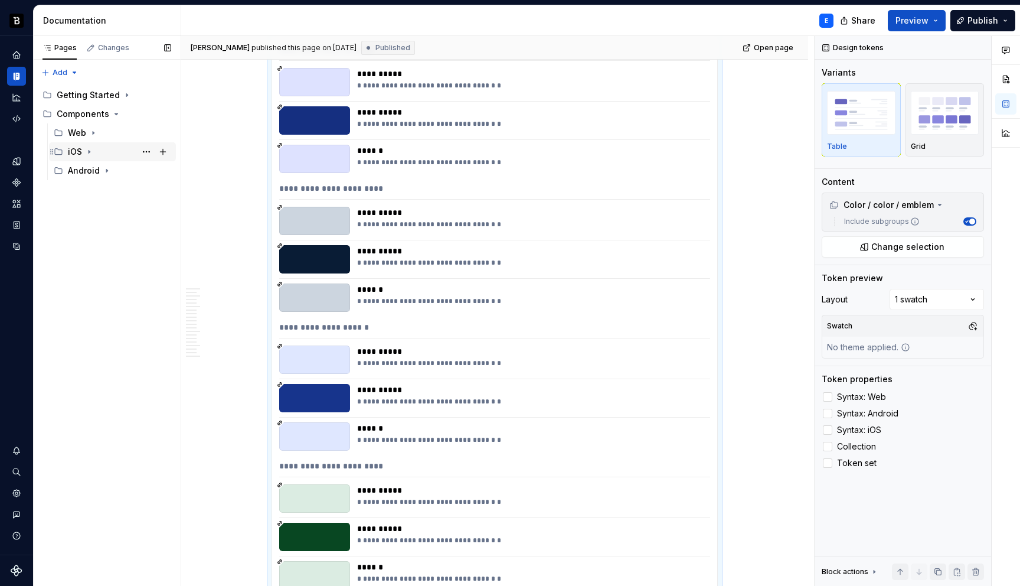
click at [89, 149] on icon "Page tree" at bounding box center [88, 151] width 9 height 9
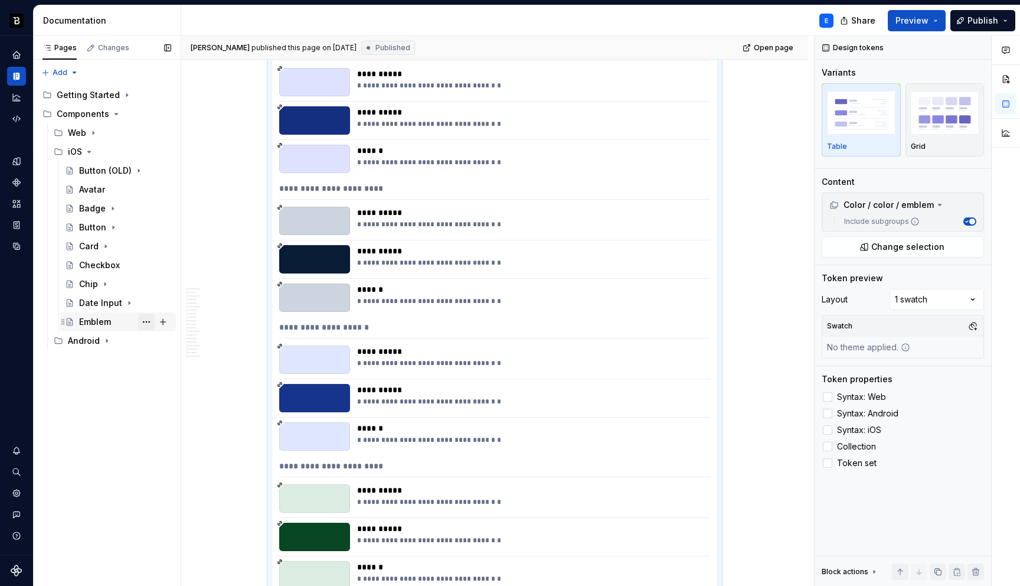
click at [148, 319] on button "Page tree" at bounding box center [146, 321] width 17 height 17
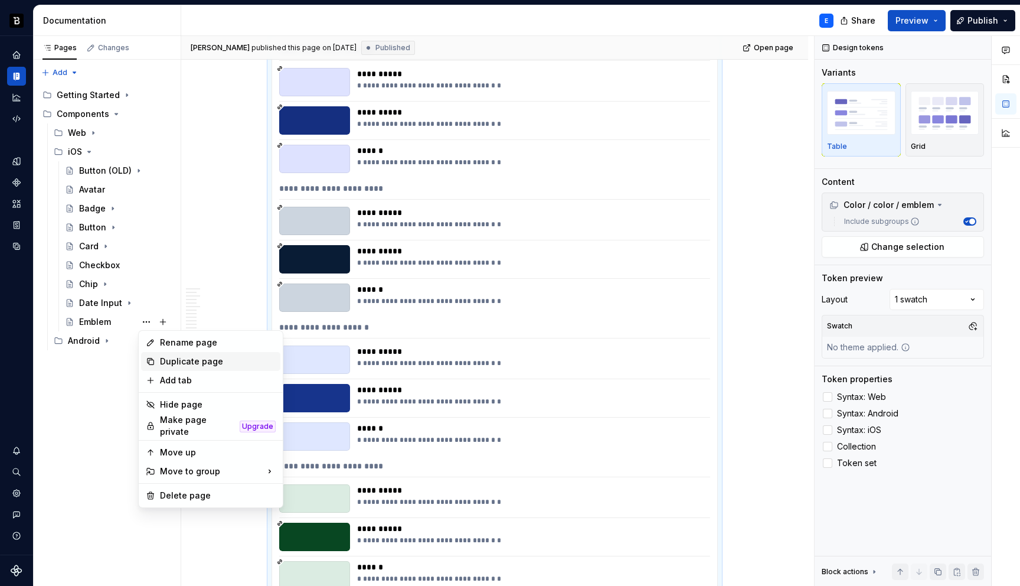
click at [164, 360] on div "Duplicate page" at bounding box center [218, 361] width 116 height 12
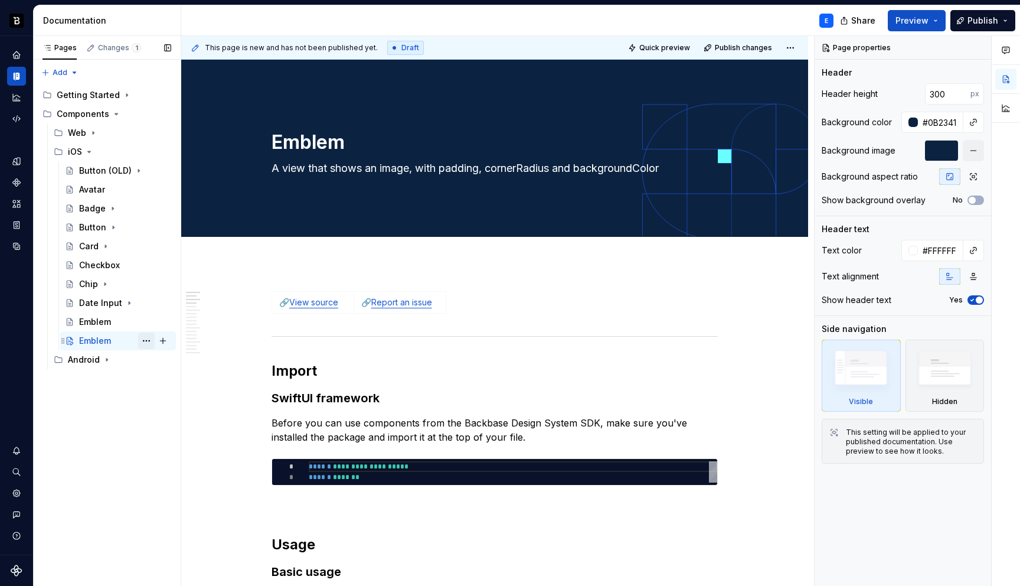
click at [145, 337] on button "Page tree" at bounding box center [146, 340] width 17 height 17
type textarea "*"
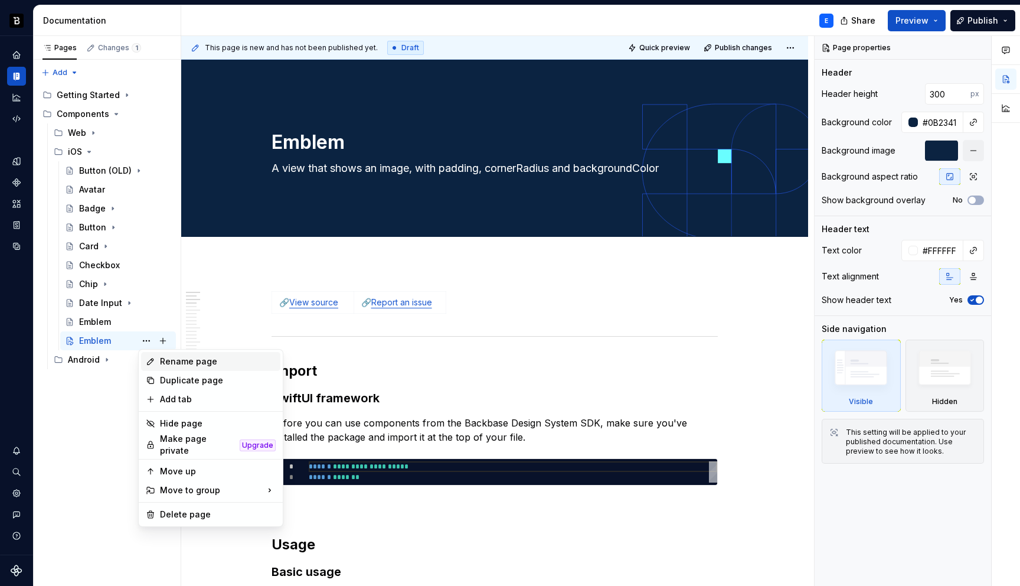
click at [166, 354] on div "Rename page" at bounding box center [210, 361] width 139 height 19
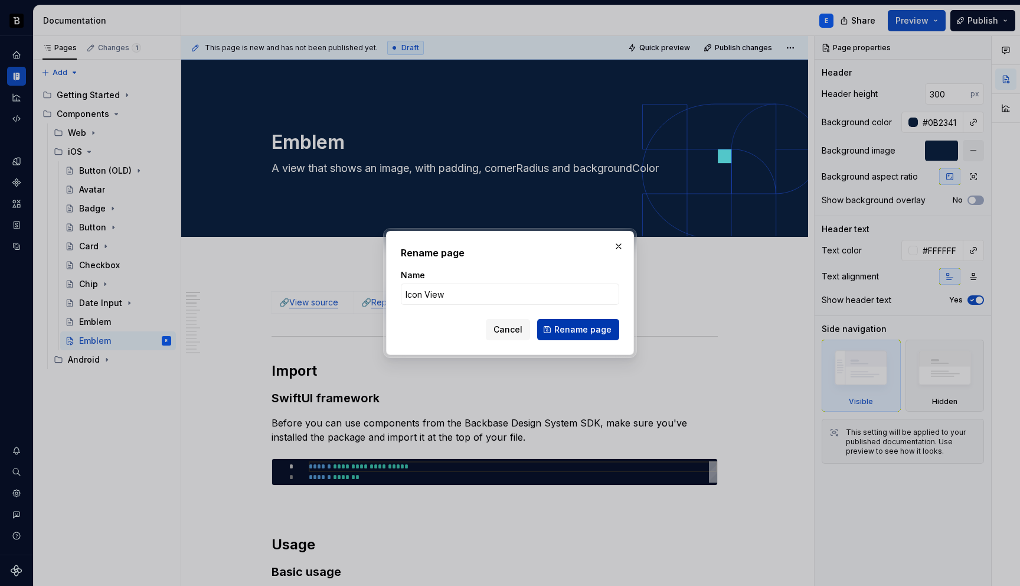
type input "Icon View"
click at [550, 322] on button "Rename page" at bounding box center [578, 329] width 82 height 21
type textarea "*"
type textarea "Icon View"
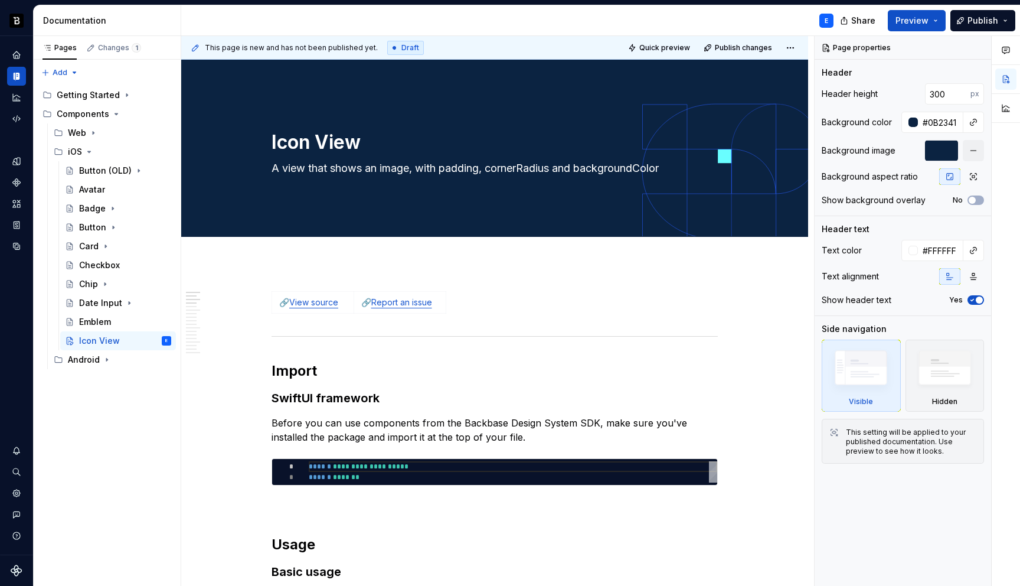
click at [321, 367] on h2 "Import" at bounding box center [495, 370] width 446 height 19
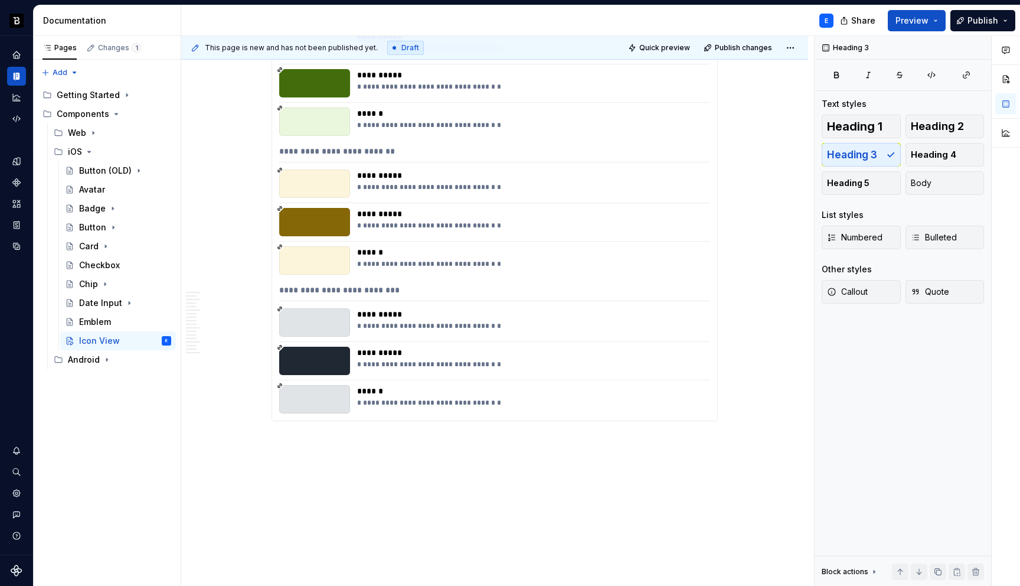
scroll to position [5127, 0]
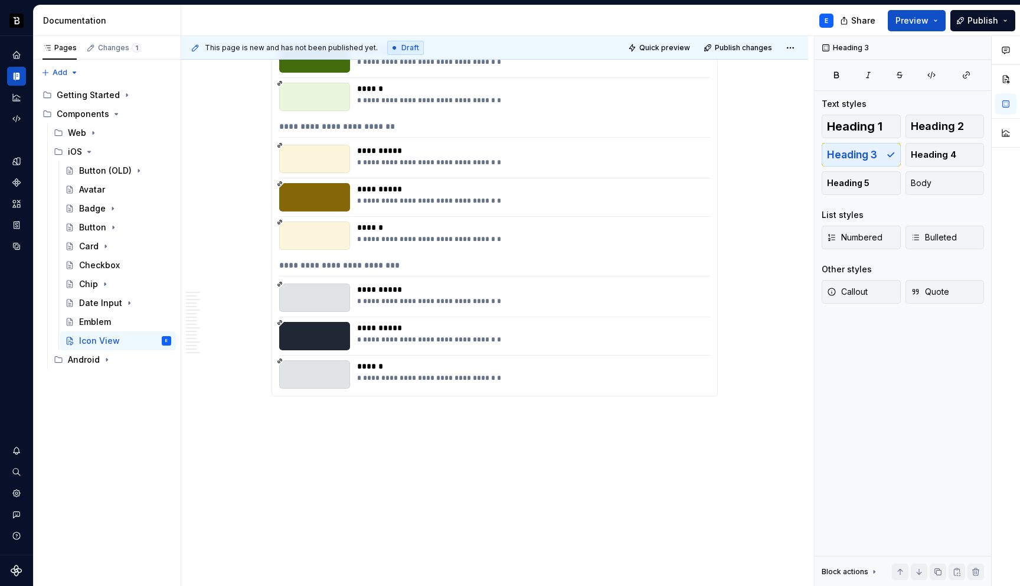
click at [404, 371] on div "******" at bounding box center [530, 366] width 346 height 12
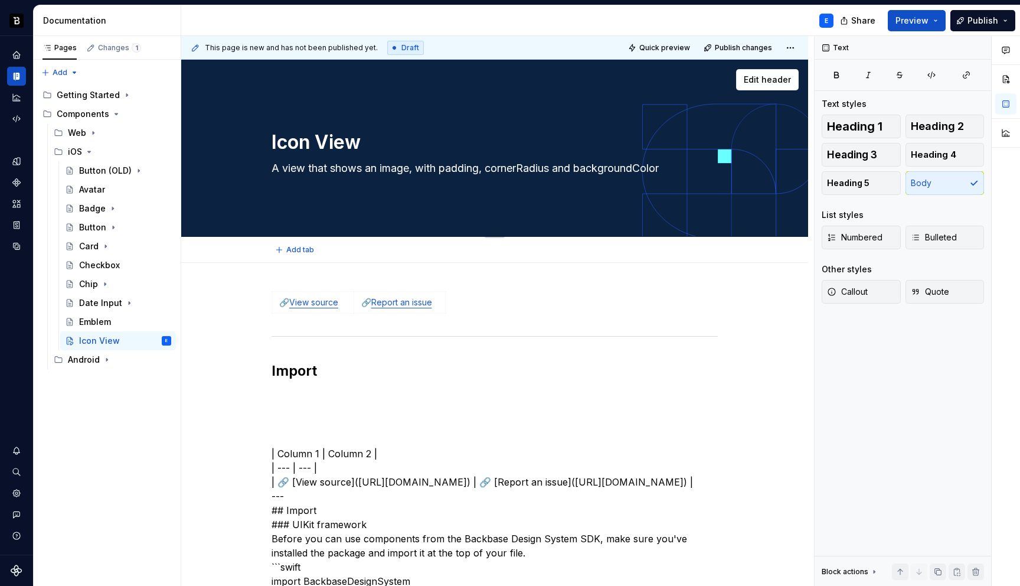
click at [387, 168] on textarea "A view that shows an image, with padding, cornerRadius and backgroundColor" at bounding box center [492, 168] width 446 height 19
paste textarea "radius and background. This a replacement of the deprecated `Icon` component."
type textarea "*"
type textarea "A view that shows an image, with padding, radius and background. This a replace…"
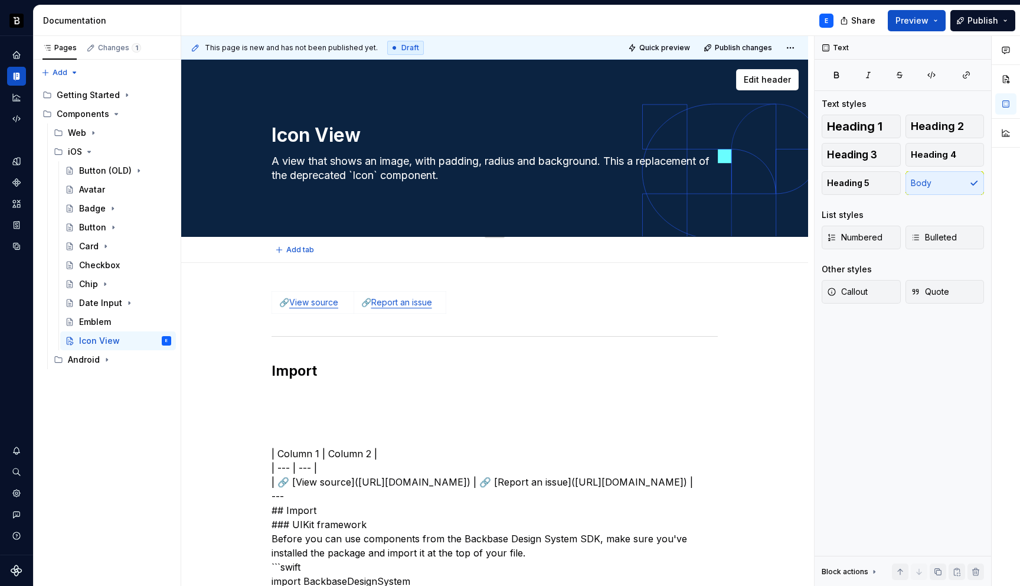
click at [393, 177] on textarea "A view that shows an image, with padding, radius and background. This a replace…" at bounding box center [492, 168] width 446 height 33
type textarea "*"
type textarea "A view that shows an image, with padding, radius and background. This a replace…"
type textarea "*"
type textarea "A view that shows an image, with padding, radius and background. This a replace…"
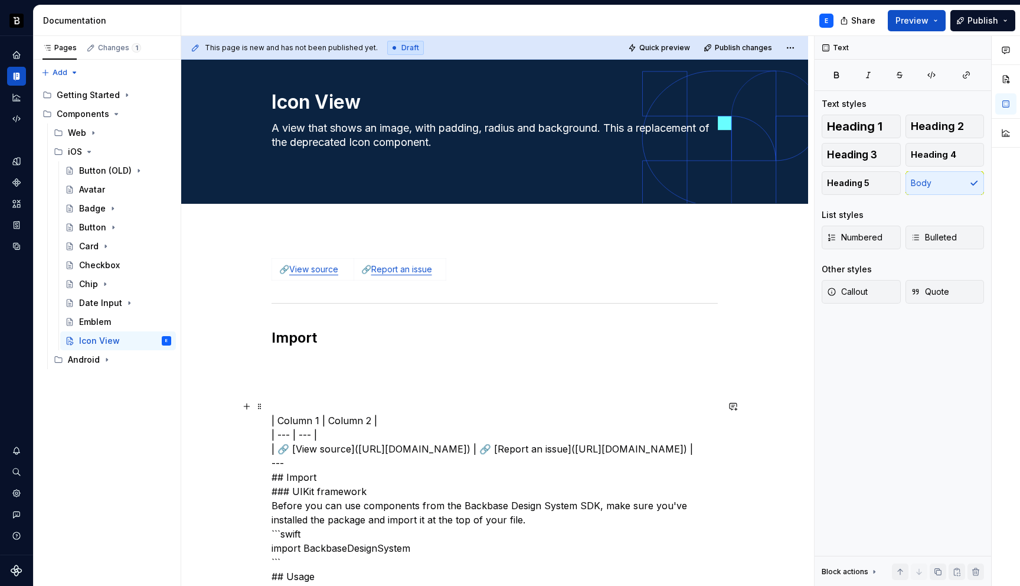
type textarea "*"
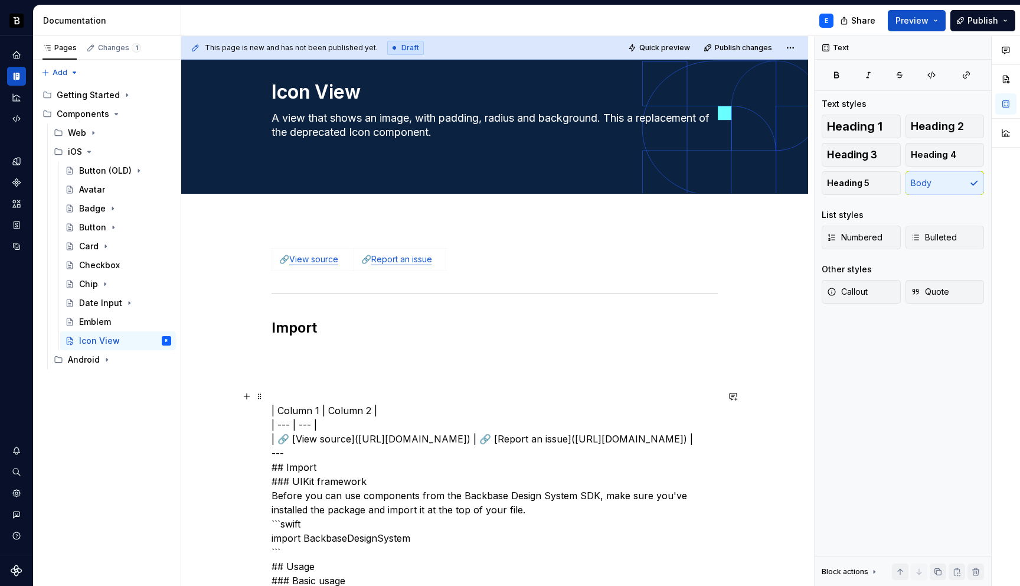
scroll to position [51, 0]
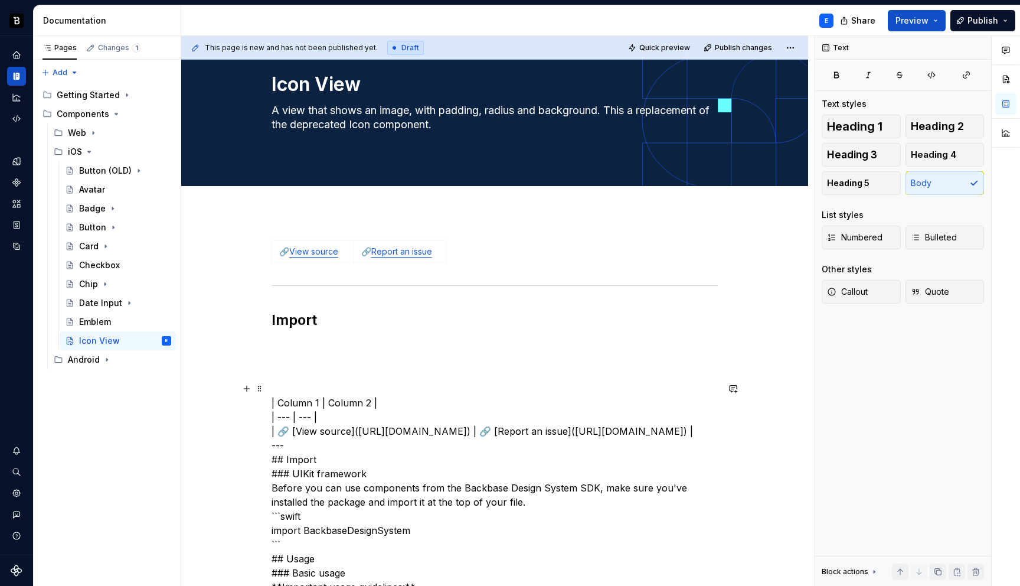
type textarea "A view that shows an image, with padding, radius and background. This a replace…"
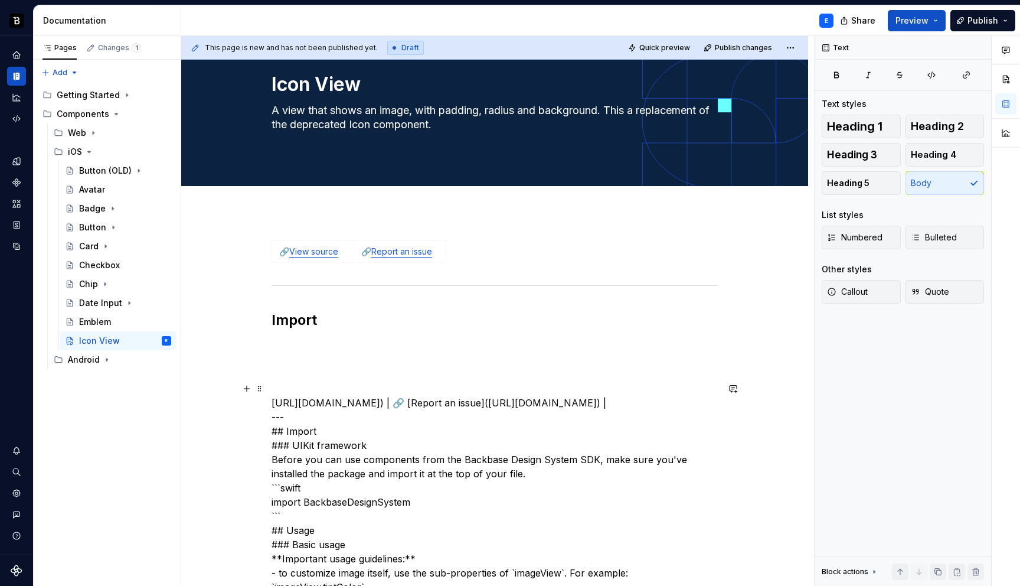
click at [329, 250] on link "View source" at bounding box center [313, 251] width 49 height 10
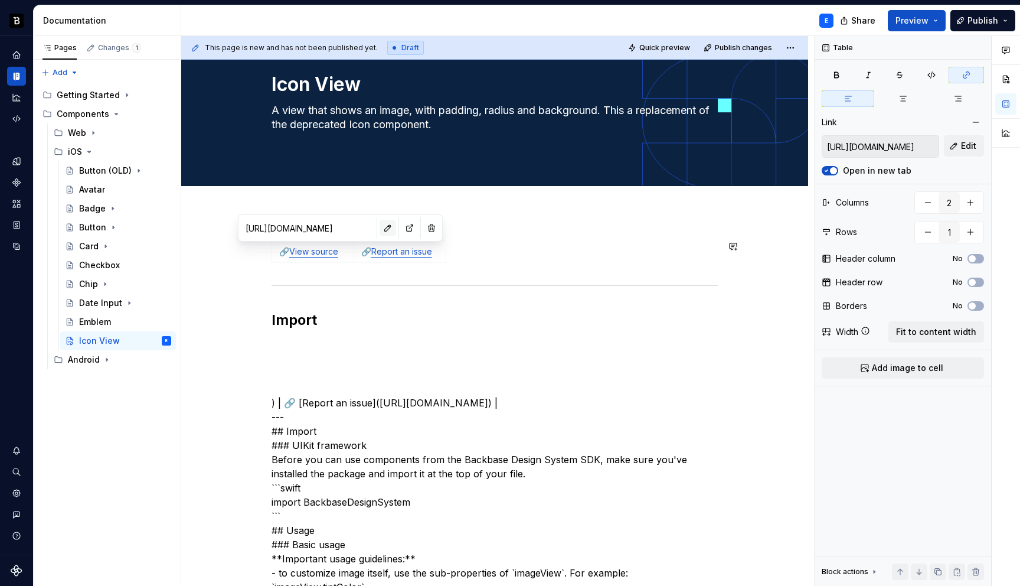
click at [380, 228] on button "button" at bounding box center [388, 228] width 17 height 17
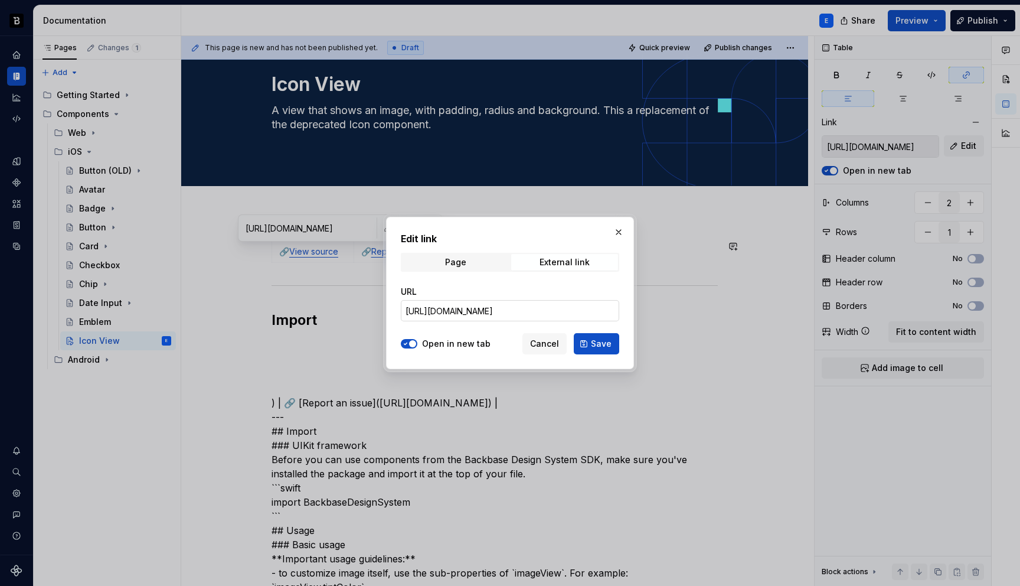
click at [442, 306] on input "[URL][DOMAIN_NAME]" at bounding box center [510, 310] width 218 height 21
paste input "UIKit/Components/IconView"
type input "https://github.com/backbase-rnd/bac-design-system-ios/tree/LTS-7.0-25.09/Source…"
click at [586, 343] on button "Save" at bounding box center [596, 343] width 45 height 21
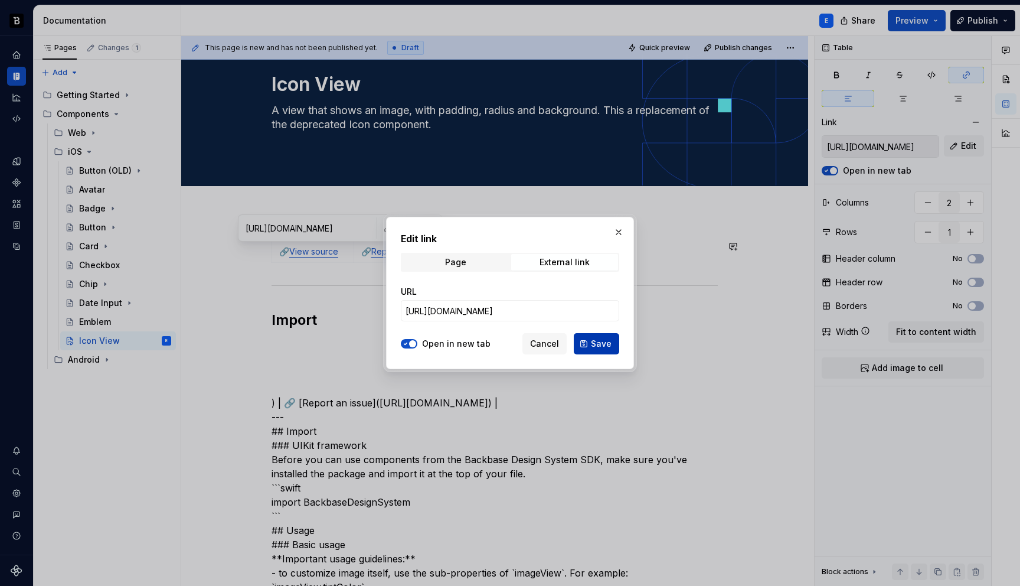
type input "https://github.com/backbase-rnd/bac-design-system-ios/tree/LTS-7.0-25.09/Source…"
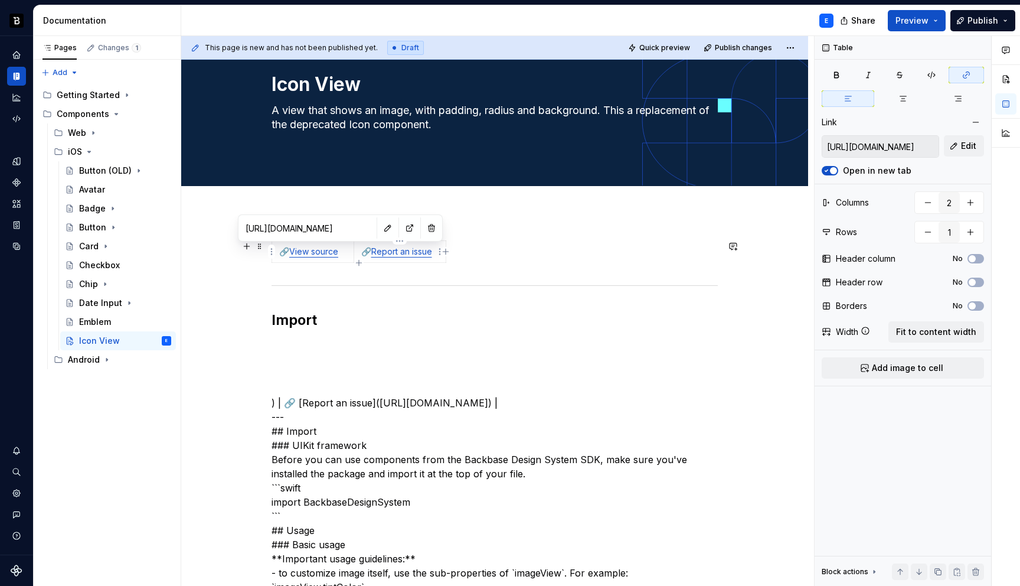
type input "[URL][DOMAIN_NAME]"
click at [414, 254] on link "Report an issue" at bounding box center [401, 251] width 61 height 10
click at [466, 225] on button "button" at bounding box center [474, 228] width 17 height 17
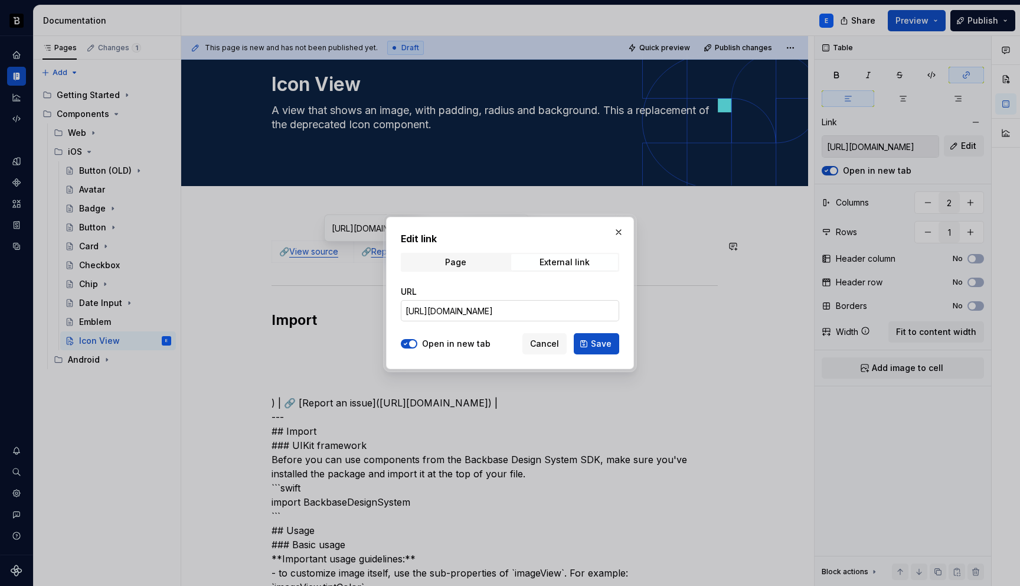
click at [514, 310] on input "[URL][DOMAIN_NAME]" at bounding box center [510, 310] width 218 height 21
paste input "UIKit/Components/IconView"
type input "https://github.com/backbase-rnd/bac-design-system-ios/tree/LTS-7.0-25.09/Source…"
click at [592, 339] on span "Save" at bounding box center [601, 344] width 21 height 12
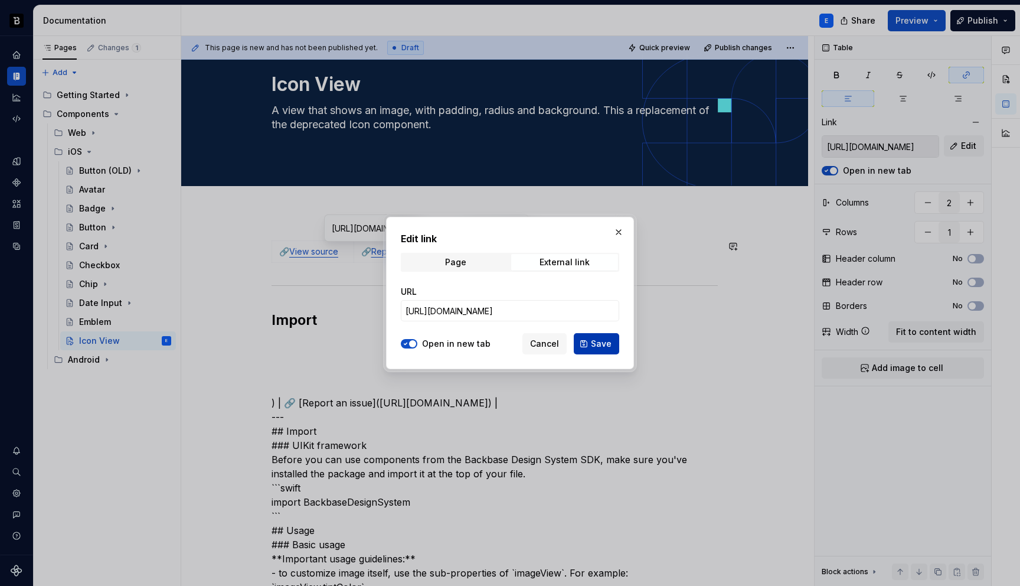
type input "https://github.com/backbase-rnd/bac-design-system-ios/tree/LTS-7.0-25.09/Source…"
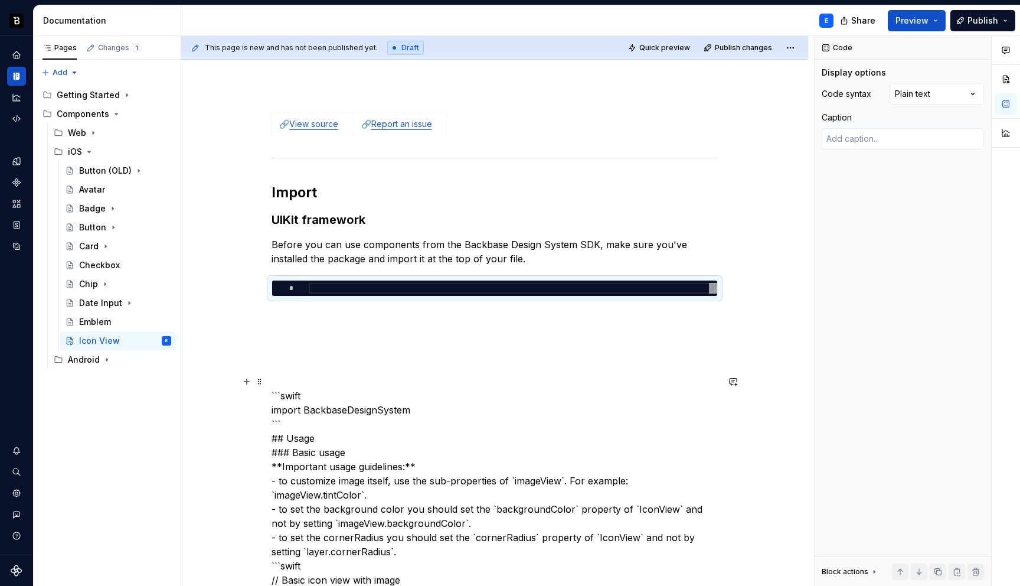
scroll to position [223, 0]
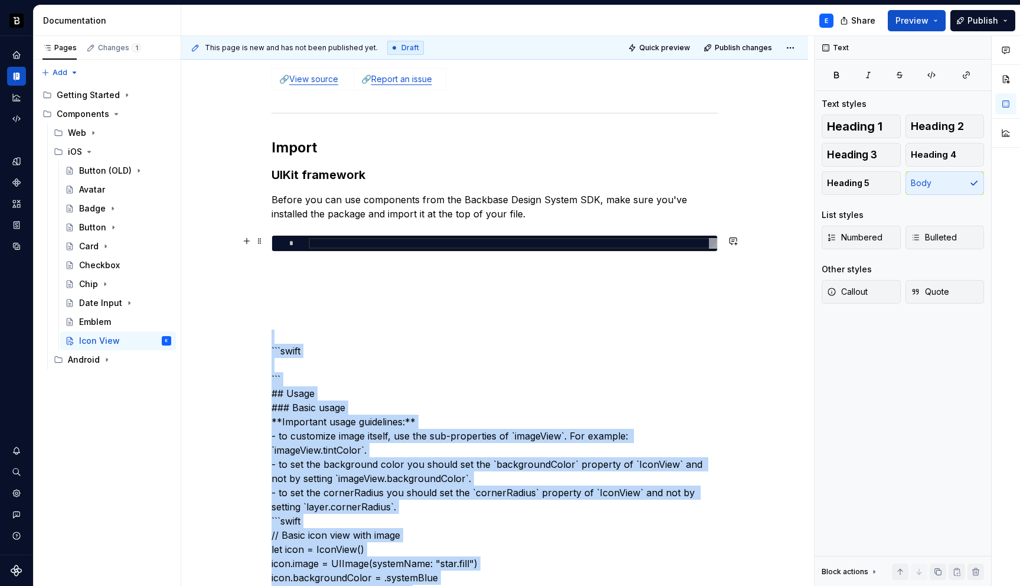
click at [367, 244] on div at bounding box center [513, 243] width 409 height 11
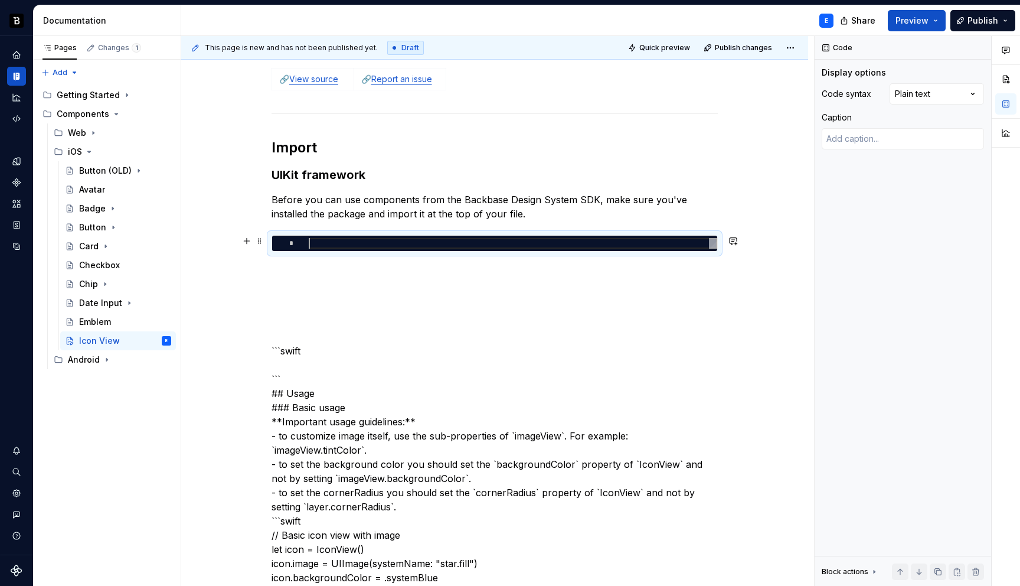
type textarea "*"
type textarea "**********"
click at [929, 96] on div "Comments Open comments No comments yet Select ‘Comment’ from the block context …" at bounding box center [917, 311] width 205 height 550
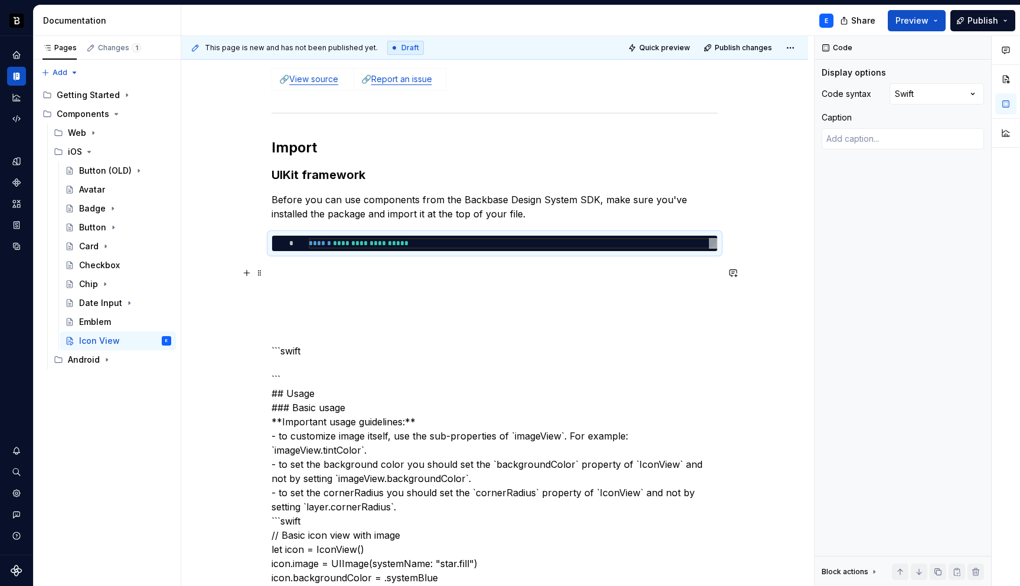
click at [348, 268] on p at bounding box center [495, 273] width 446 height 14
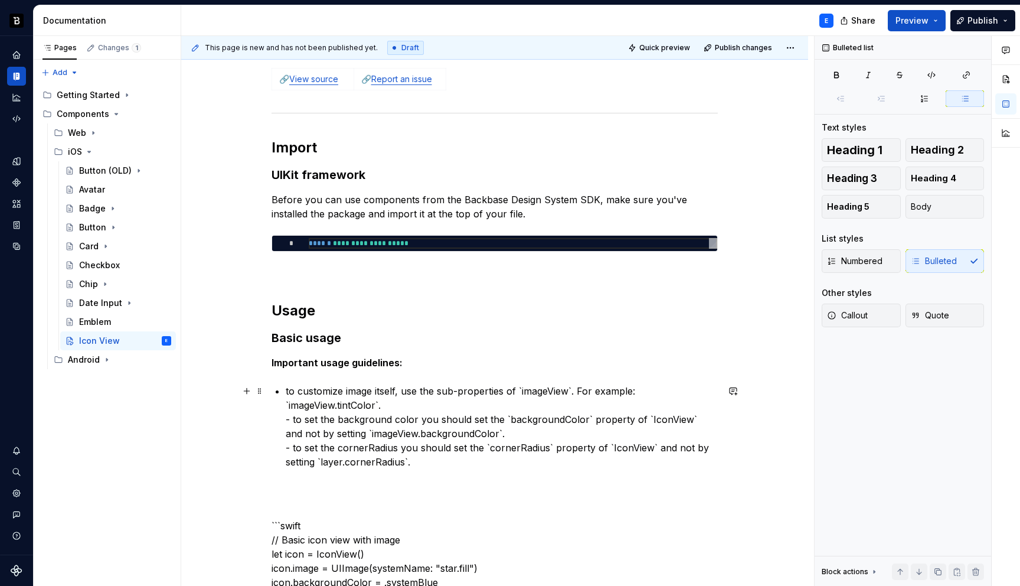
click at [574, 390] on p "to customize image itself, use the sub-properties of `imageView`. For example: …" at bounding box center [502, 426] width 432 height 85
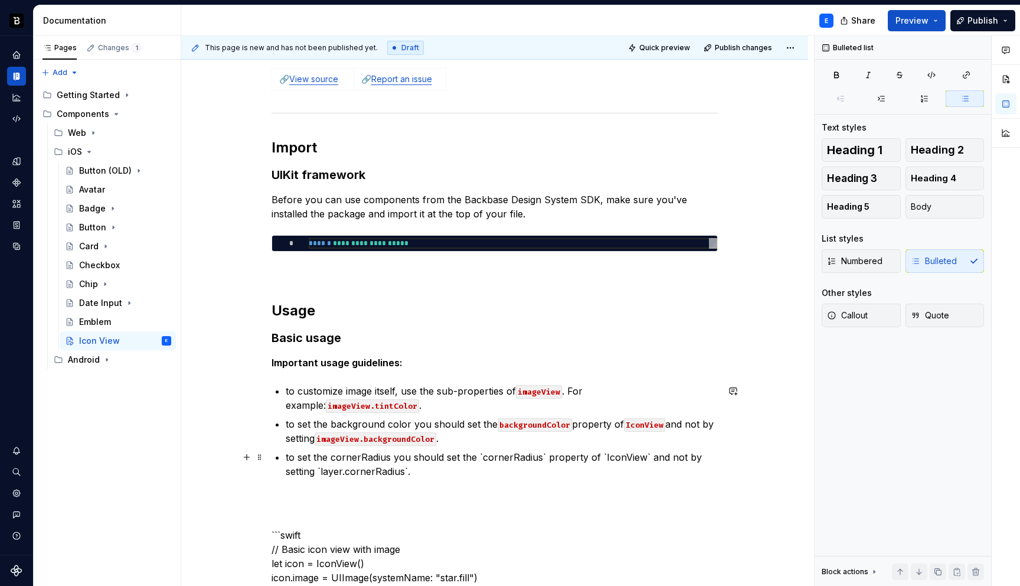
click at [367, 456] on p "to set the cornerRadius you should set the `cornerRadius` property of `IconView…" at bounding box center [502, 464] width 432 height 28
drag, startPoint x: 362, startPoint y: 456, endPoint x: 369, endPoint y: 452, distance: 8.5
click at [362, 456] on p "to set the cornerRadius you should set the `cornerRadius` property of `IconView…" at bounding box center [502, 464] width 432 height 28
click at [544, 460] on p "to set the corner radius you should set the `cornerRadius` property of `IconVie…" at bounding box center [502, 464] width 432 height 28
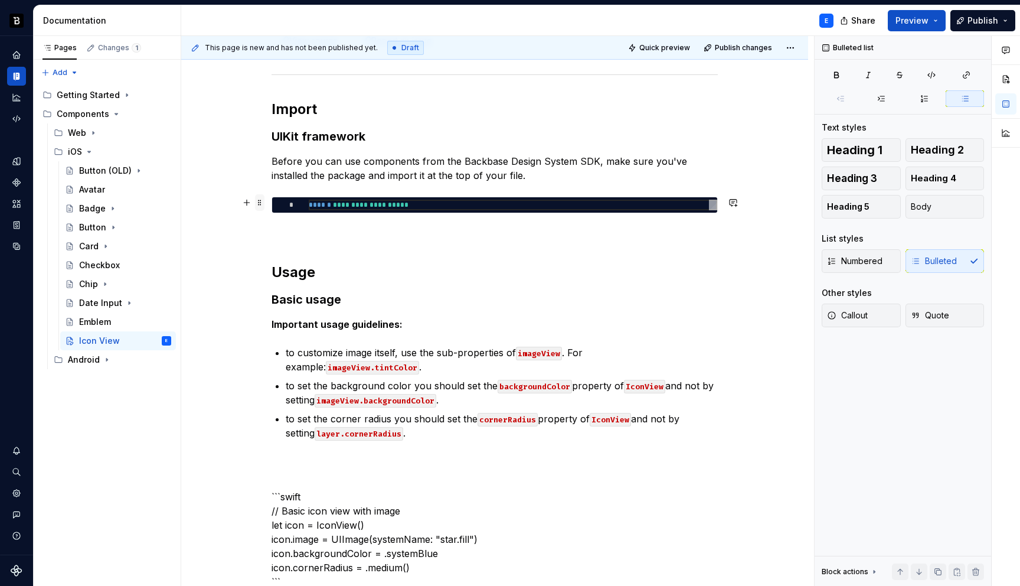
click at [261, 200] on span at bounding box center [259, 202] width 9 height 17
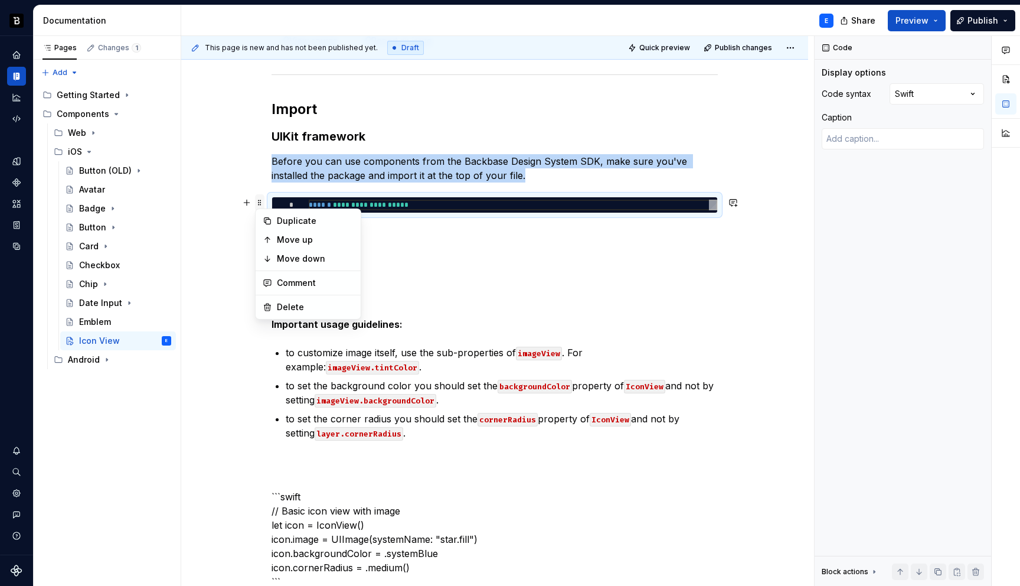
click at [261, 200] on span at bounding box center [259, 202] width 9 height 17
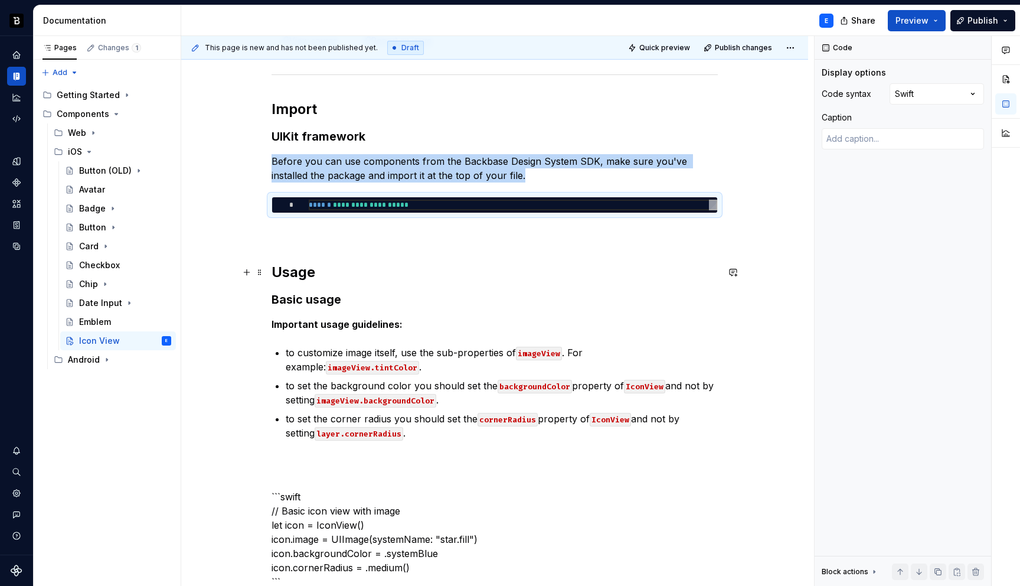
copy p "Before you can use components from the Backbase Design System SDK, make sure yo…"
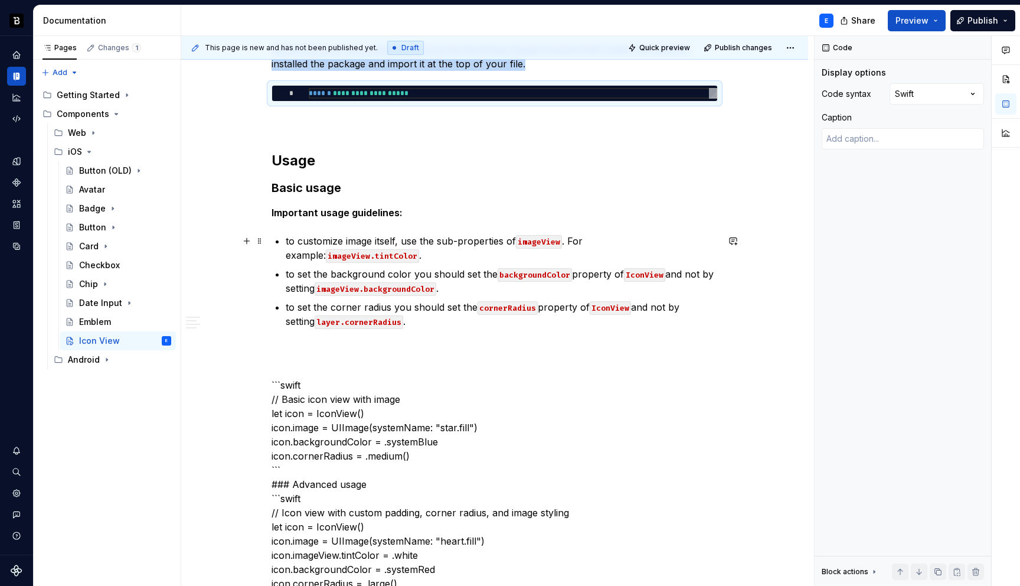
scroll to position [418, 0]
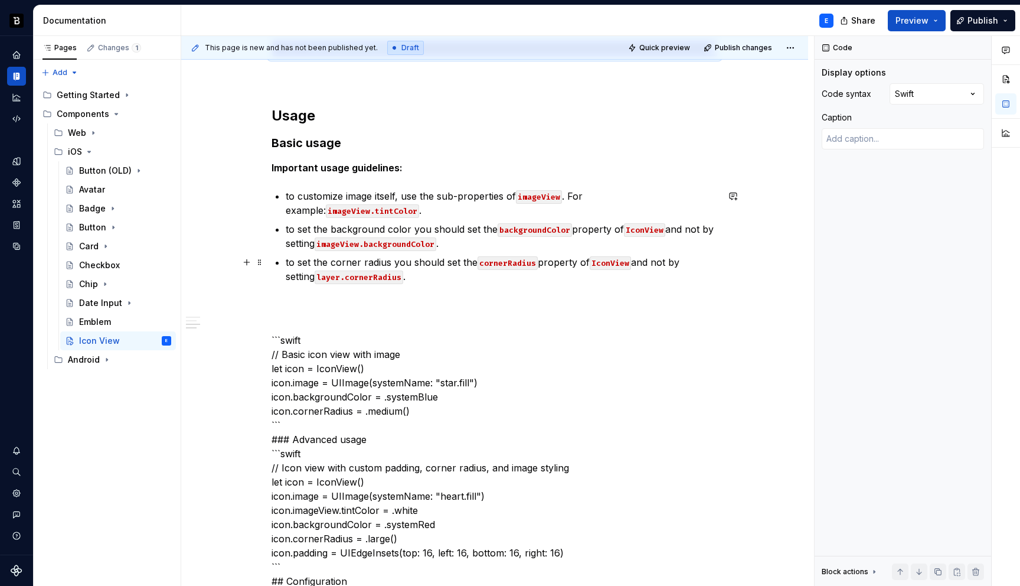
click at [419, 274] on p "to set the corner radius you should set the cornerRadius property of IconView a…" at bounding box center [502, 269] width 432 height 28
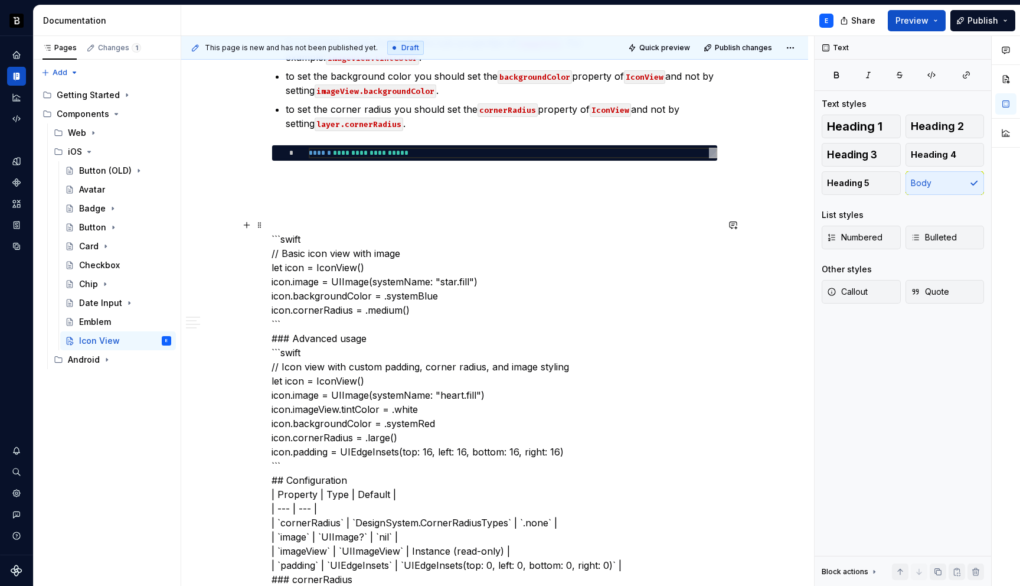
scroll to position [573, 0]
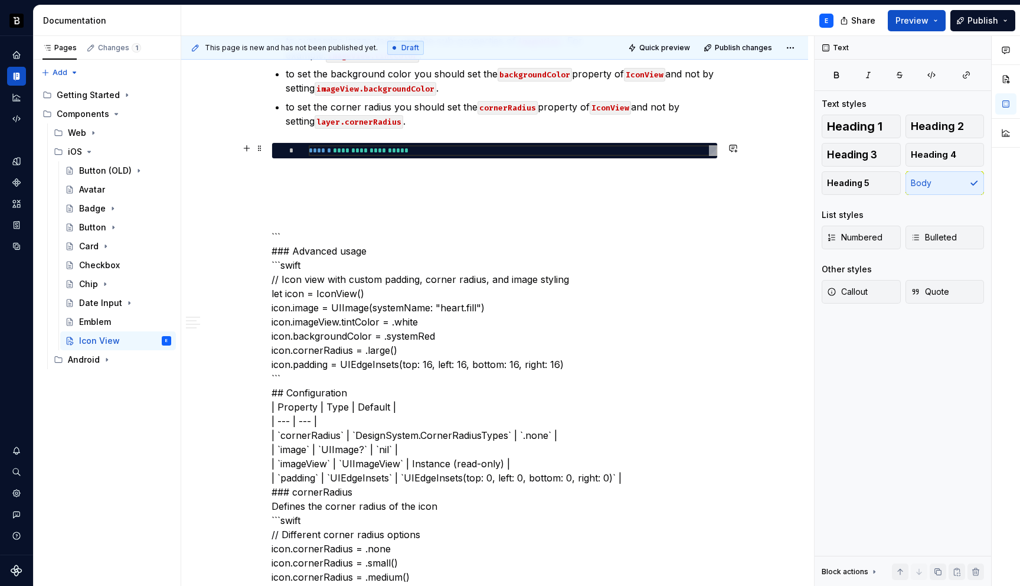
type textarea "*"
type textarea "**********"
click at [375, 149] on div "**********" at bounding box center [513, 150] width 409 height 11
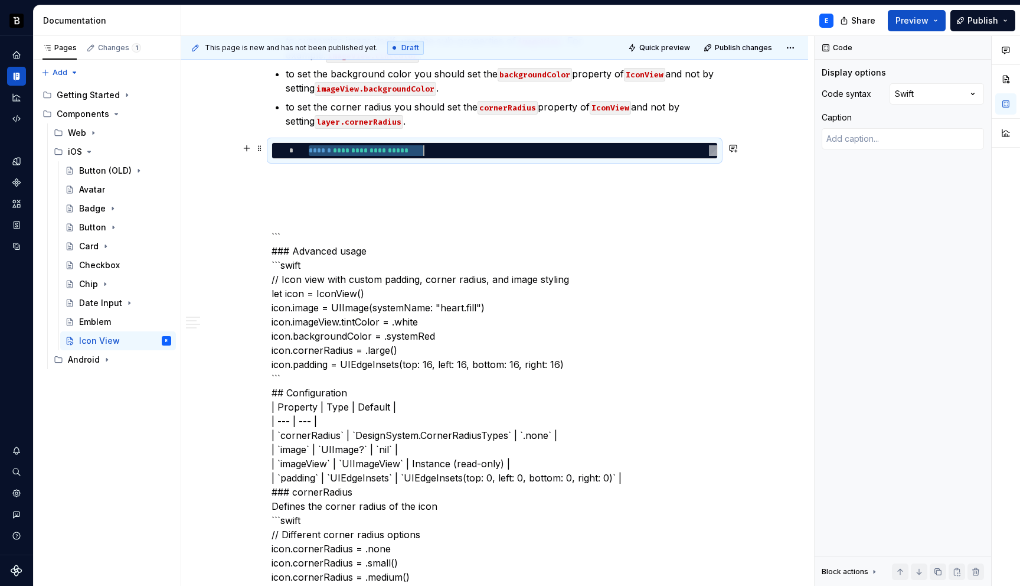
scroll to position [0, 115]
type textarea "*"
type textarea "**********"
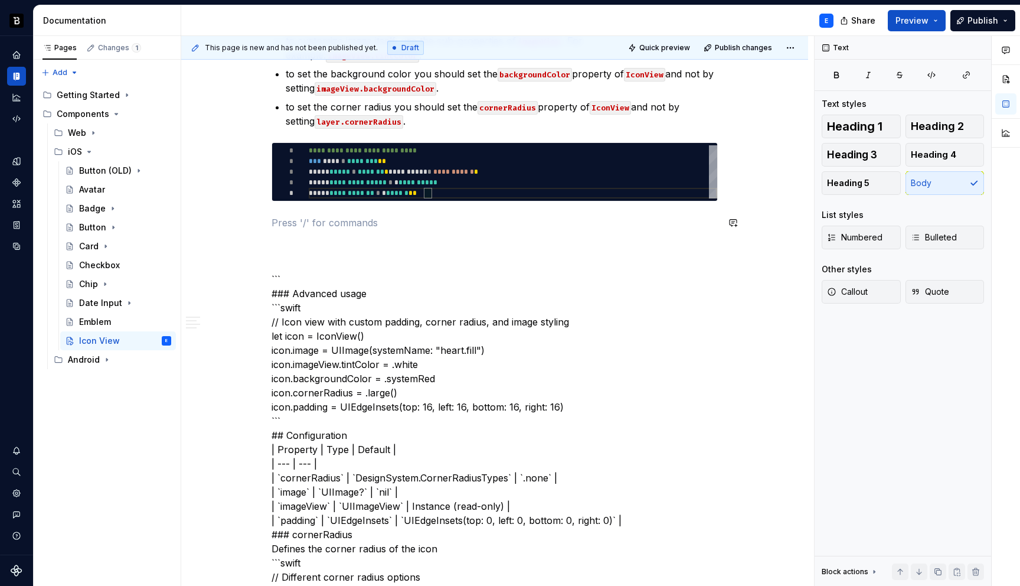
click at [335, 215] on p at bounding box center [495, 222] width 446 height 14
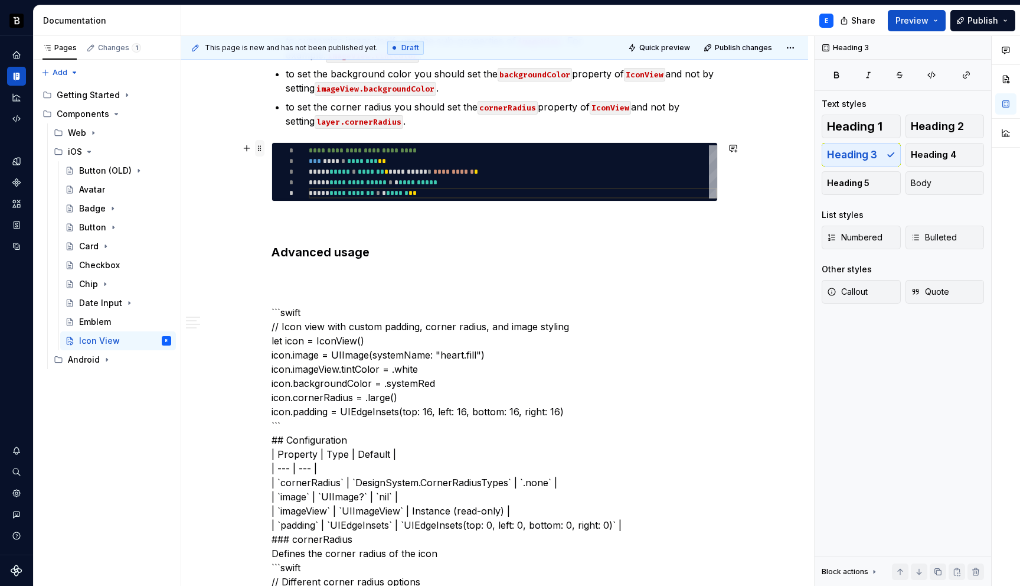
click at [256, 147] on span at bounding box center [259, 148] width 9 height 17
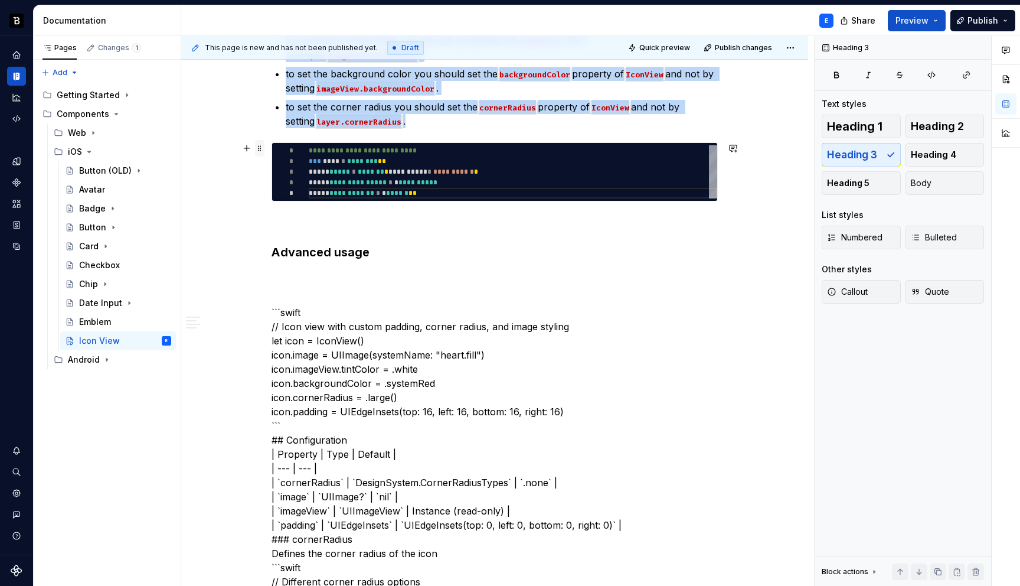
click at [256, 147] on span at bounding box center [259, 148] width 9 height 17
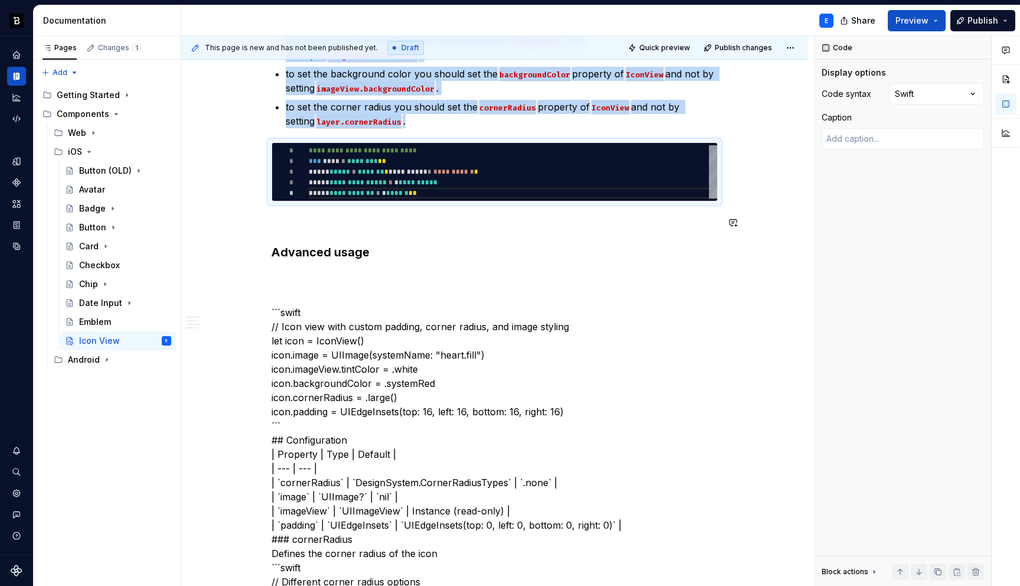
copy ul "to customize image itself, use the sub-properties of imageView . For example: i…"
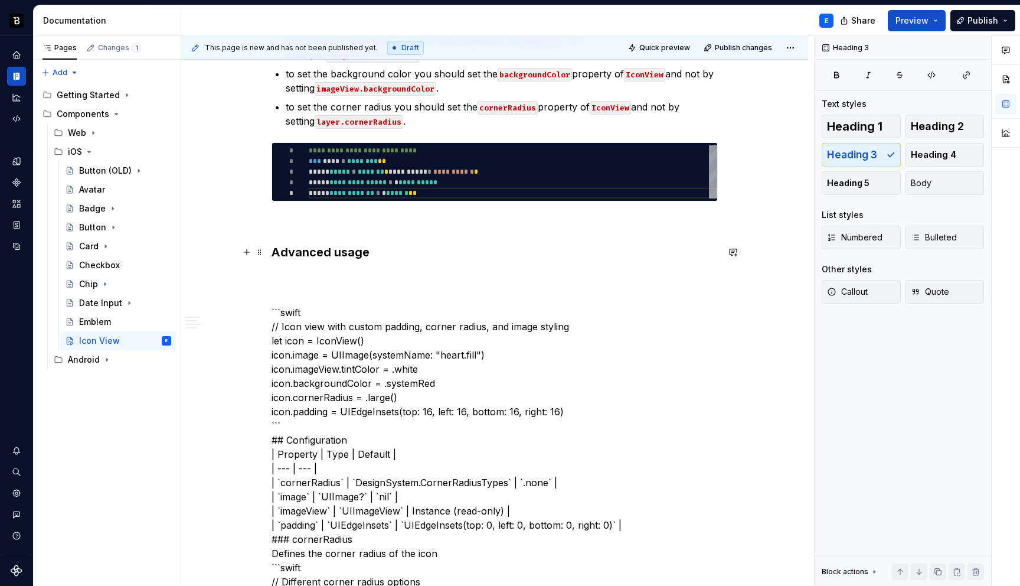
click at [397, 250] on h3 "Advanced usage" at bounding box center [495, 252] width 446 height 17
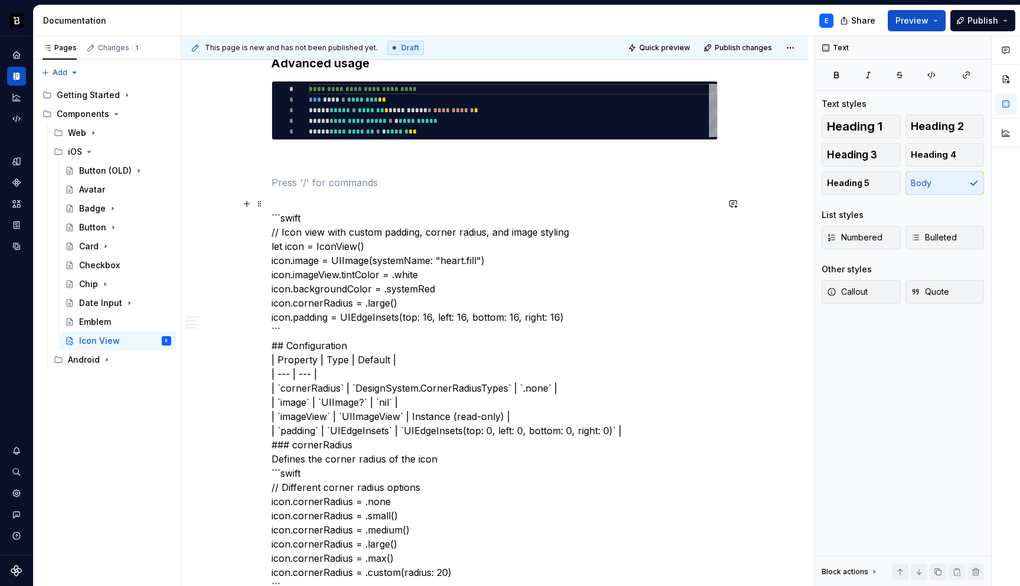
scroll to position [765, 0]
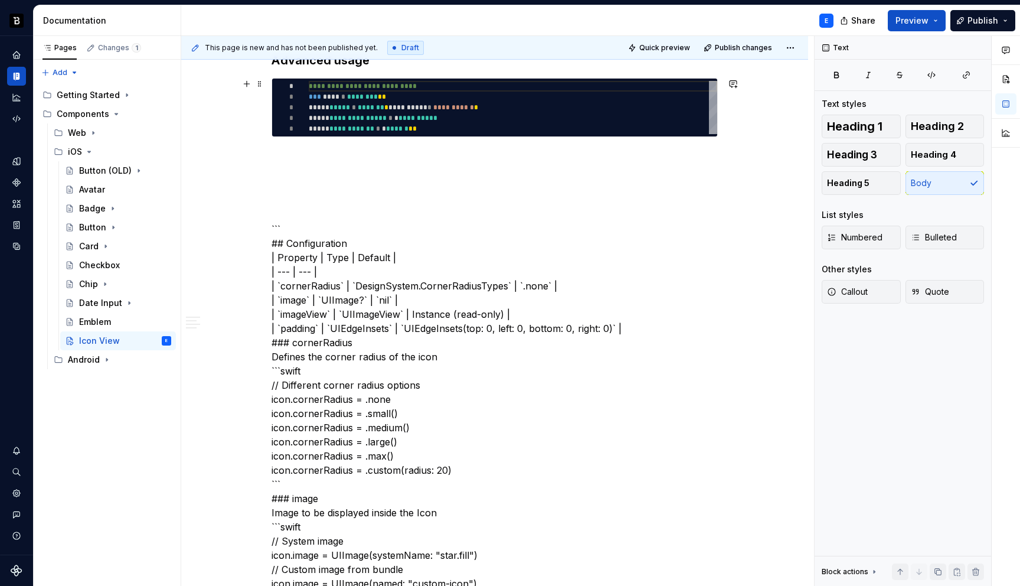
type textarea "*"
type textarea "**********"
click at [410, 115] on div "**********" at bounding box center [513, 107] width 409 height 53
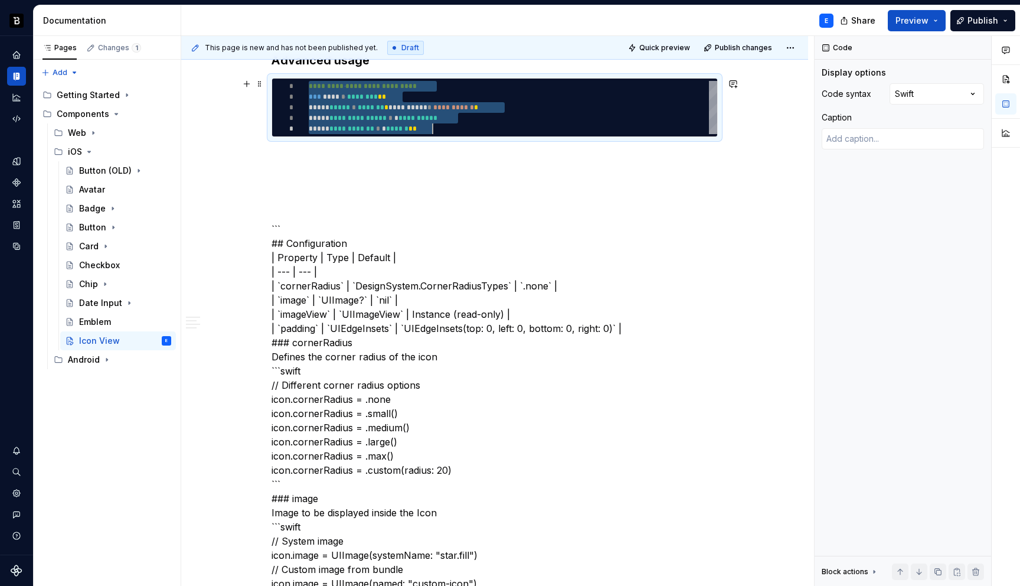
scroll to position [0, 124]
type textarea "*"
type textarea "**********"
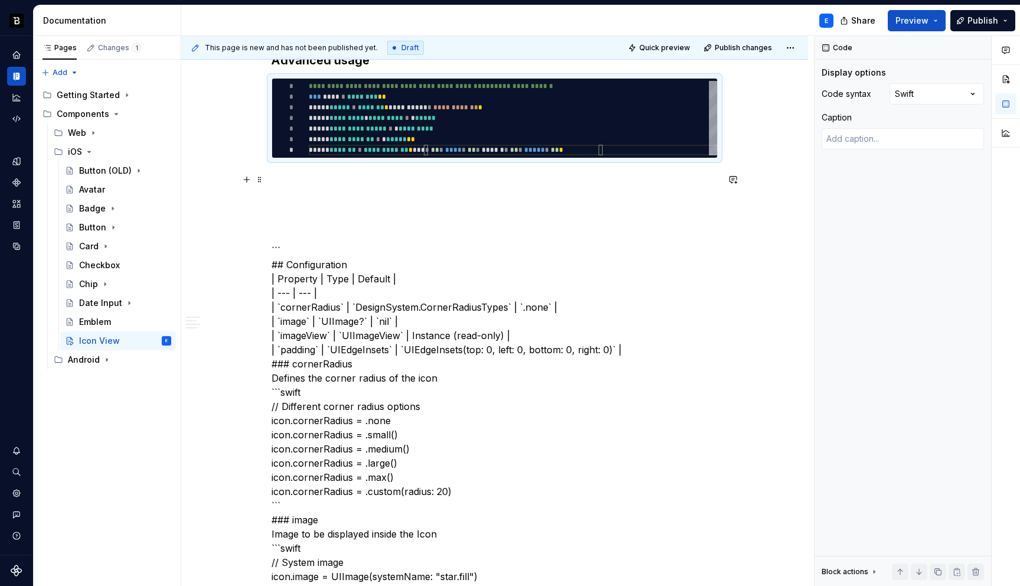
click at [330, 177] on p at bounding box center [495, 179] width 446 height 14
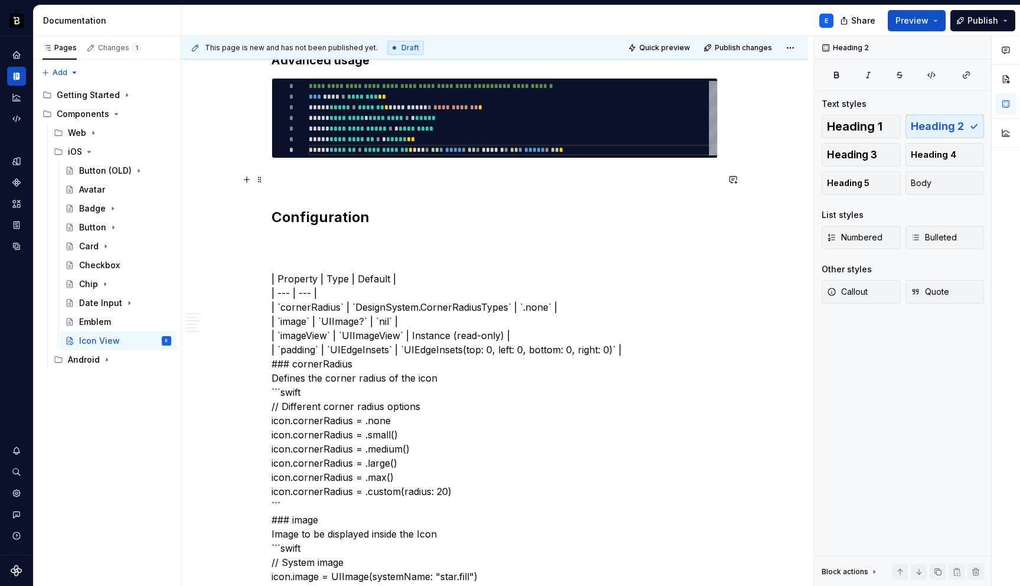
type textarea "*"
